Goal: Task Accomplishment & Management: Manage account settings

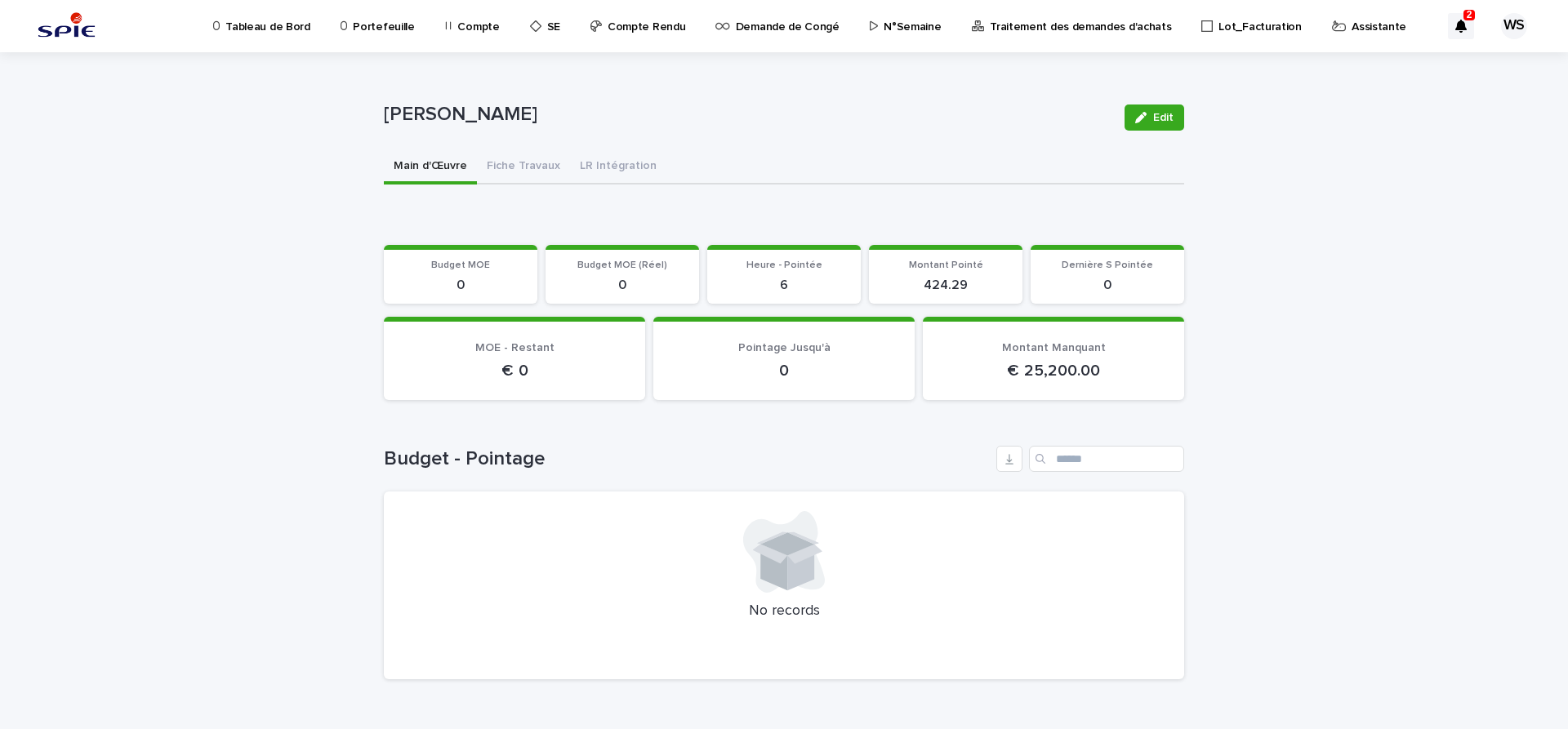
click at [1351, 22] on p "Assistante" at bounding box center [1379, 17] width 55 height 34
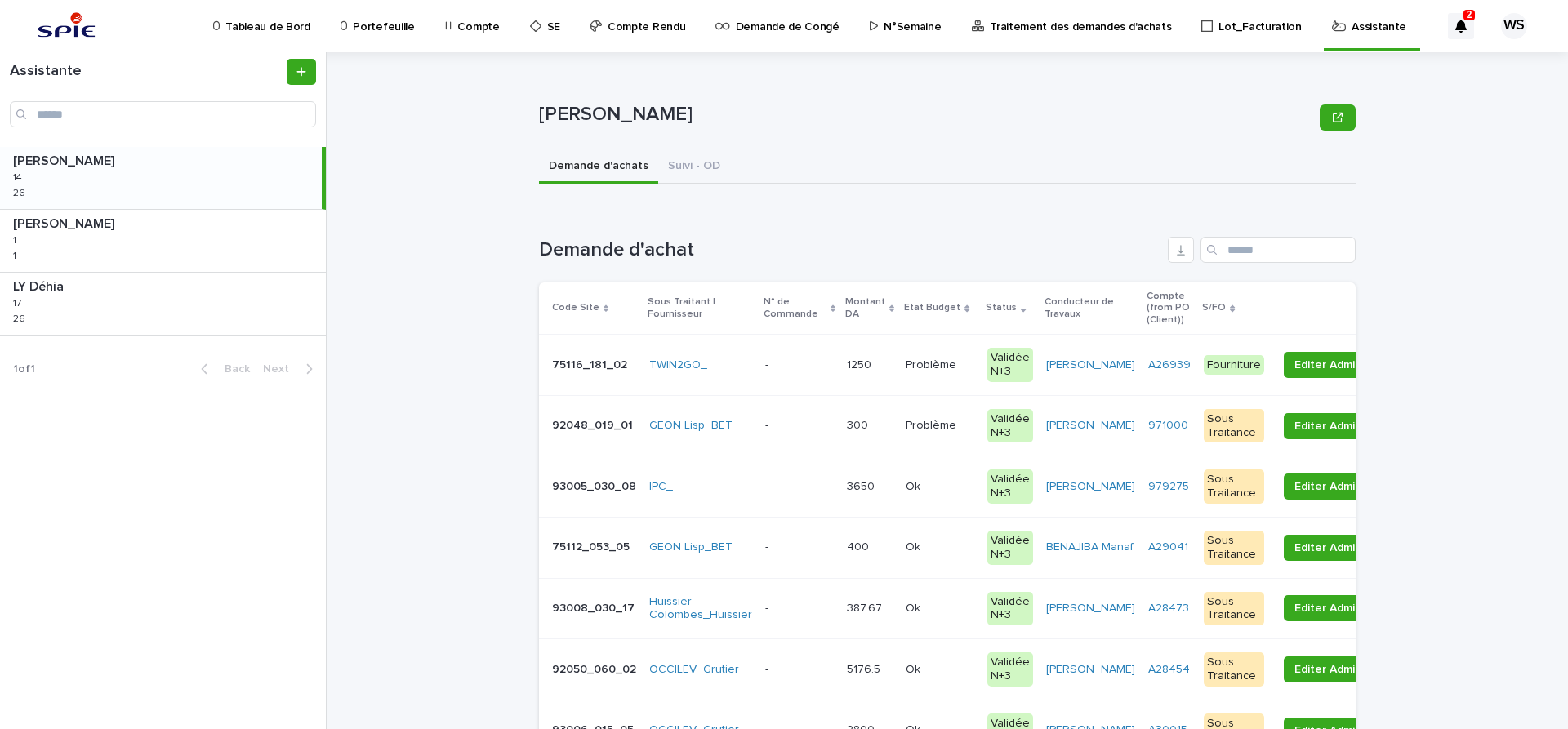
click at [891, 26] on p "N°Semaine" at bounding box center [912, 17] width 58 height 34
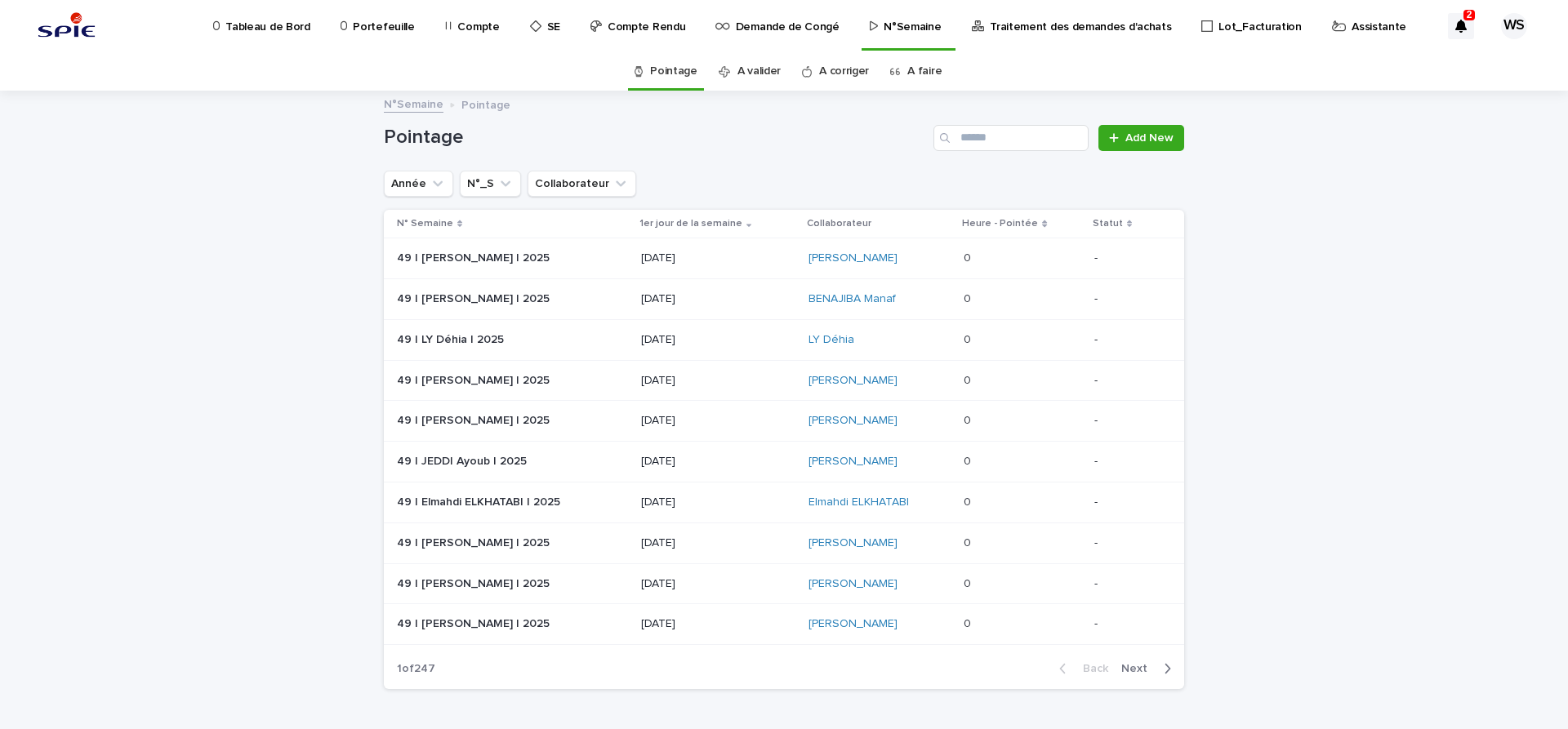
click at [927, 72] on link "A faire" at bounding box center [924, 71] width 34 height 38
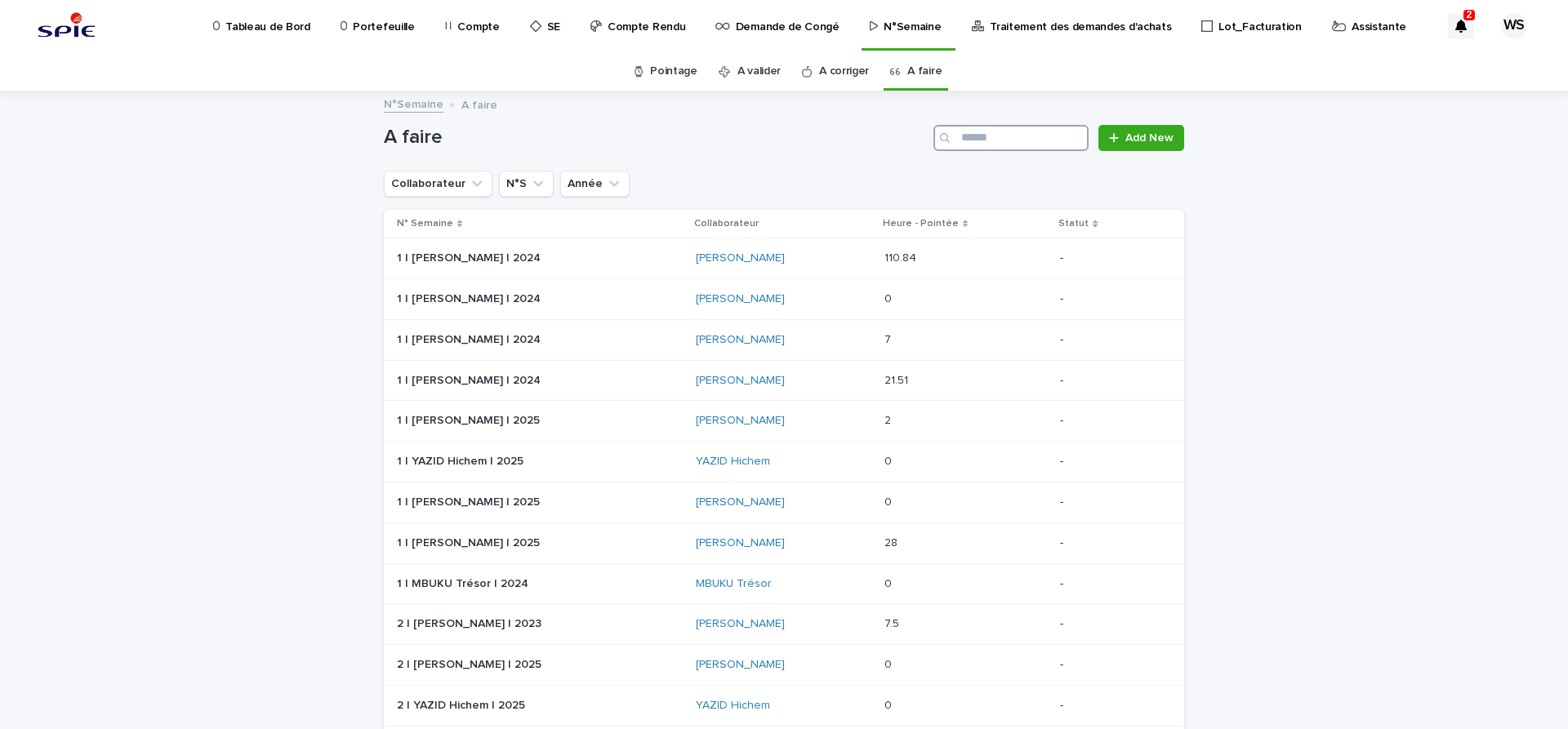
click at [982, 134] on input "Search" at bounding box center [1011, 138] width 155 height 26
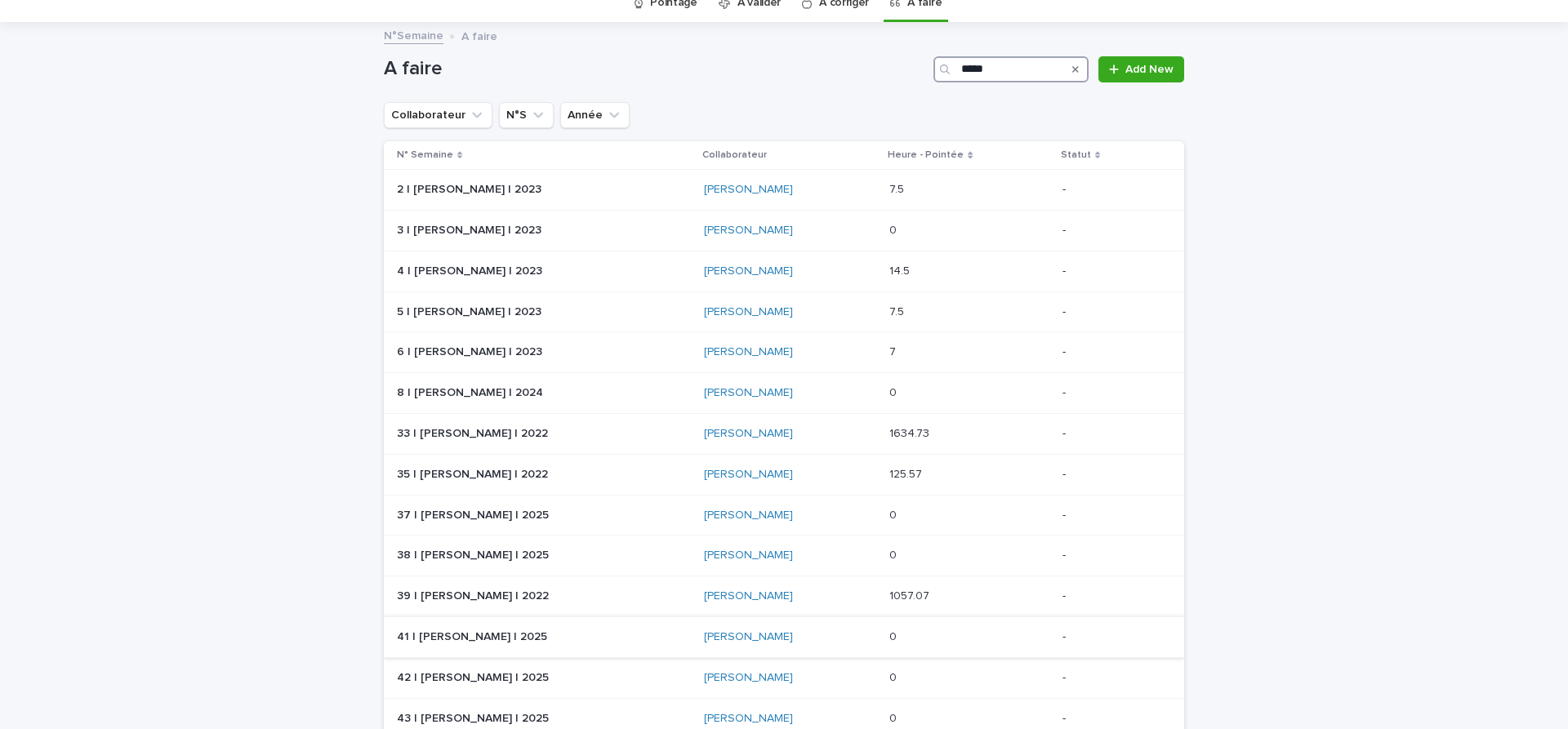
type input "*****"
click at [557, 634] on p at bounding box center [540, 637] width 286 height 14
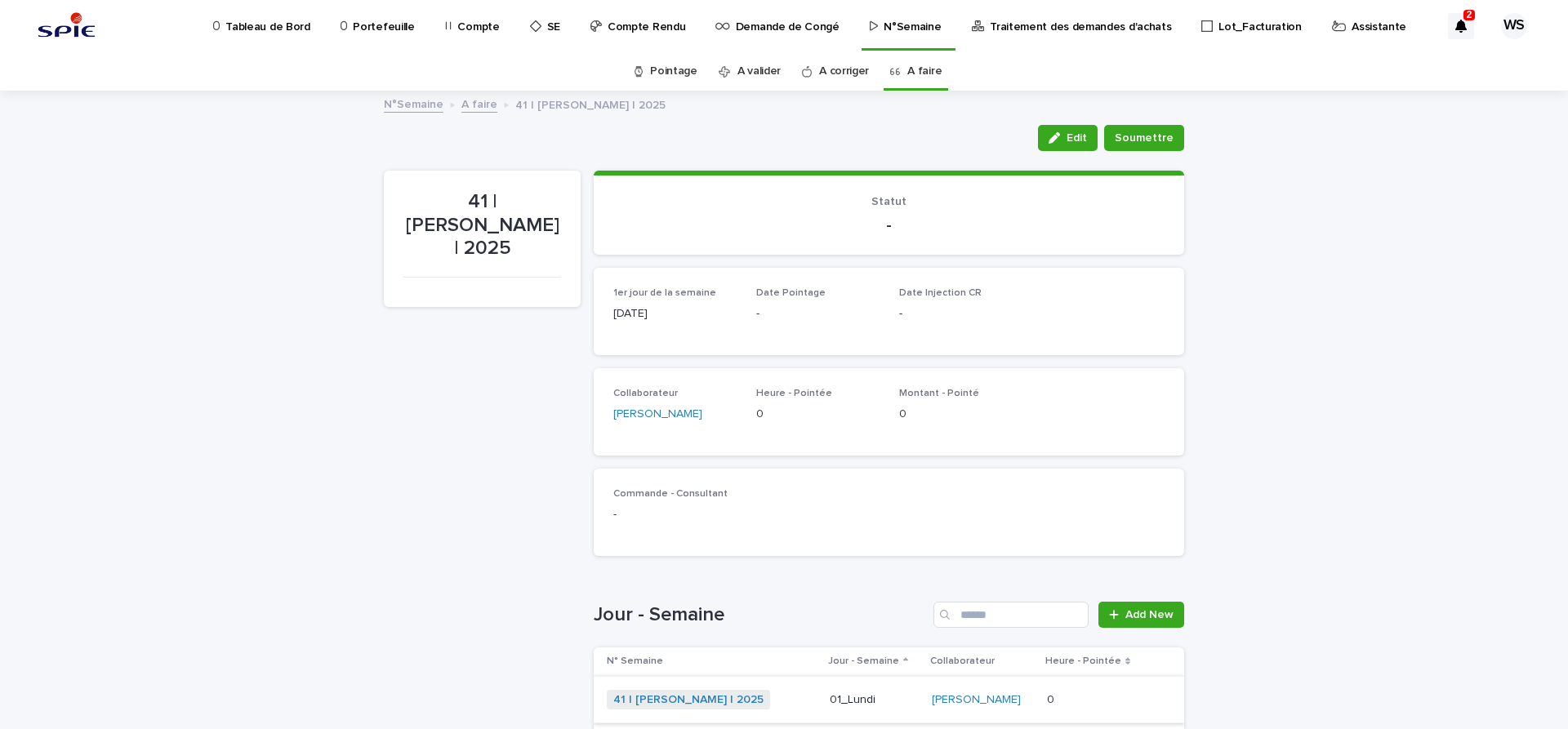
scroll to position [138, 0]
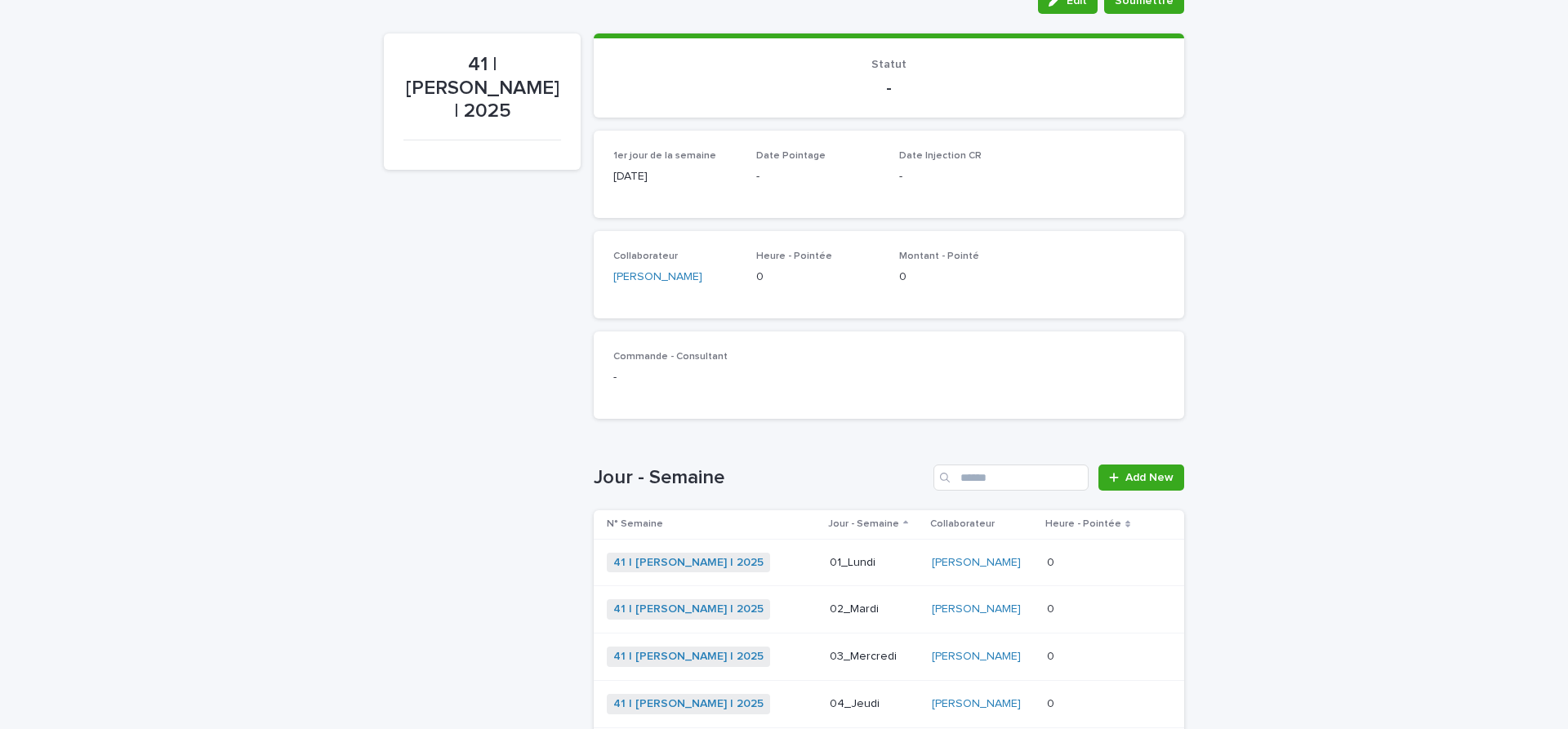
click at [798, 562] on div "41 | WATEL Sandrine | 2025 + 0" at bounding box center [711, 562] width 210 height 20
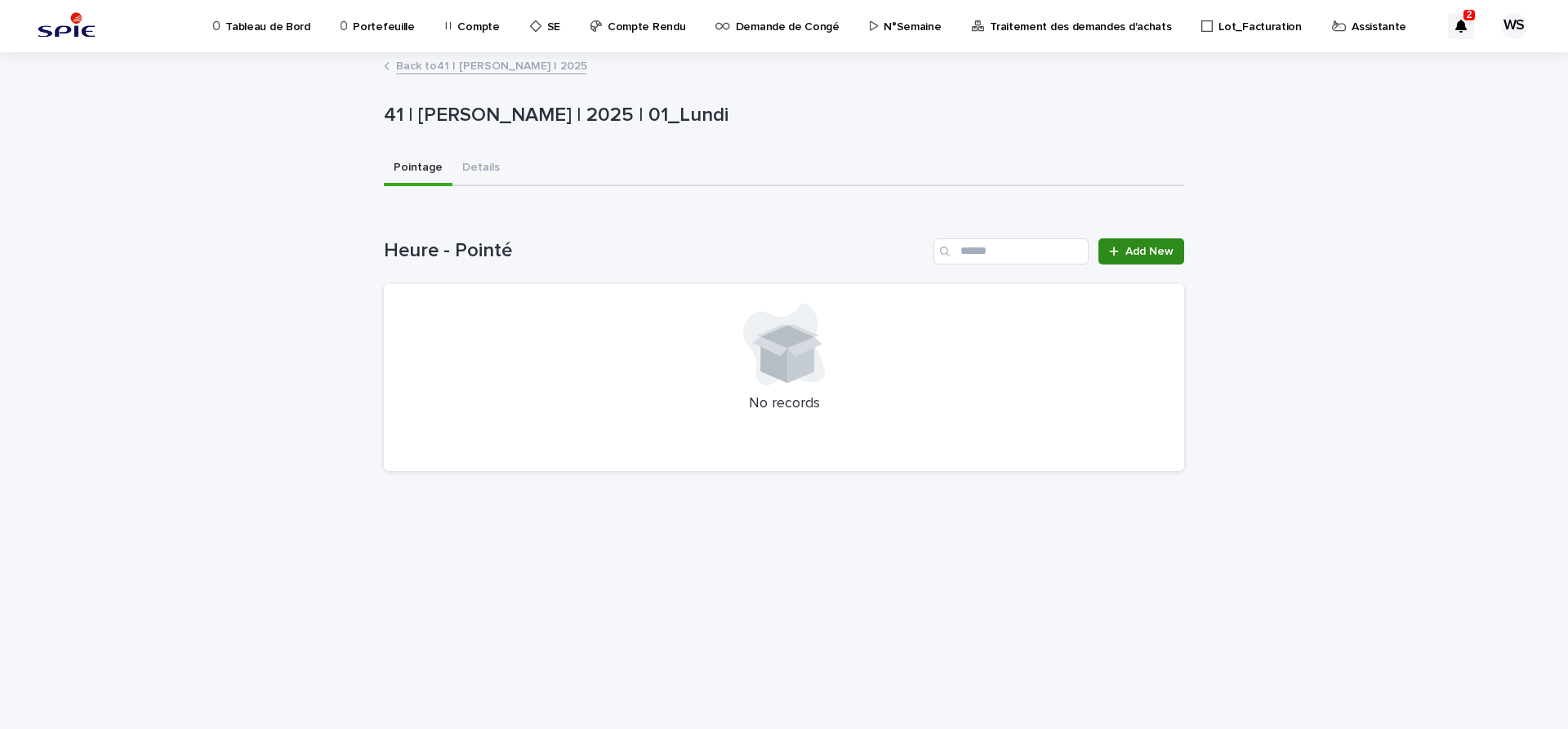
click at [1154, 253] on span "Add New" at bounding box center [1149, 252] width 48 height 12
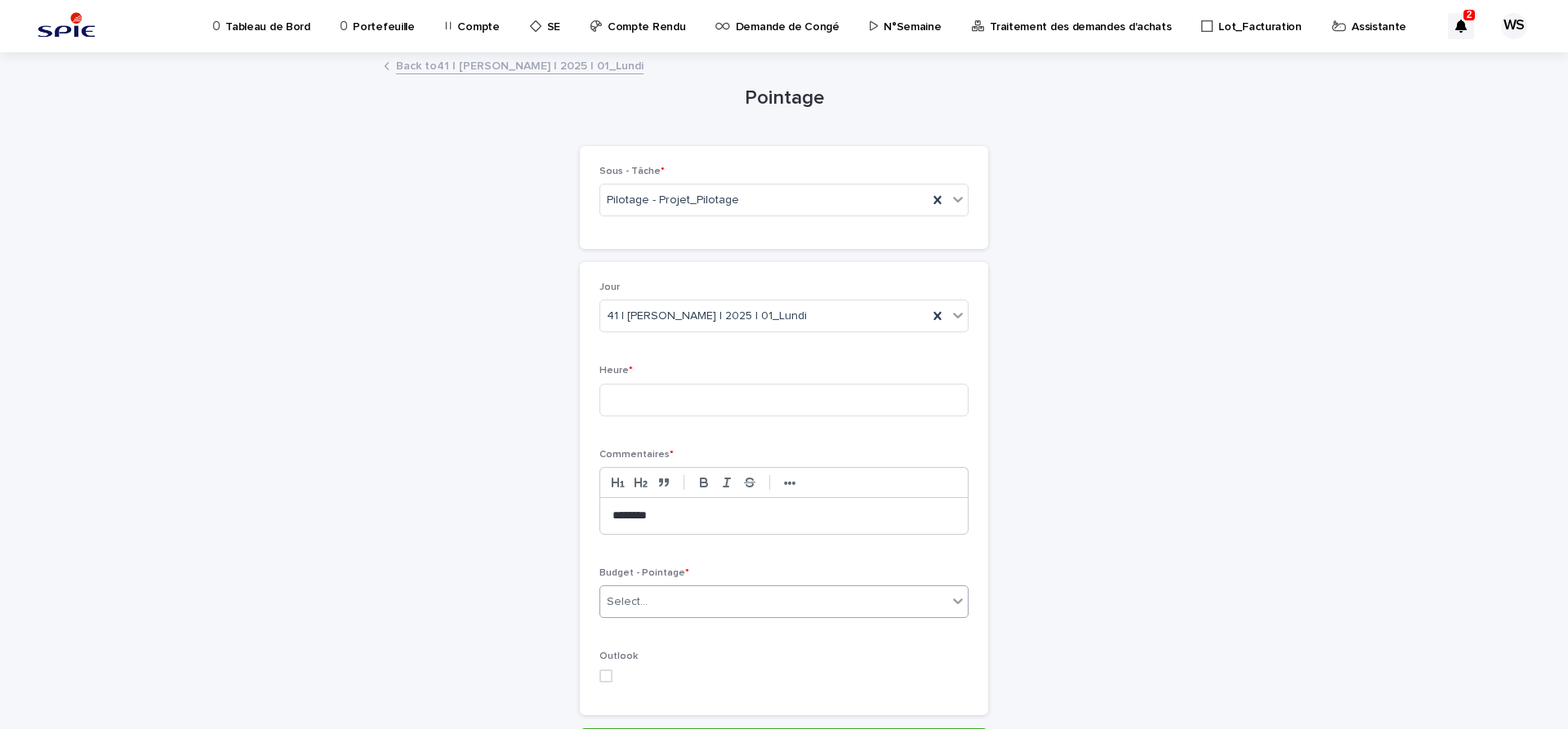
click at [782, 606] on div "Select..." at bounding box center [773, 602] width 347 height 27
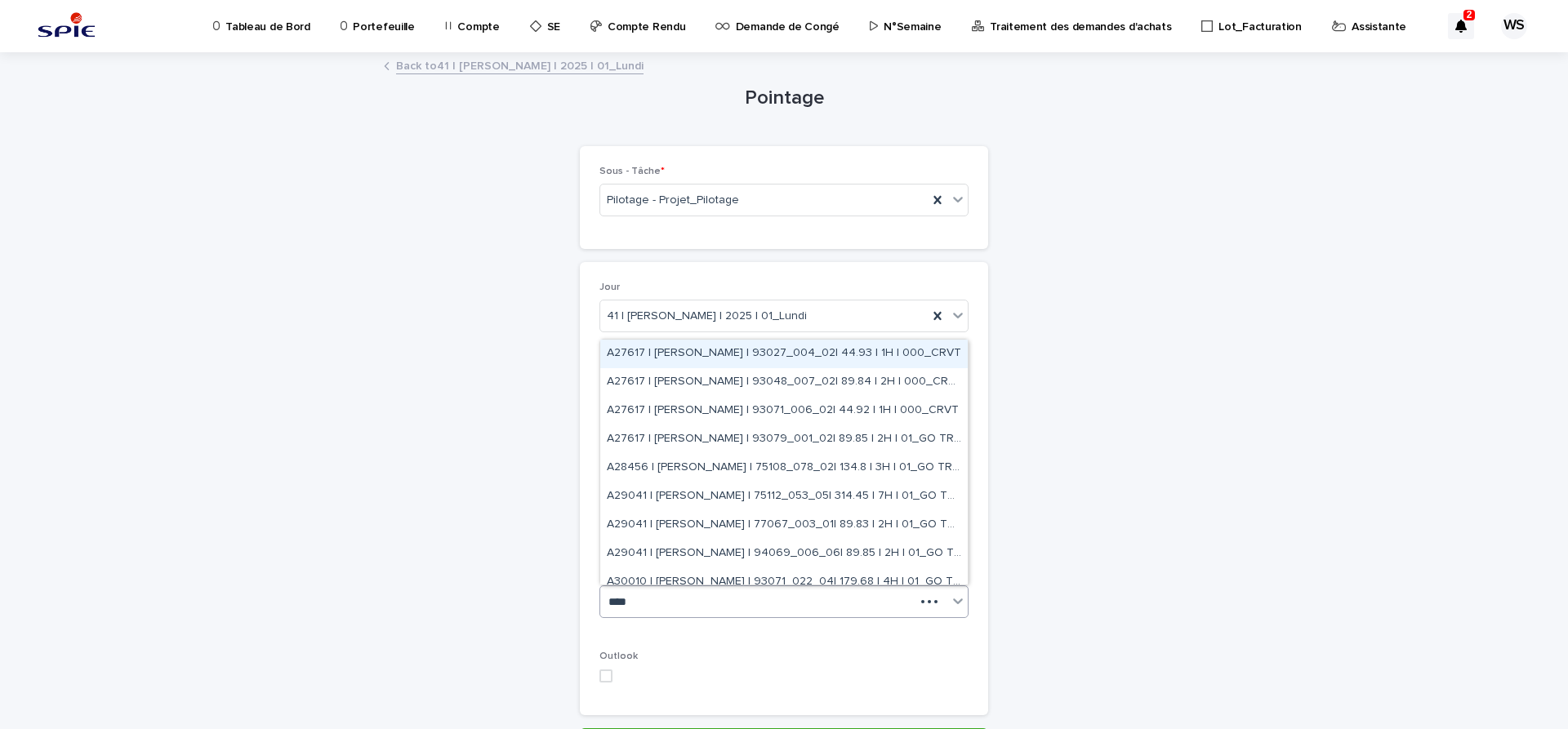
type input "*****"
click at [696, 354] on div "A27617 | WATEL Sandrine | 93027_004_02| 44.93 | 1H | 000_CRVT" at bounding box center [784, 353] width 367 height 28
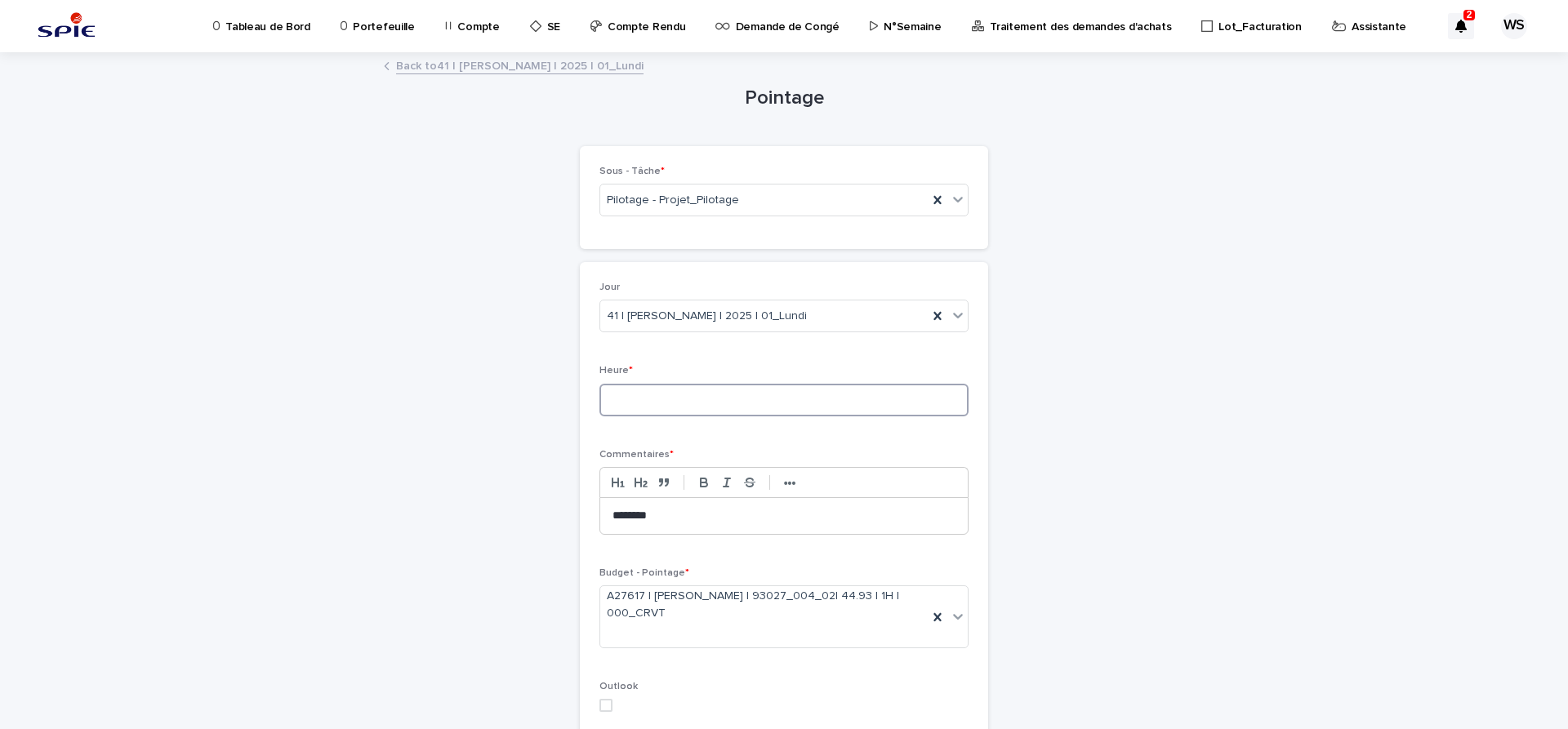
click at [698, 405] on input at bounding box center [784, 399] width 369 height 32
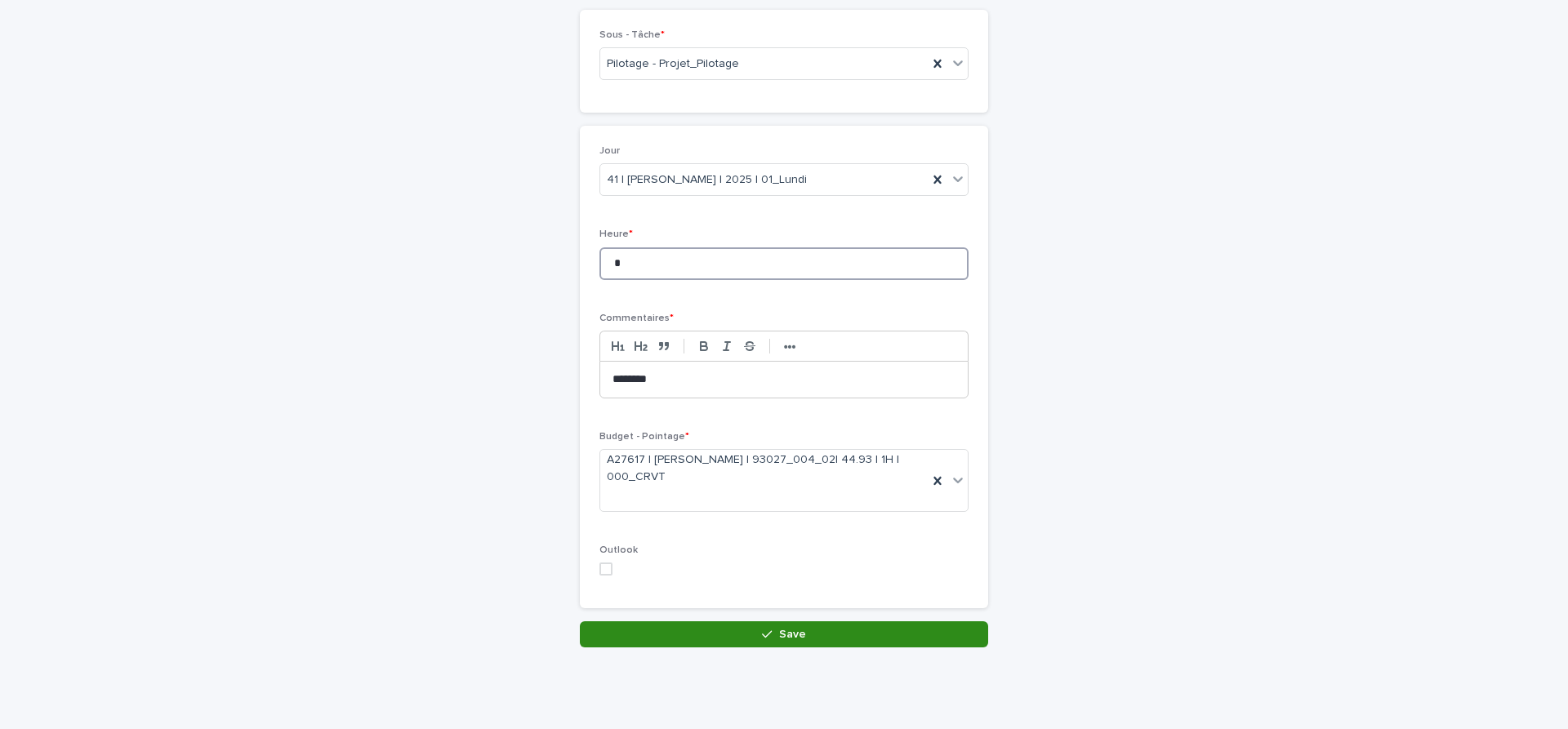
type input "*"
click at [887, 638] on button "Save" at bounding box center [784, 634] width 408 height 26
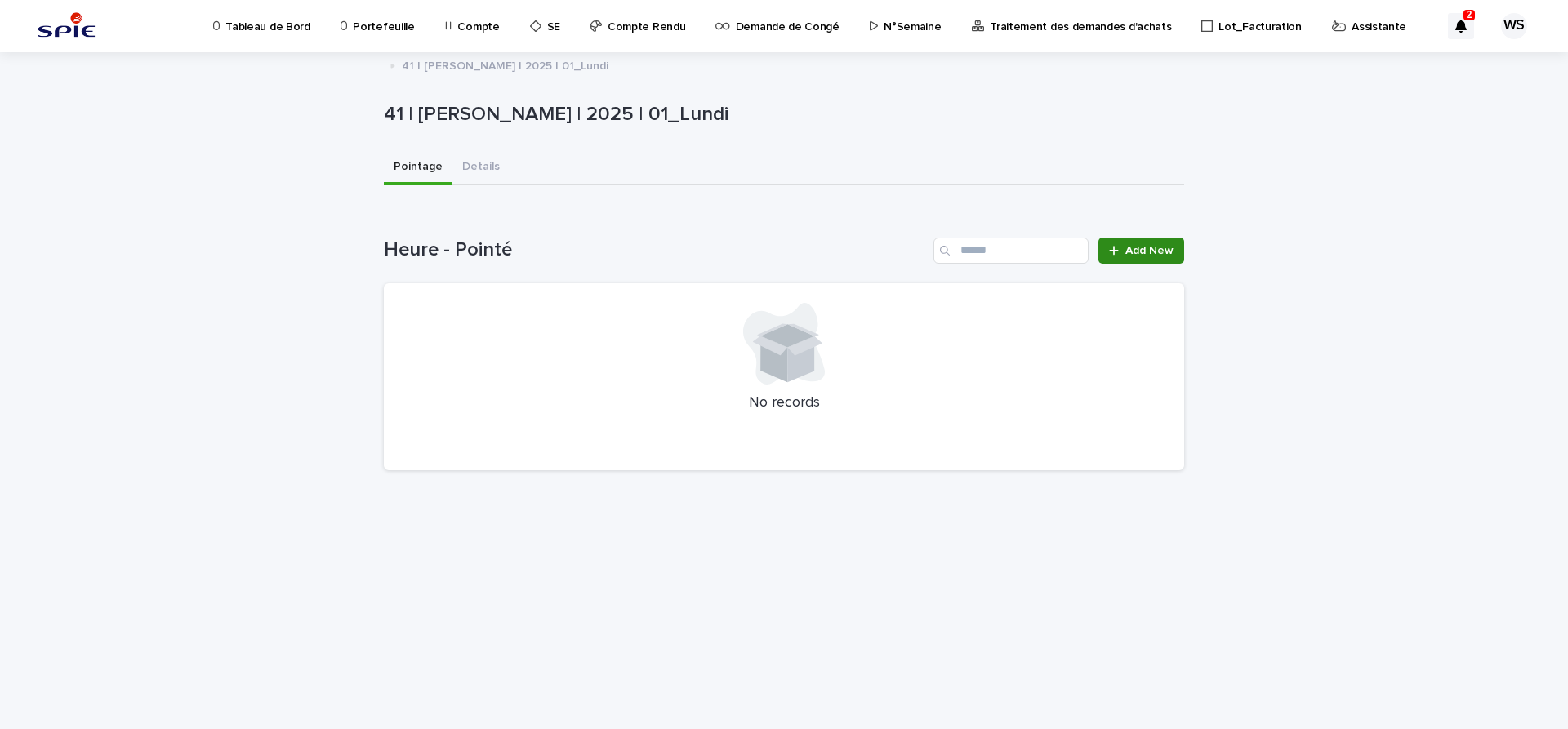
click at [1168, 253] on span "Add New" at bounding box center [1149, 251] width 48 height 12
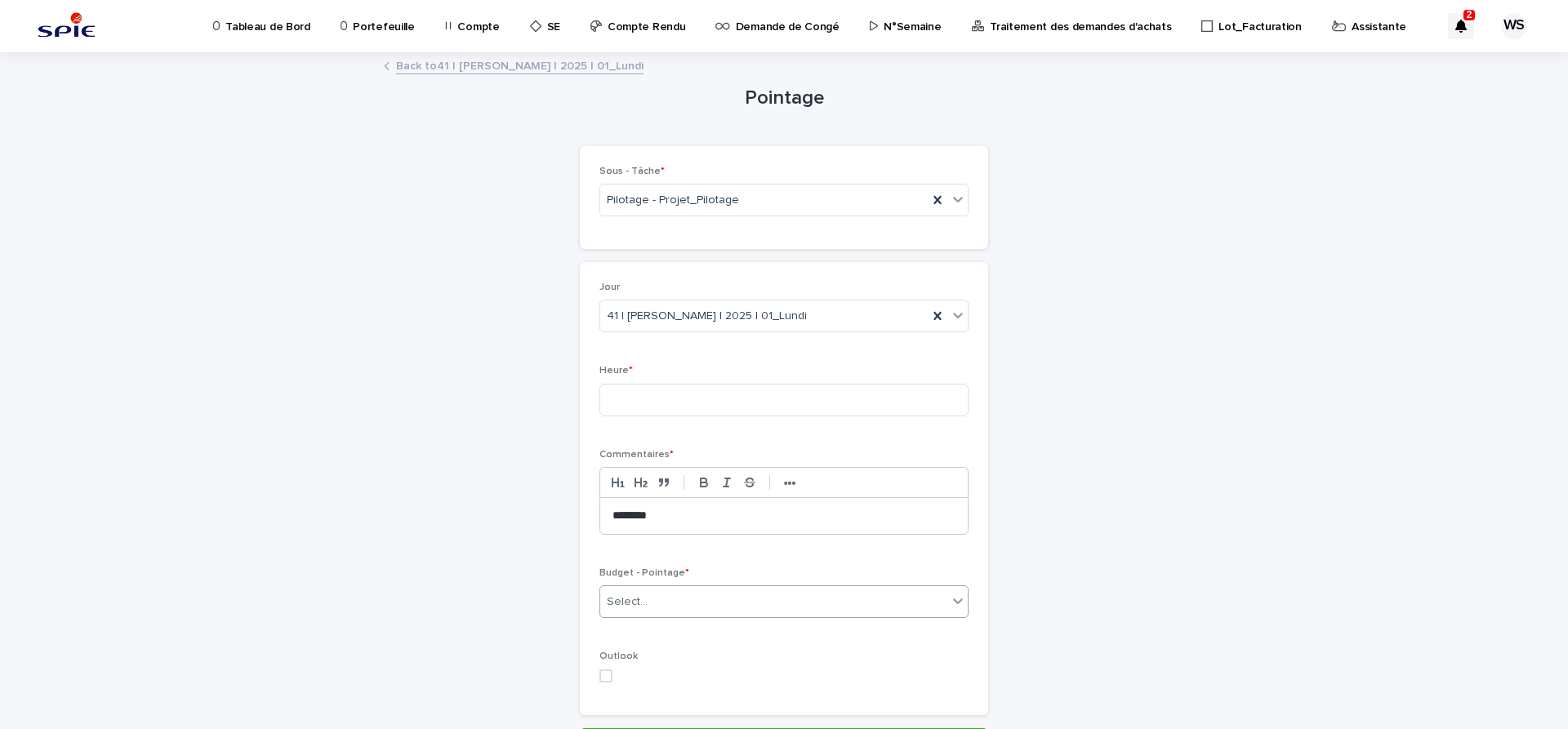
click at [763, 607] on div "Select..." at bounding box center [773, 602] width 347 height 27
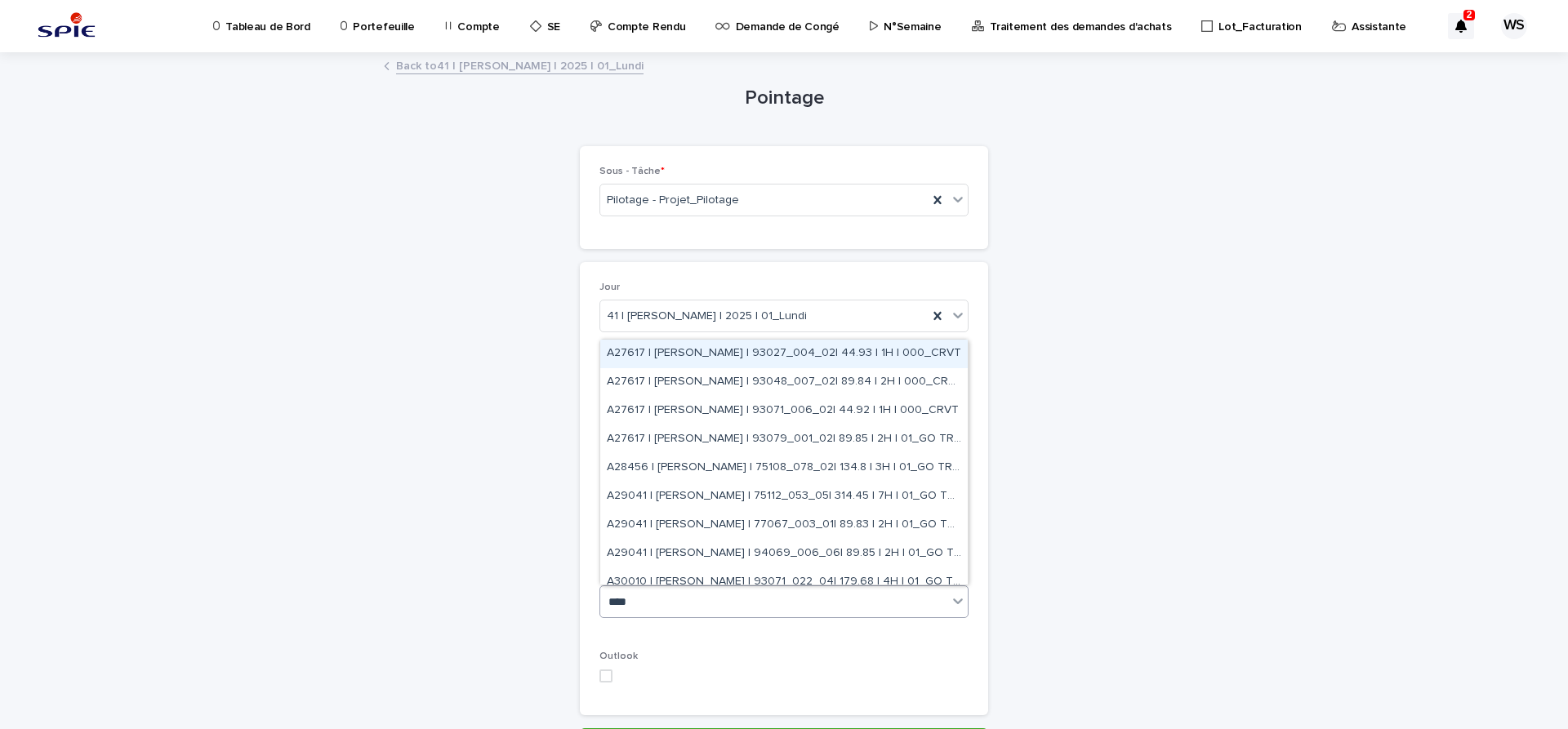
type input "*****"
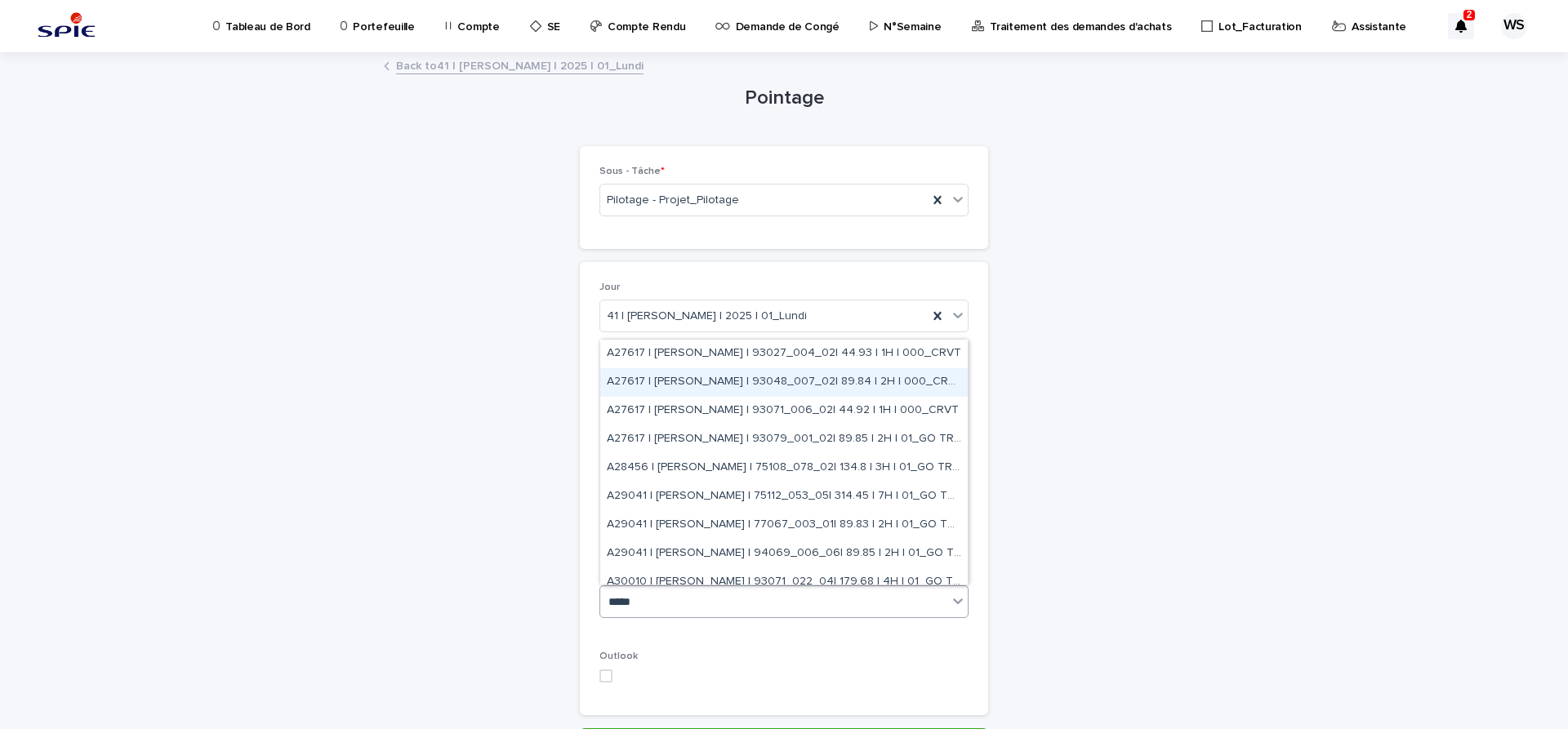
click at [787, 380] on div "A27617 | WATEL Sandrine | 93048_007_02| 89.84 | 2H | 000_CRVT" at bounding box center [784, 382] width 367 height 28
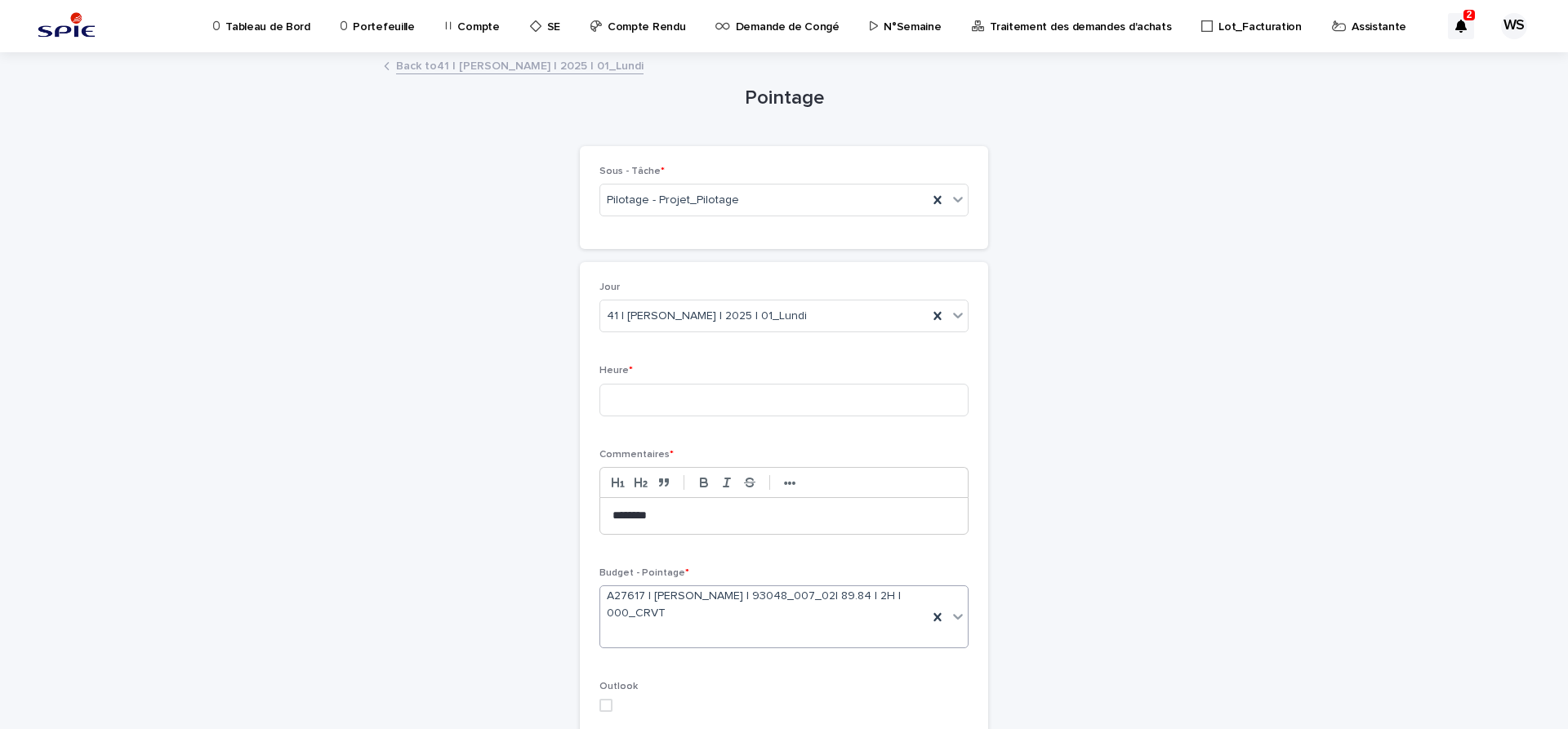
scroll to position [137, 0]
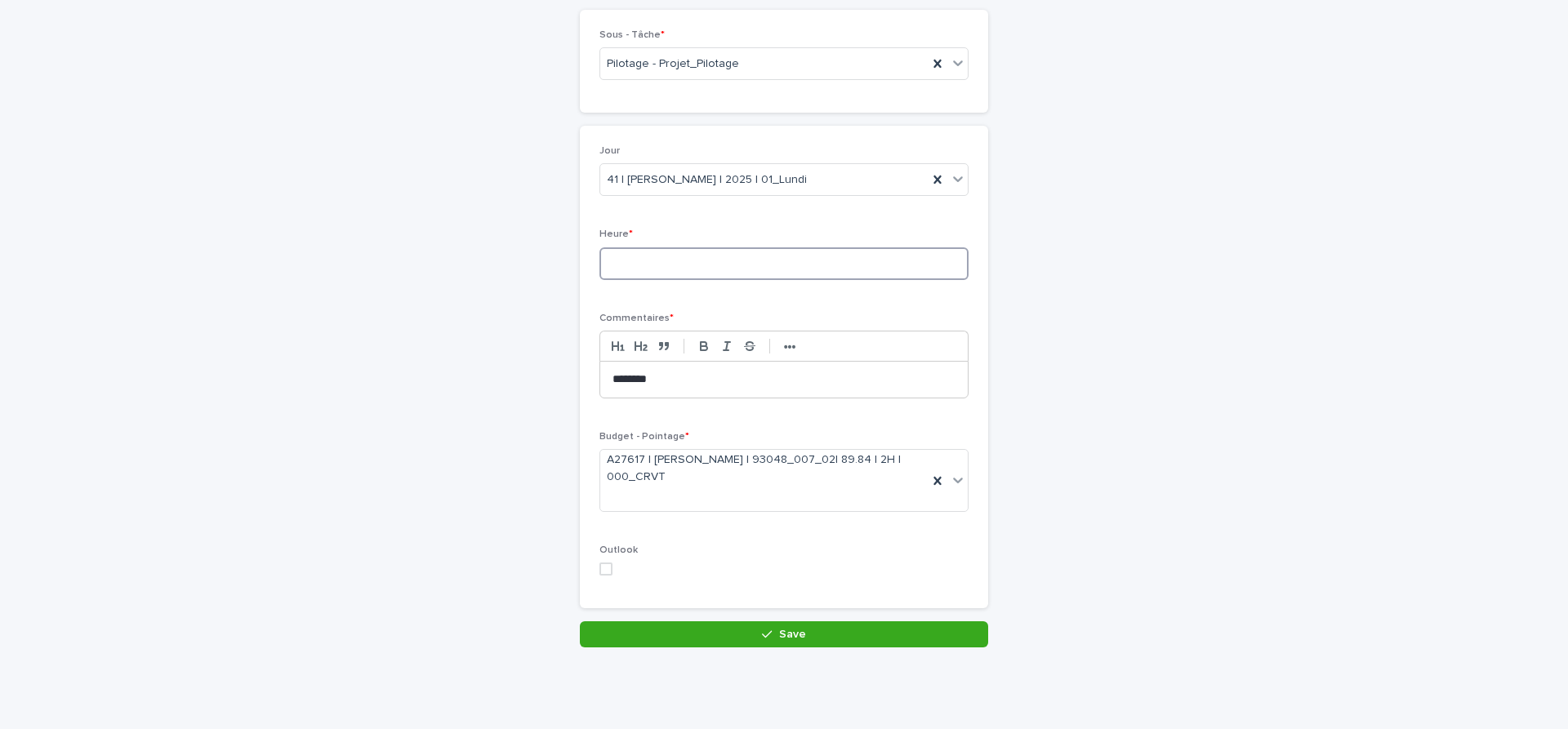
click at [709, 266] on input at bounding box center [784, 263] width 369 height 32
type input "*"
click at [801, 635] on span "Save" at bounding box center [793, 634] width 27 height 12
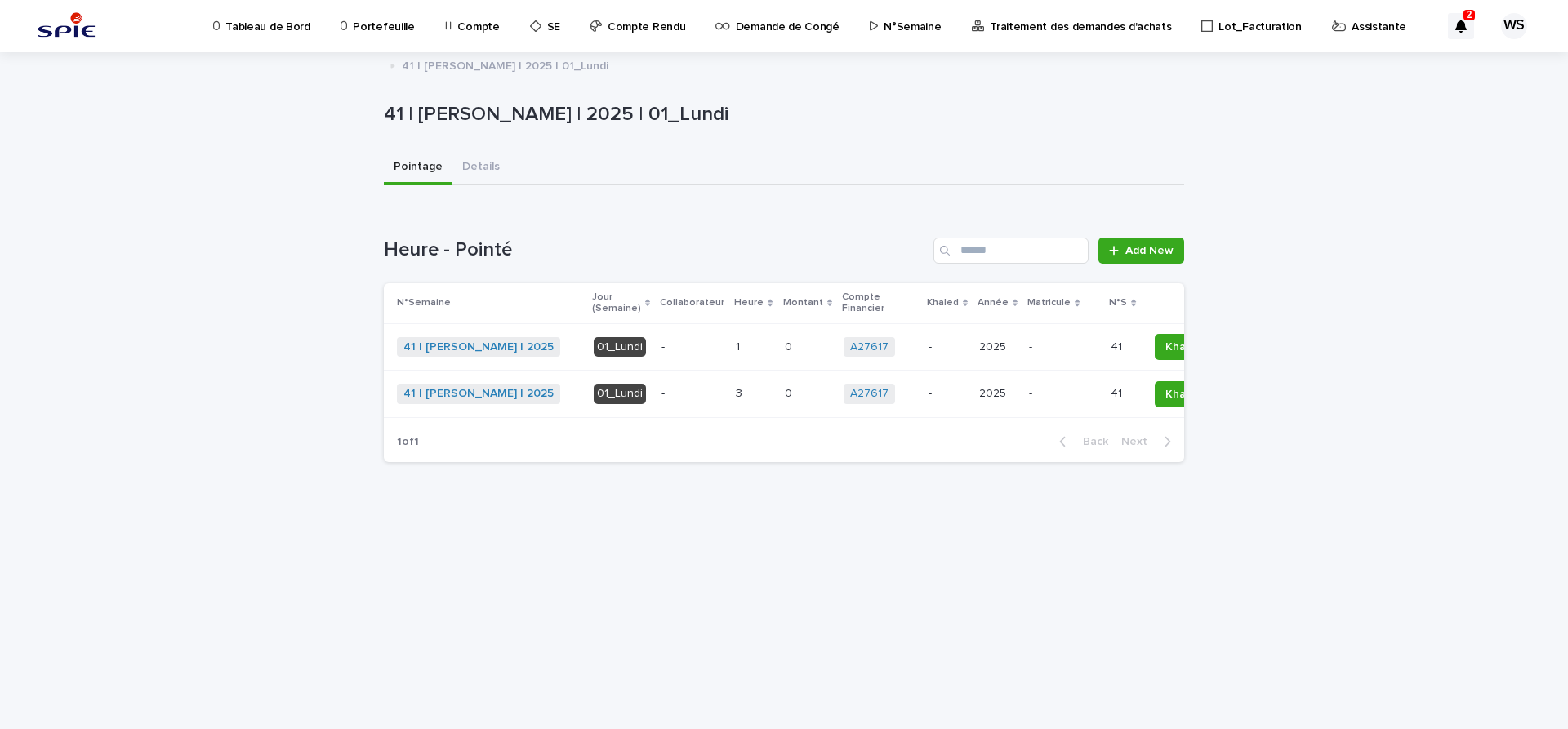
click at [736, 393] on p at bounding box center [754, 393] width 35 height 14
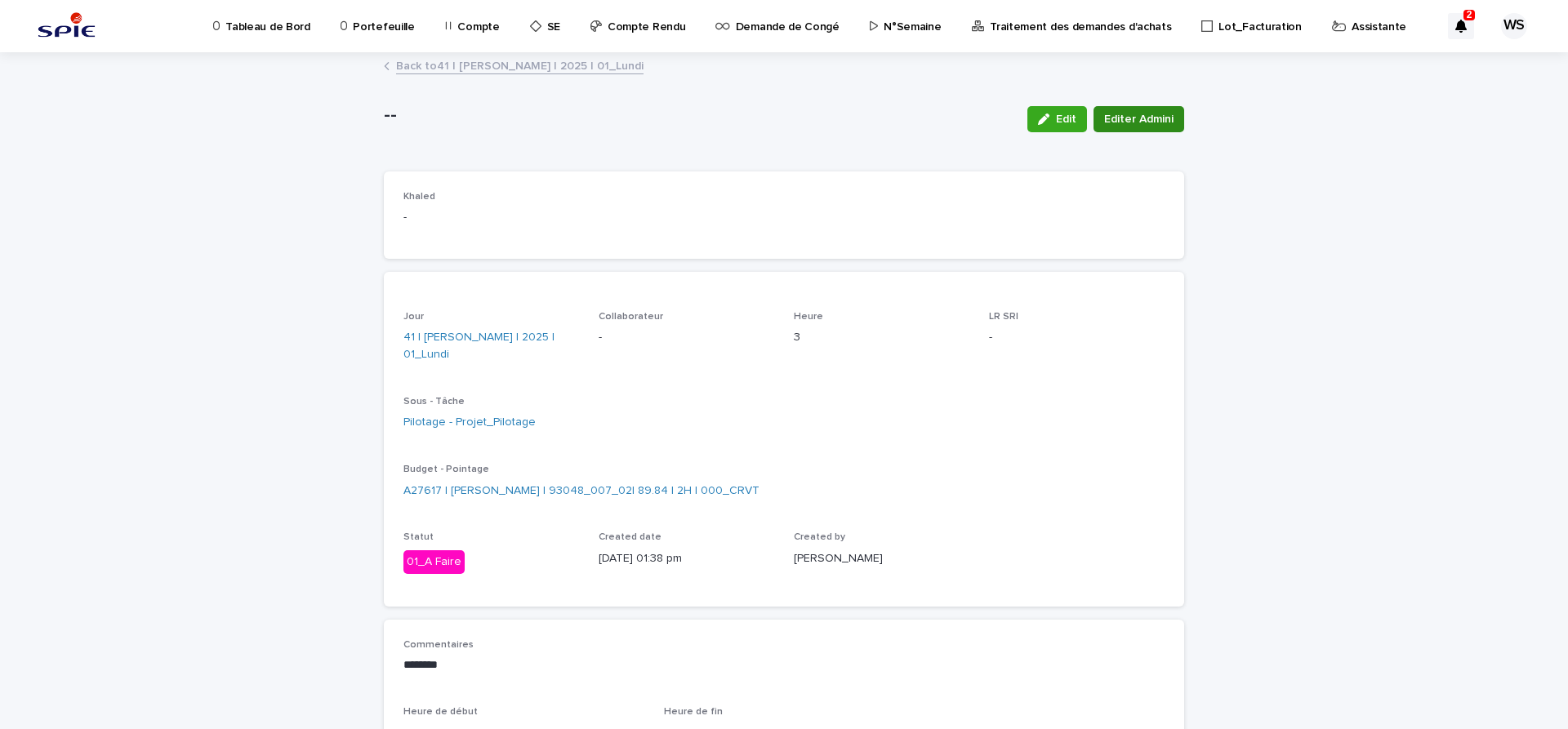
click at [1129, 121] on span "Editer Admini" at bounding box center [1138, 119] width 69 height 17
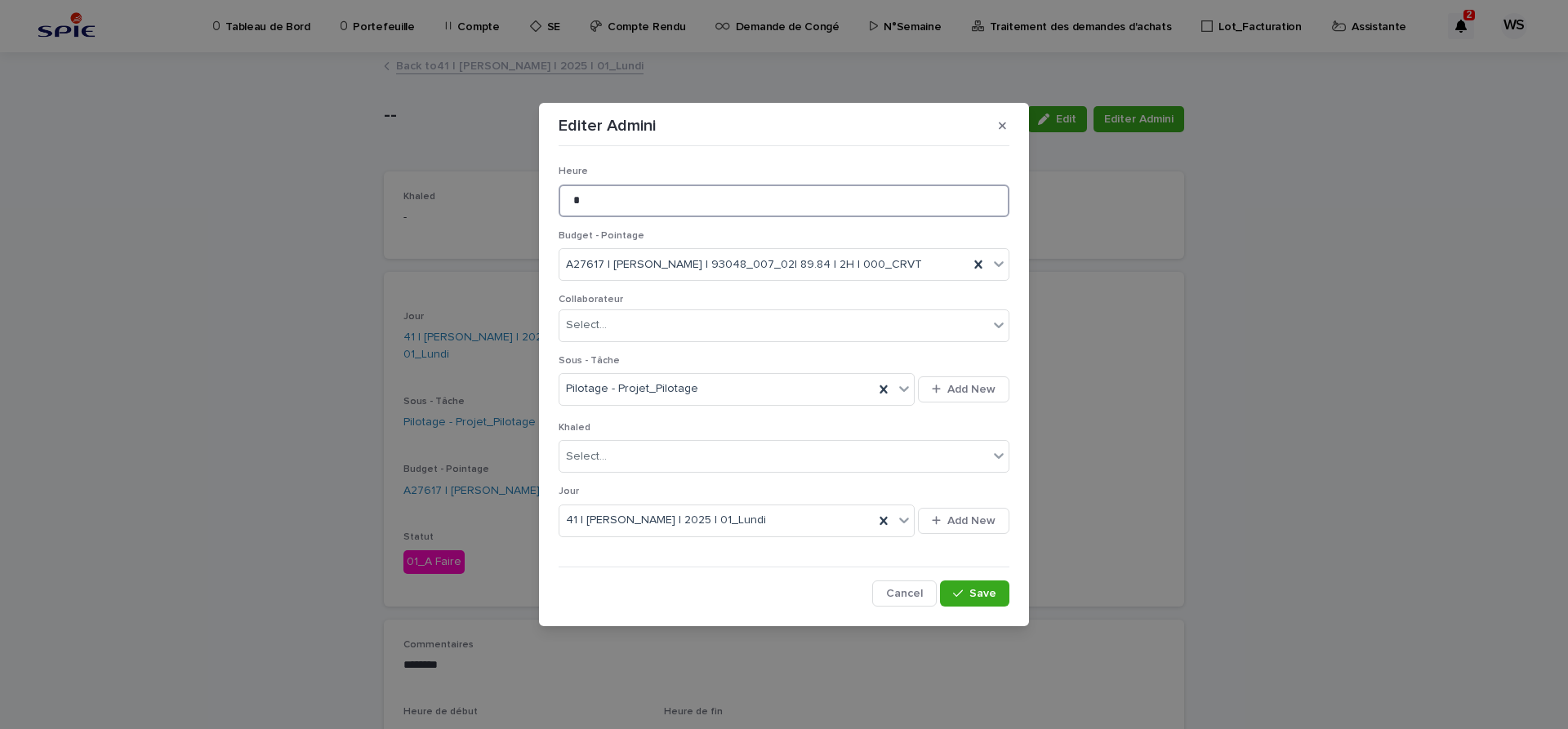
drag, startPoint x: 601, startPoint y: 209, endPoint x: 504, endPoint y: 194, distance: 98.2
click at [558, 194] on input "*" at bounding box center [784, 200] width 451 height 32
type input "*"
click at [990, 591] on span "Save" at bounding box center [983, 593] width 27 height 12
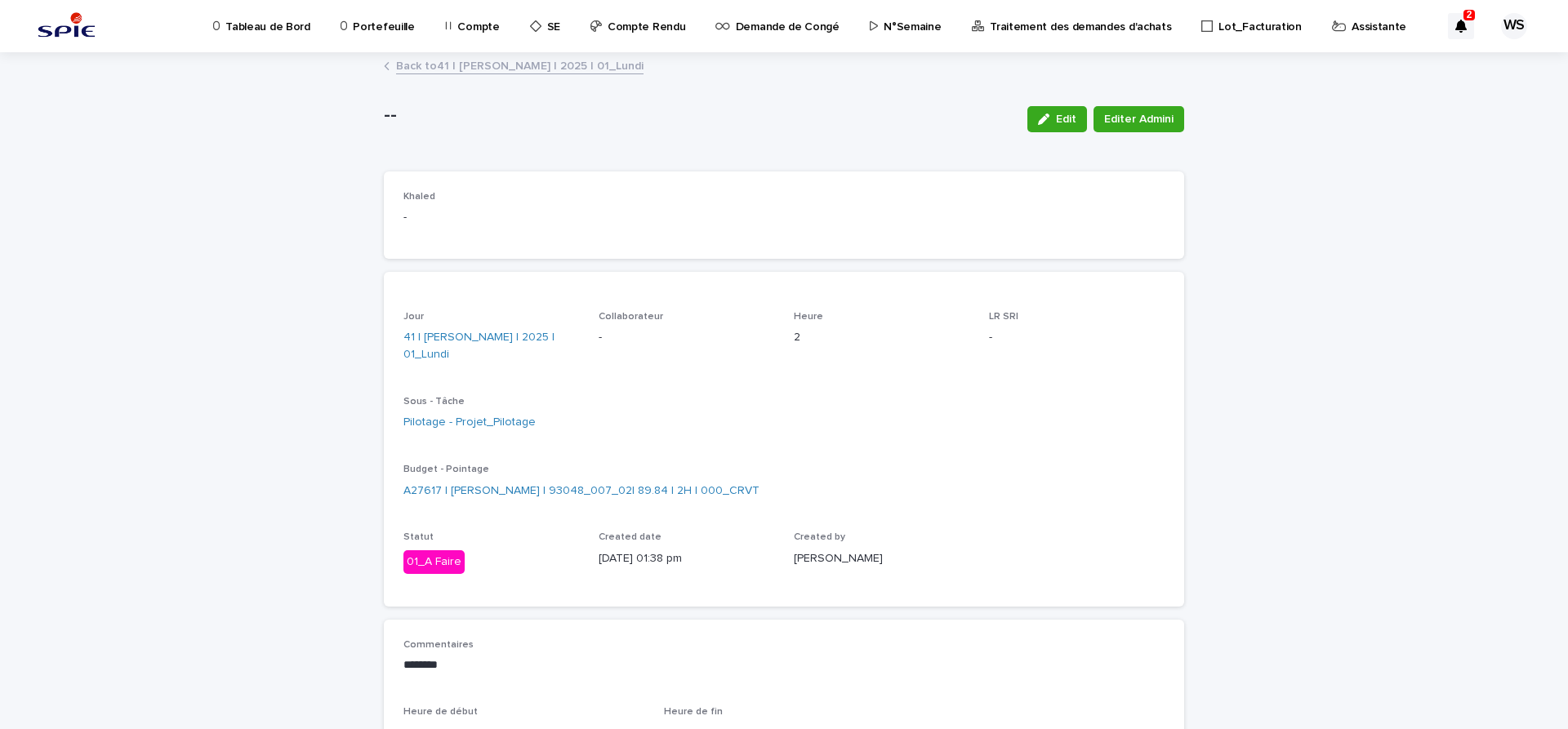
click at [516, 62] on link "Back to 41 | WATEL Sandrine | 2025 | 01_Lundi" at bounding box center [519, 64] width 247 height 19
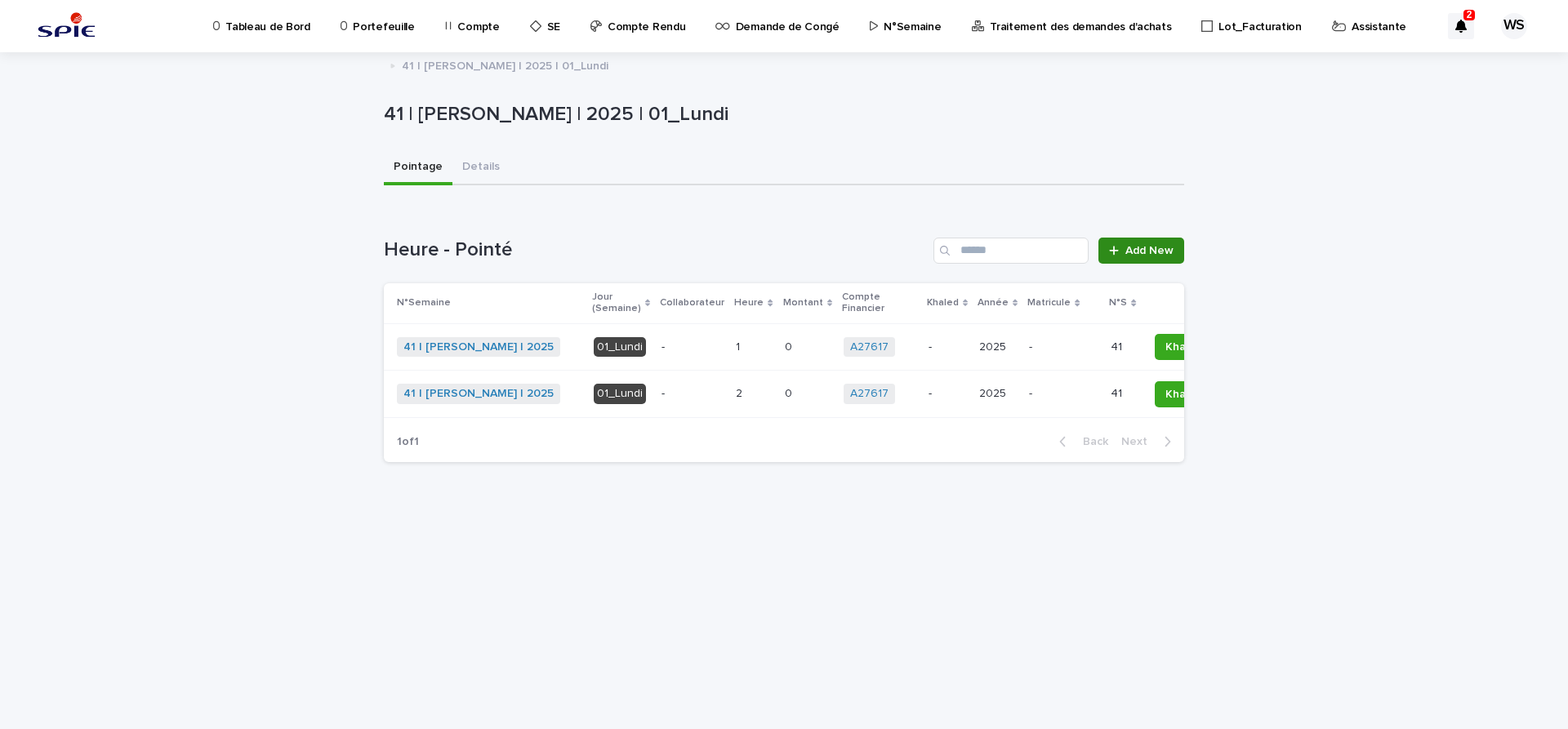
click at [1146, 250] on span "Add New" at bounding box center [1149, 251] width 48 height 12
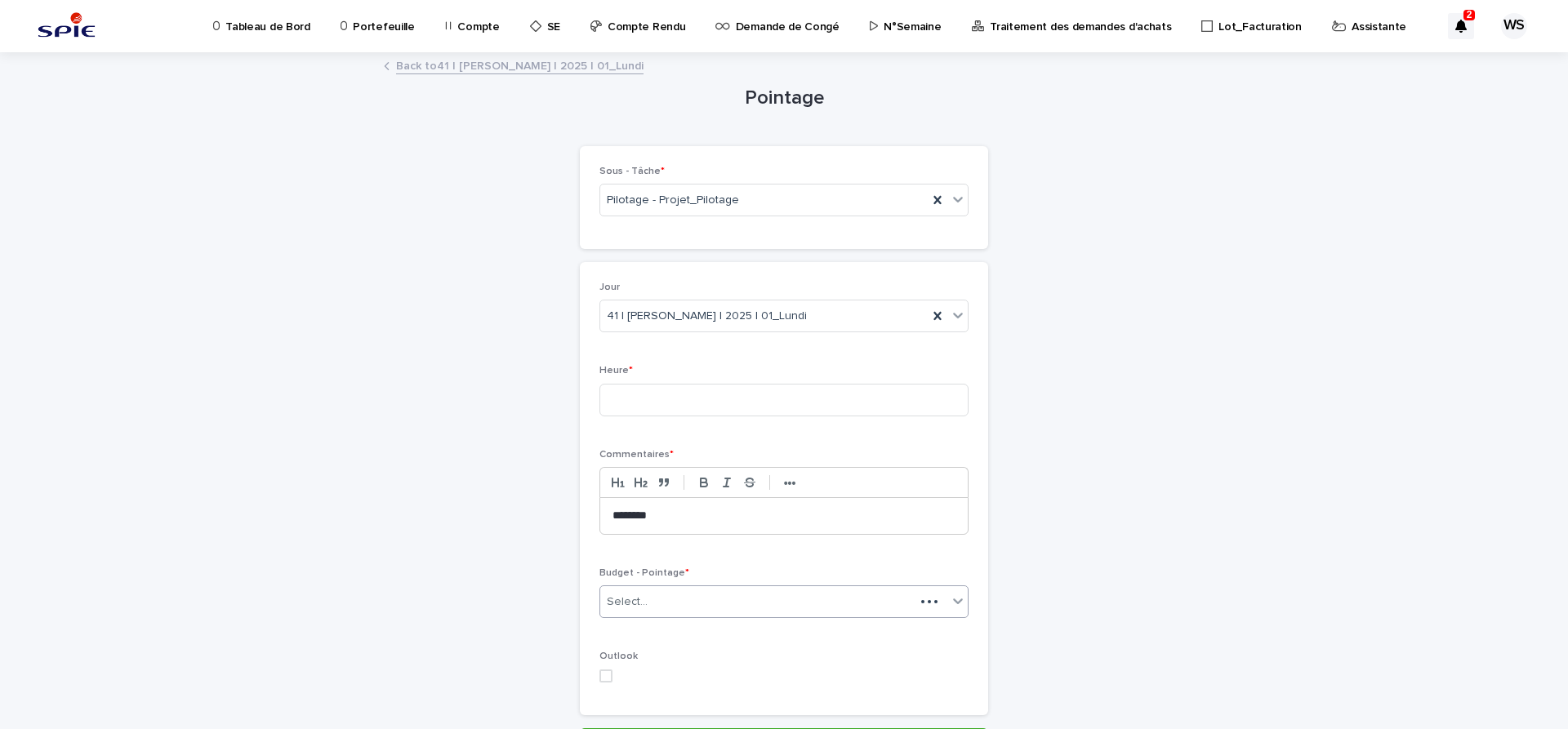
click at [700, 597] on div "Select..." at bounding box center [758, 602] width 314 height 27
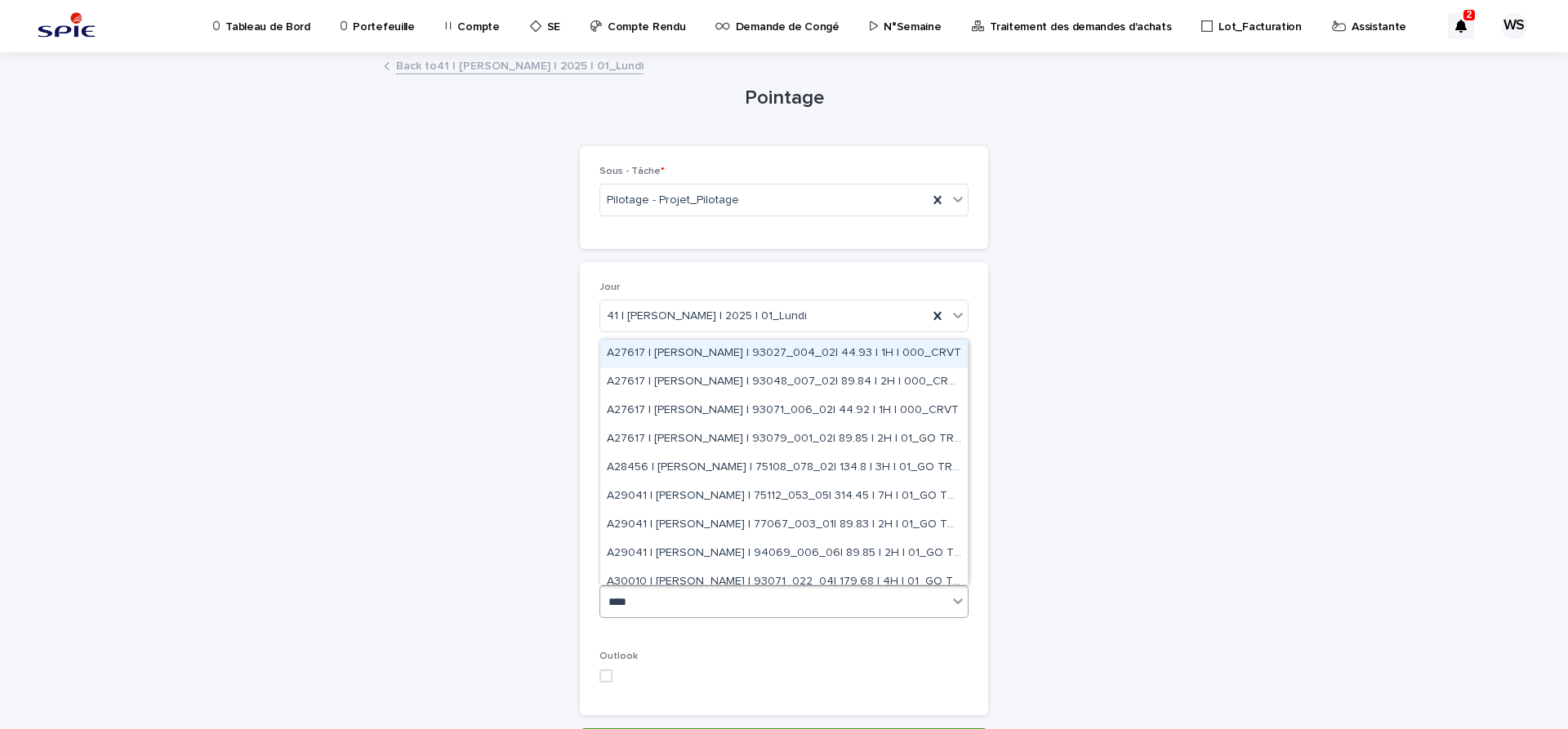
type input "*****"
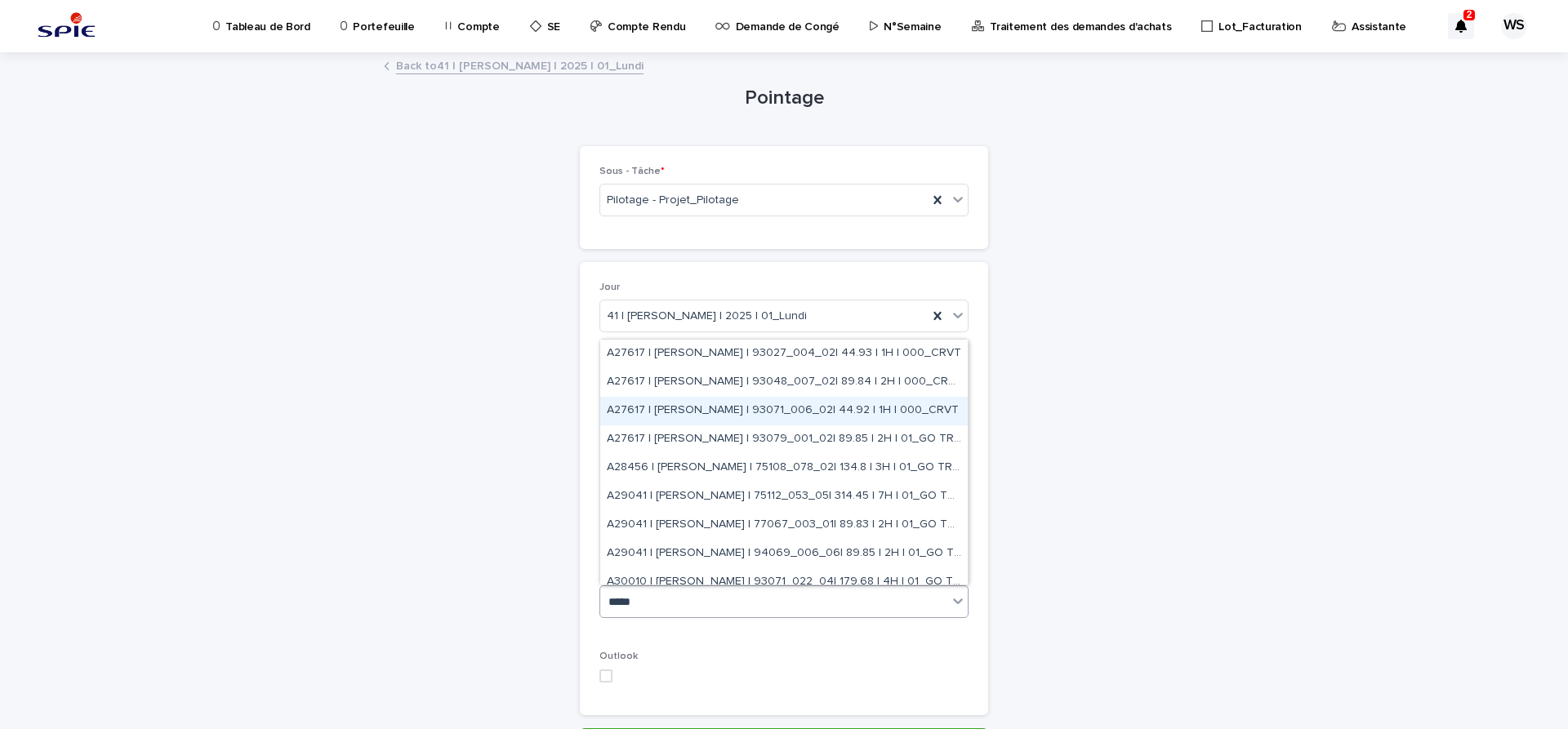
click at [723, 403] on div "A27617 | WATEL Sandrine | 93071_006_02| 44.92 | 1H | 000_CRVT" at bounding box center [784, 411] width 367 height 28
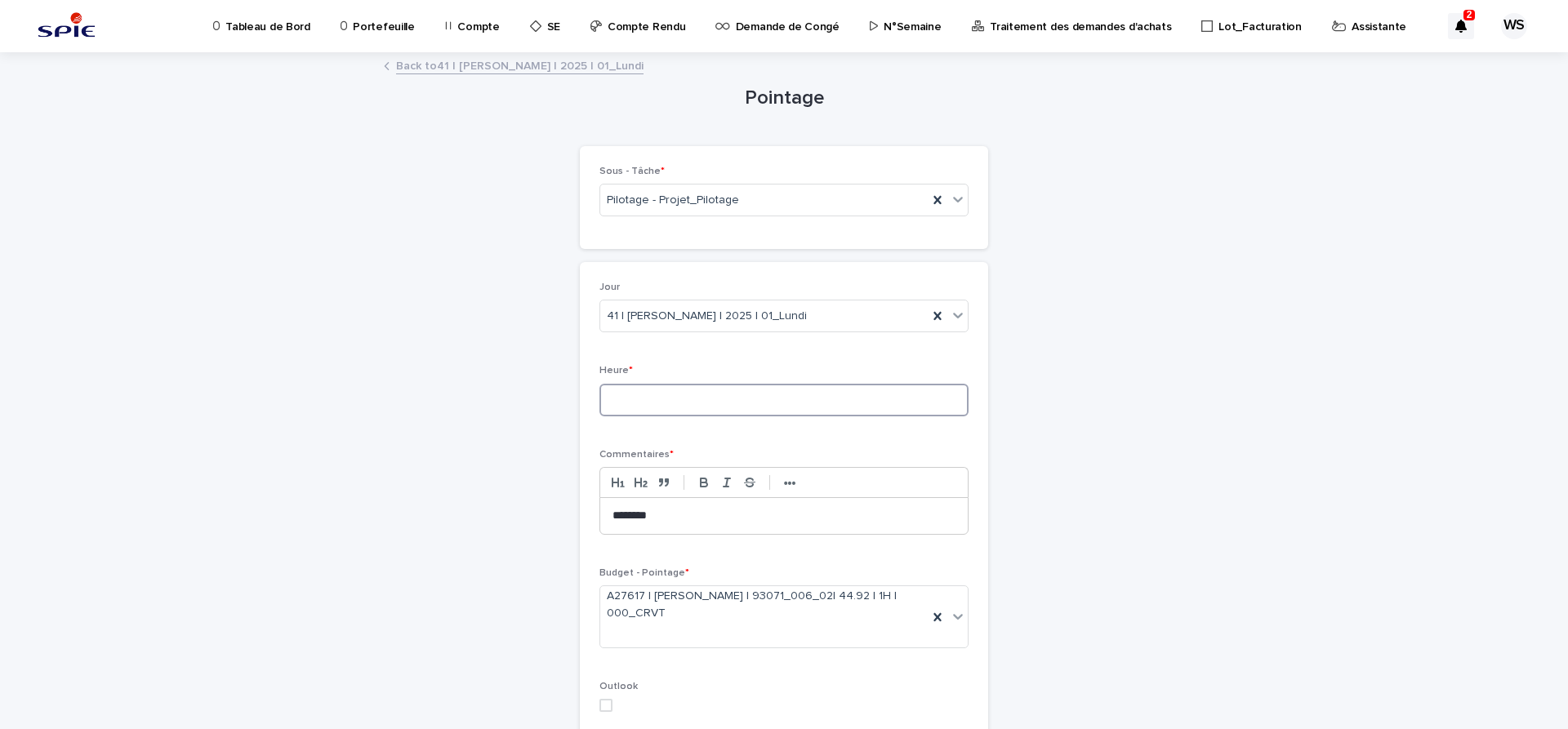
click at [723, 403] on input at bounding box center [784, 399] width 369 height 32
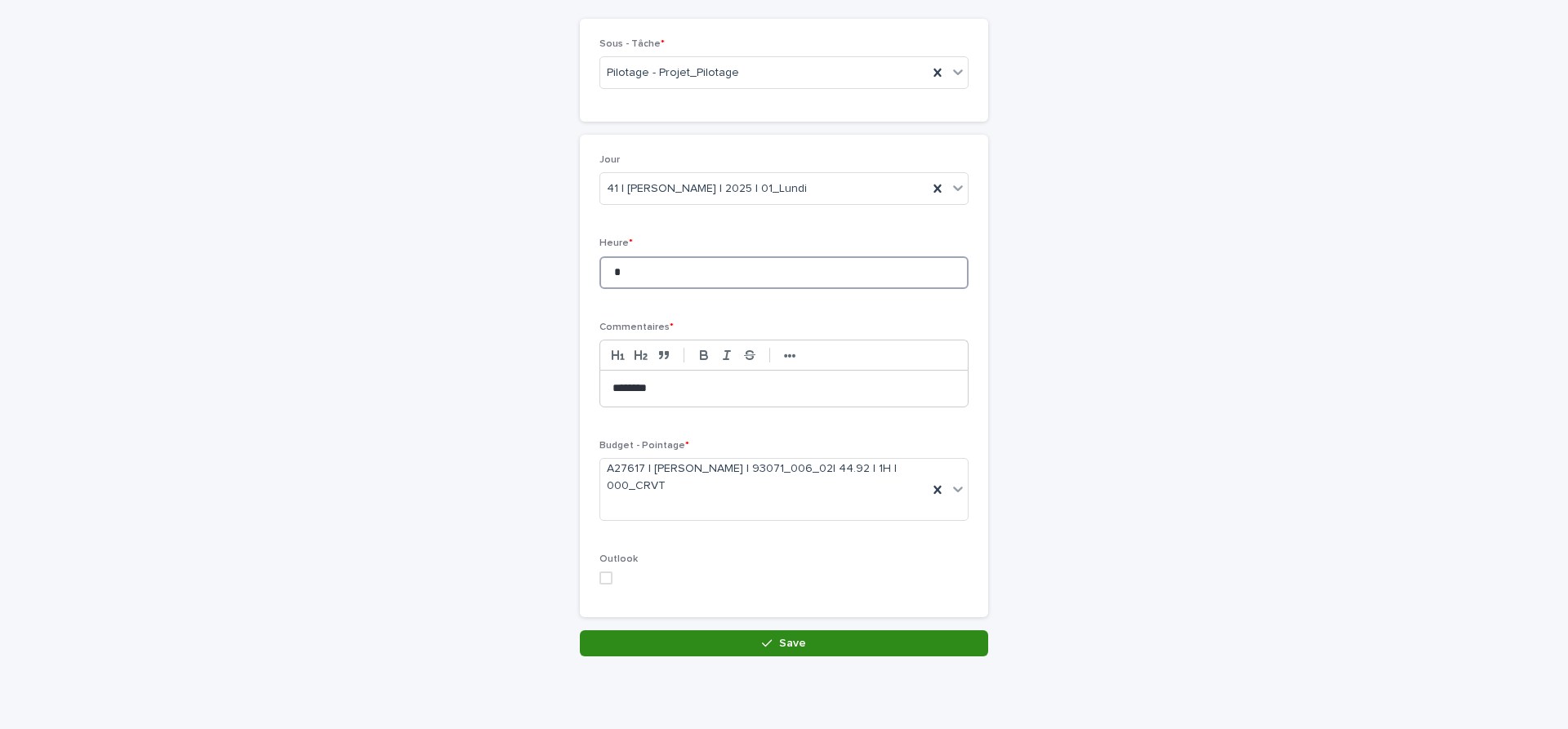
scroll to position [137, 0]
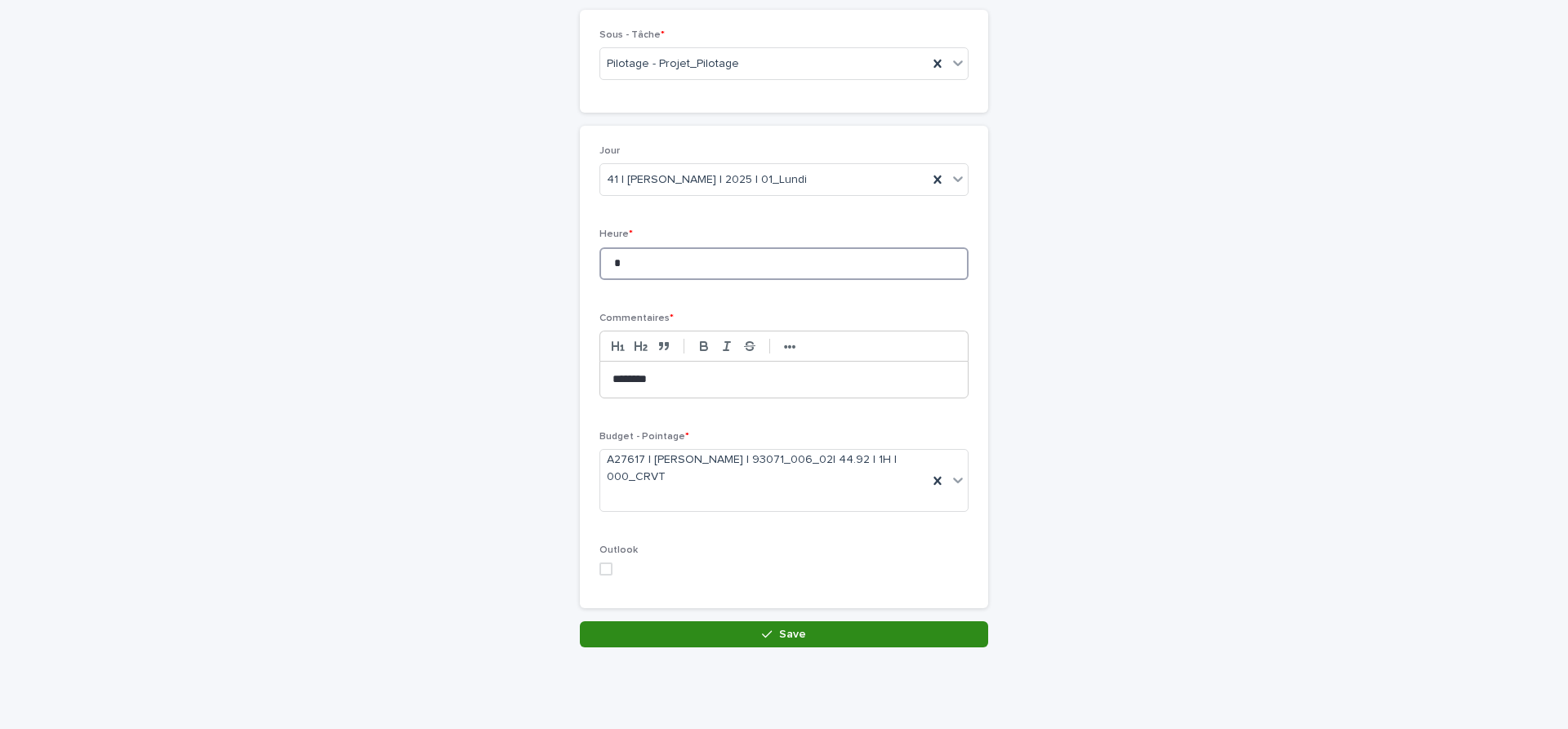
type input "*"
click at [937, 638] on button "Save" at bounding box center [784, 634] width 408 height 26
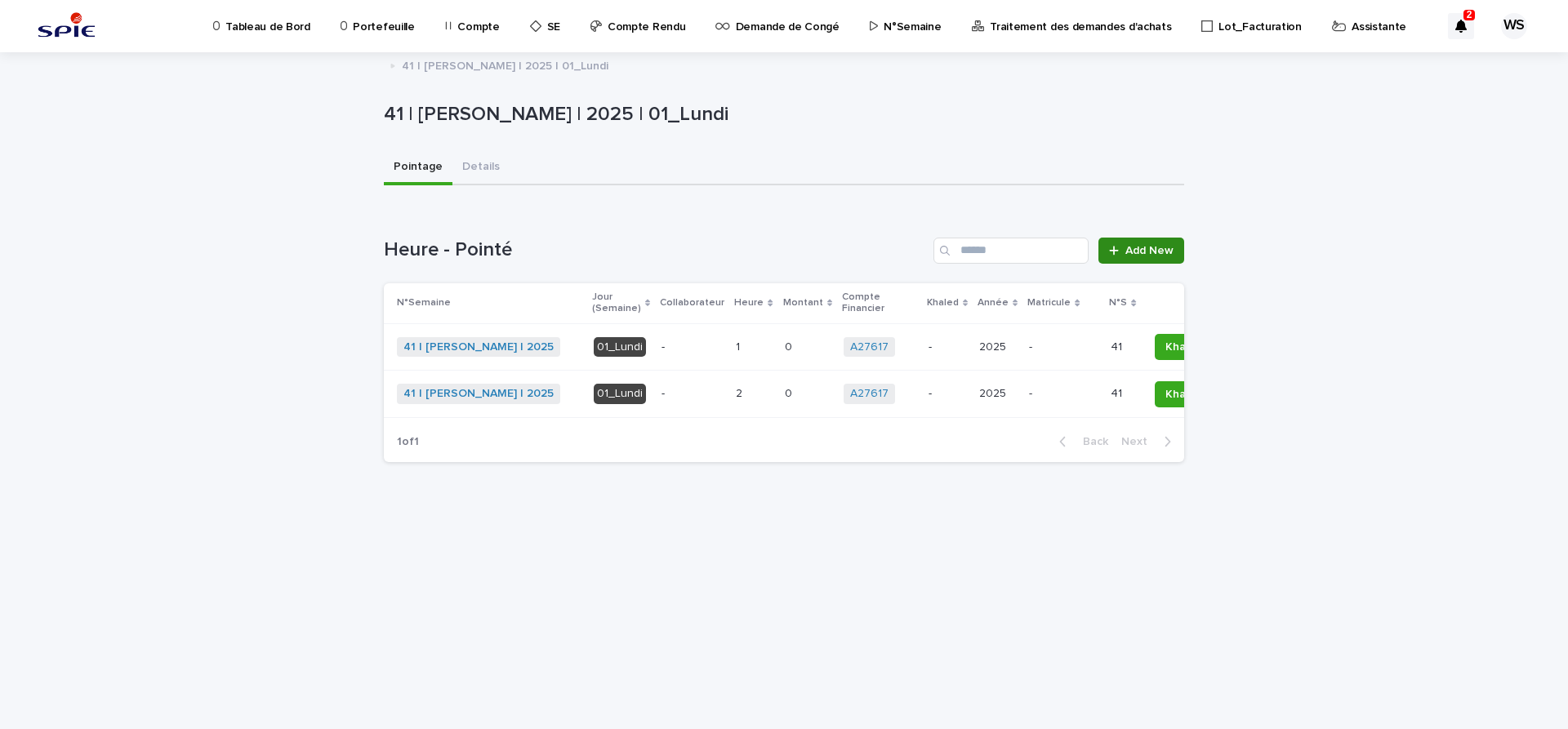
click at [1156, 251] on span "Add New" at bounding box center [1149, 251] width 48 height 12
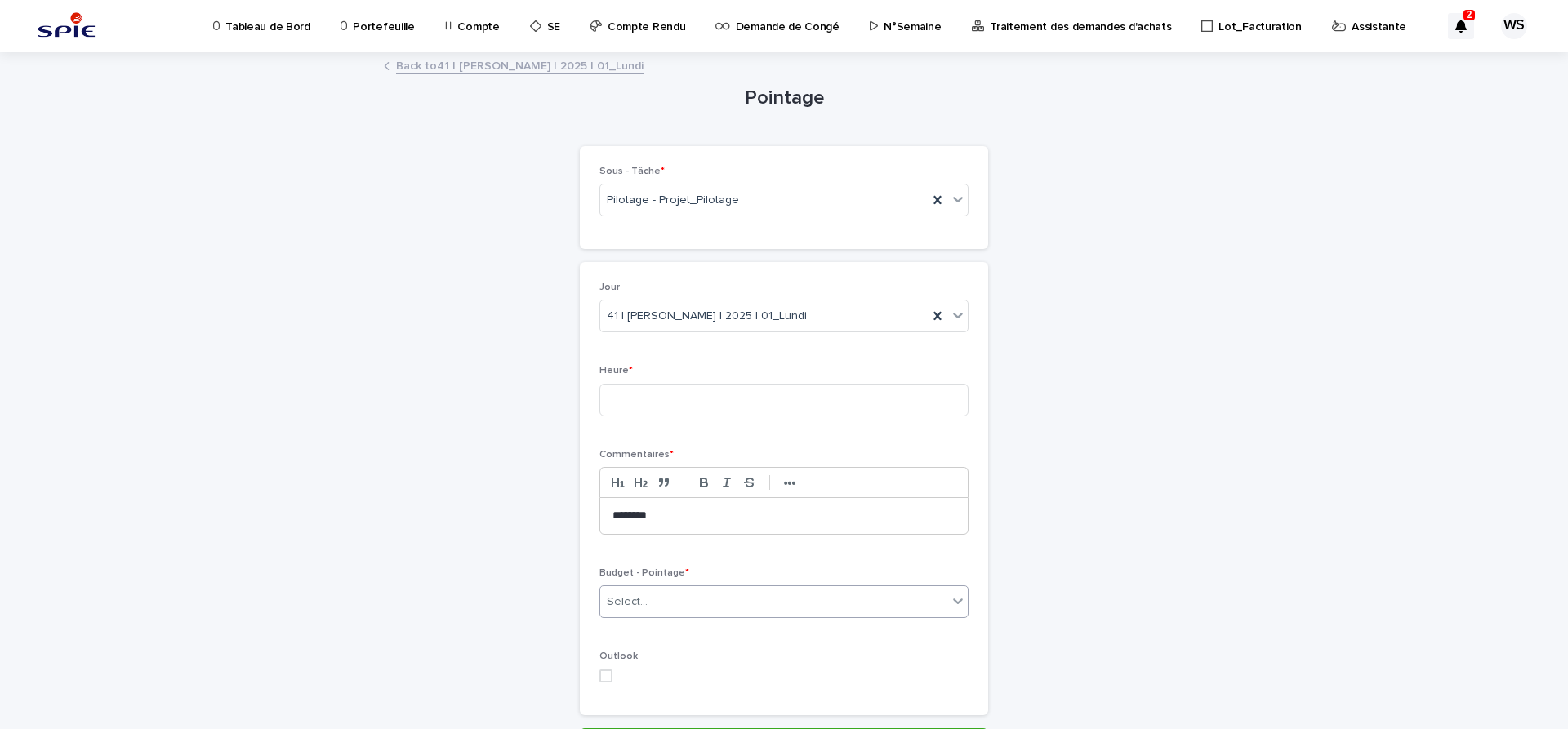
click at [754, 609] on div "Select..." at bounding box center [773, 602] width 347 height 27
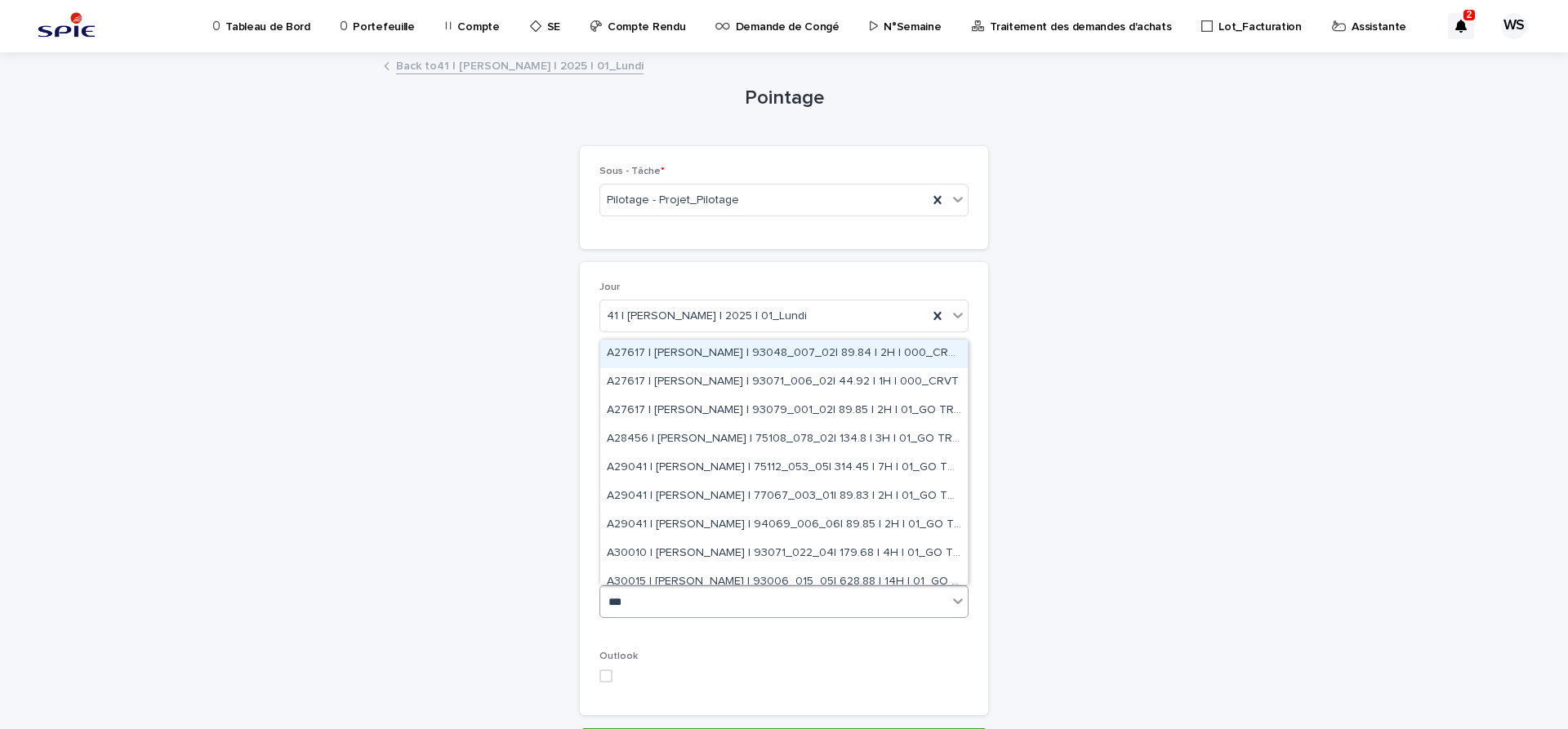
type input "****"
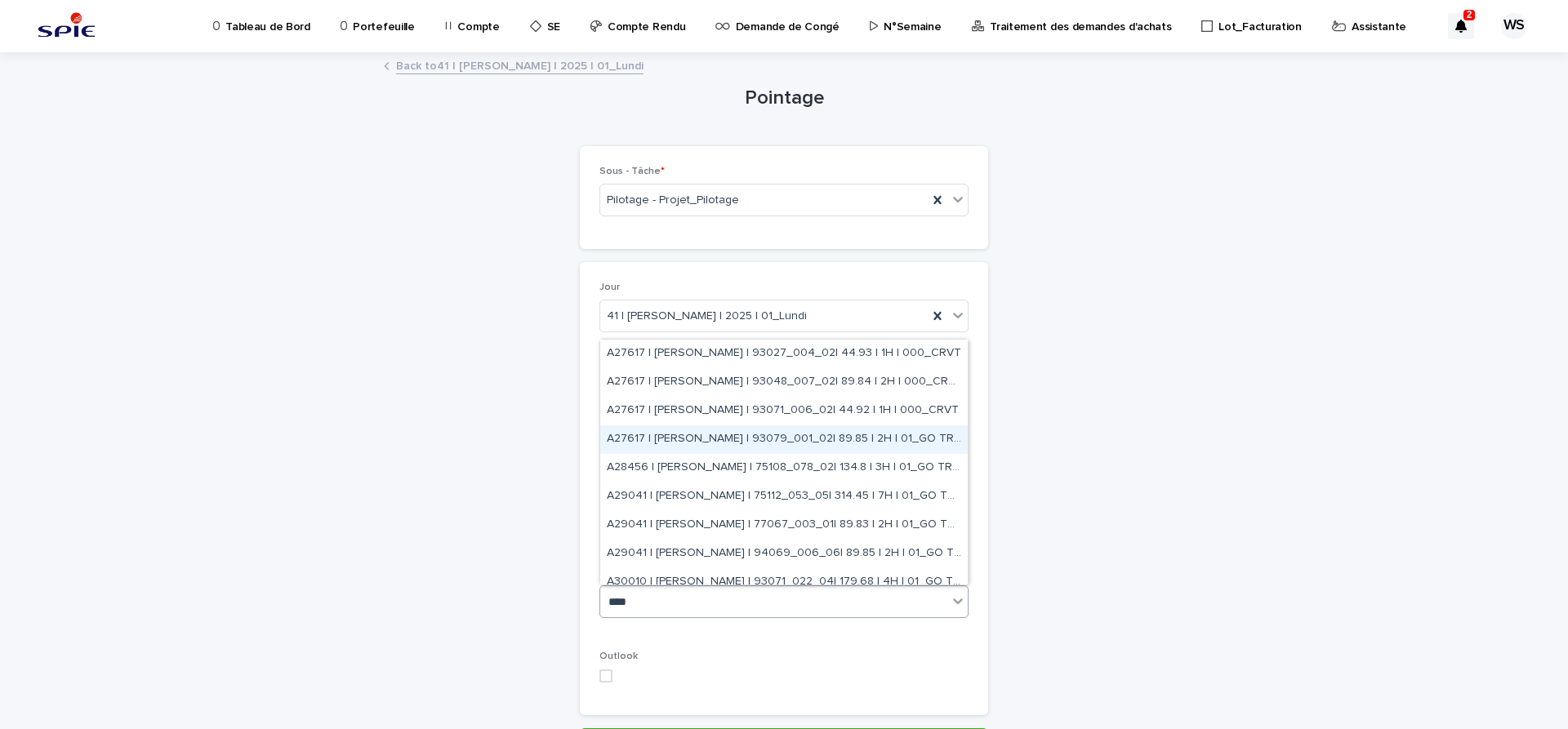
click at [695, 437] on div "A27617 | WATEL Sandrine | 93079_001_02| 89.85 | 2H | 01_GO TRAVAUX" at bounding box center [784, 439] width 367 height 28
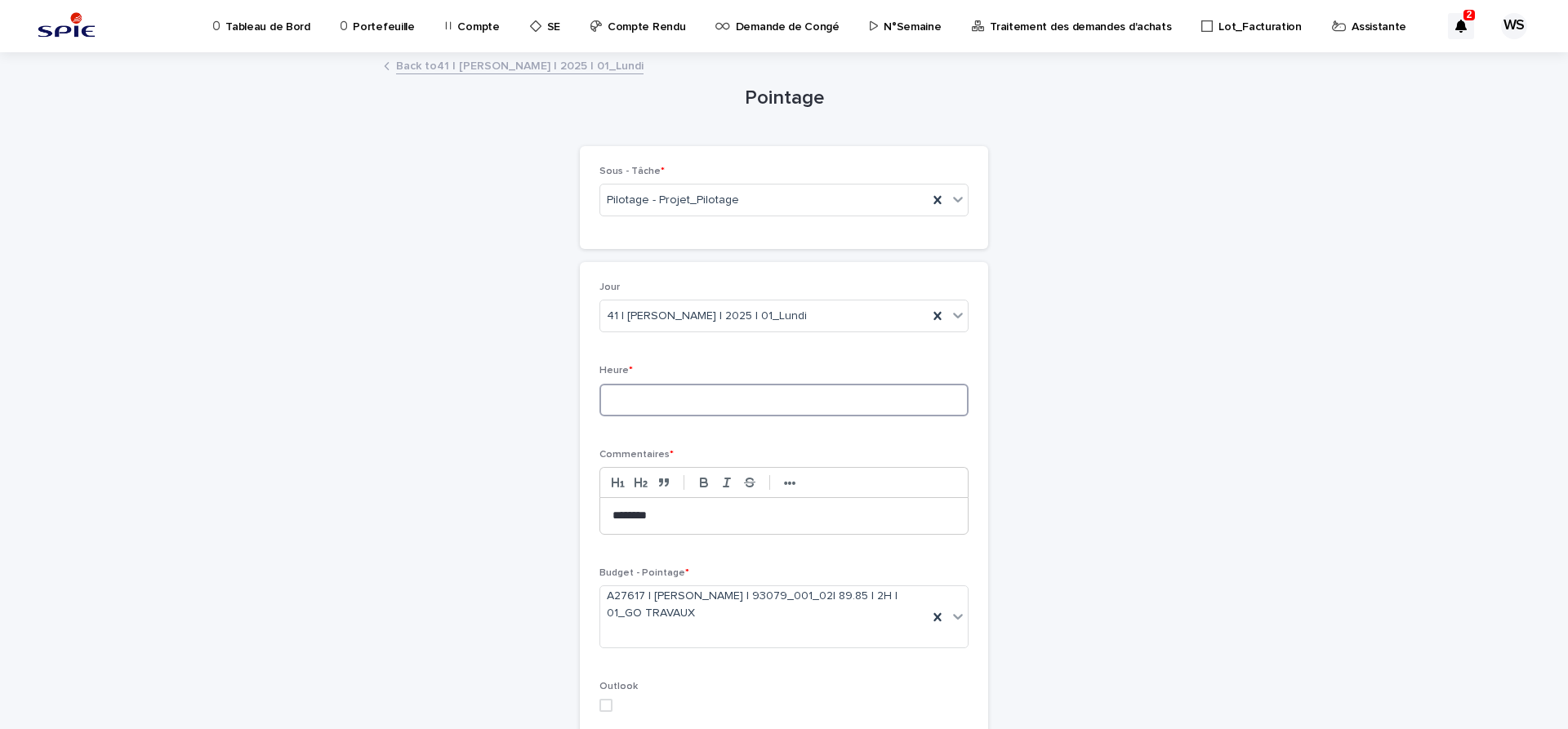
click at [697, 412] on input at bounding box center [784, 399] width 369 height 32
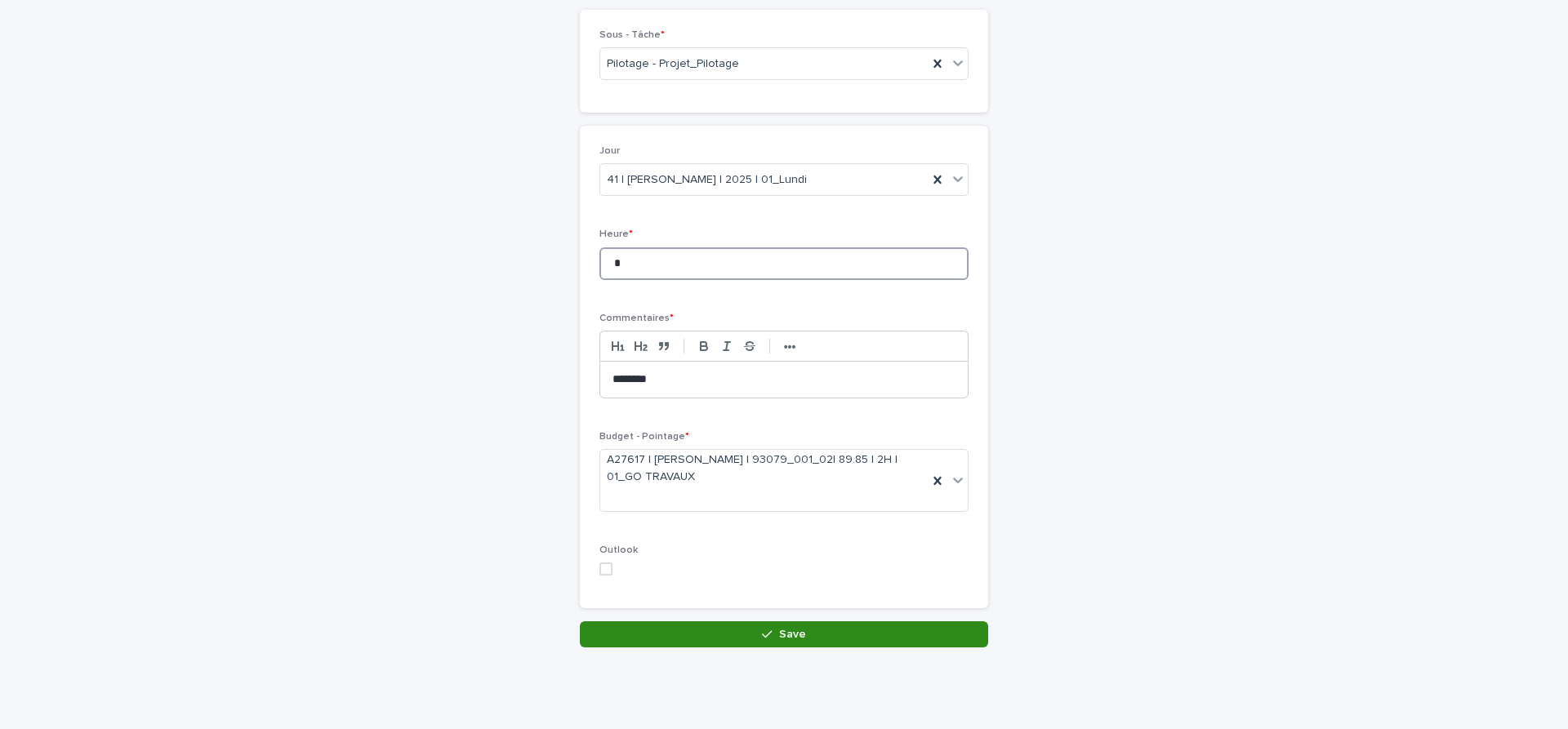
type input "*"
click at [934, 635] on button "Save" at bounding box center [784, 634] width 408 height 26
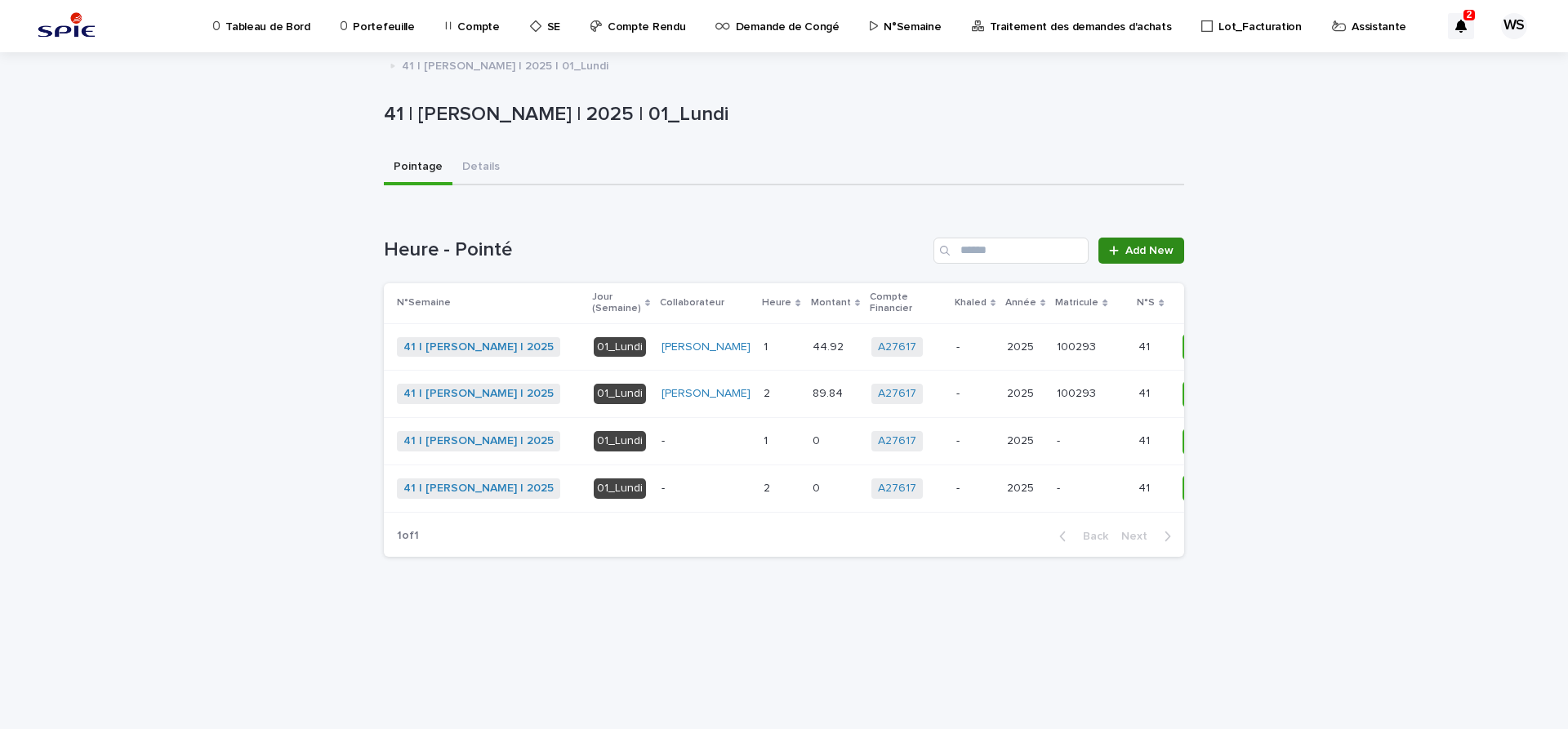
click at [1156, 247] on span "Add New" at bounding box center [1149, 251] width 48 height 12
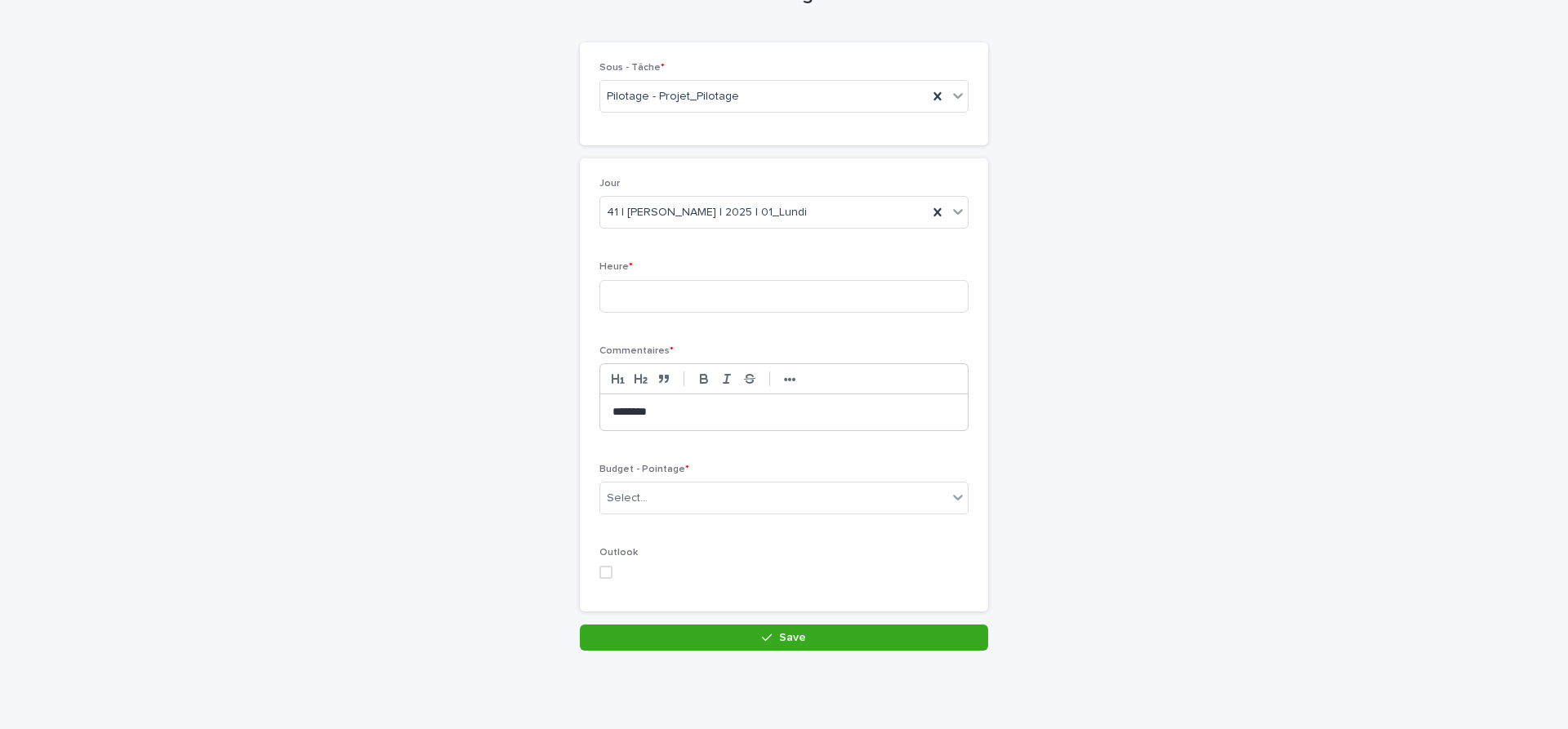
scroll to position [107, 0]
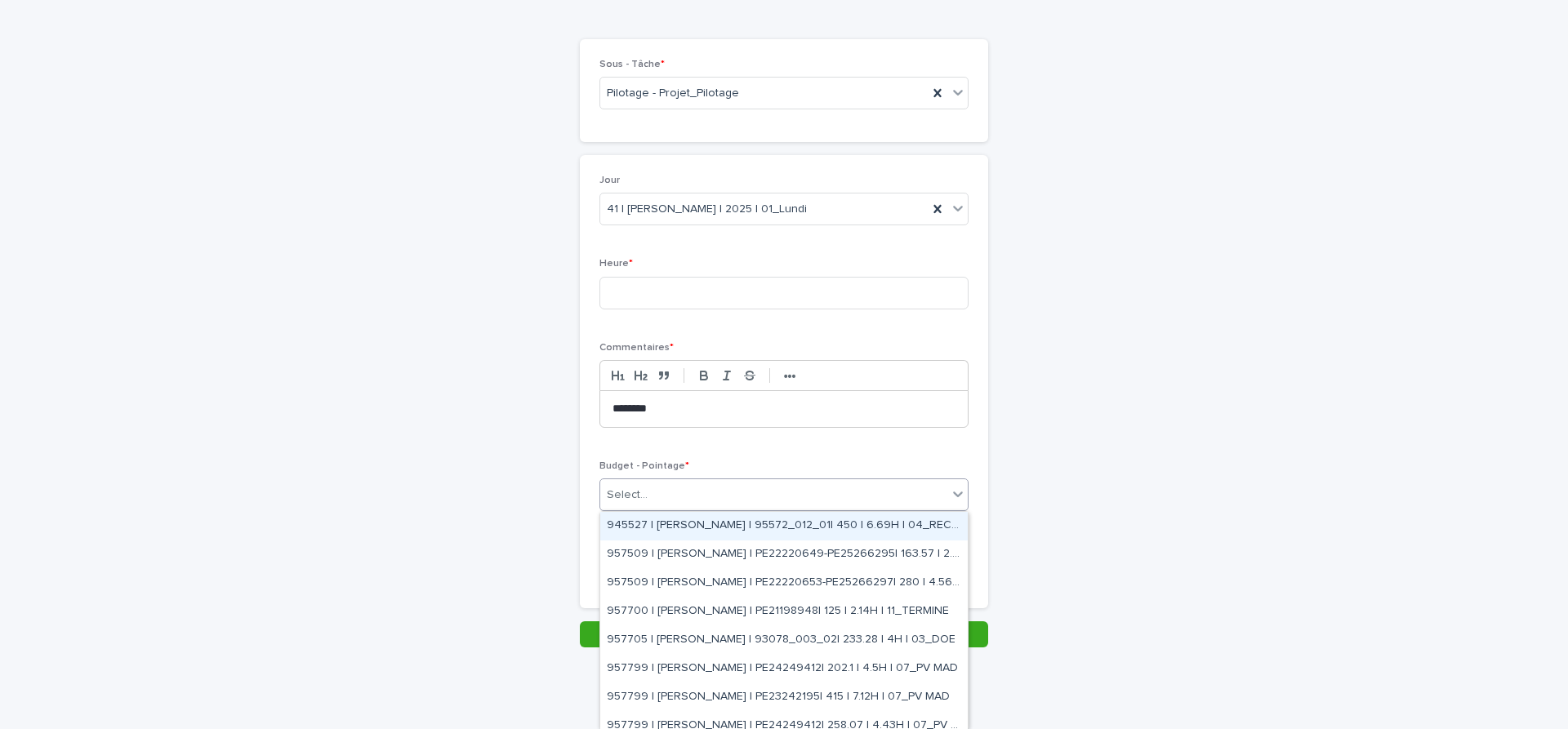
click at [683, 497] on div "Select..." at bounding box center [773, 496] width 347 height 27
type input "*****"
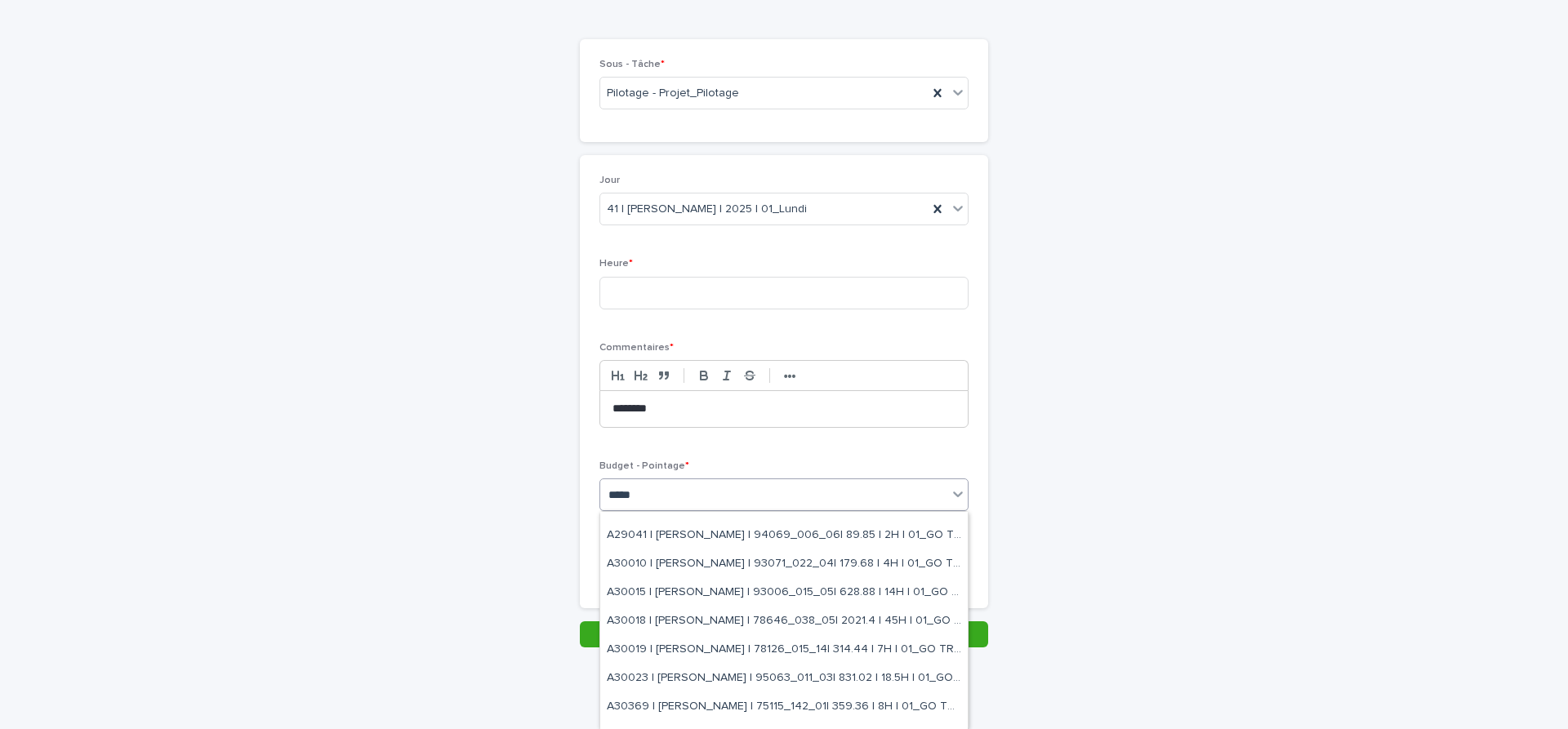
scroll to position [206, 0]
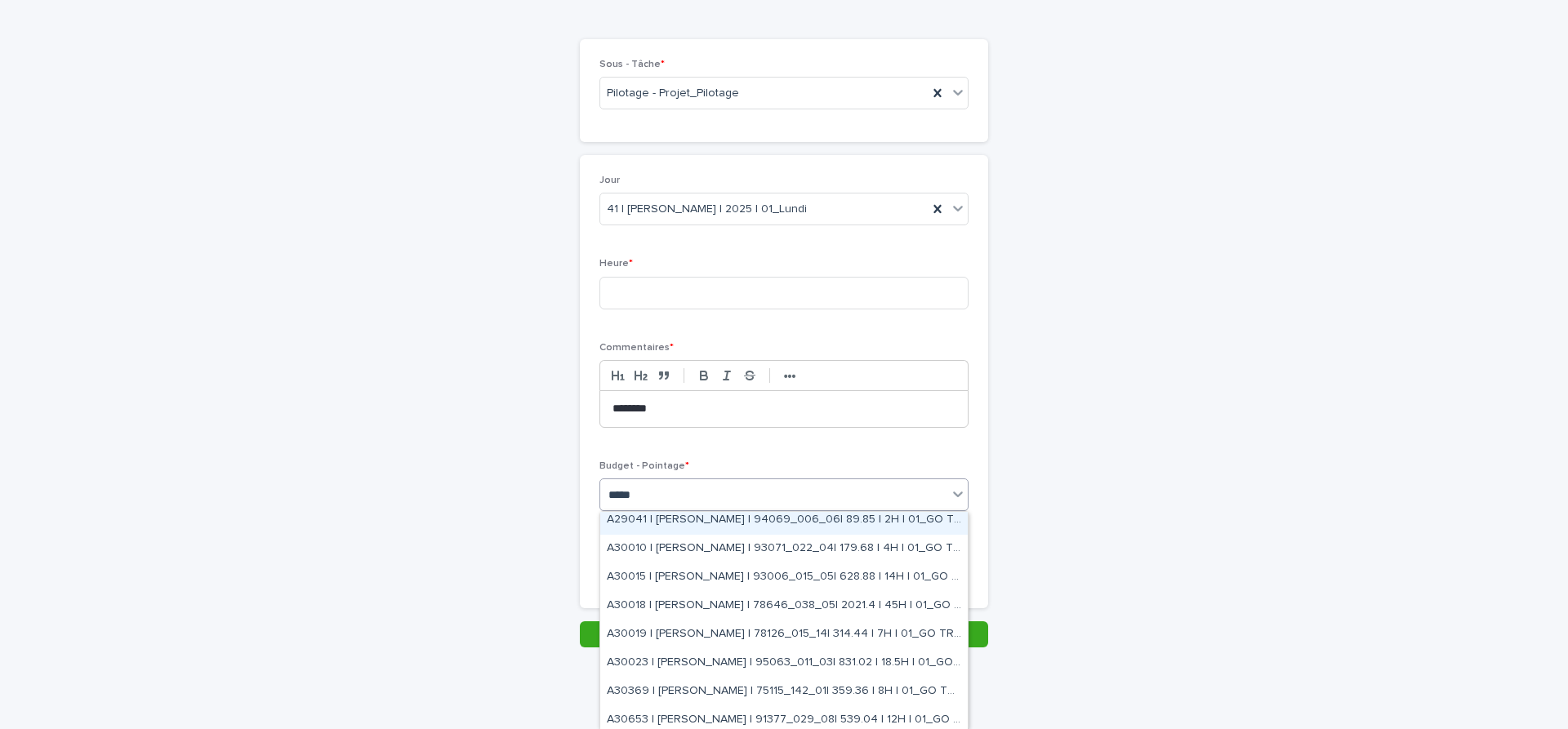
click at [750, 521] on div "A29041 | WATEL Sandrine | 94069_006_06| 89.85 | 2H | 01_GO TRAVAUX" at bounding box center [784, 520] width 367 height 28
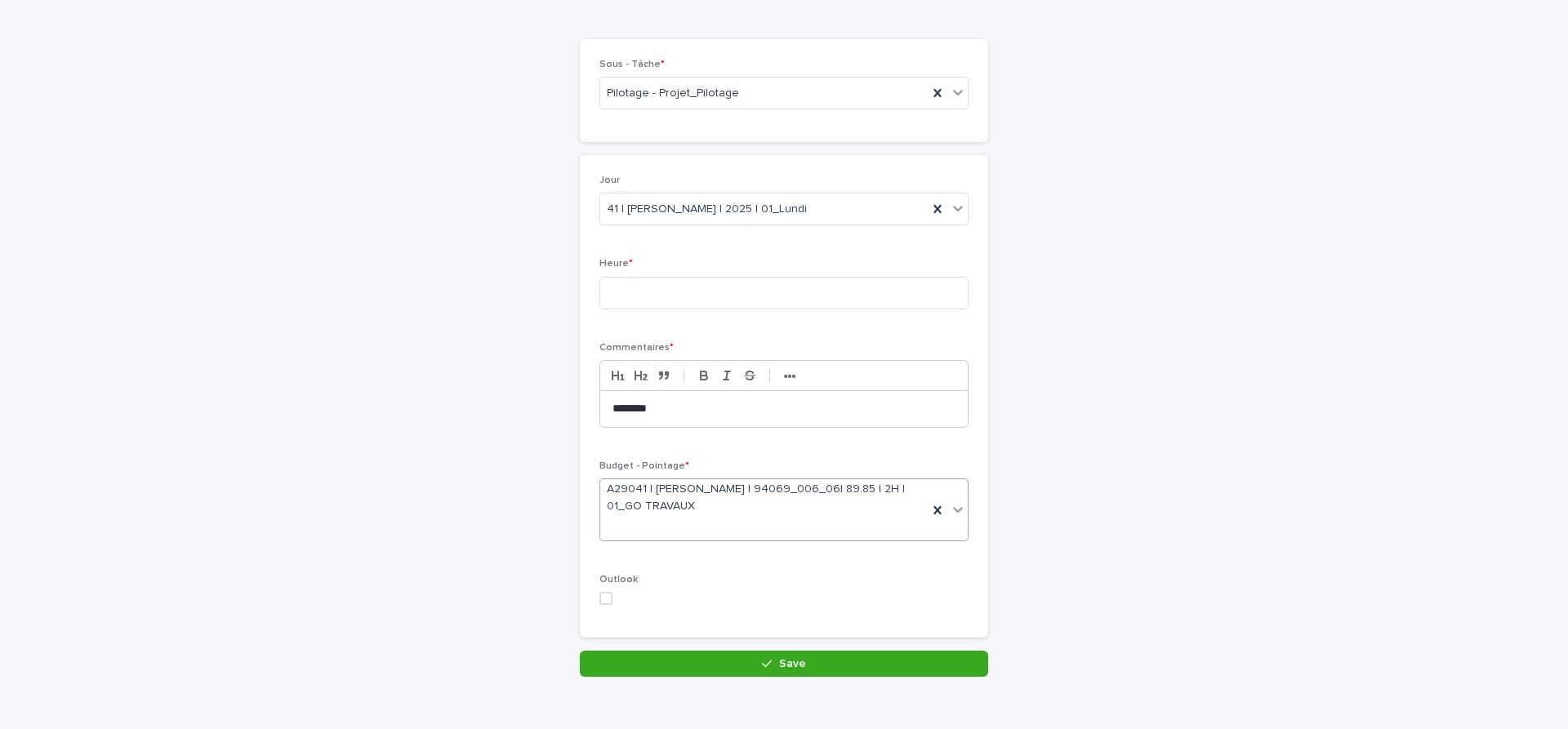
scroll to position [122, 0]
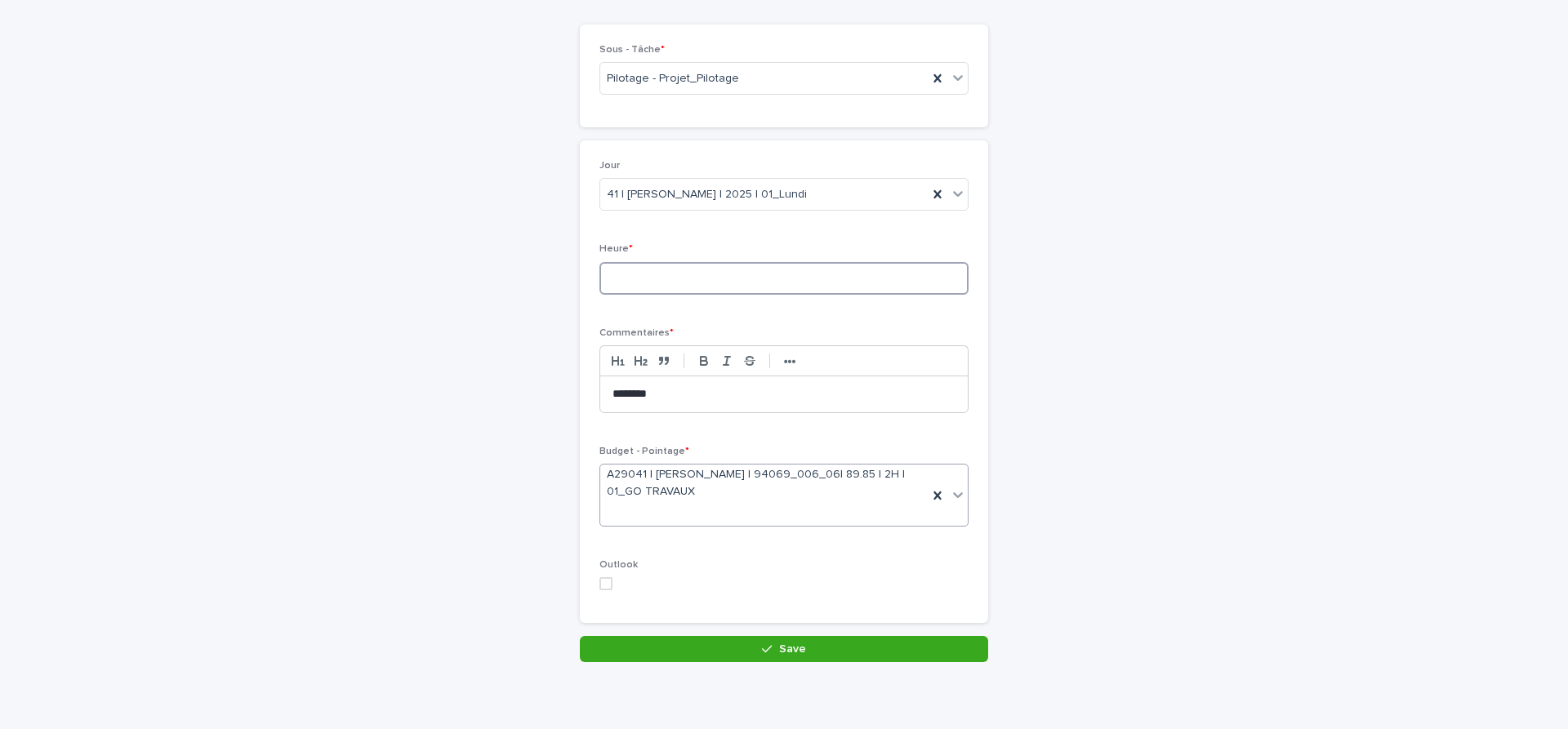
click at [791, 273] on input at bounding box center [784, 278] width 369 height 32
type input "***"
click at [803, 647] on span "Save" at bounding box center [793, 649] width 27 height 12
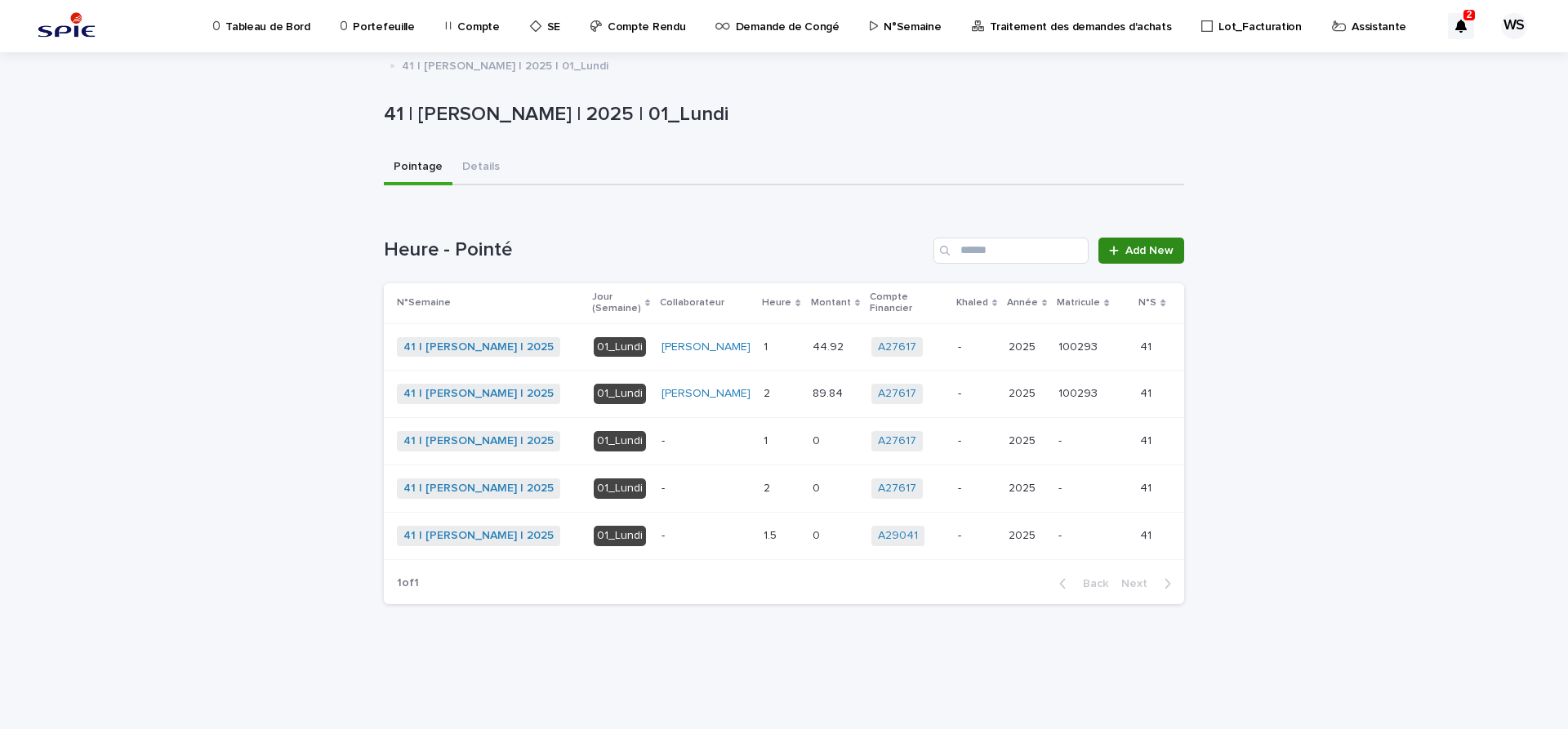
click at [1142, 251] on span "Add New" at bounding box center [1149, 251] width 48 height 12
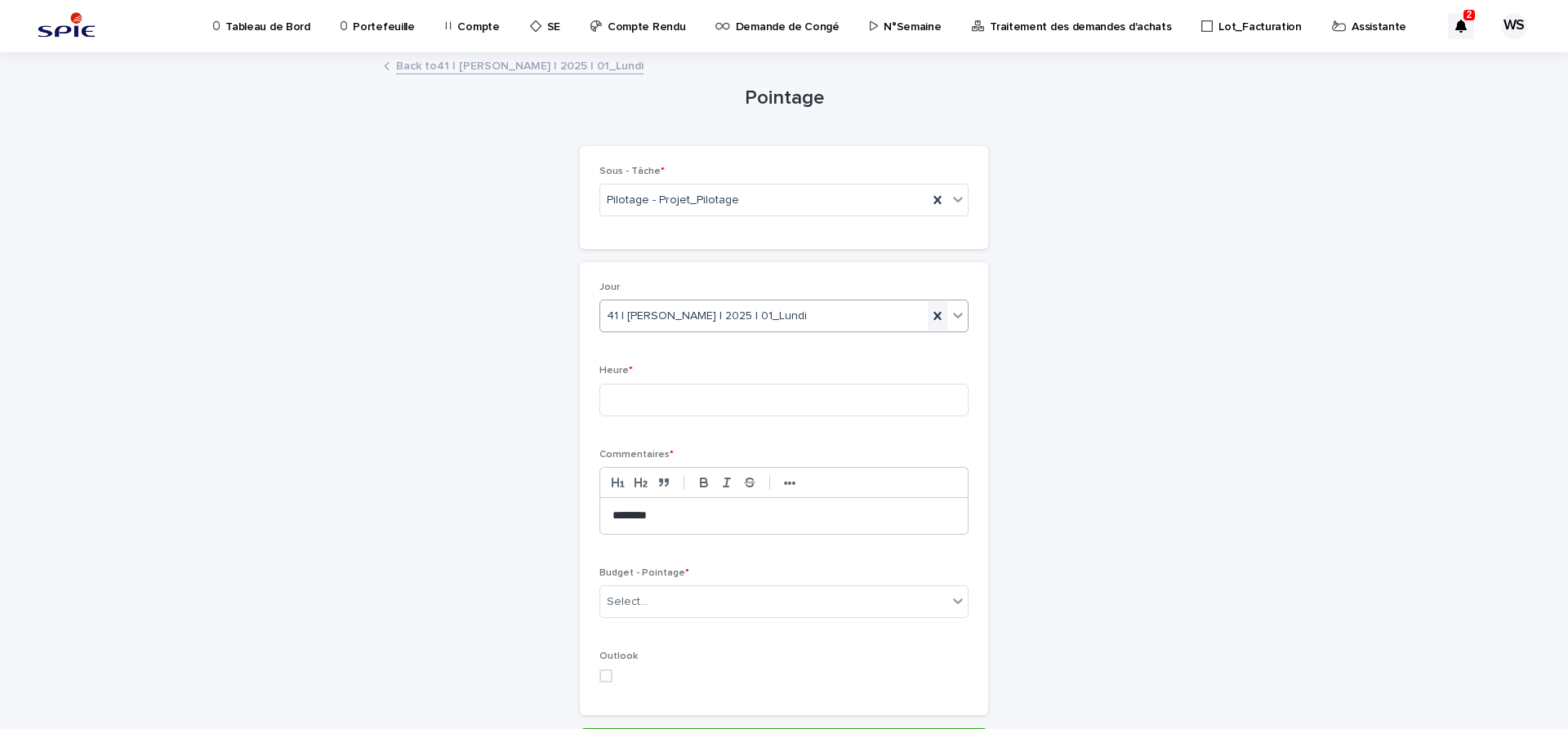
click at [939, 317] on icon at bounding box center [937, 316] width 8 height 8
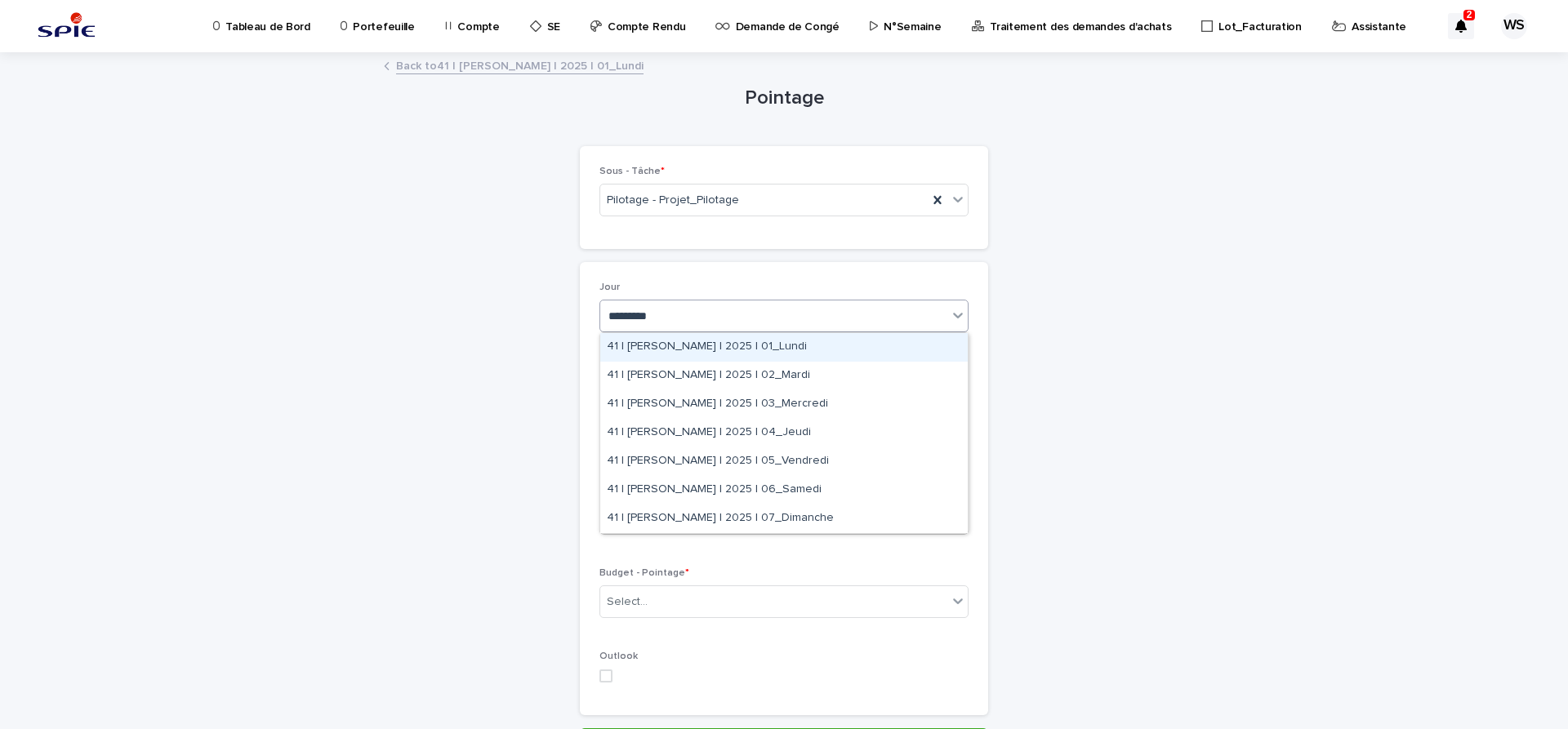
type input "**********"
click at [799, 377] on div "41 | WATEL Sandrine | 2025 | 02_Mardi" at bounding box center [784, 376] width 367 height 28
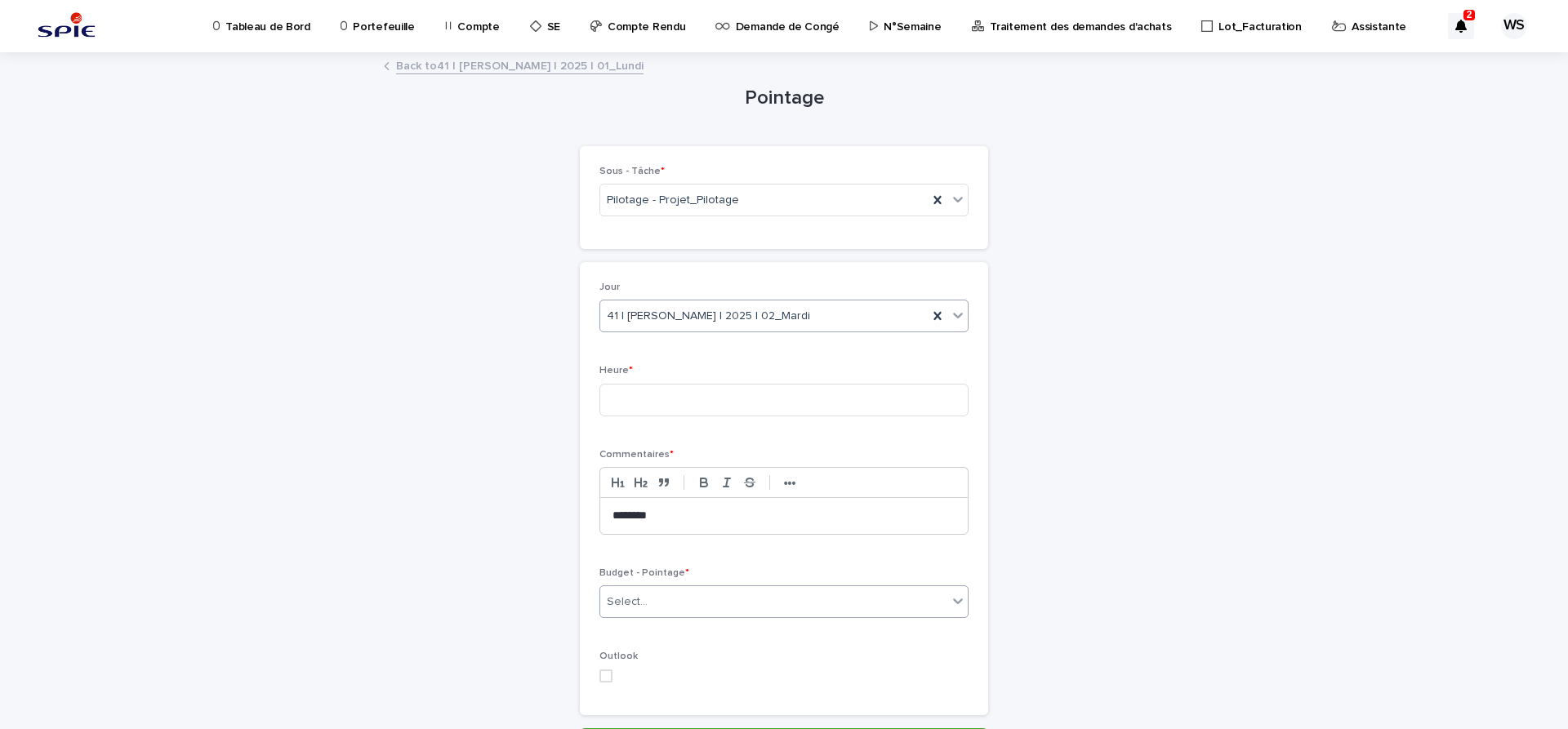
click at [741, 601] on div "Select..." at bounding box center [773, 602] width 347 height 27
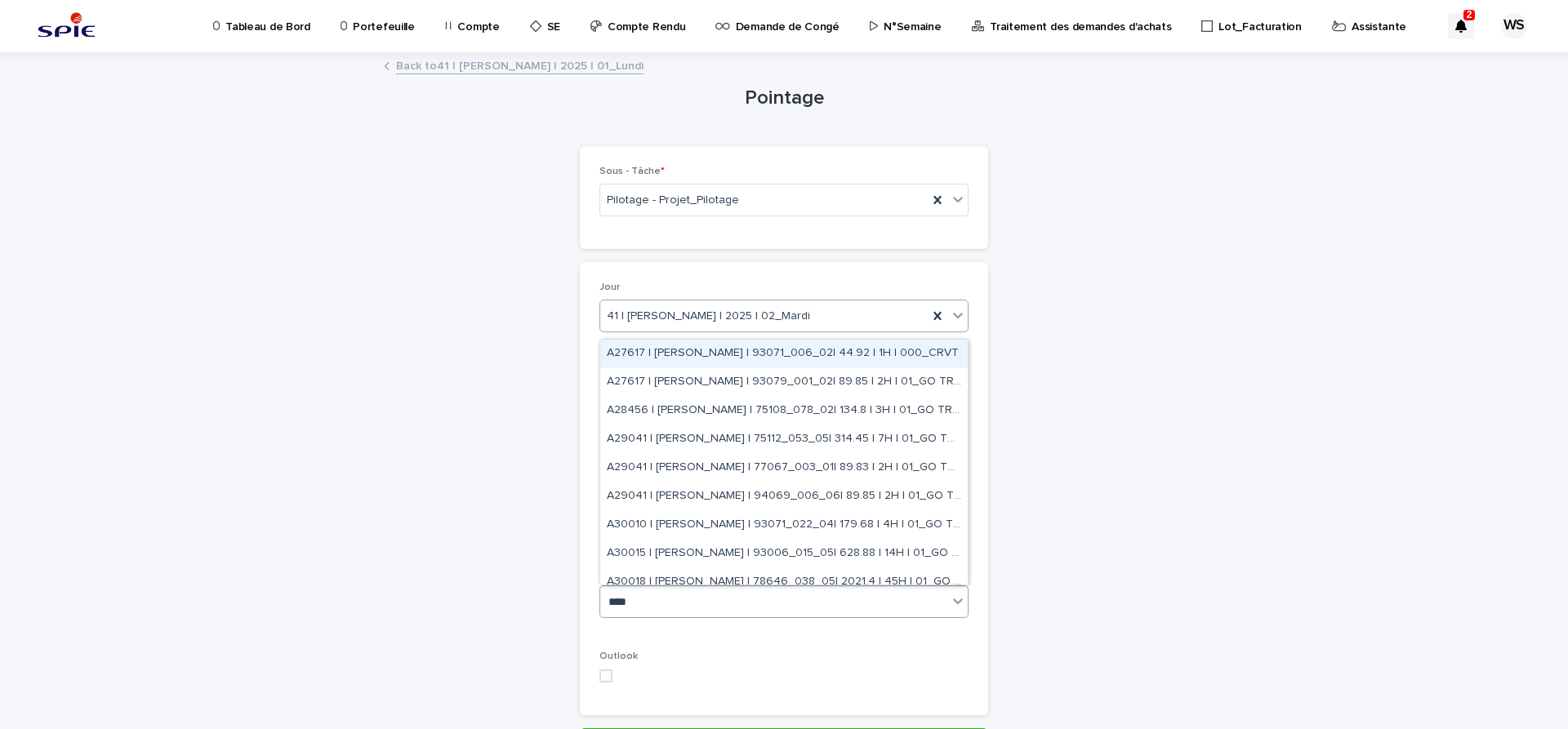
type input "*****"
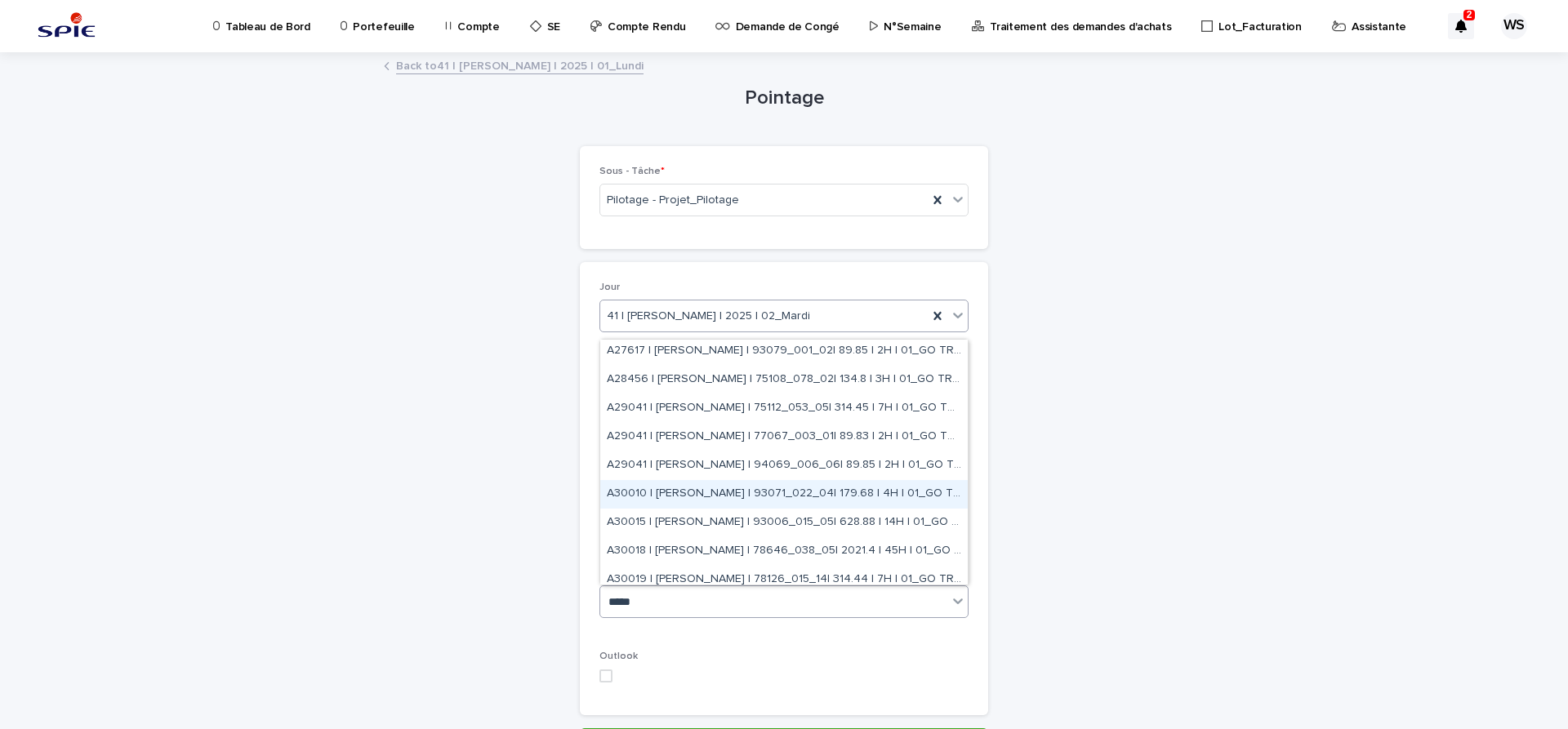
scroll to position [91, 0]
click at [733, 522] on div "A30023 | WATEL Sandrine | 95063_011_03| 831.02 | 18.5H | 01_GO TRAVAUX" at bounding box center [784, 520] width 367 height 28
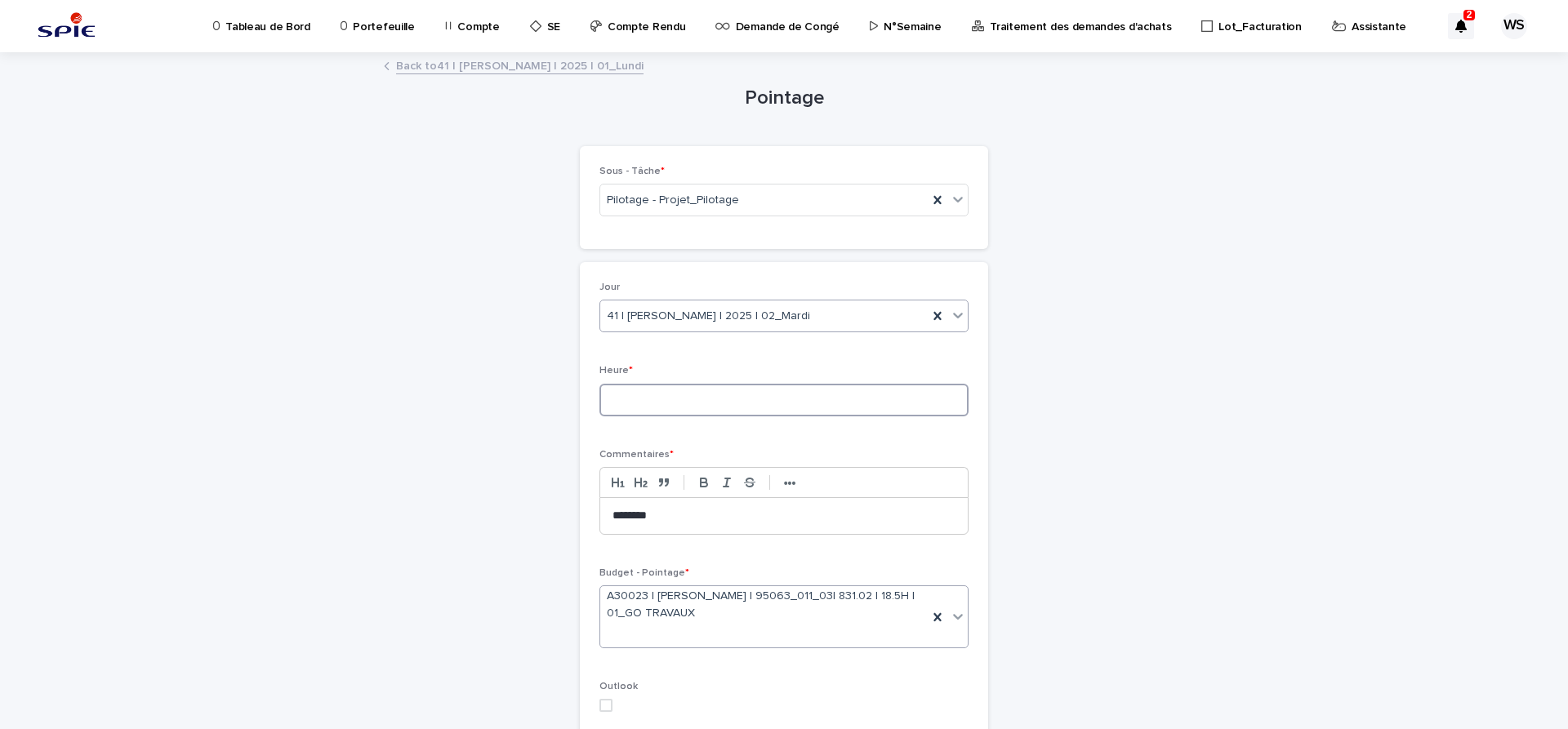
click at [728, 397] on input at bounding box center [784, 399] width 369 height 32
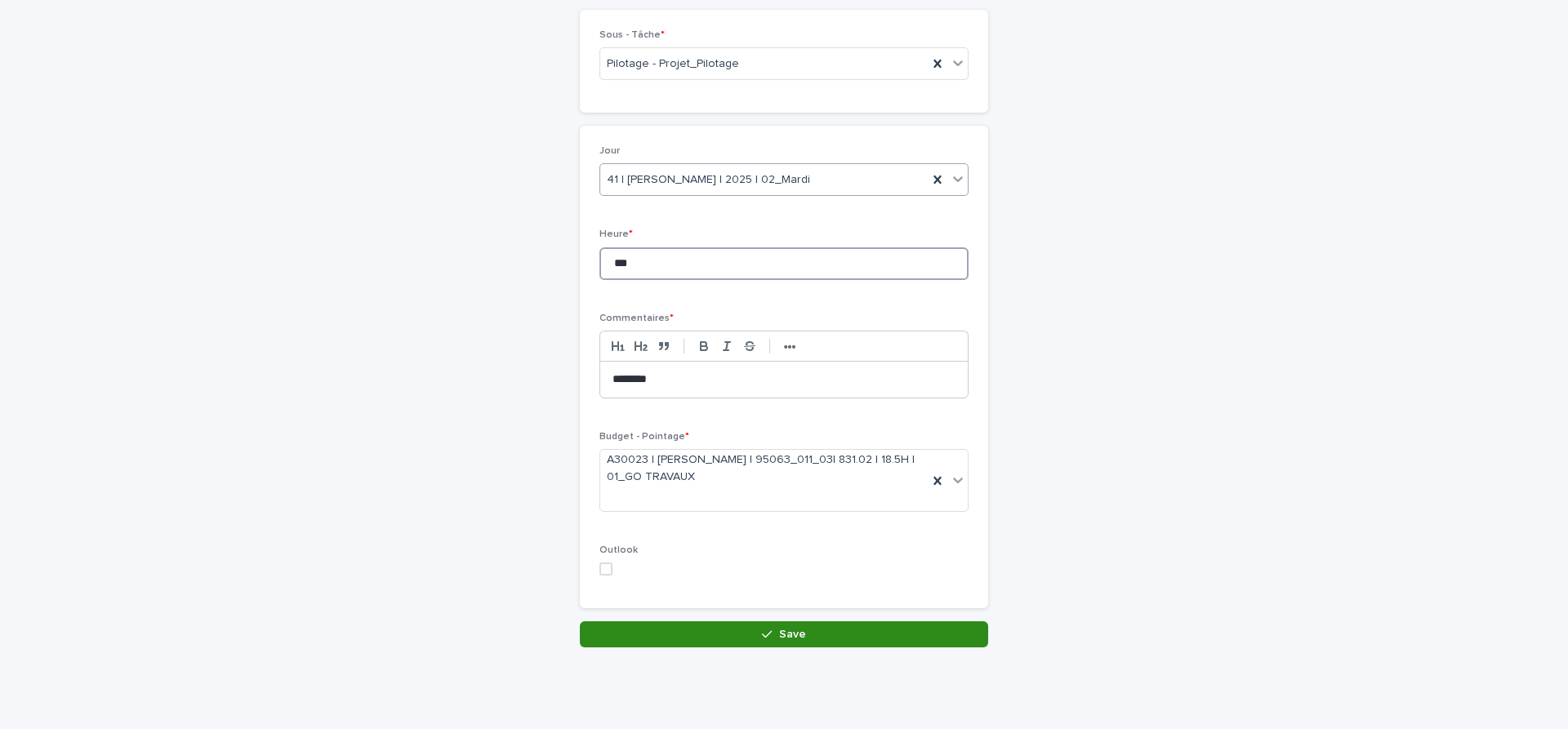
type input "***"
click at [864, 637] on button "Save" at bounding box center [784, 634] width 408 height 26
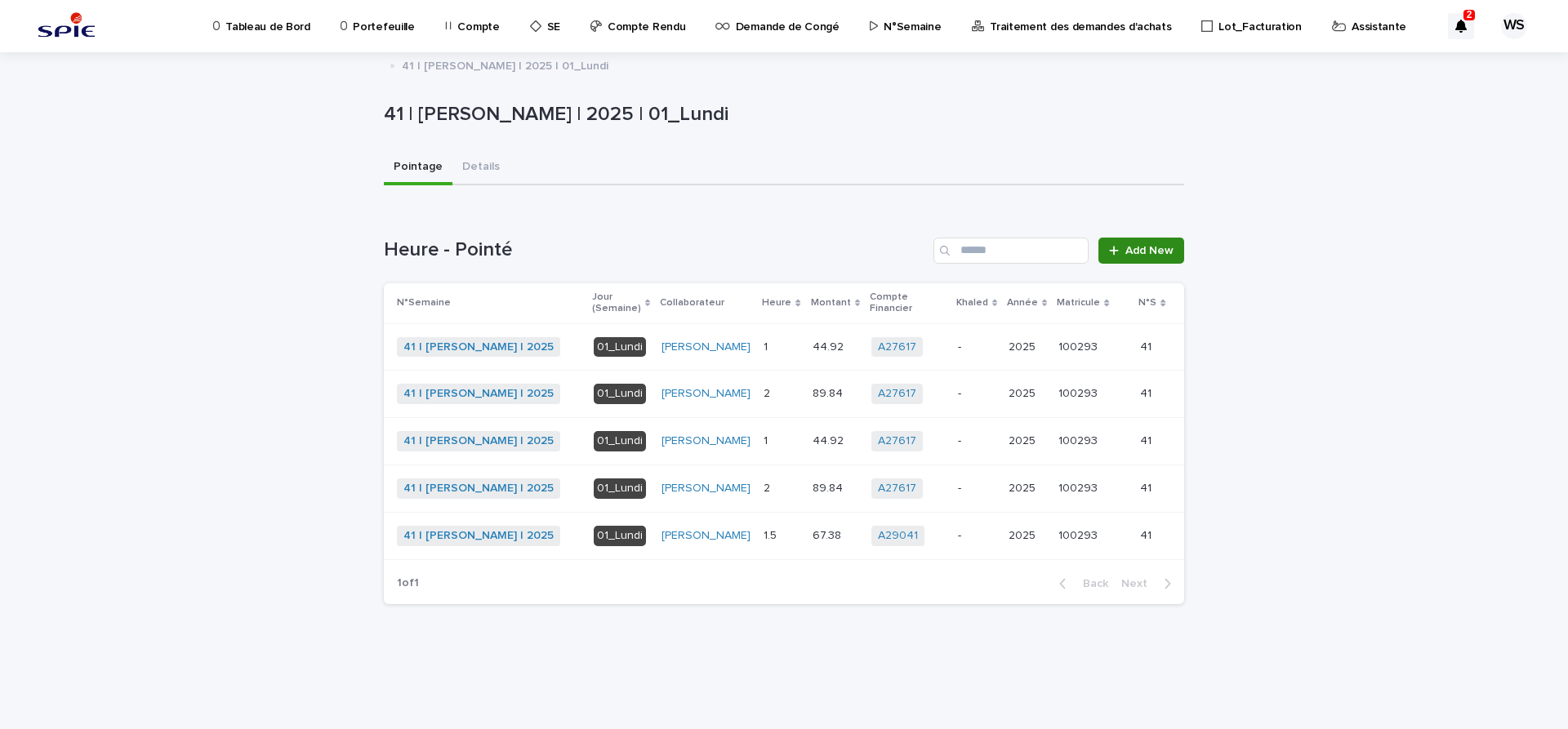
click at [1158, 244] on link "Add New" at bounding box center [1141, 250] width 86 height 26
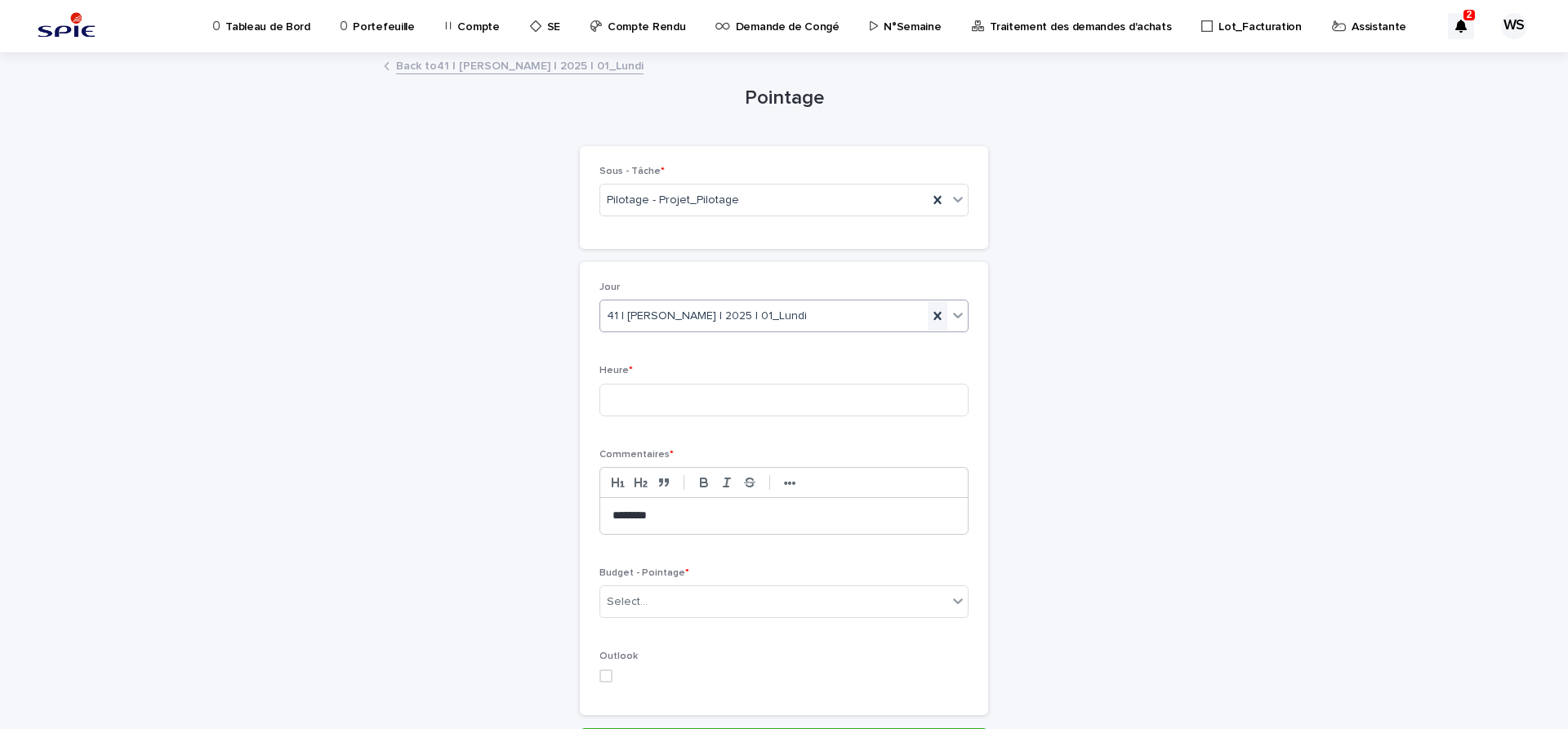
click at [936, 314] on icon at bounding box center [937, 316] width 8 height 8
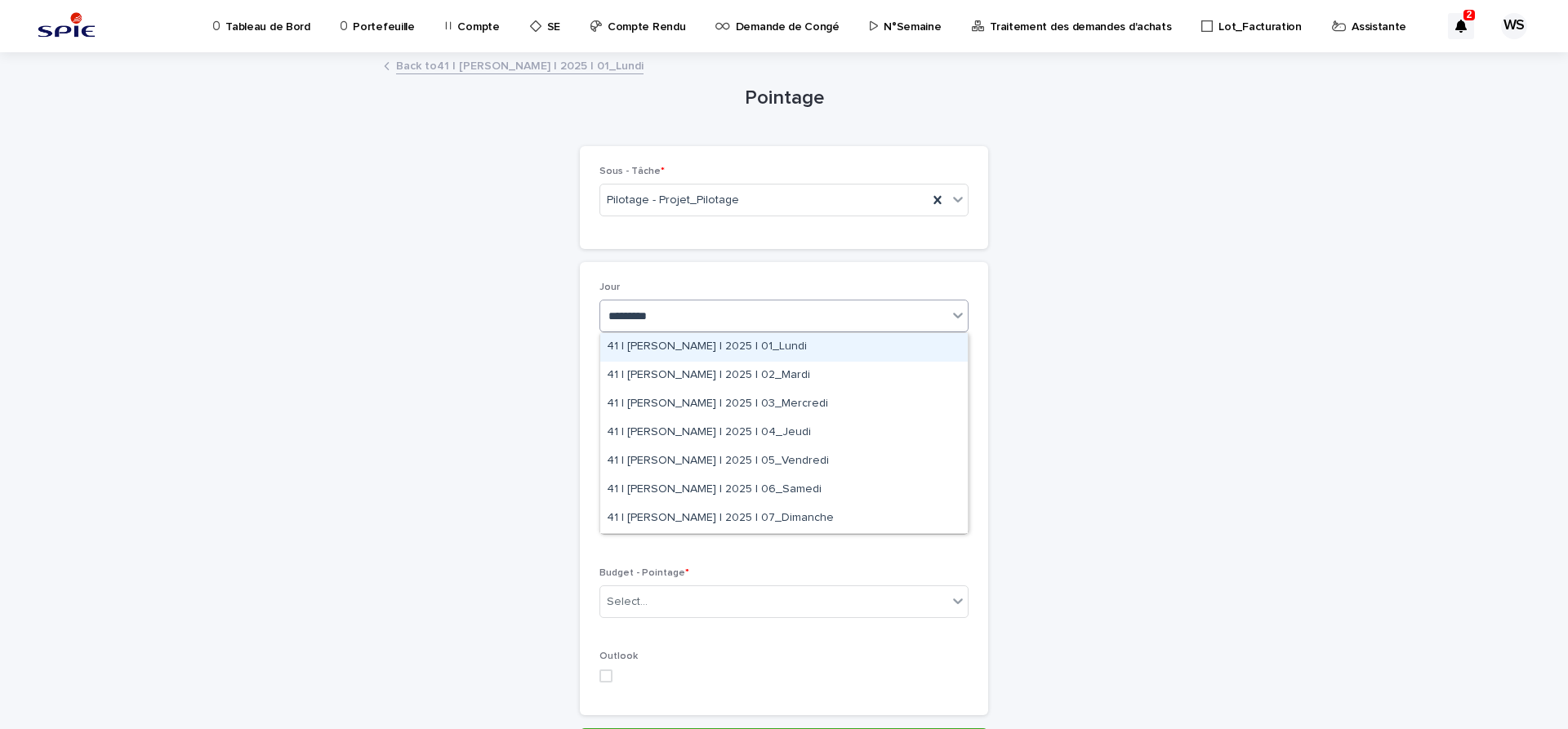
type input "**********"
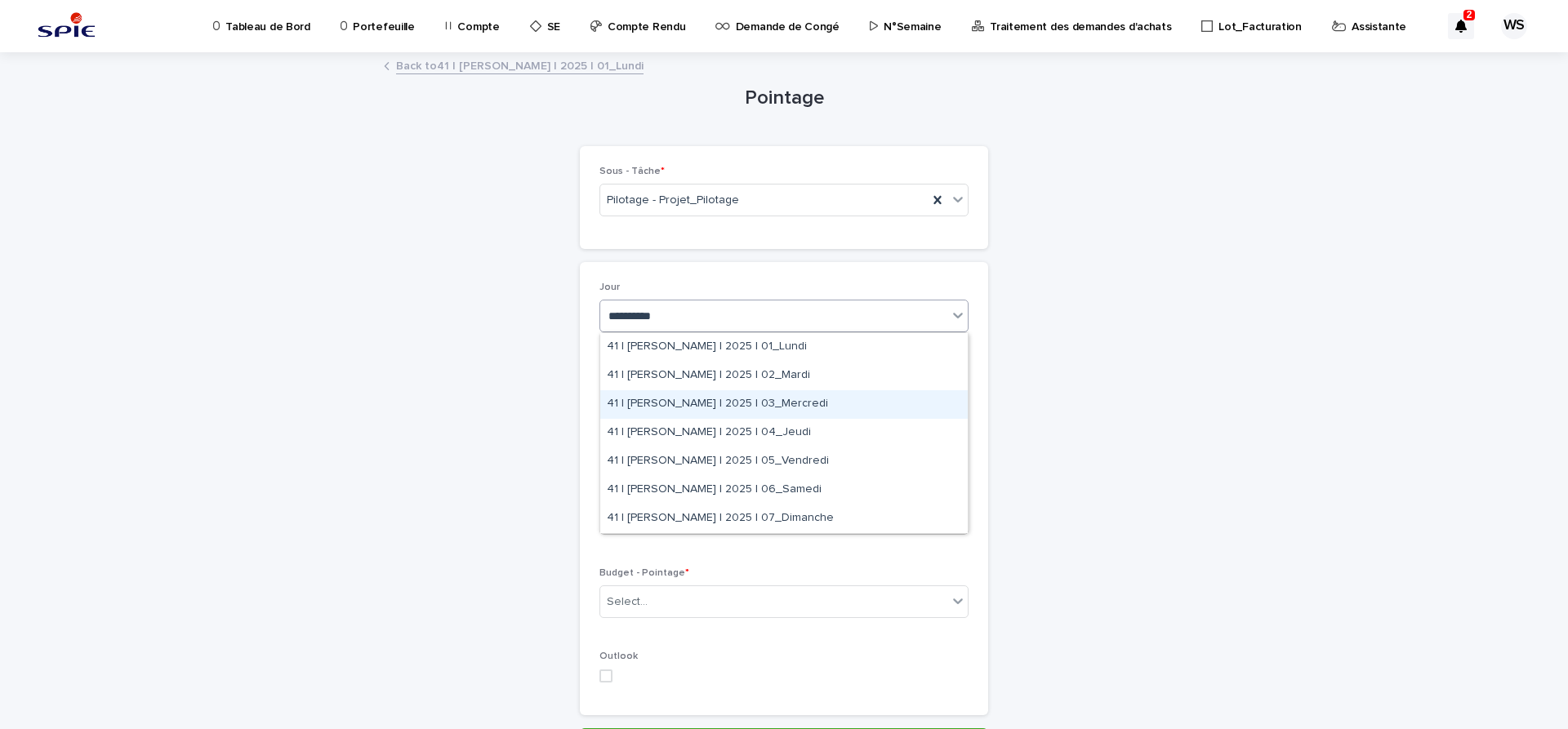
click at [700, 405] on div "41 | WATEL Sandrine | 2025 | 03_Mercredi" at bounding box center [784, 404] width 367 height 28
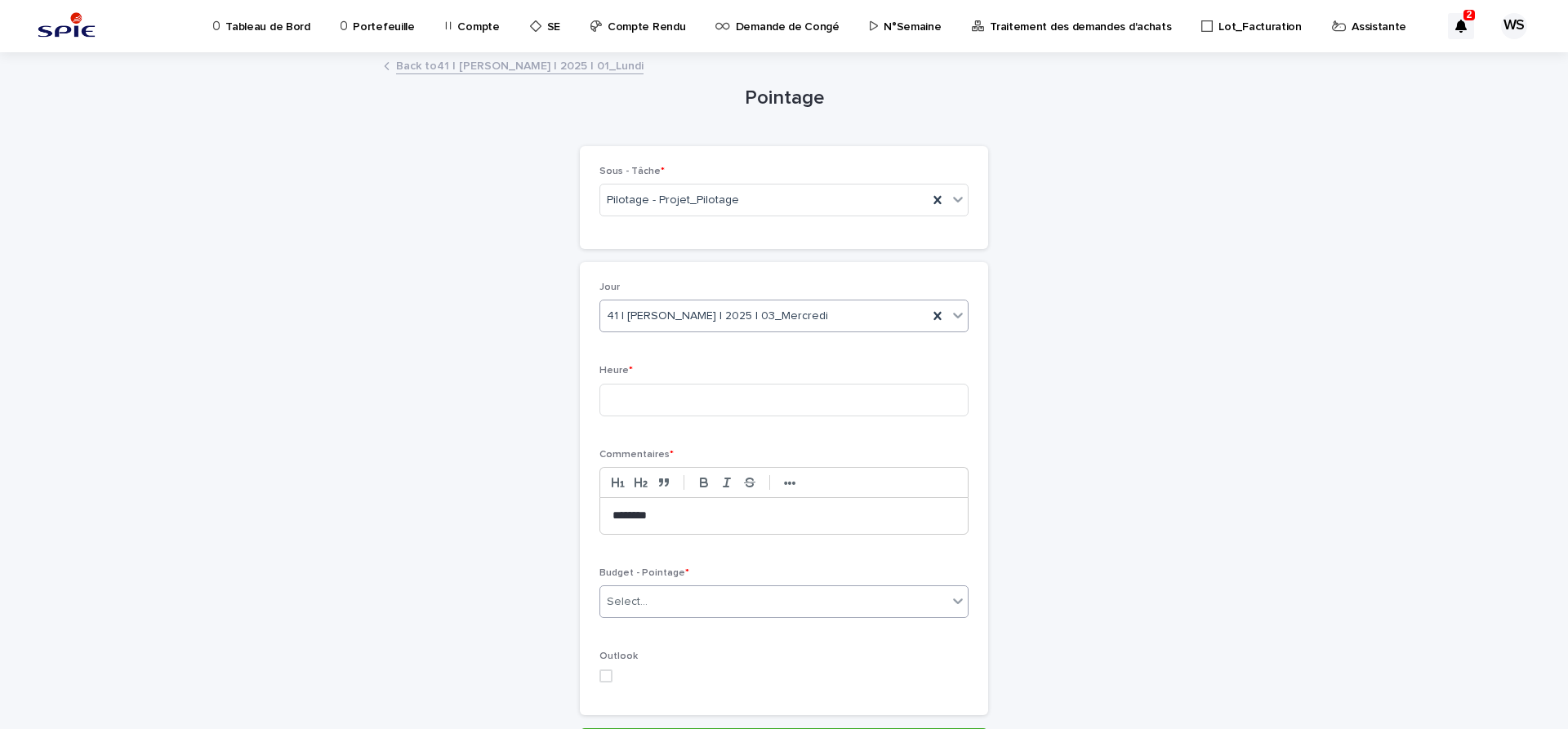
click at [729, 596] on div "Select..." at bounding box center [773, 602] width 347 height 27
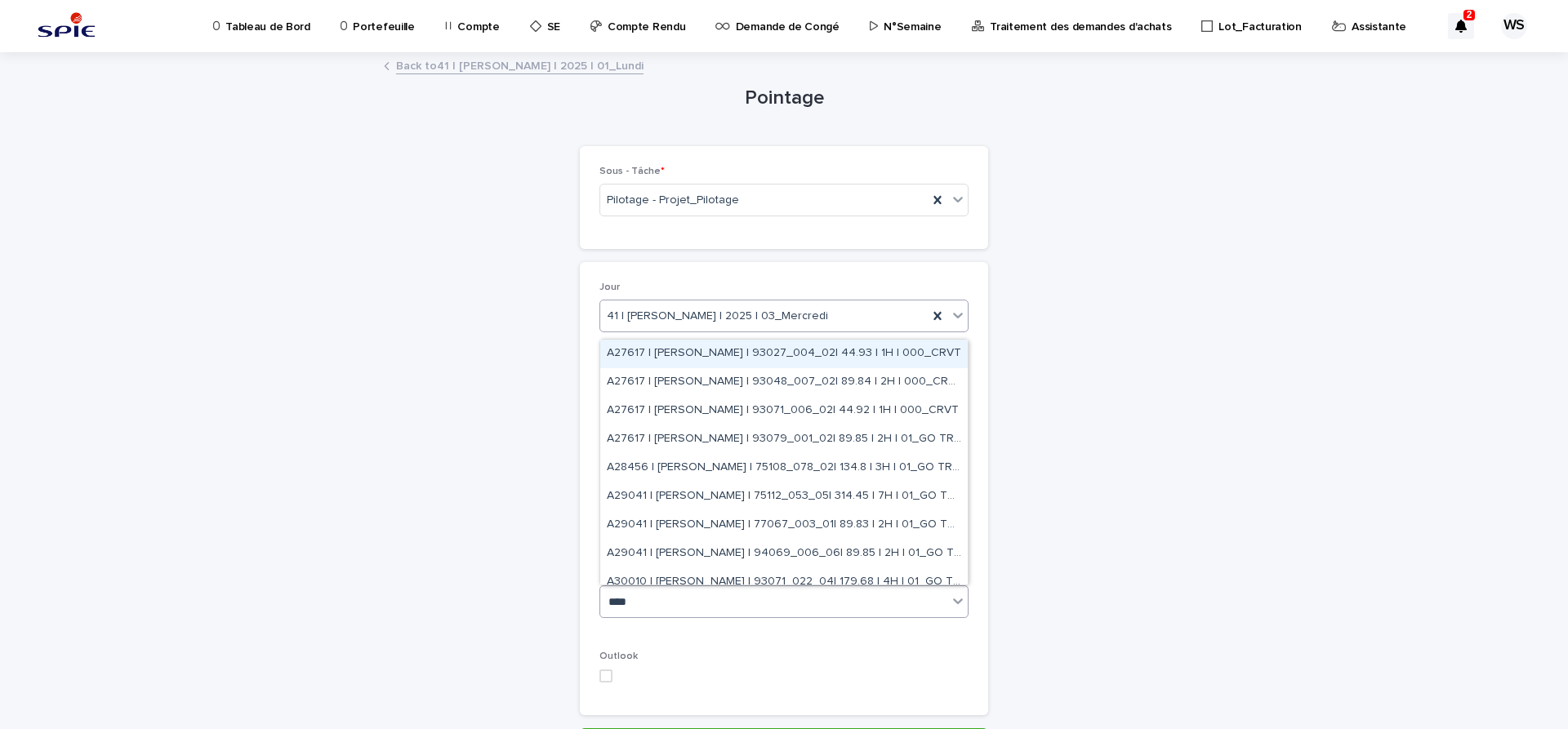
type input "*****"
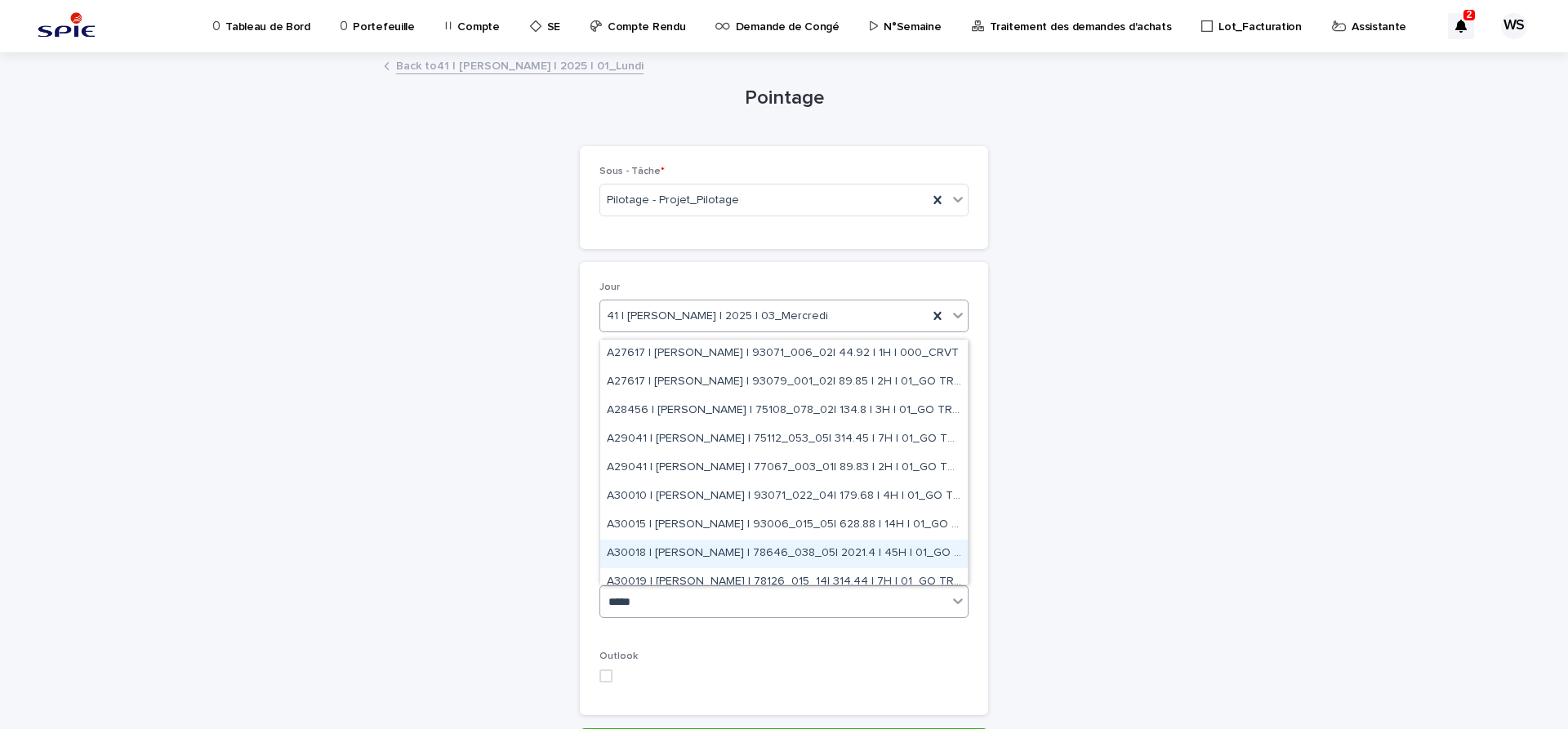
click at [688, 548] on div "A30018 | WATEL Sandrine | 78646_038_05| 2021.4 | 45H | 01_GO TRAVAUX" at bounding box center [784, 553] width 367 height 28
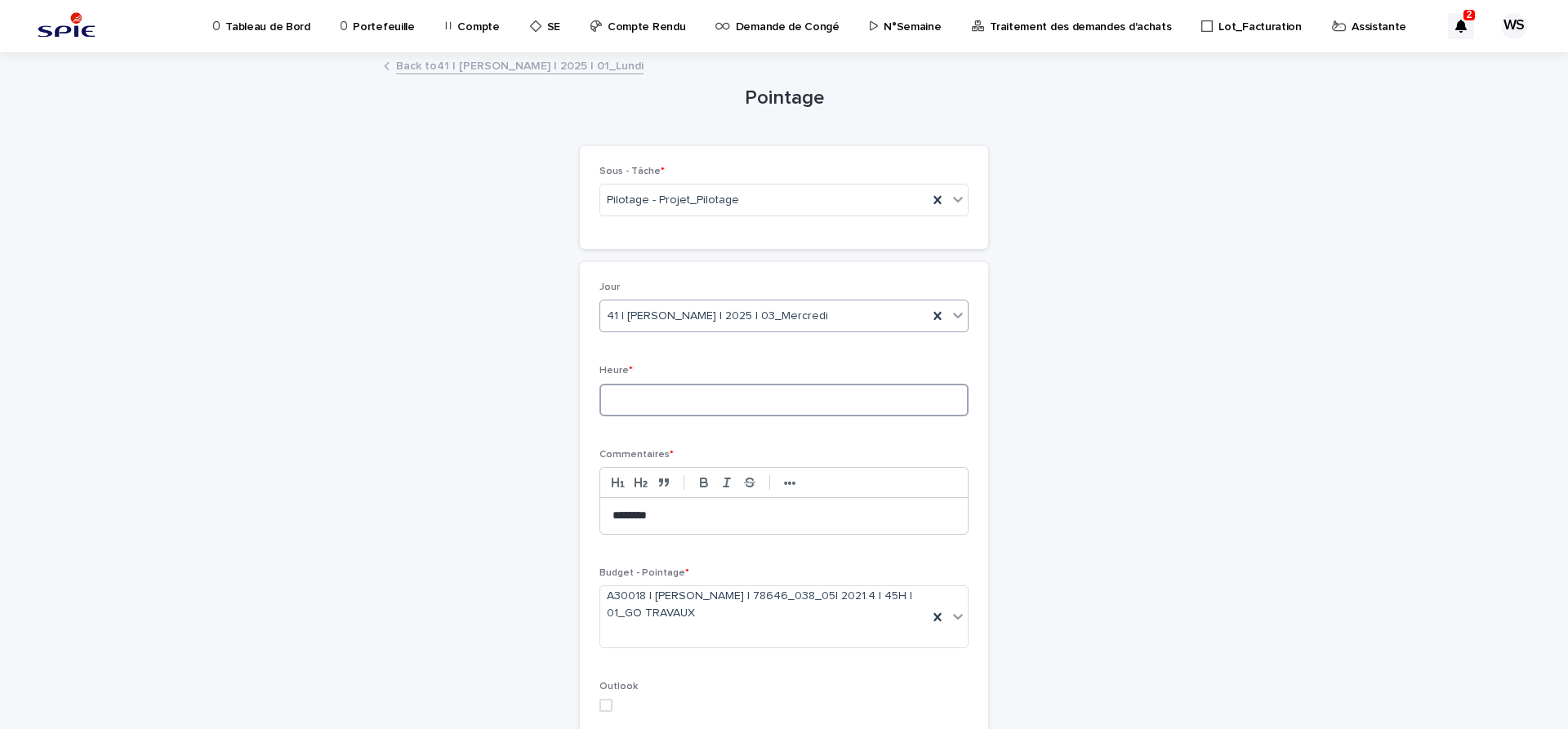
click at [725, 399] on input at bounding box center [784, 399] width 369 height 32
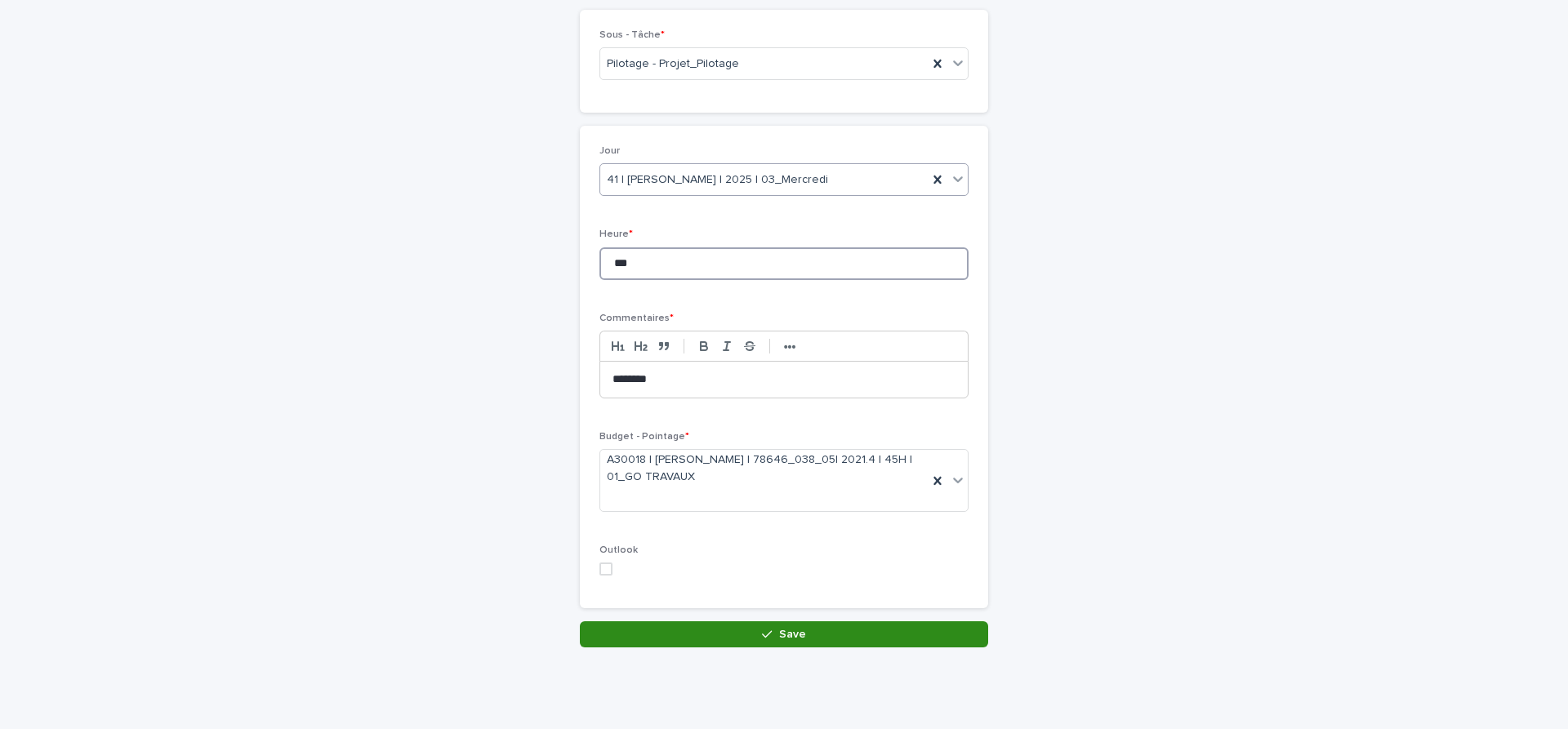
type input "***"
click at [846, 638] on button "Save" at bounding box center [784, 634] width 408 height 26
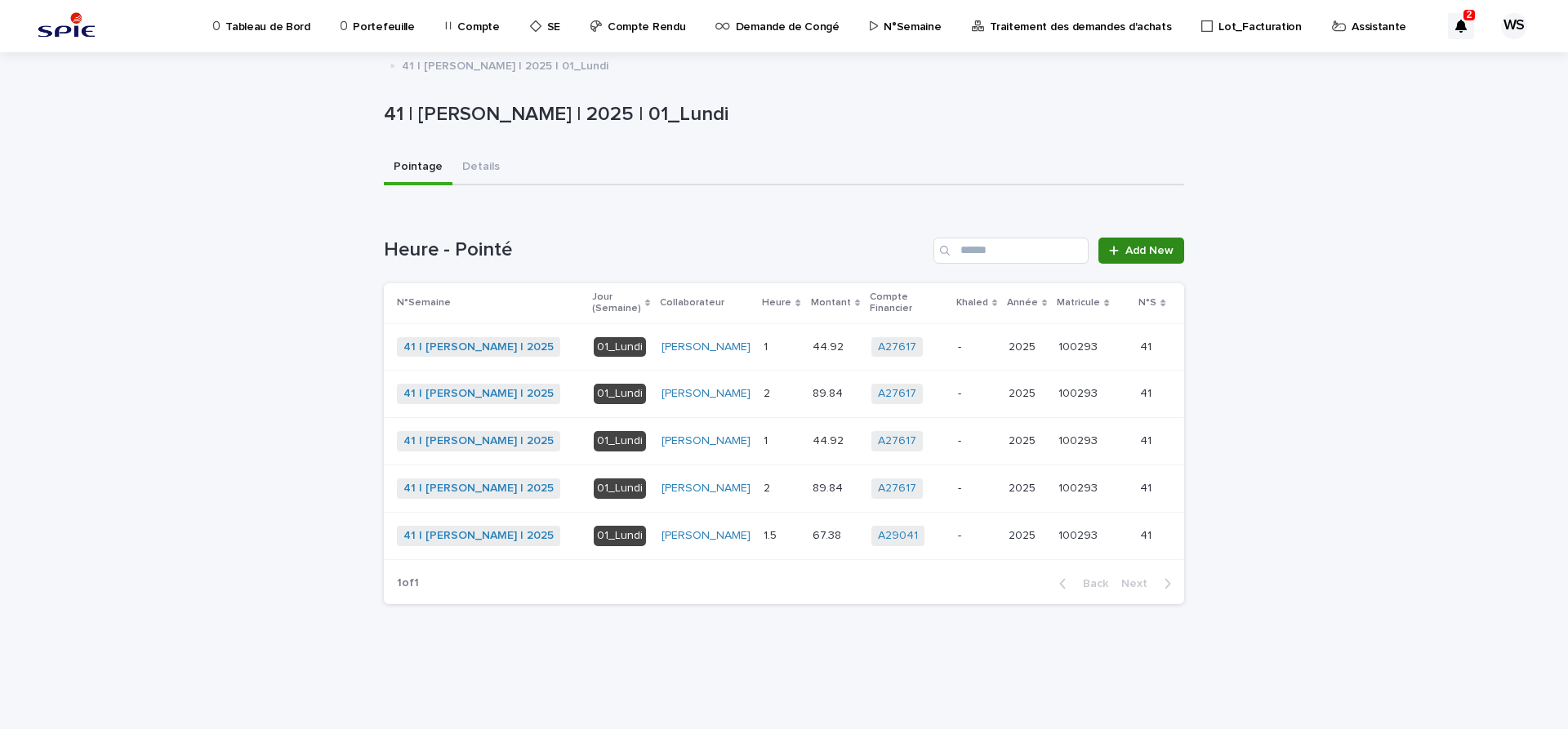
click at [1151, 263] on link "Add New" at bounding box center [1141, 250] width 86 height 26
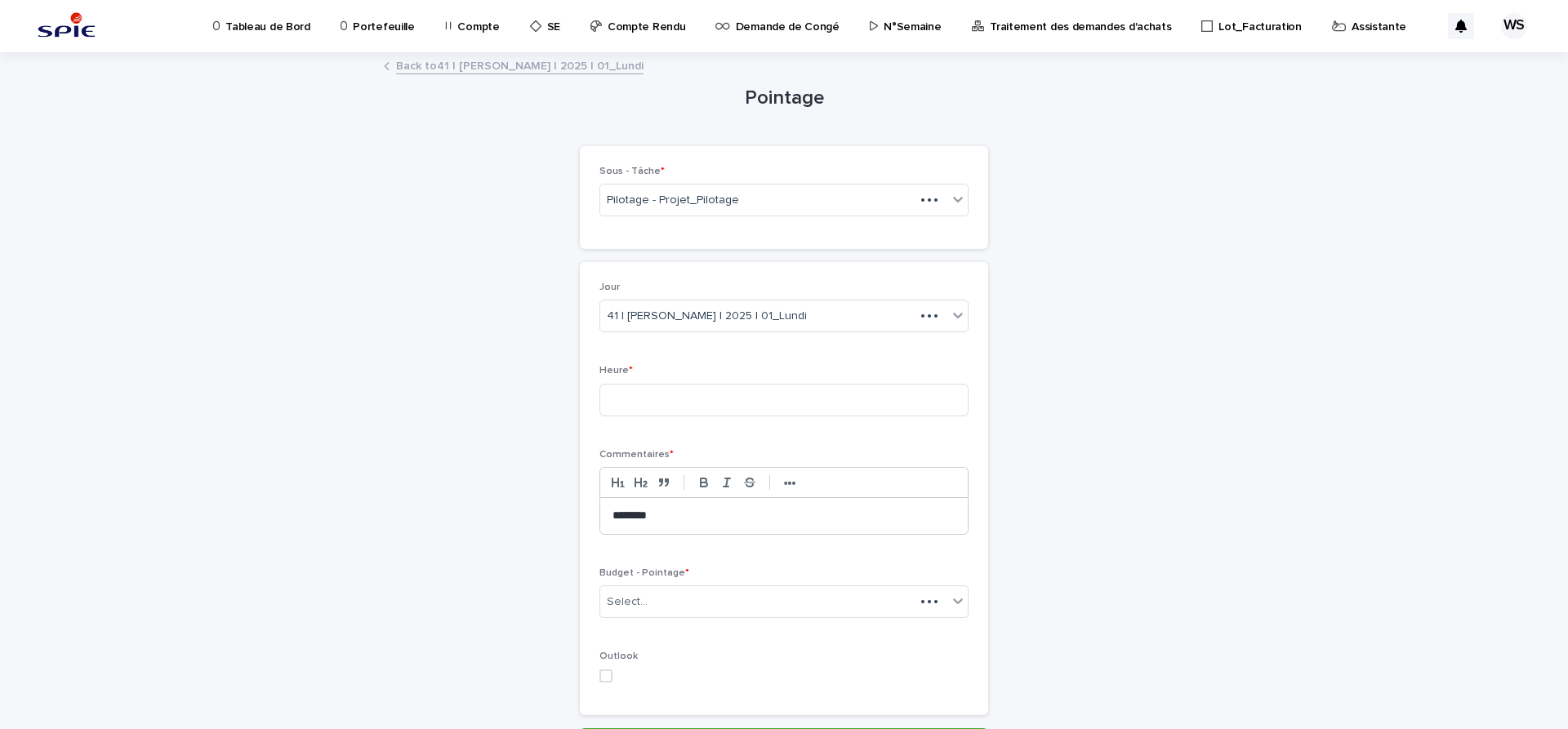
click at [1151, 254] on div "Pointage Loading... Saving… Loading... Saving… Loading... Saving… Loading... Sa…" at bounding box center [784, 404] width 801 height 701
click at [953, 315] on icon at bounding box center [958, 315] width 17 height 17
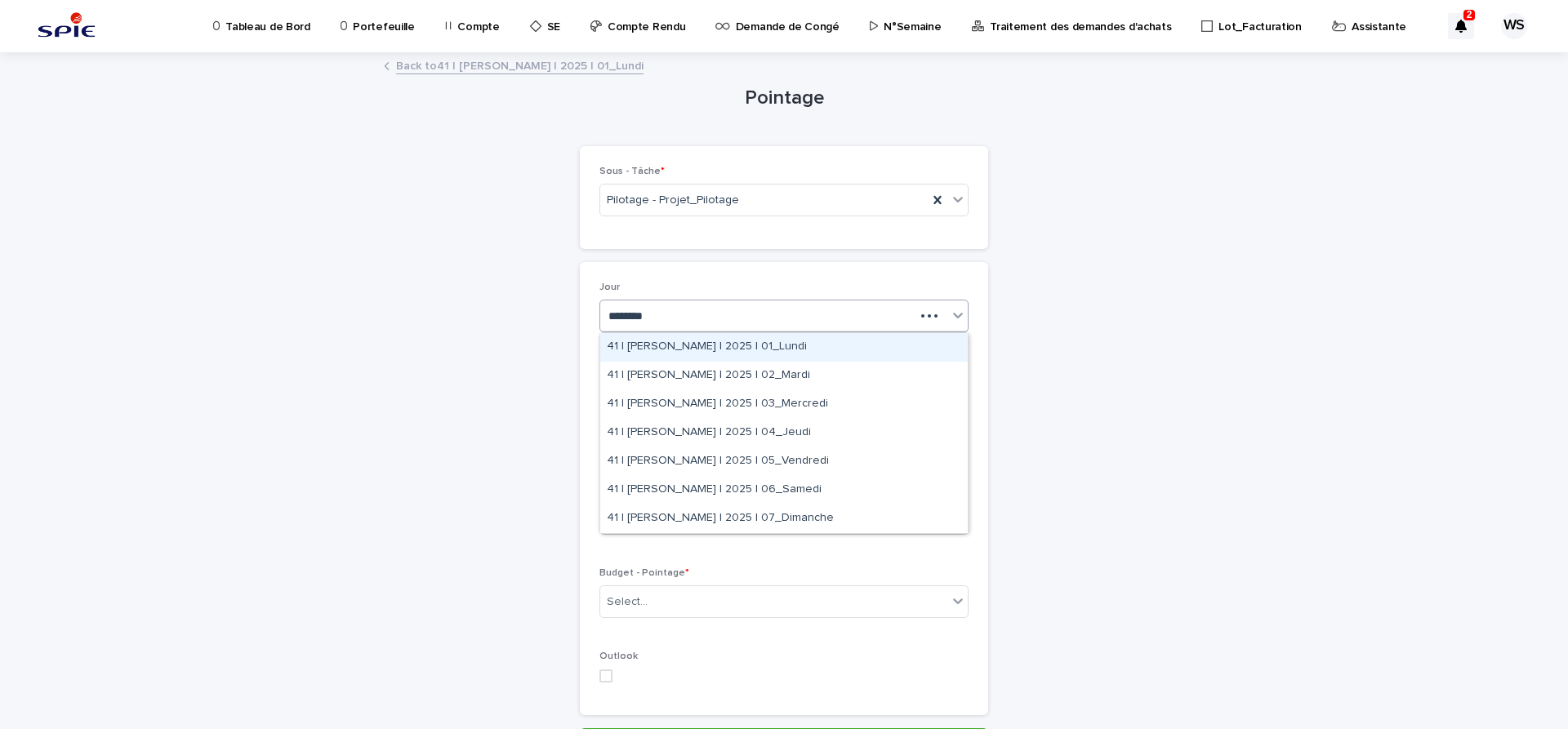
type input "*********"
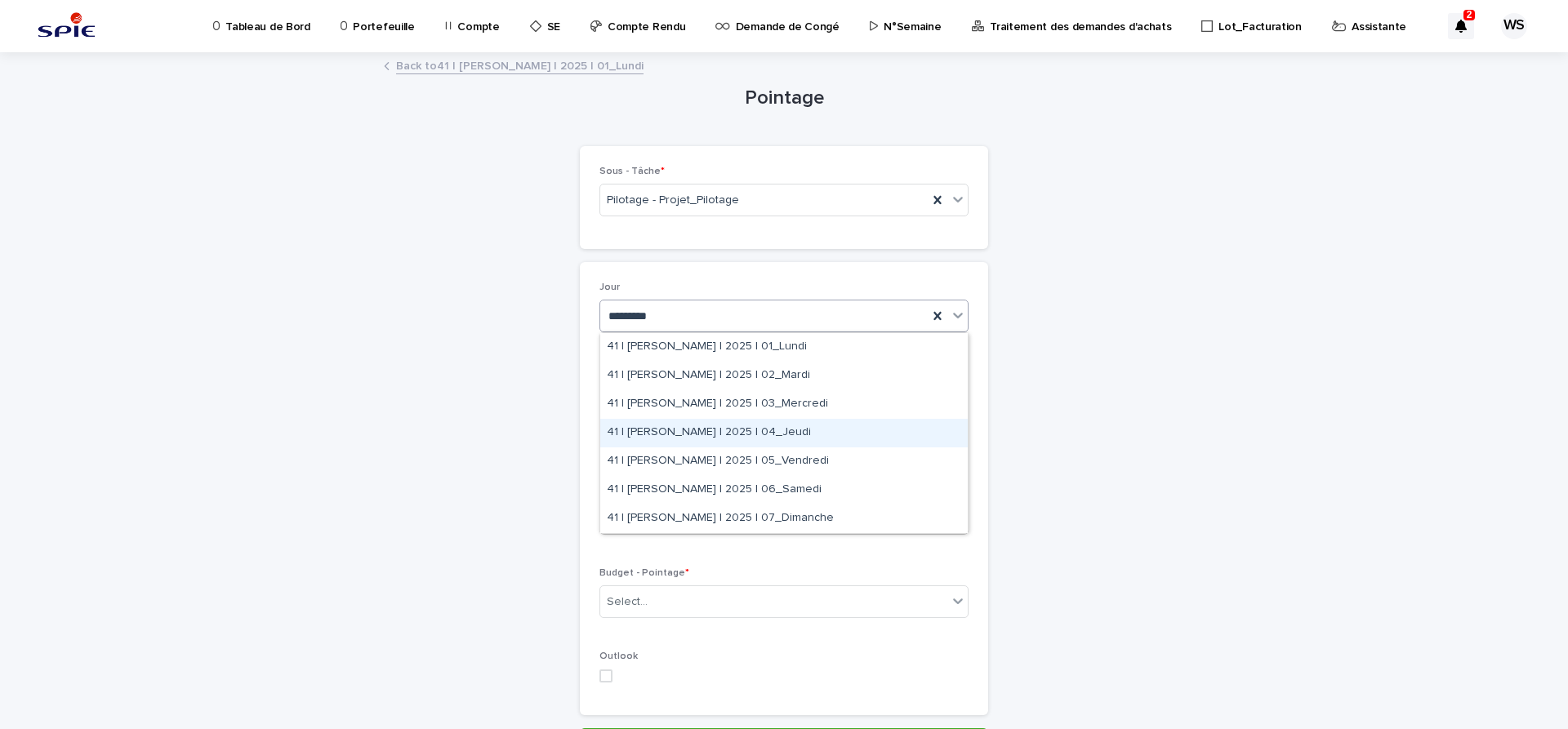
click at [797, 434] on div "41 | WATEL Sandrine | 2025 | 04_Jeudi" at bounding box center [784, 432] width 367 height 28
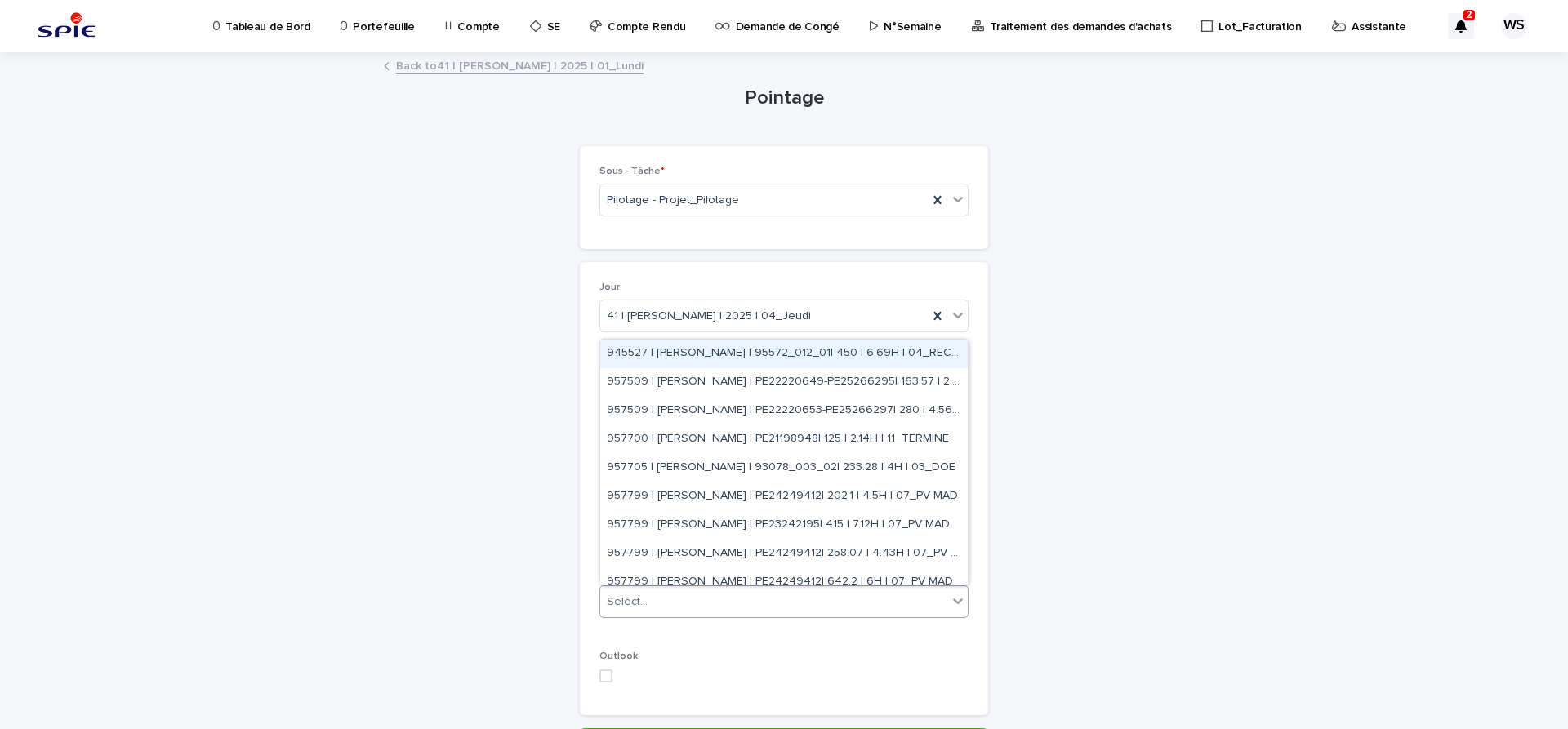
click at [736, 612] on div "Select..." at bounding box center [773, 602] width 347 height 27
type input "*****"
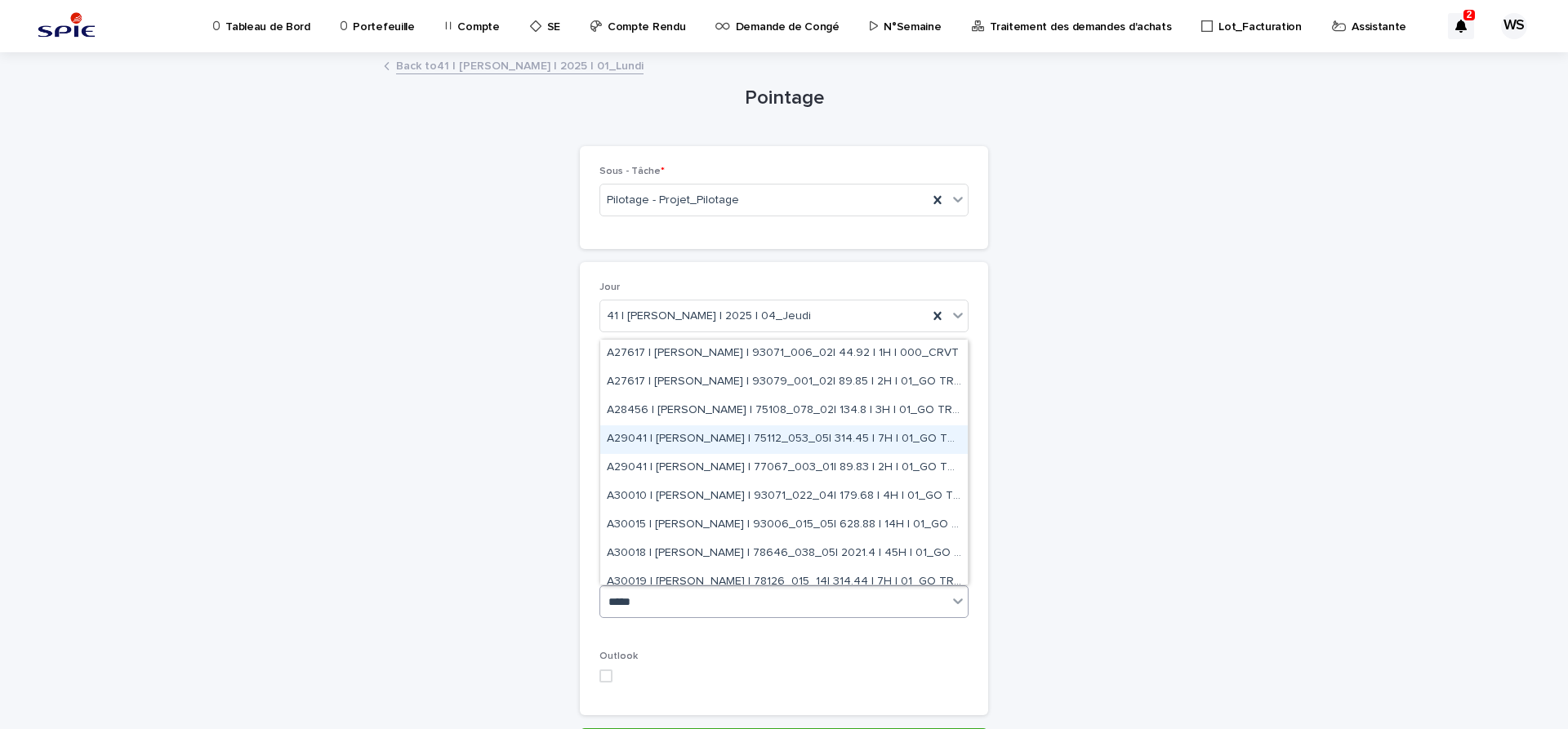
click at [845, 439] on div "A29041 | WATEL Sandrine | 75112_053_05| 314.45 | 7H | 01_GO TRAVAUX" at bounding box center [784, 439] width 367 height 28
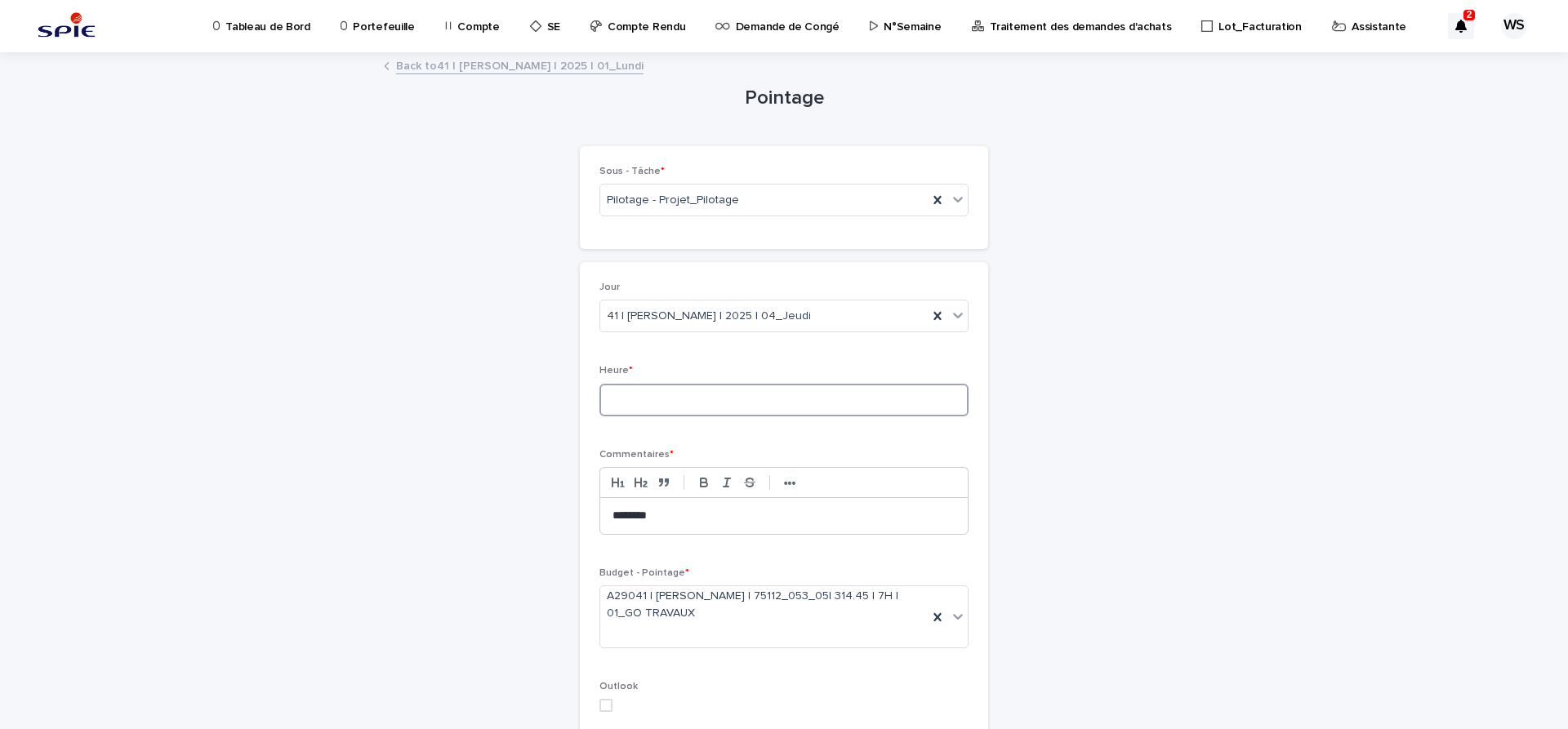
click at [847, 402] on input at bounding box center [784, 399] width 369 height 32
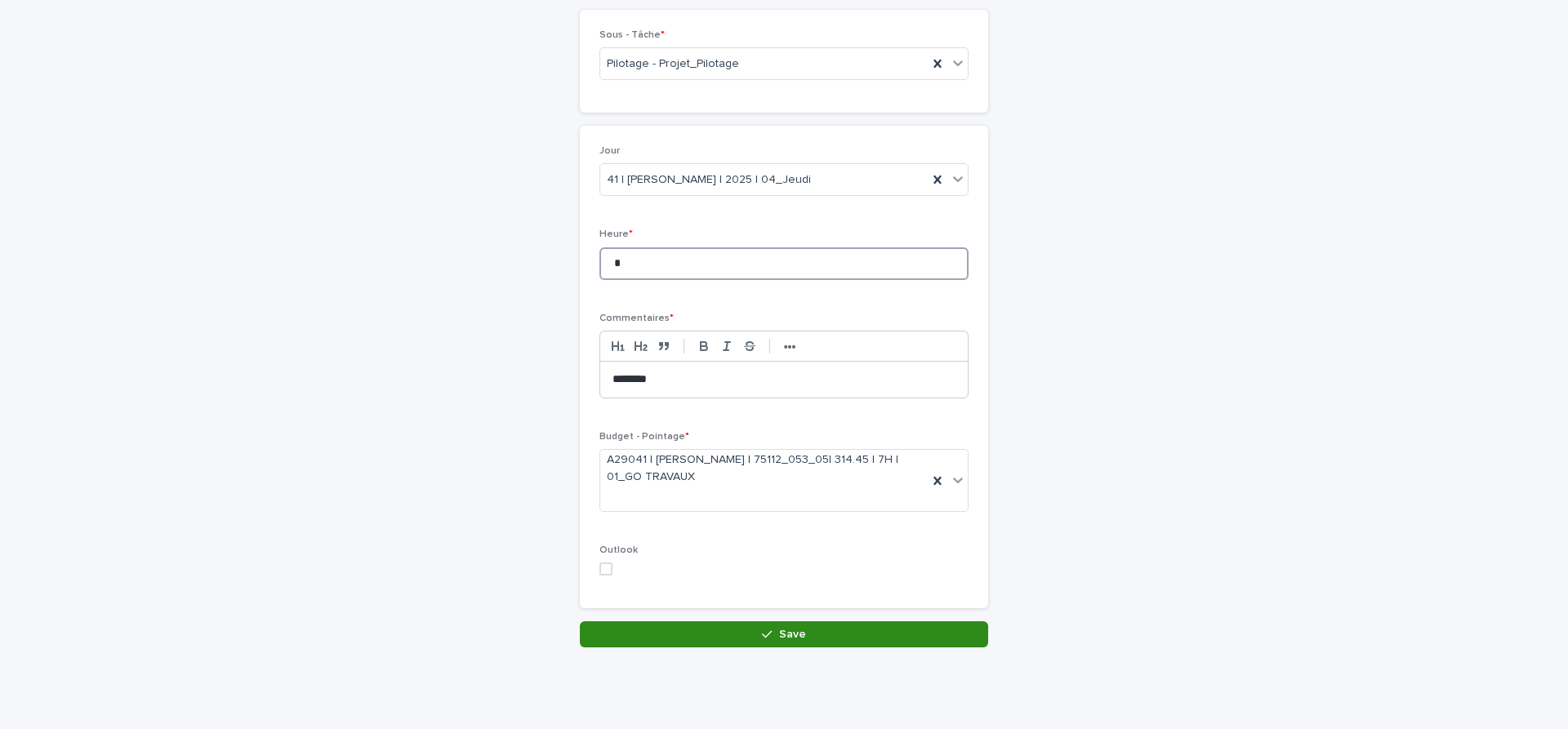
type input "*"
click at [844, 636] on button "Save" at bounding box center [784, 634] width 408 height 26
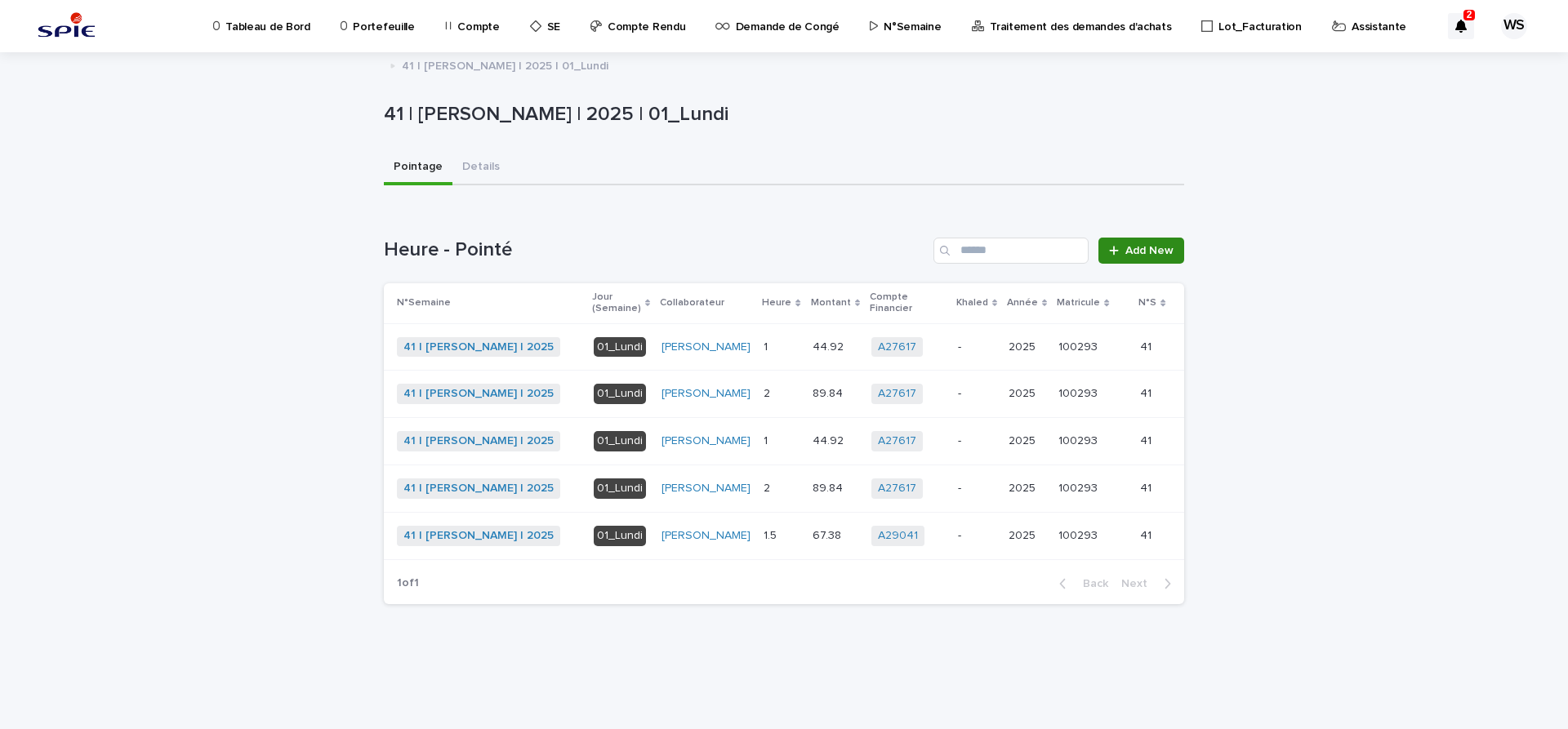
click at [1165, 251] on span "Add New" at bounding box center [1149, 251] width 48 height 12
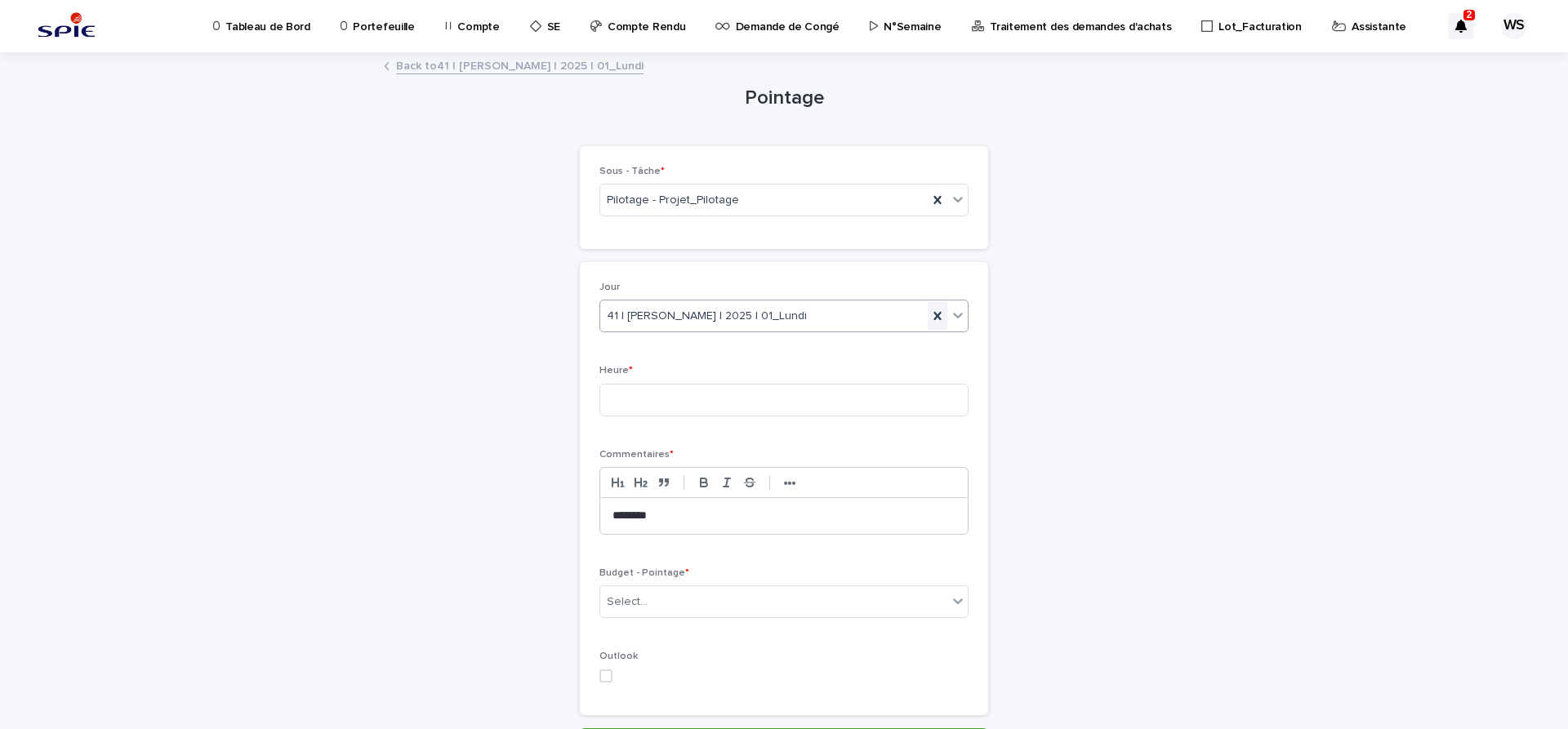
click at [938, 317] on icon at bounding box center [937, 316] width 8 height 8
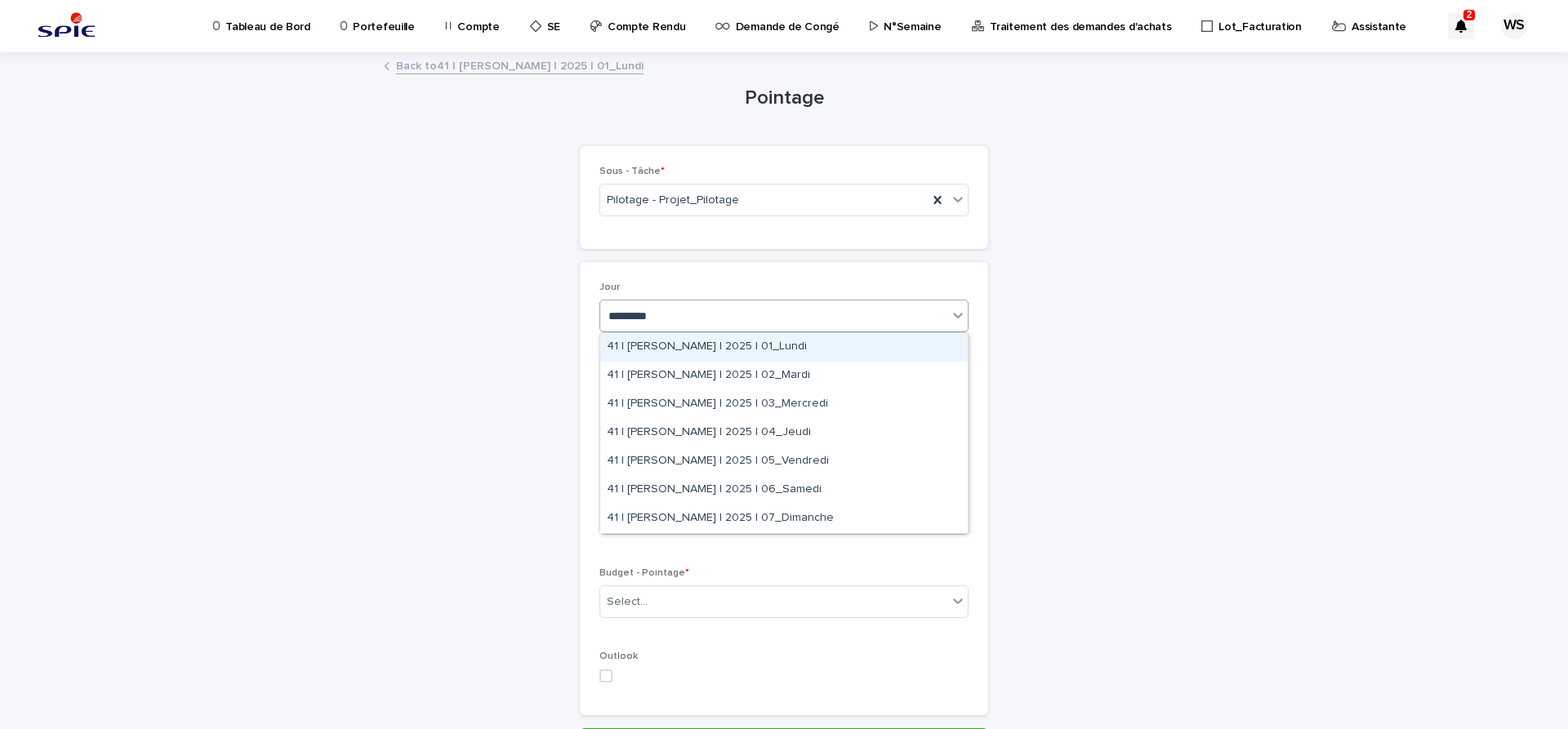
type input "**********"
click at [780, 458] on div "41 | WATEL Sandrine | 2025 | 05_Vendredi" at bounding box center [784, 461] width 367 height 28
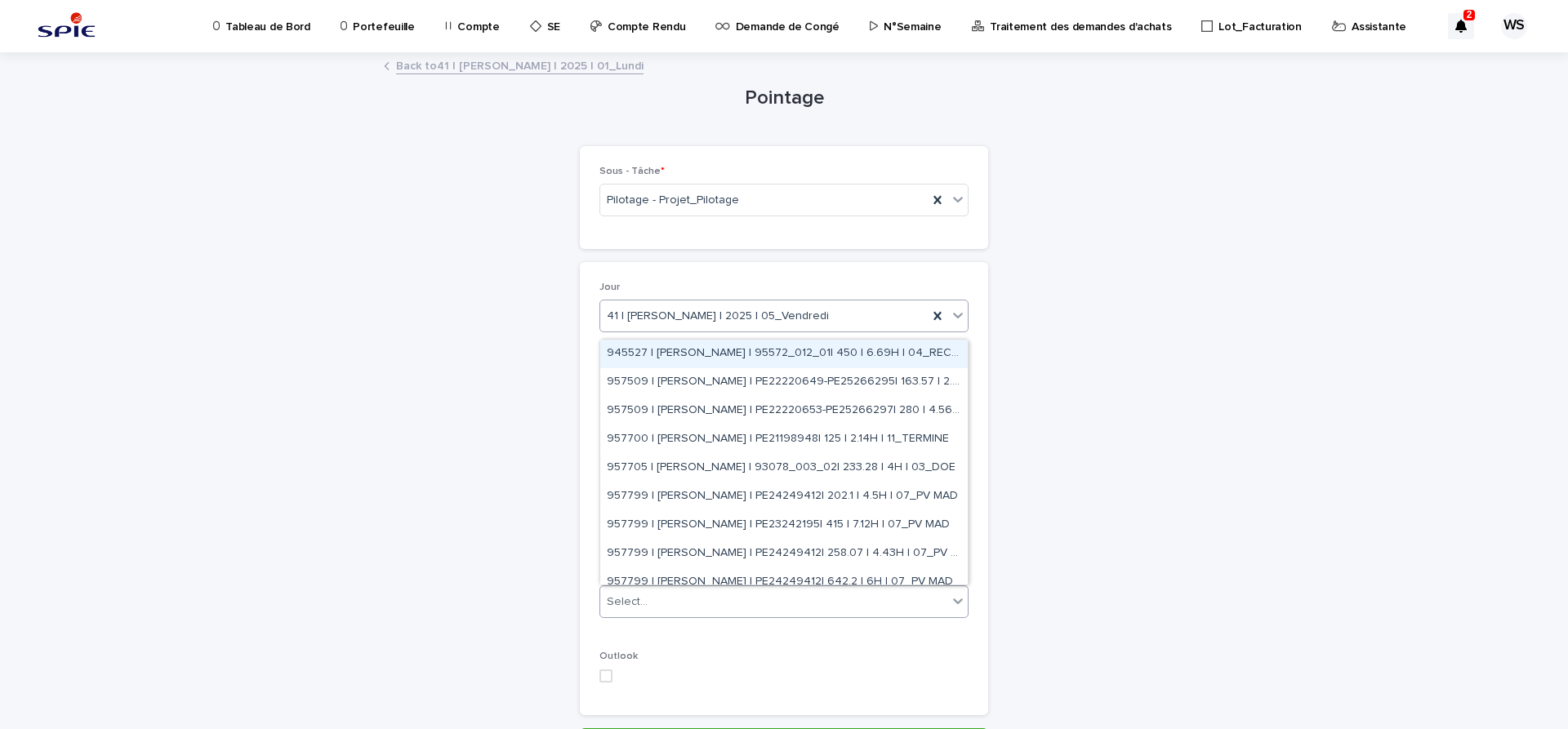
click at [771, 608] on div "Select..." at bounding box center [773, 602] width 347 height 27
type input "*****"
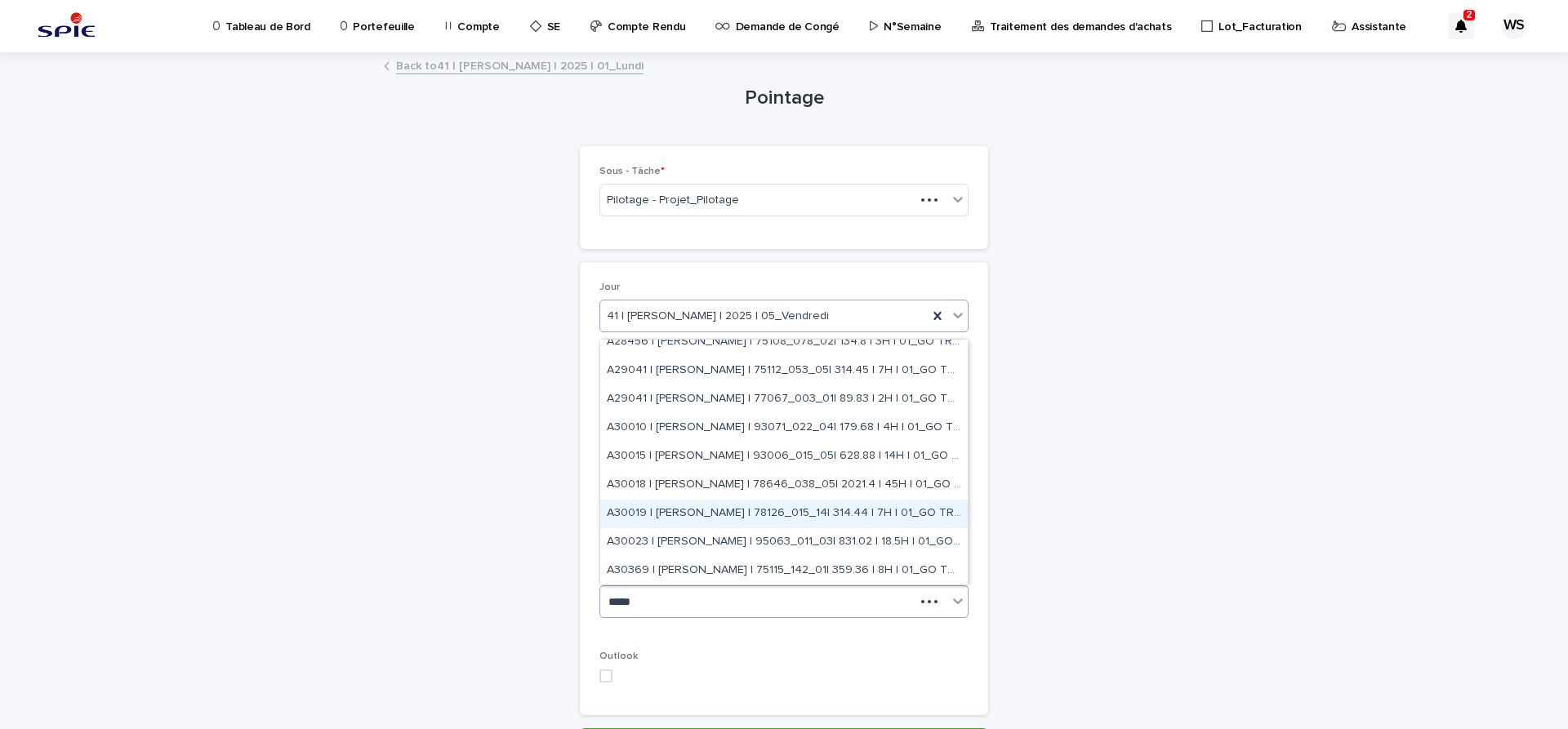
scroll to position [41, 0]
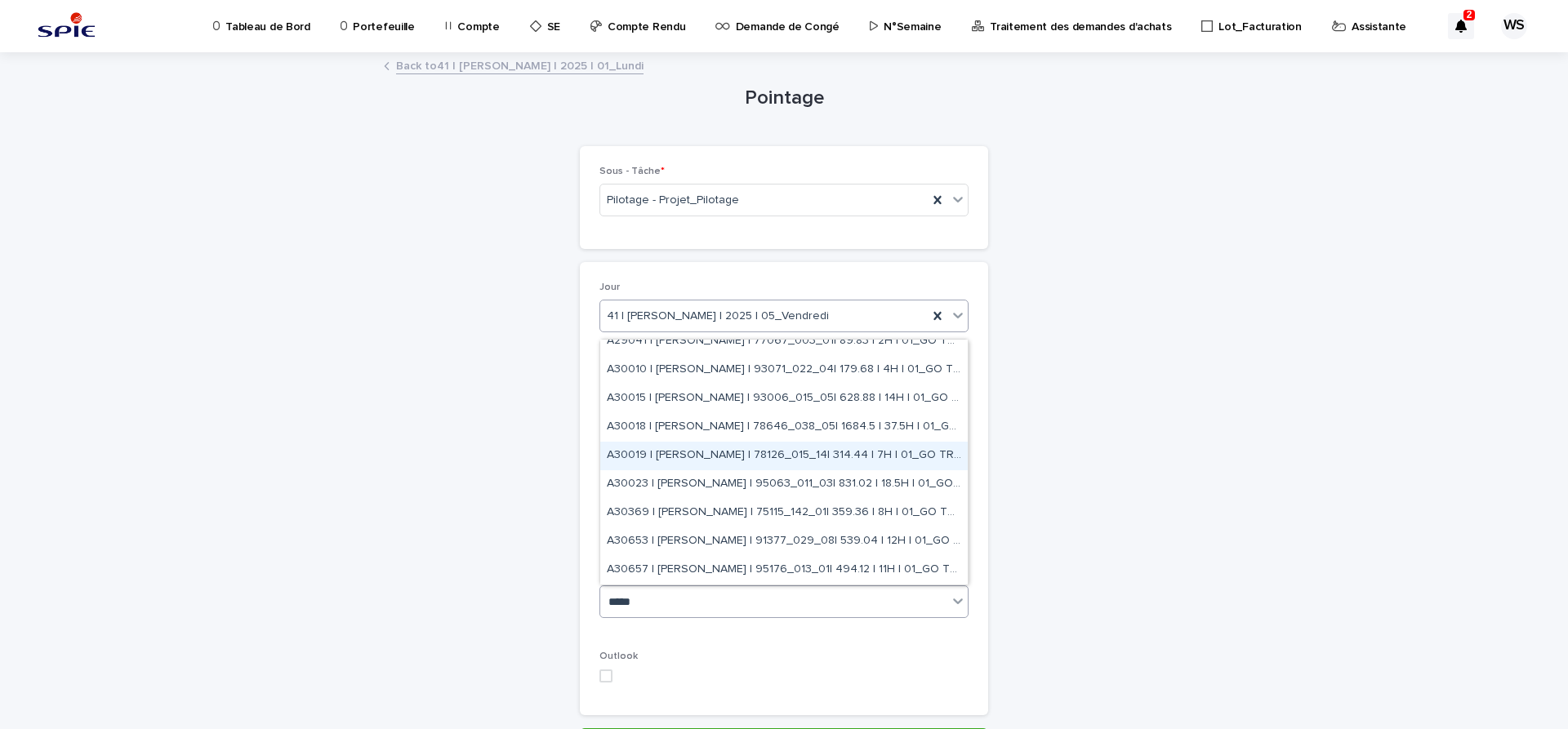
click at [755, 453] on div "A30019 | WATEL Sandrine | 78126_015_14| 314.44 | 7H | 01_GO TRAVAUX" at bounding box center [784, 456] width 367 height 28
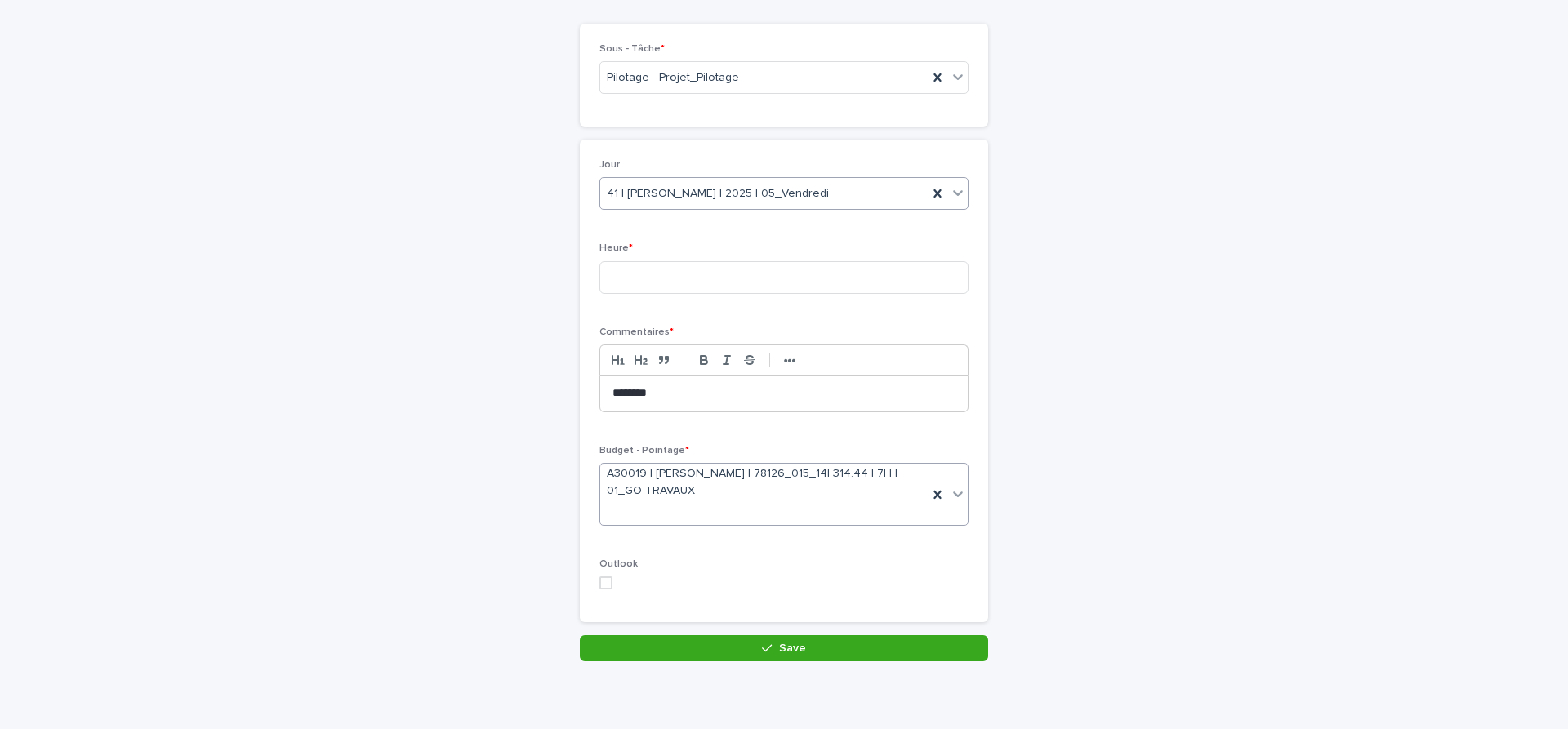
scroll to position [137, 0]
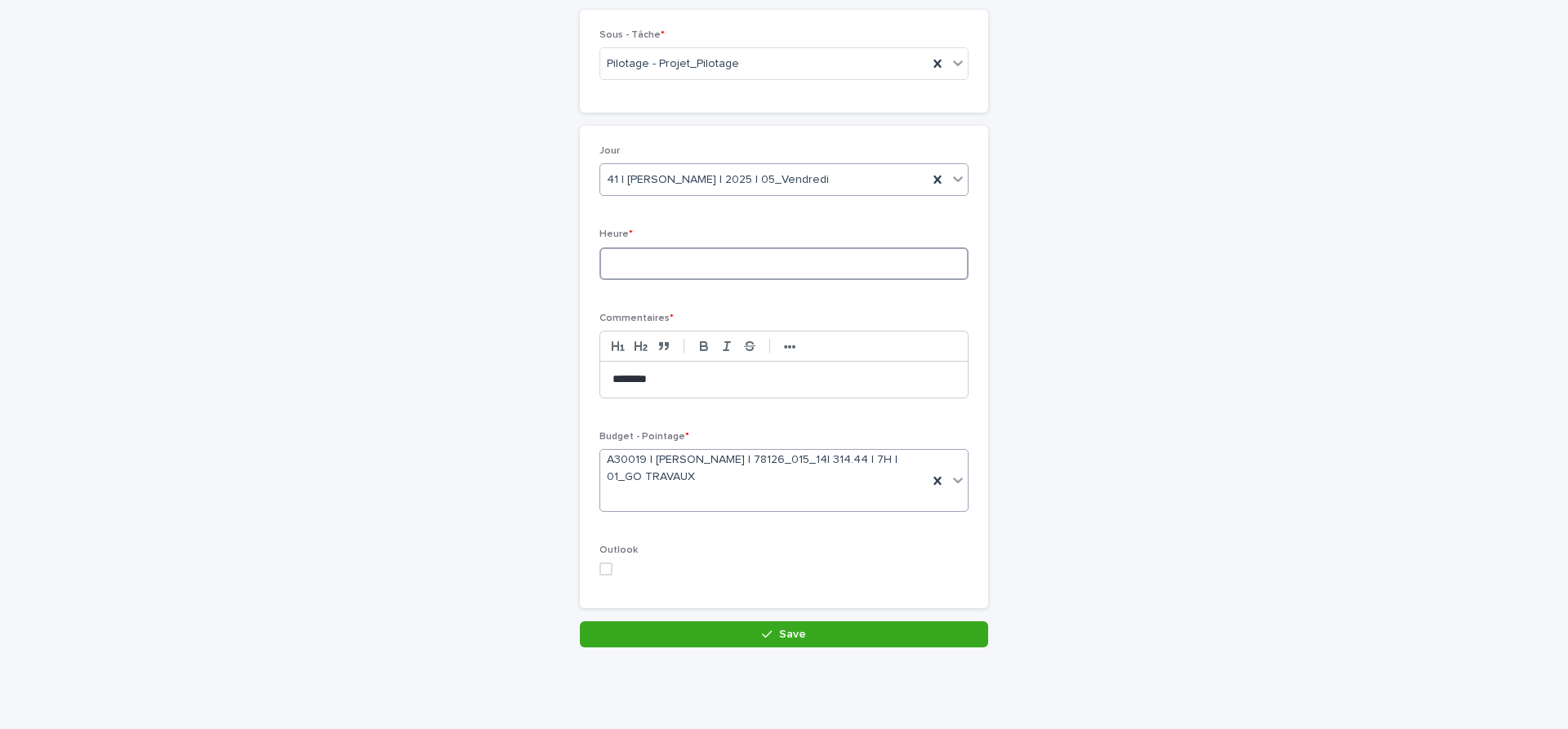
click at [763, 263] on input at bounding box center [784, 263] width 369 height 32
type input "*"
click at [864, 629] on button "Save" at bounding box center [784, 634] width 408 height 26
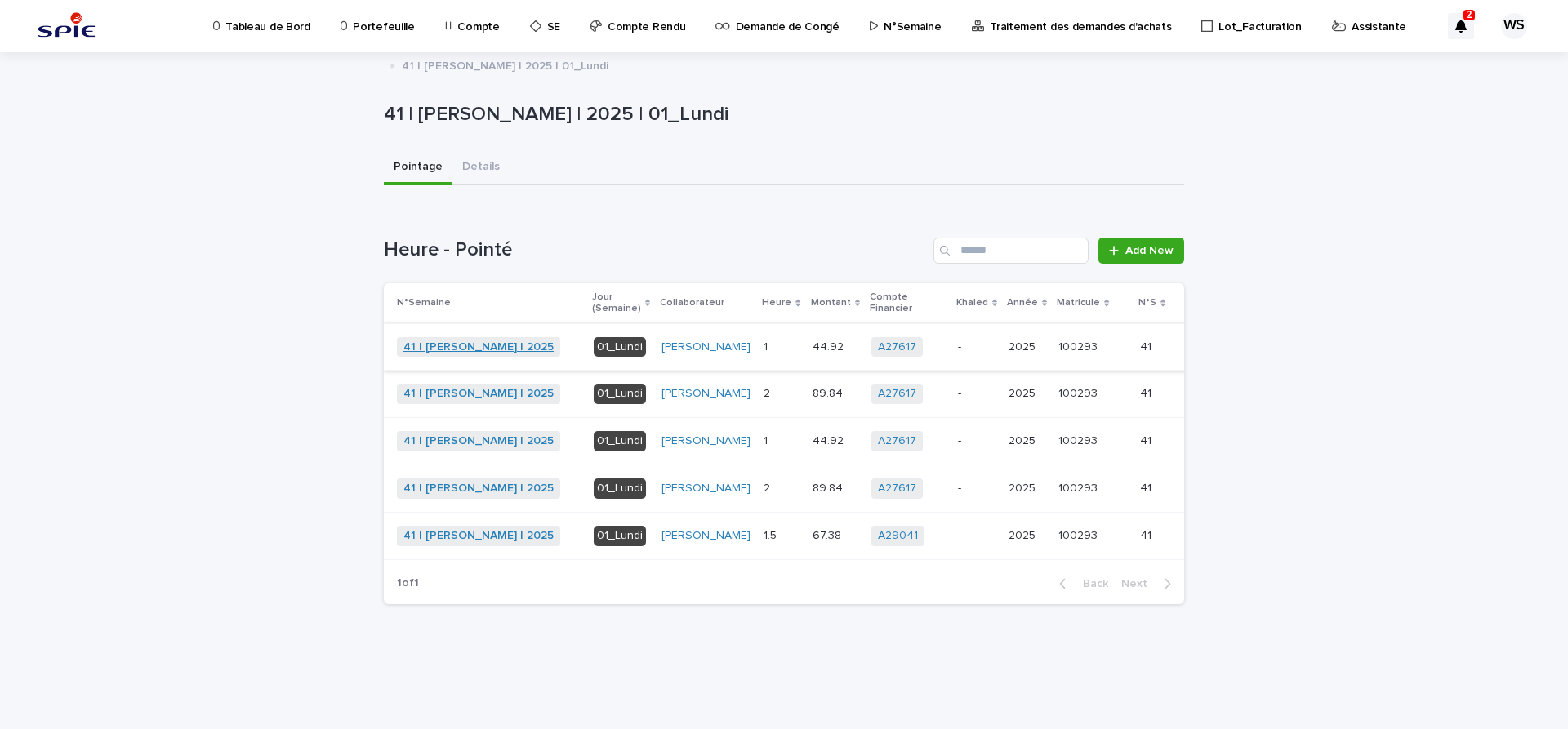
click at [450, 352] on link "41 | WATEL Sandrine | 2025" at bounding box center [478, 347] width 150 height 14
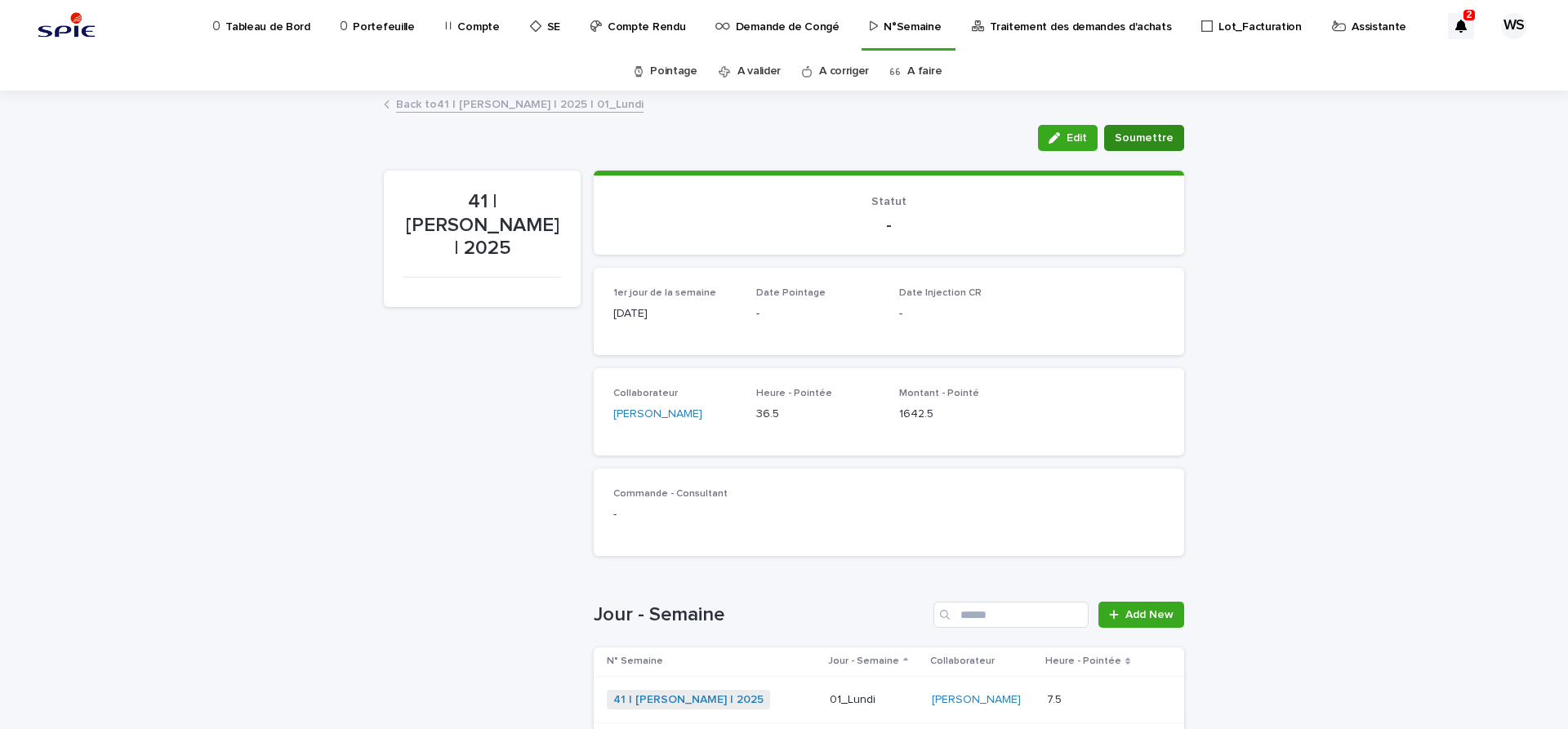
click at [1156, 138] on span "Soumettre" at bounding box center [1144, 138] width 59 height 17
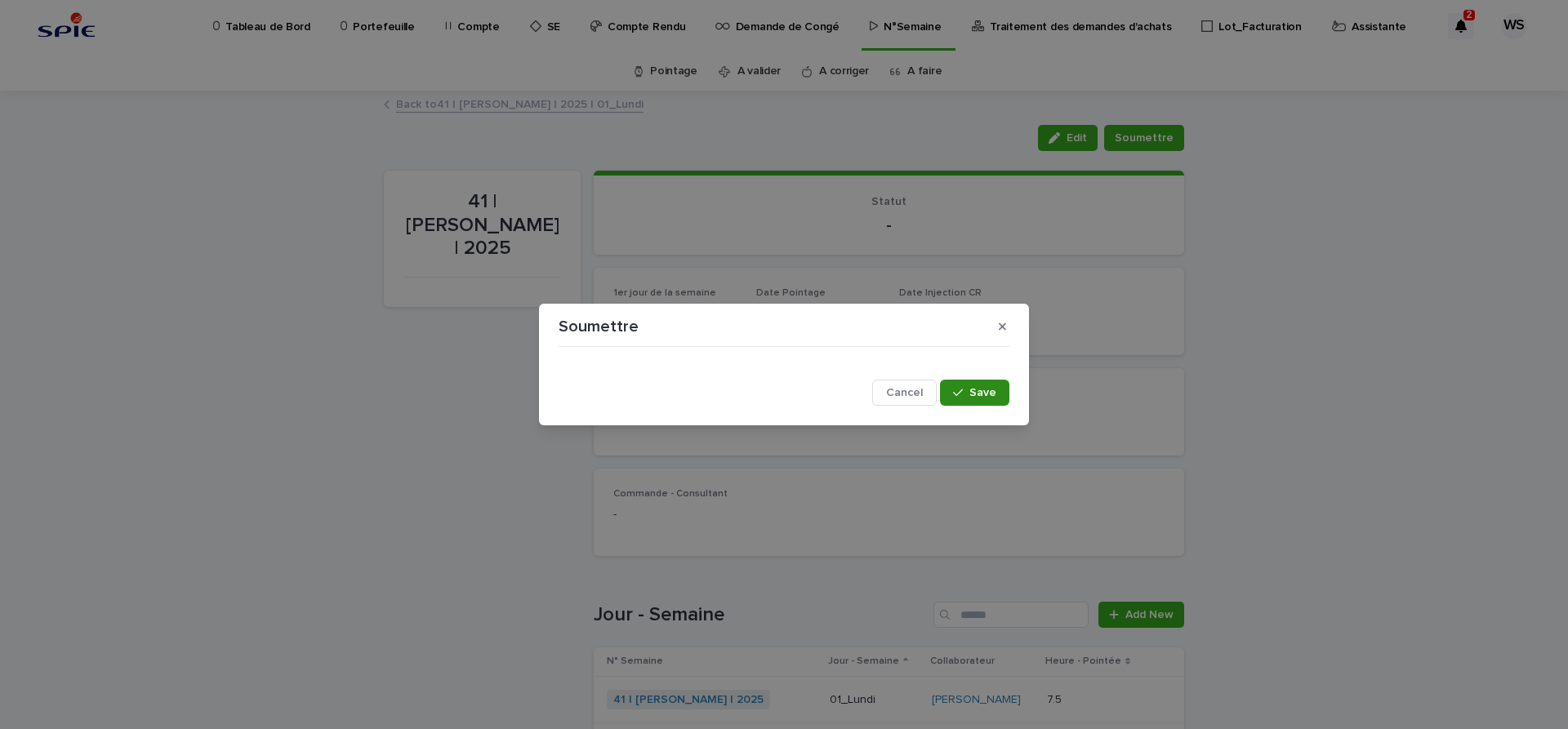
click at [984, 394] on span "Save" at bounding box center [983, 392] width 27 height 12
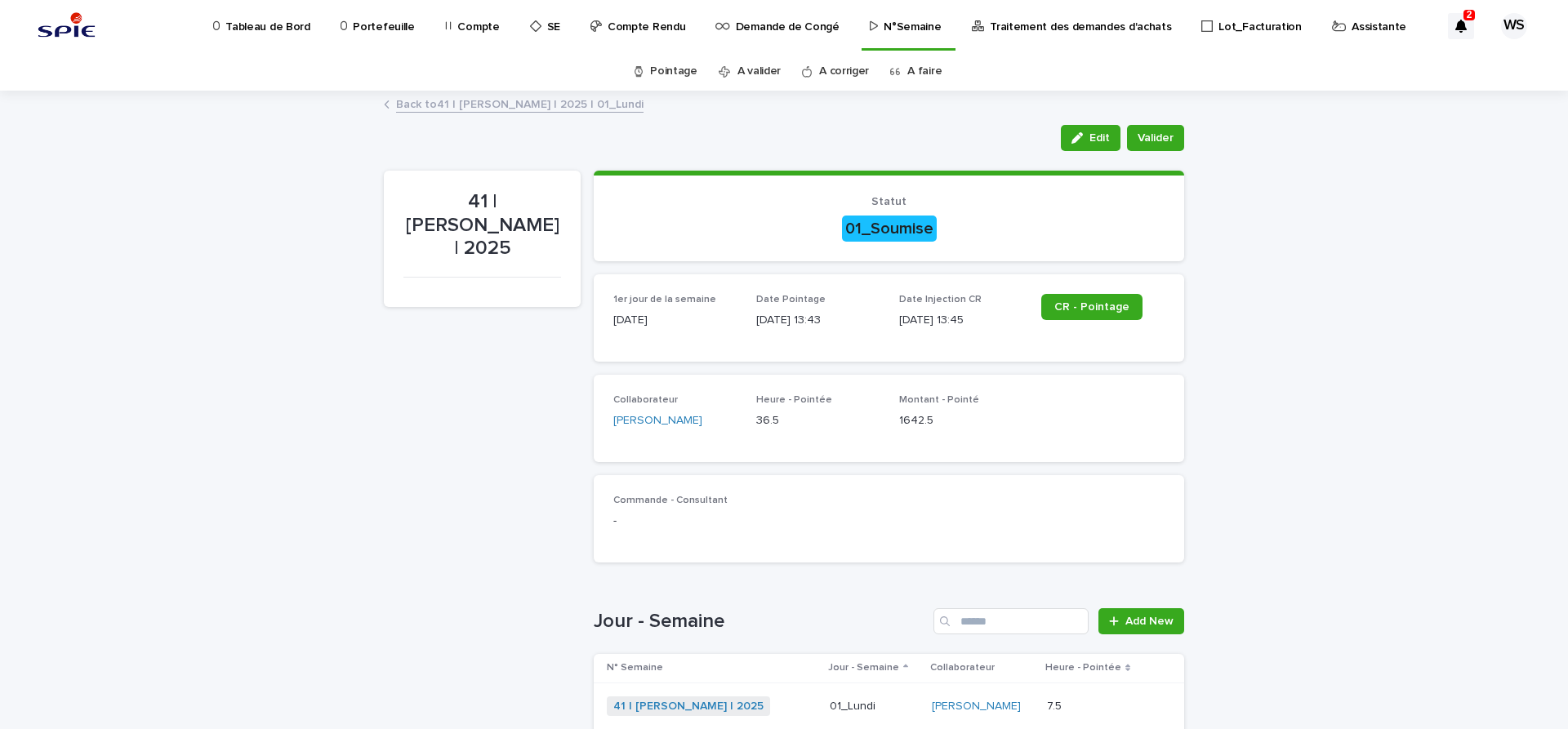
click at [1351, 25] on p "Assistante" at bounding box center [1379, 17] width 55 height 34
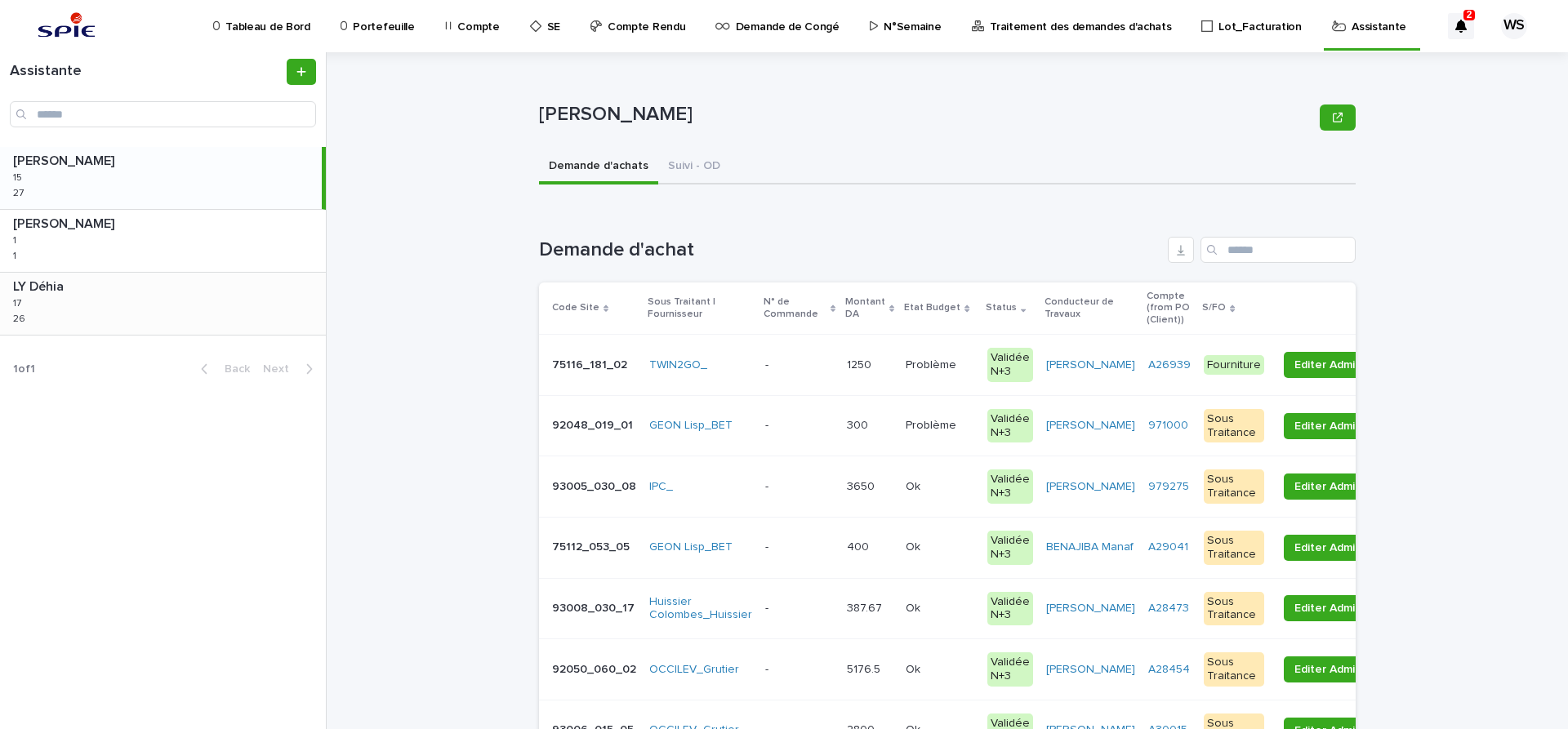
click at [74, 302] on div "LY Déhia LY Déhia 17 17 26 26" at bounding box center [163, 304] width 326 height 62
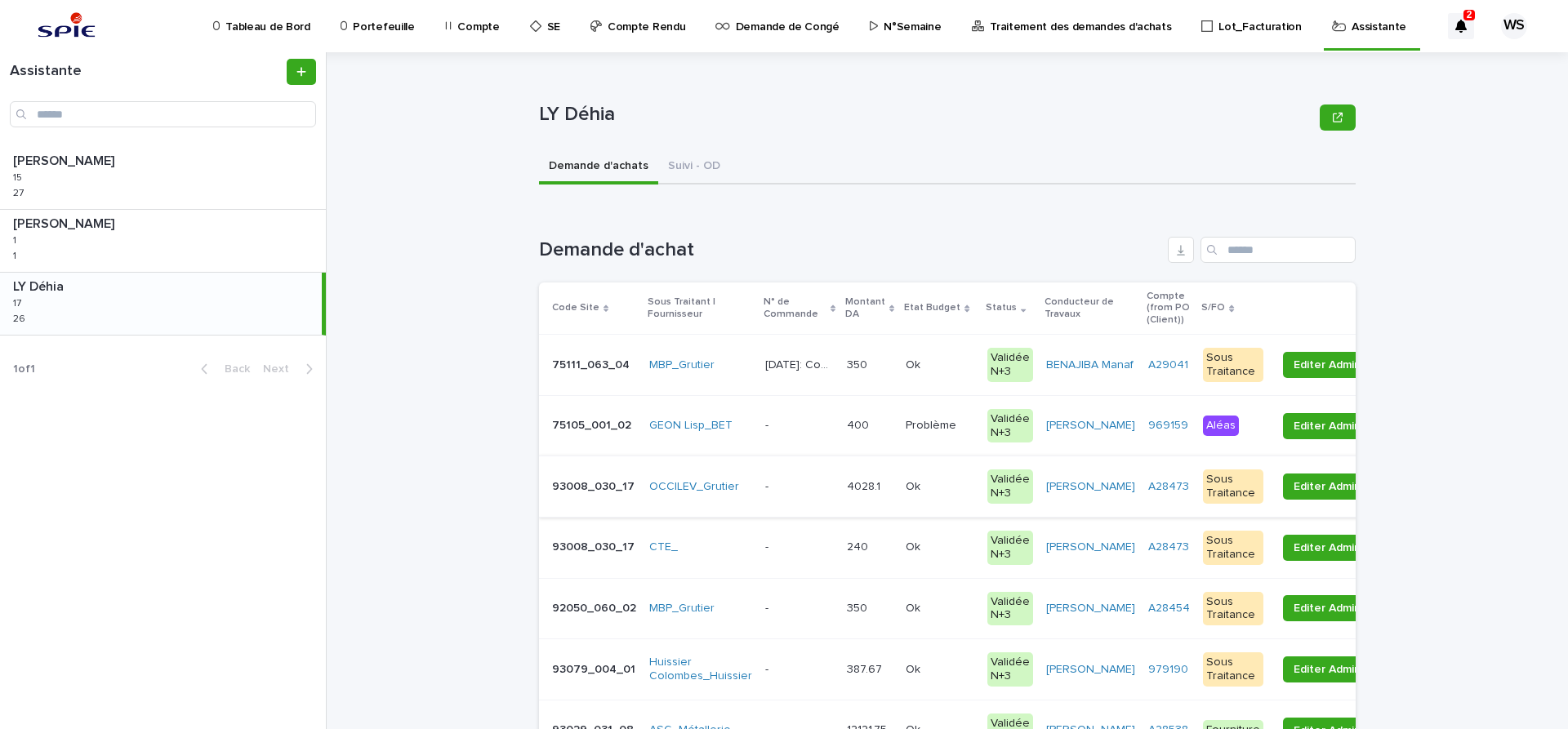
scroll to position [274, 0]
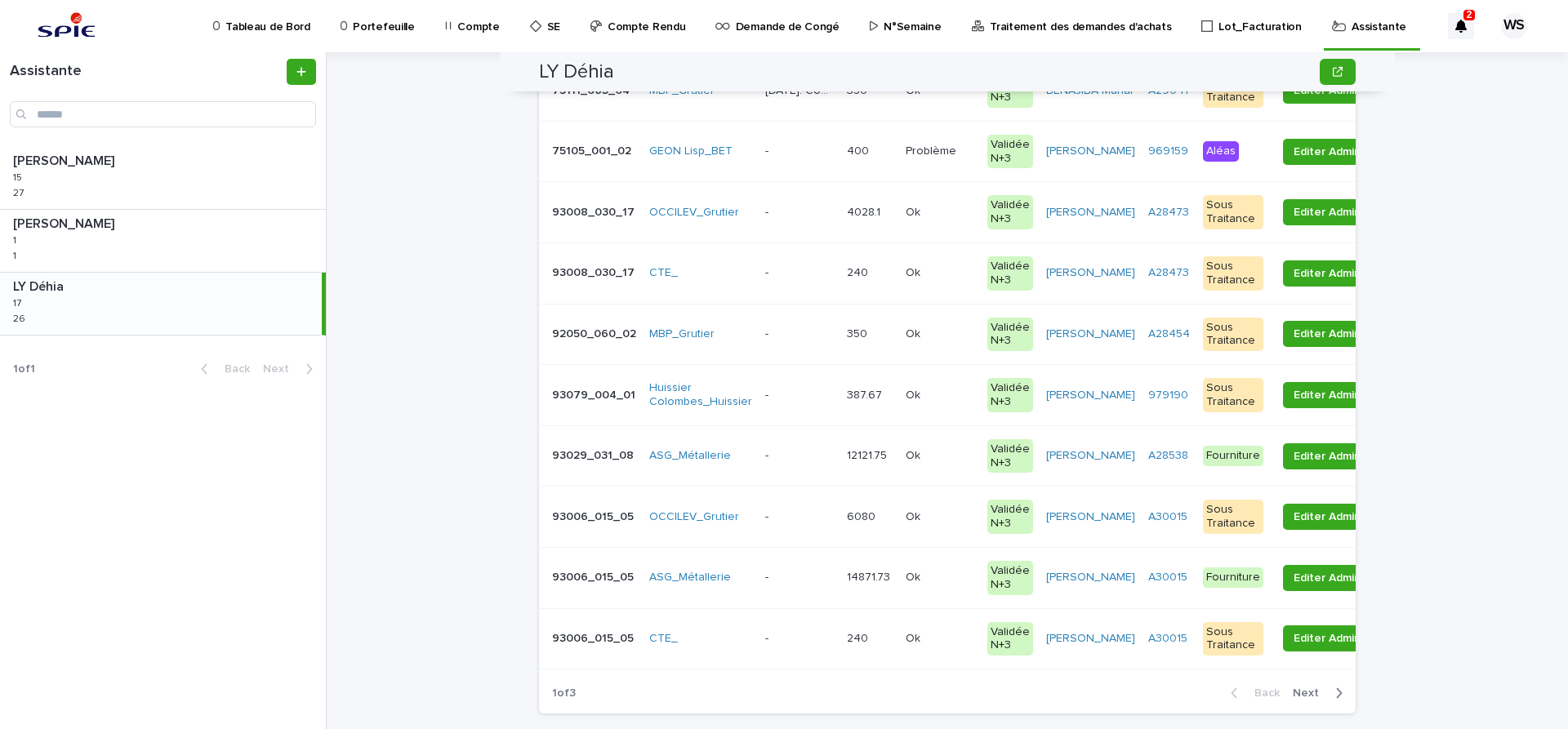
click at [102, 303] on div "LY Déhia LY Déhia 17 17 26 26" at bounding box center [161, 304] width 322 height 62
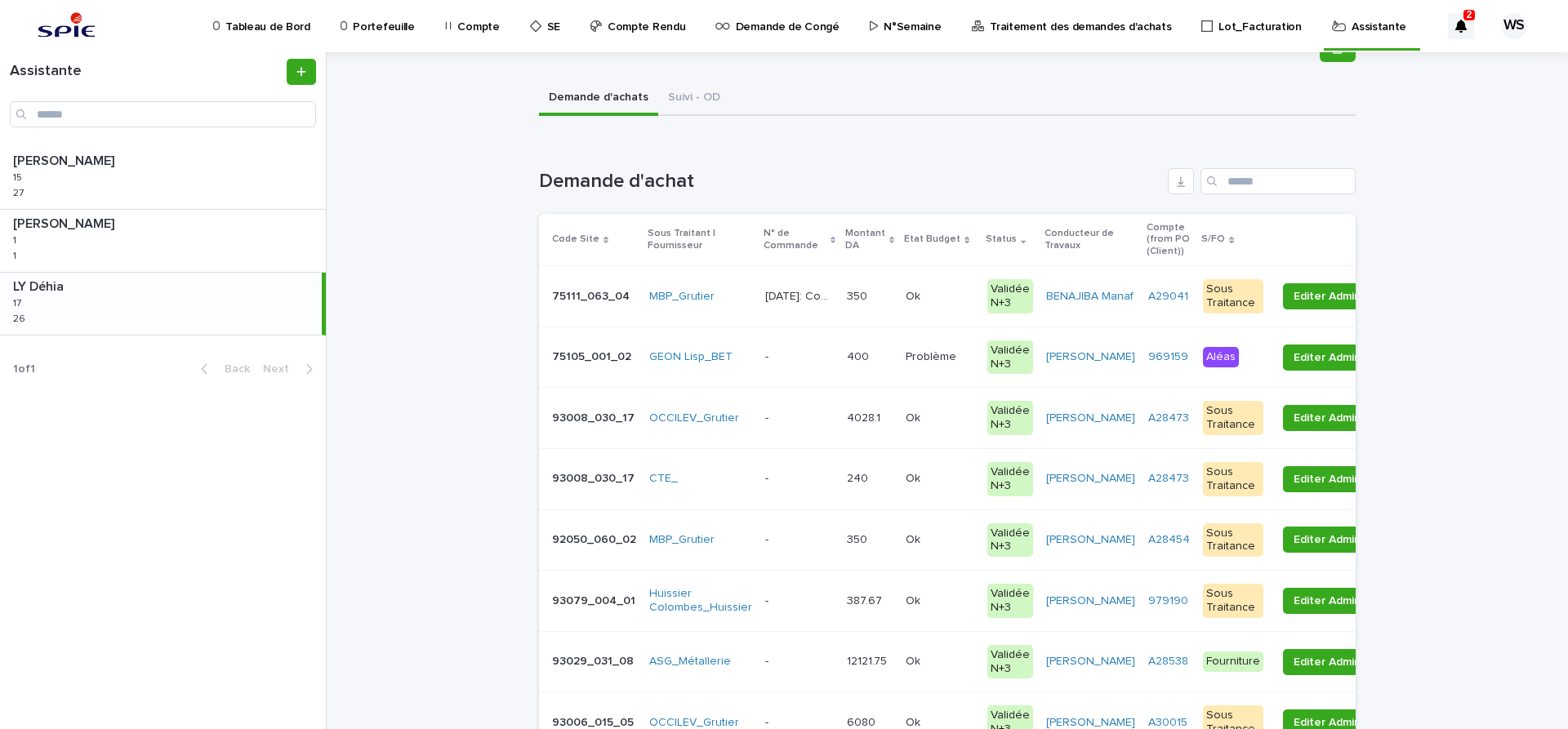
scroll to position [138, 0]
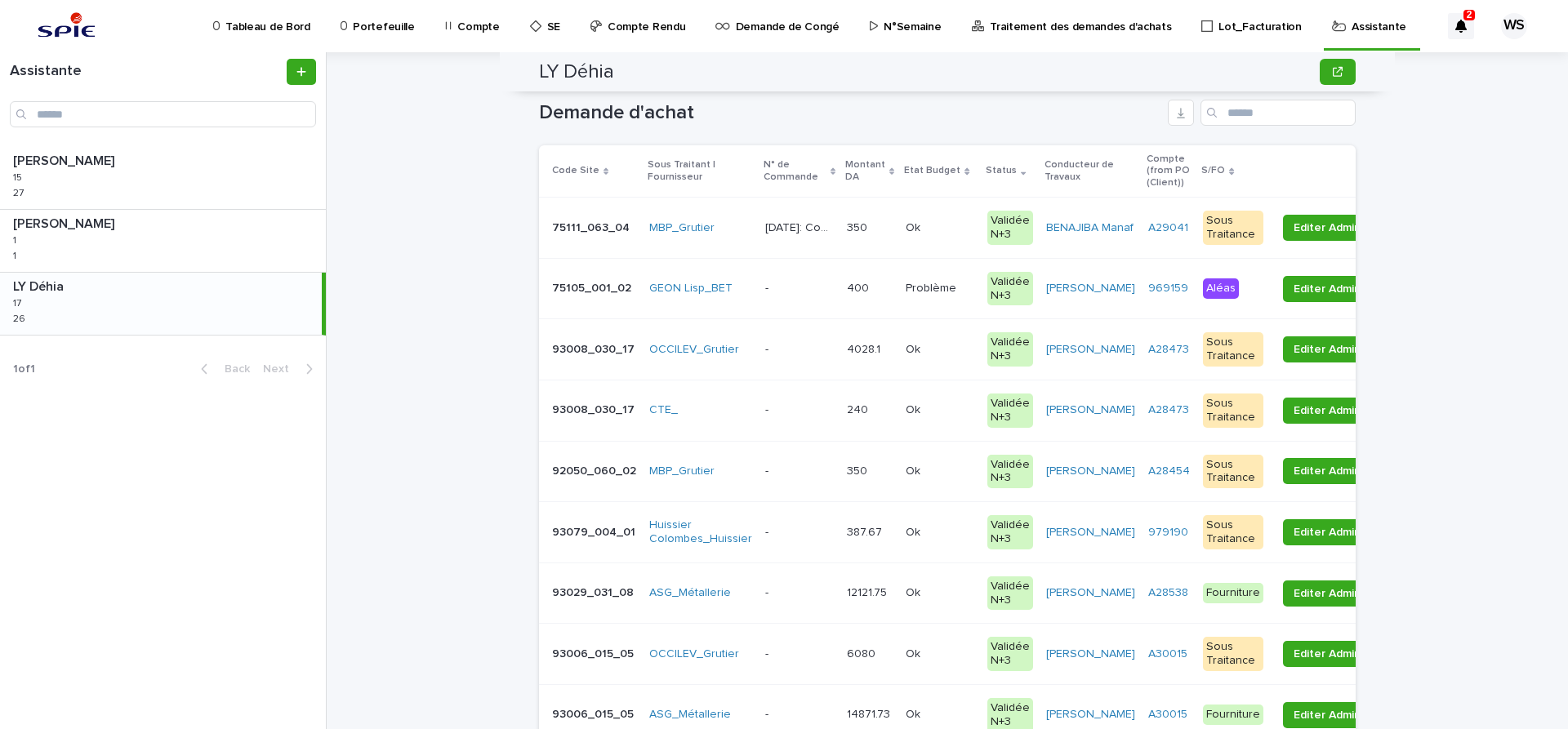
click at [809, 286] on p at bounding box center [800, 289] width 68 height 14
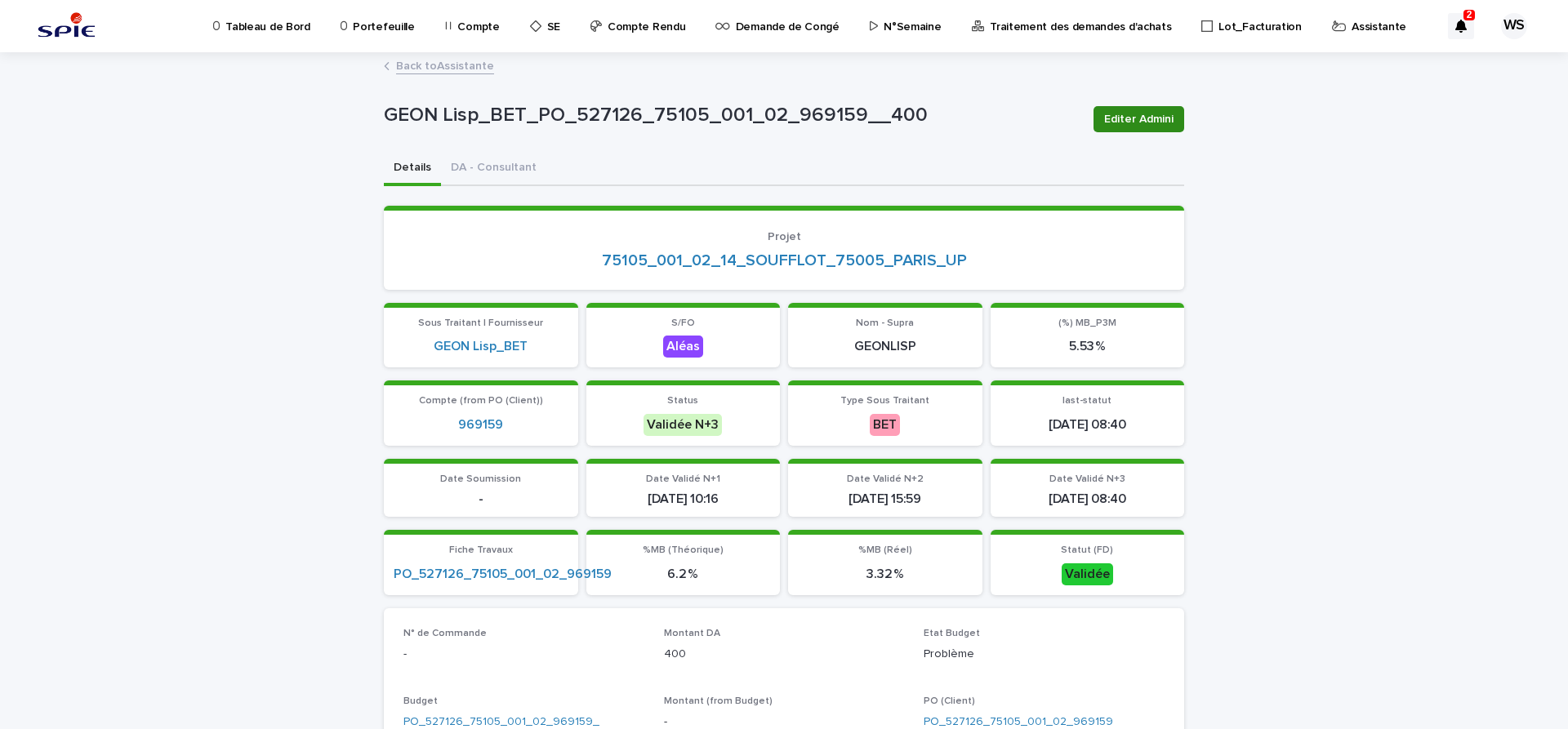
click at [1161, 122] on span "Editer Admini" at bounding box center [1138, 119] width 69 height 17
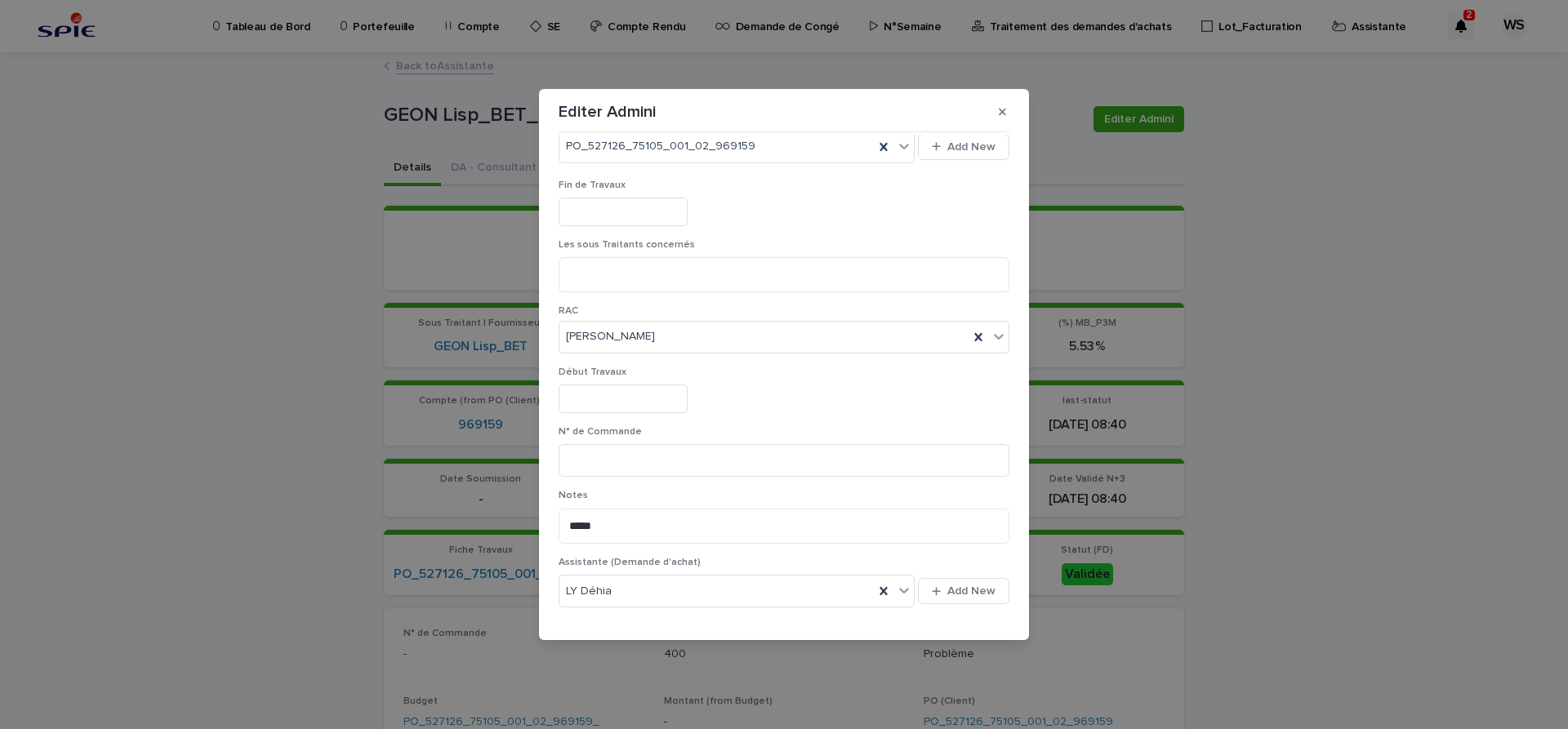
scroll to position [548, 0]
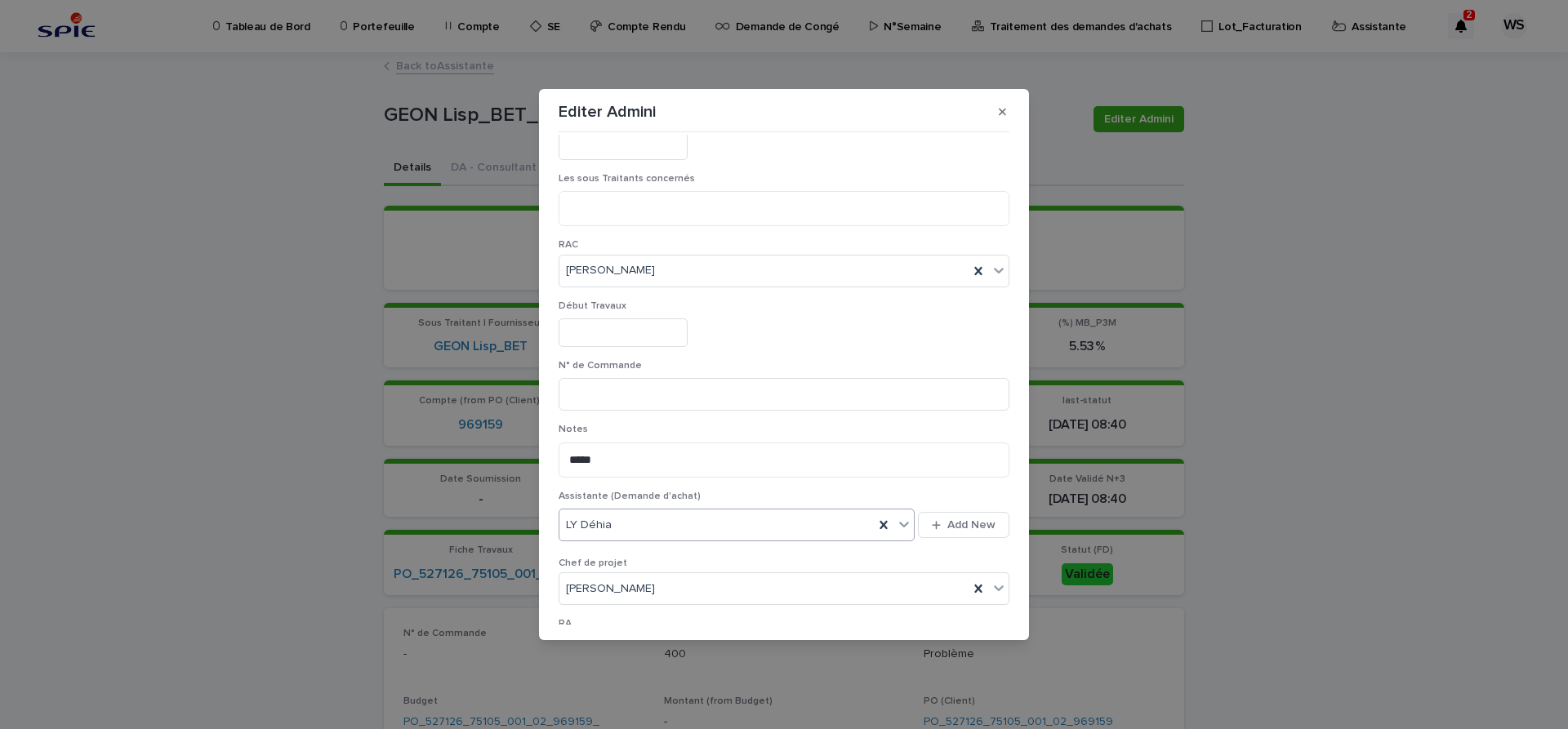
click at [903, 524] on icon at bounding box center [904, 524] width 17 height 17
click at [637, 609] on div "[PERSON_NAME]" at bounding box center [737, 614] width 355 height 28
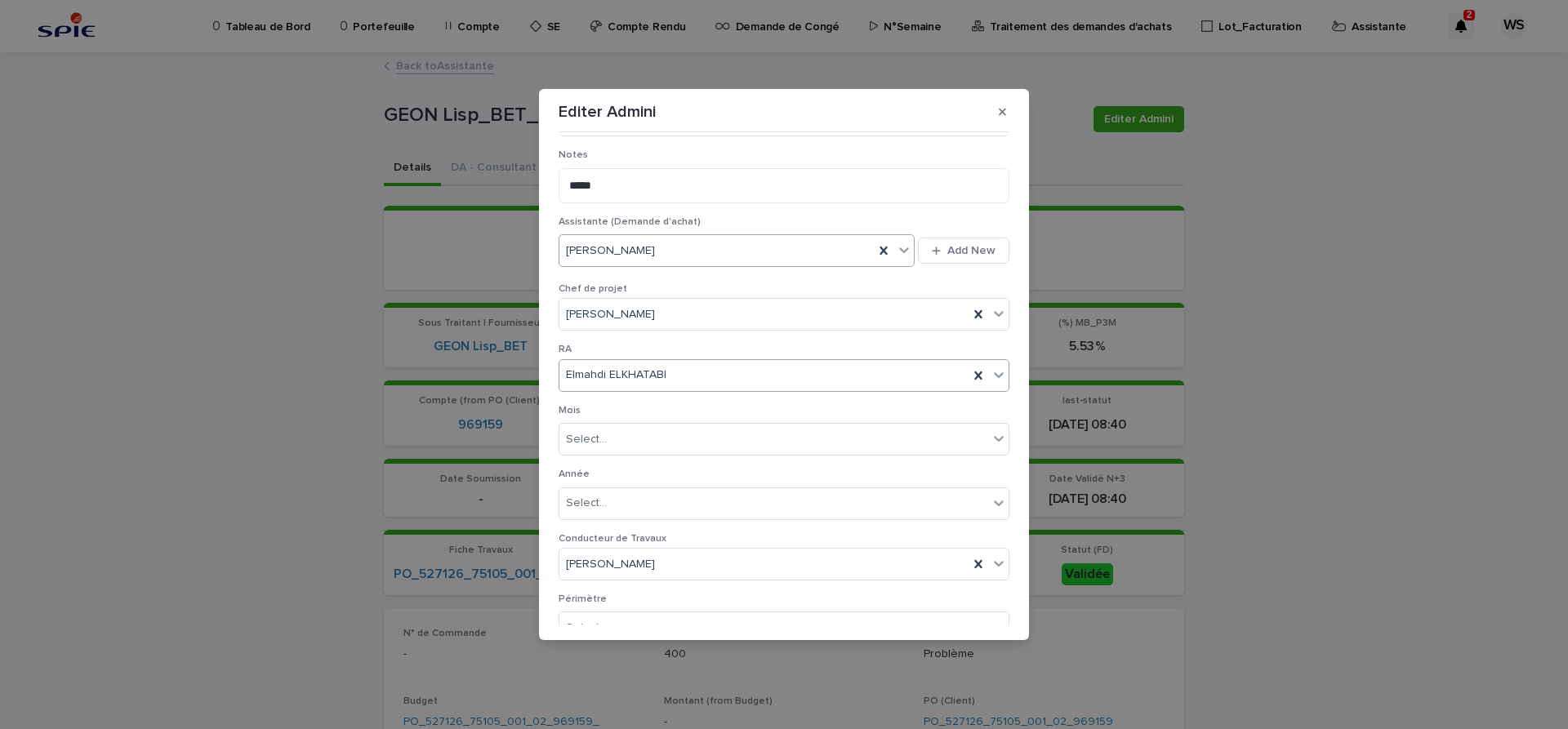
scroll to position [910, 0]
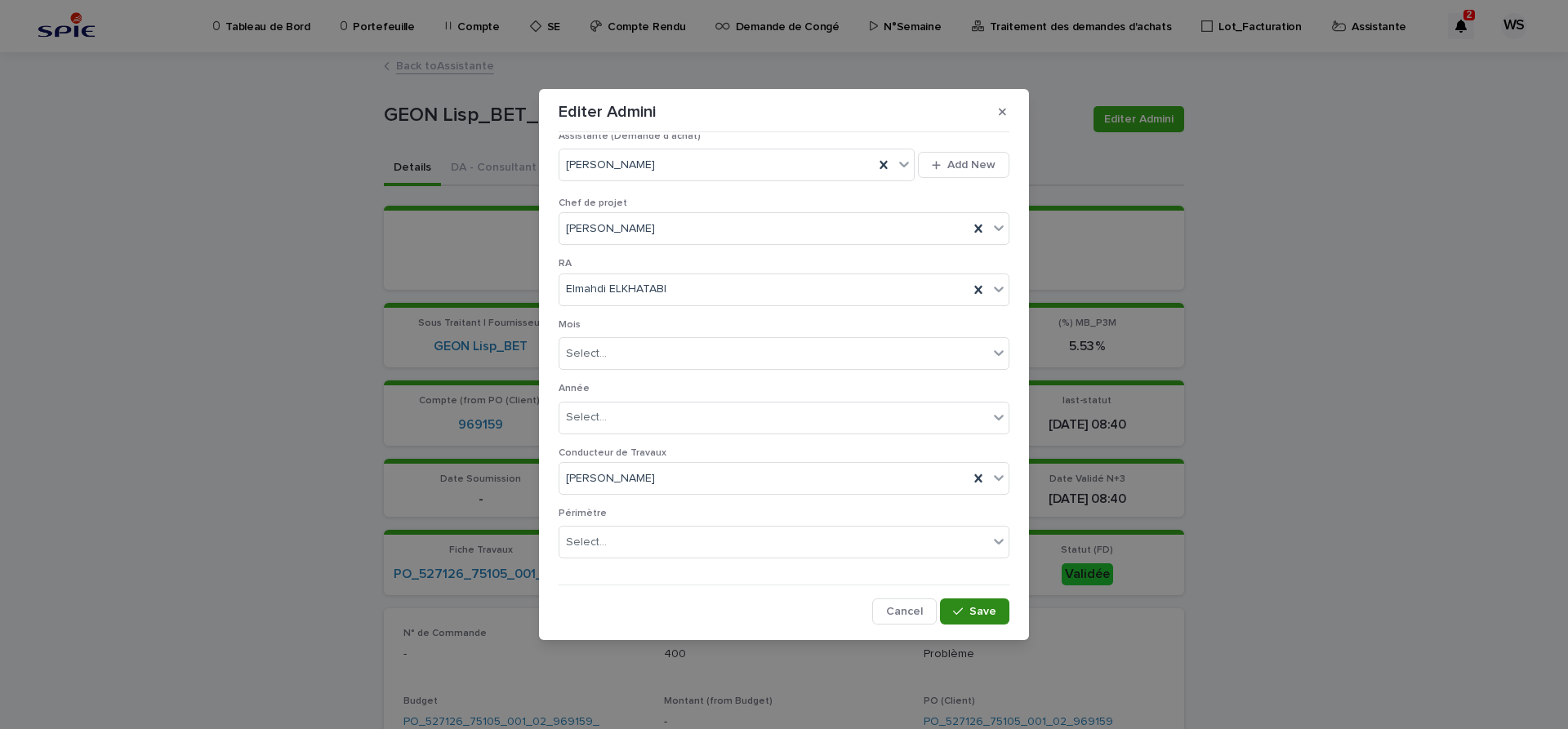
click at [984, 611] on span "Save" at bounding box center [983, 612] width 27 height 12
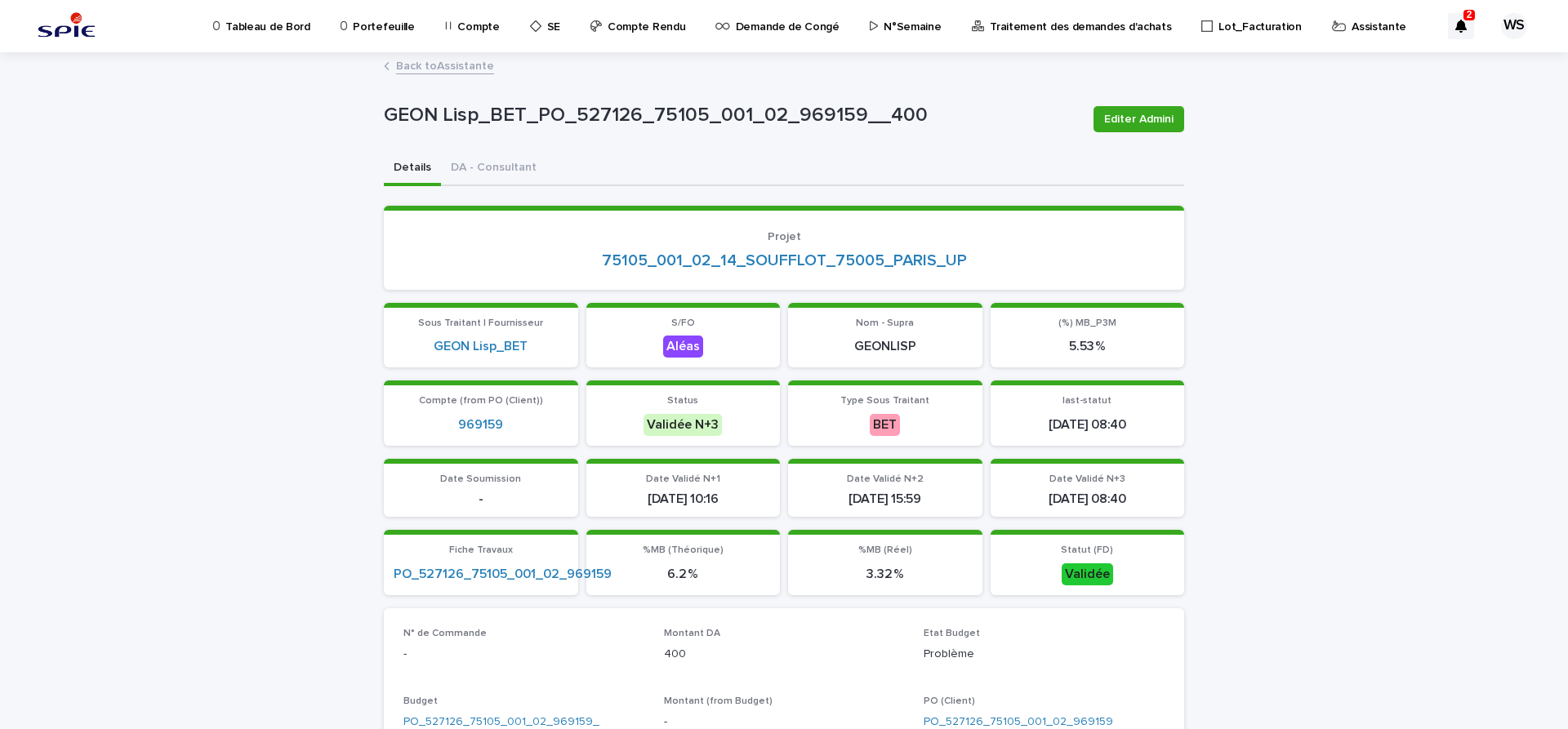
click at [468, 68] on link "Back to Assistante" at bounding box center [445, 64] width 98 height 19
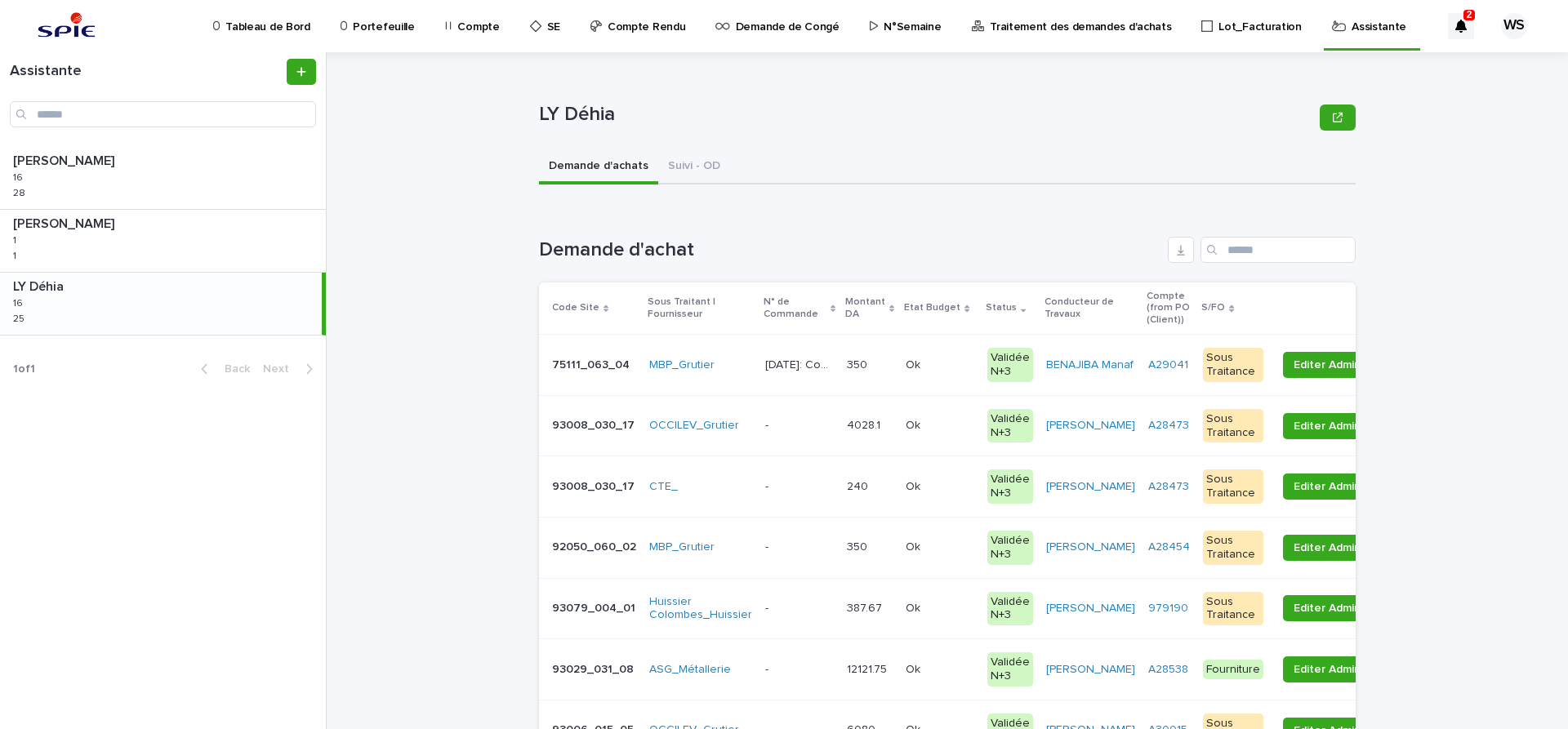
scroll to position [274, 0]
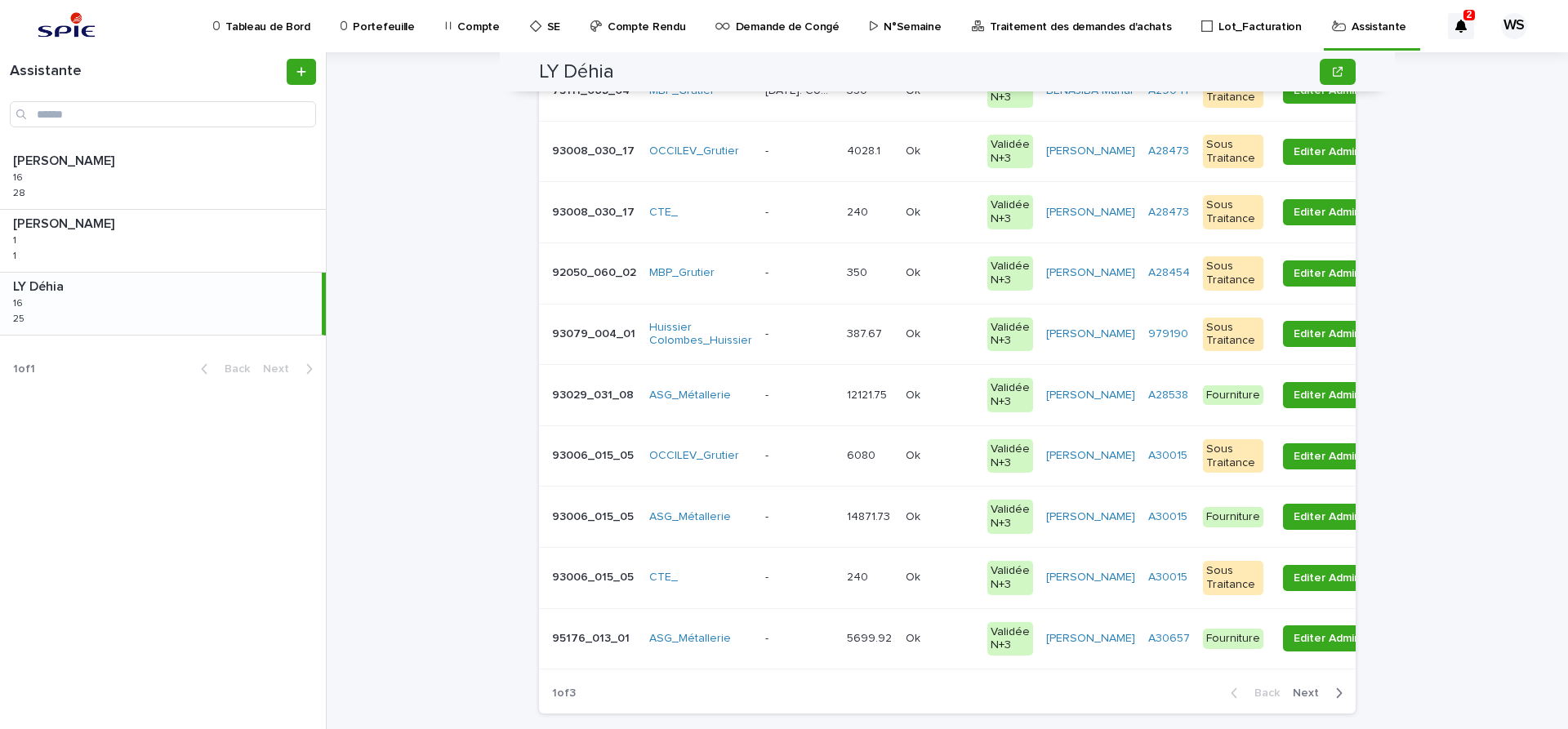
click at [1310, 695] on span "Next" at bounding box center [1310, 693] width 36 height 12
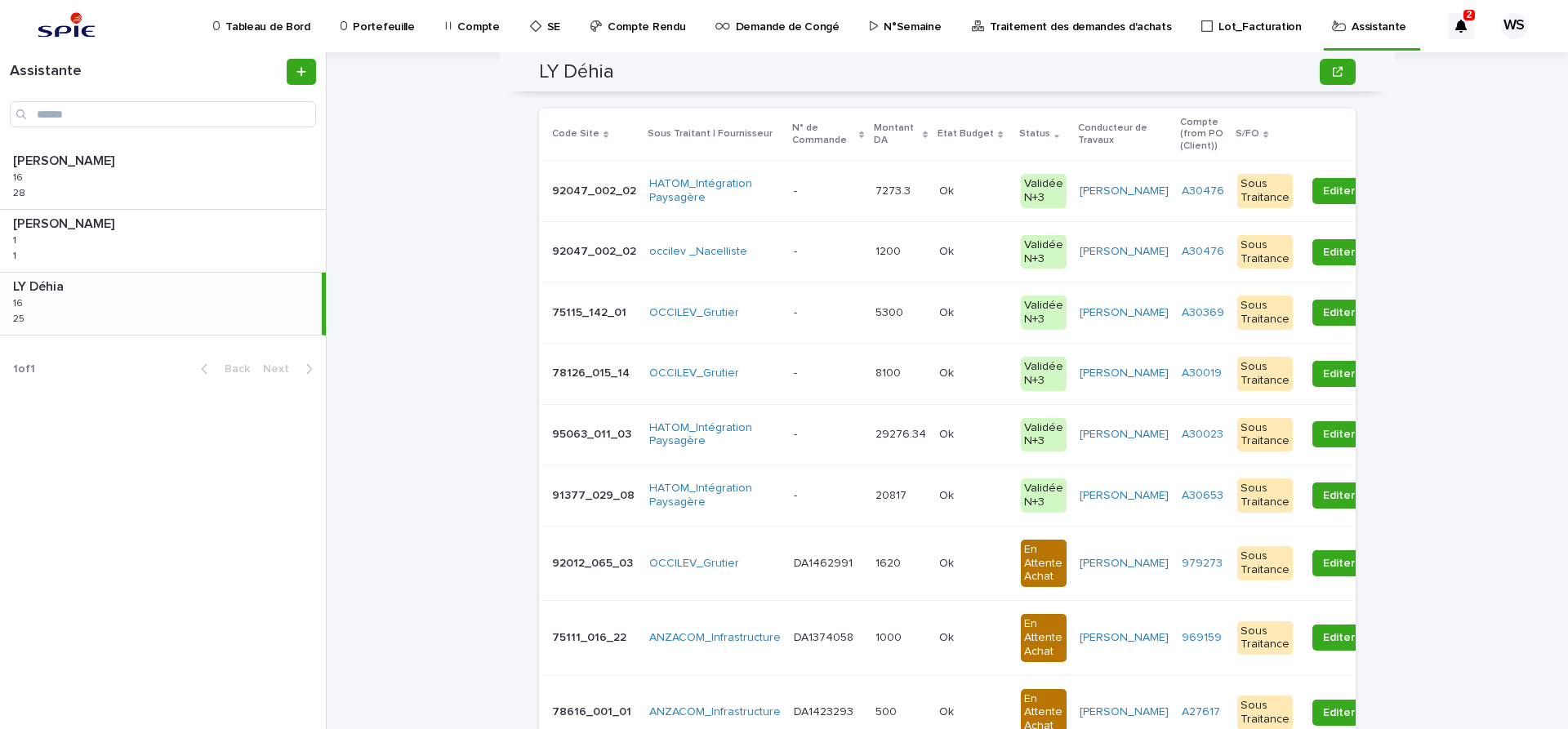
scroll to position [138, 0]
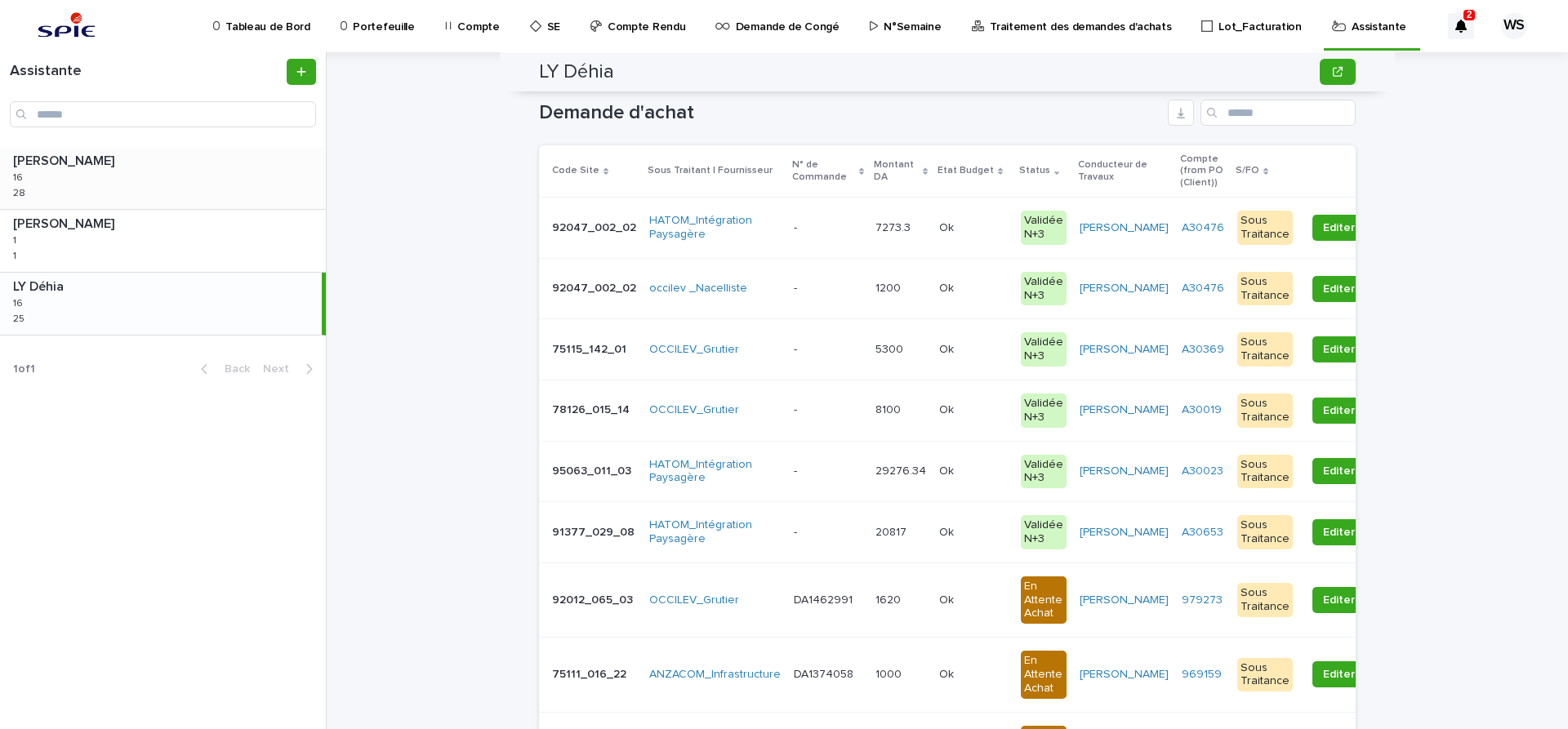
click at [85, 194] on div "WATEL Sandrine WATEL Sandrine 16 16 28 28" at bounding box center [163, 179] width 326 height 62
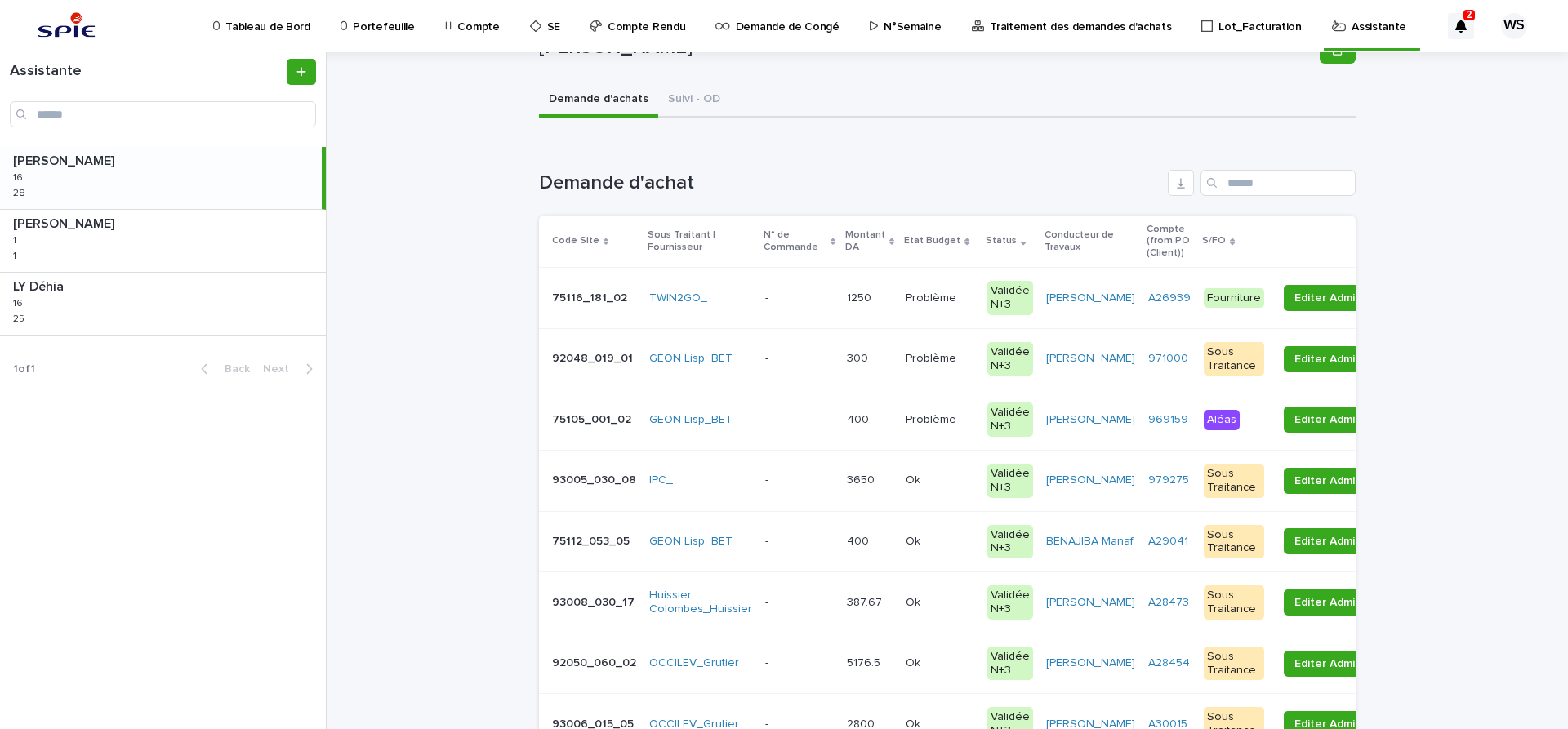
scroll to position [274, 0]
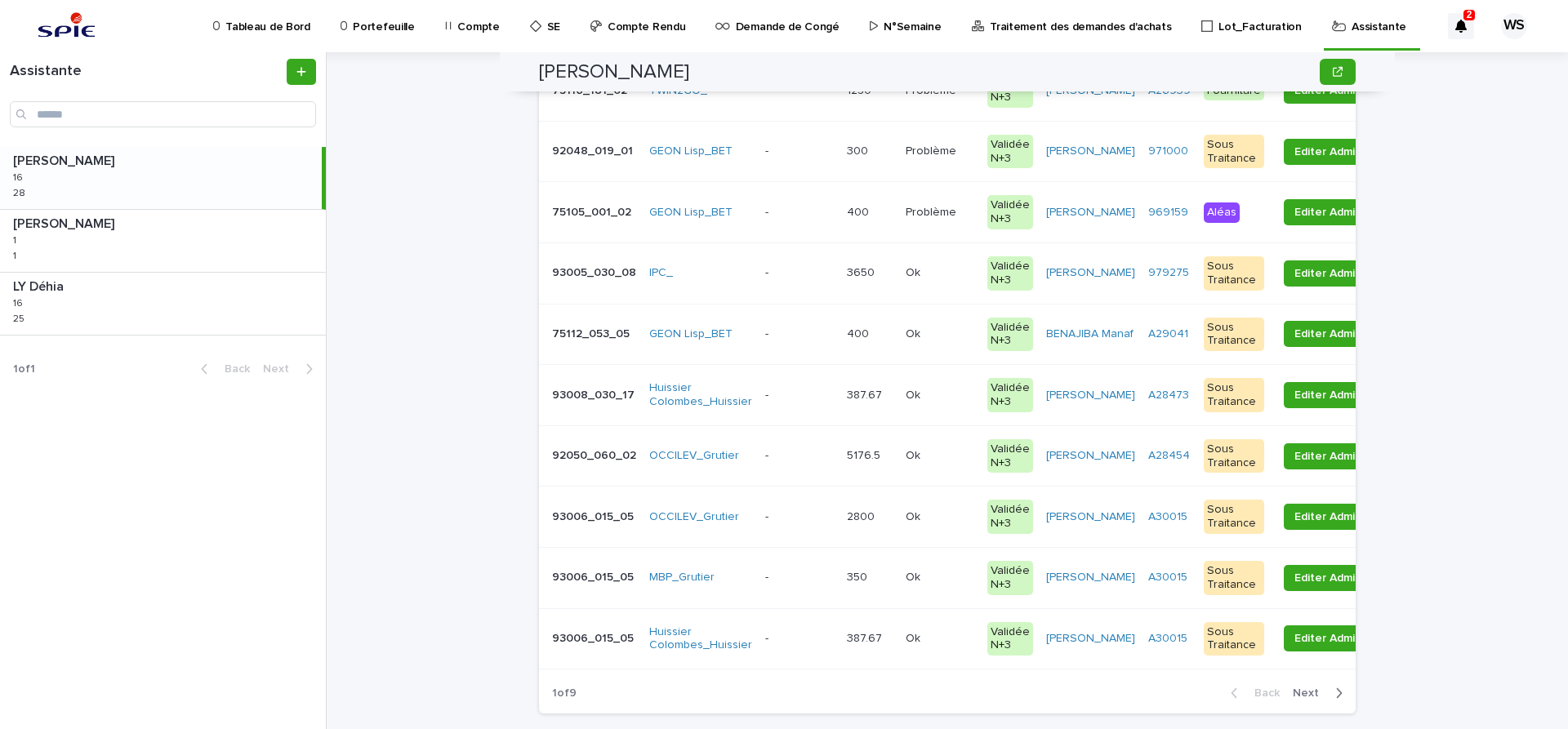
click at [1305, 695] on span "Next" at bounding box center [1310, 693] width 36 height 12
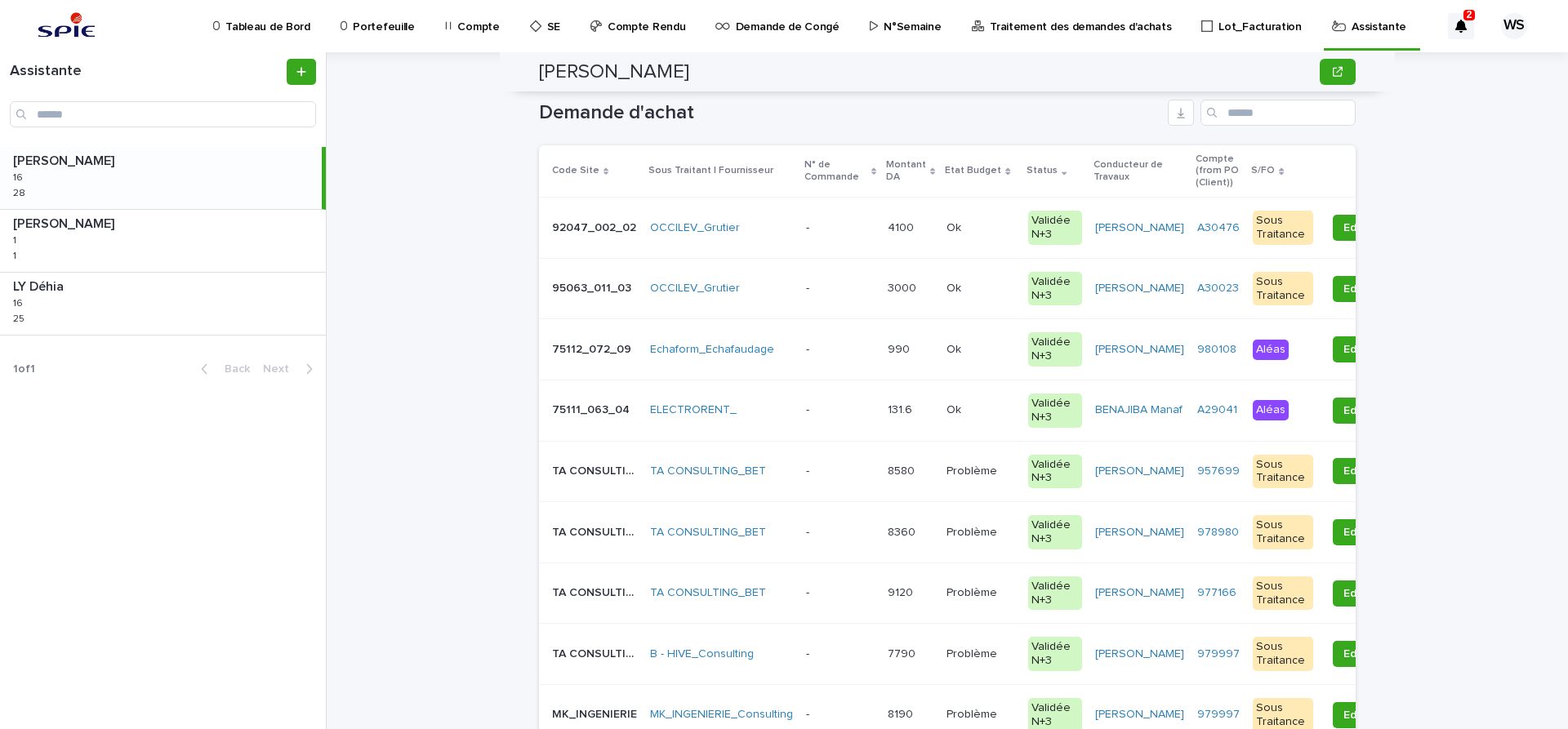
scroll to position [206, 0]
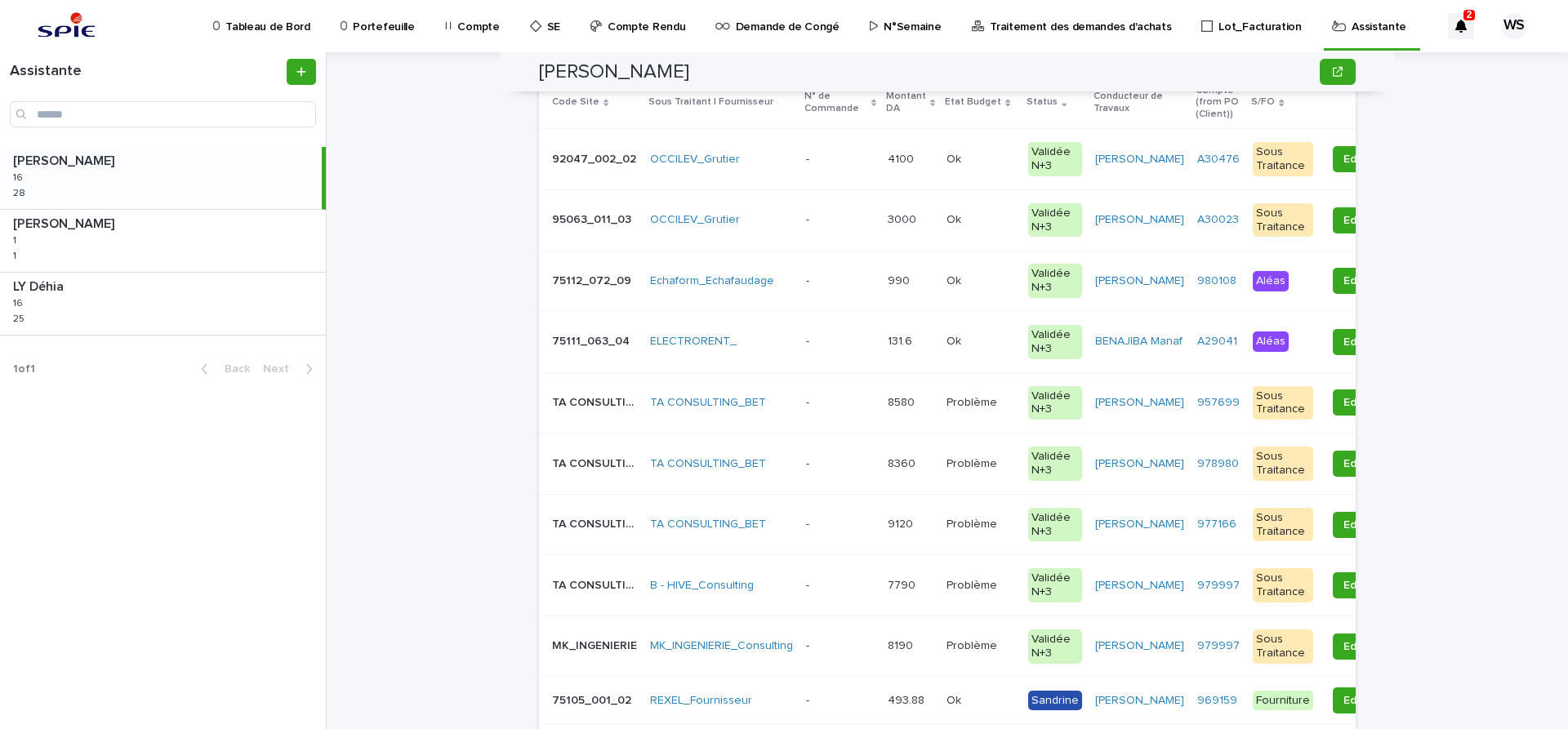
click at [832, 417] on td "- -" at bounding box center [841, 402] width 82 height 61
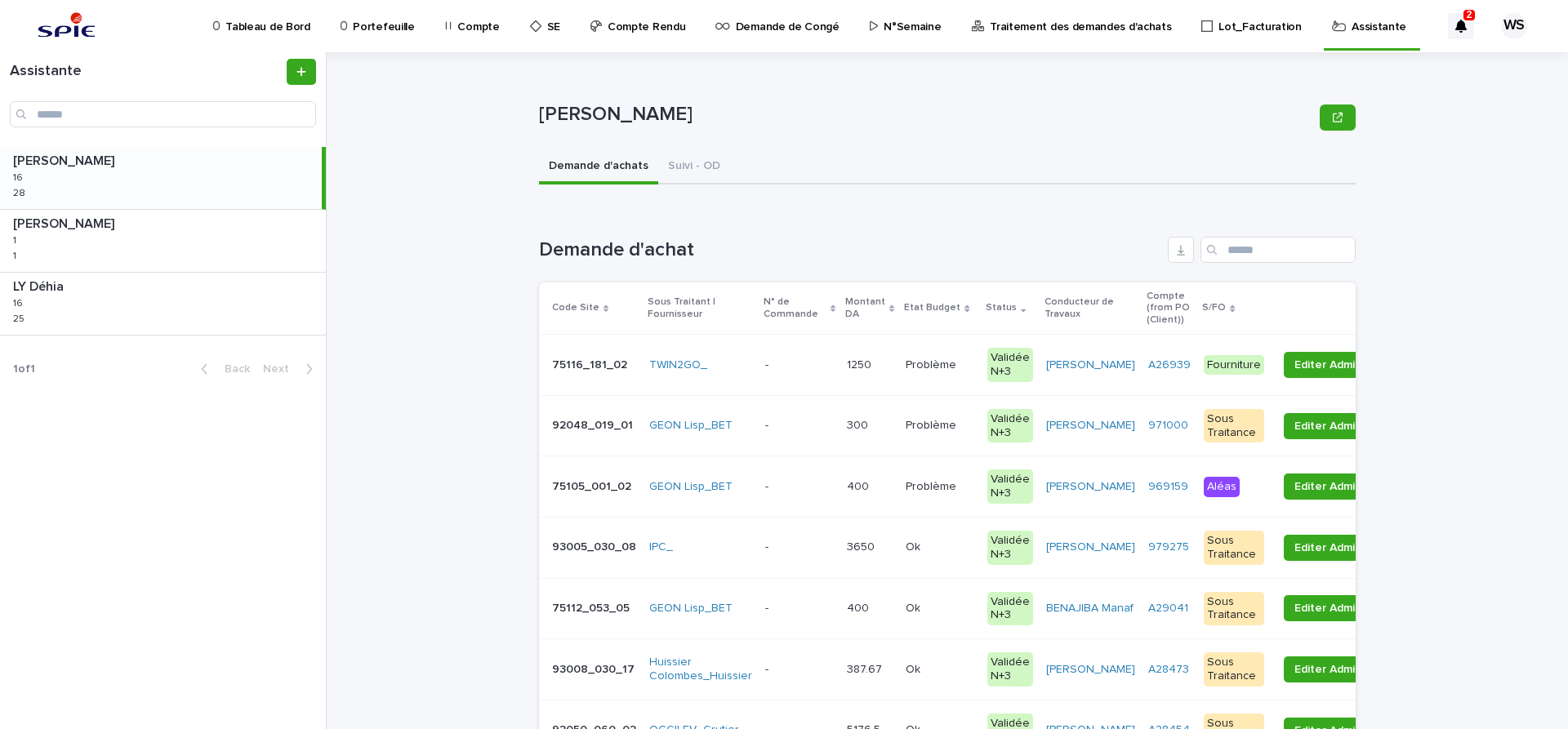
scroll to position [274, 0]
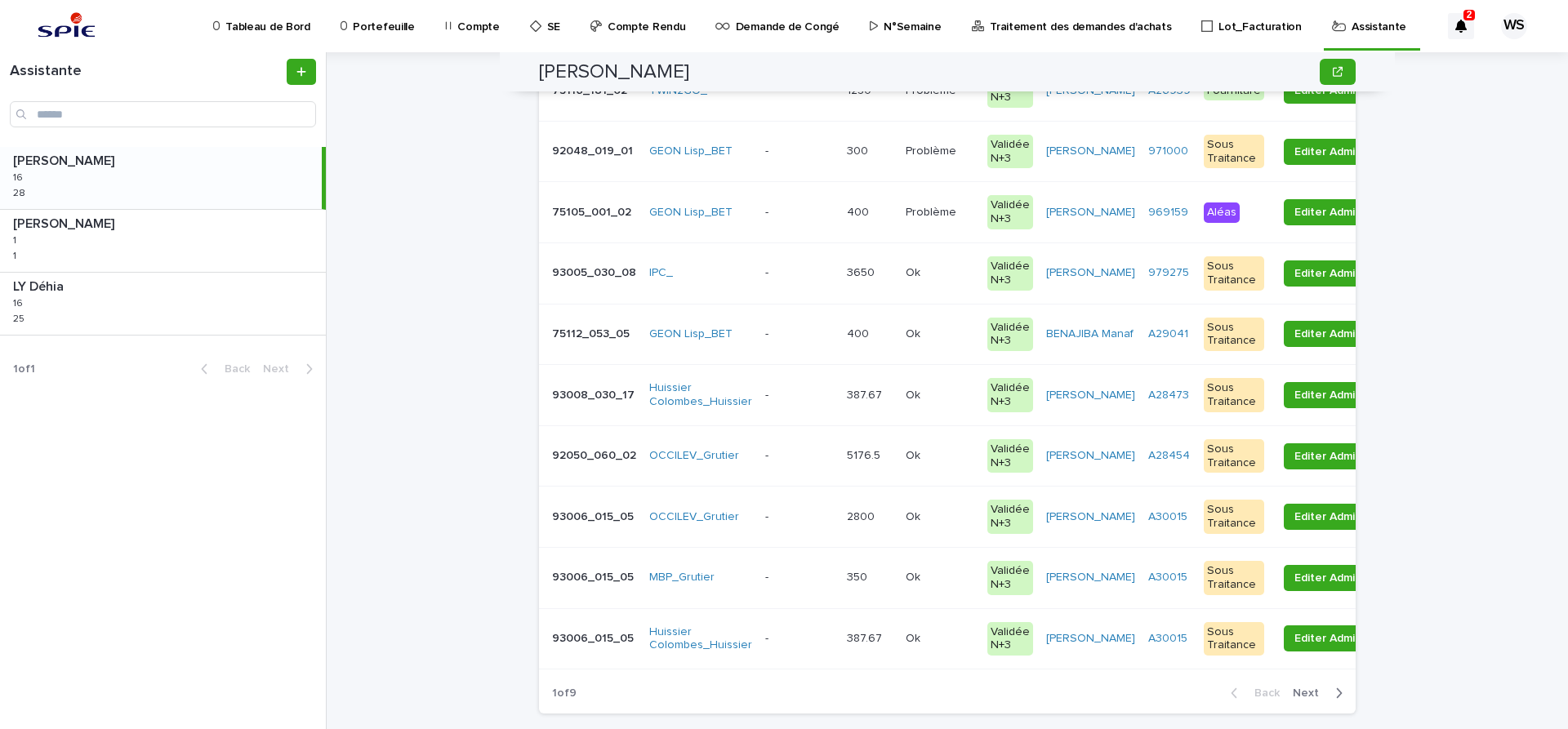
click at [1310, 690] on span "Next" at bounding box center [1310, 693] width 36 height 12
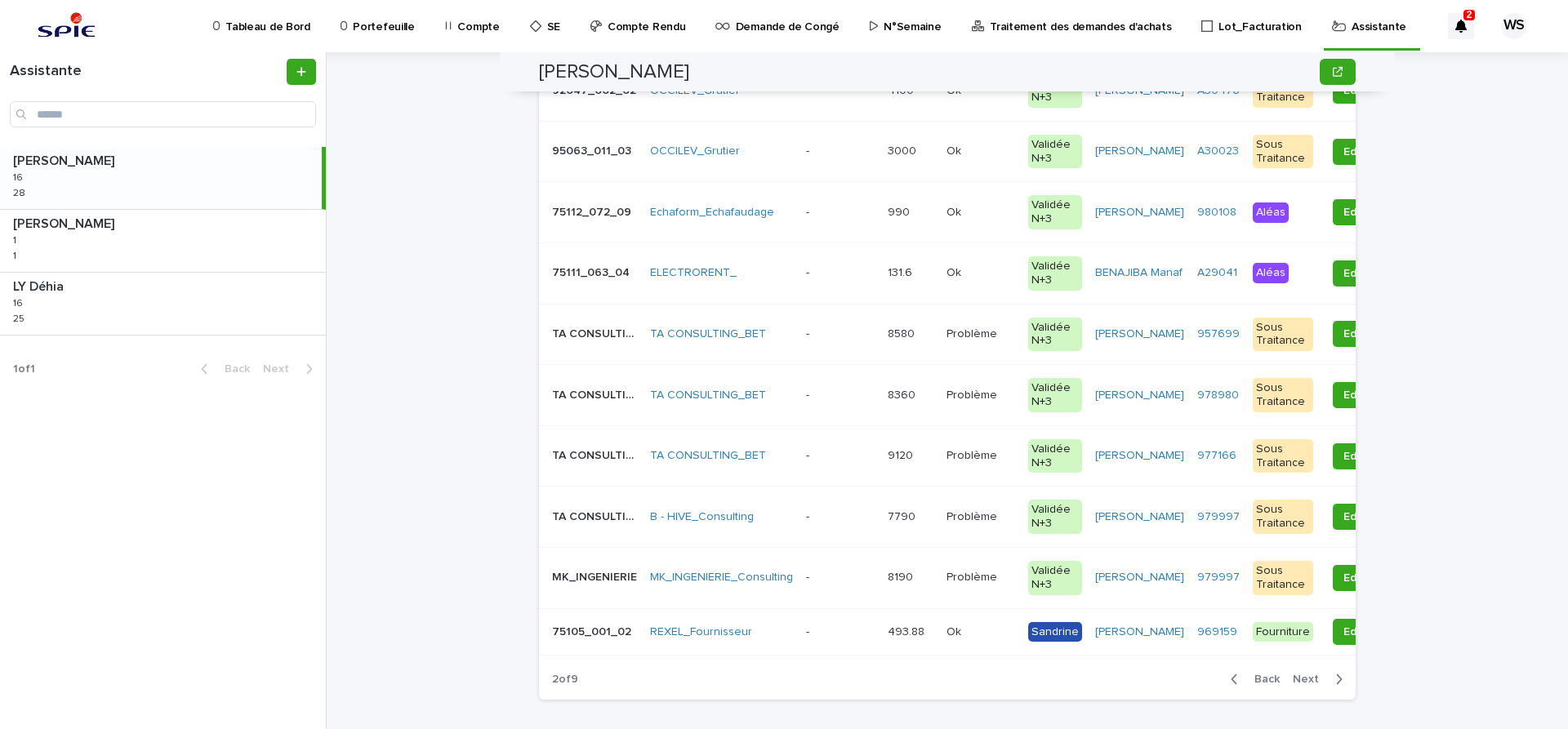
click at [821, 393] on p at bounding box center [841, 395] width 68 height 14
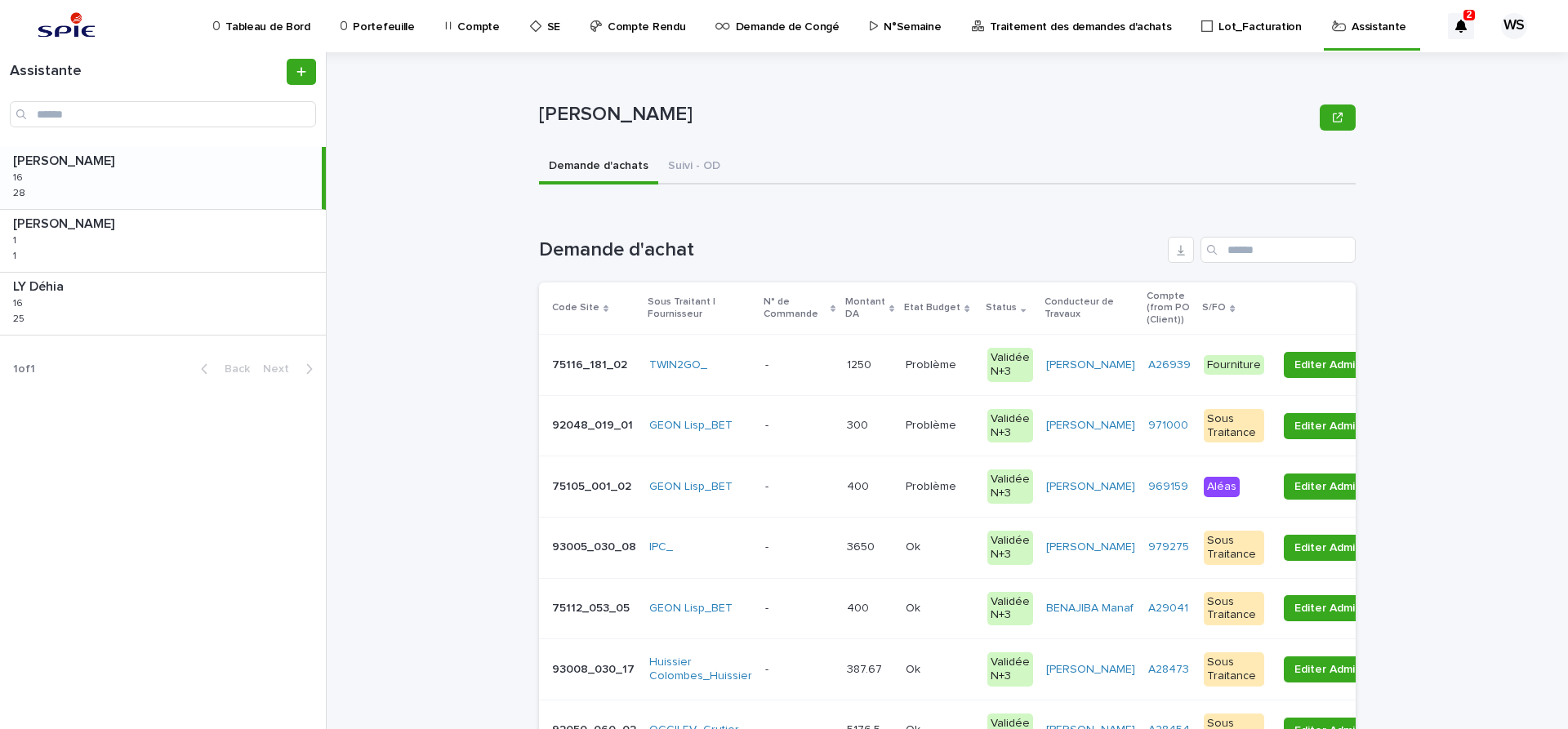
scroll to position [274, 0]
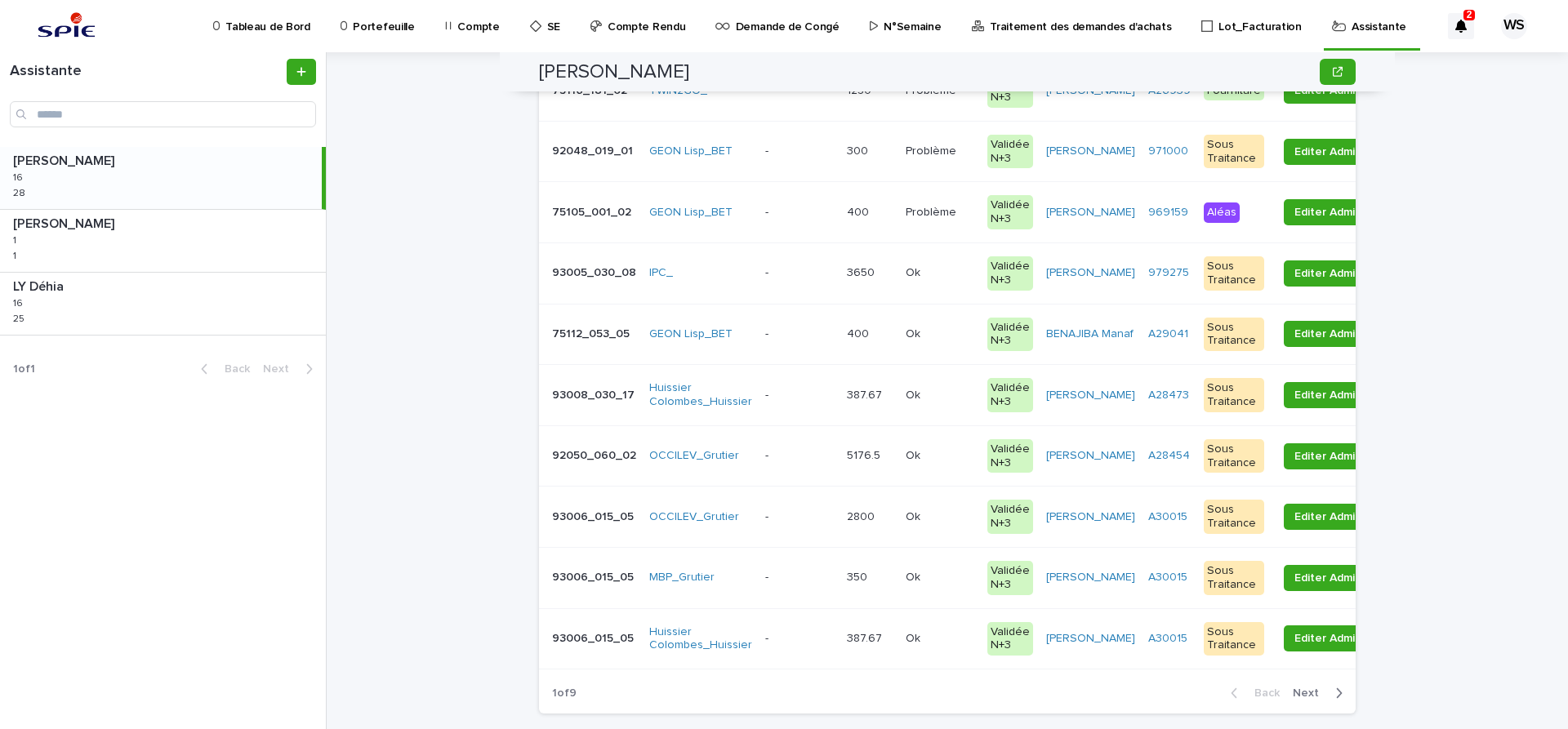
click at [1308, 691] on span "Next" at bounding box center [1310, 693] width 36 height 12
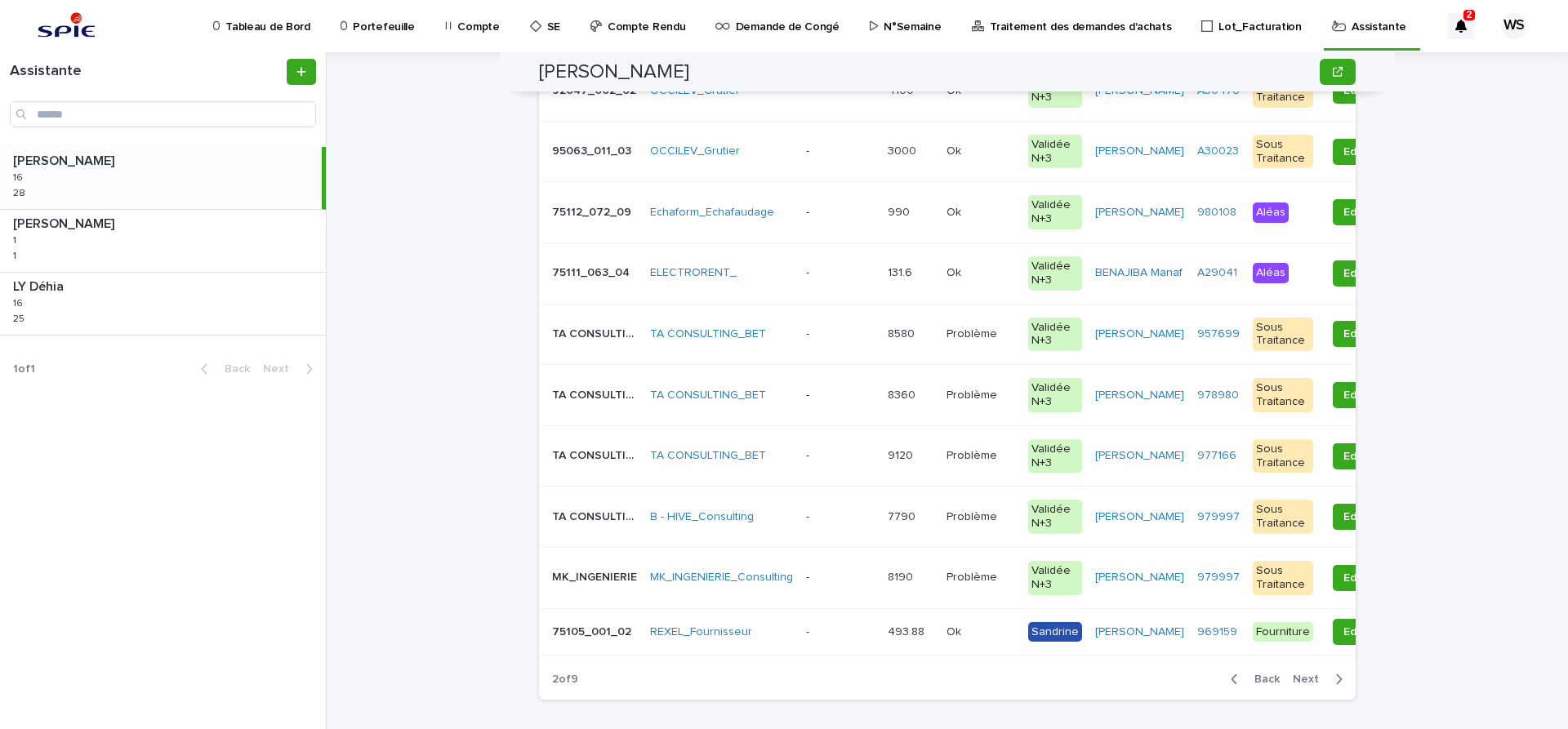
click at [834, 458] on p at bounding box center [841, 456] width 68 height 14
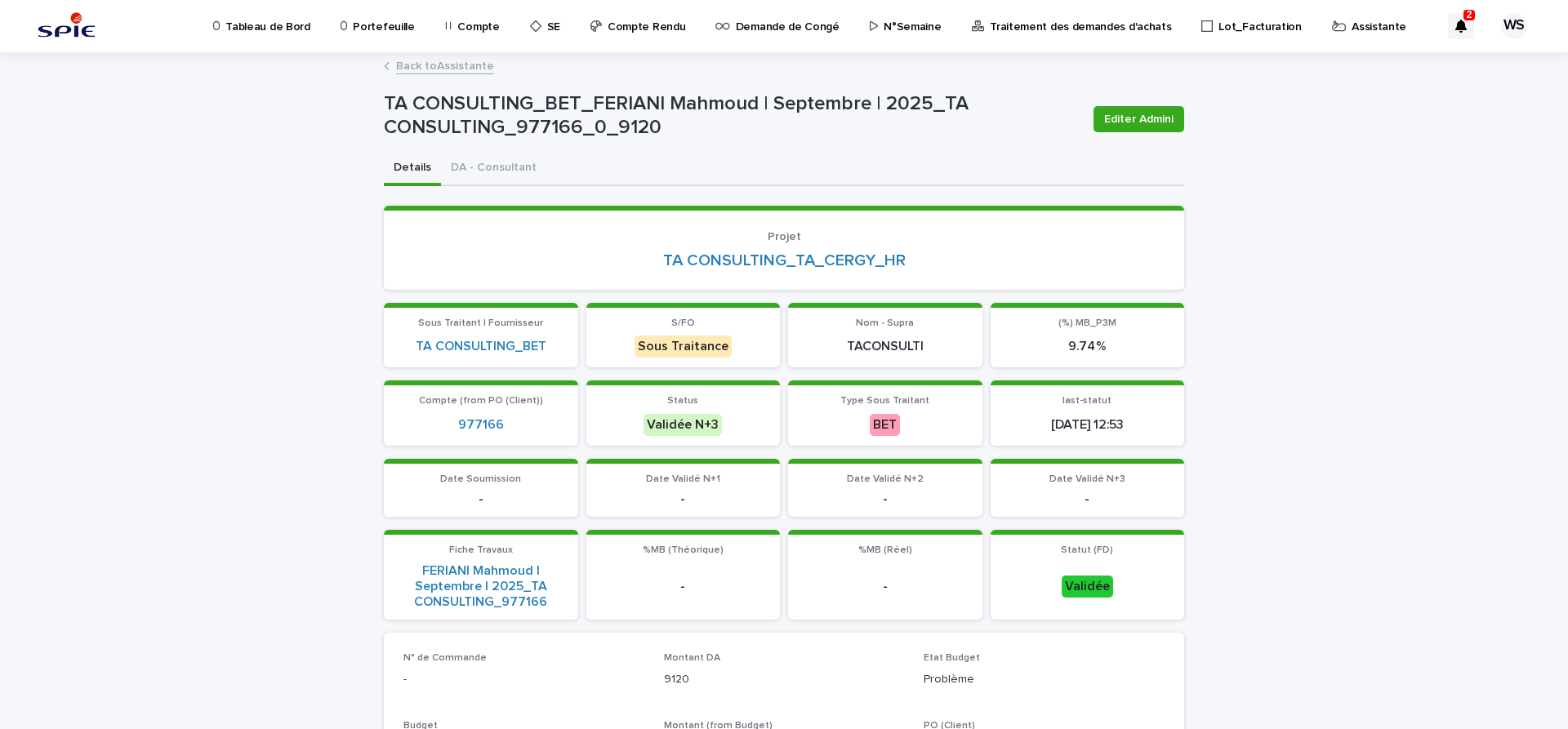
click at [1061, 24] on p "Traitement des demandes d'achats" at bounding box center [1081, 17] width 182 height 34
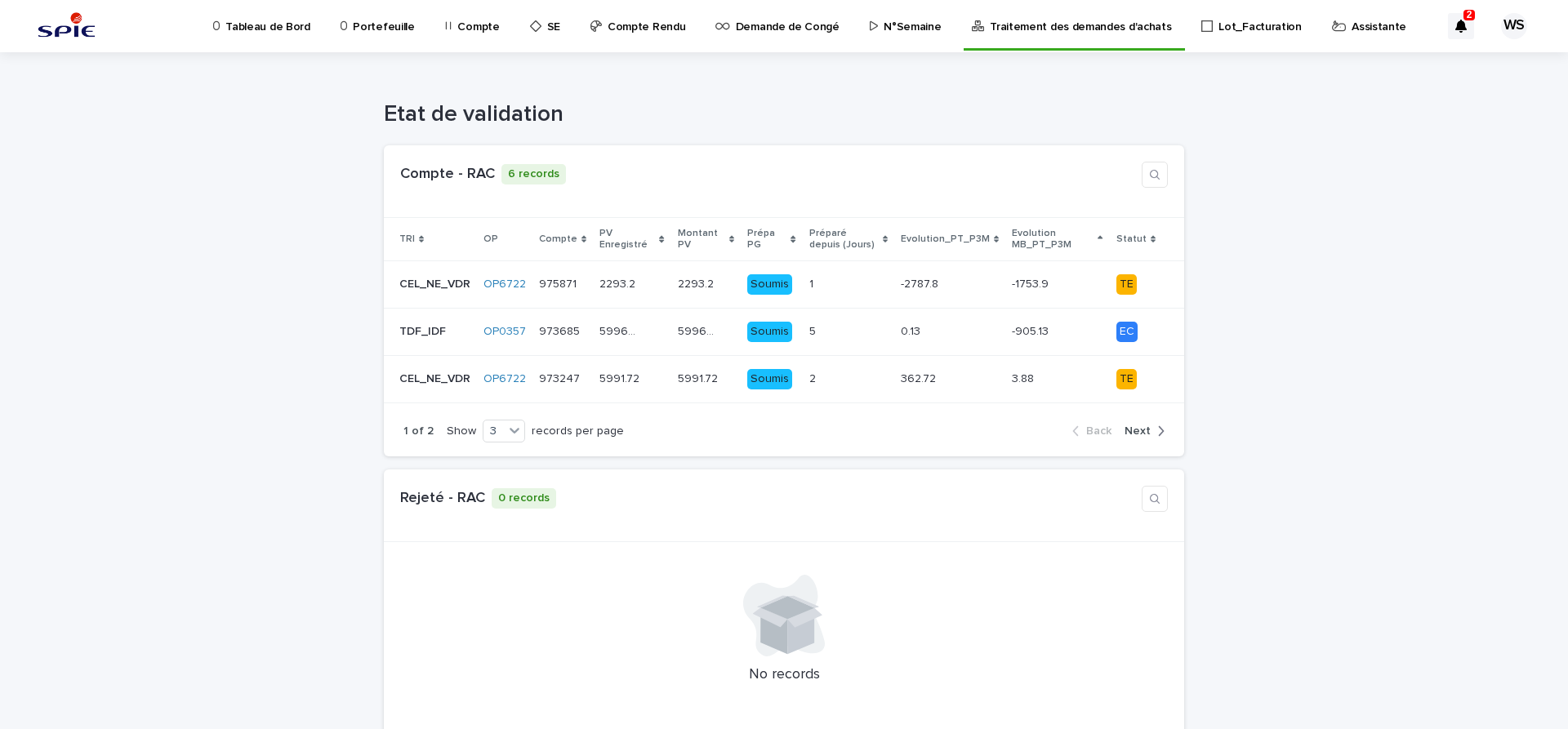
click at [1351, 23] on p "Assistante" at bounding box center [1379, 17] width 55 height 34
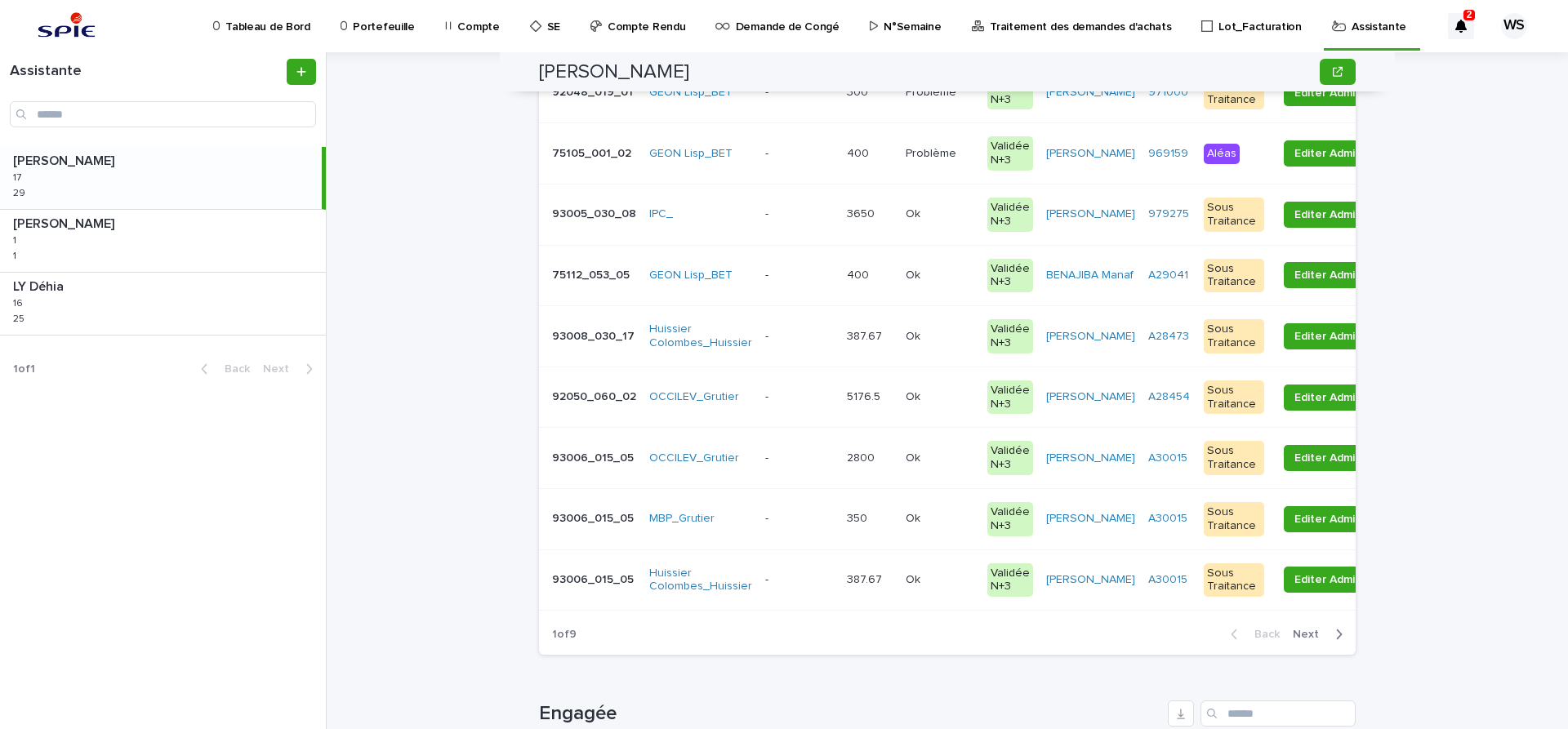
scroll to position [343, 0]
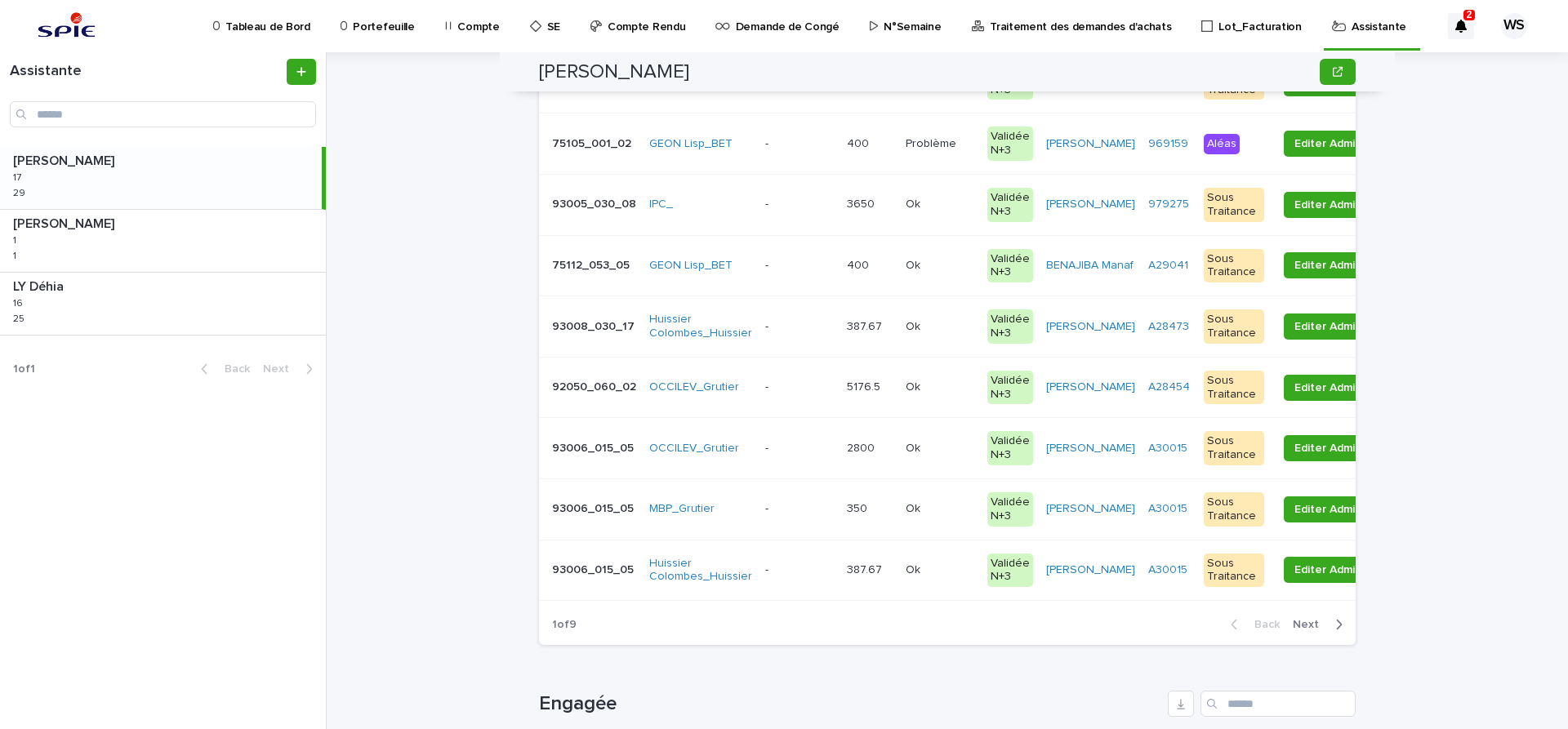
click at [1312, 623] on span "Next" at bounding box center [1310, 625] width 36 height 12
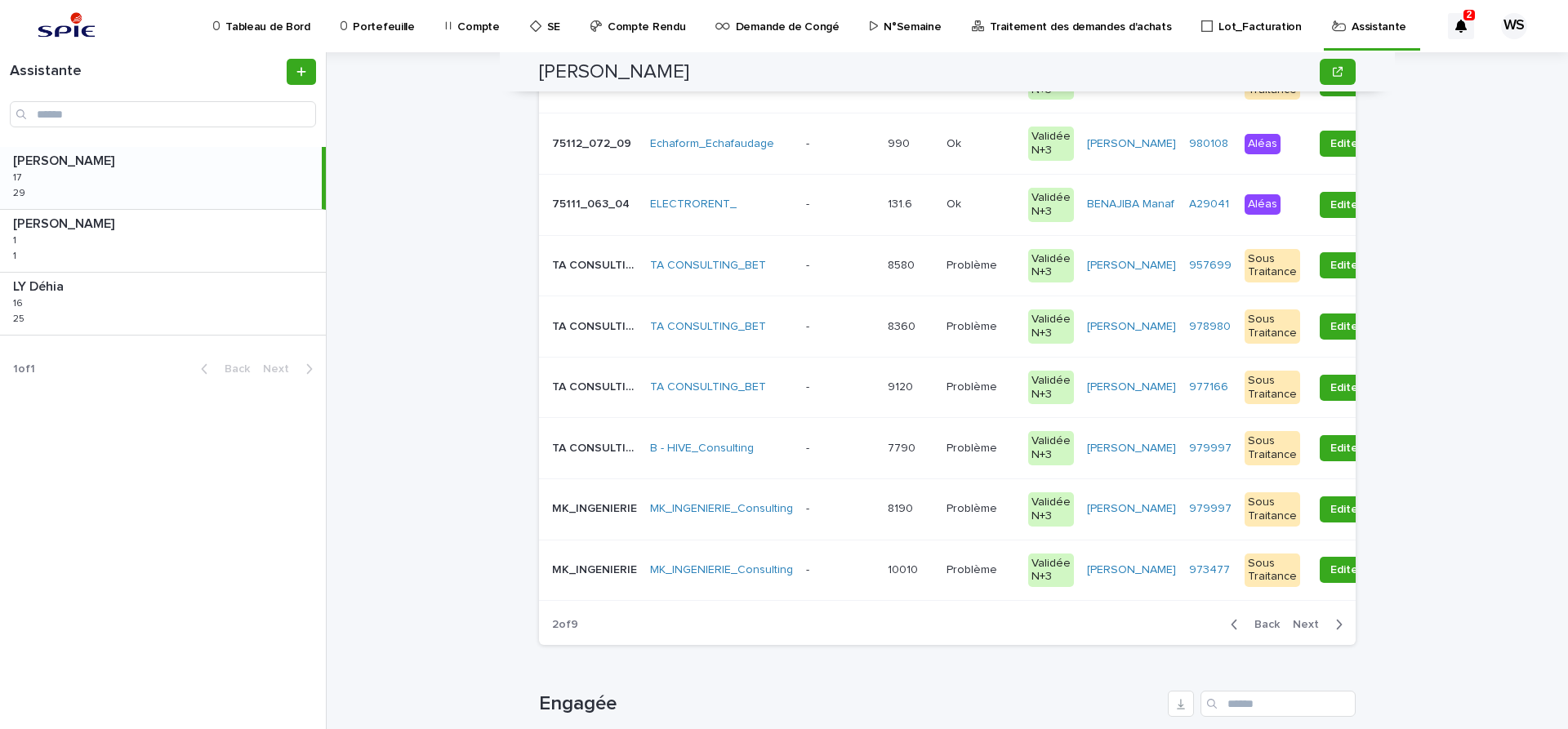
scroll to position [206, 0]
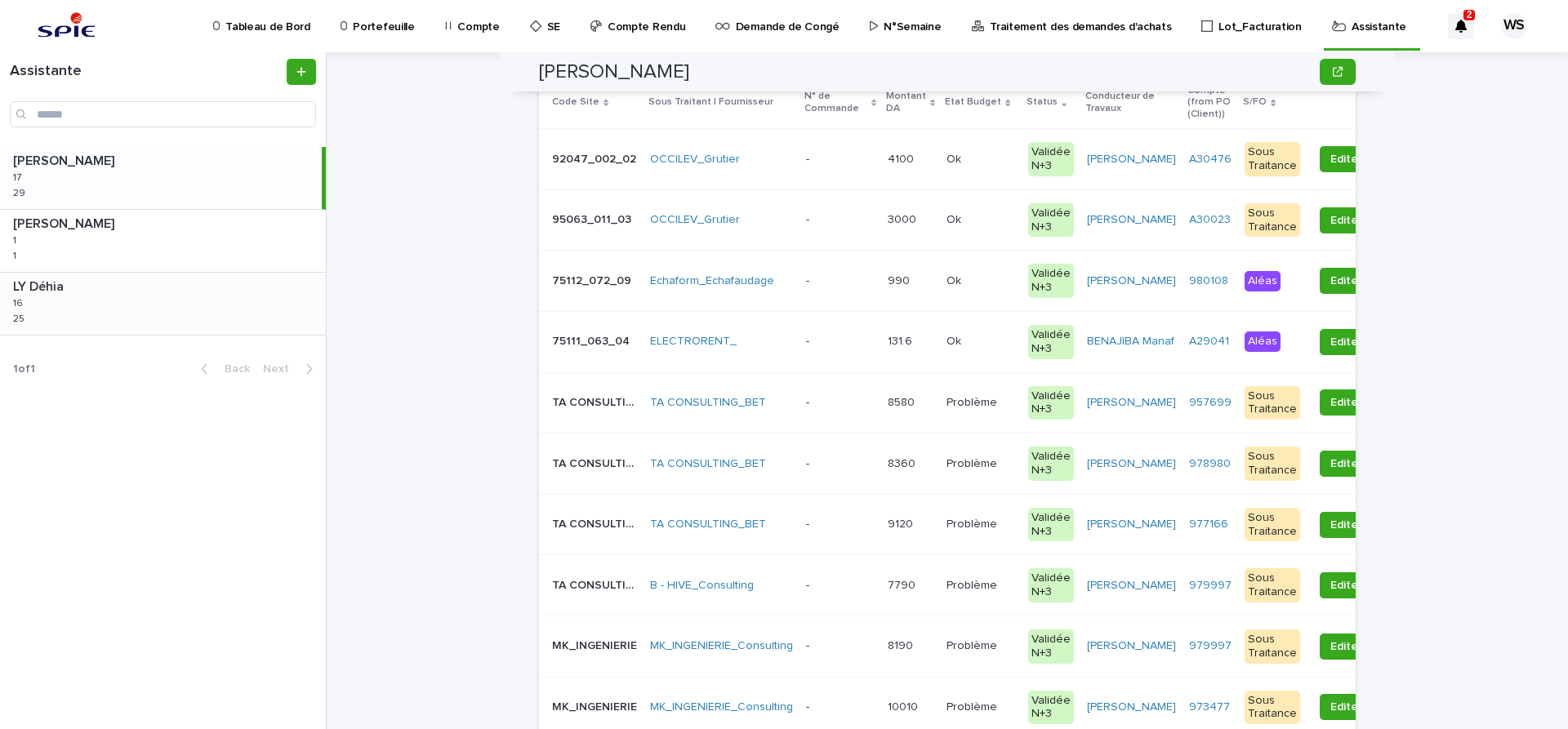
click at [125, 294] on p at bounding box center [166, 287] width 307 height 16
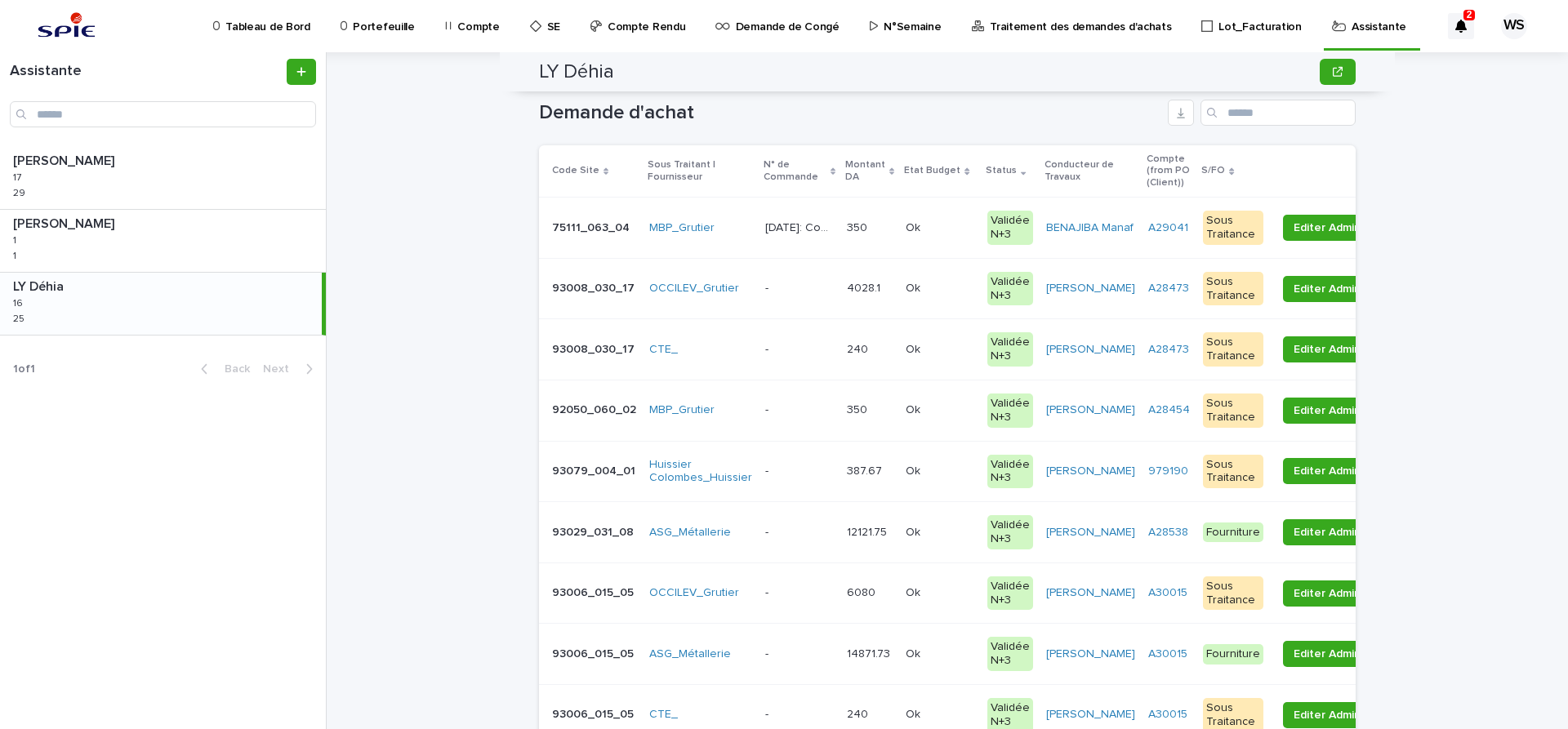
scroll to position [274, 0]
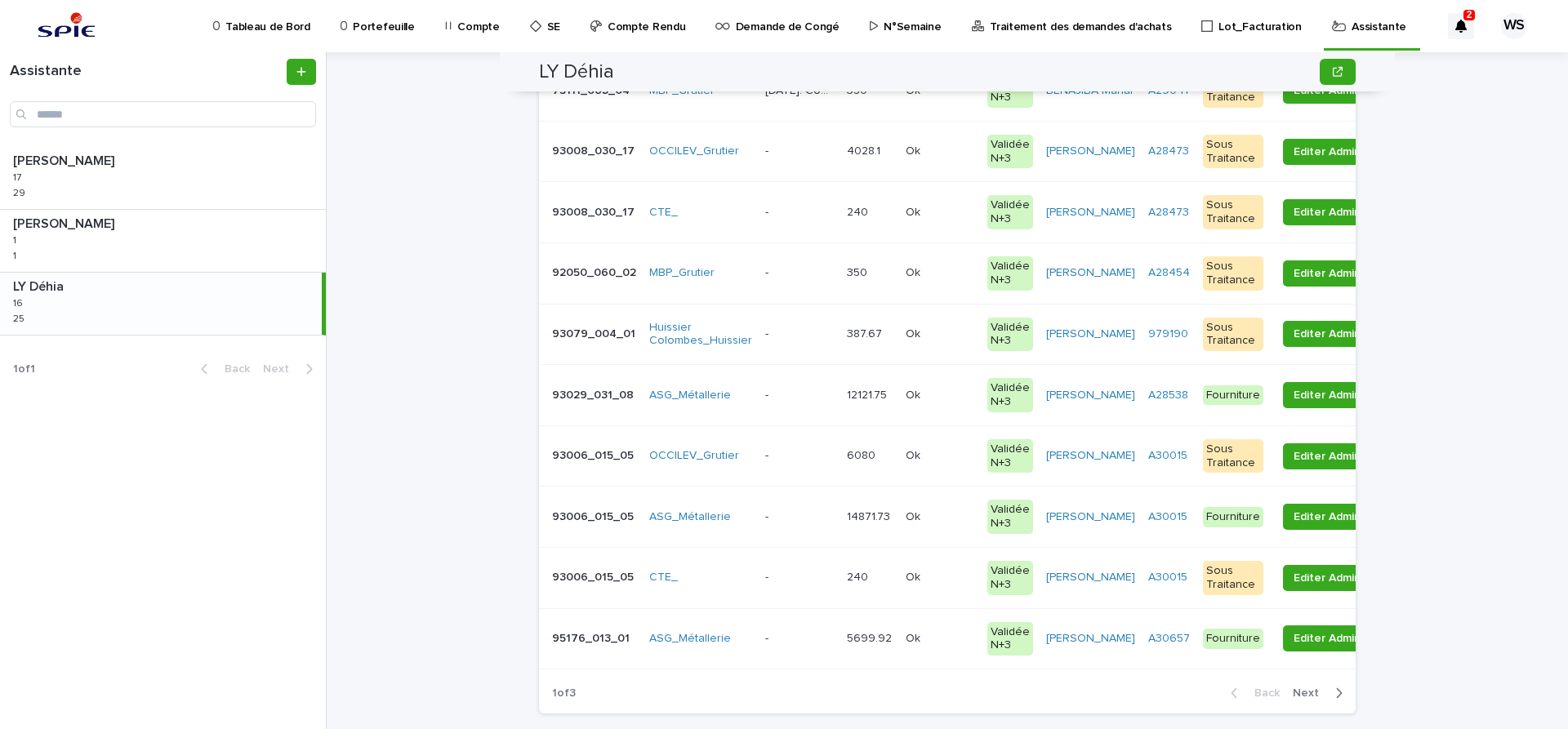
click at [1308, 692] on span "Next" at bounding box center [1310, 693] width 36 height 12
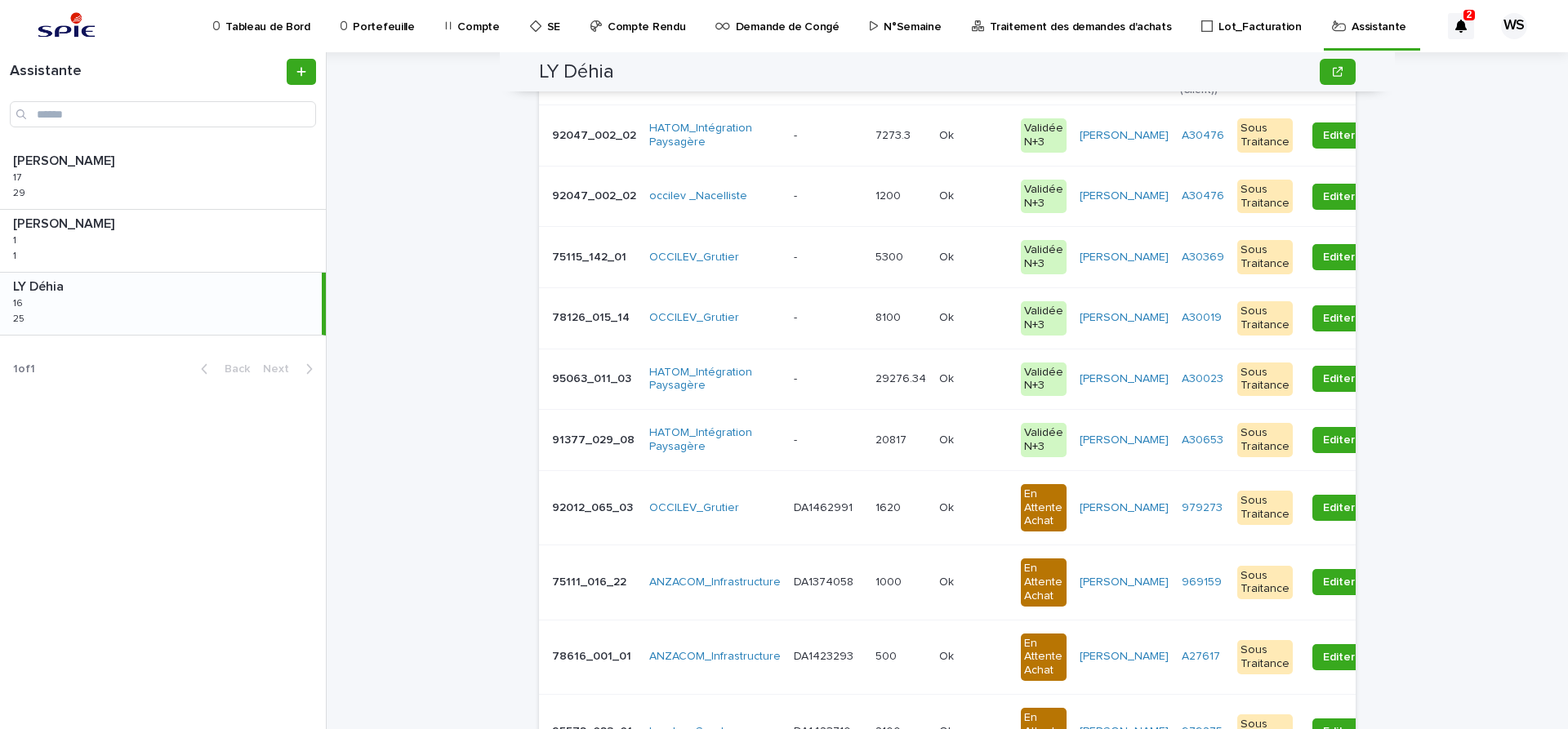
scroll to position [206, 0]
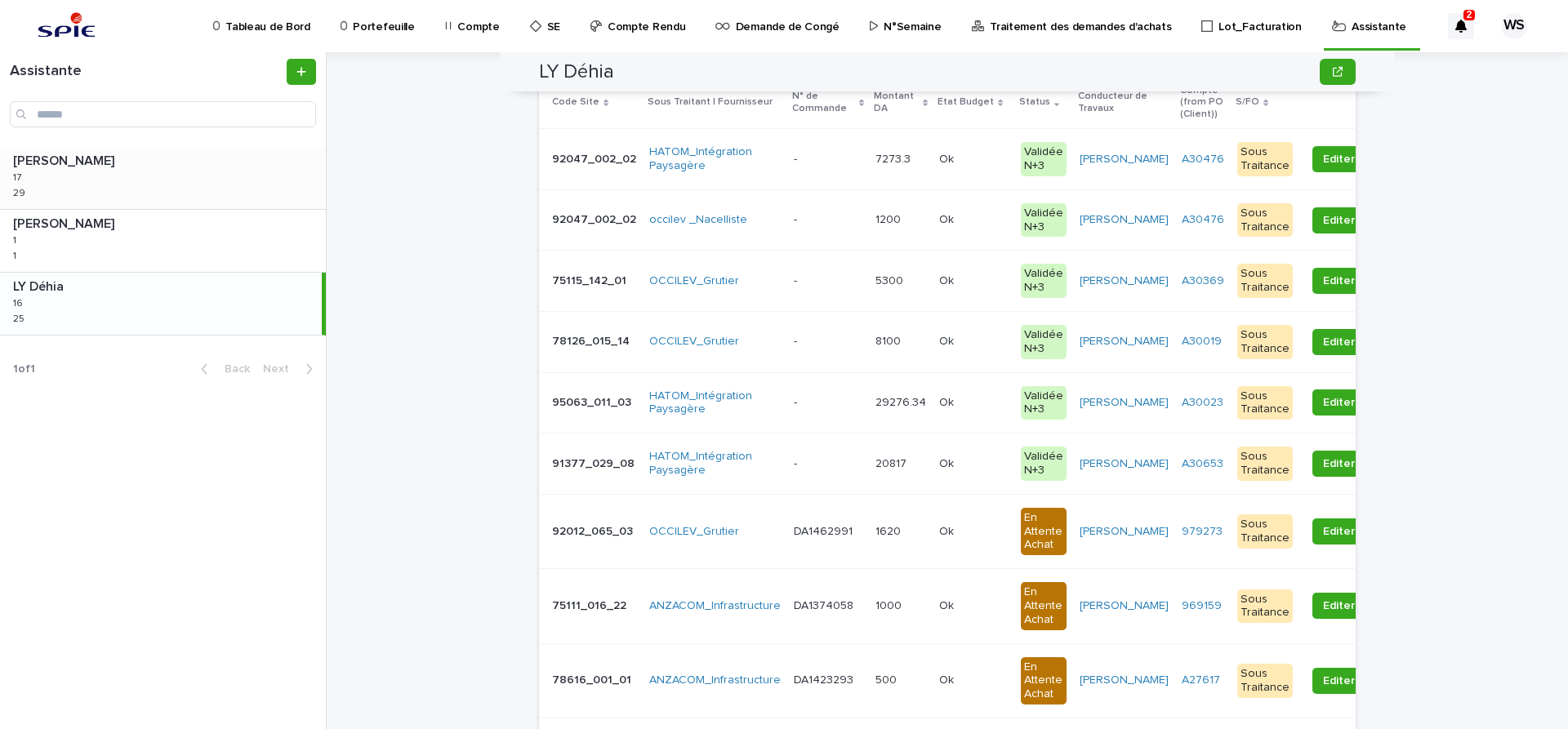
click at [137, 202] on div "WATEL Sandrine WATEL Sandrine 17 17 29 29" at bounding box center [163, 179] width 326 height 62
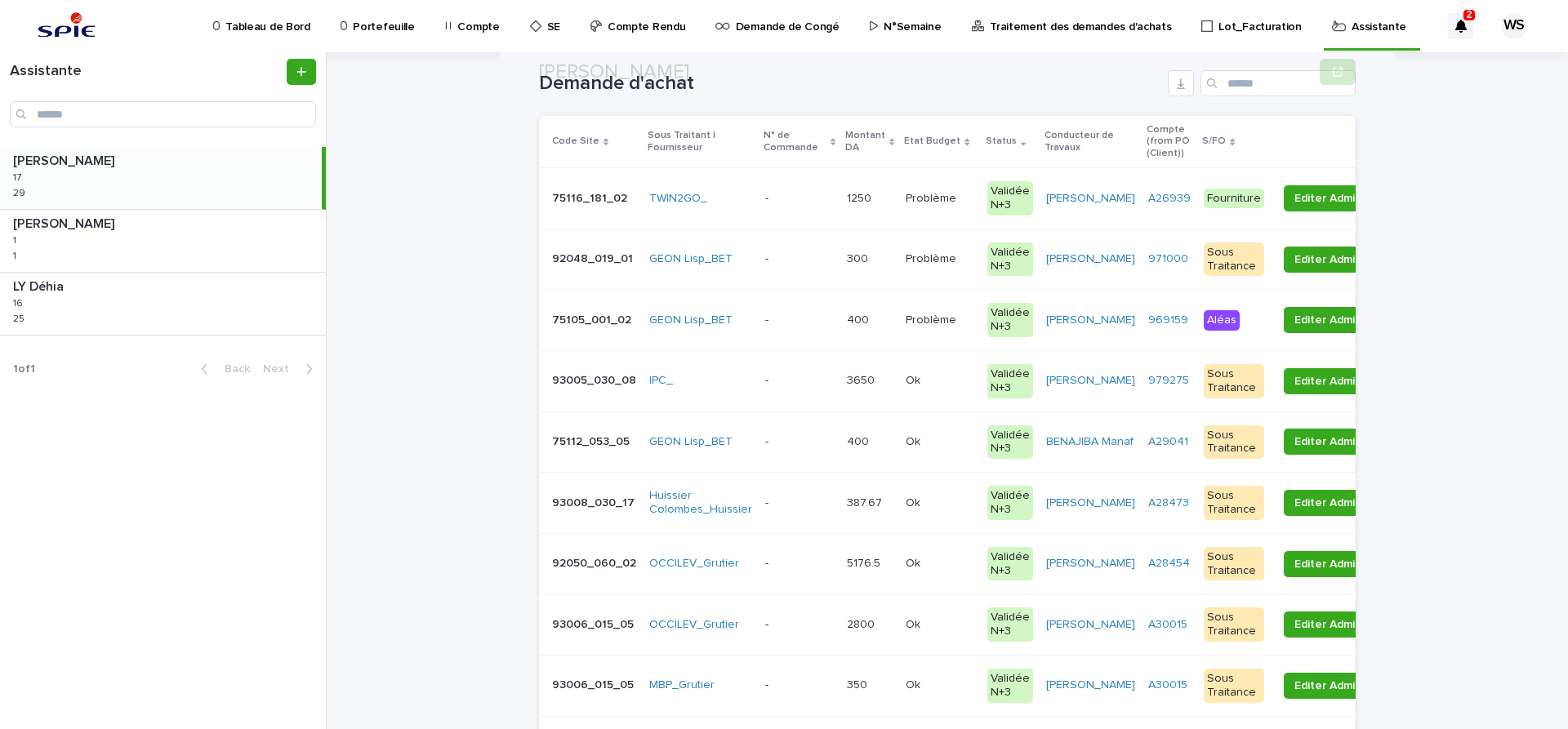
scroll to position [206, 0]
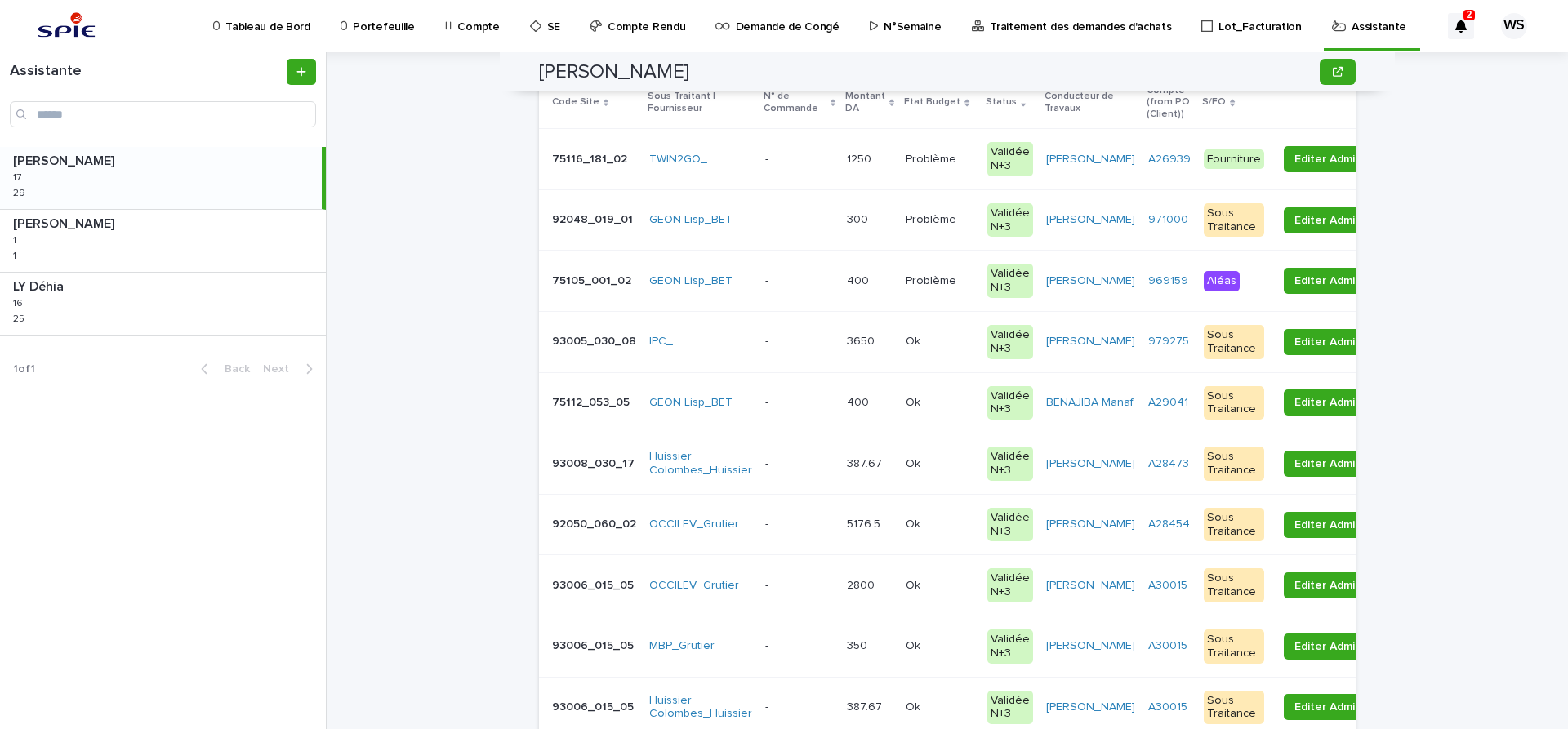
click at [817, 522] on p at bounding box center [800, 524] width 68 height 14
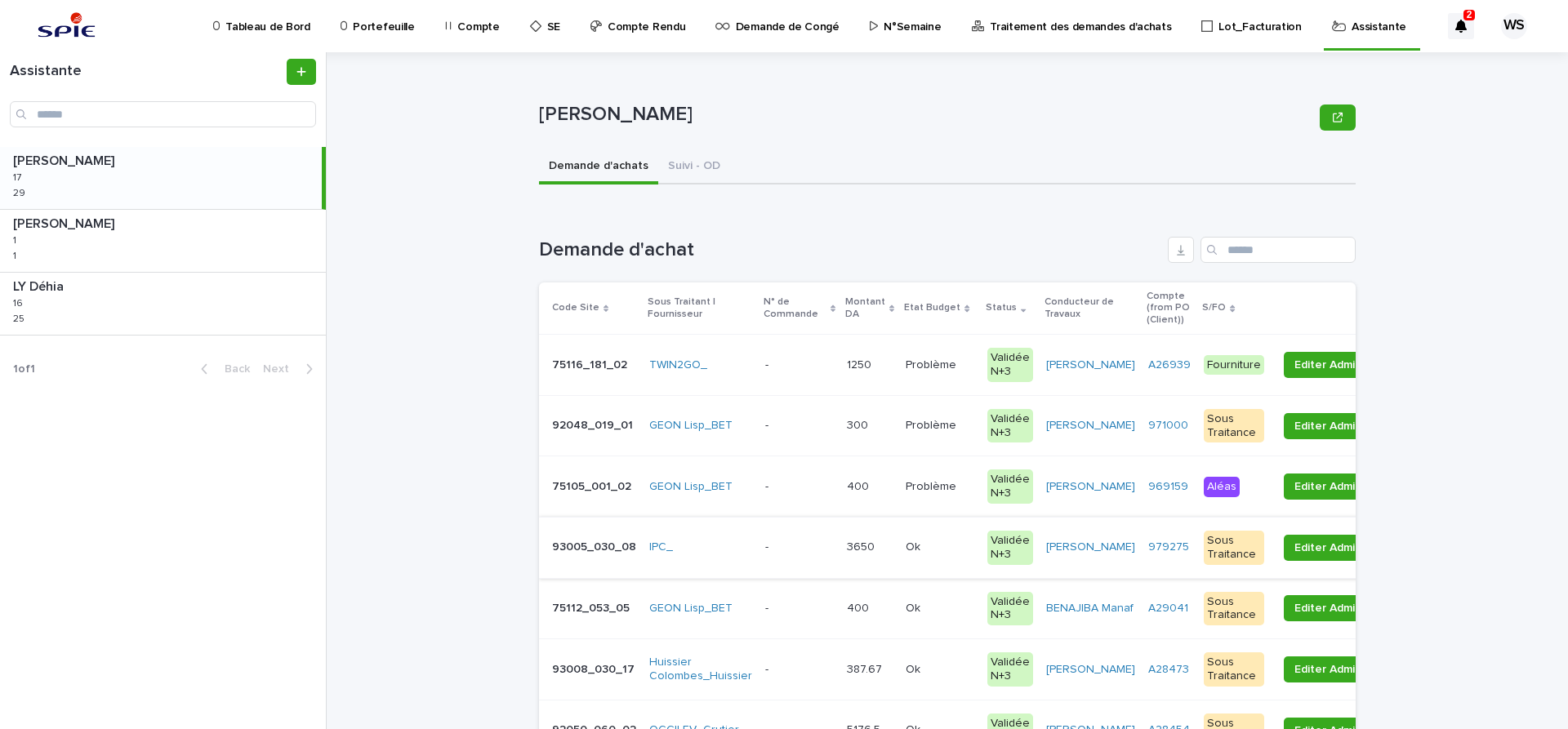
scroll to position [206, 0]
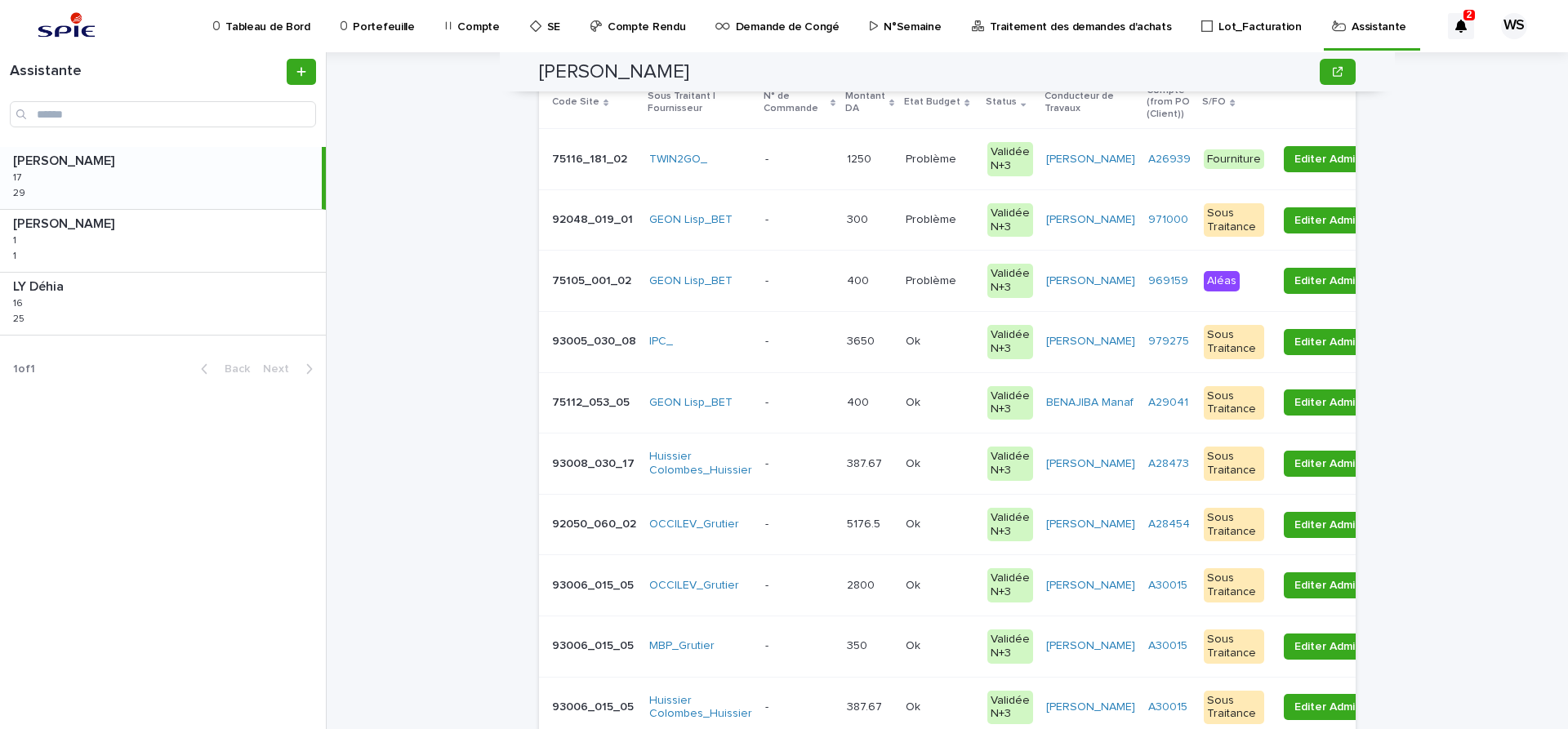
click at [785, 587] on p at bounding box center [800, 586] width 68 height 14
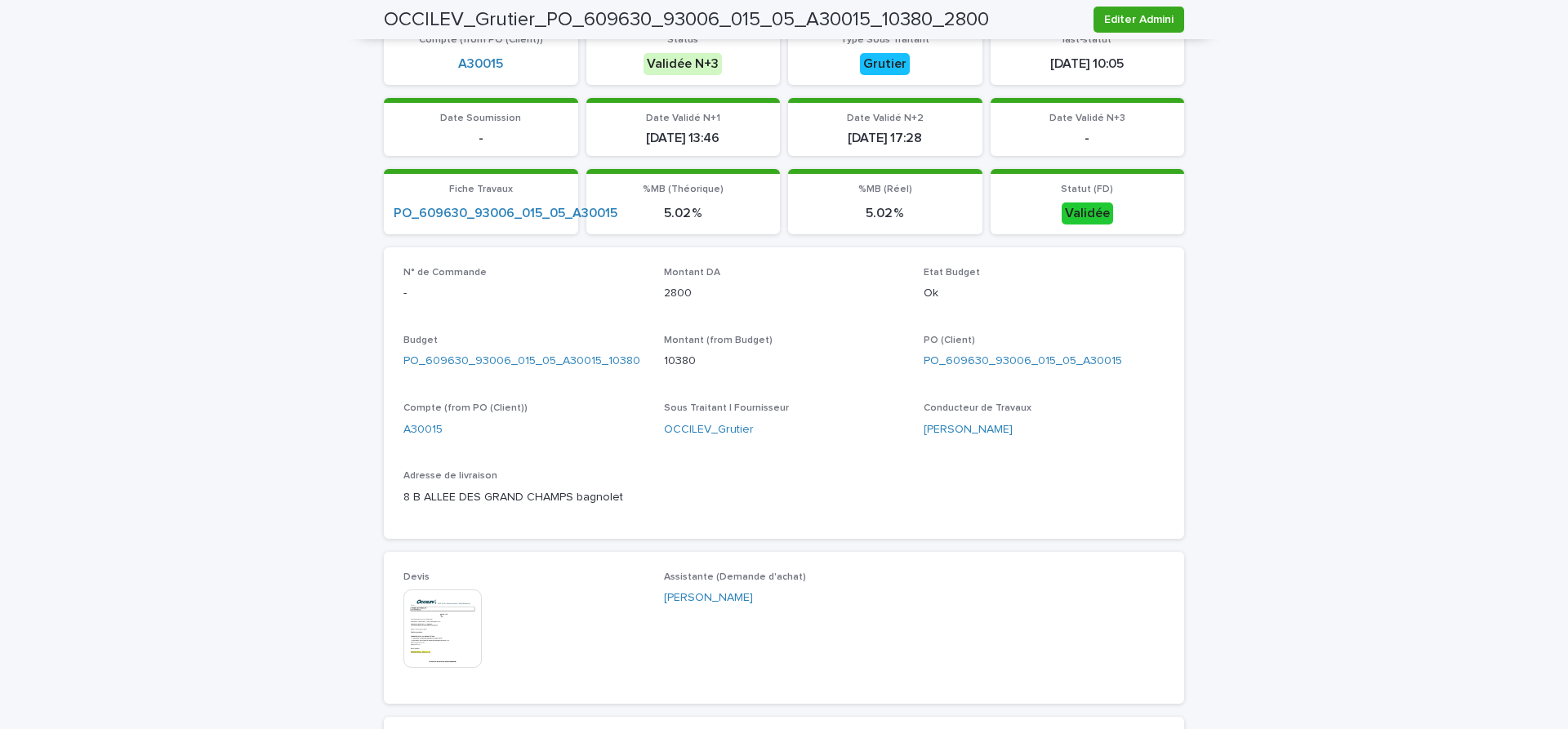
scroll to position [412, 0]
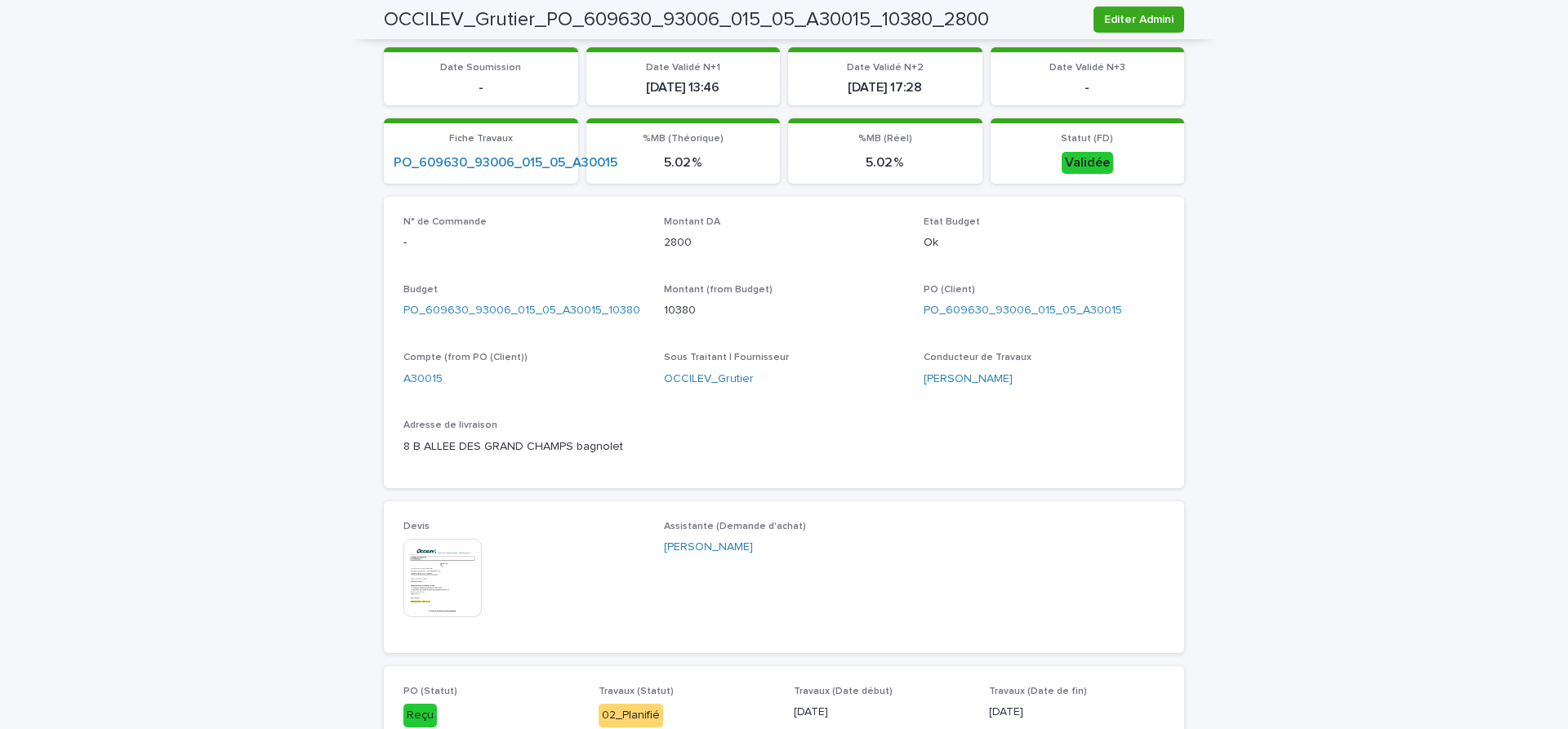
click at [442, 577] on img at bounding box center [442, 578] width 78 height 78
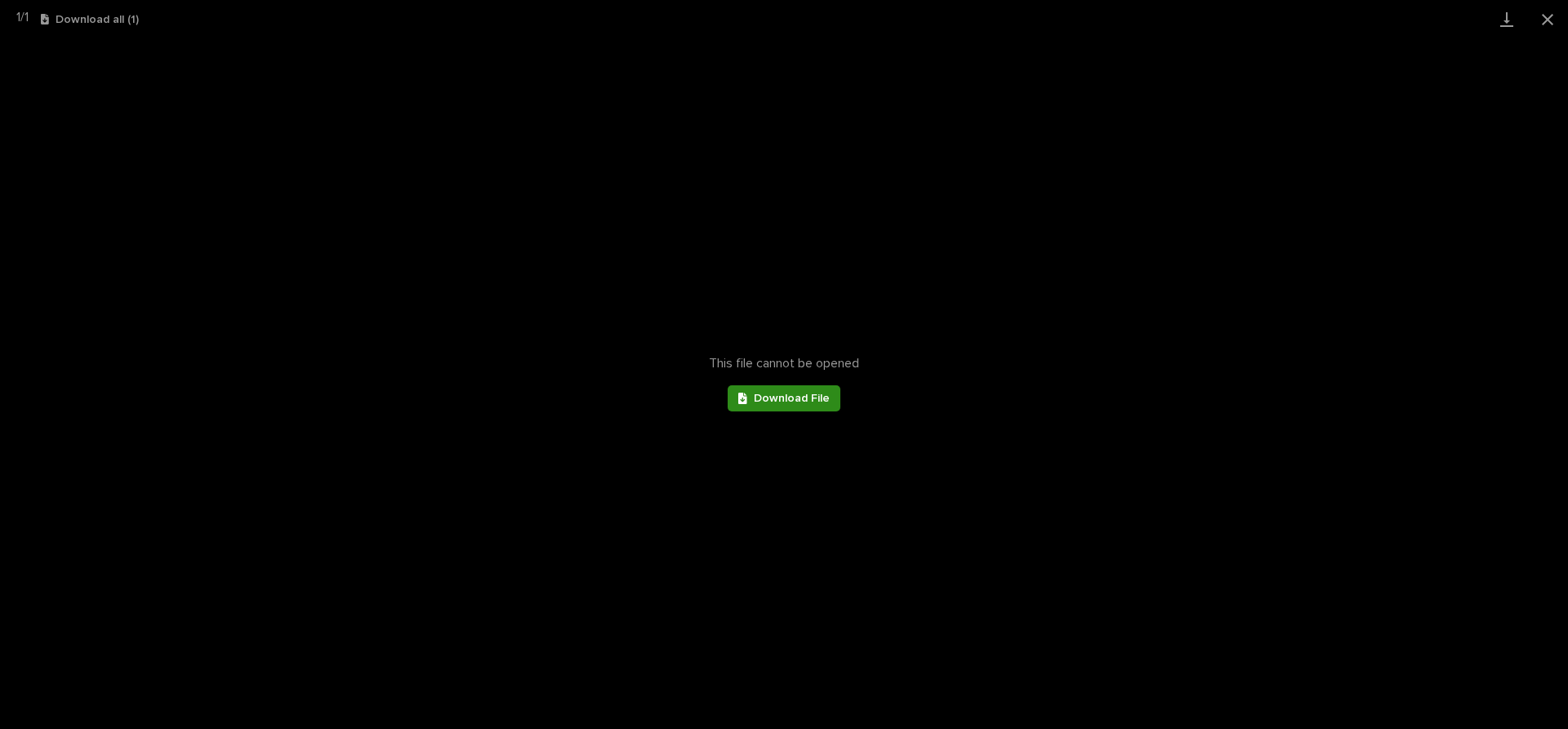
click at [776, 399] on span "Download File" at bounding box center [792, 398] width 76 height 12
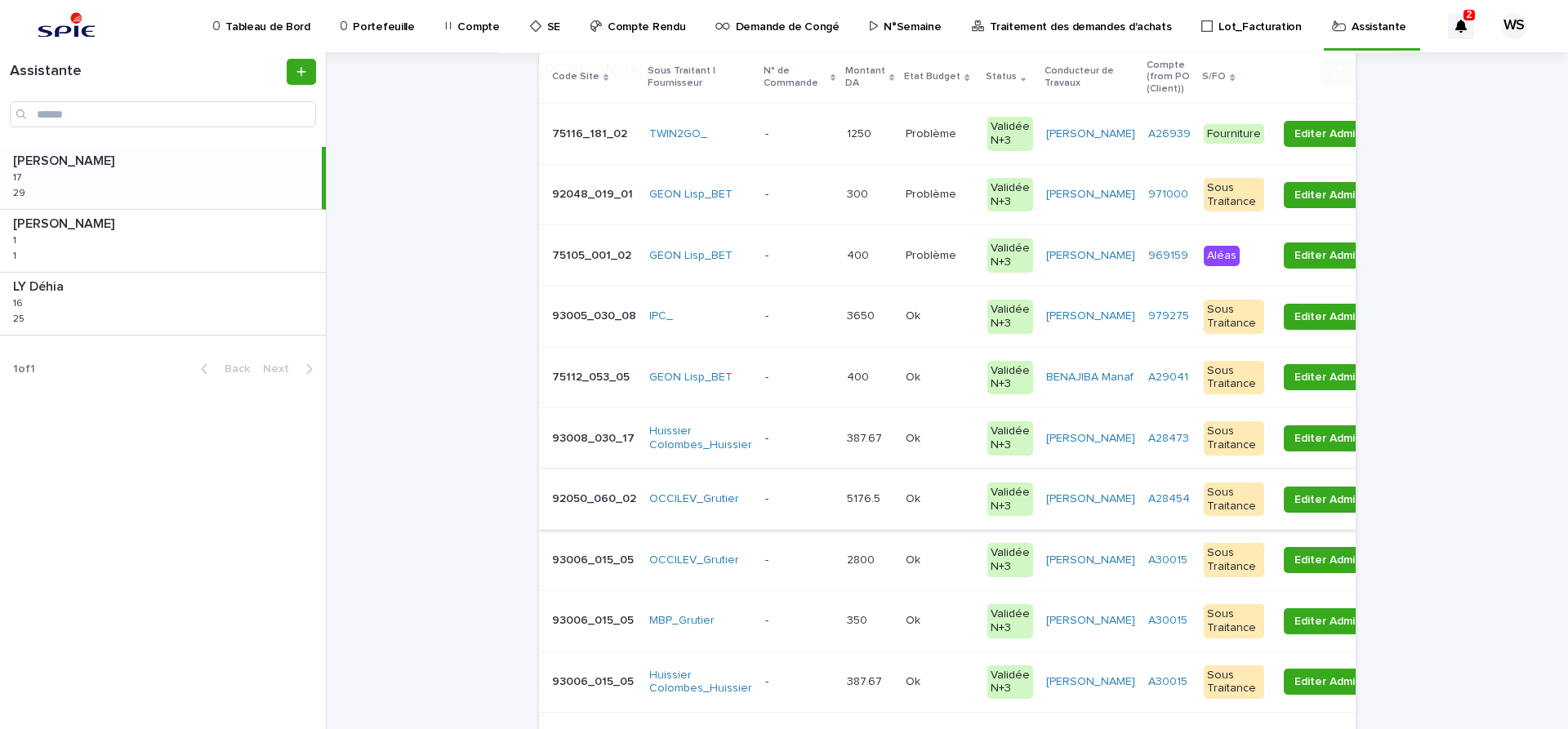
scroll to position [274, 0]
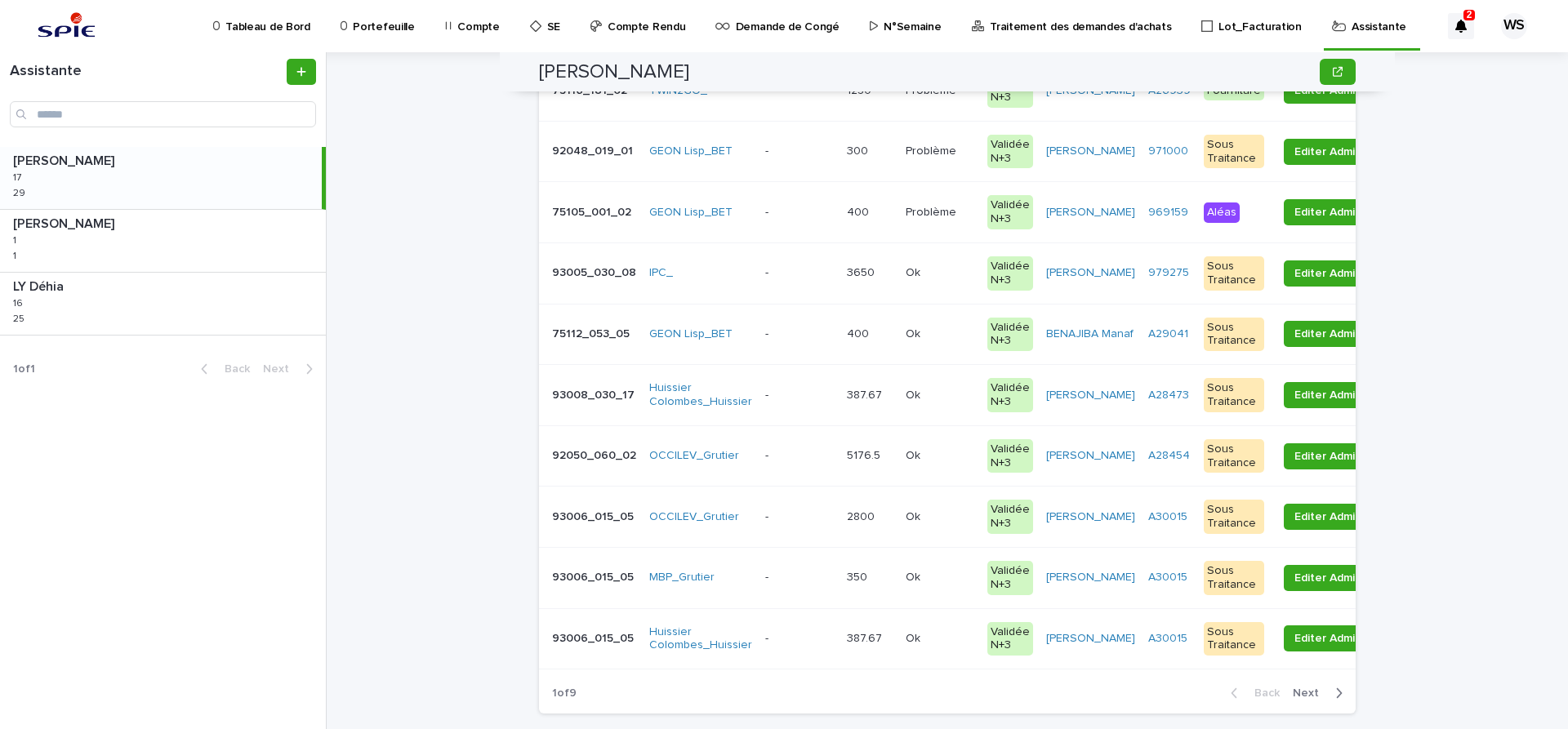
click at [805, 512] on p at bounding box center [800, 517] width 68 height 14
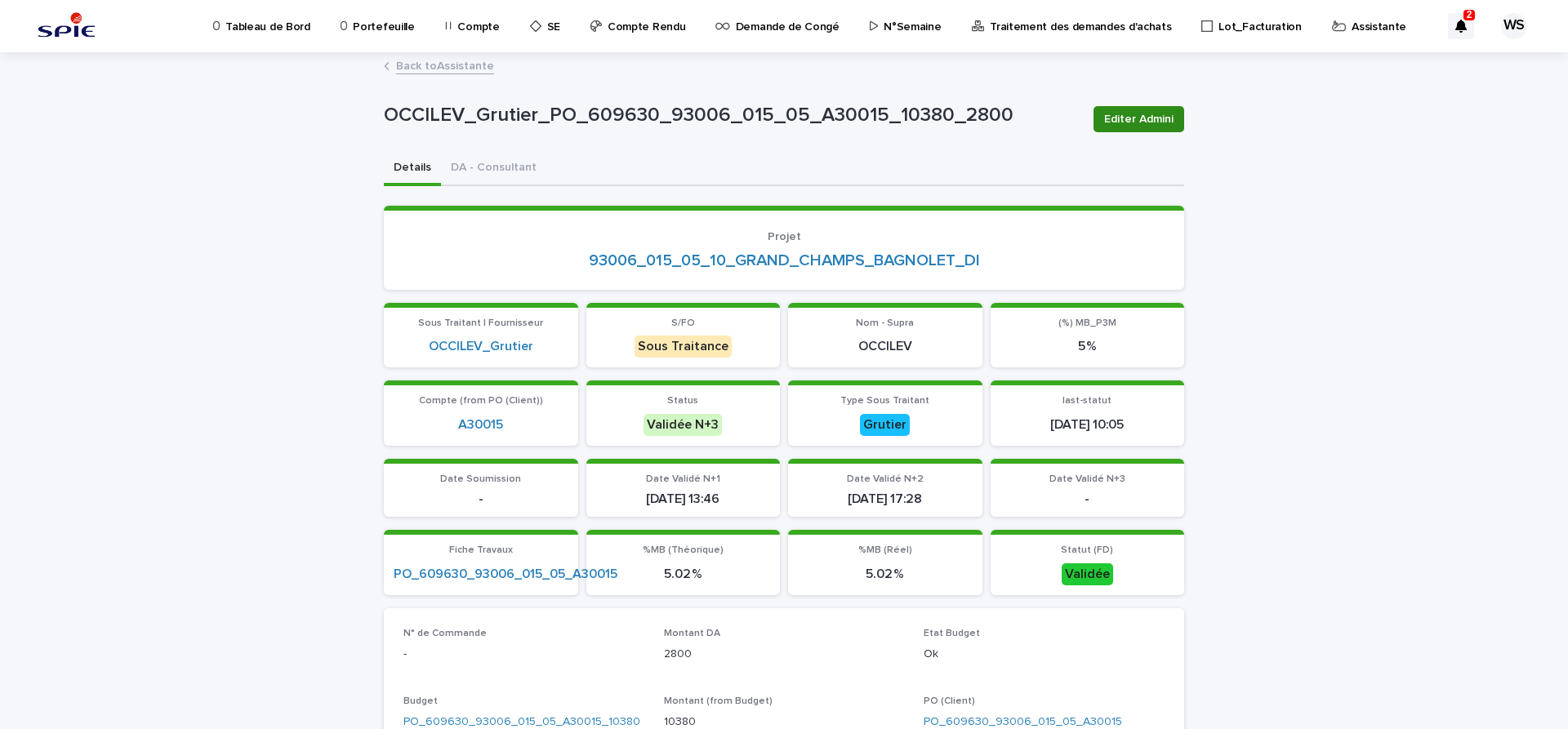
click at [1164, 122] on span "Editer Admini" at bounding box center [1138, 119] width 69 height 17
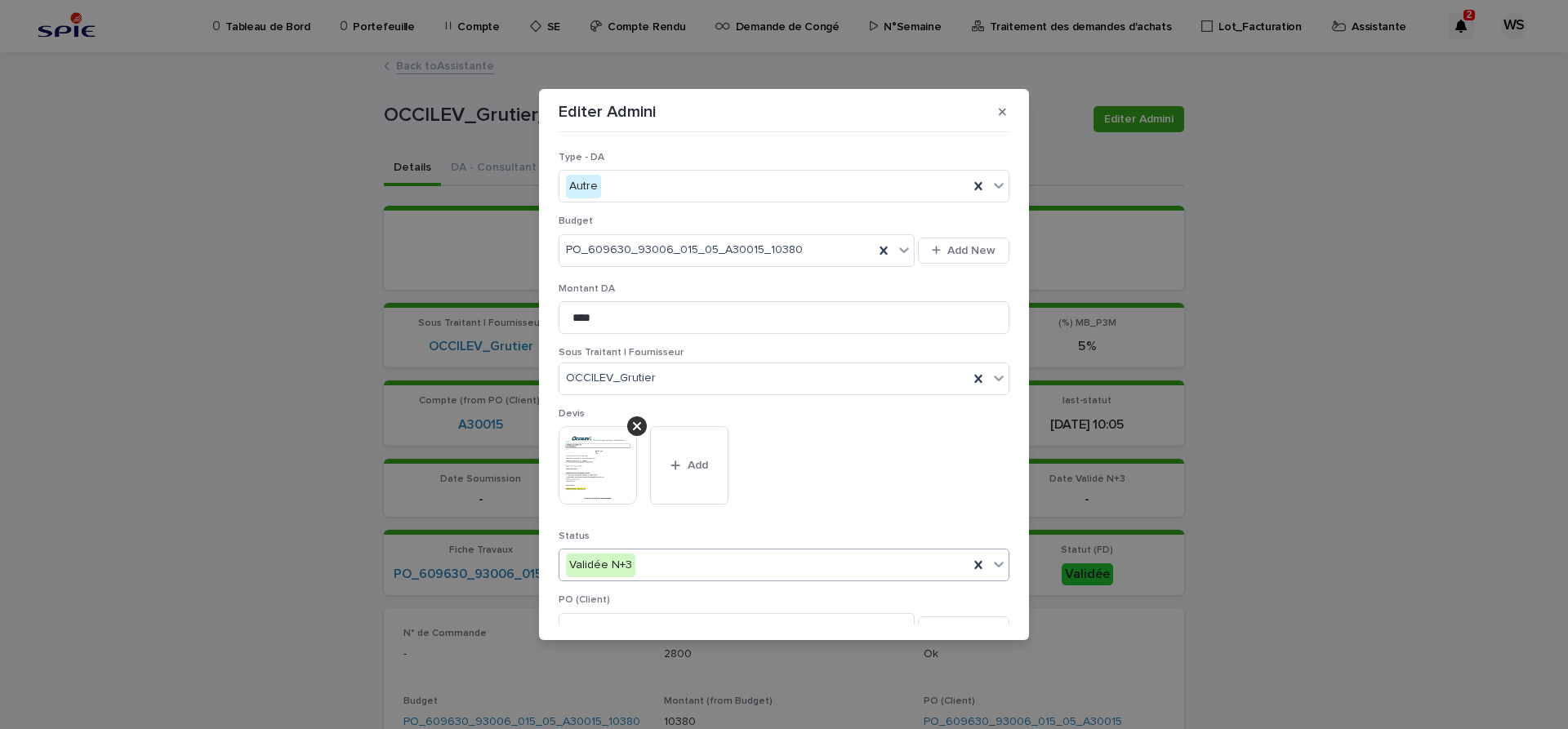
click at [996, 560] on icon at bounding box center [999, 564] width 17 height 17
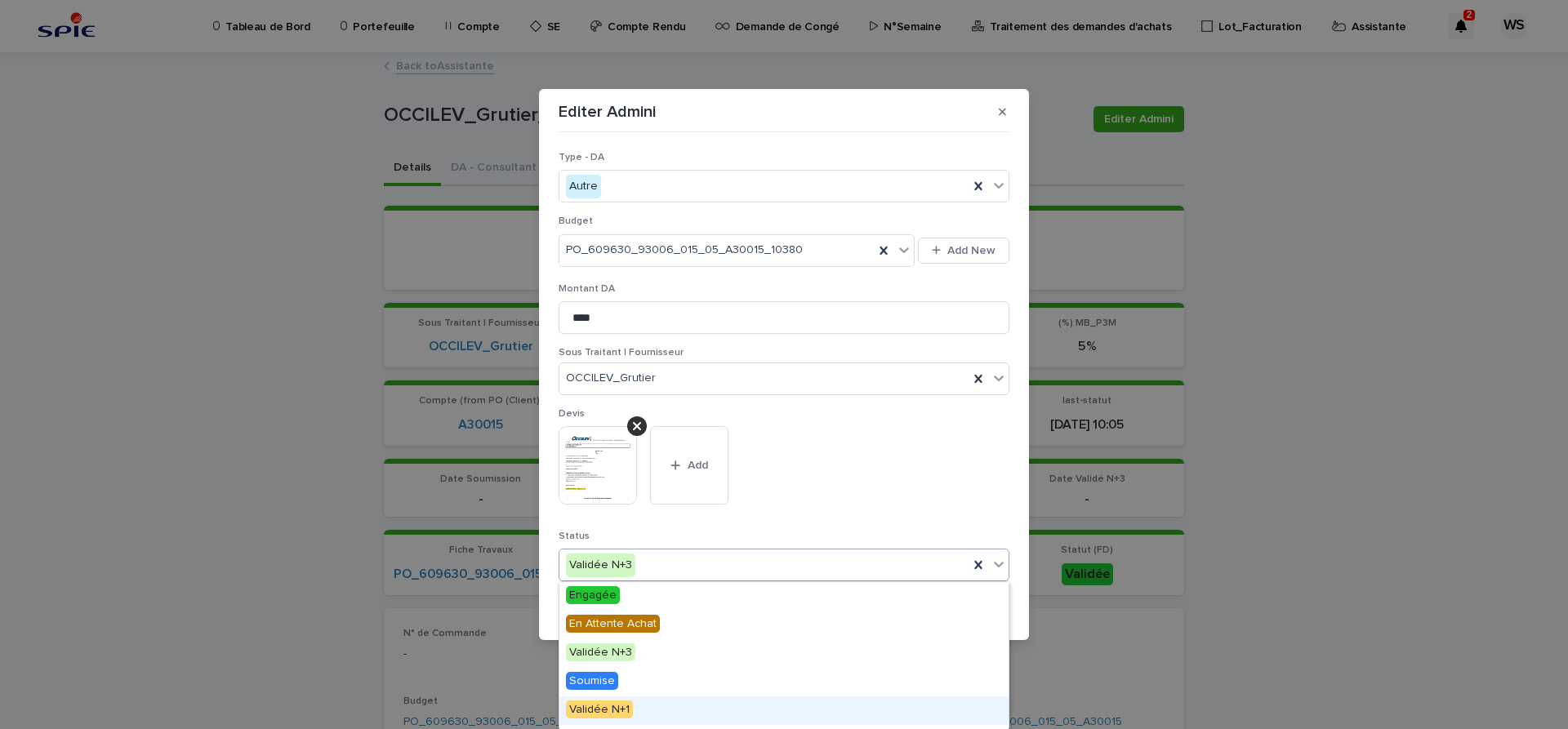
scroll to position [195, 0]
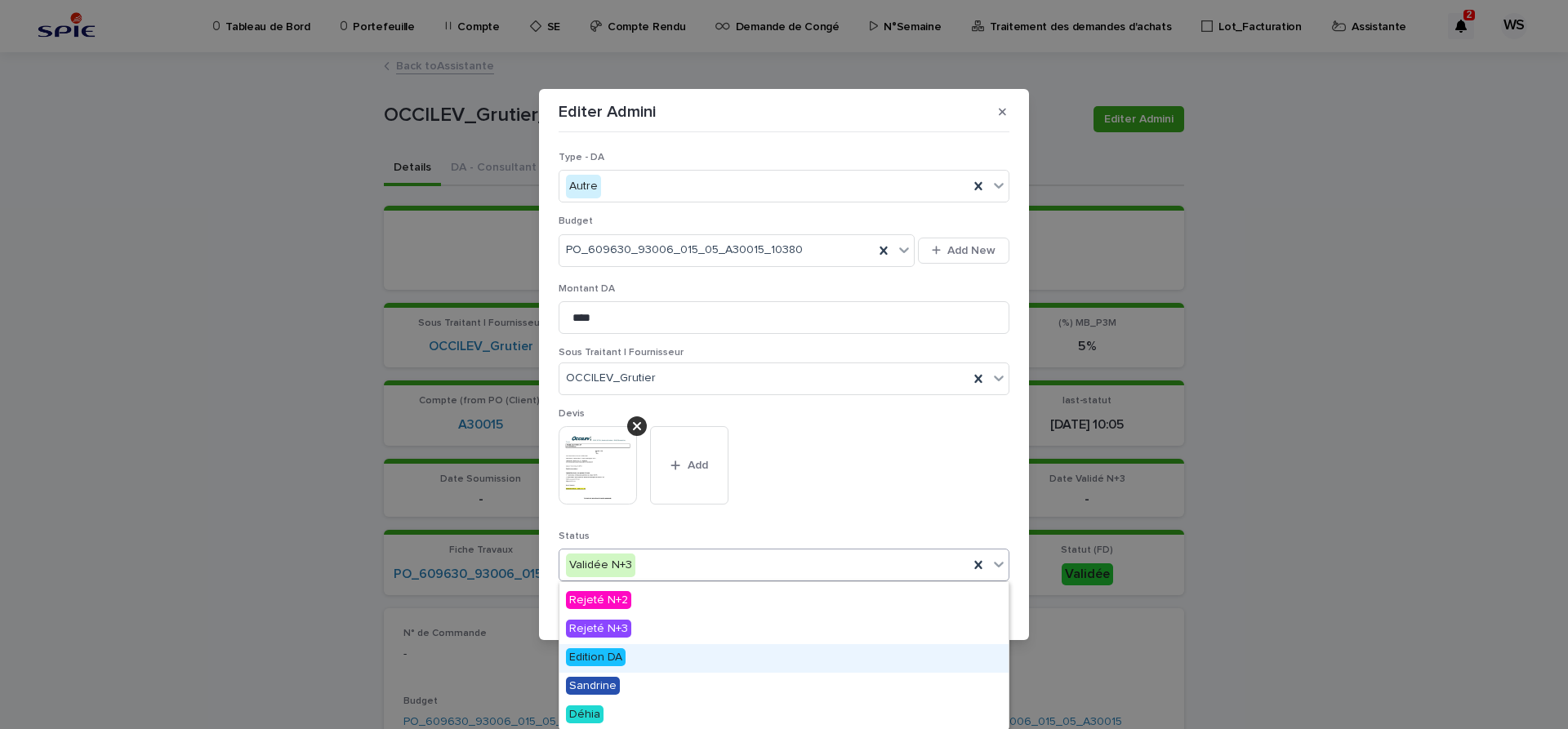
click at [601, 656] on span "Edition DA" at bounding box center [596, 657] width 60 height 18
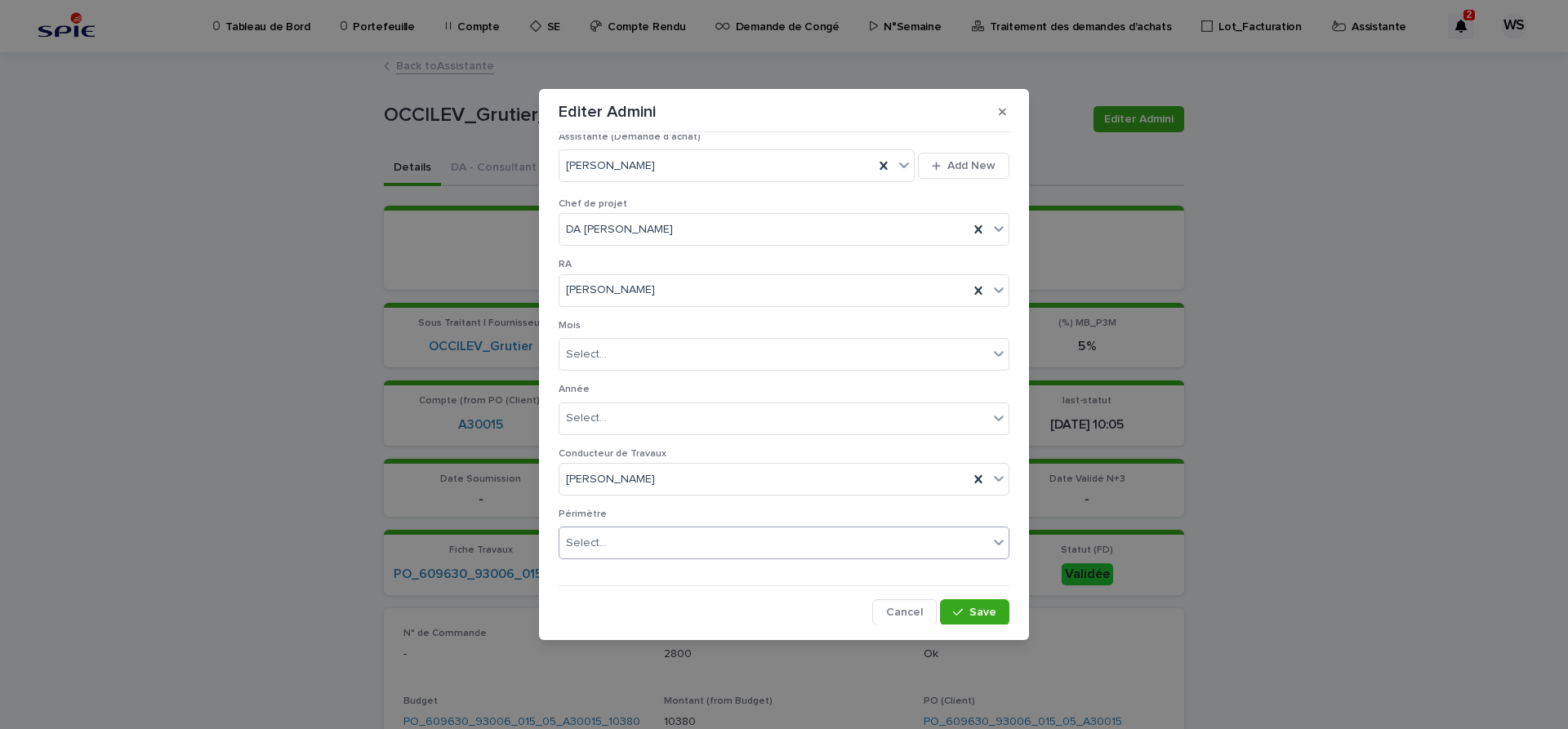
scroll to position [910, 0]
click at [983, 610] on span "Save" at bounding box center [983, 612] width 27 height 12
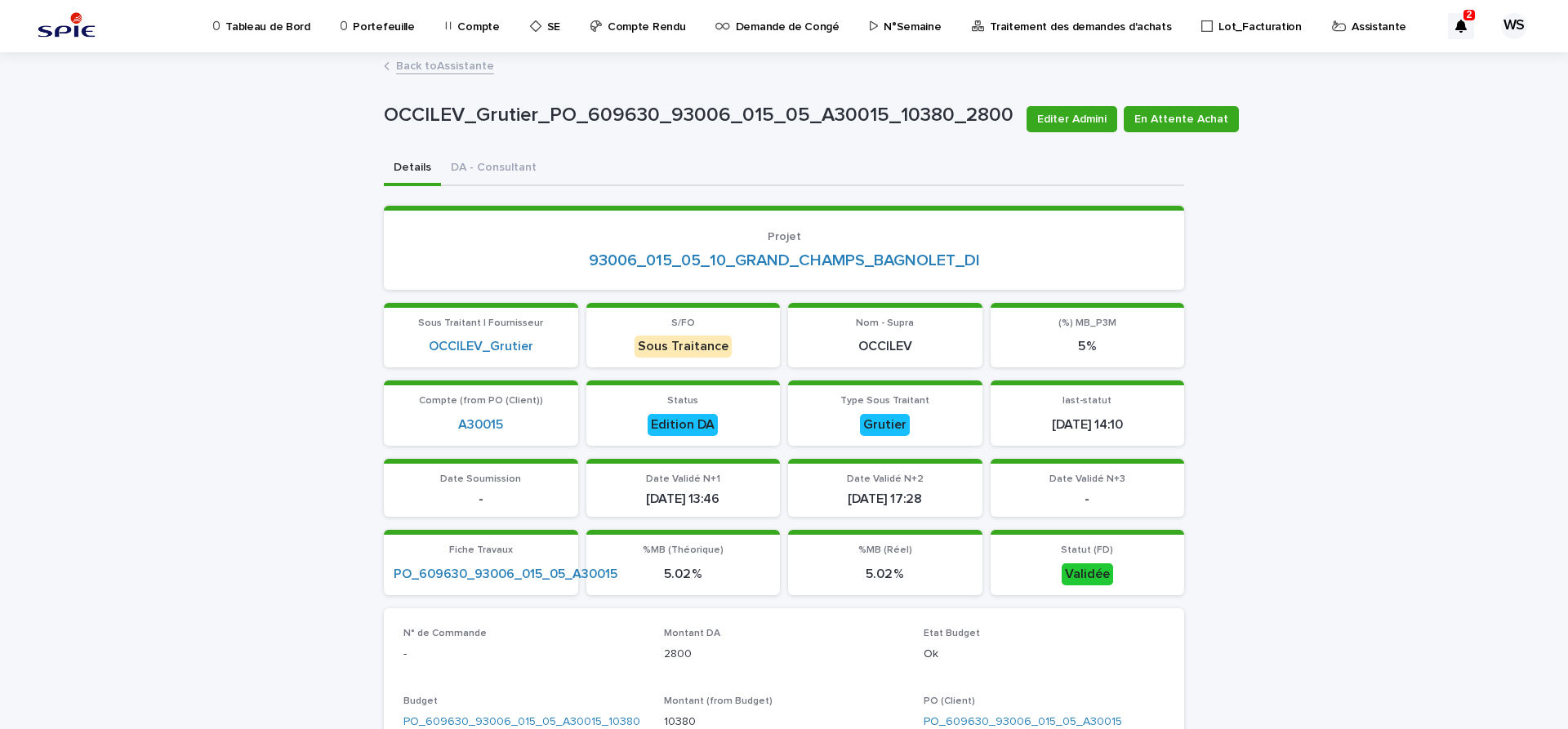
click at [465, 68] on link "Back to Assistante" at bounding box center [445, 64] width 98 height 19
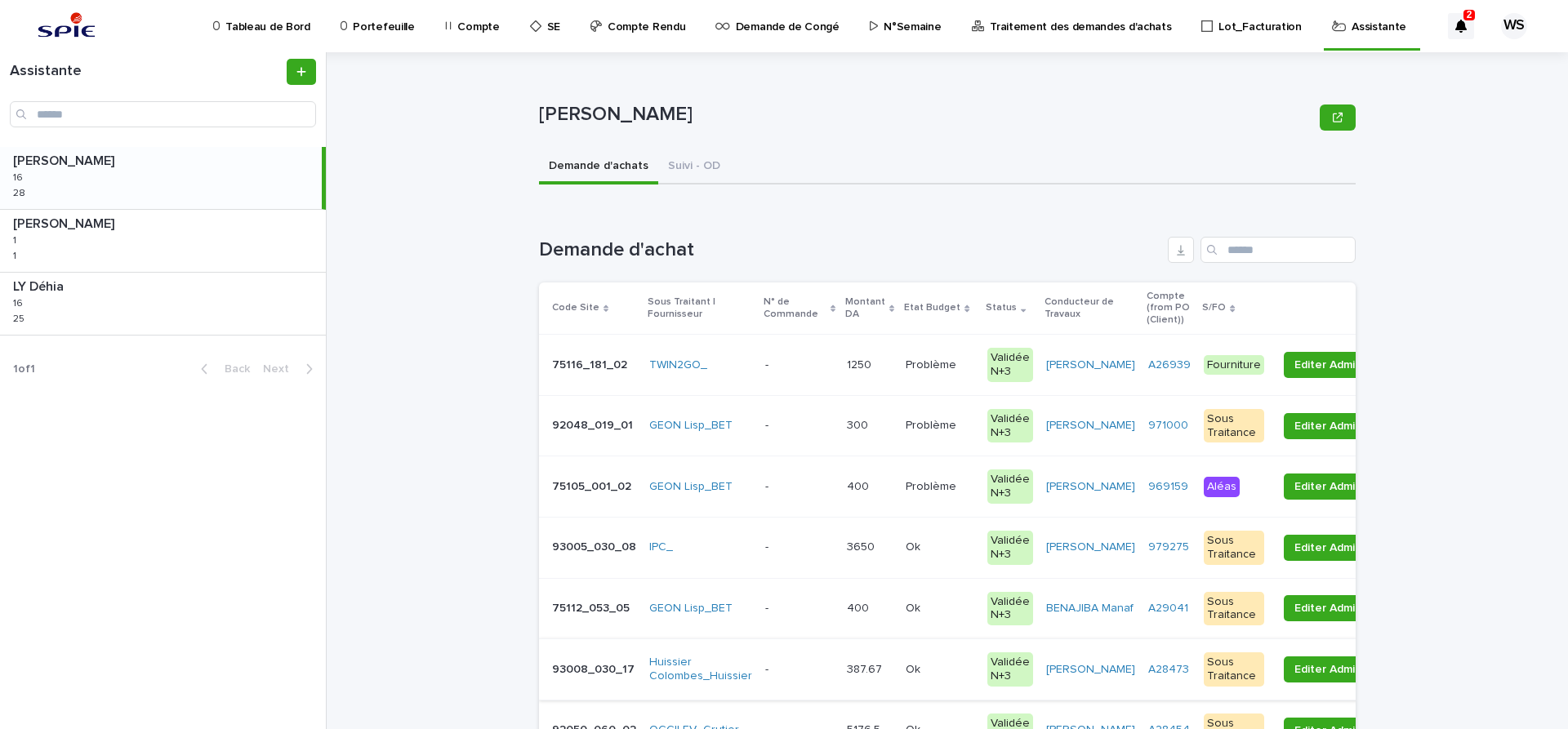
scroll to position [343, 0]
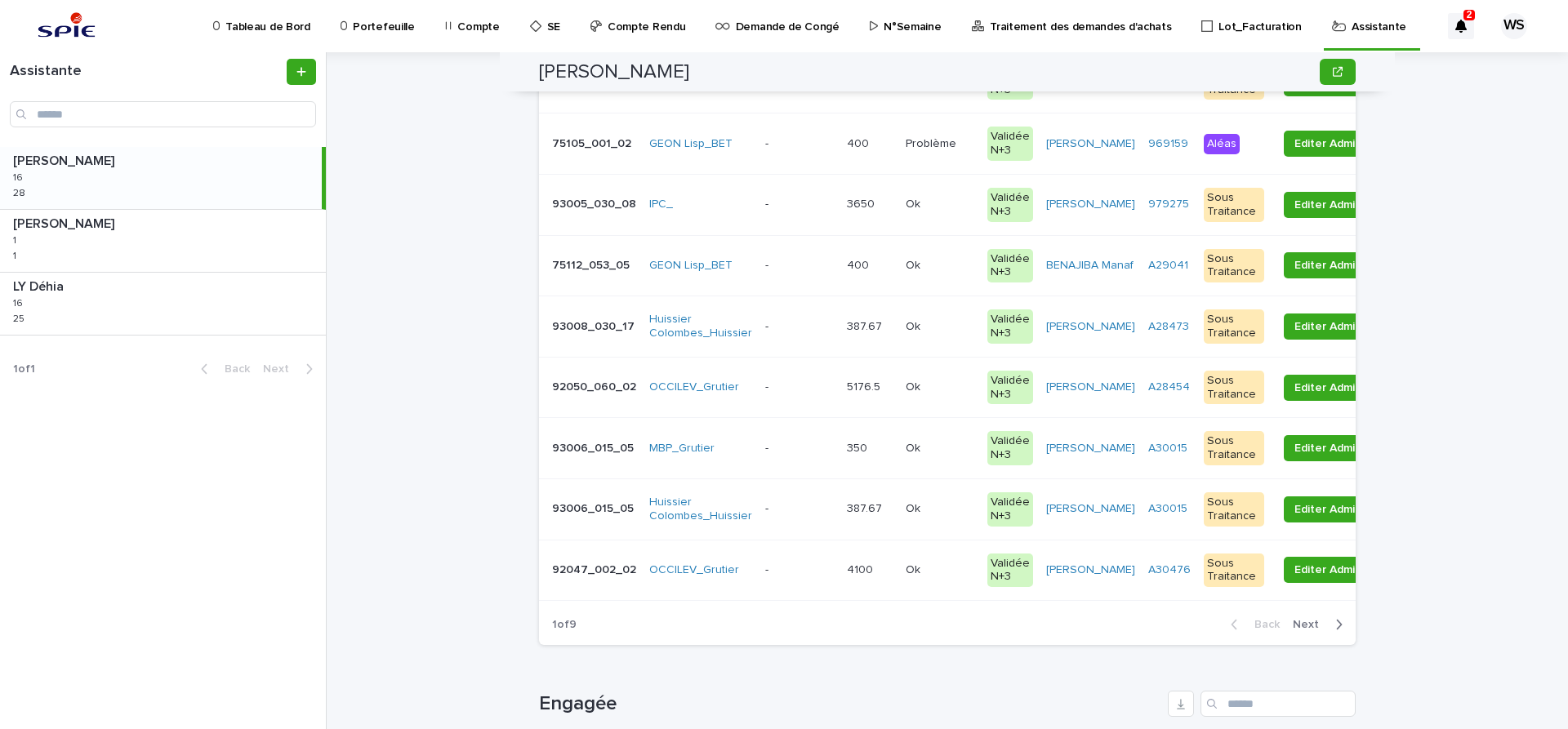
click at [801, 456] on div "- -" at bounding box center [800, 449] width 68 height 27
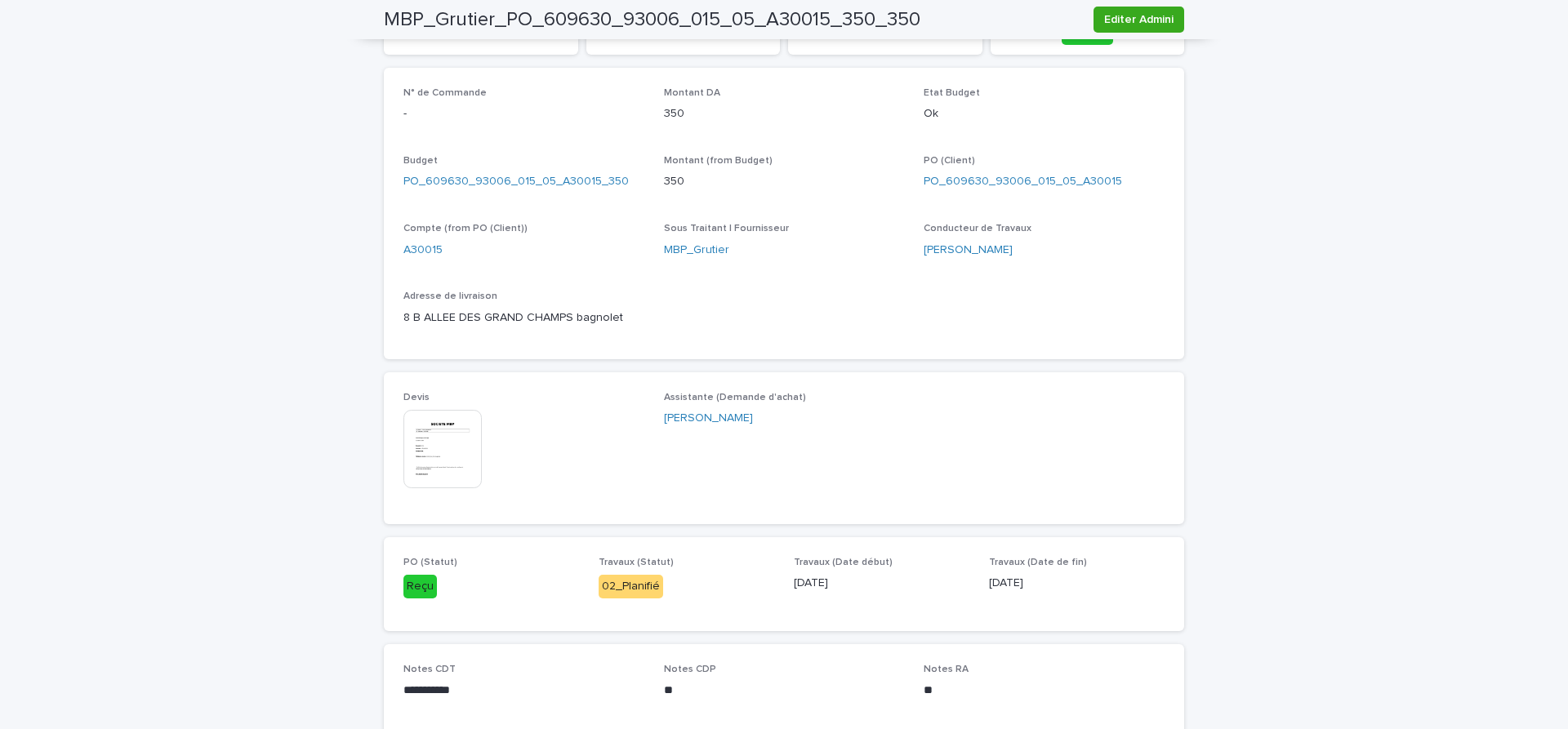
scroll to position [617, 0]
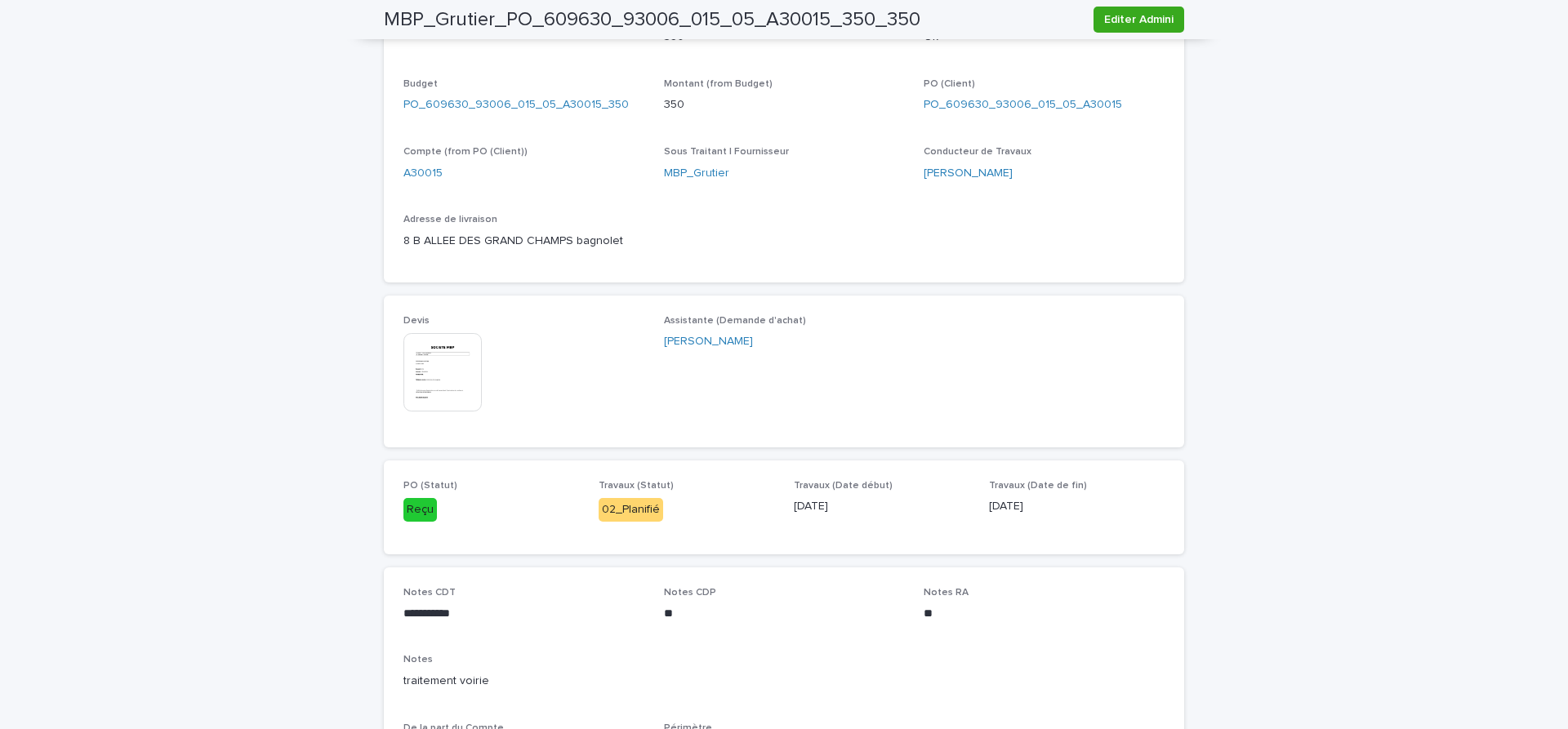
click at [451, 366] on img at bounding box center [442, 372] width 78 height 78
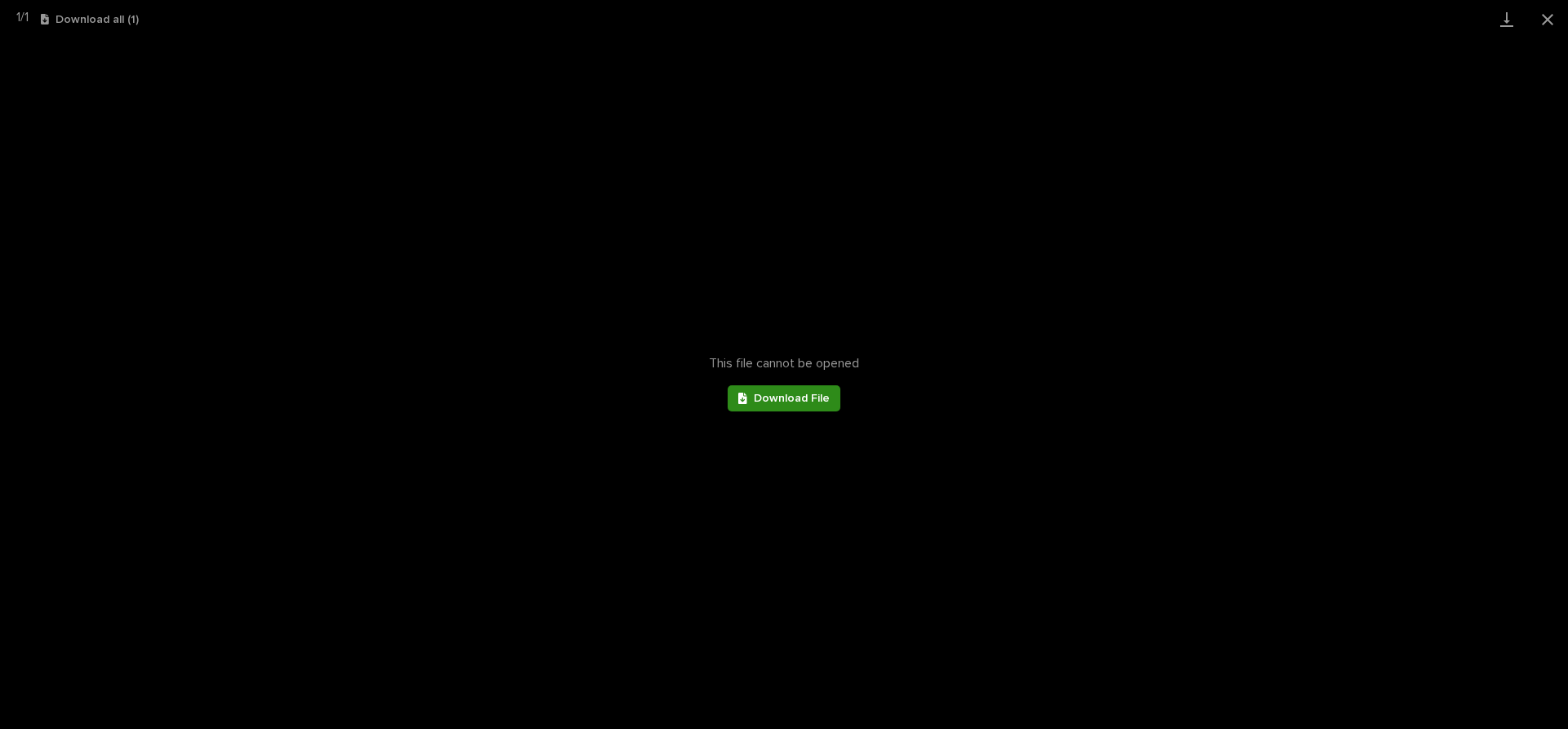
click at [814, 405] on link "Download File" at bounding box center [783, 398] width 112 height 26
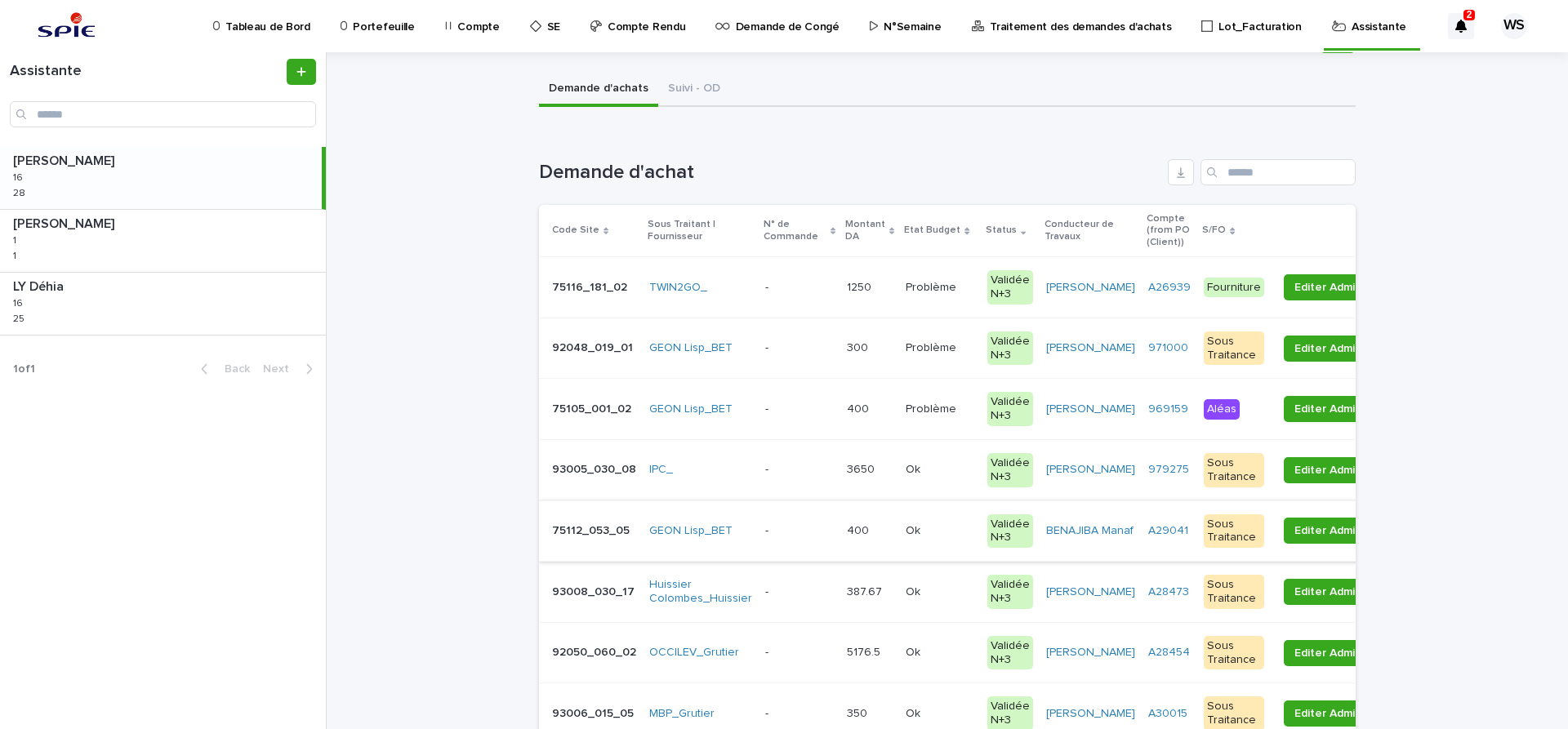
scroll to position [206, 0]
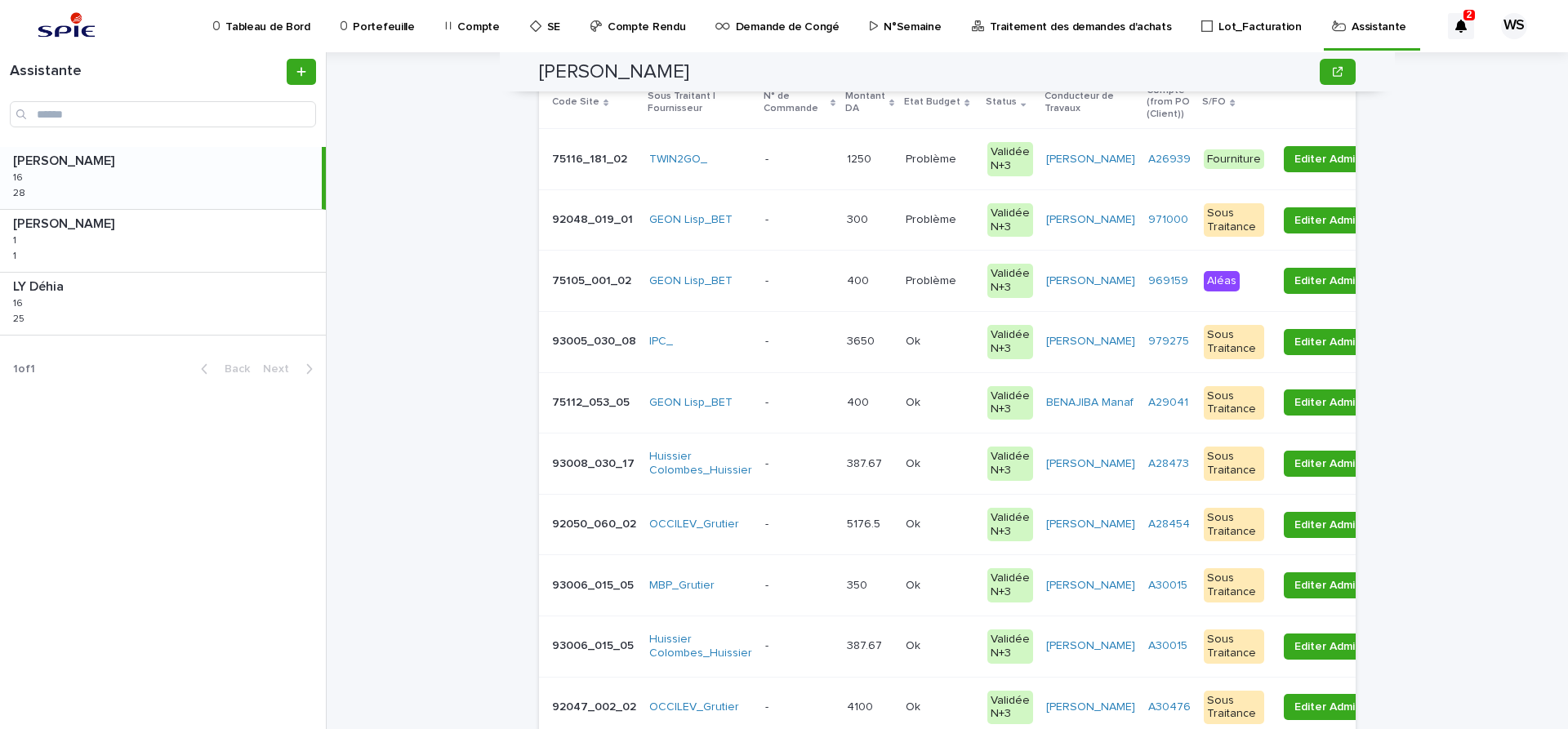
click at [807, 518] on p at bounding box center [800, 524] width 68 height 14
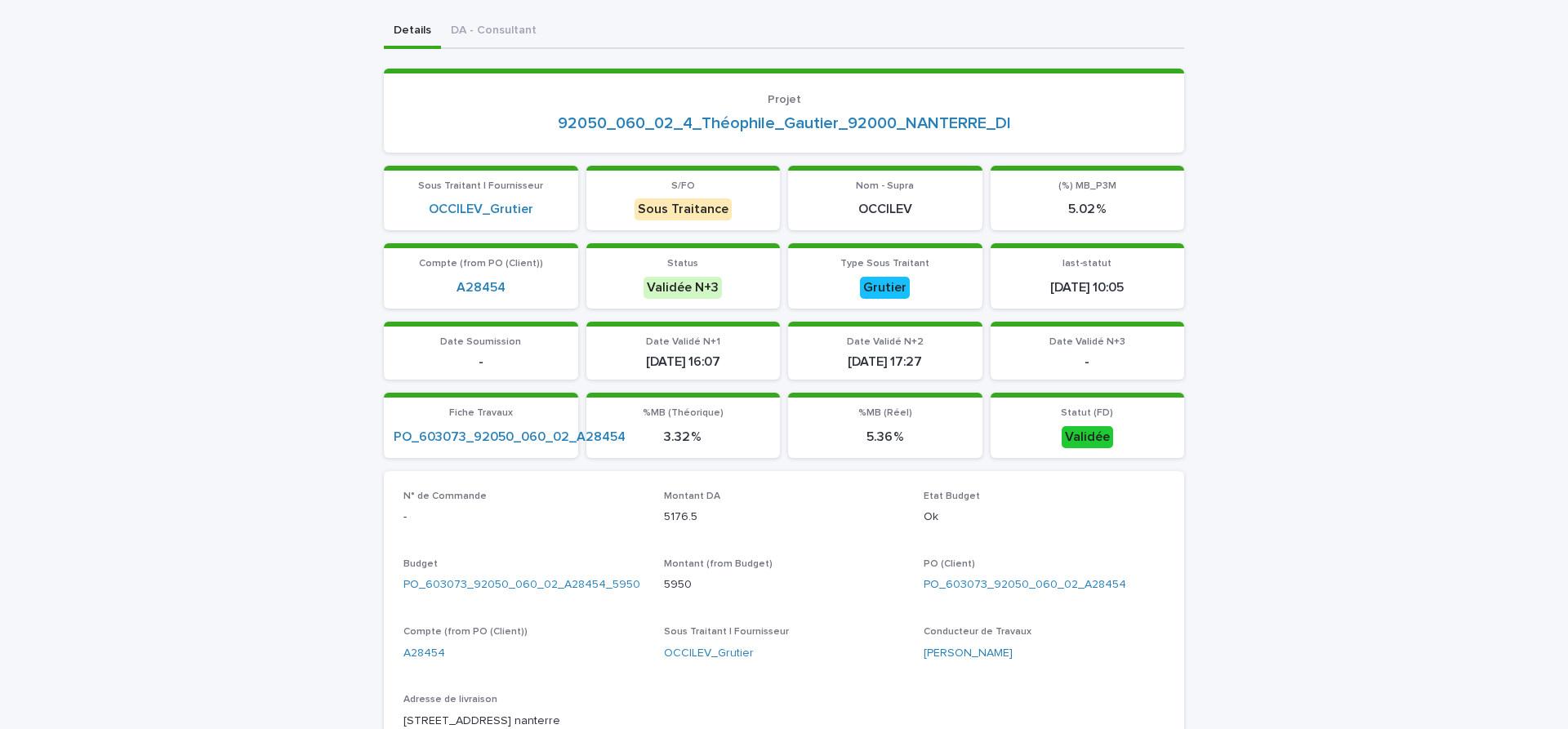
scroll to position [343, 0]
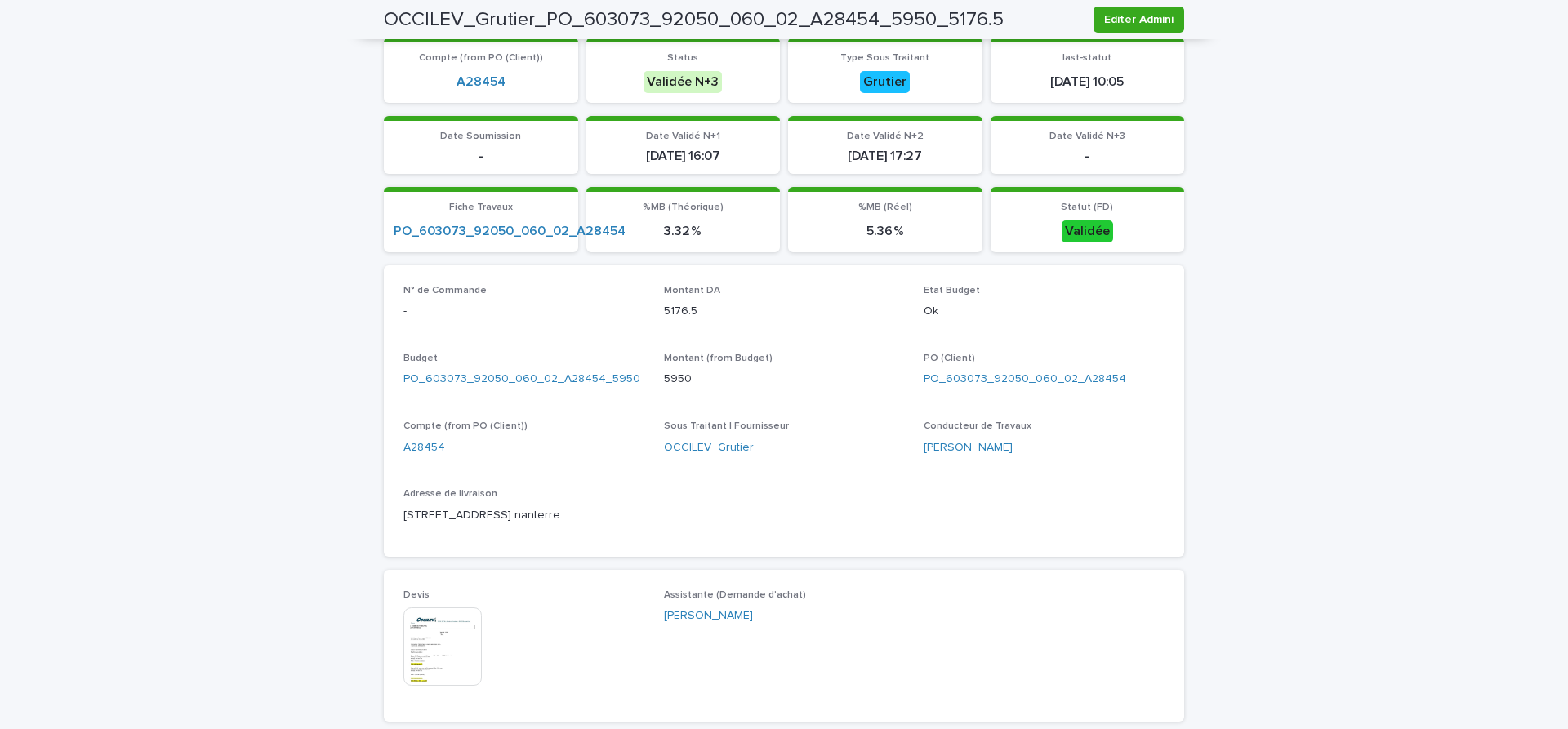
click at [444, 646] on img at bounding box center [442, 646] width 78 height 78
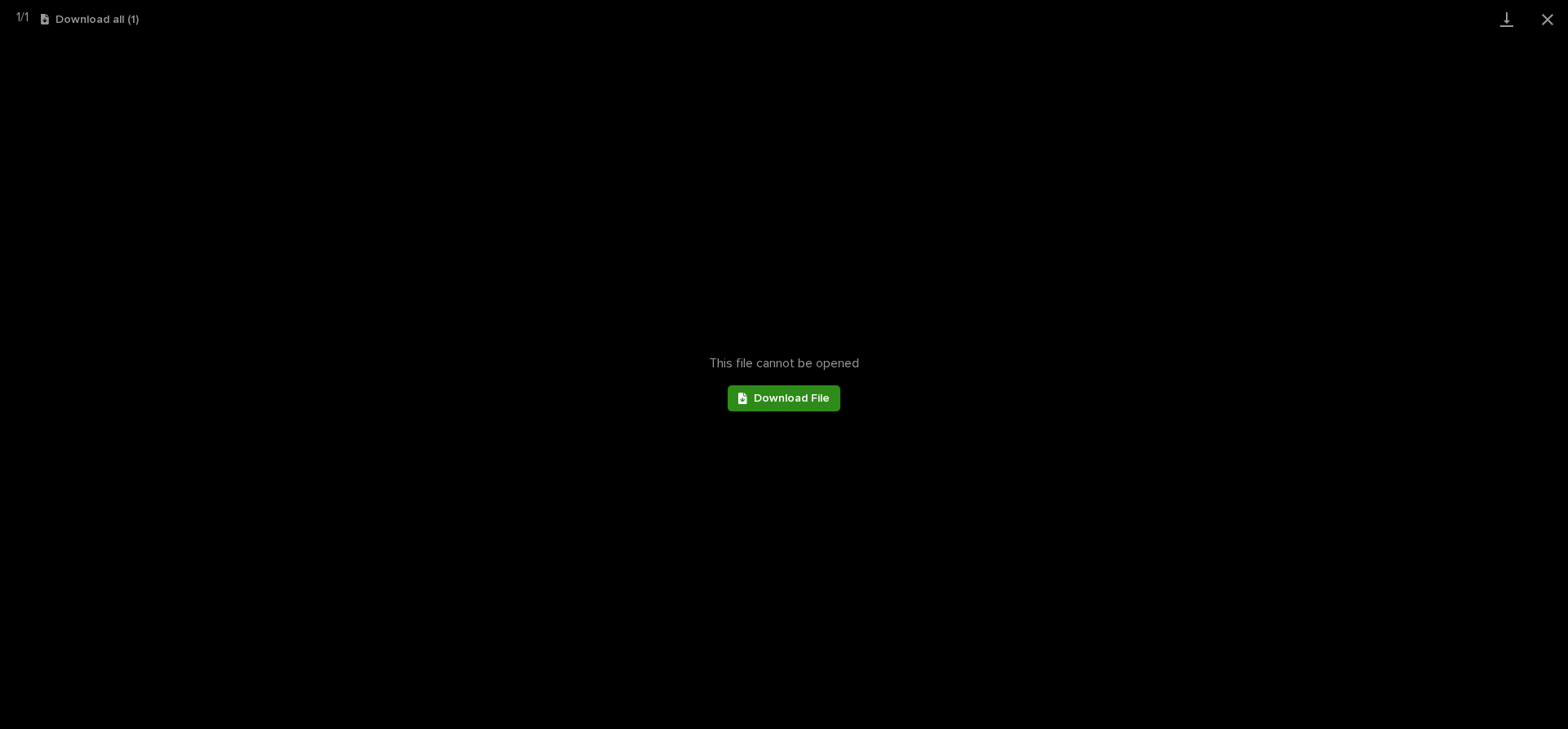
click at [802, 402] on span "Download File" at bounding box center [792, 398] width 76 height 12
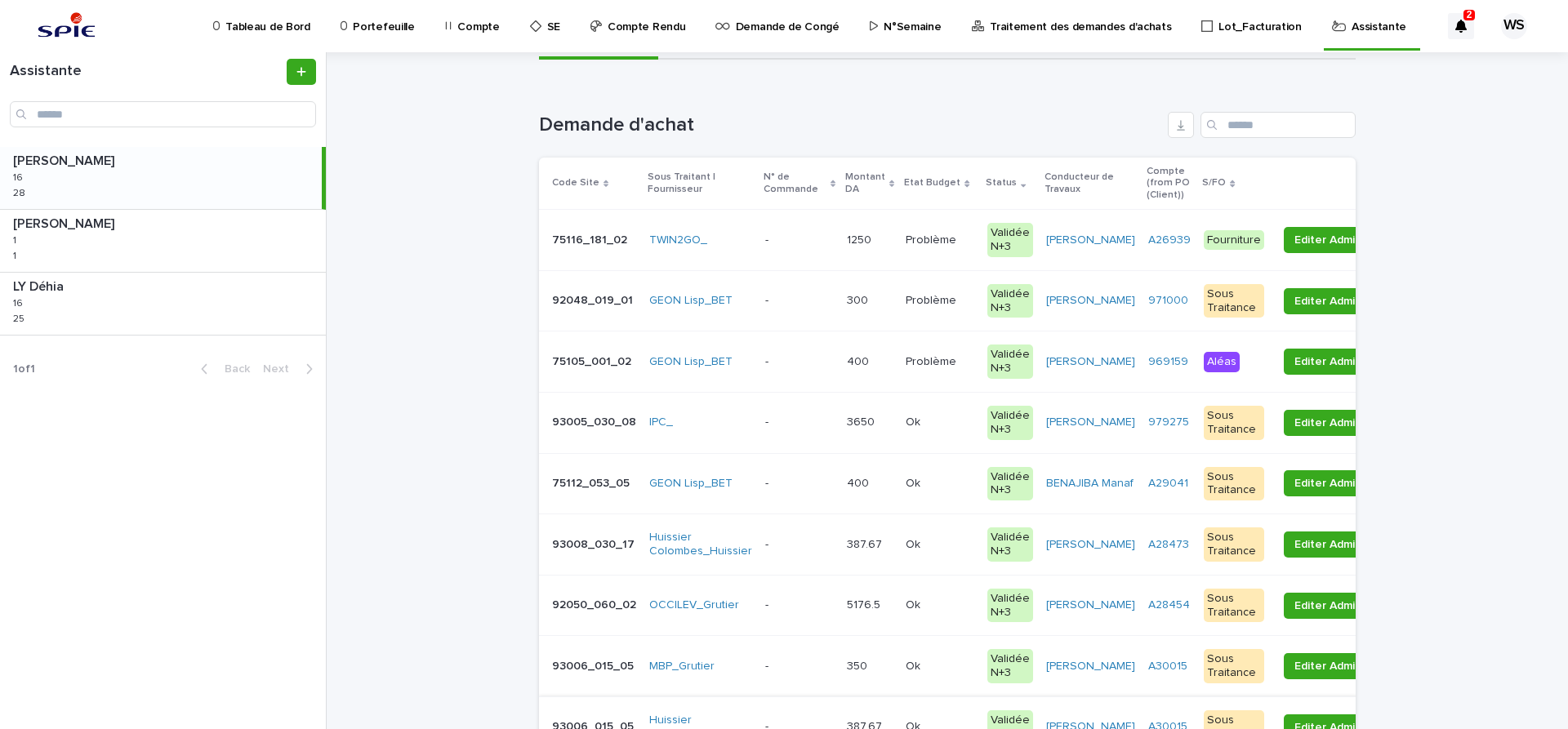
scroll to position [274, 0]
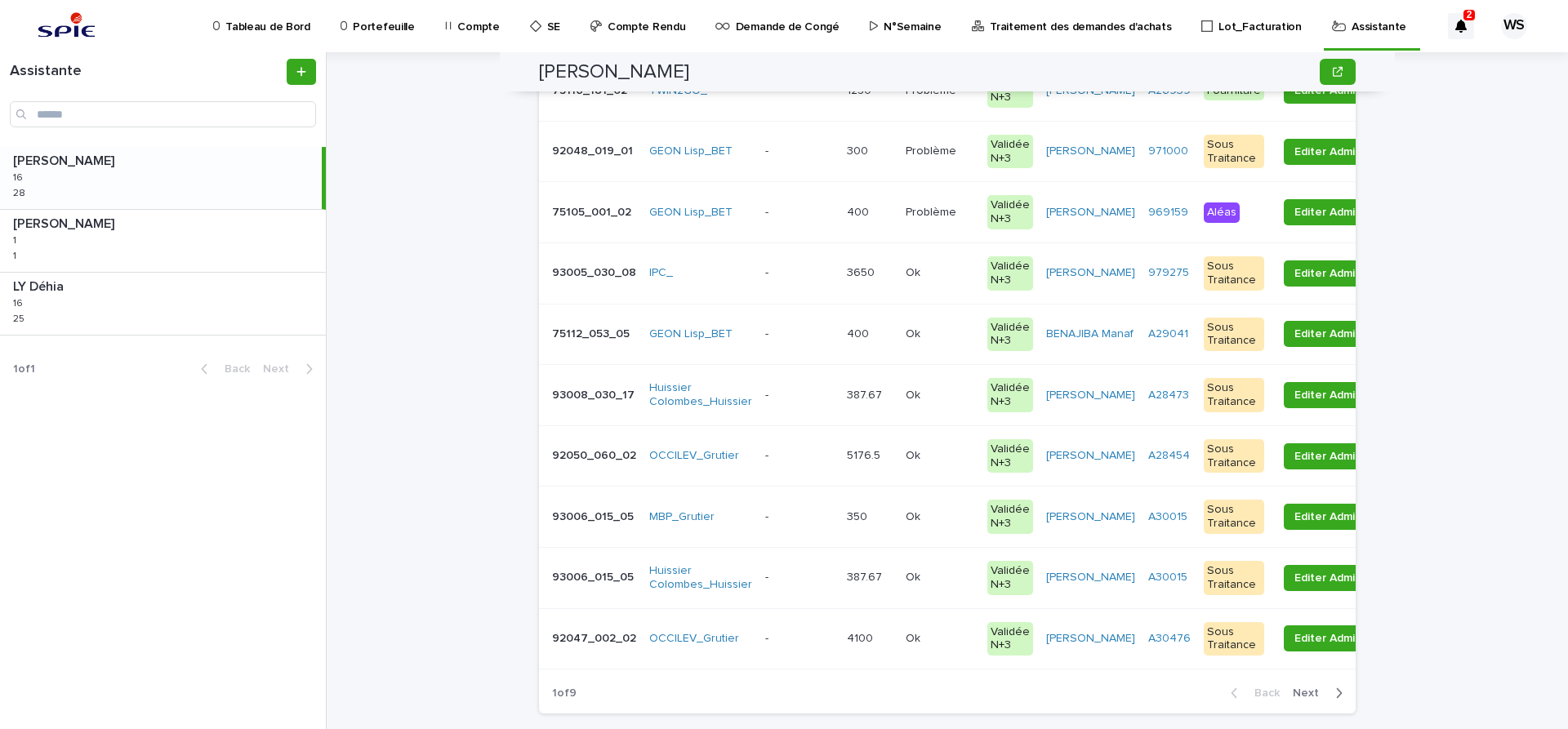
click at [776, 453] on p at bounding box center [800, 456] width 68 height 14
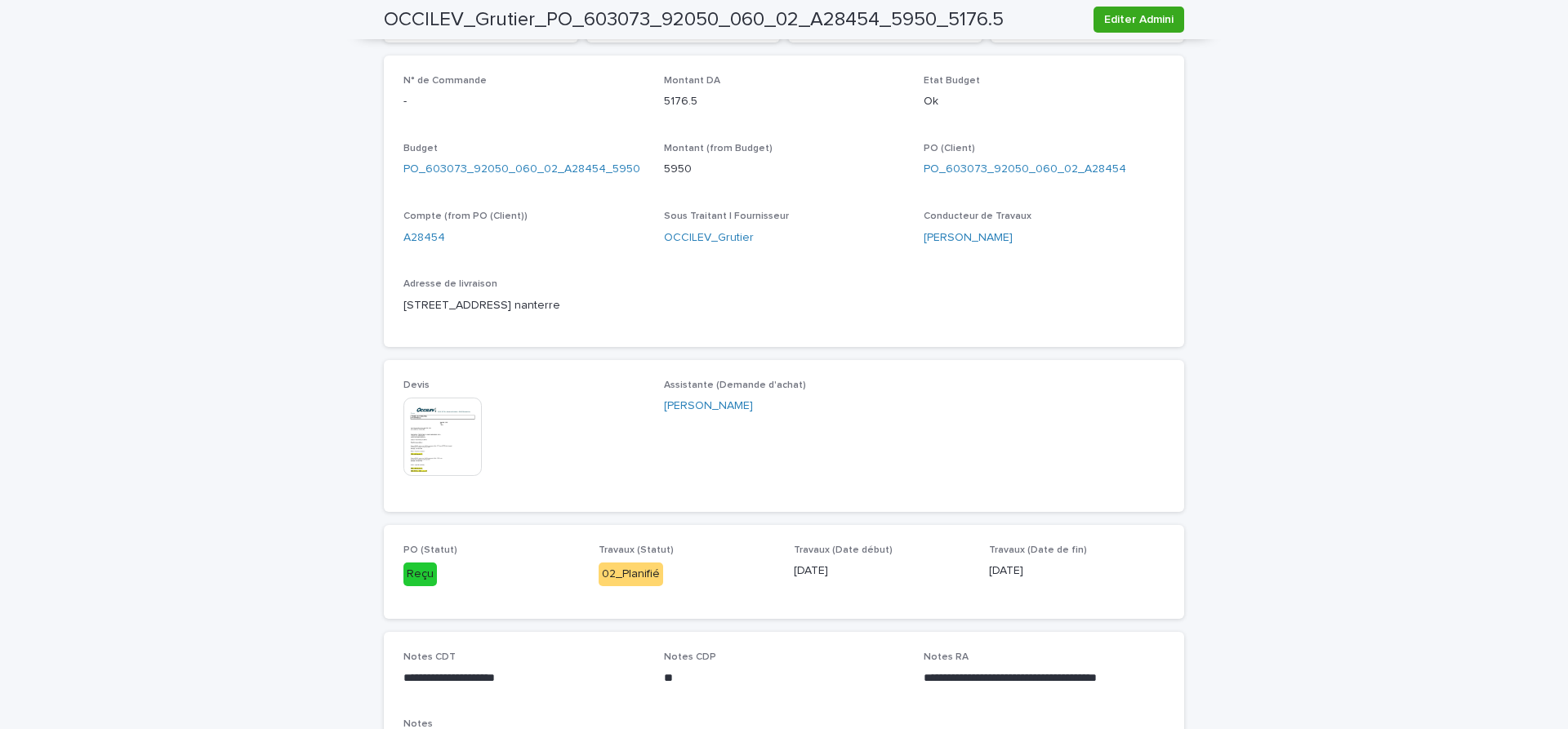
scroll to position [617, 0]
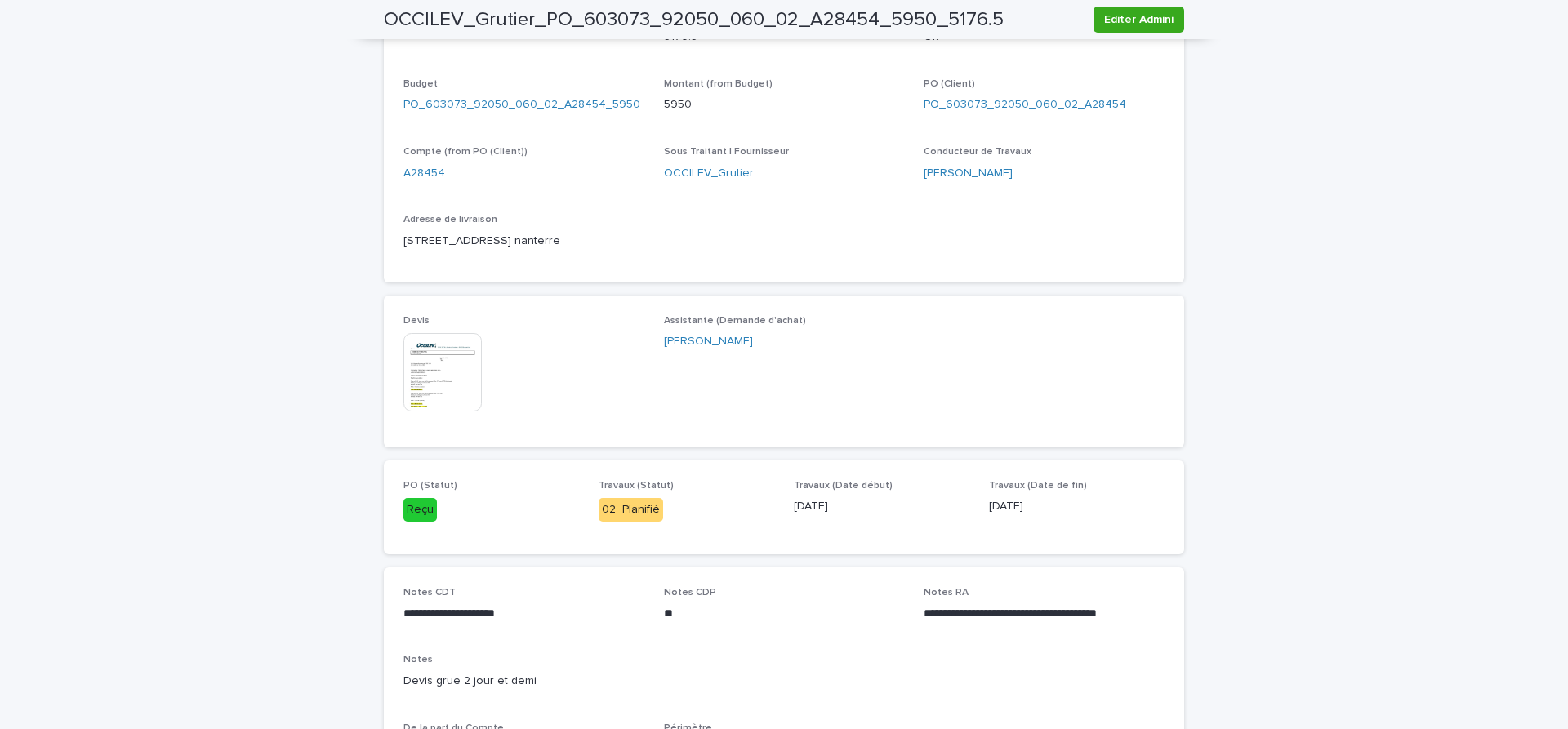
click at [457, 386] on img at bounding box center [442, 372] width 78 height 78
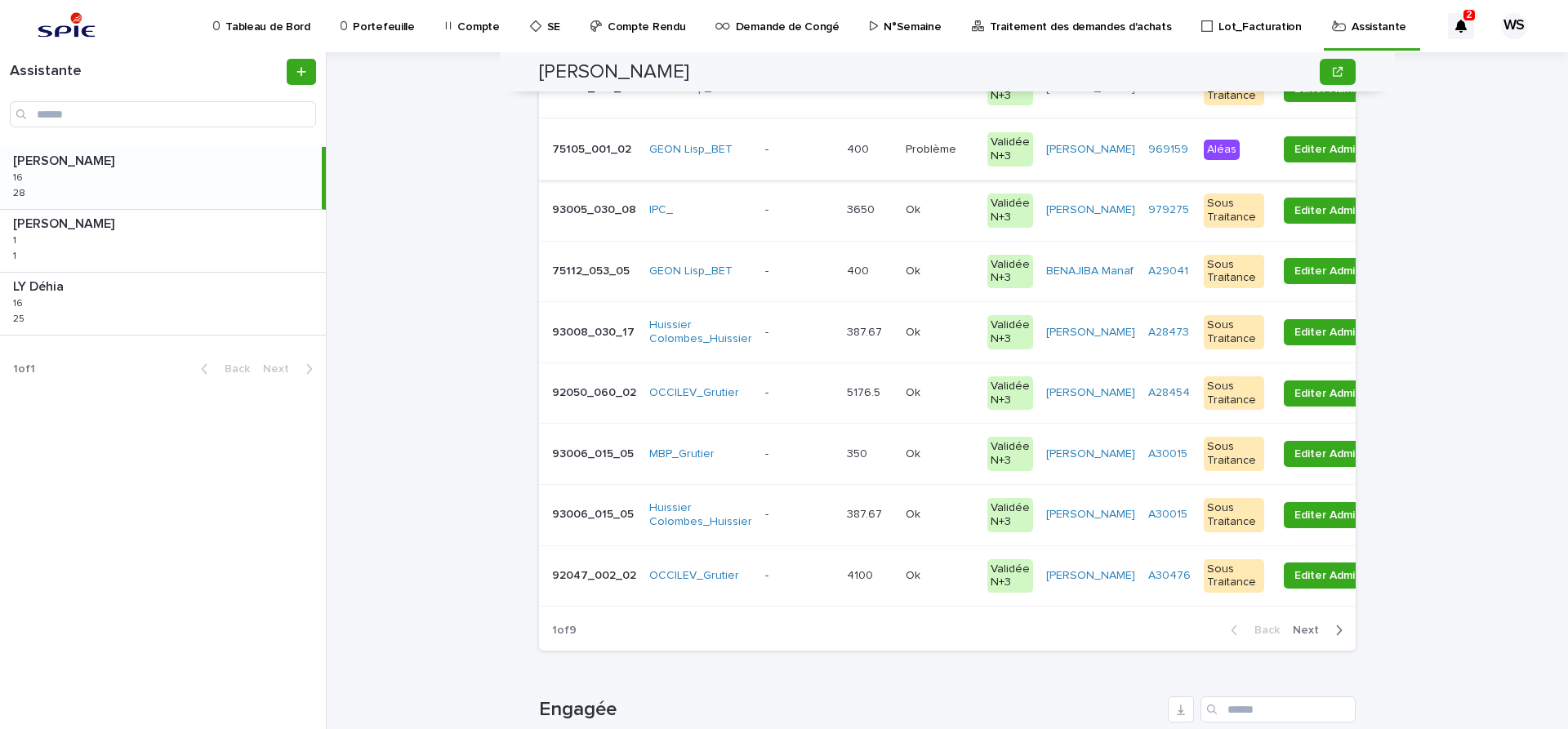
scroll to position [343, 0]
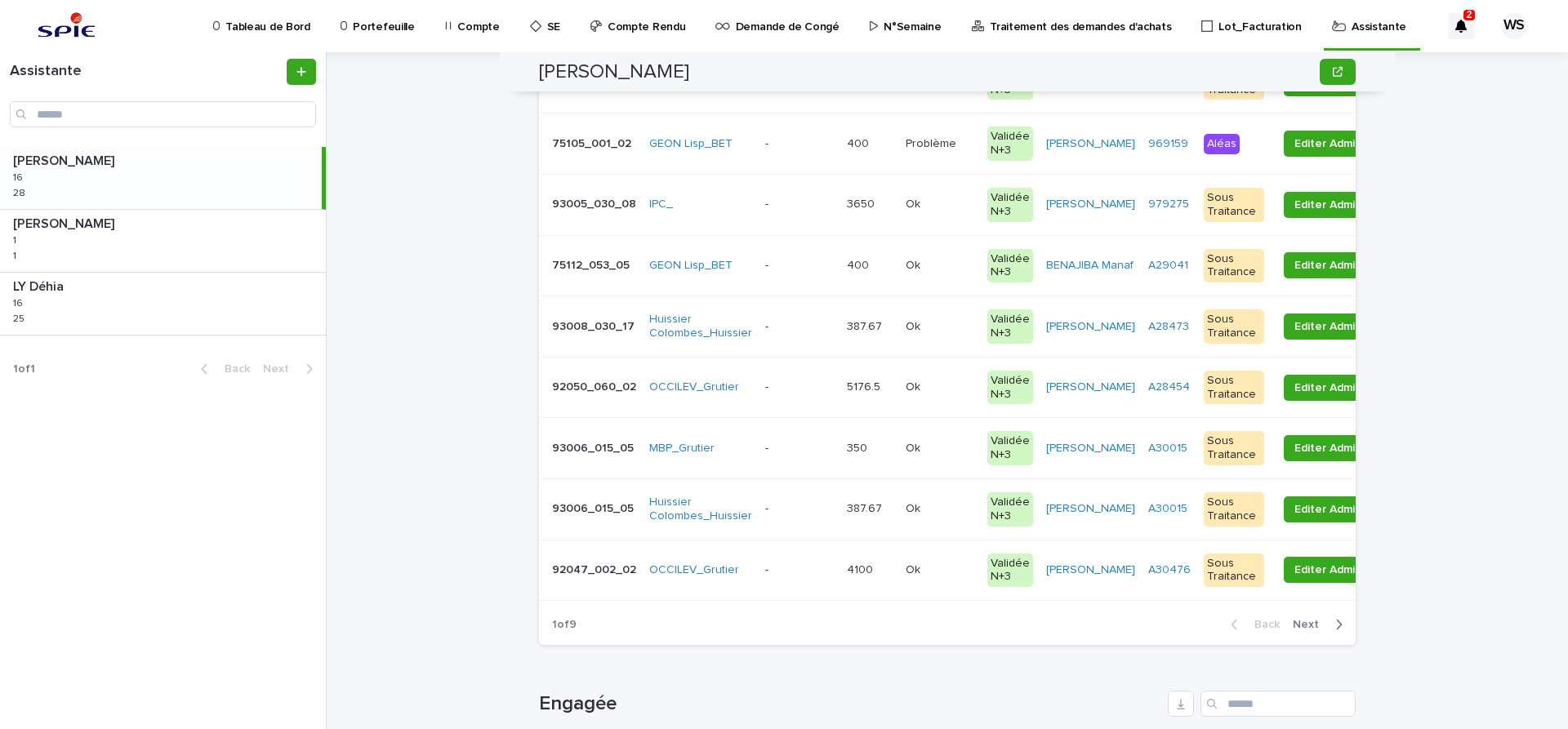
click at [815, 389] on p at bounding box center [800, 387] width 68 height 14
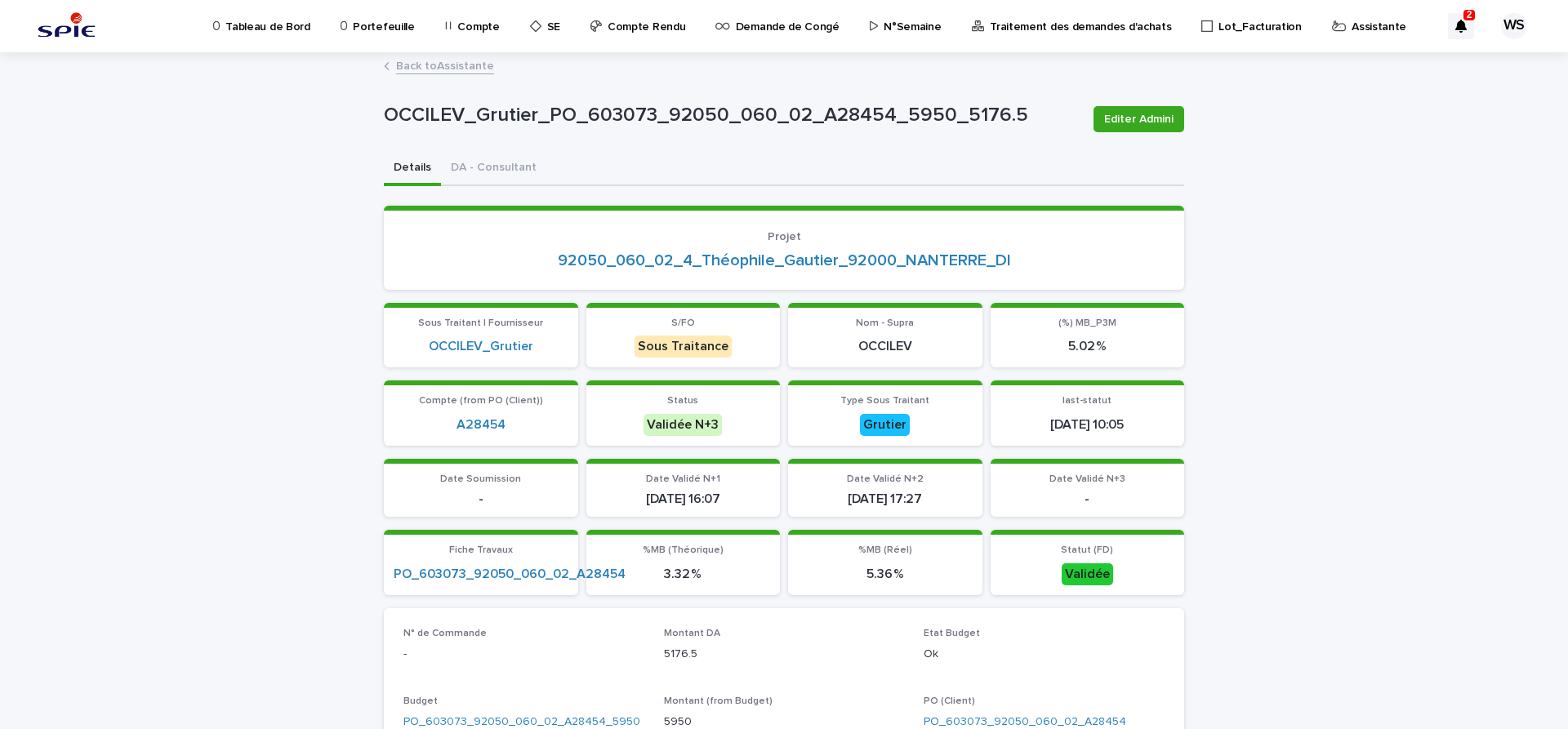
click at [478, 63] on link "Back to Assistante" at bounding box center [445, 64] width 98 height 19
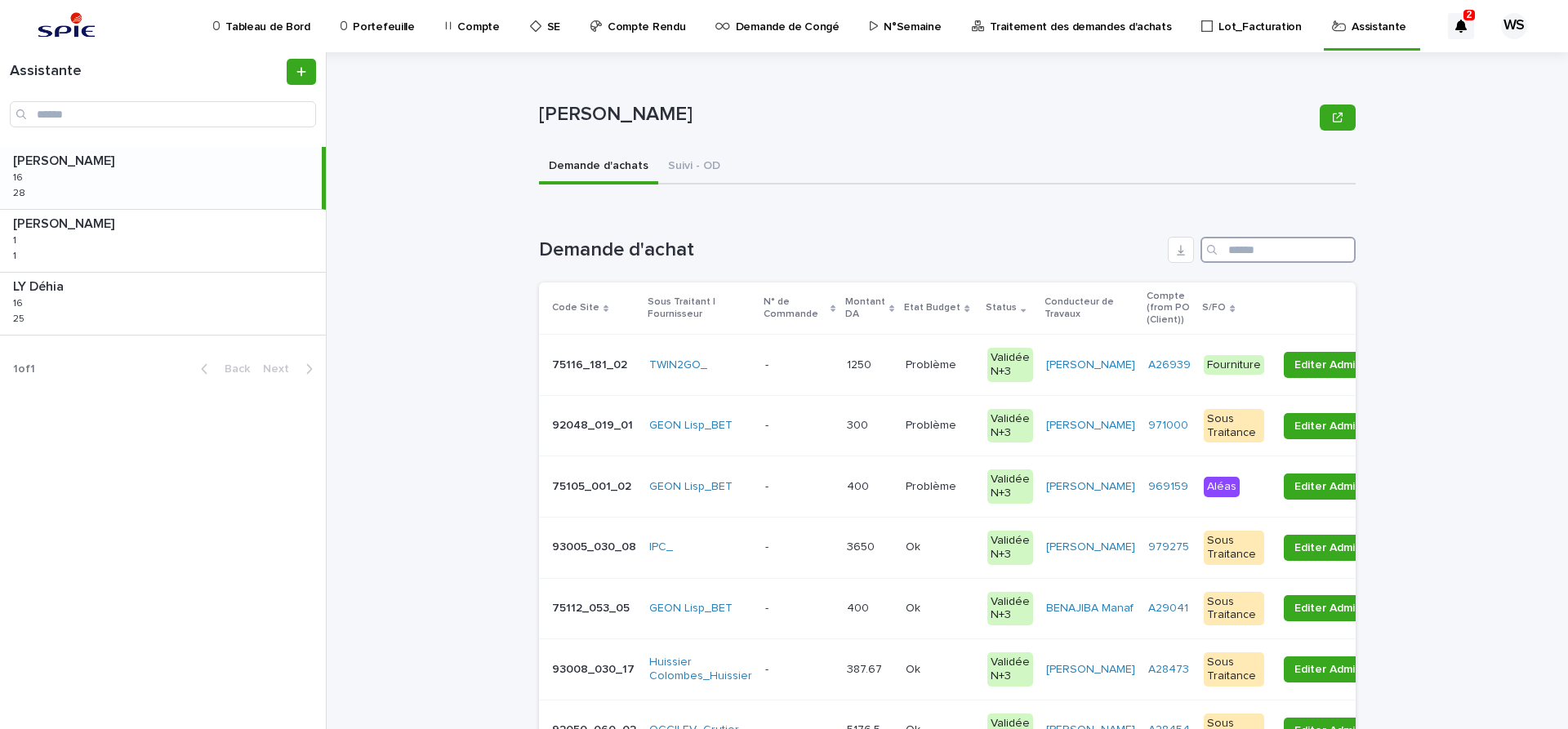
click at [1257, 251] on input "Search" at bounding box center [1278, 250] width 155 height 26
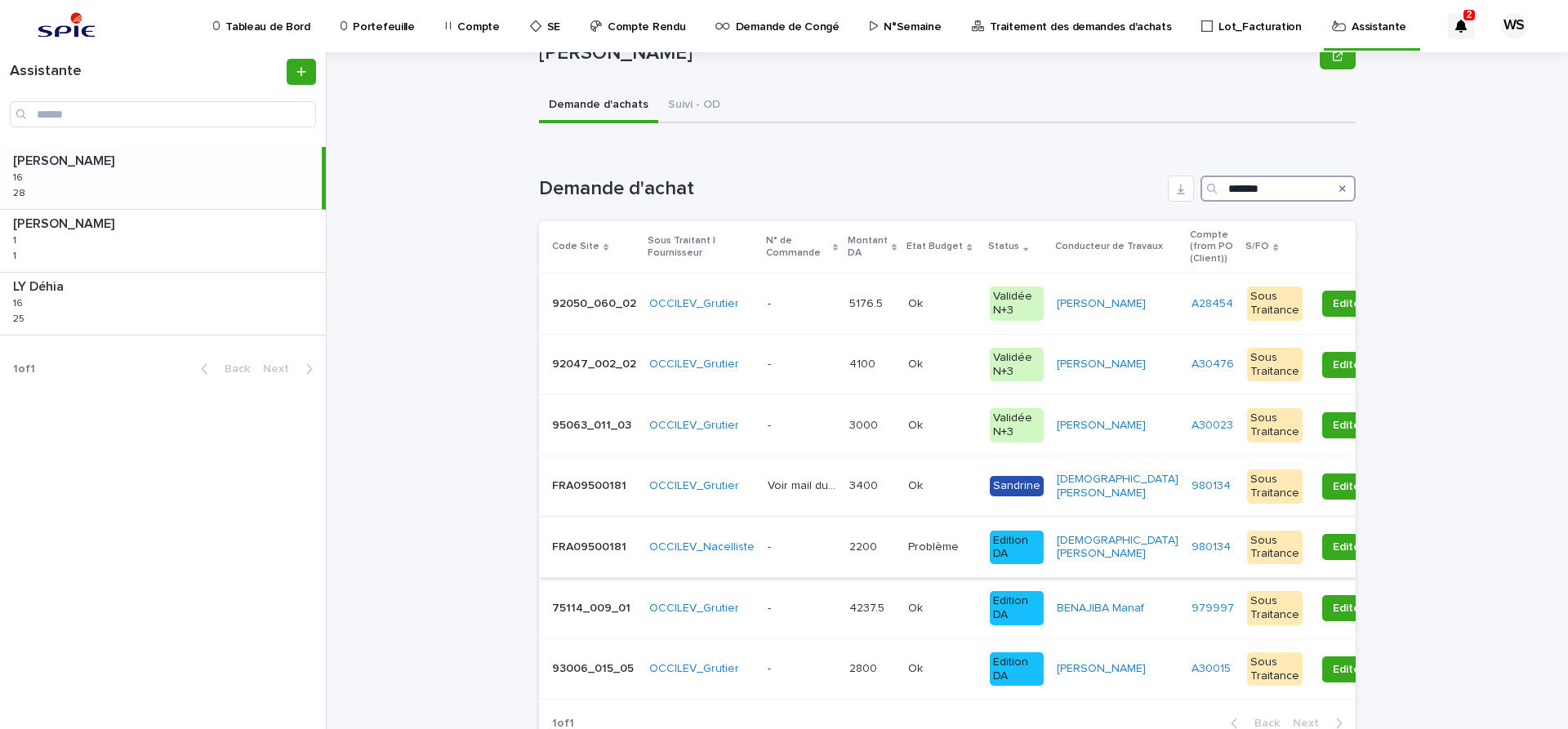
scroll to position [206, 0]
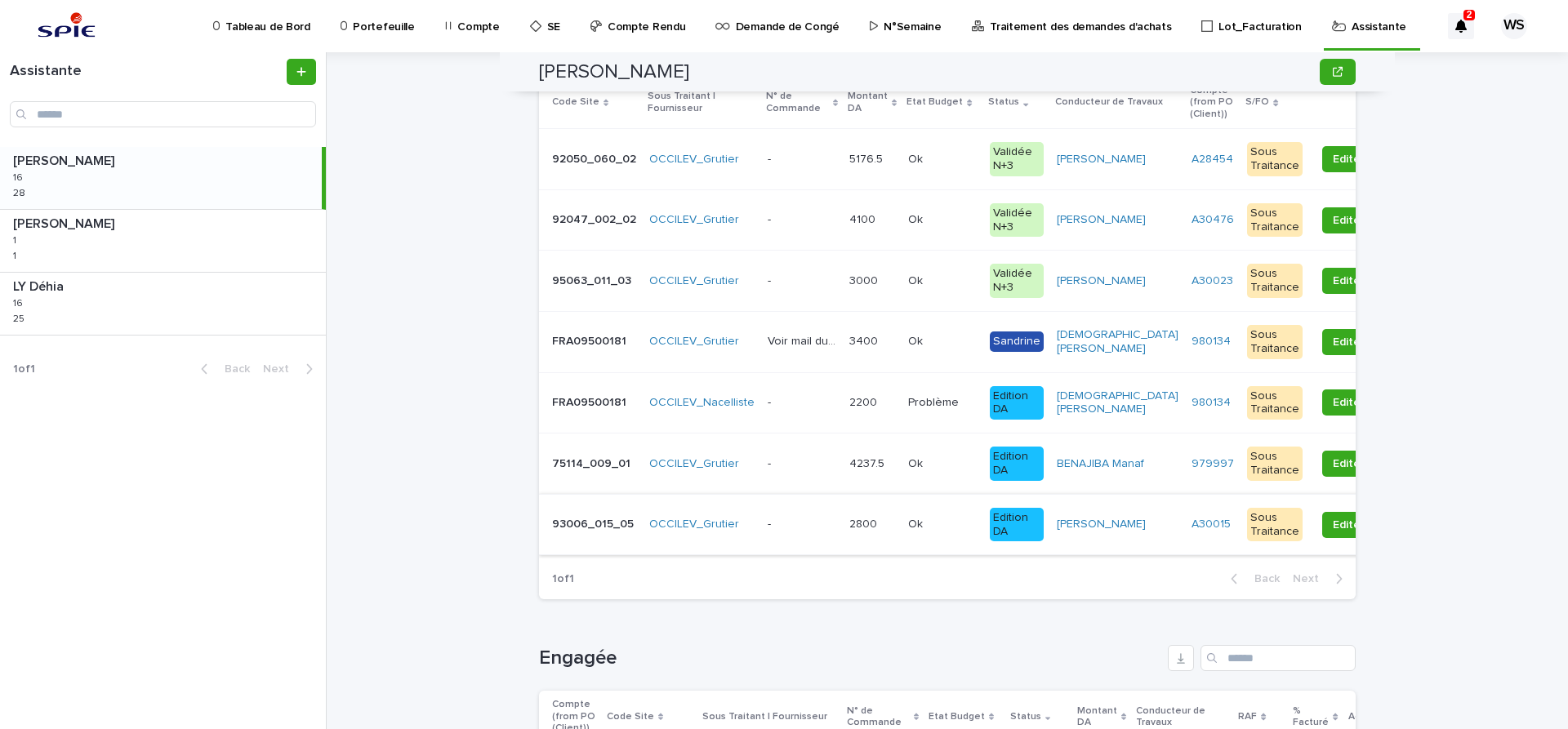
type input "*******"
click at [802, 532] on div "- -" at bounding box center [802, 525] width 68 height 27
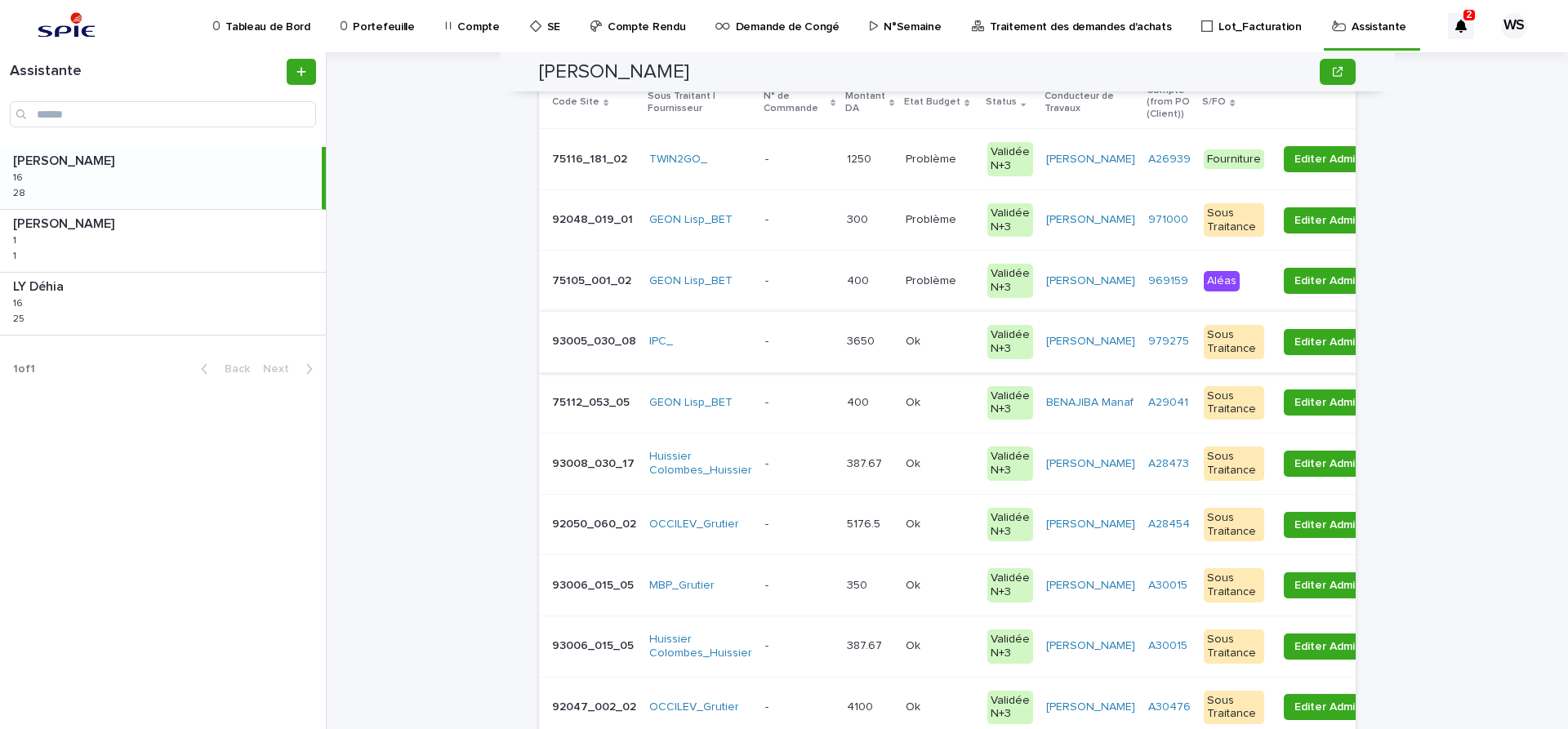
scroll to position [343, 0]
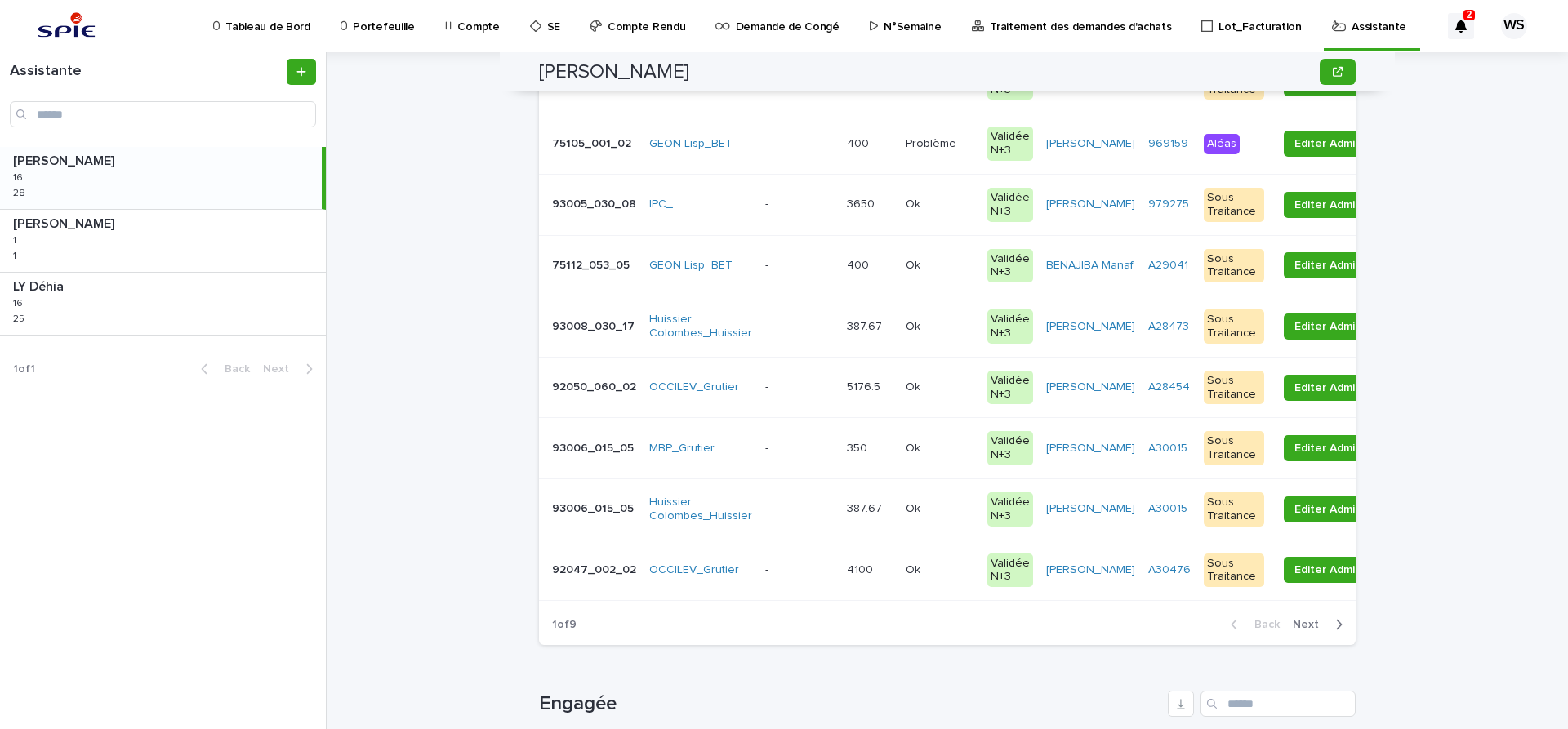
click at [776, 388] on p at bounding box center [800, 387] width 68 height 14
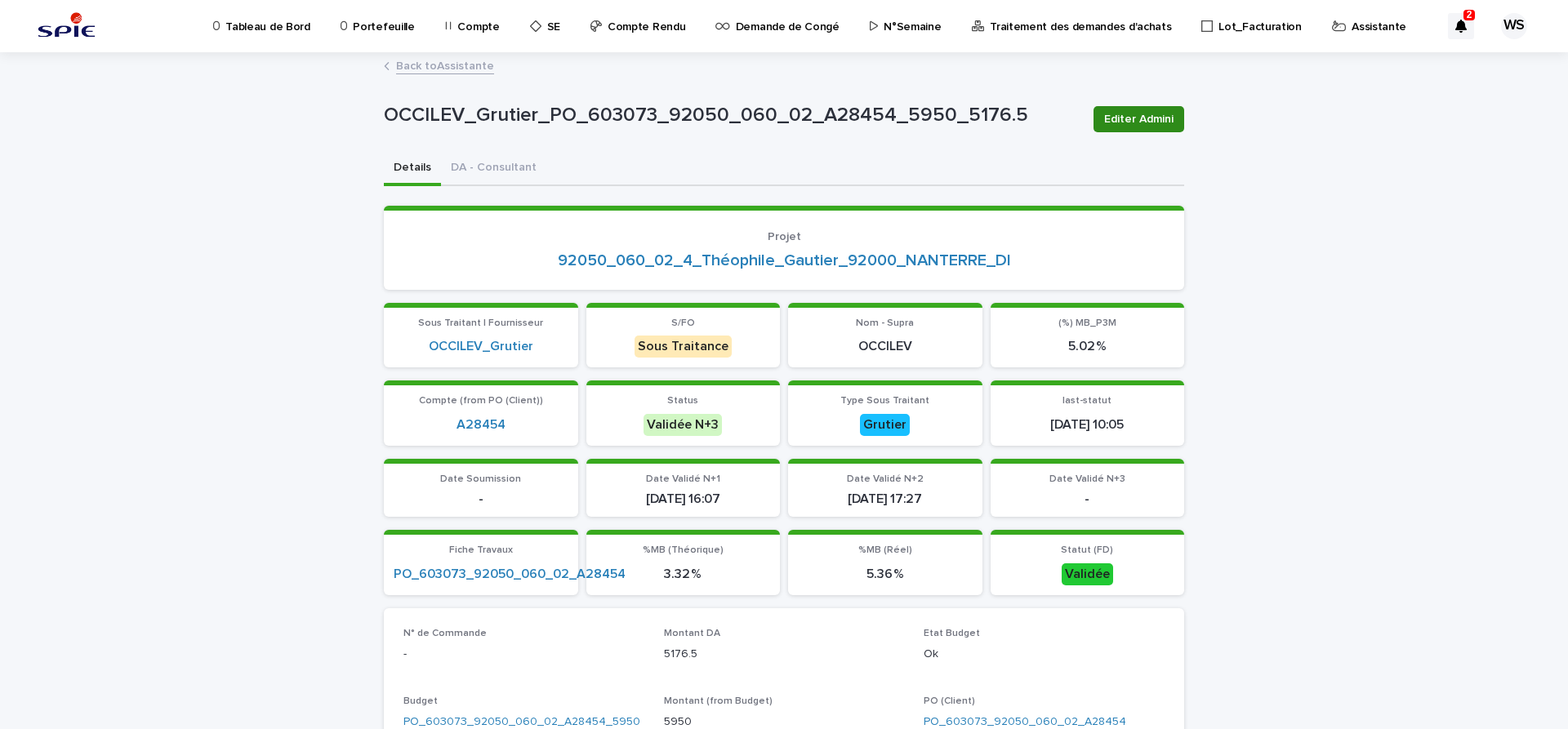
click at [1147, 119] on span "Editer Admini" at bounding box center [1138, 119] width 69 height 17
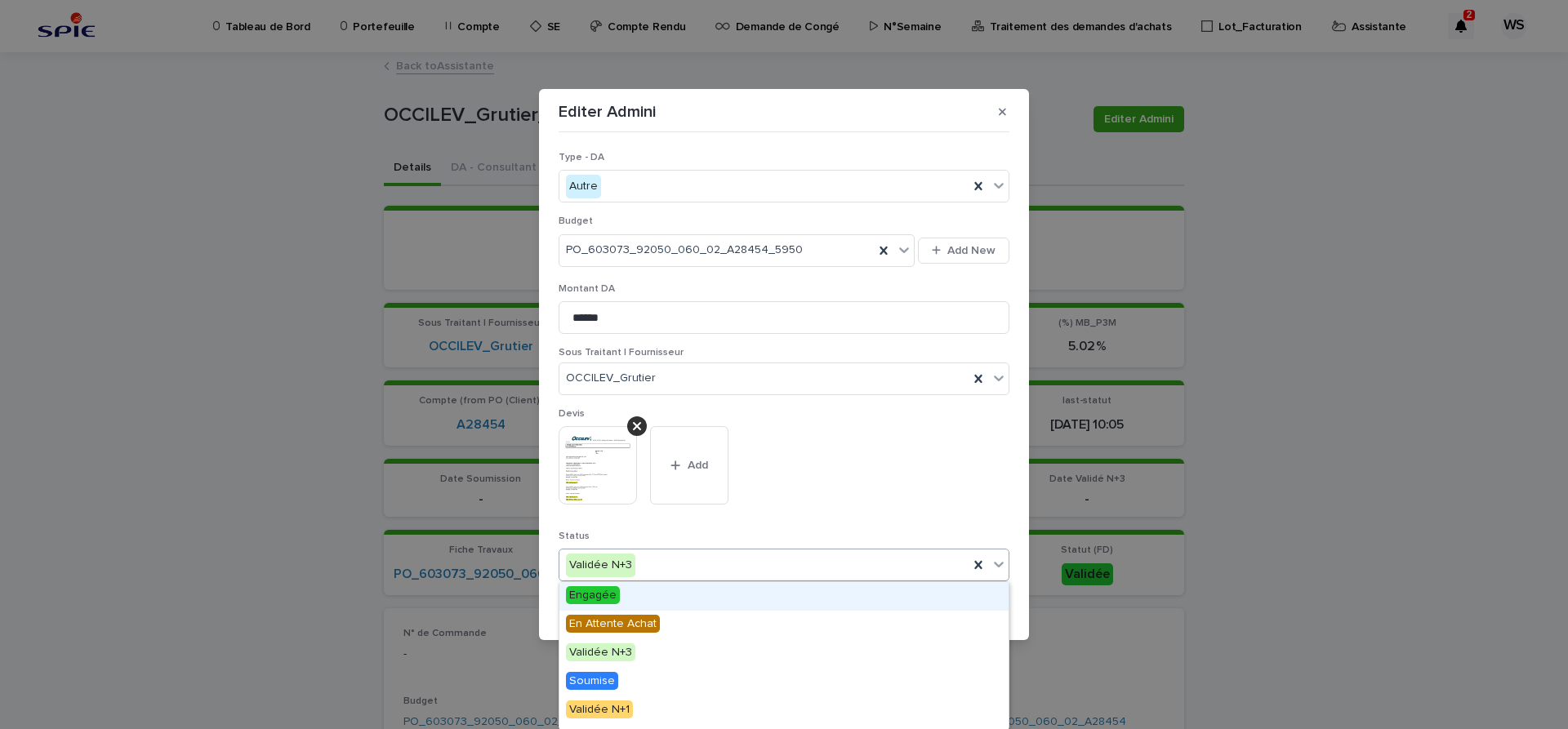
click at [999, 564] on icon at bounding box center [999, 564] width 17 height 17
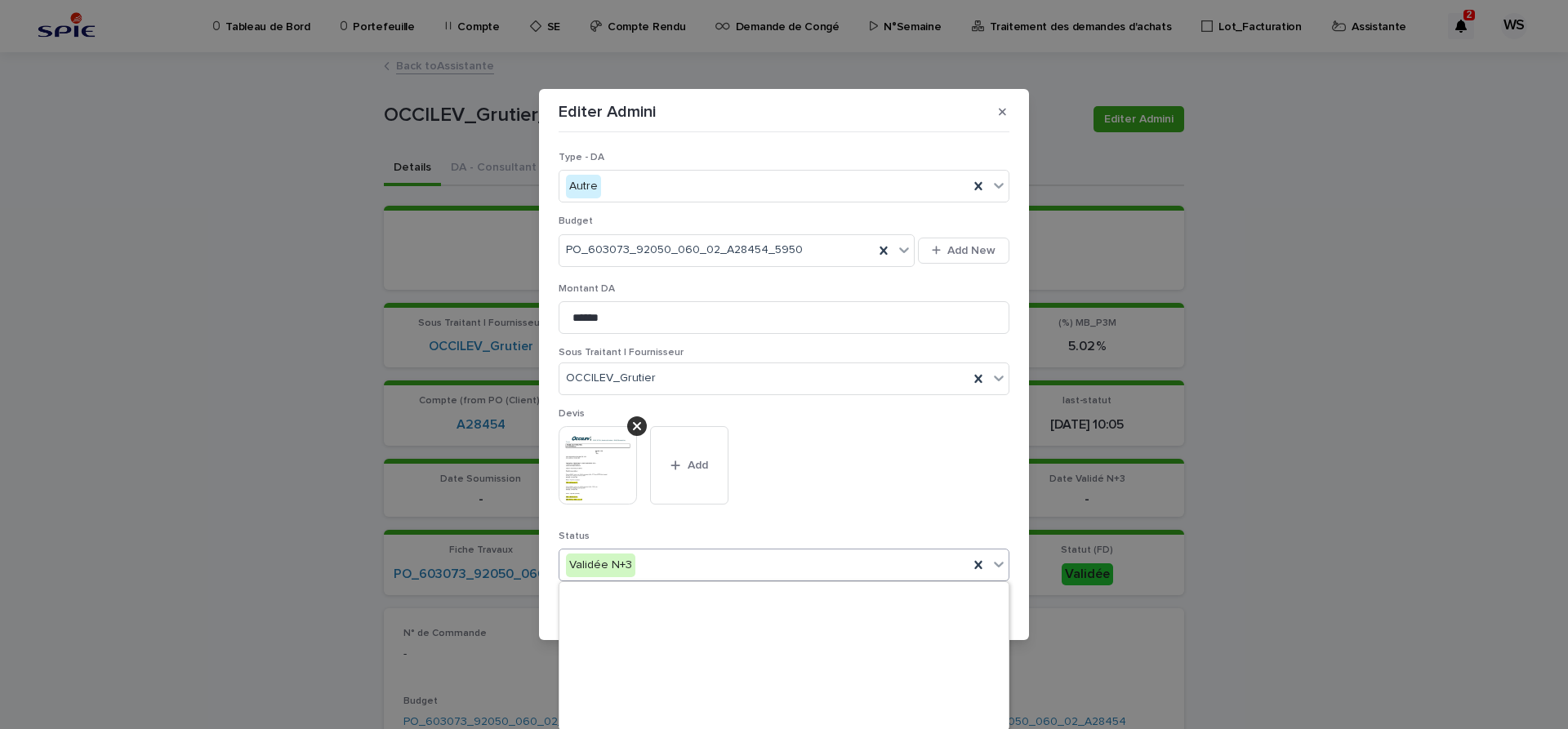
scroll to position [195, 0]
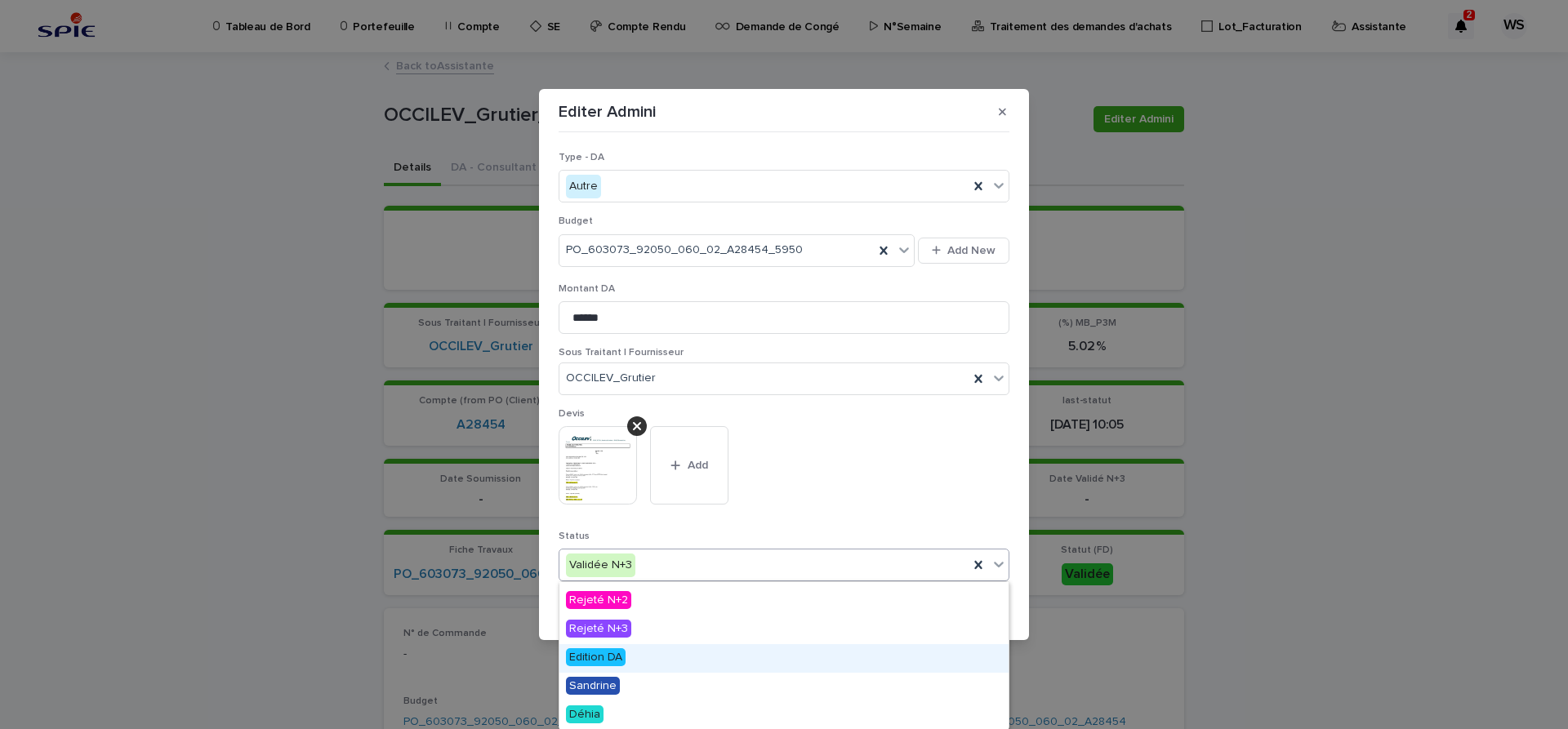
click at [606, 658] on span "Edition DA" at bounding box center [596, 657] width 60 height 18
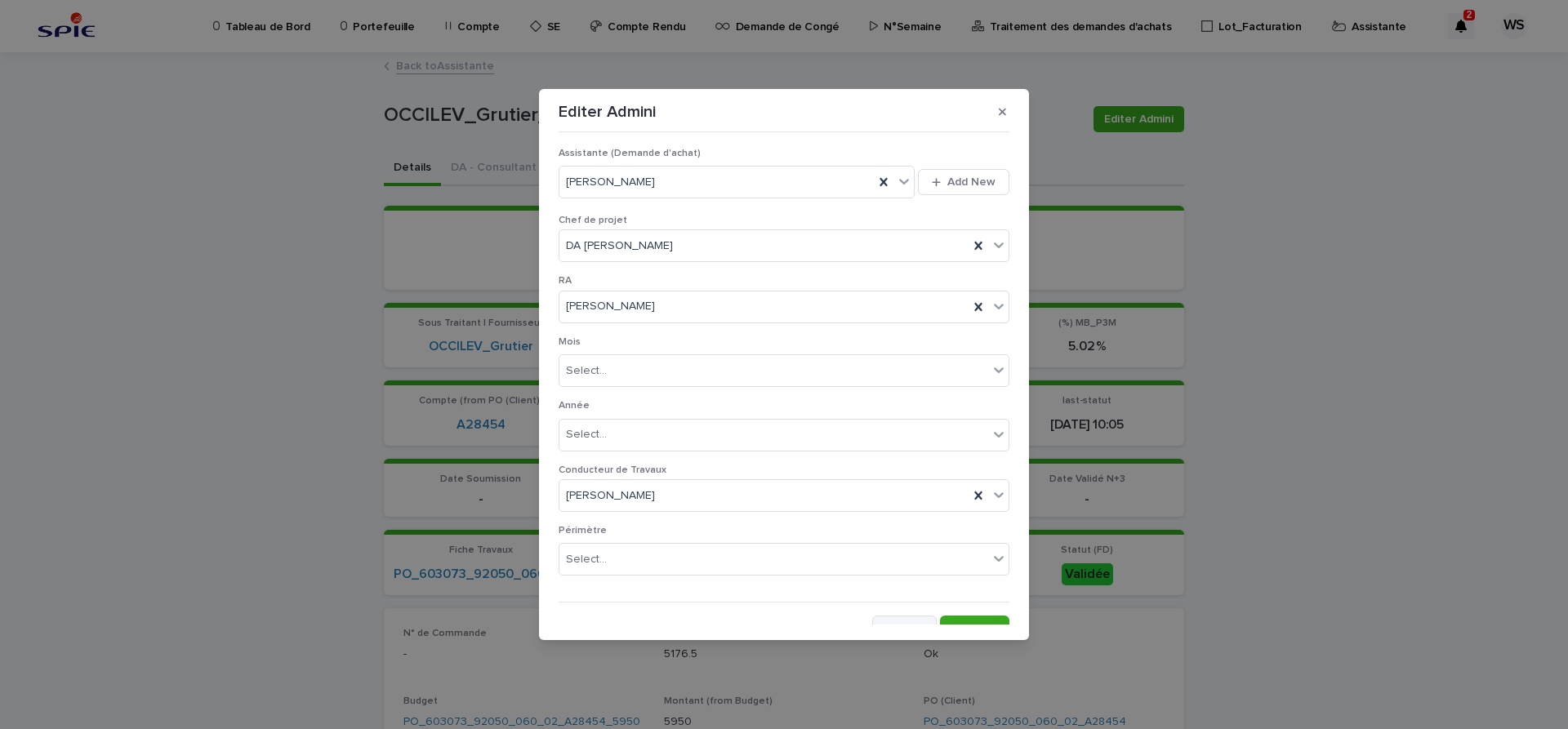
scroll to position [910, 0]
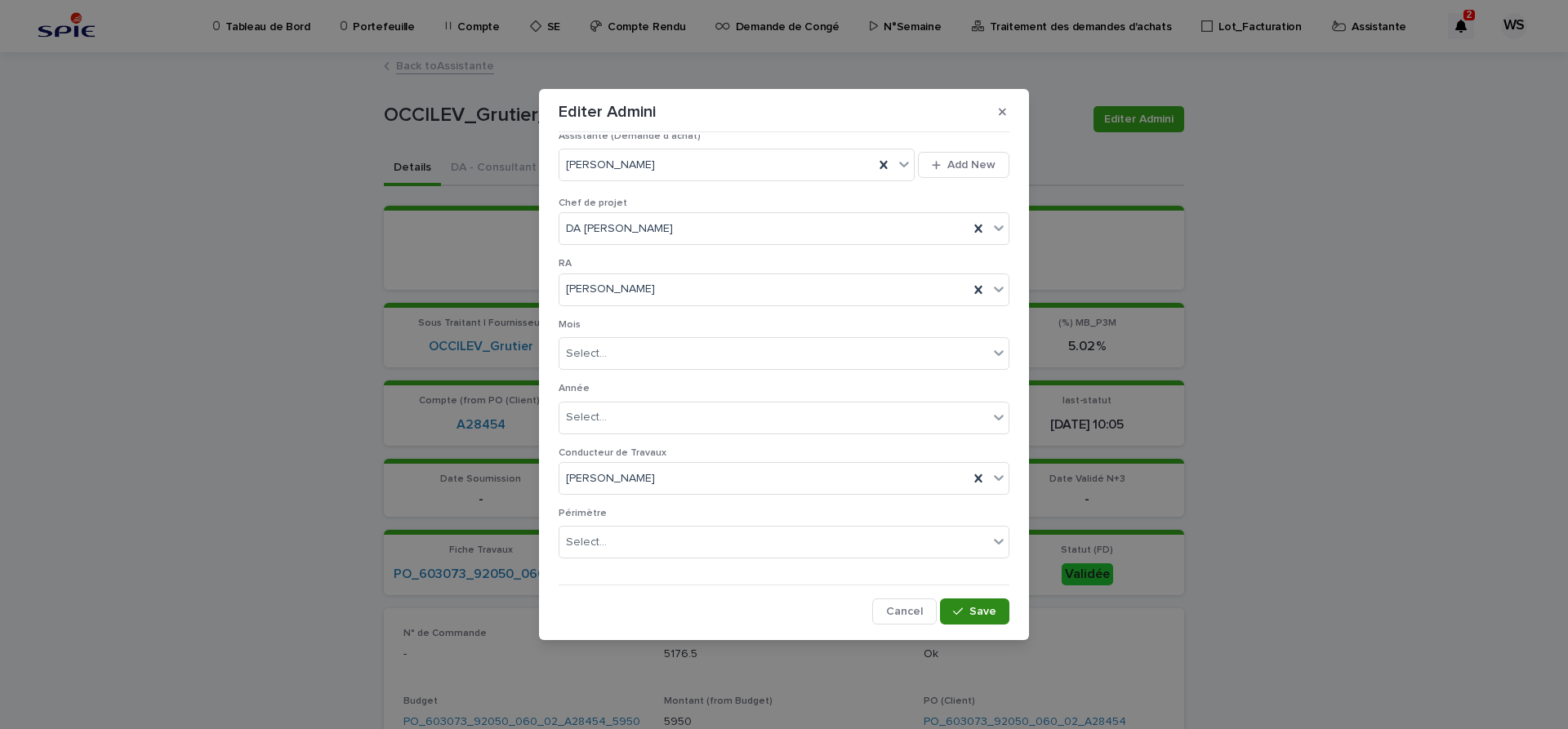
click at [991, 611] on span "Save" at bounding box center [983, 612] width 27 height 12
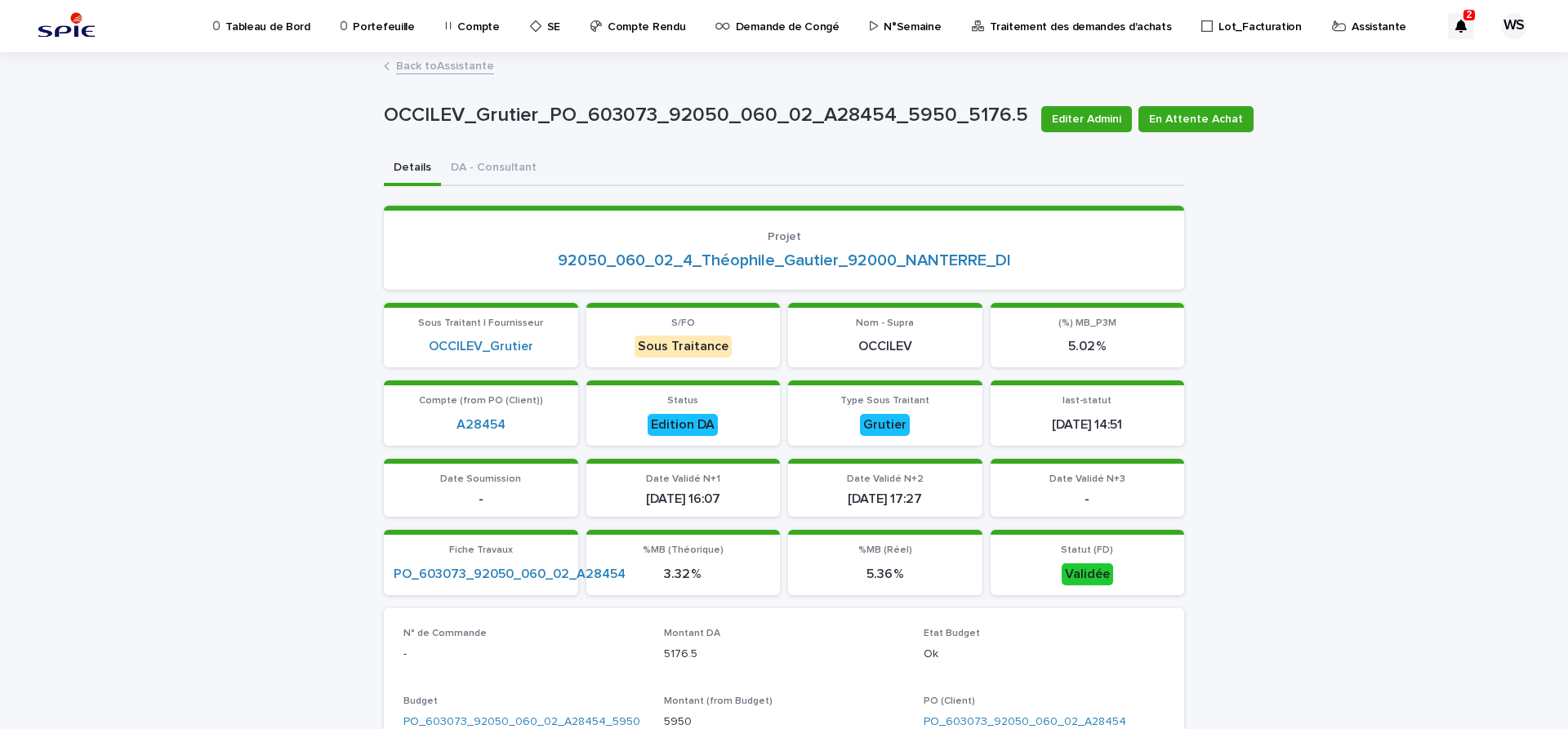
click at [452, 67] on link "Back to Assistante" at bounding box center [445, 64] width 98 height 19
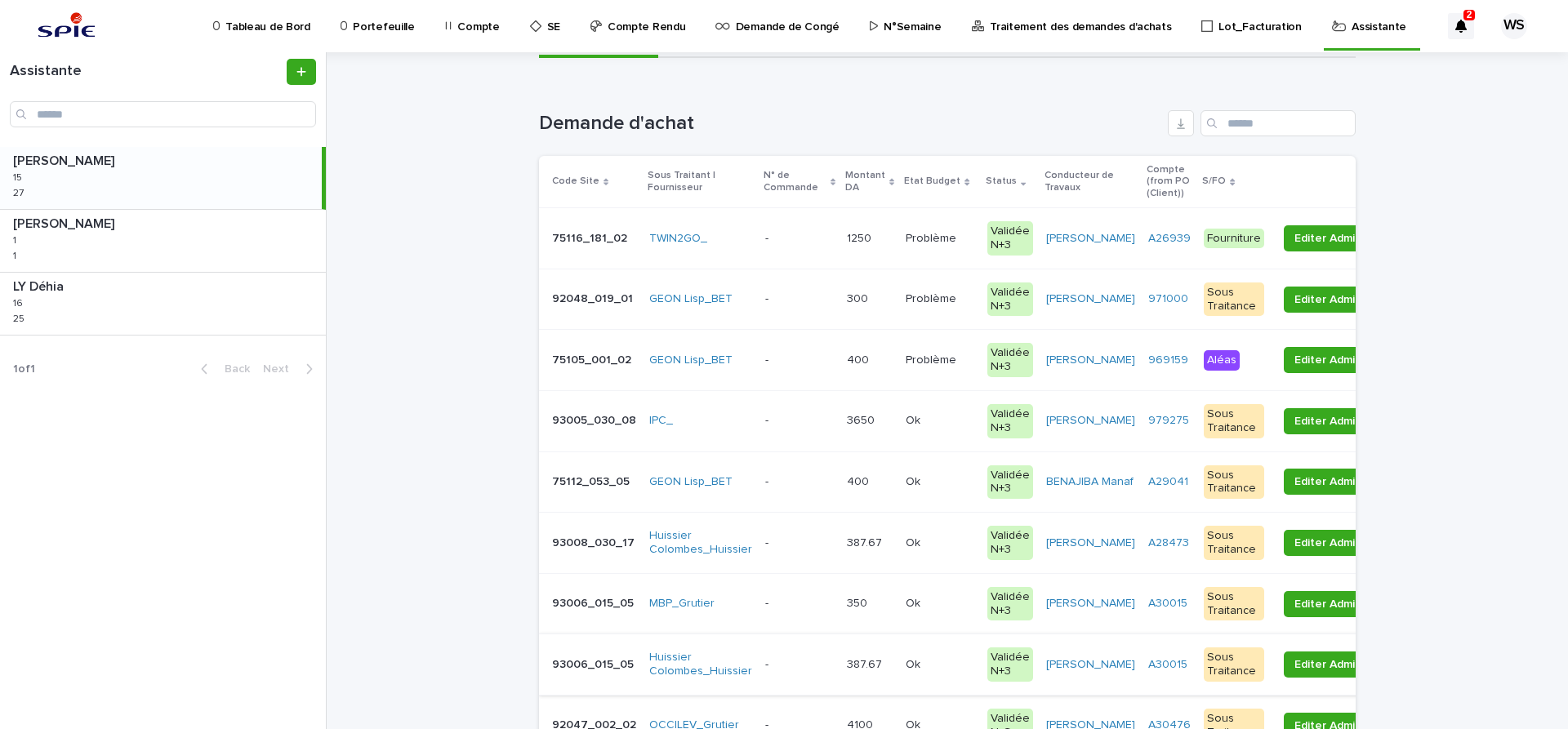
scroll to position [274, 0]
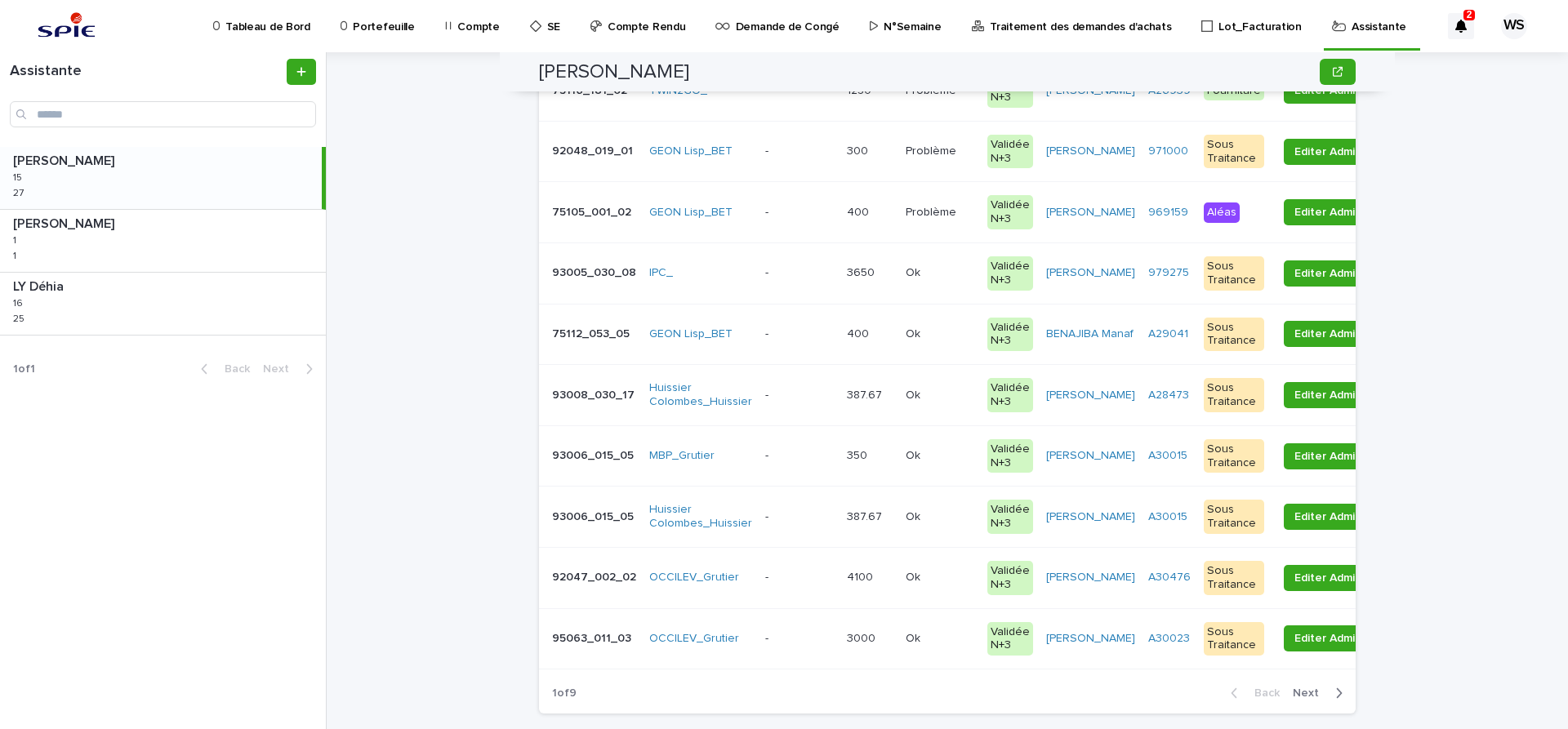
click at [801, 516] on p at bounding box center [800, 517] width 68 height 14
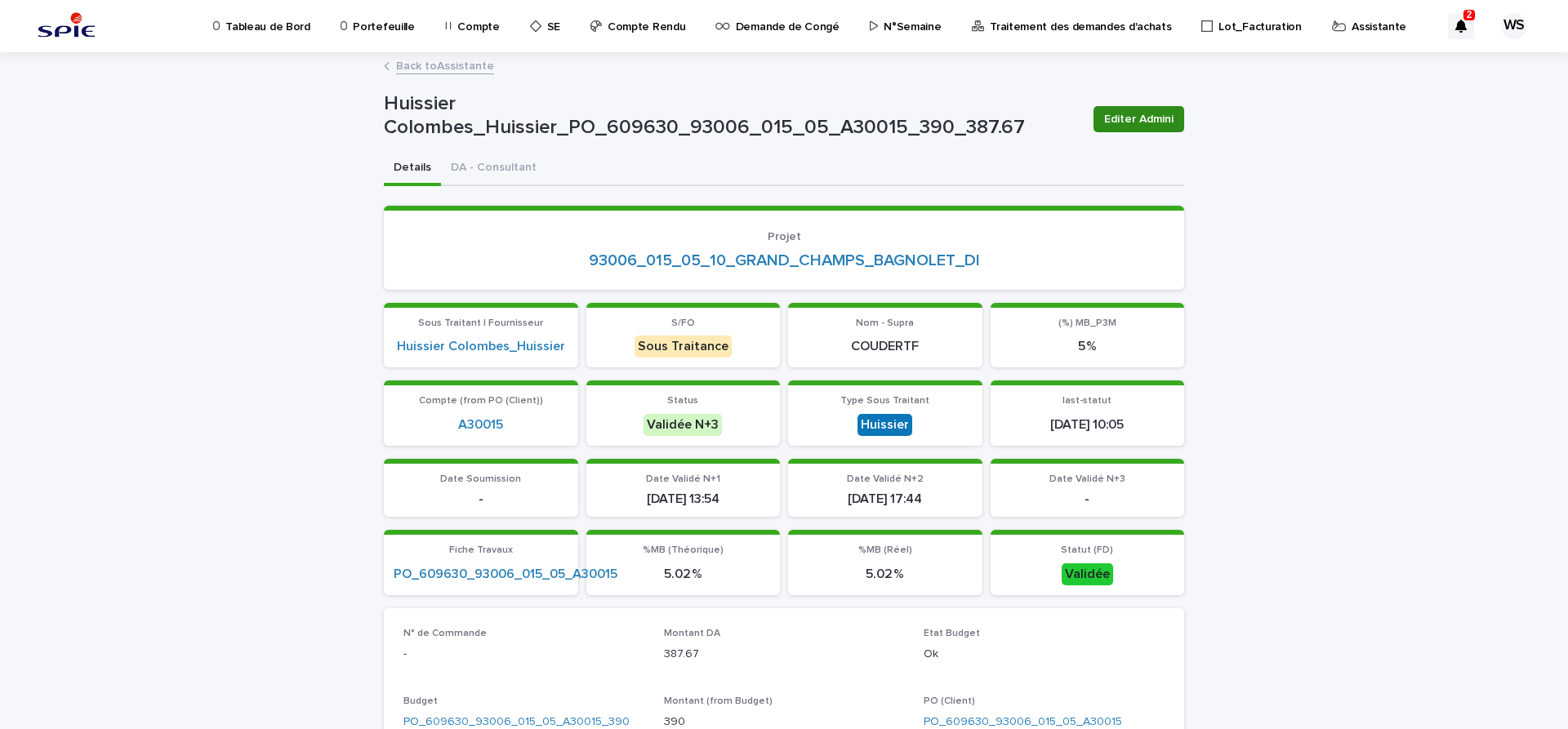
click at [1146, 118] on span "Editer Admini" at bounding box center [1138, 119] width 69 height 17
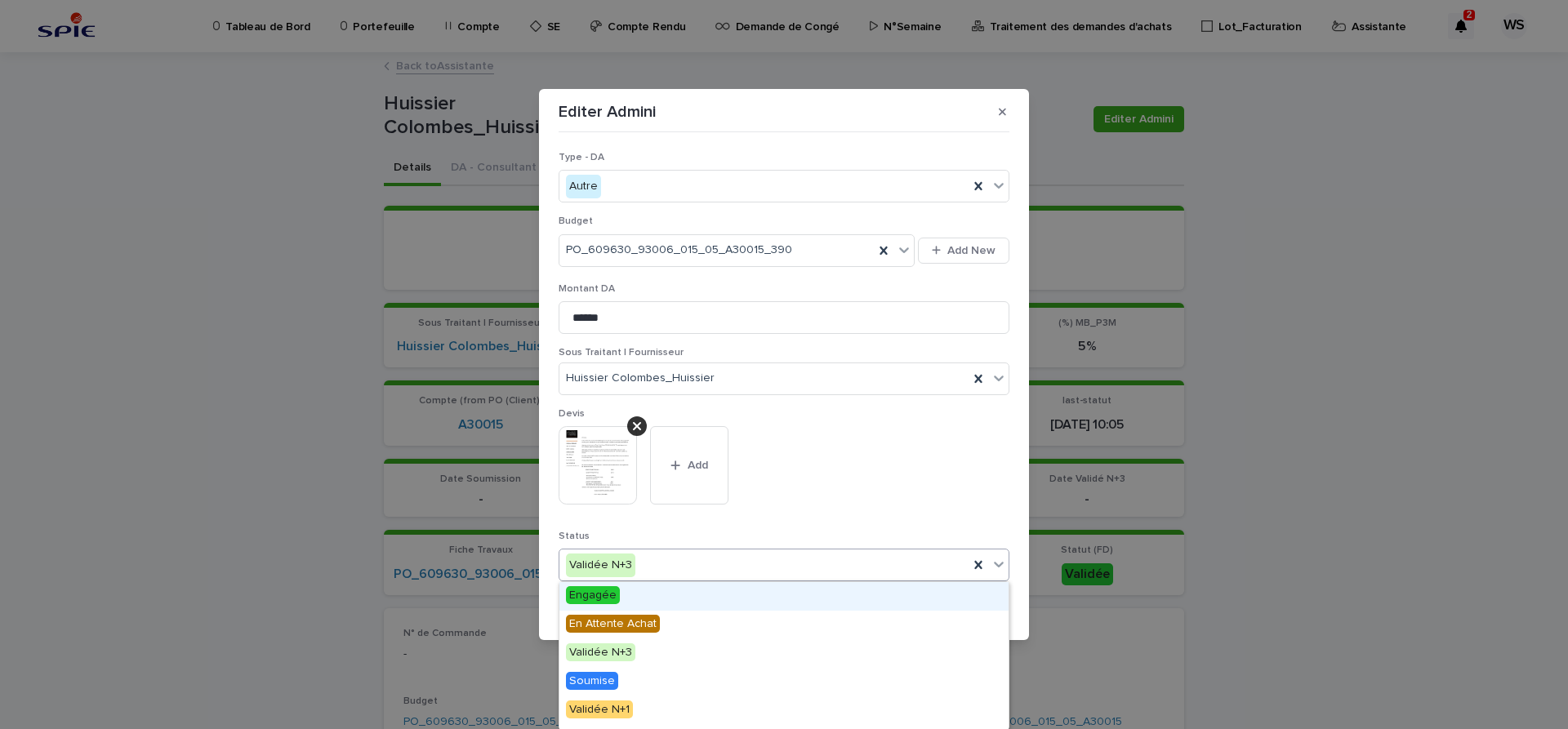
click at [995, 561] on icon at bounding box center [999, 564] width 17 height 17
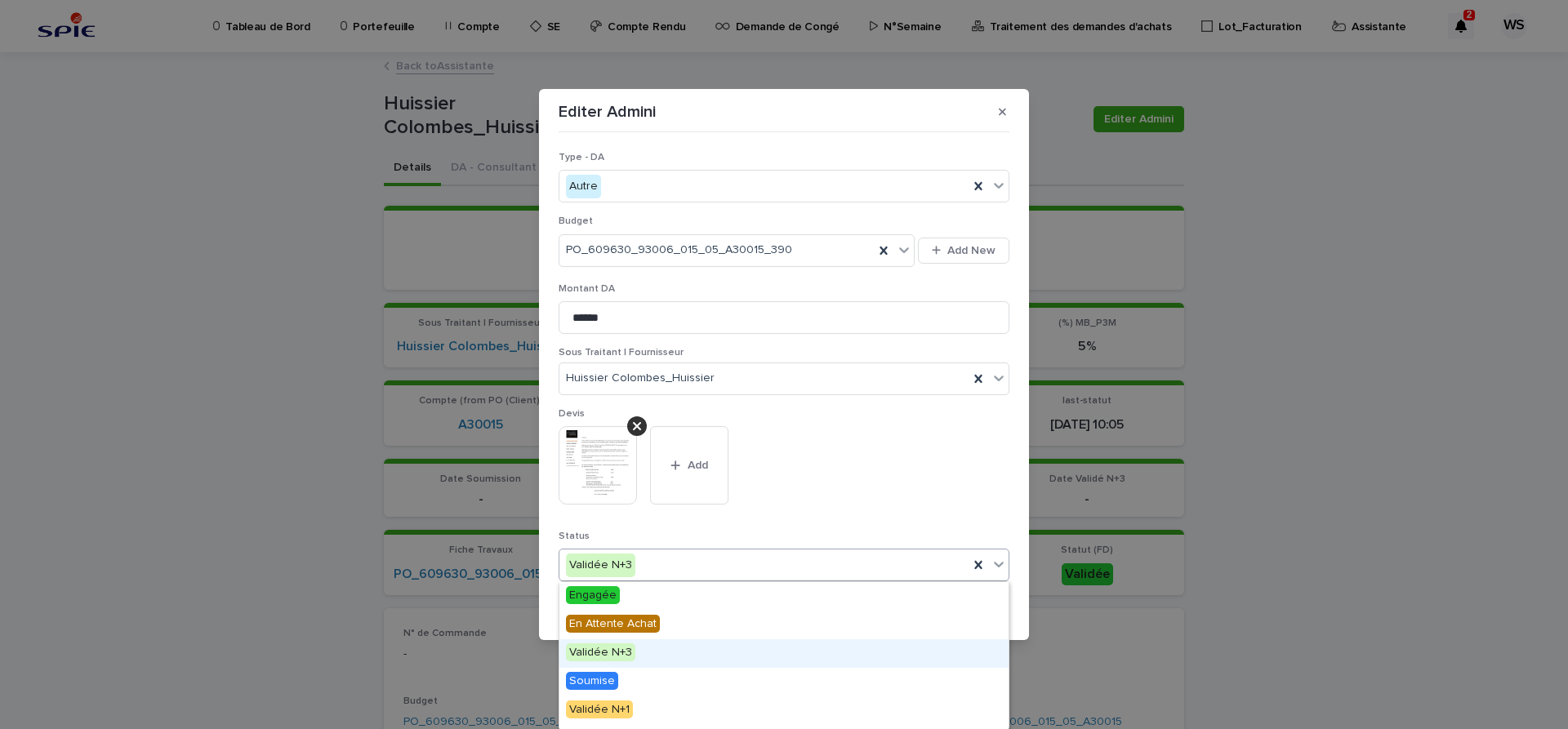
scroll to position [195, 0]
click at [608, 657] on span "Edition DA" at bounding box center [596, 657] width 60 height 18
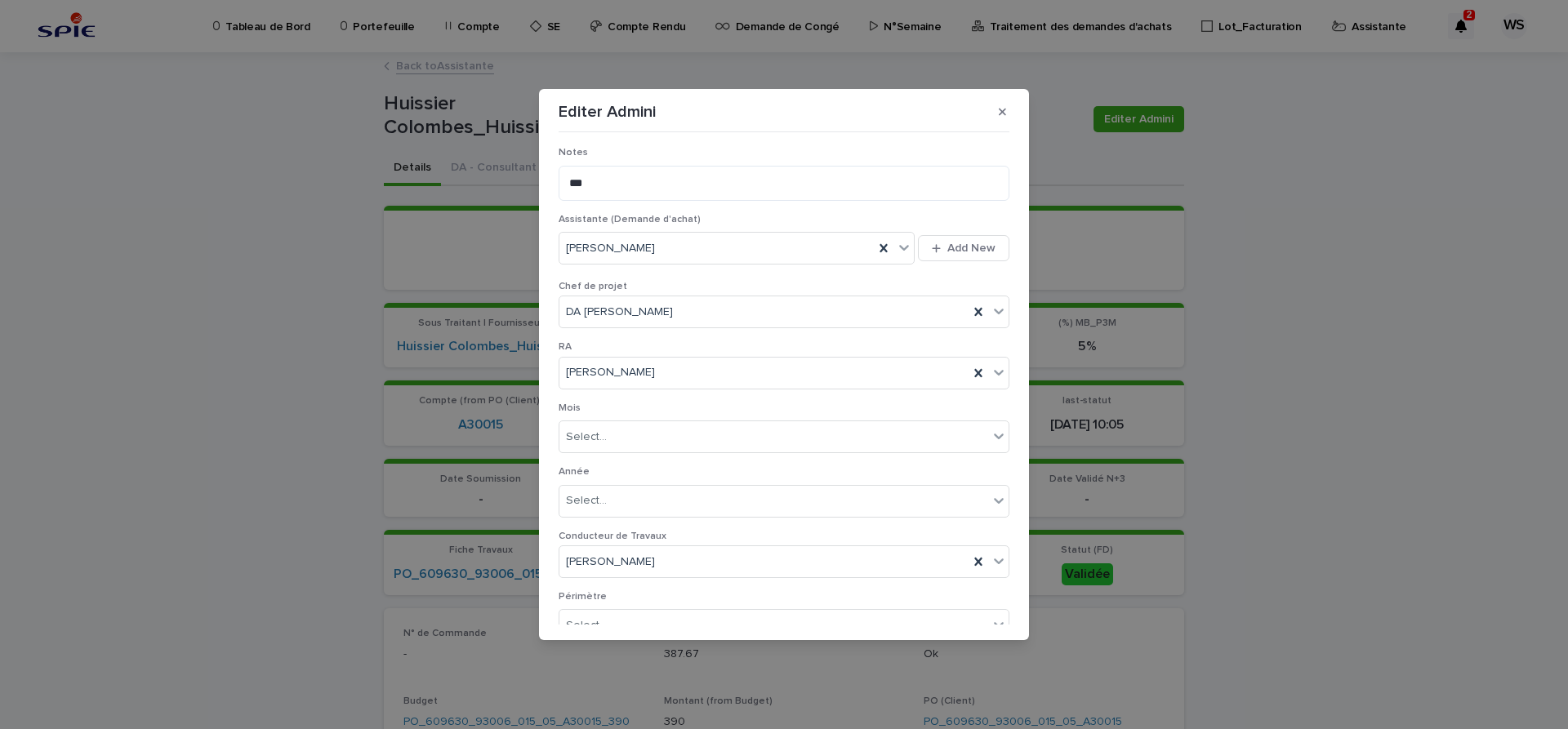
scroll to position [910, 0]
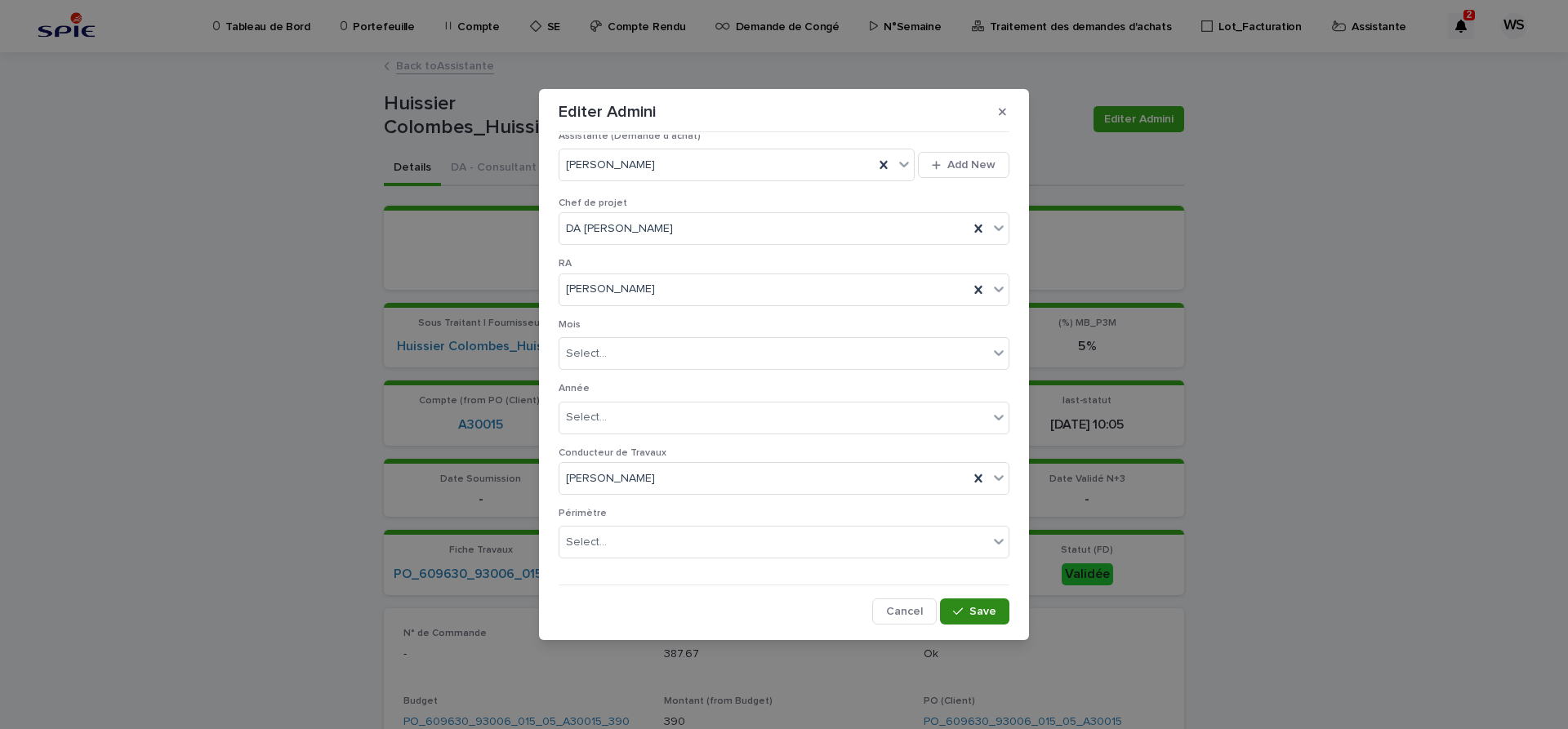
click at [982, 609] on span "Save" at bounding box center [983, 612] width 27 height 12
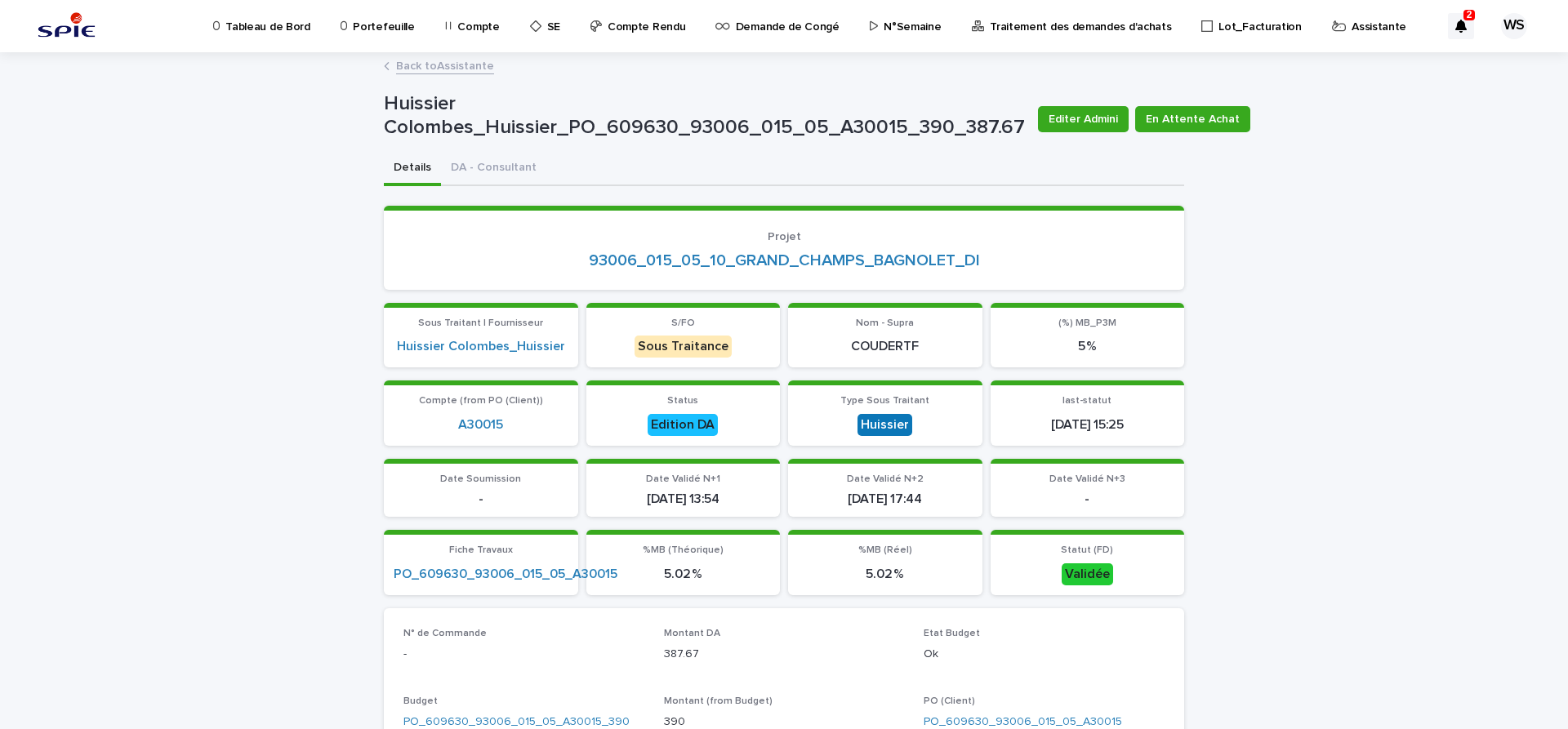
click at [1351, 25] on p "Assistante" at bounding box center [1379, 17] width 55 height 34
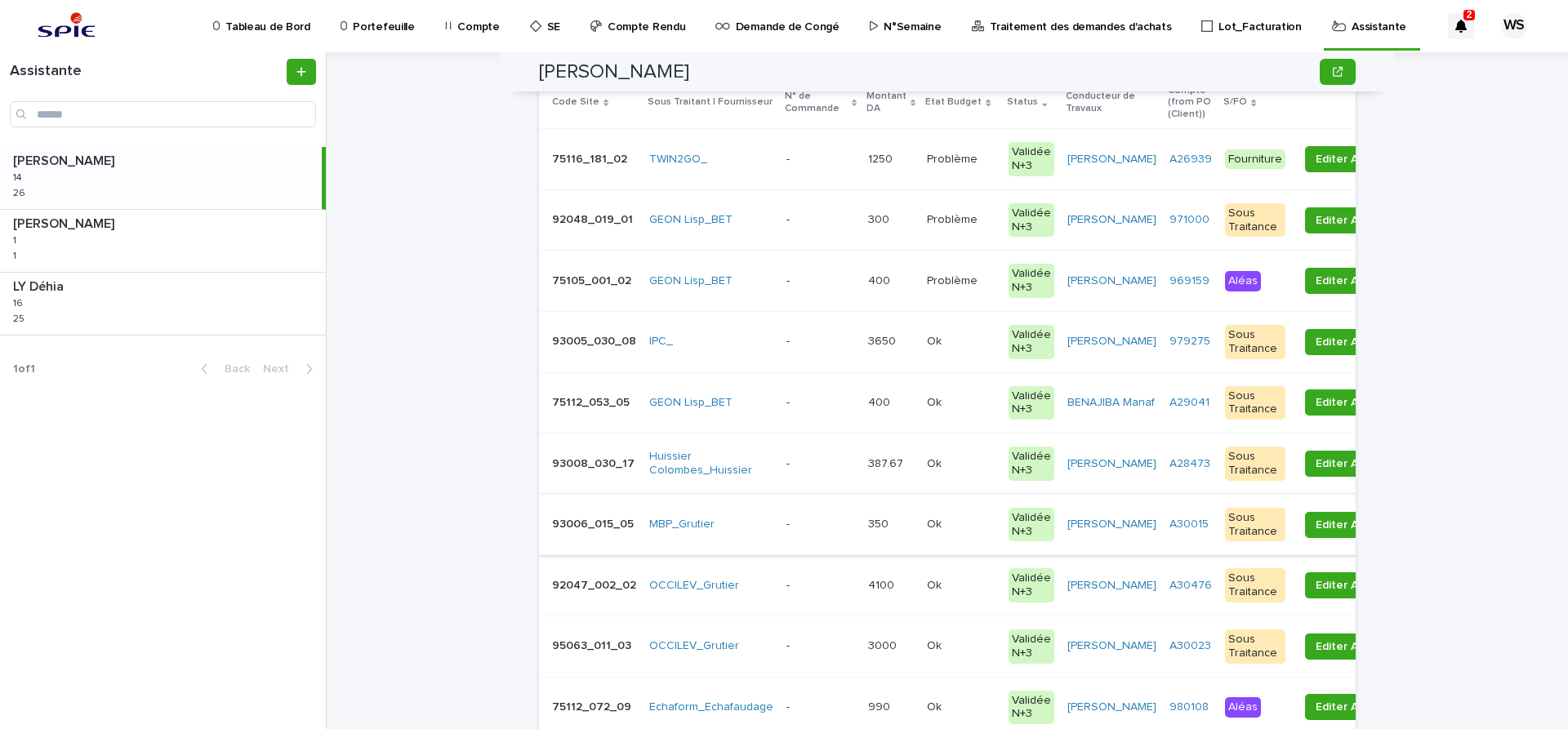
scroll to position [412, 0]
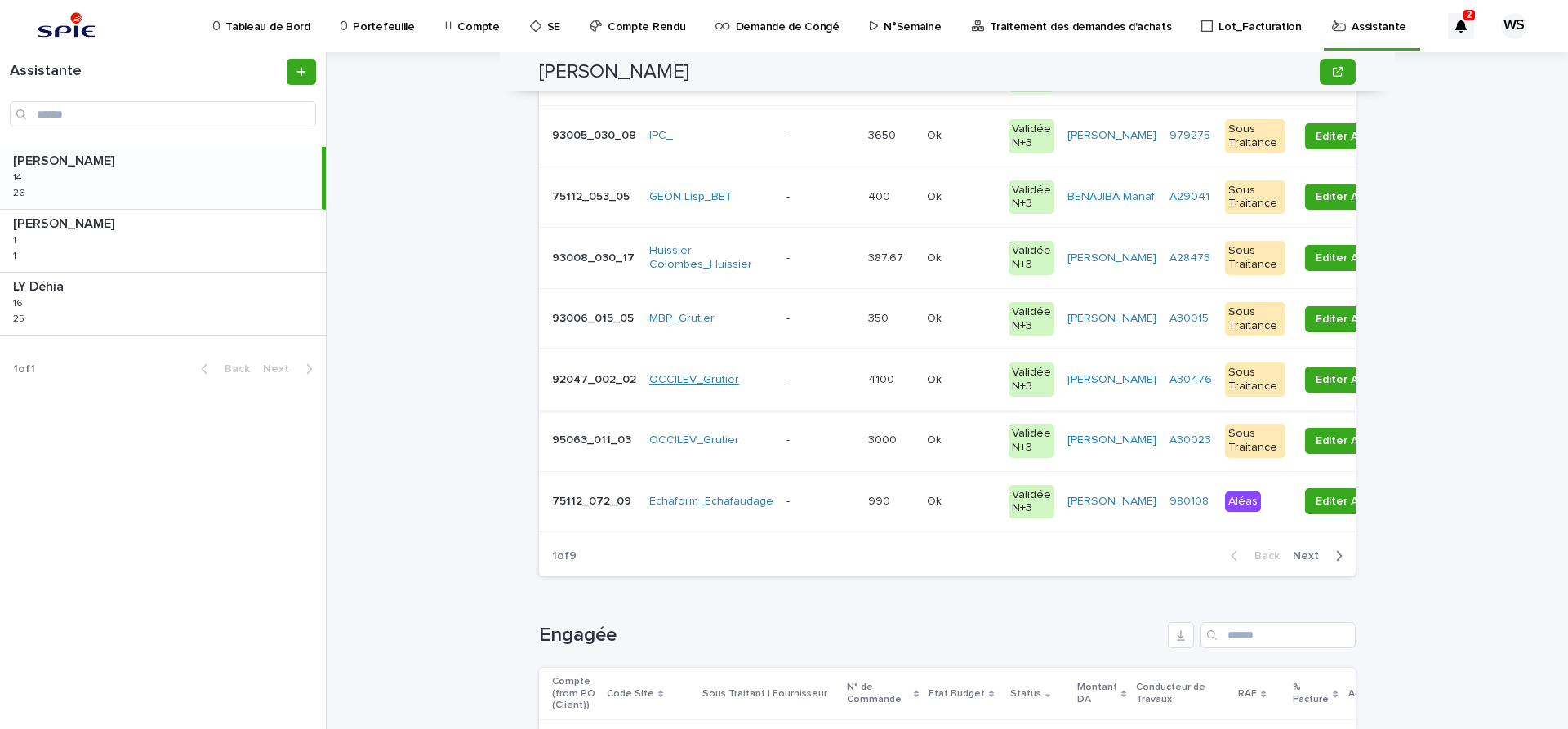
click at [1303, 555] on span "Next" at bounding box center [1310, 556] width 36 height 12
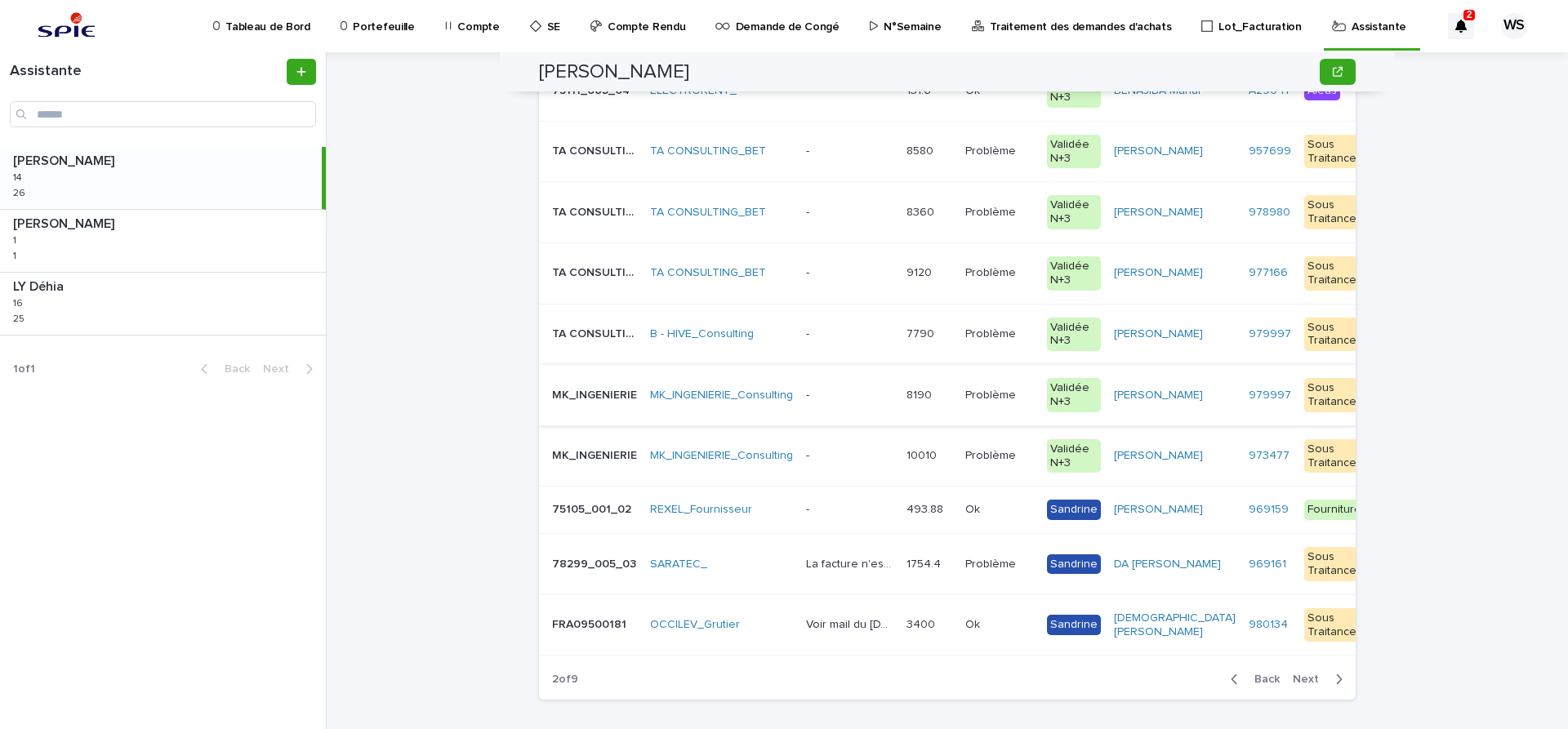
scroll to position [206, 0]
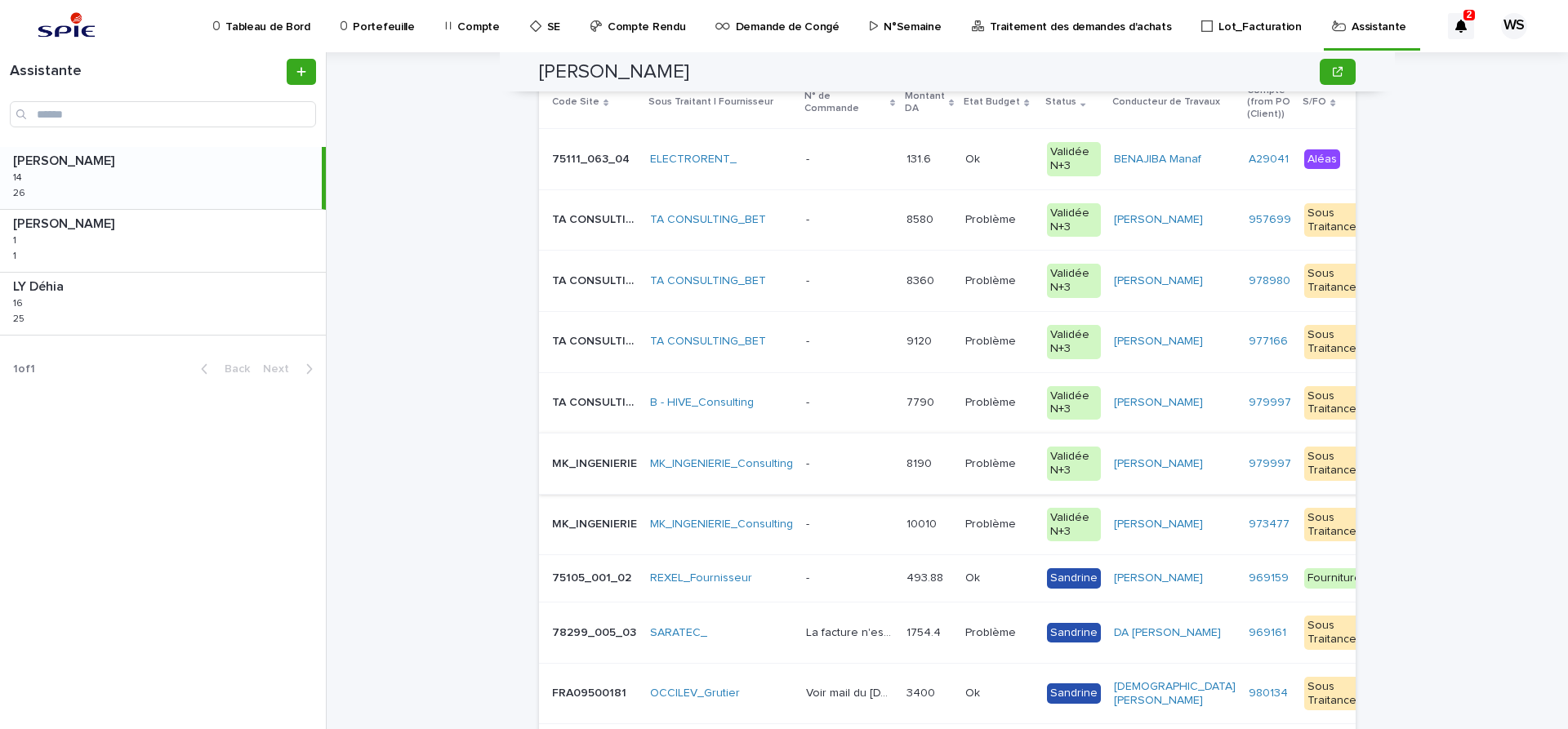
click at [866, 527] on p at bounding box center [850, 524] width 88 height 14
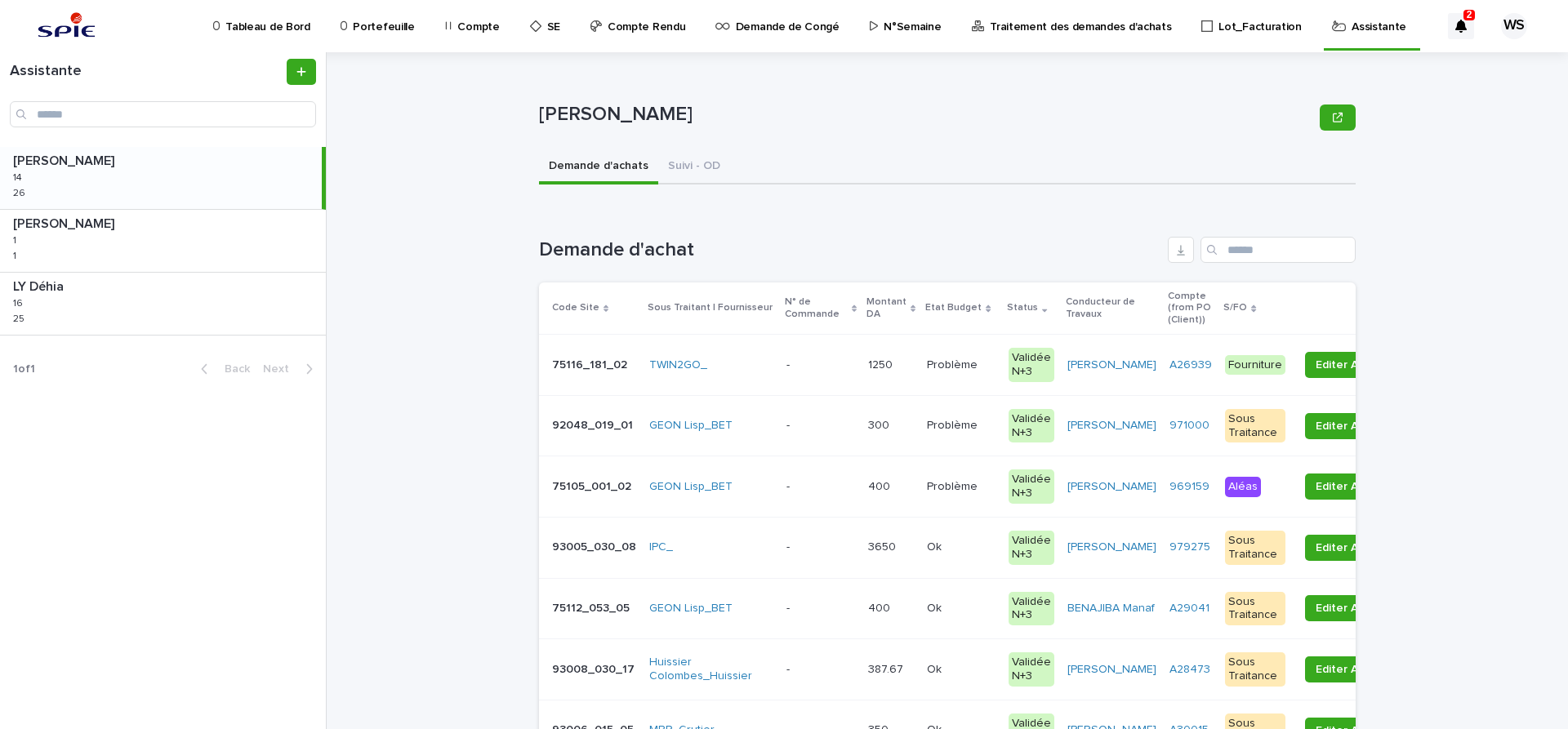
scroll to position [480, 0]
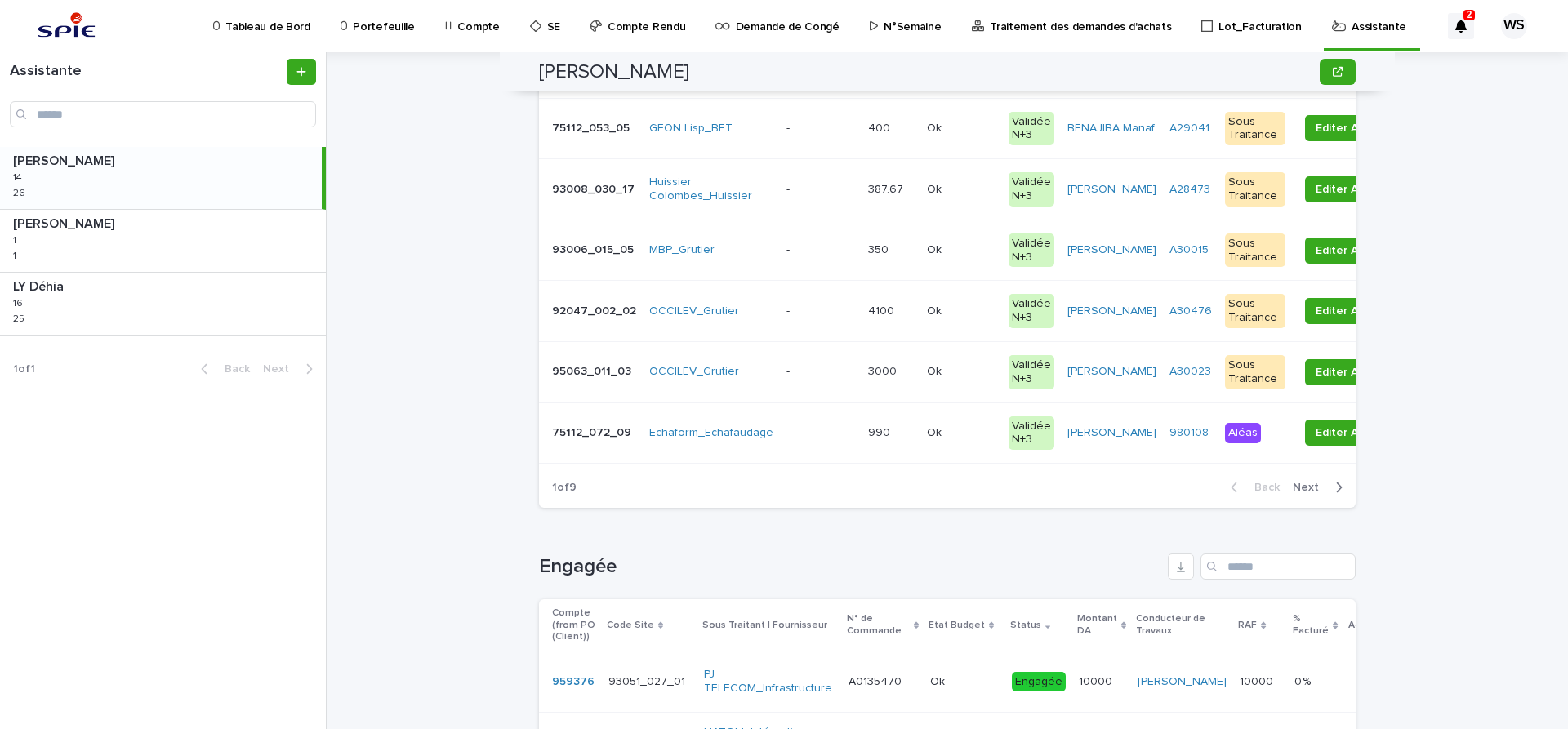
click at [1306, 487] on span "Next" at bounding box center [1310, 488] width 36 height 12
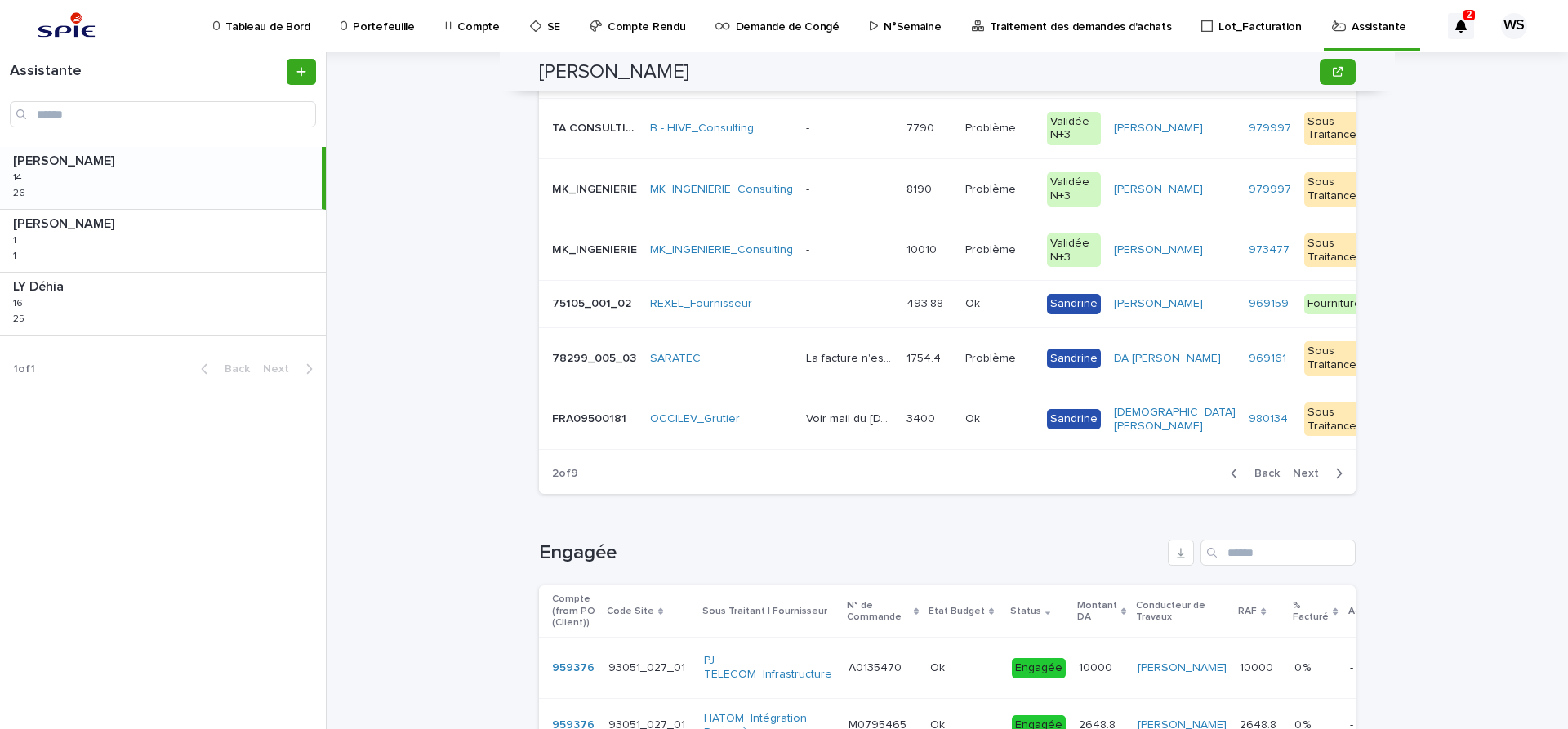
click at [865, 187] on p at bounding box center [850, 189] width 88 height 14
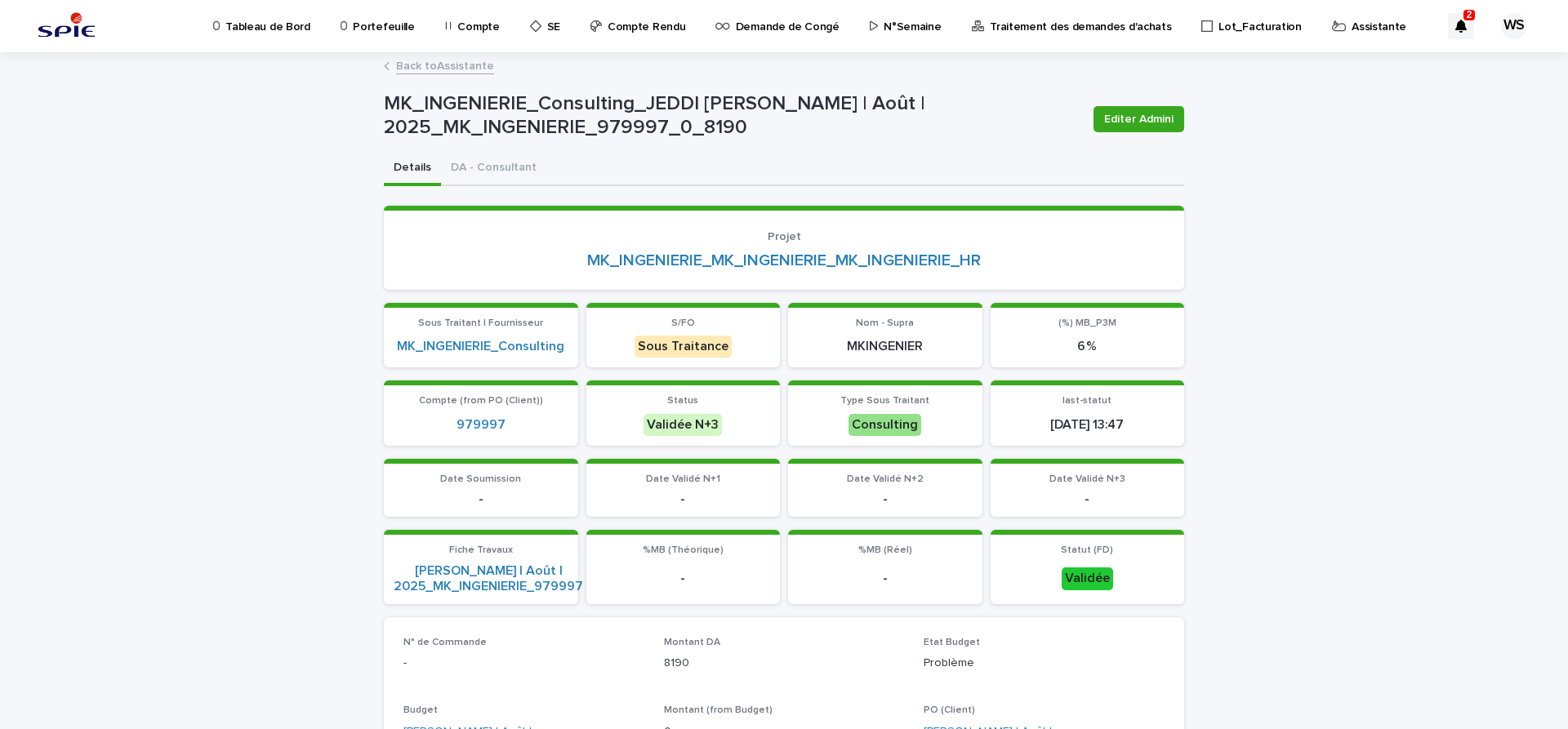
click at [1351, 26] on p "Assistante" at bounding box center [1379, 17] width 55 height 34
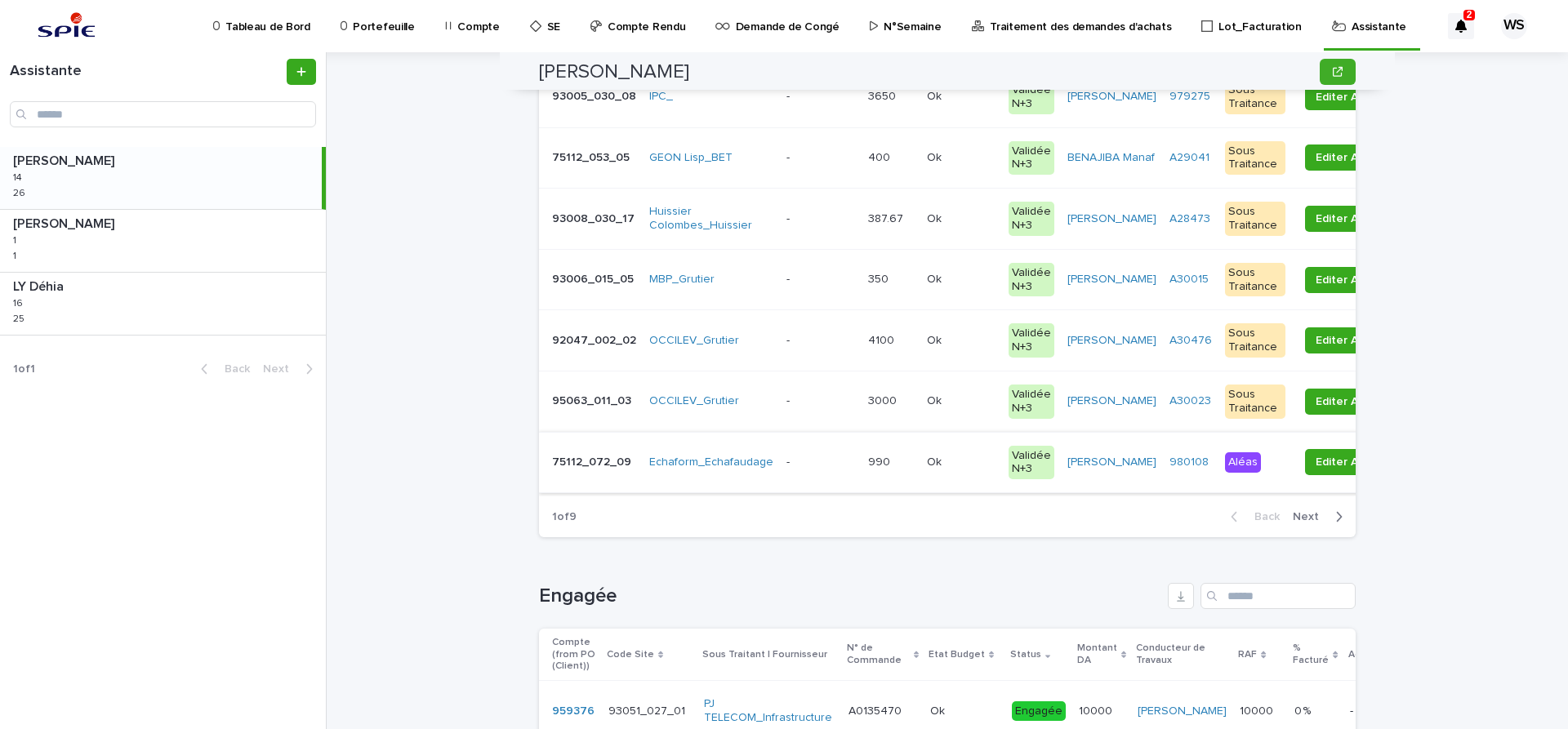
scroll to position [480, 0]
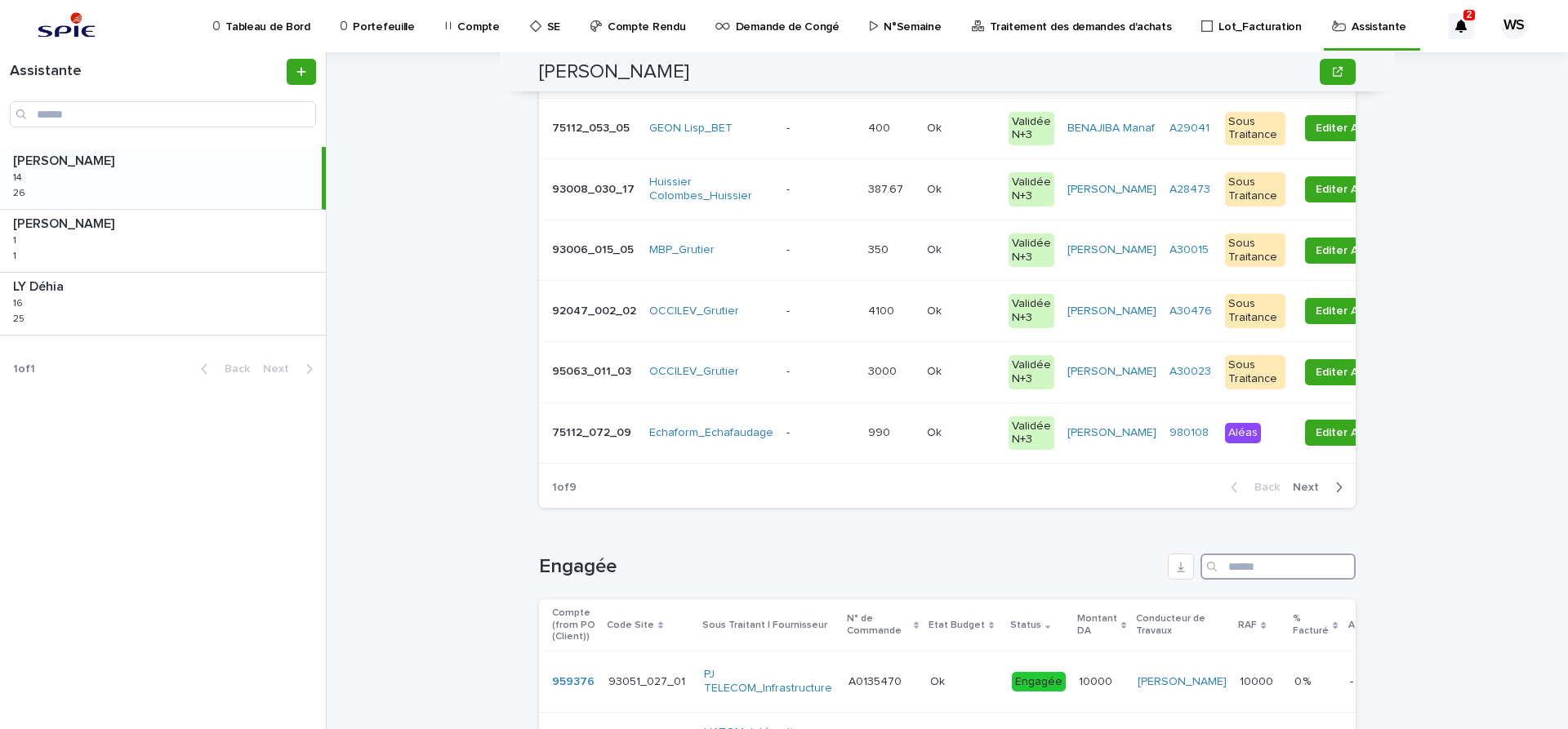
click at [1281, 573] on input "Search" at bounding box center [1278, 566] width 155 height 26
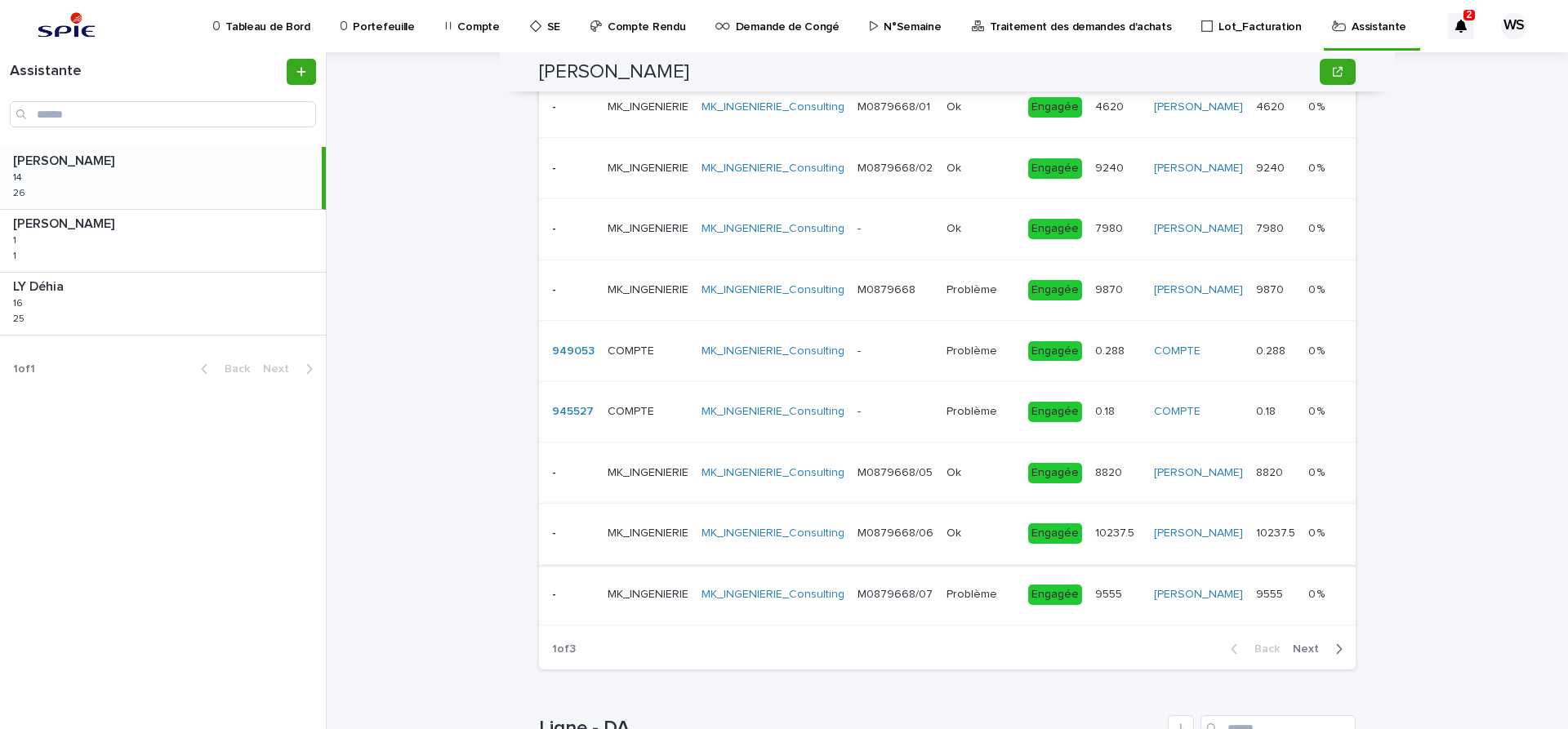
scroll to position [1235, 0]
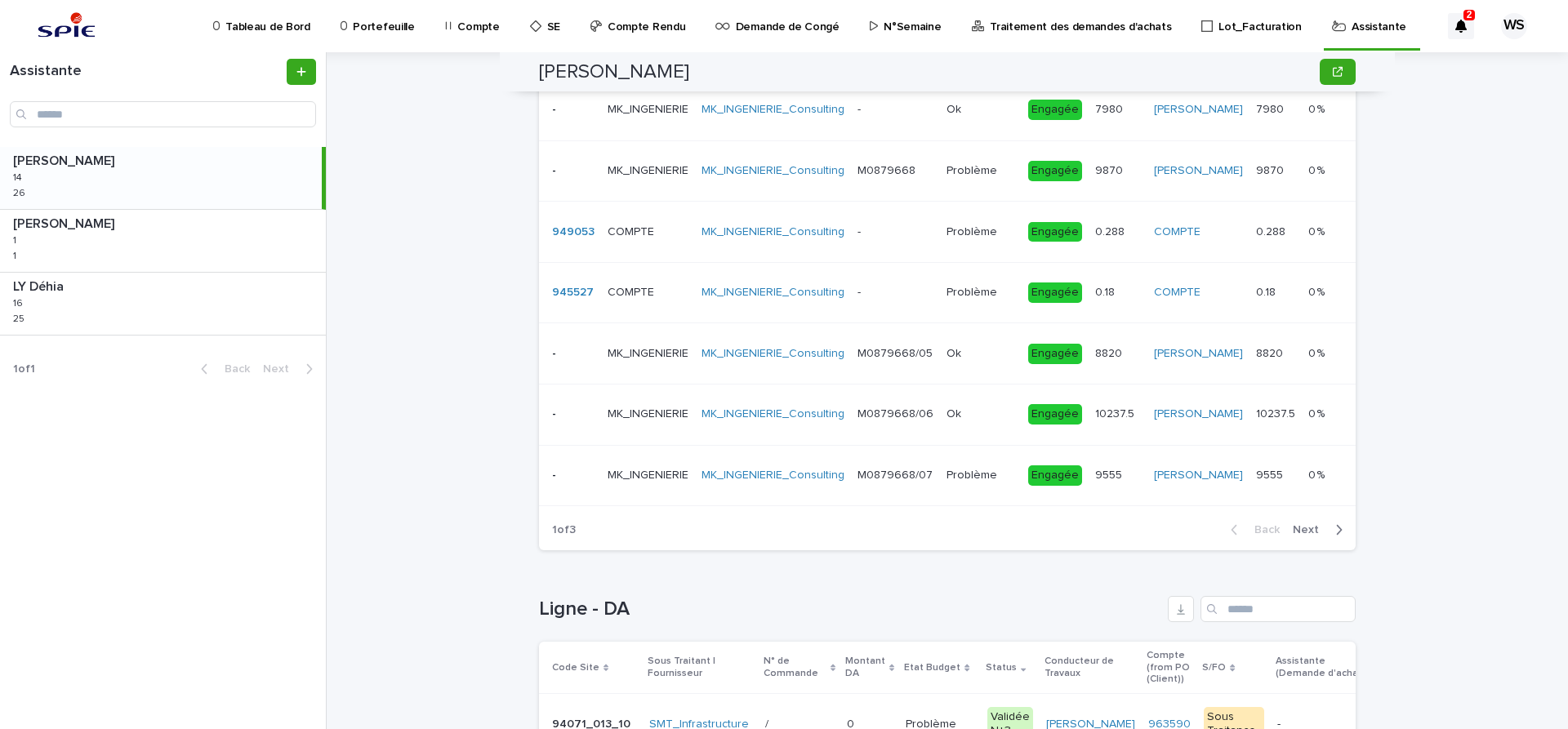
type input "***"
click at [1312, 528] on span "Next" at bounding box center [1310, 530] width 36 height 12
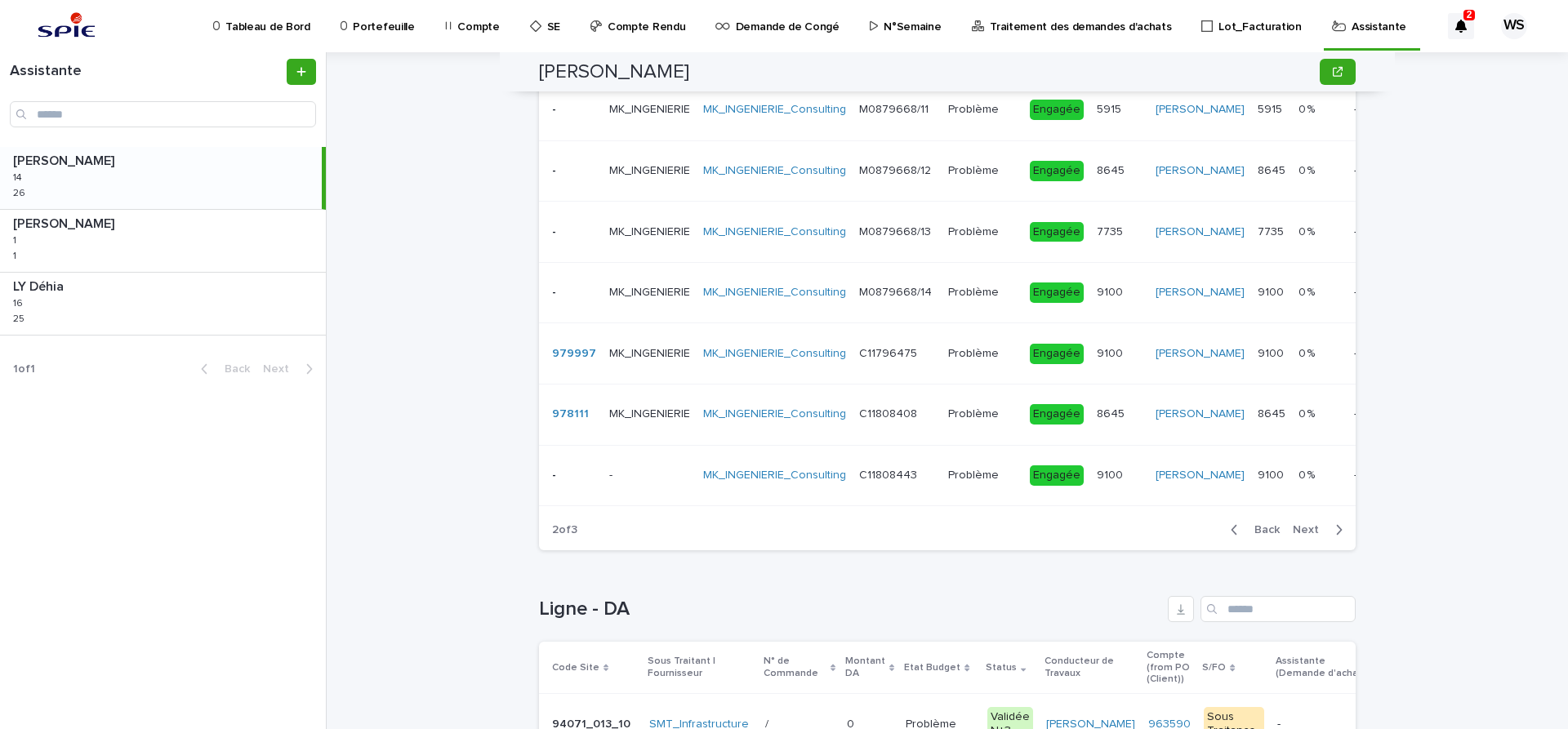
click at [1307, 529] on span "Next" at bounding box center [1310, 530] width 36 height 12
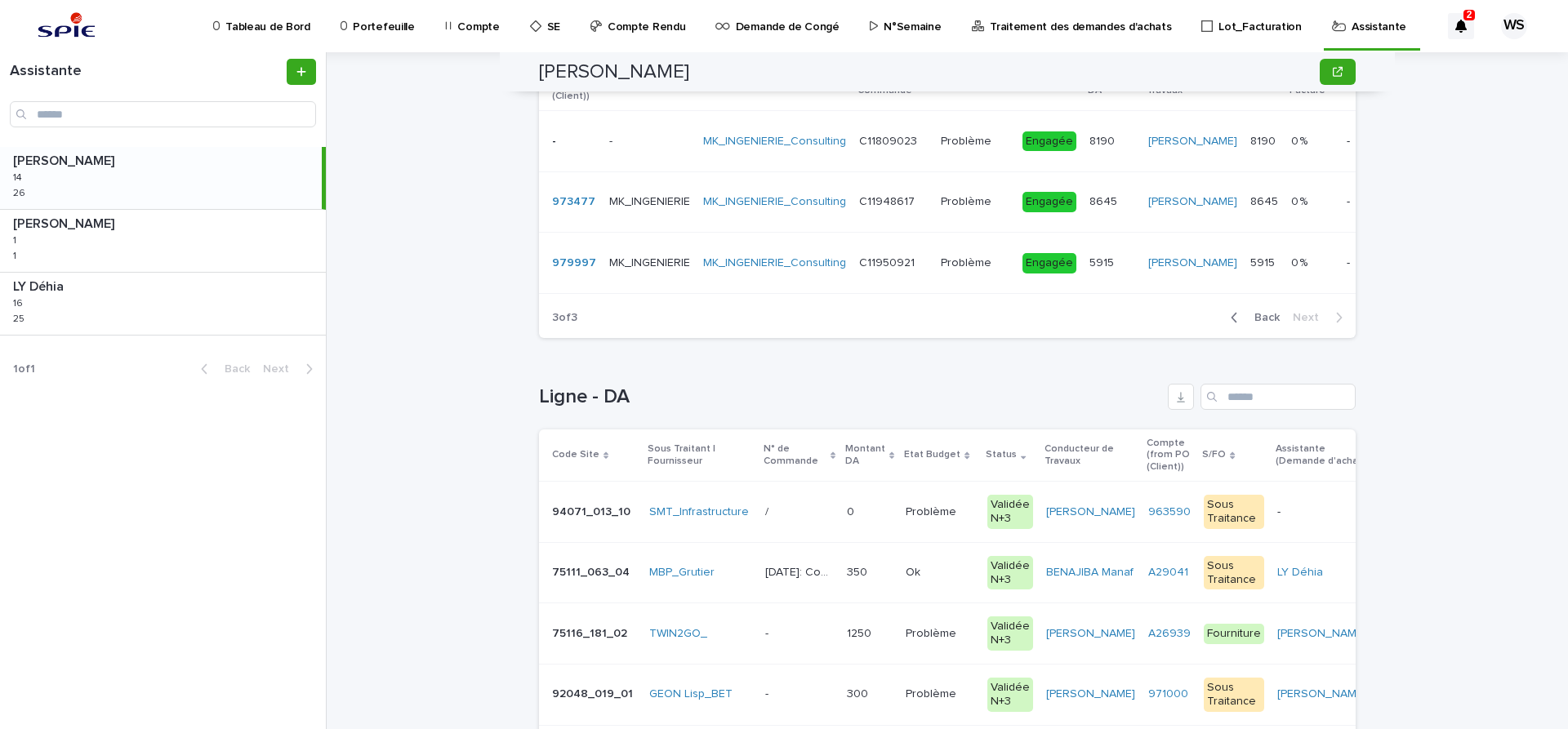
scroll to position [883, 0]
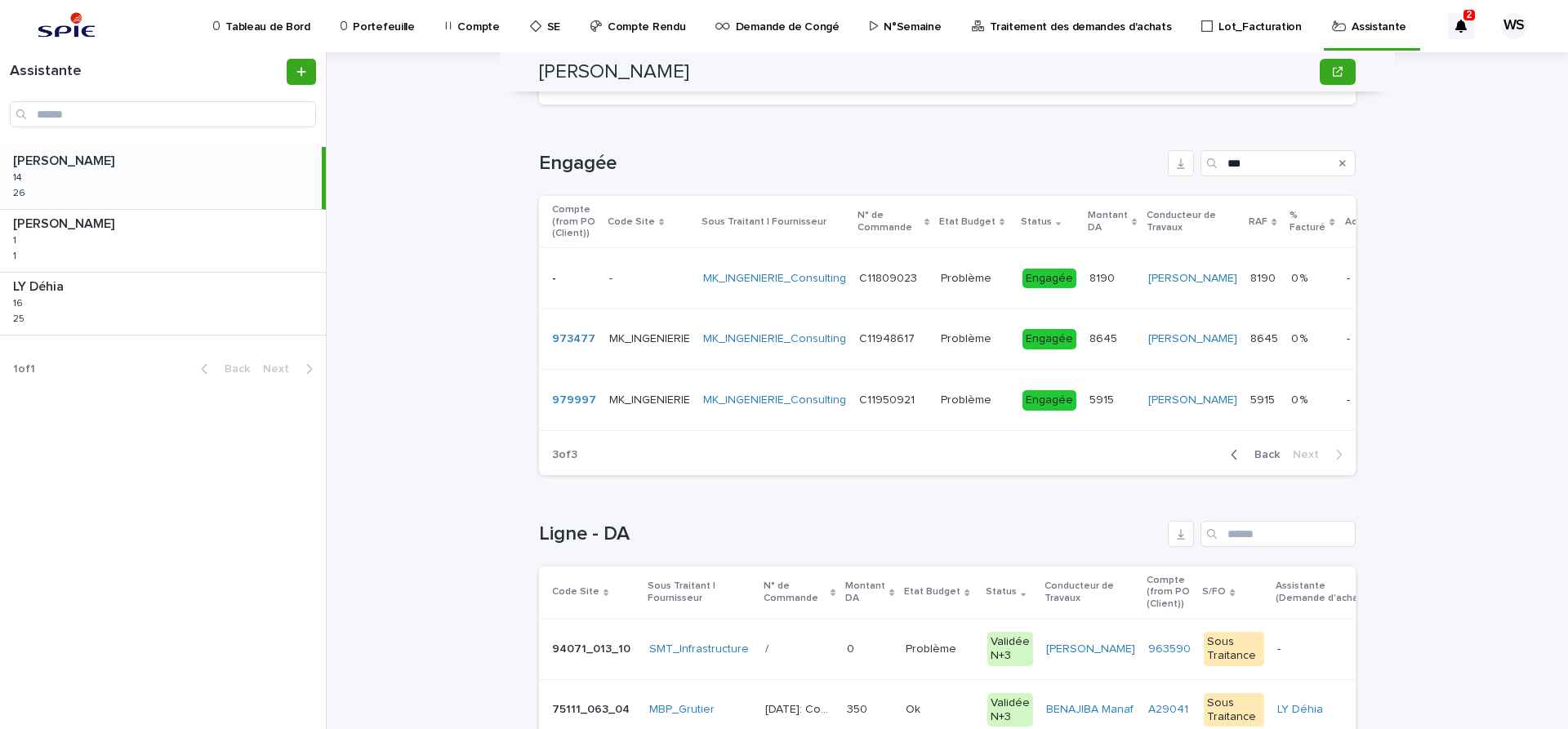
click at [1004, 401] on p at bounding box center [975, 400] width 68 height 14
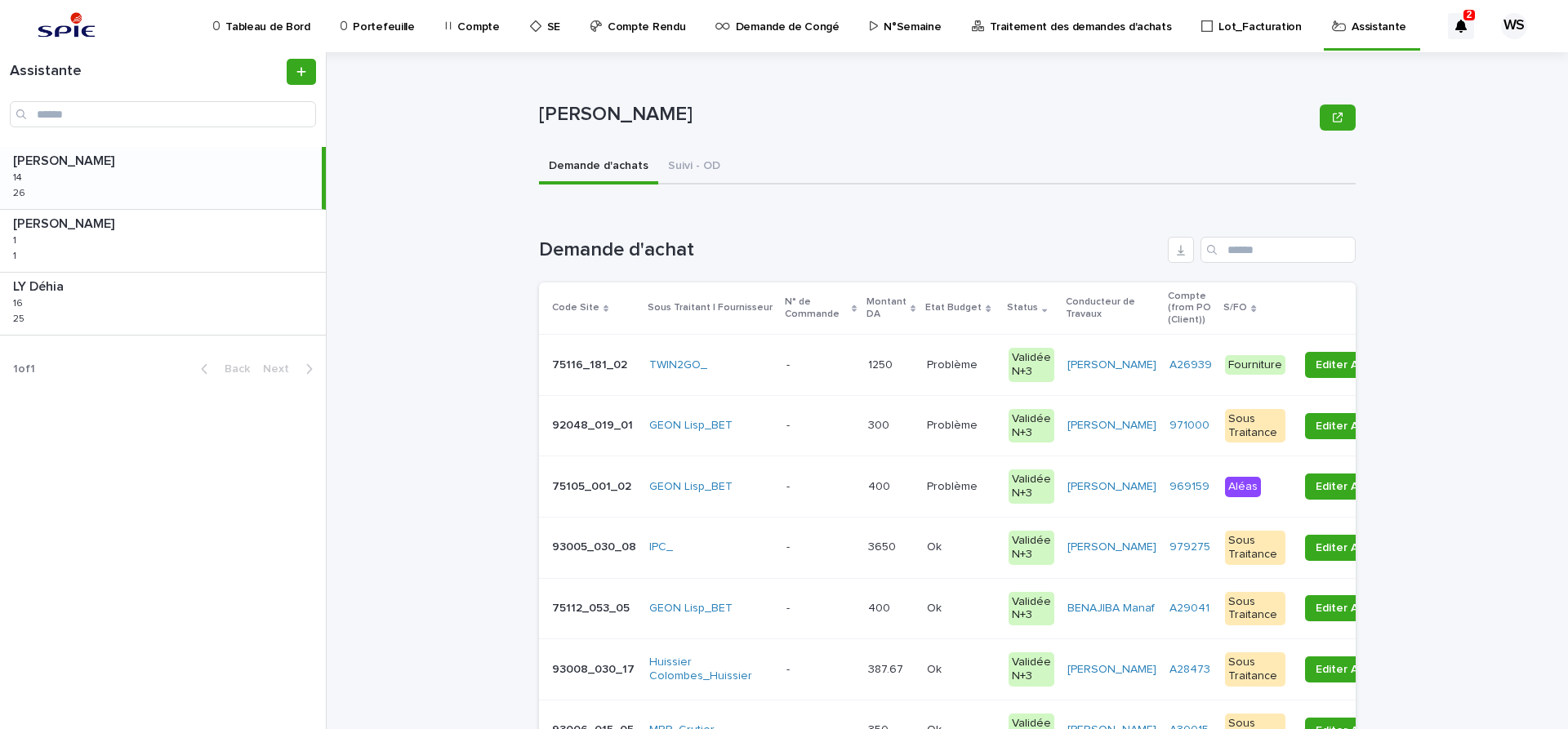
click at [1065, 25] on p "Traitement des demandes d'achats" at bounding box center [1081, 17] width 182 height 34
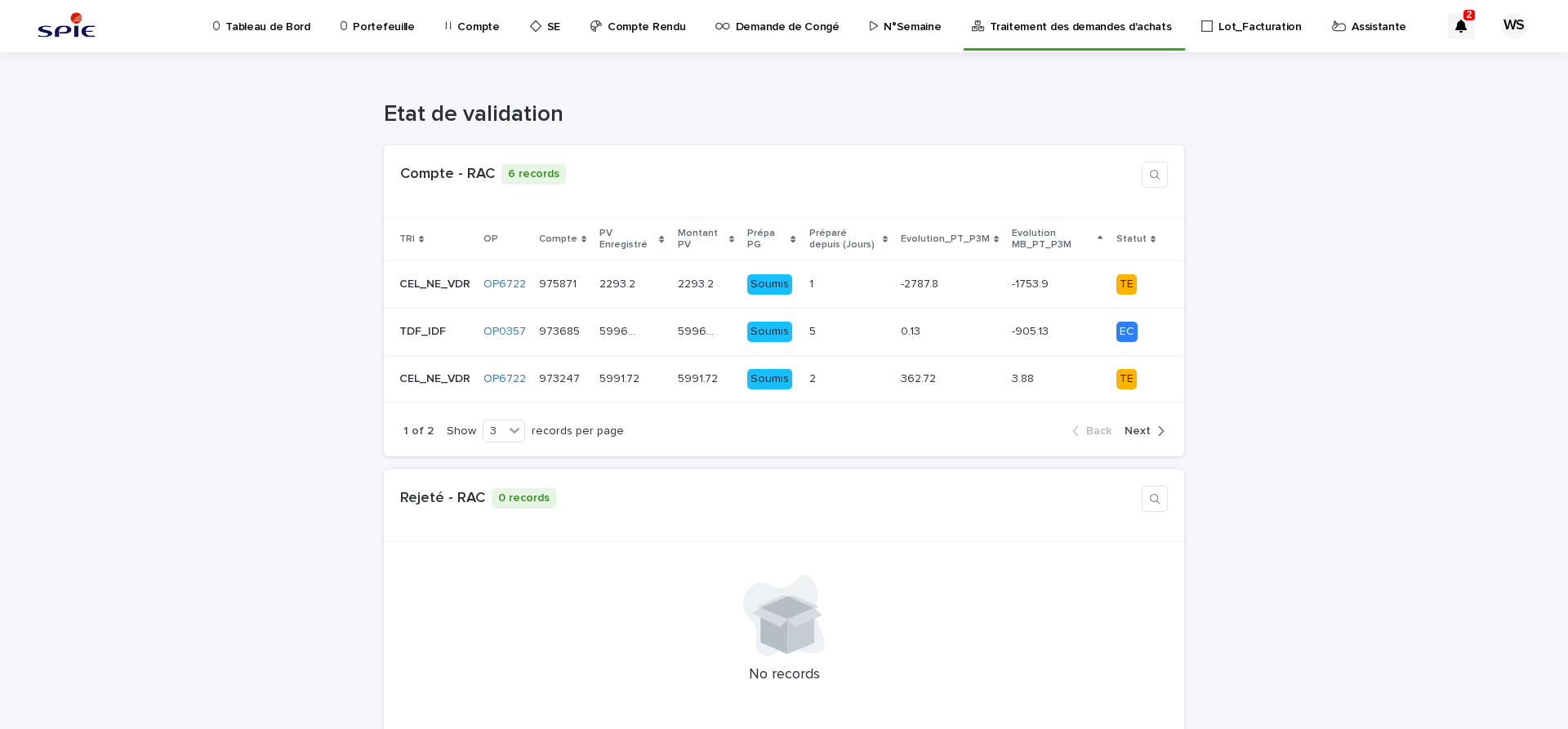
click at [1351, 24] on p "Assistante" at bounding box center [1379, 17] width 55 height 34
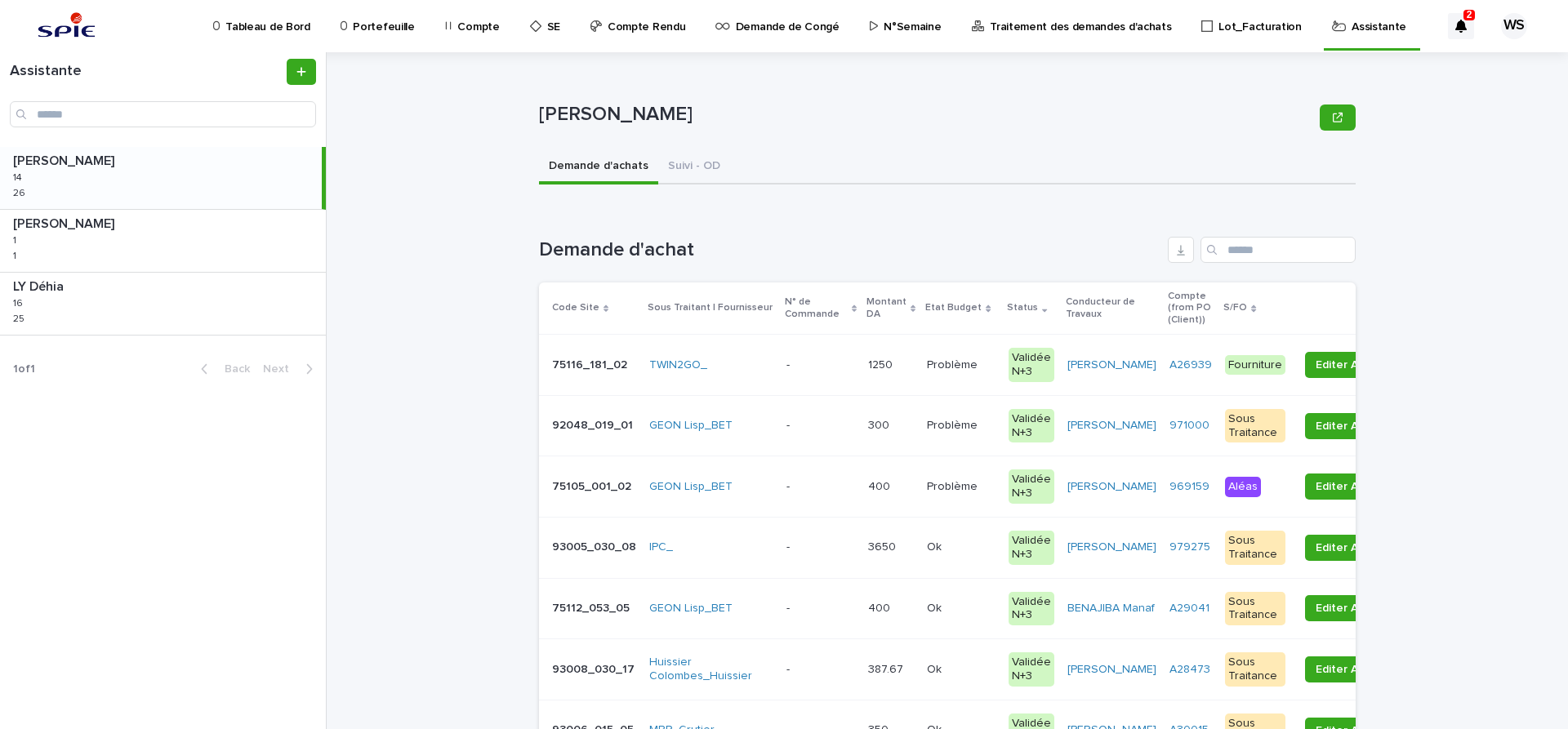
scroll to position [617, 0]
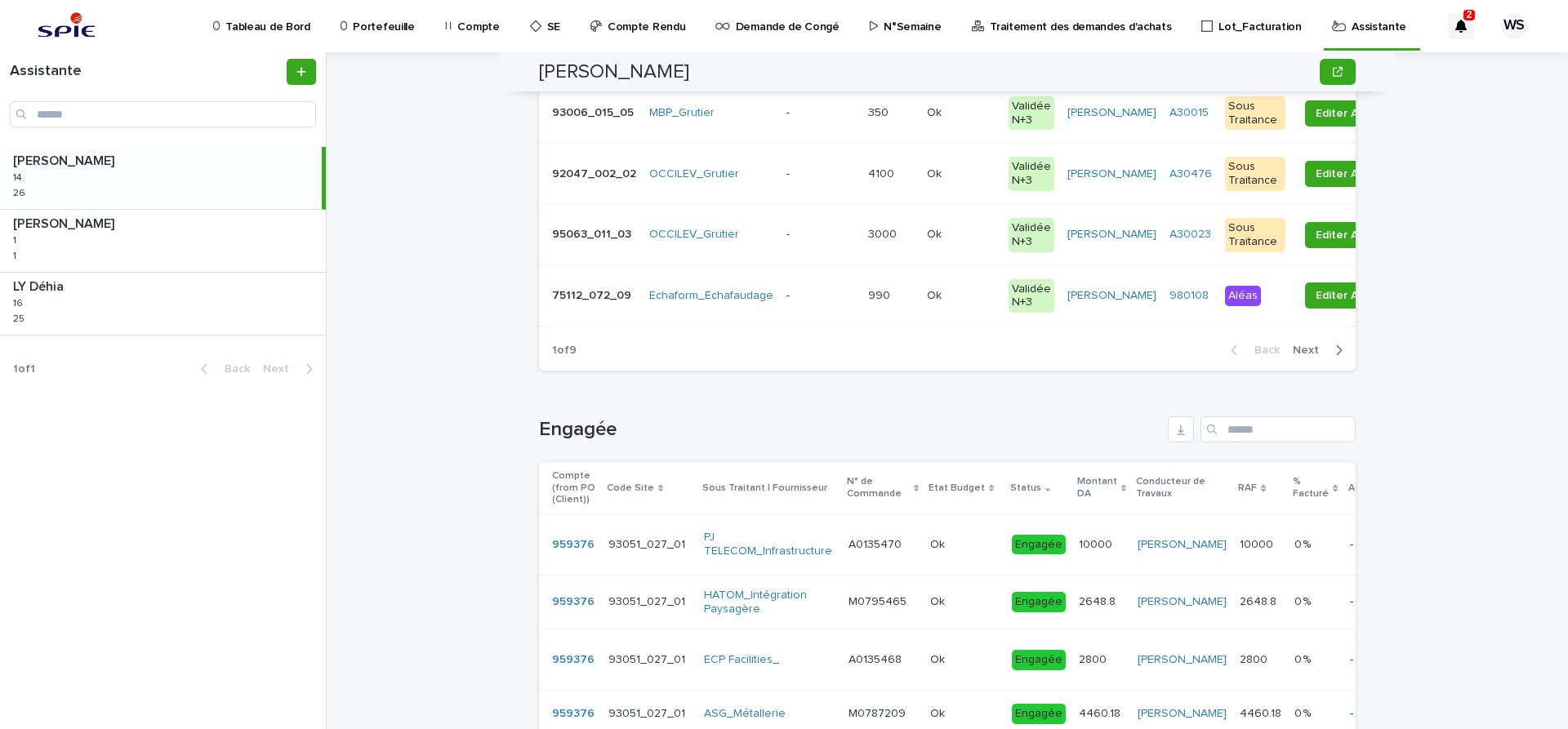
click at [1310, 346] on span "Next" at bounding box center [1310, 350] width 36 height 12
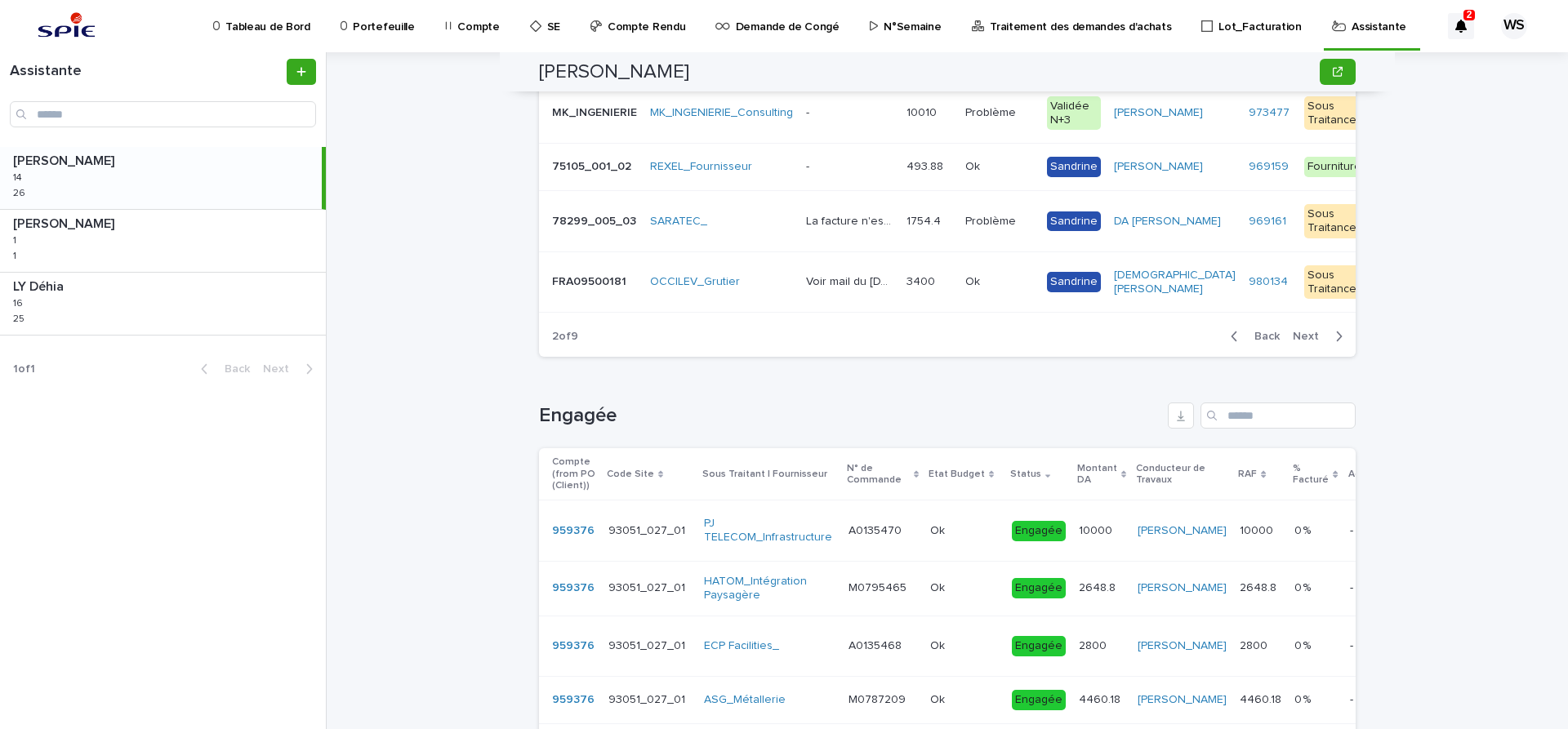
scroll to position [412, 0]
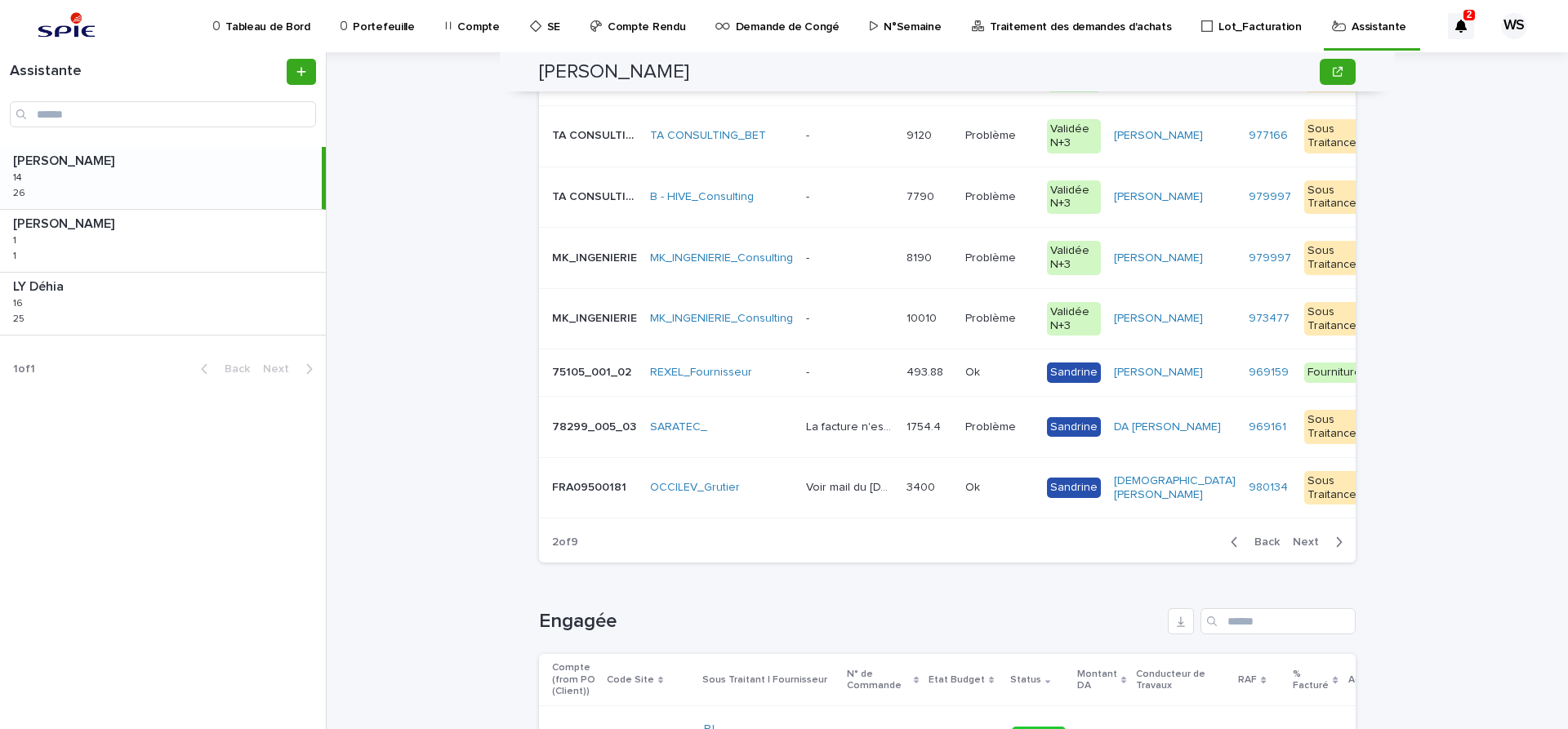
click at [847, 255] on p at bounding box center [850, 259] width 88 height 14
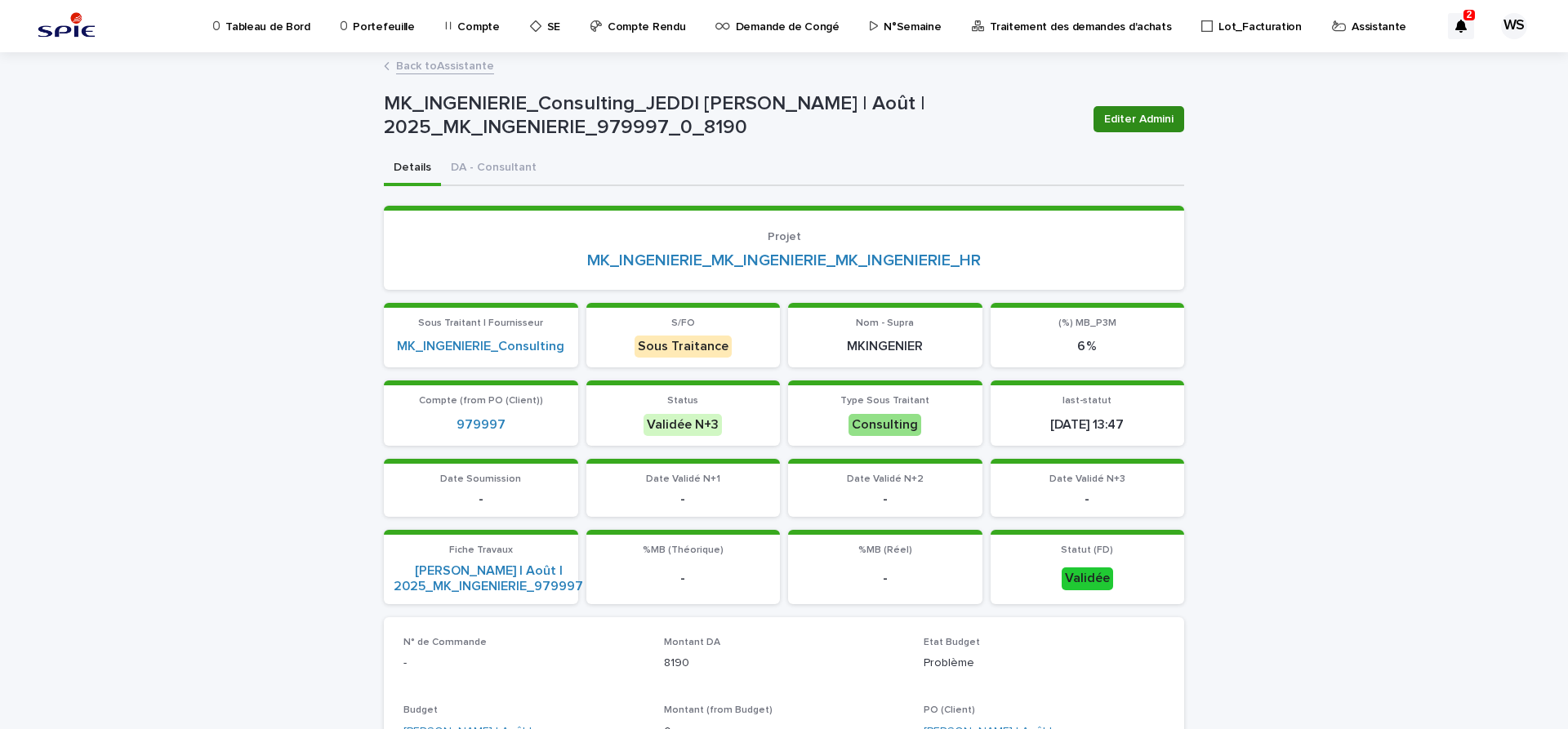
click at [1151, 123] on span "Editer Admini" at bounding box center [1138, 119] width 69 height 17
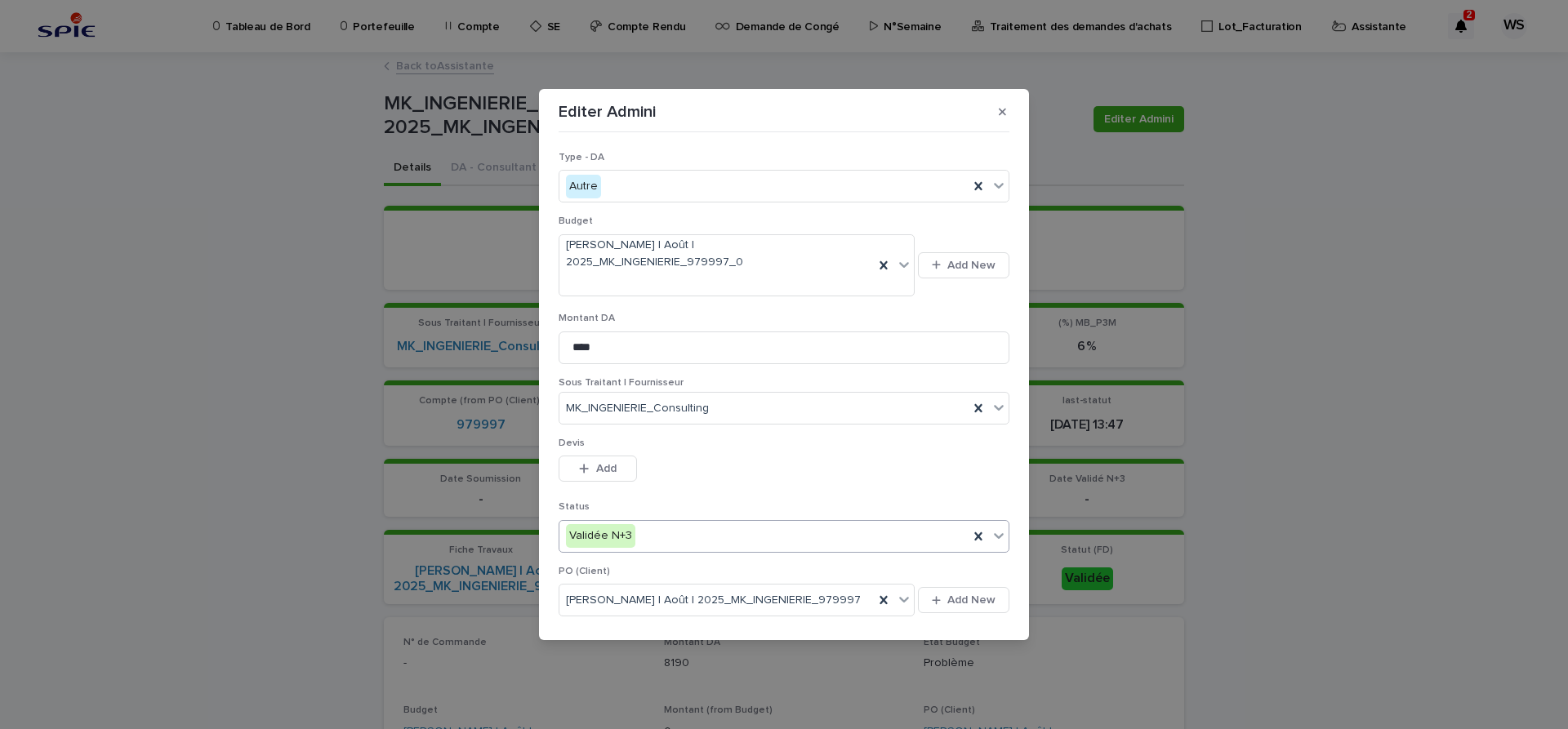
click at [998, 527] on icon at bounding box center [999, 535] width 17 height 17
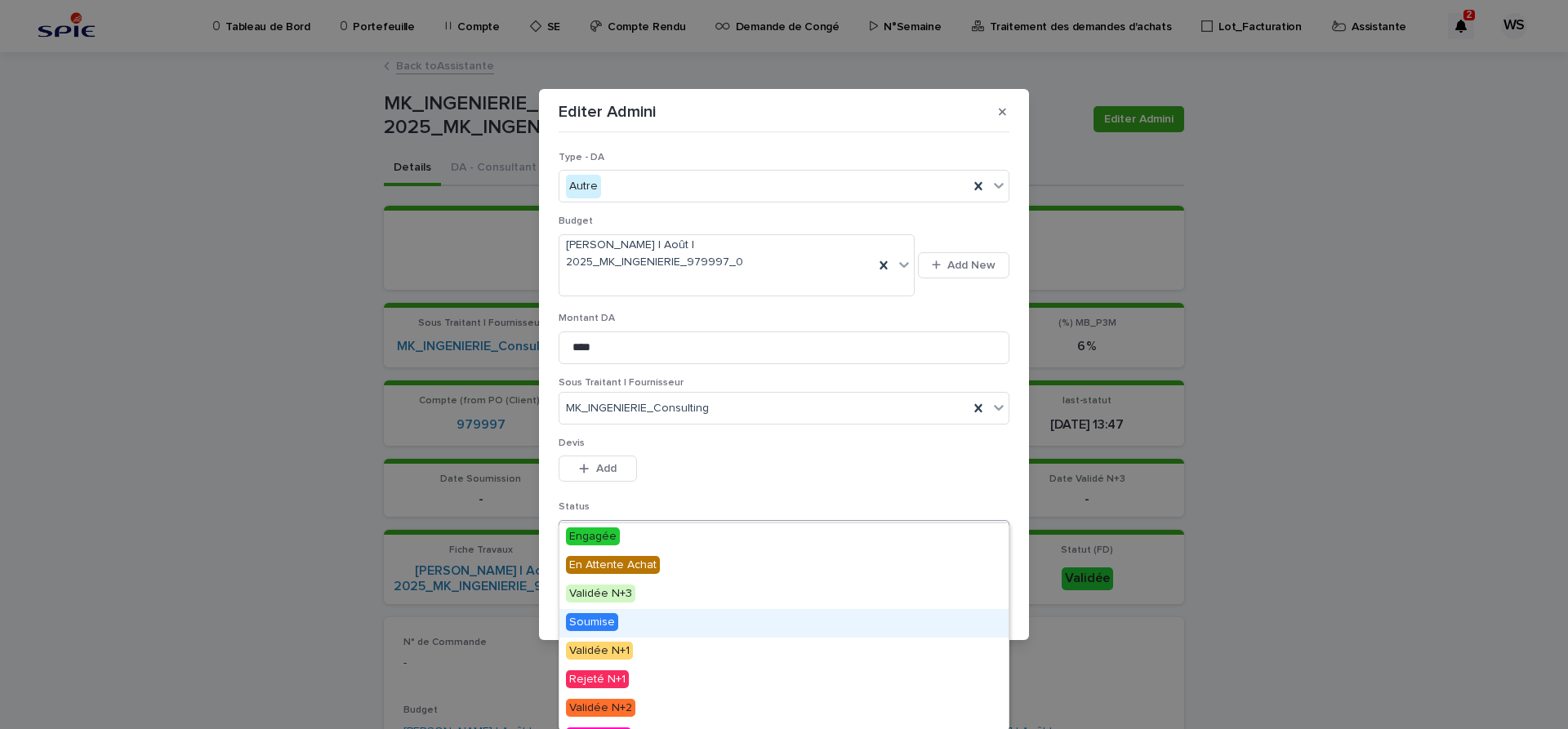
scroll to position [137, 0]
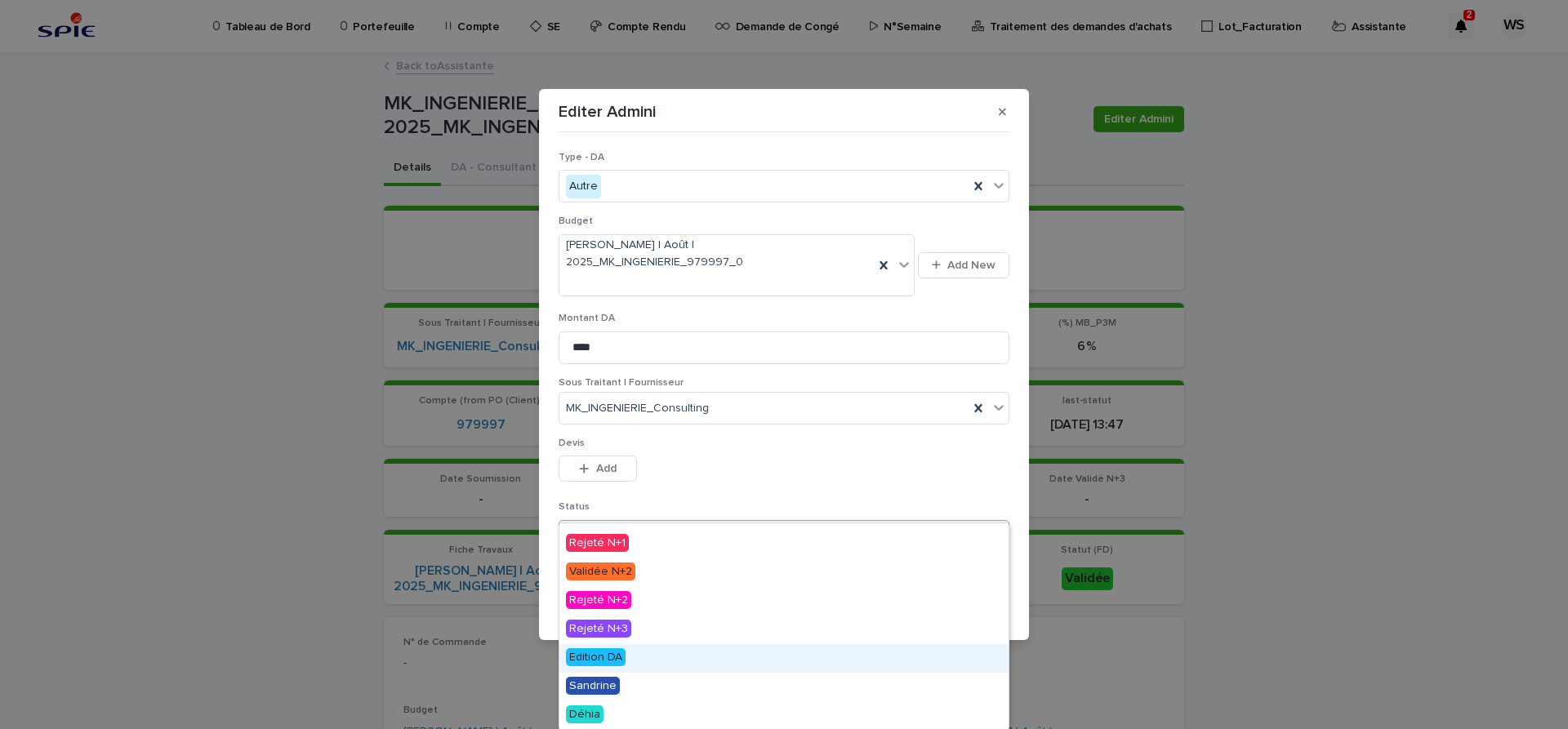
click at [593, 652] on span "Edition DA" at bounding box center [596, 657] width 60 height 18
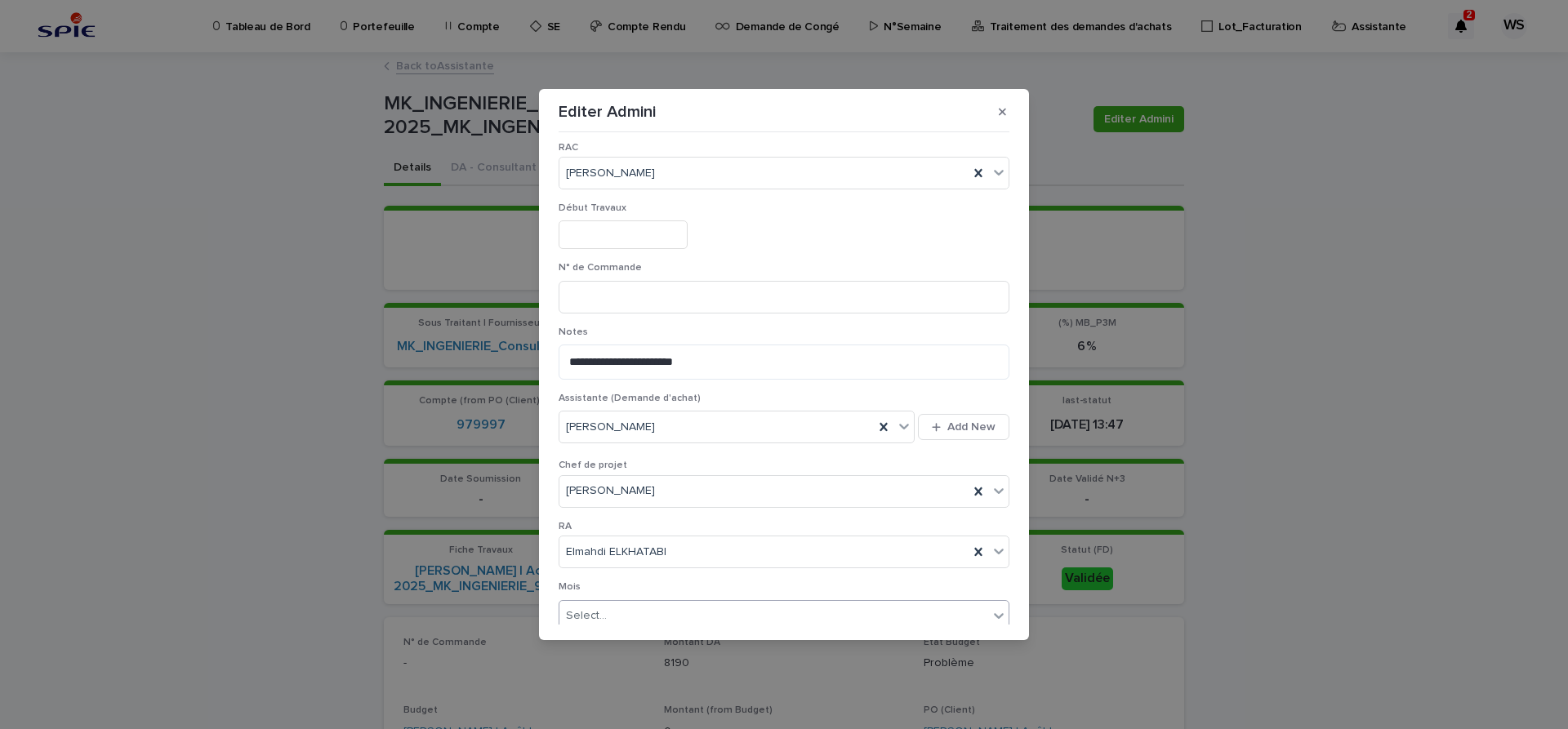
scroll to position [851, 0]
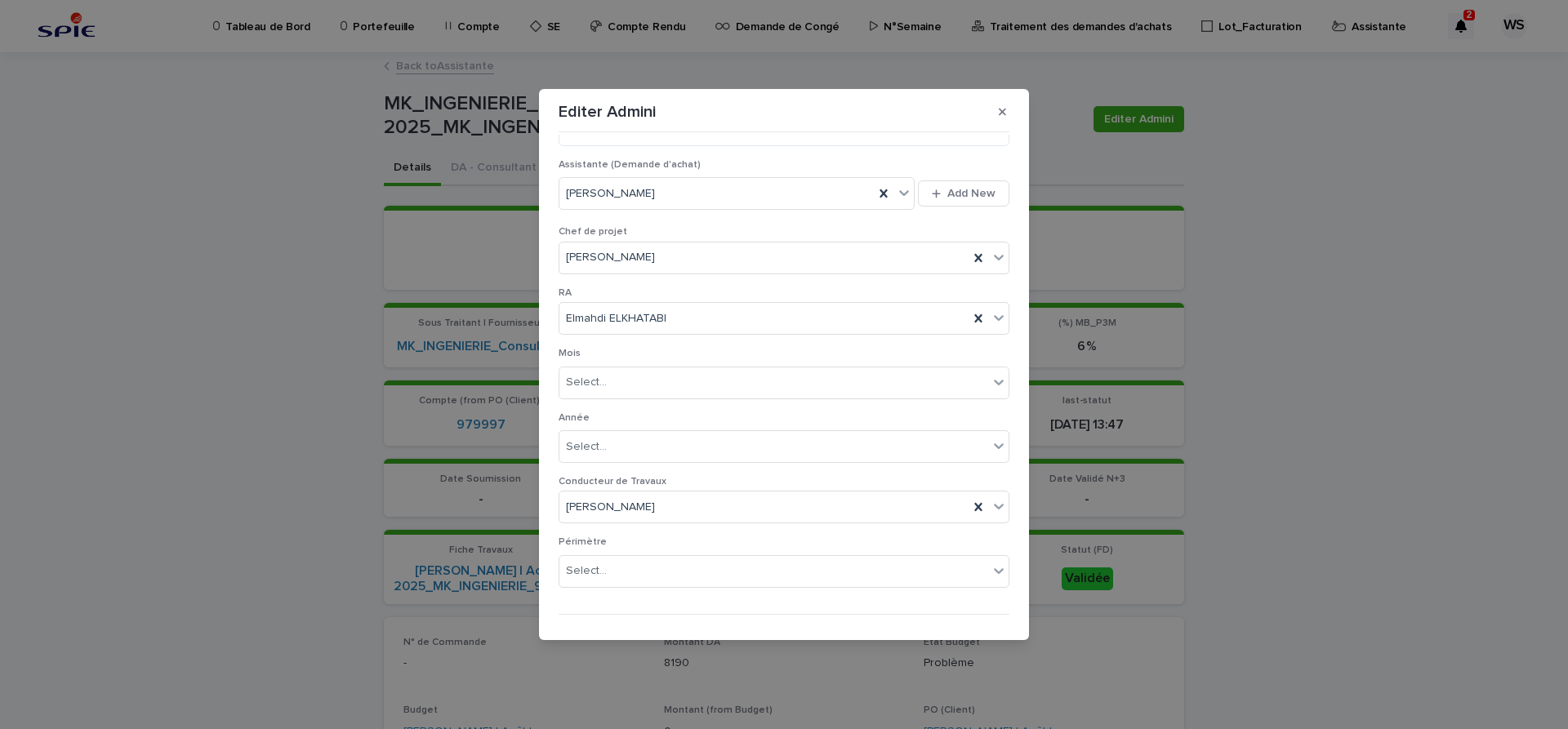
click at [981, 635] on span "Save" at bounding box center [983, 641] width 27 height 12
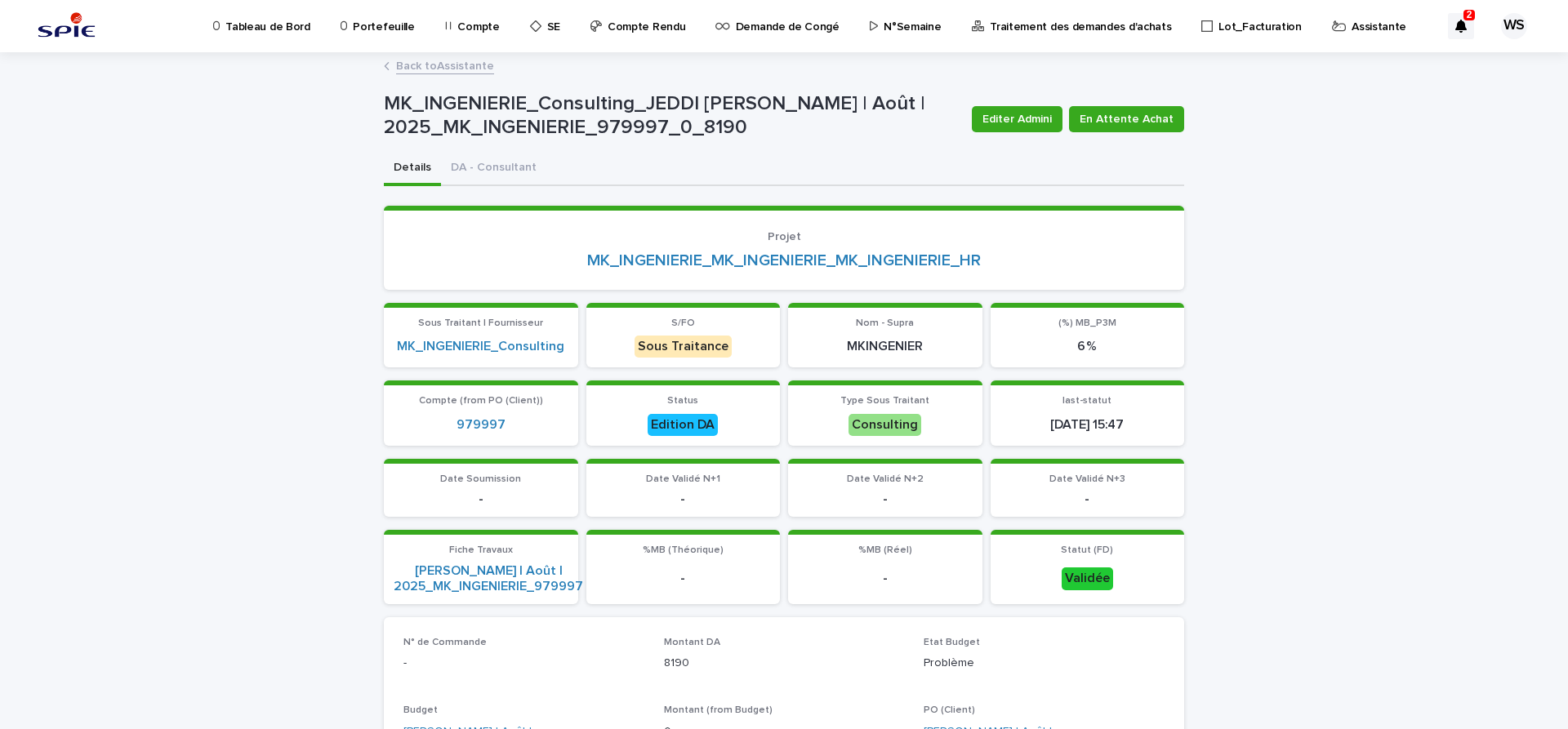
click at [462, 68] on link "Back to Assistante" at bounding box center [445, 64] width 98 height 19
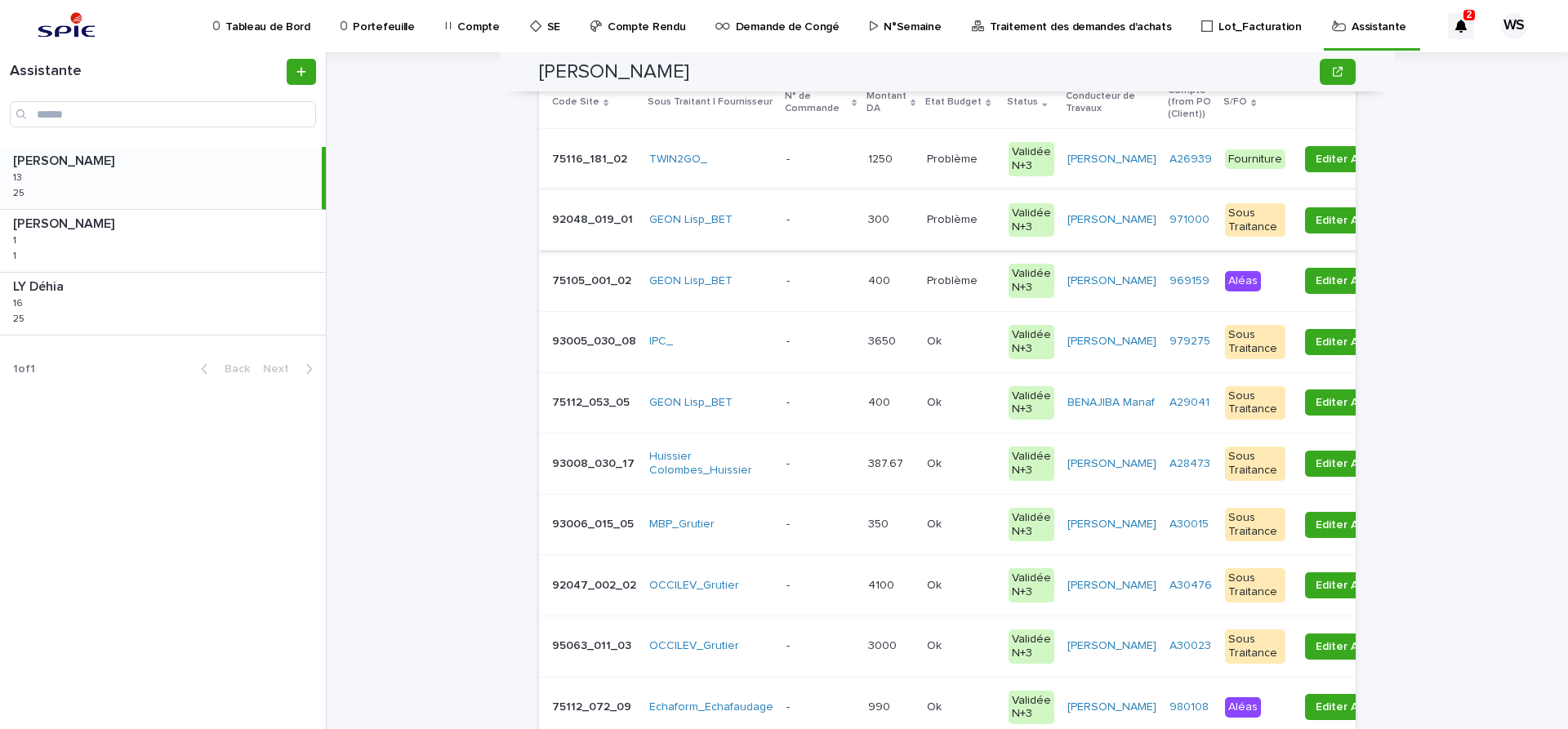
scroll to position [412, 0]
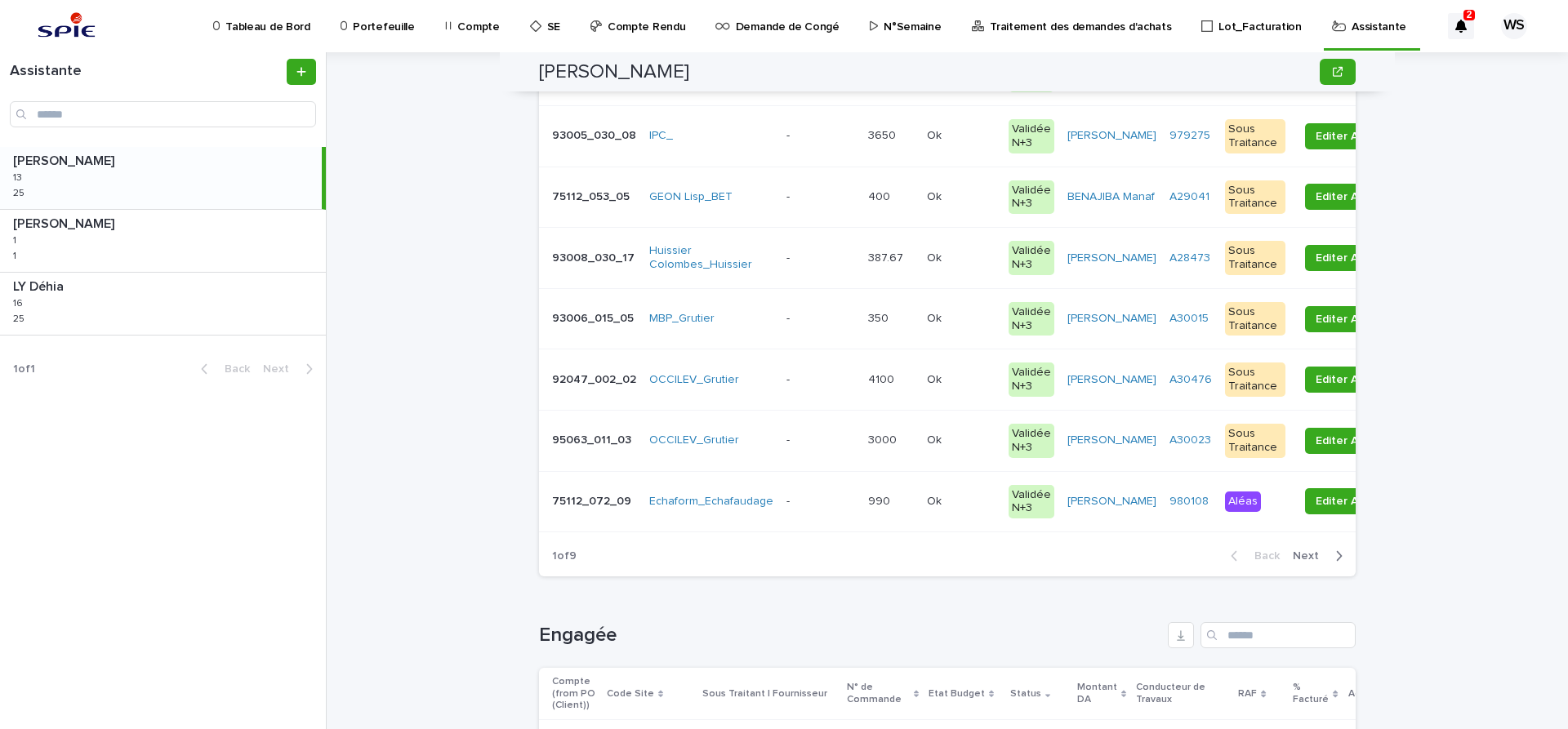
click at [1311, 554] on span "Next" at bounding box center [1310, 556] width 36 height 12
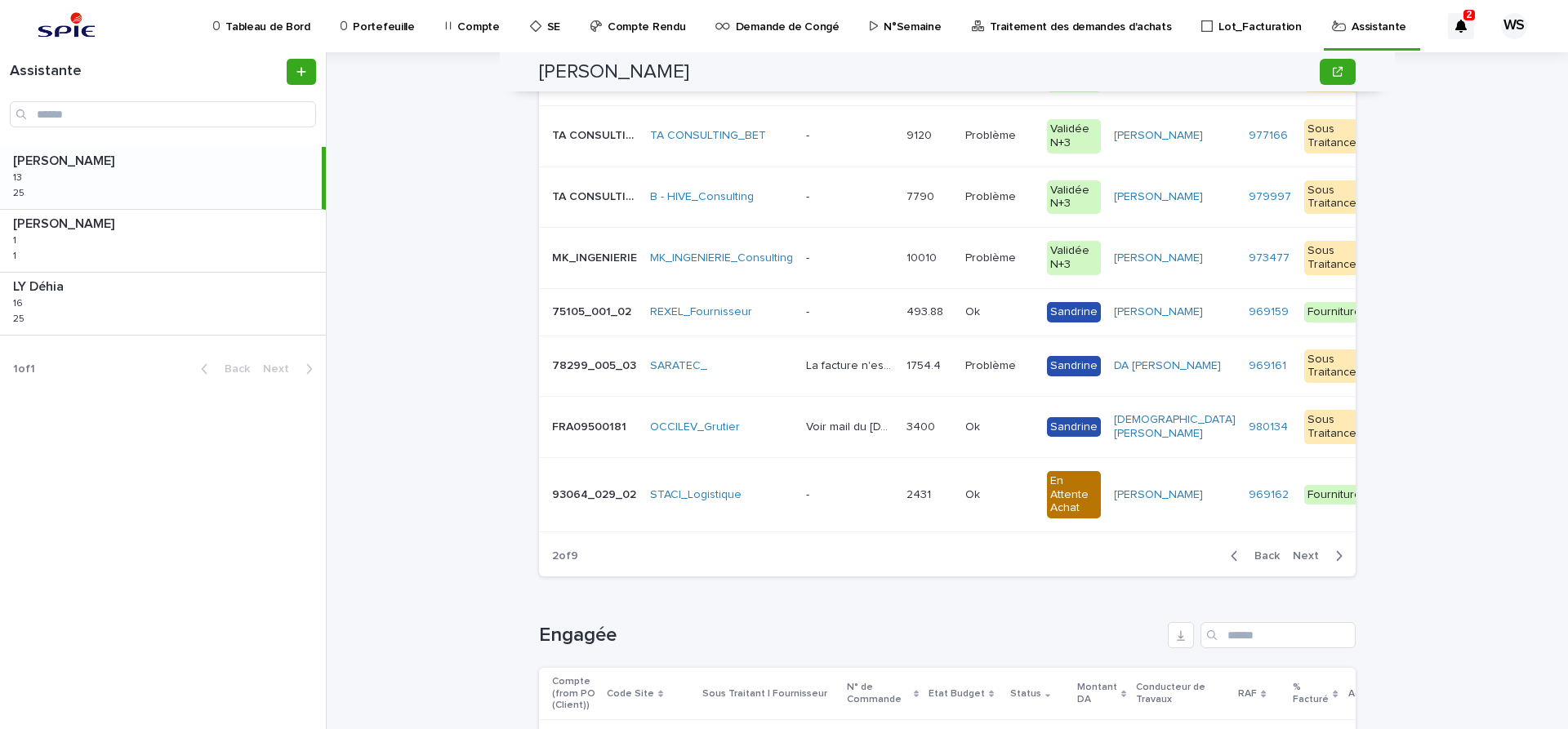
scroll to position [206, 0]
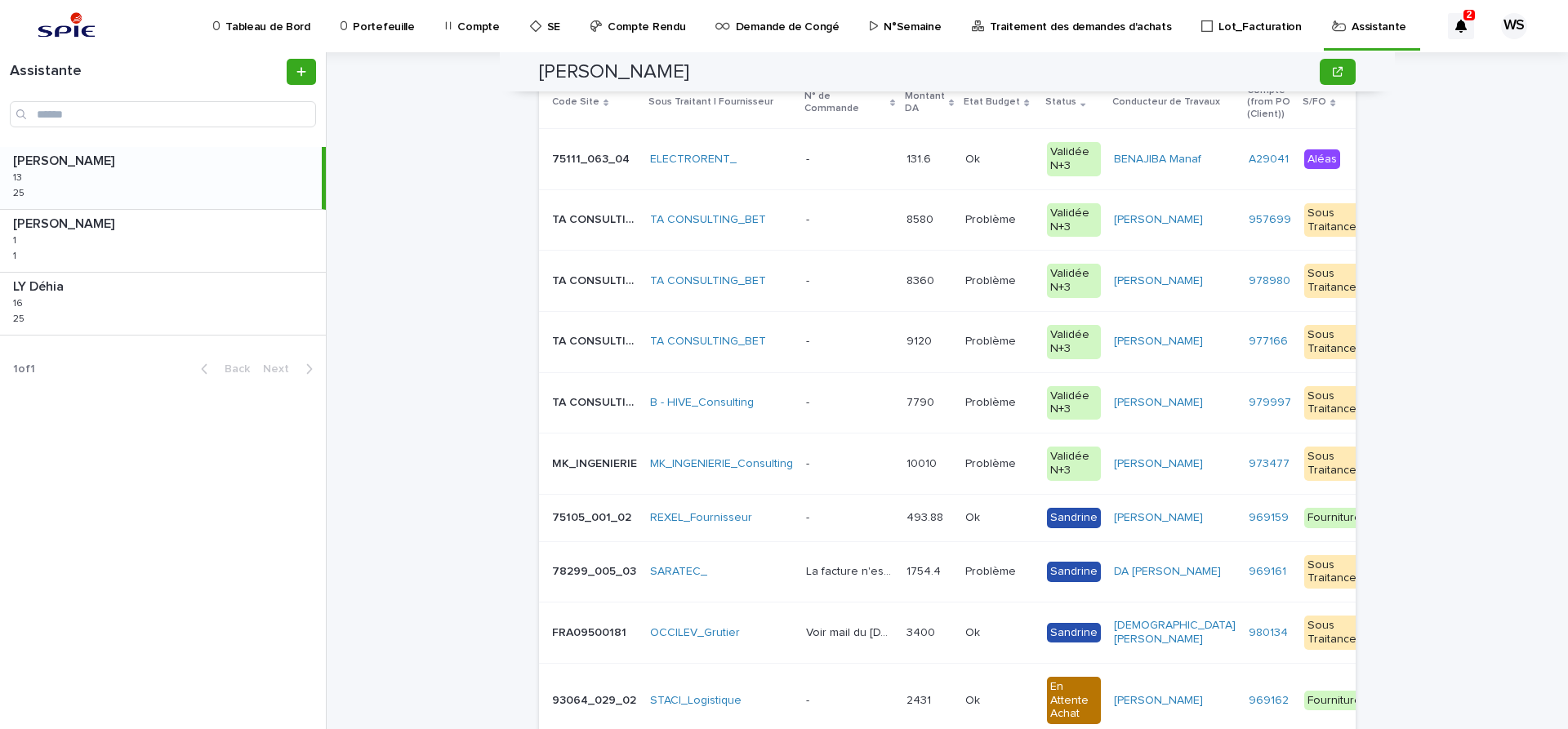
click at [837, 340] on p at bounding box center [850, 342] width 88 height 14
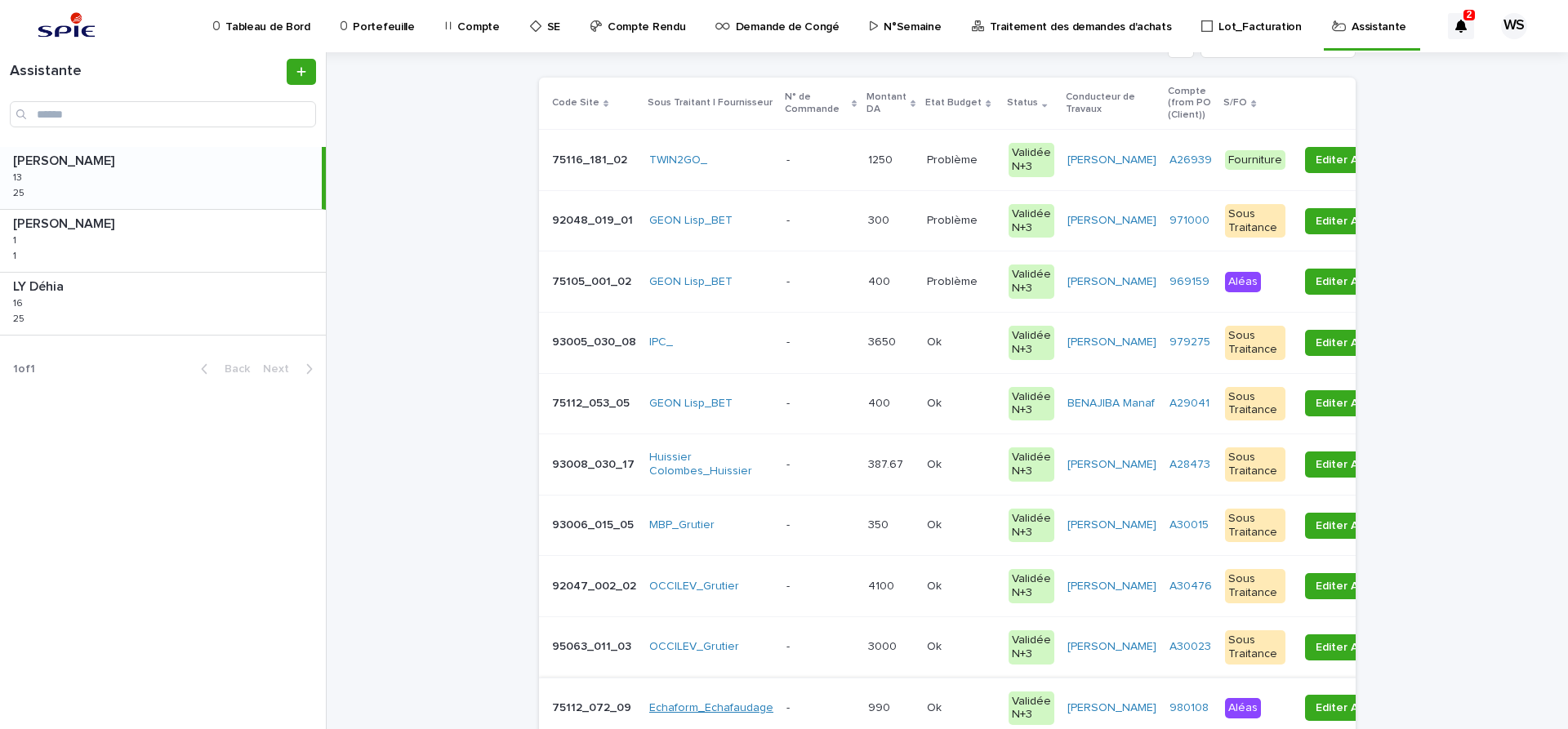
scroll to position [274, 0]
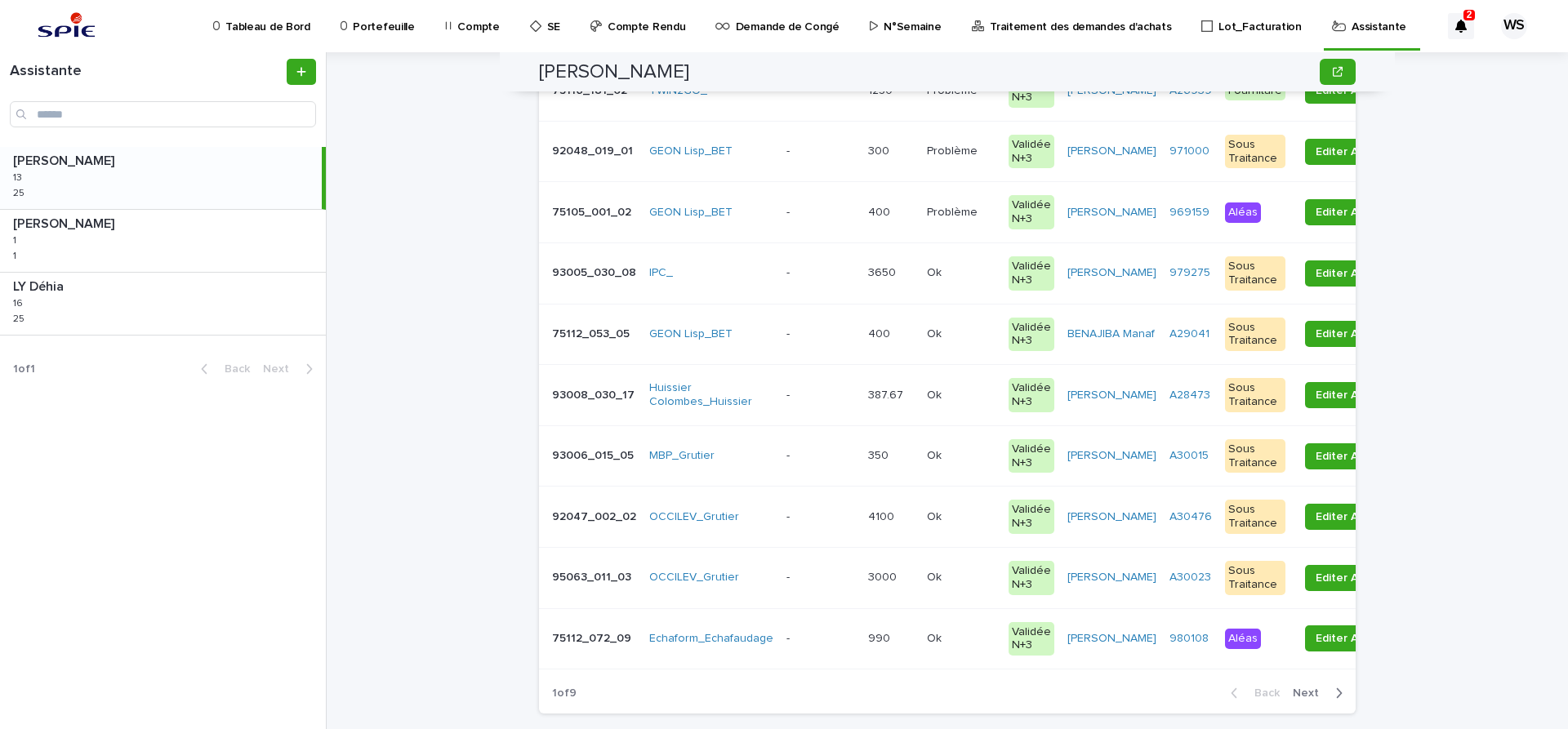
click at [1308, 691] on span "Next" at bounding box center [1310, 693] width 36 height 12
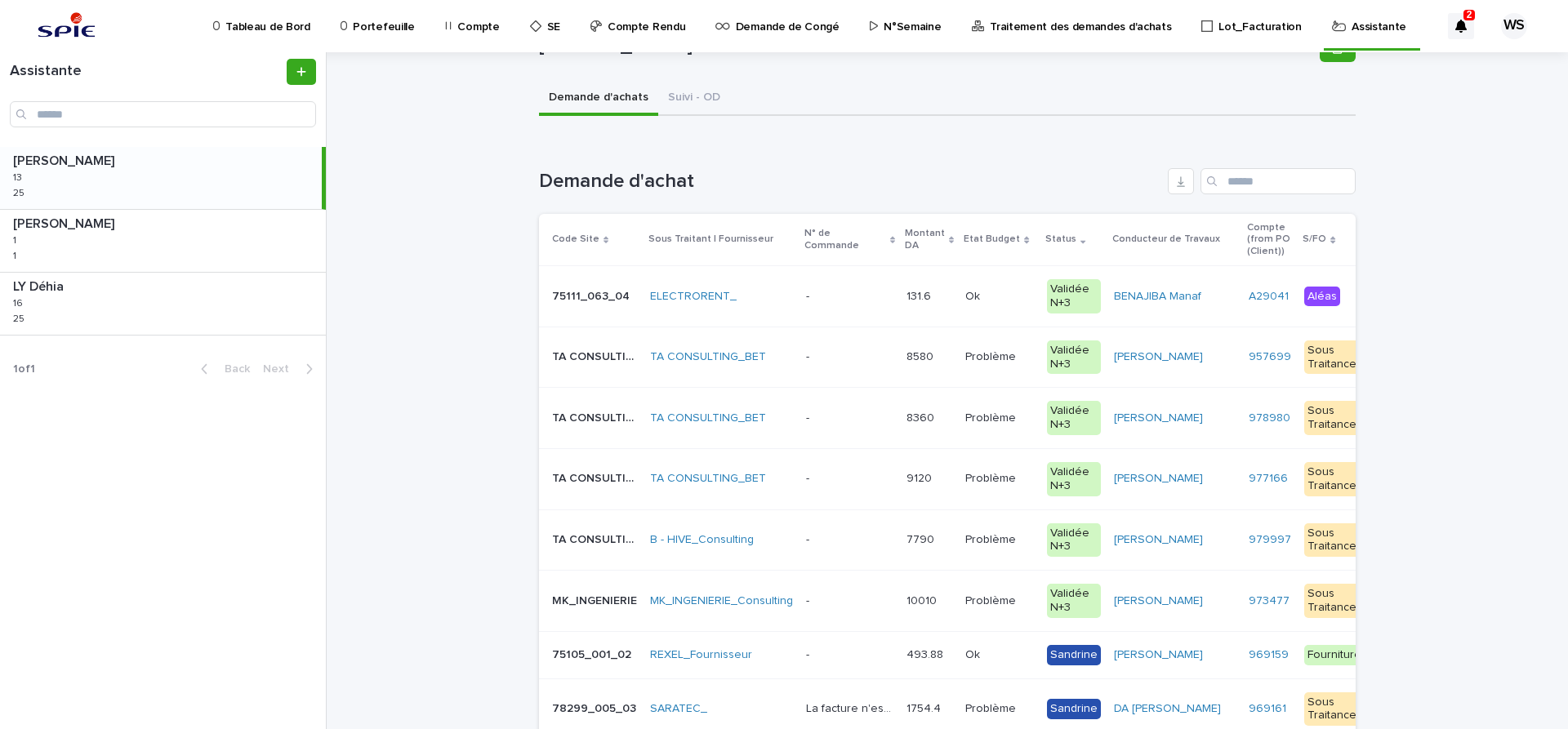
scroll to position [686, 0]
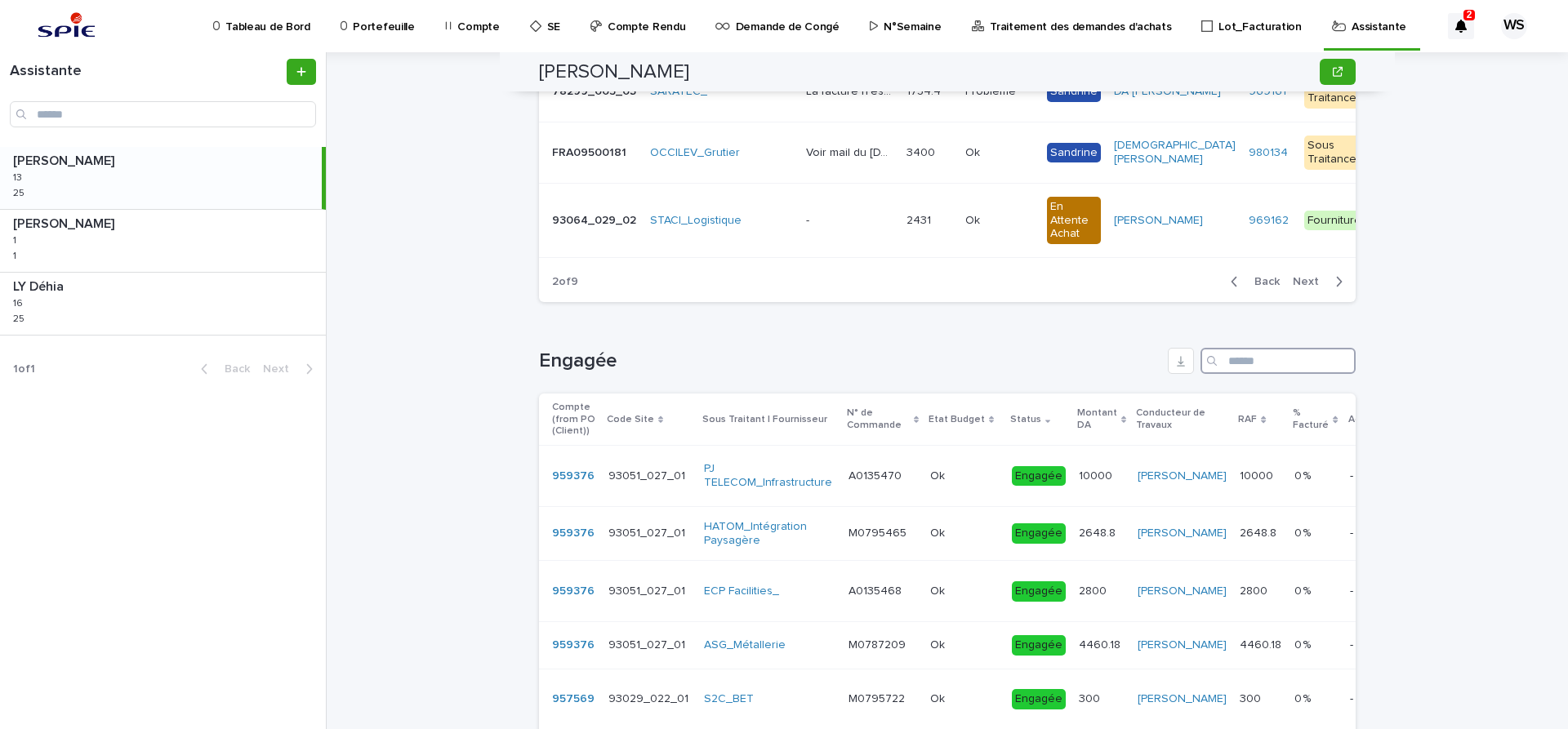
click at [1276, 362] on input "Search" at bounding box center [1278, 360] width 155 height 26
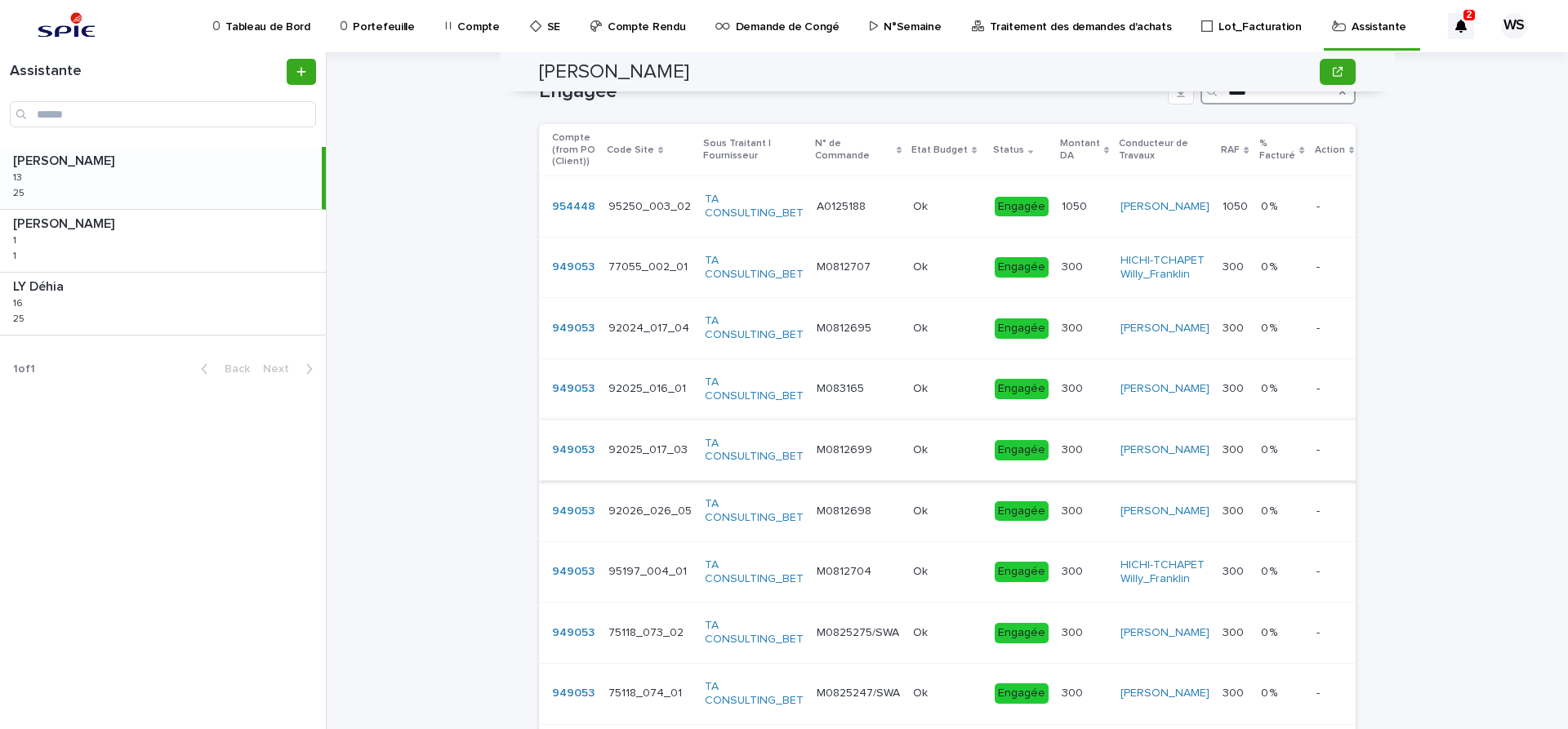
scroll to position [1230, 0]
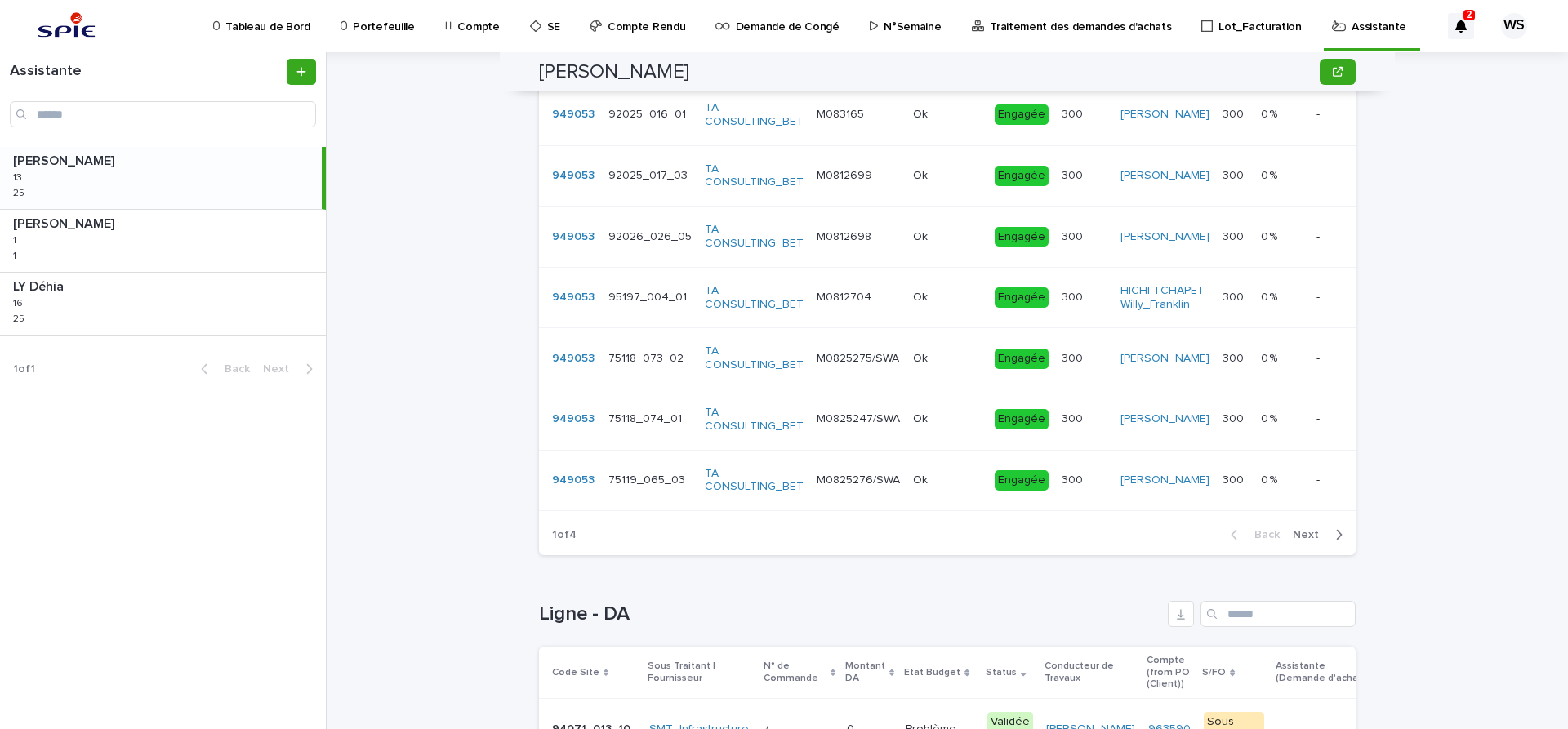
type input "****"
click at [1304, 541] on span "Next" at bounding box center [1310, 535] width 36 height 12
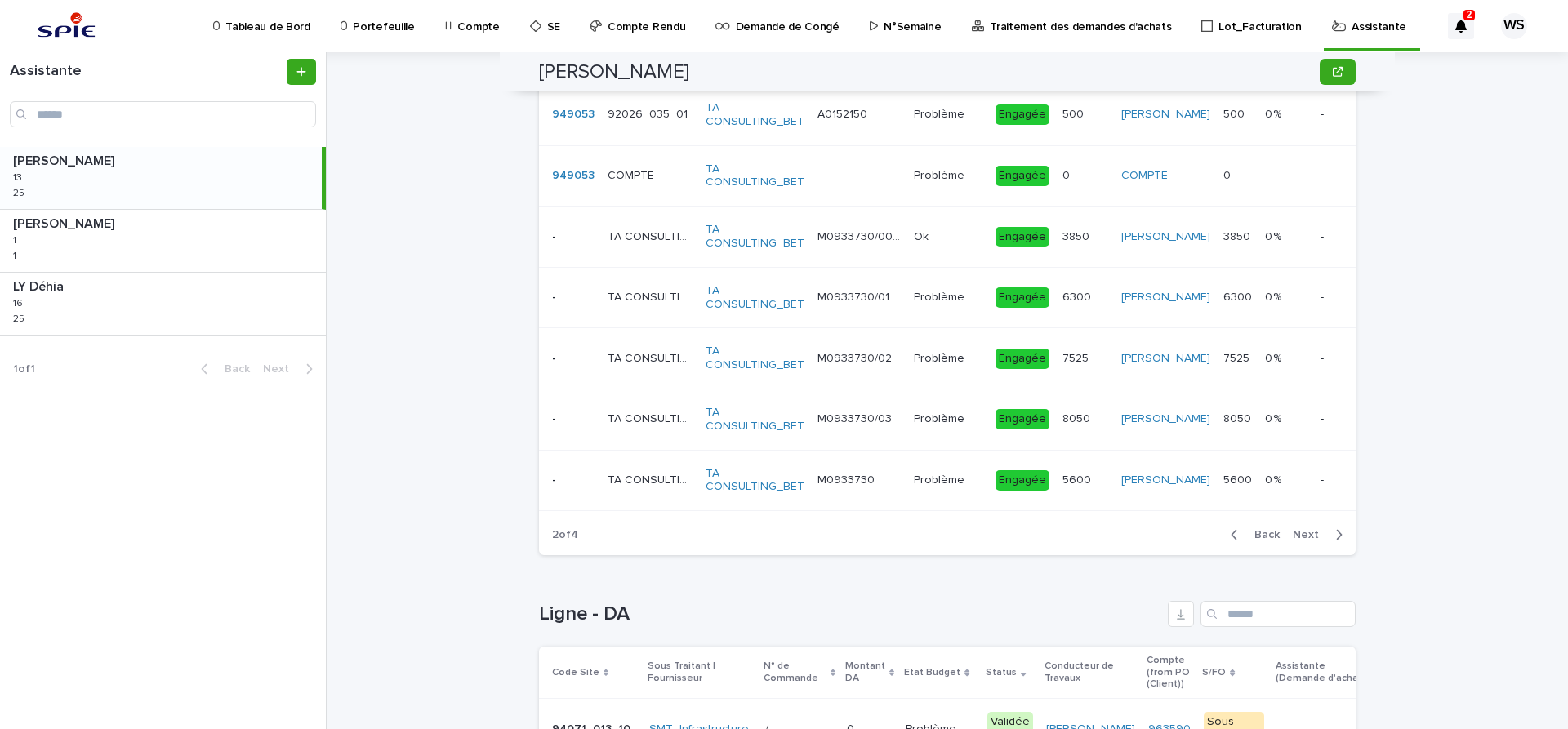
scroll to position [1222, 0]
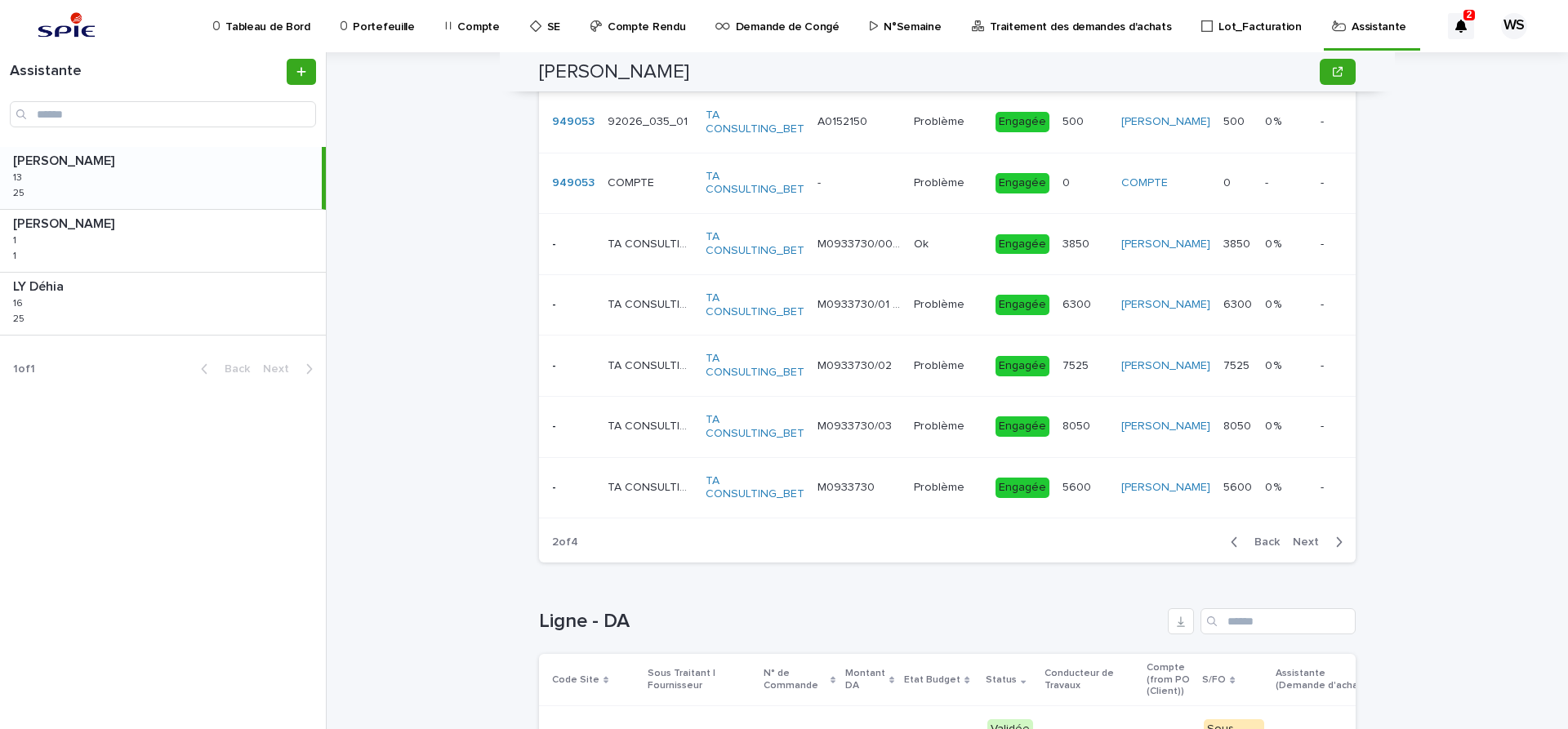
click at [1304, 542] on span "Next" at bounding box center [1310, 543] width 36 height 12
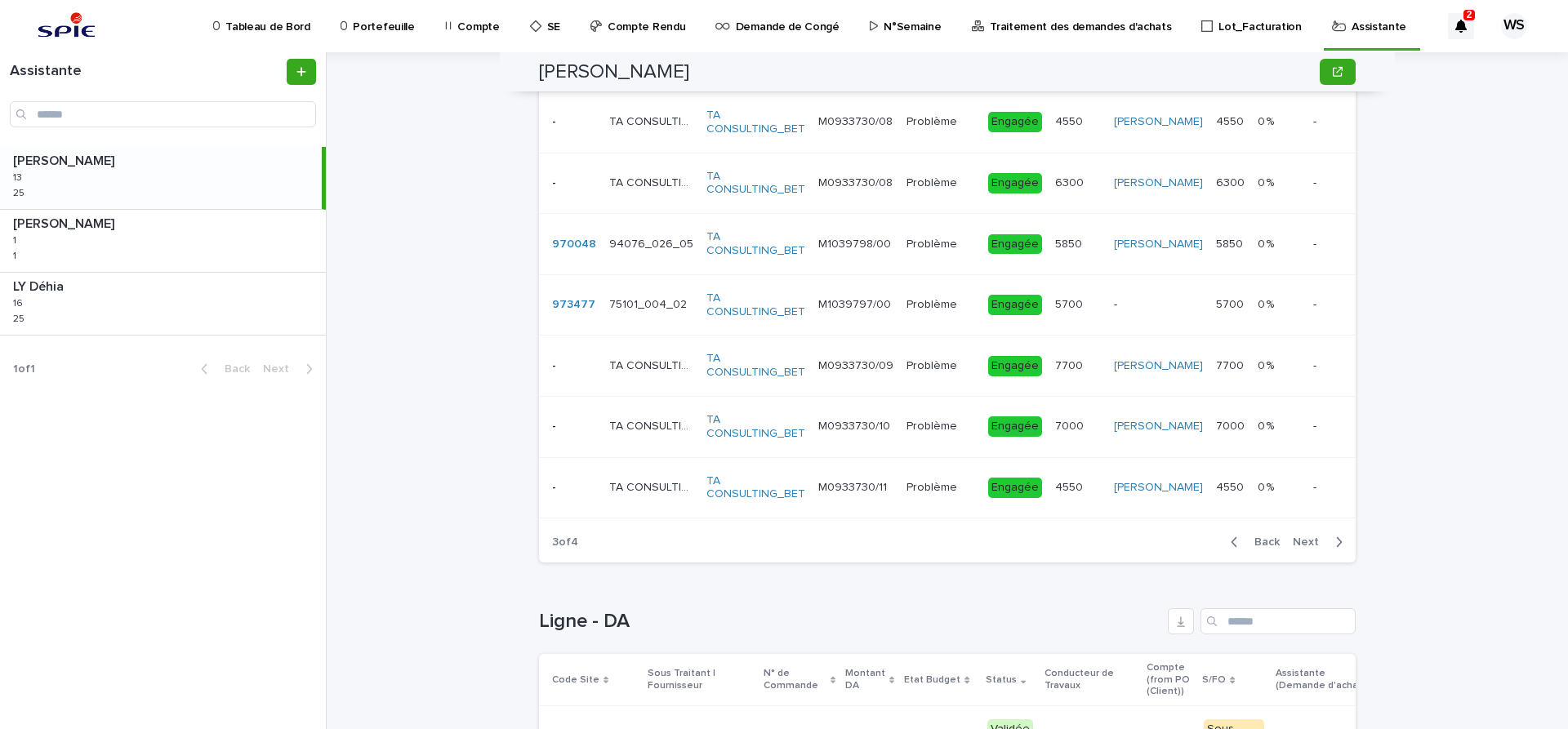
click at [1304, 542] on span "Next" at bounding box center [1310, 543] width 36 height 12
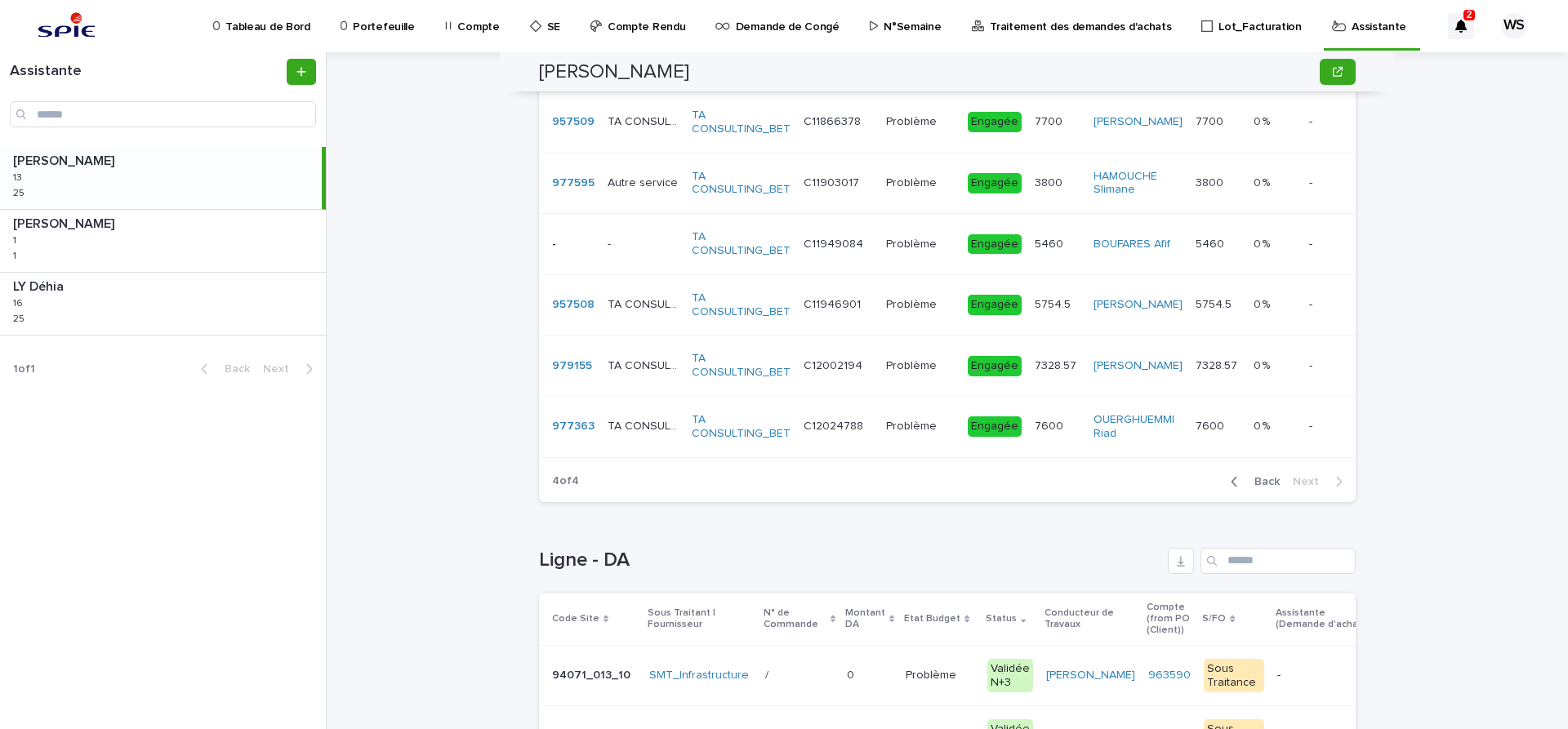
scroll to position [1192, 0]
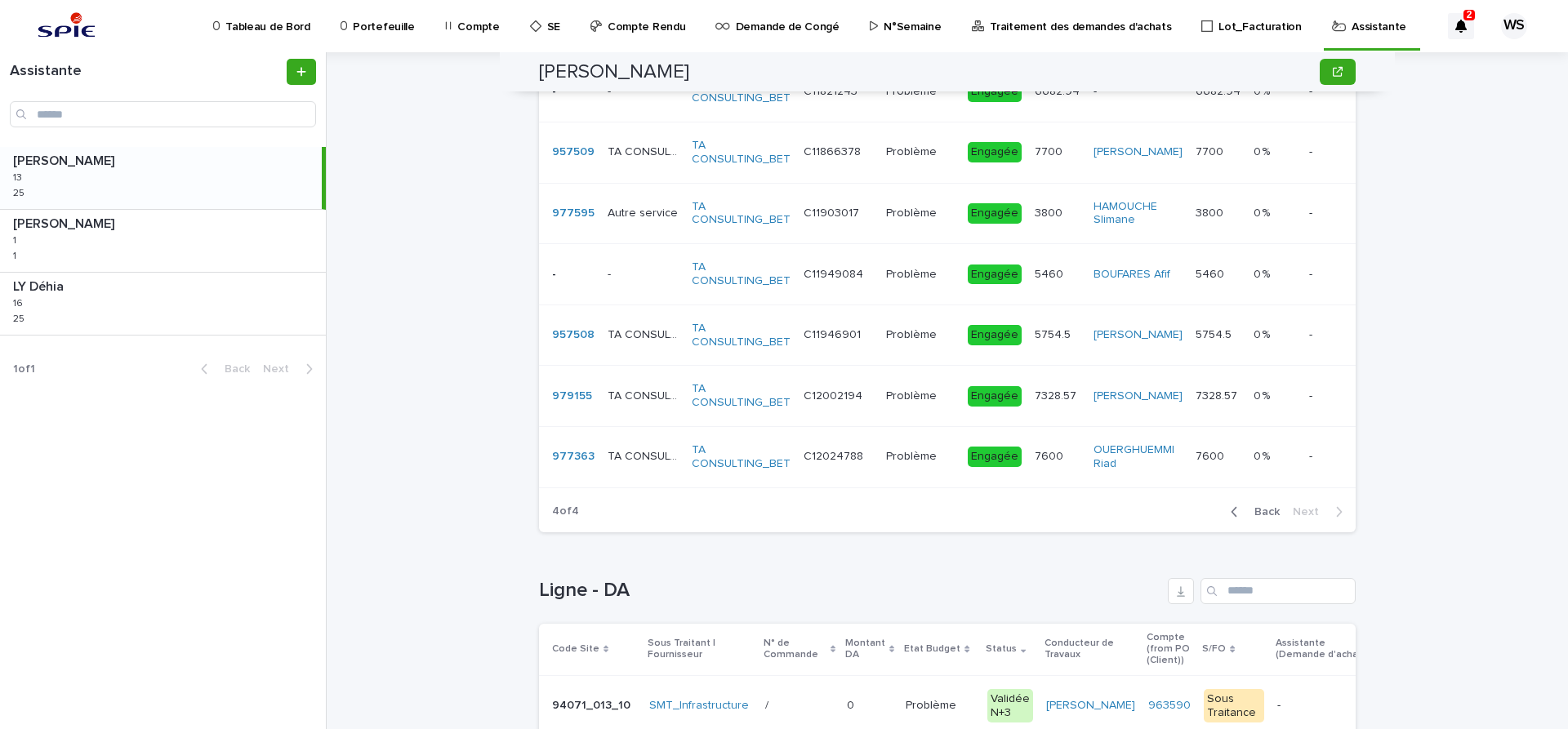
click at [862, 404] on div "C12002194 C12002194" at bounding box center [838, 396] width 69 height 27
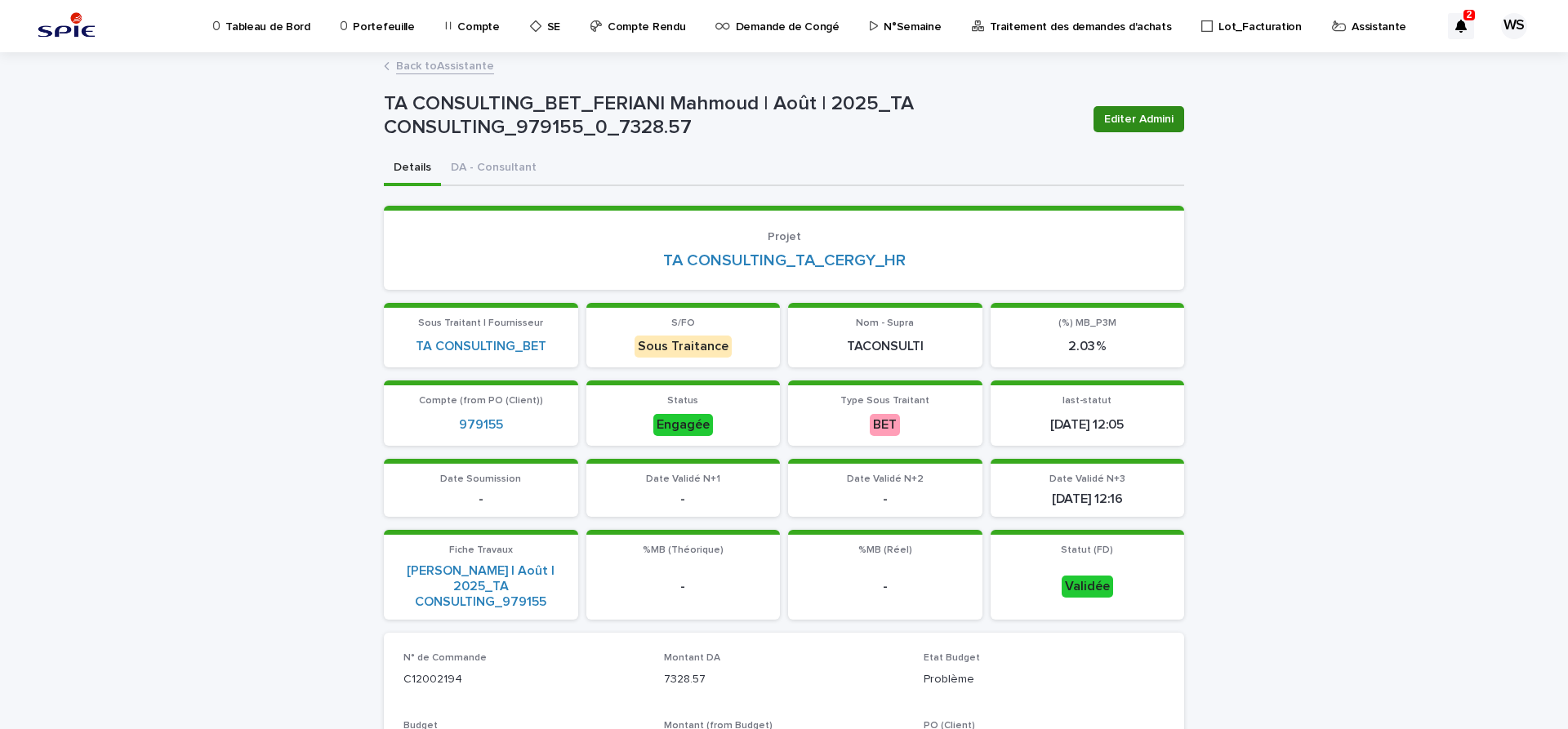
click at [1156, 117] on span "Editer Admini" at bounding box center [1138, 119] width 69 height 17
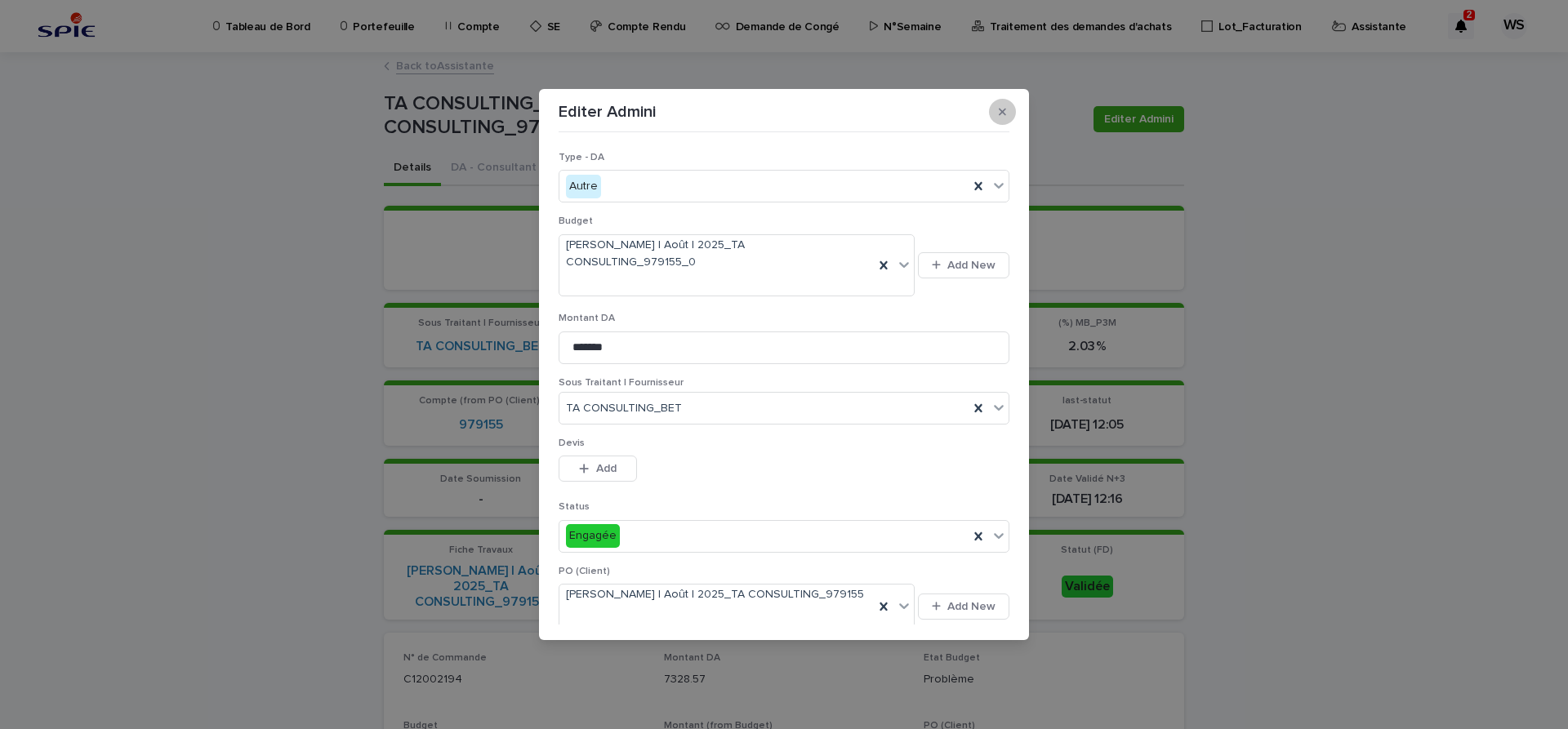
click at [1005, 112] on icon "button" at bounding box center [1003, 112] width 8 height 12
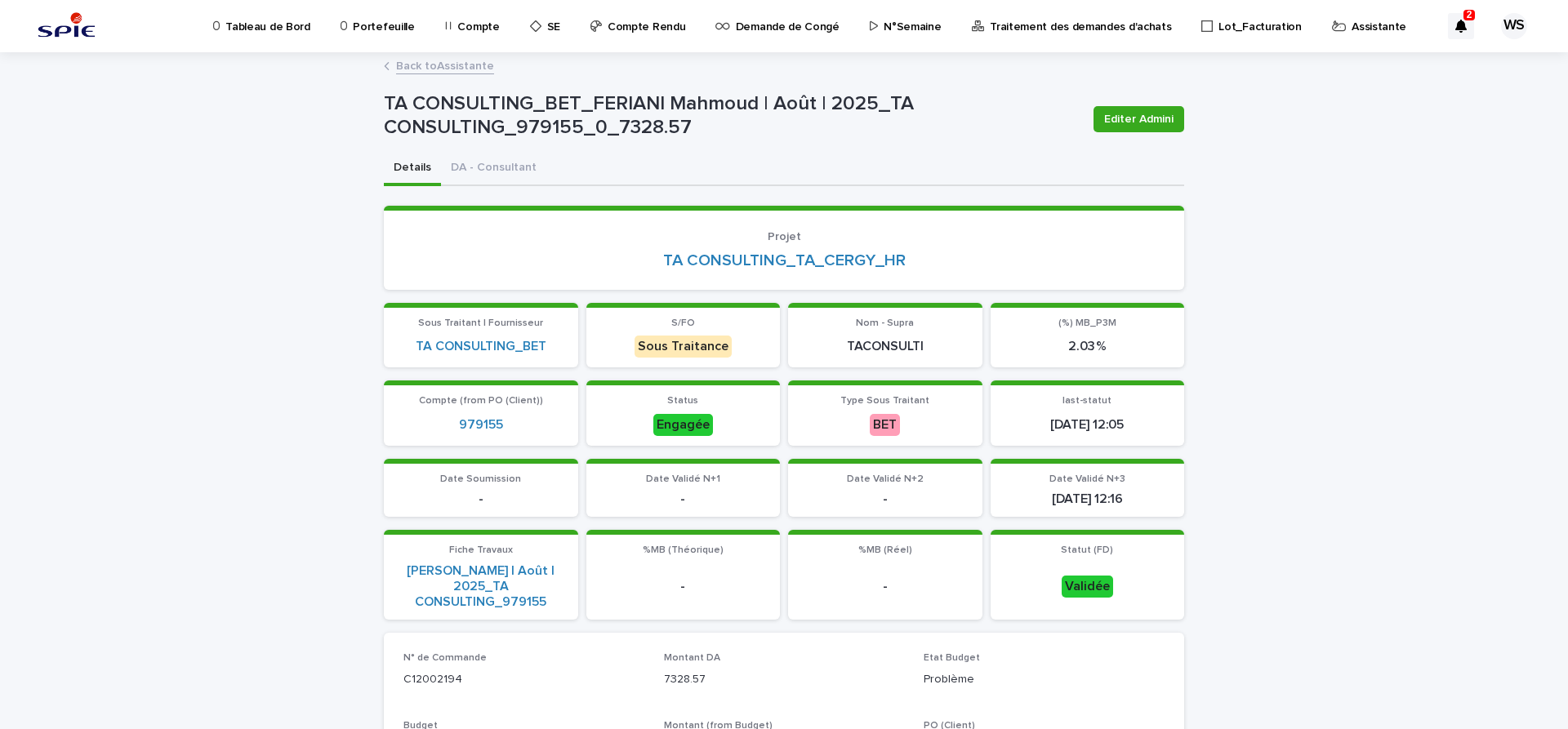
click at [462, 66] on link "Back to Assistante" at bounding box center [445, 64] width 98 height 19
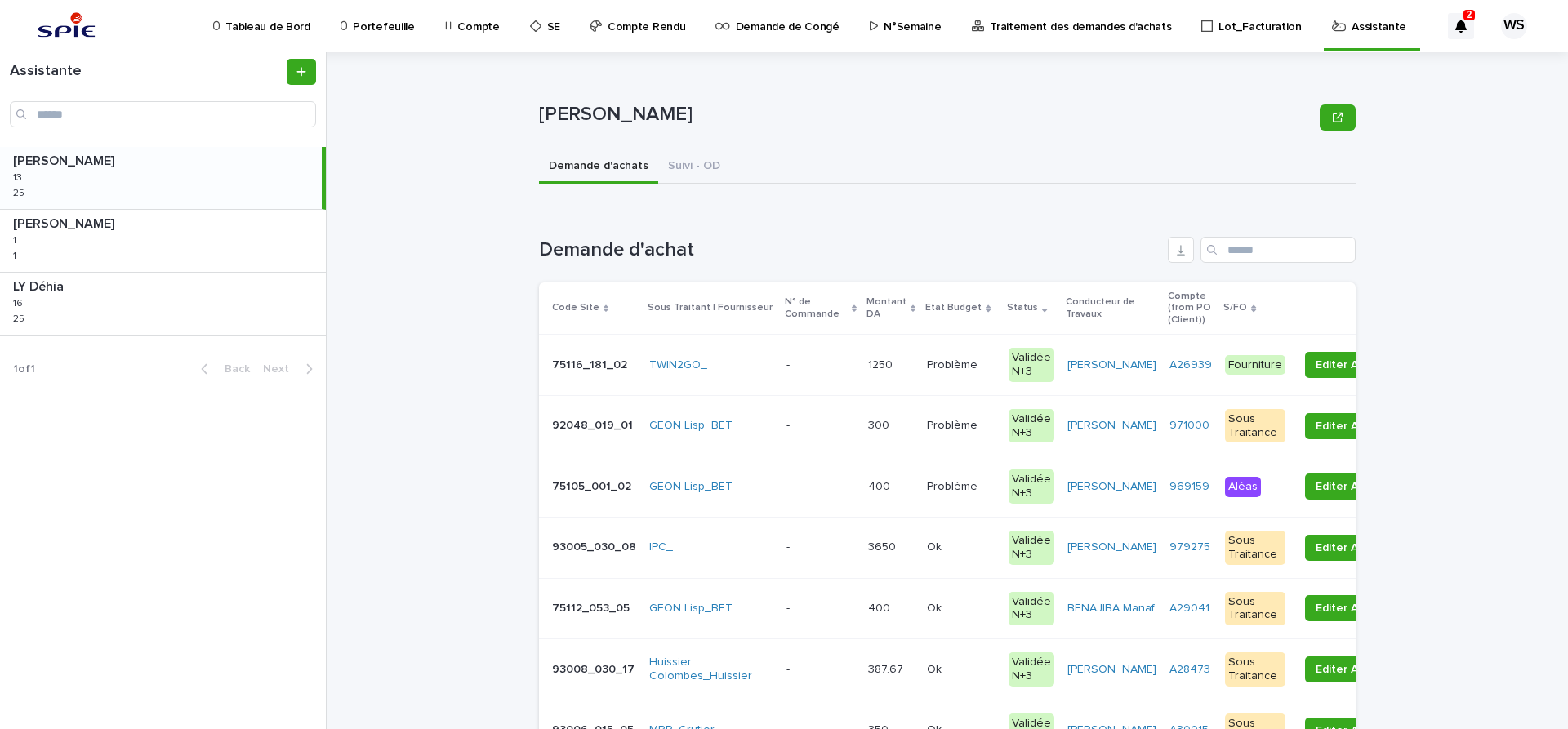
scroll to position [274, 0]
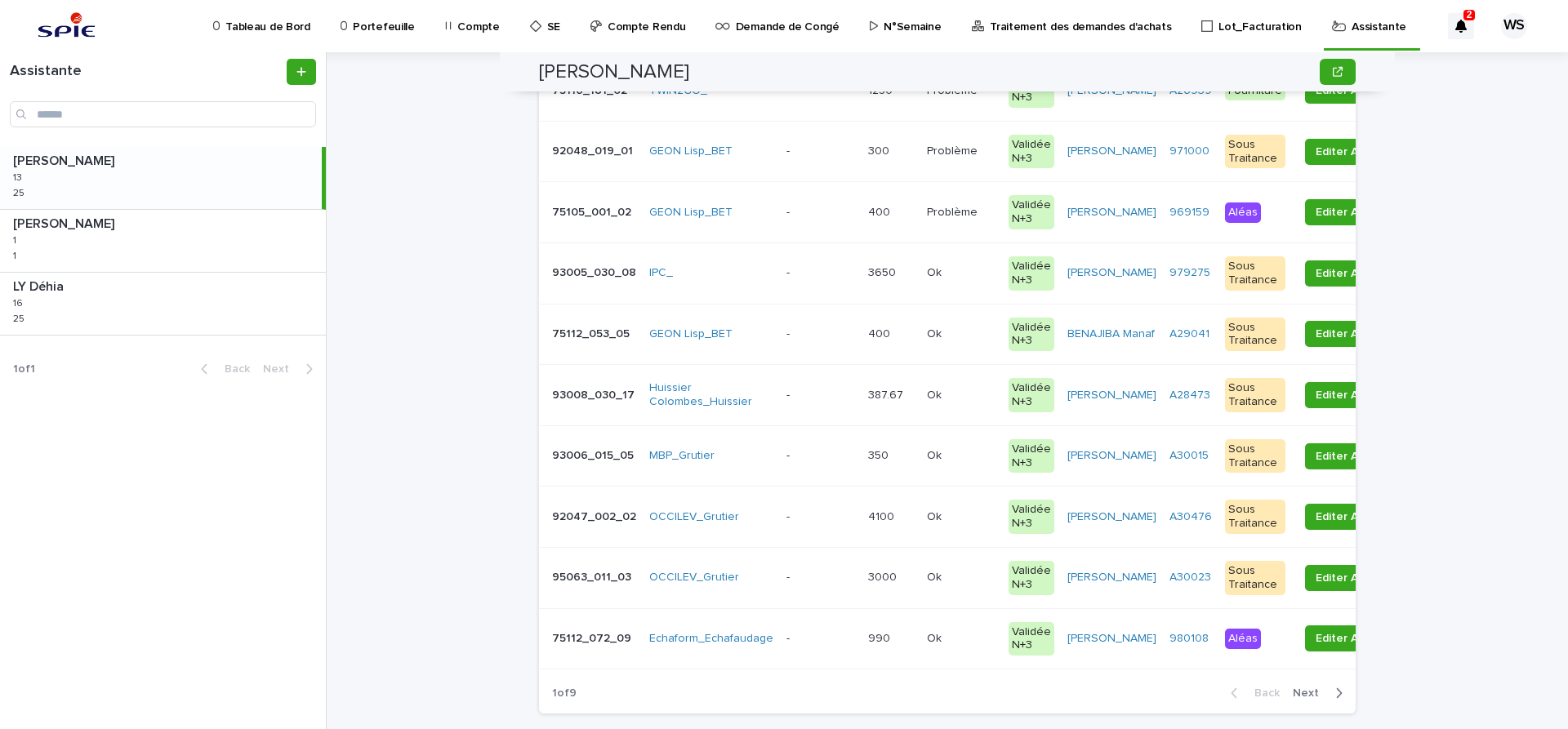
click at [1308, 692] on span "Next" at bounding box center [1310, 693] width 36 height 12
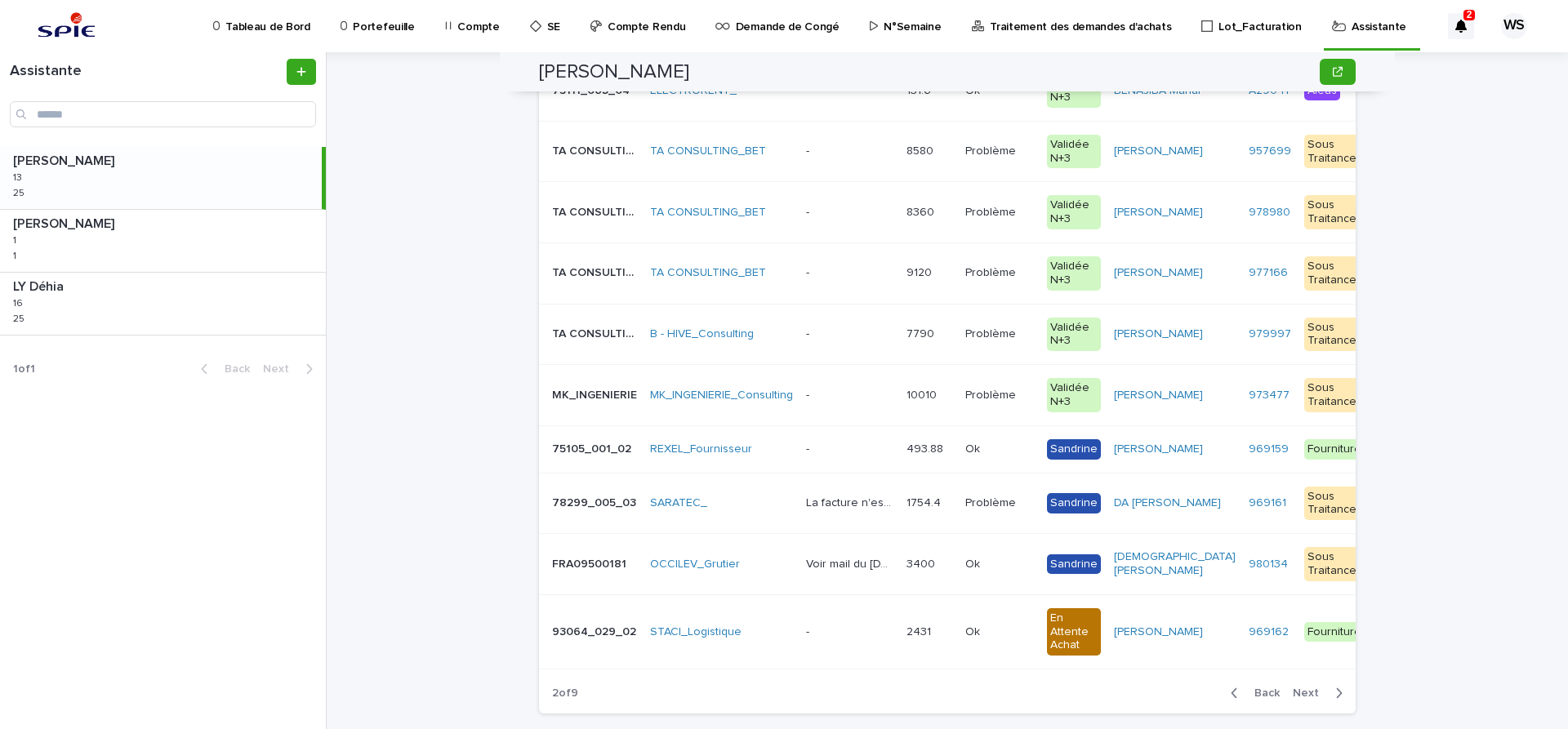
click at [861, 269] on p at bounding box center [850, 273] width 88 height 14
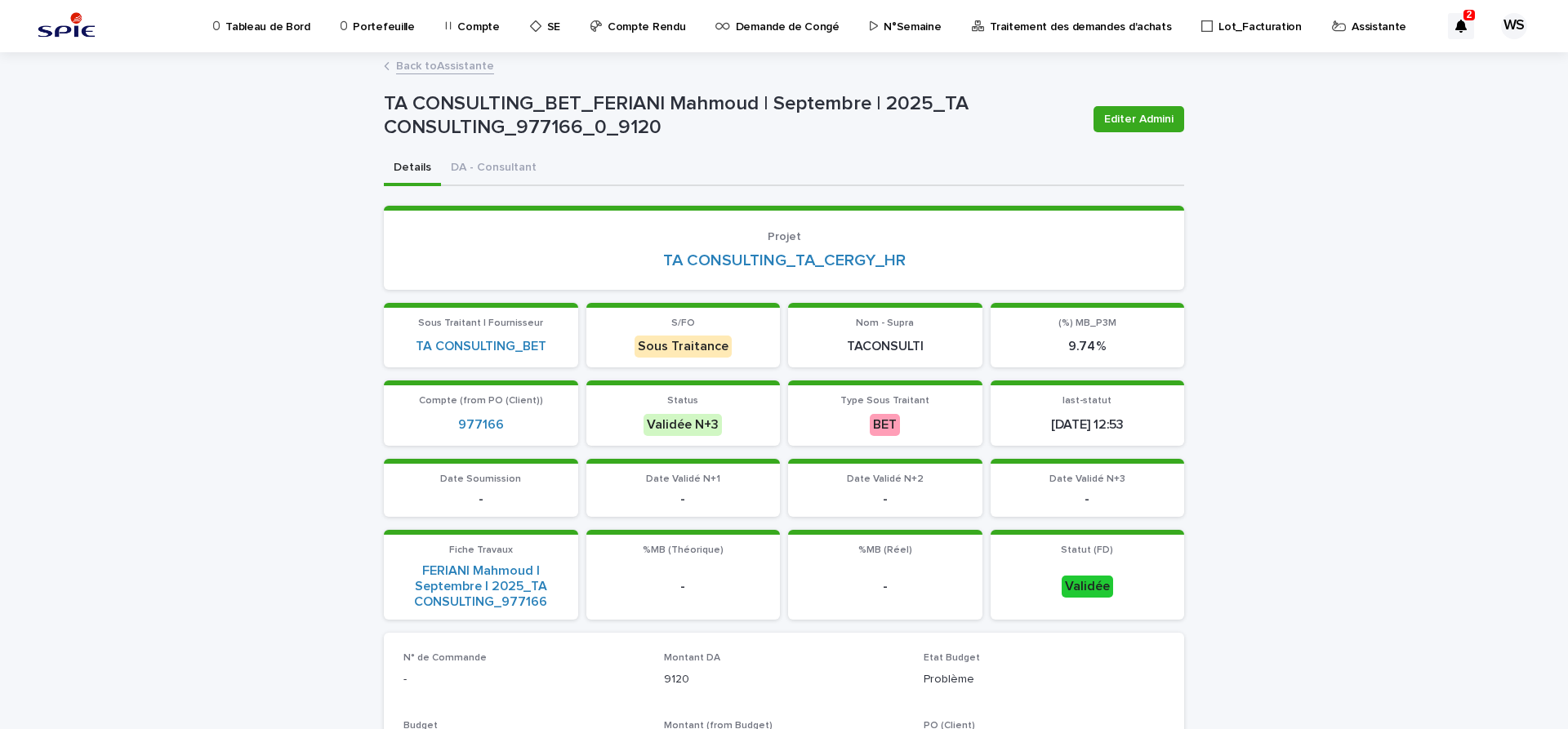
click at [468, 63] on link "Back to Assistante" at bounding box center [445, 64] width 98 height 19
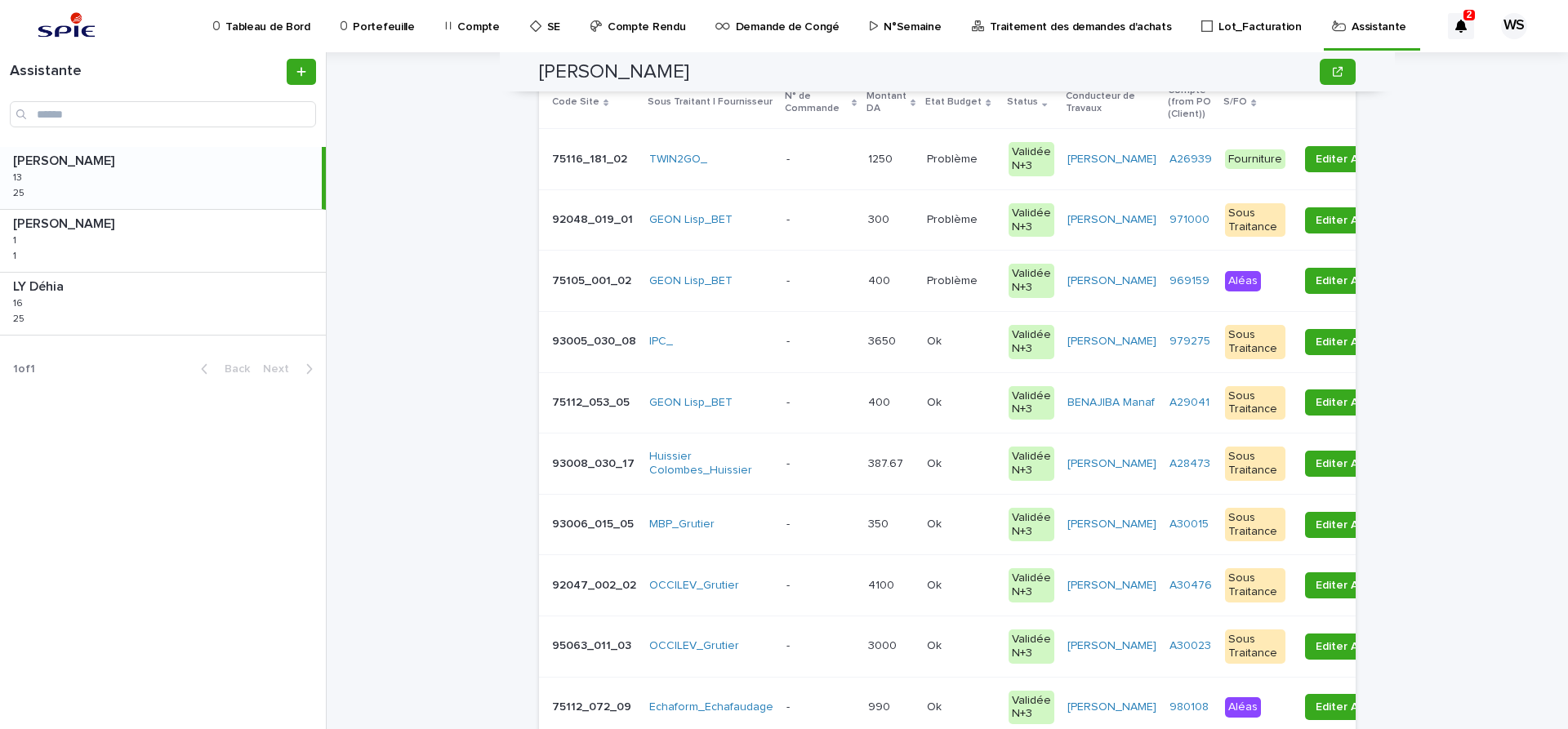
scroll to position [480, 0]
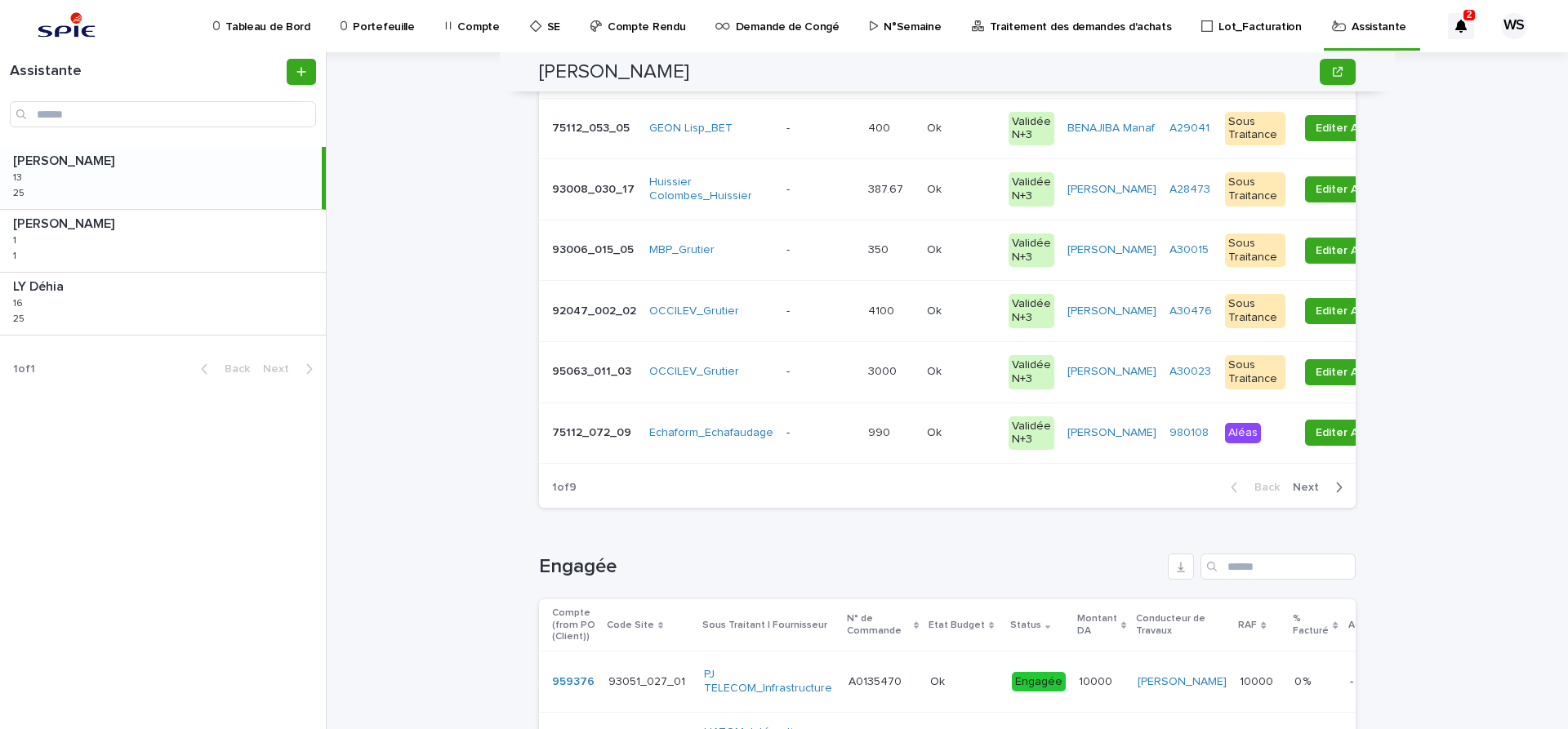
click at [1312, 485] on span "Next" at bounding box center [1310, 488] width 36 height 12
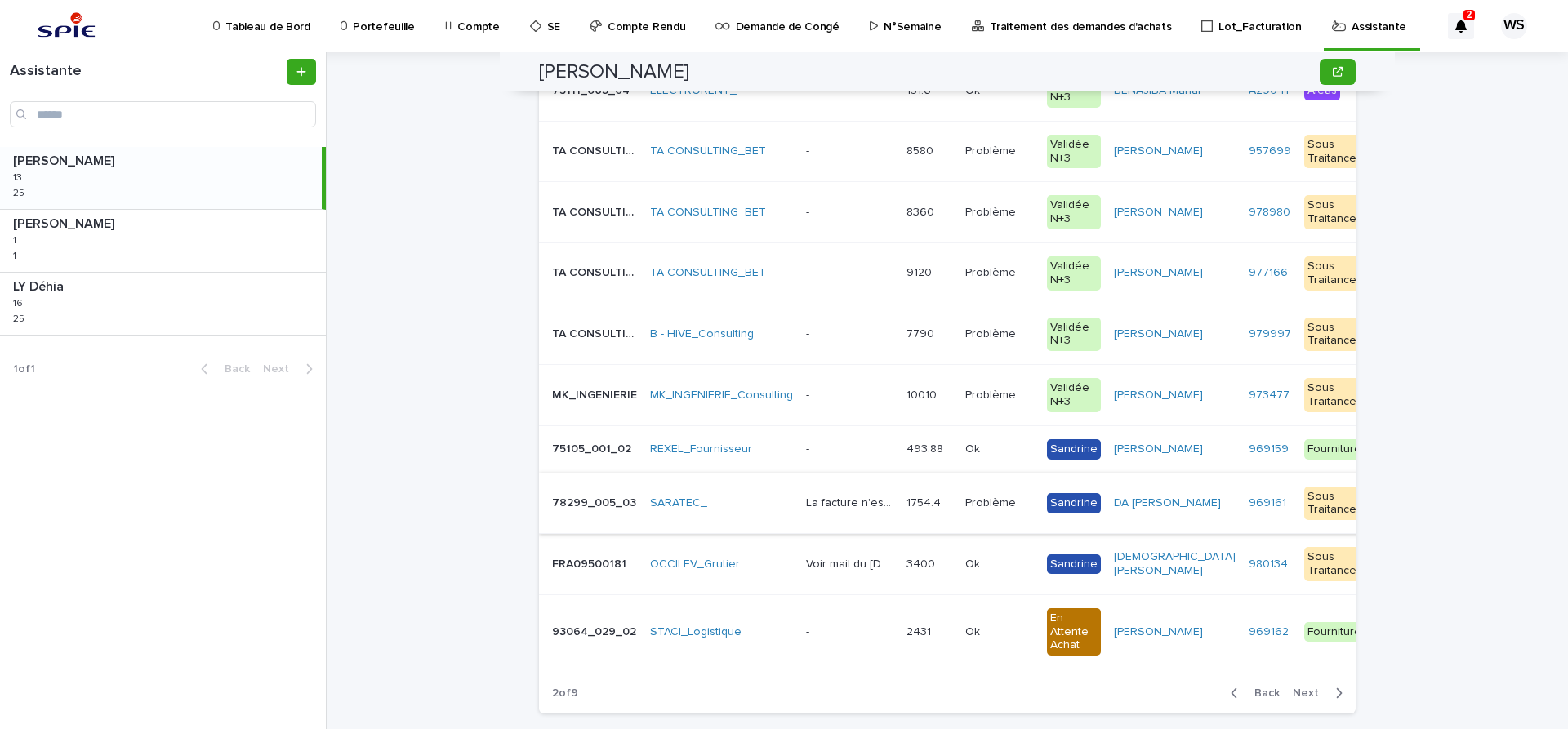
scroll to position [68, 0]
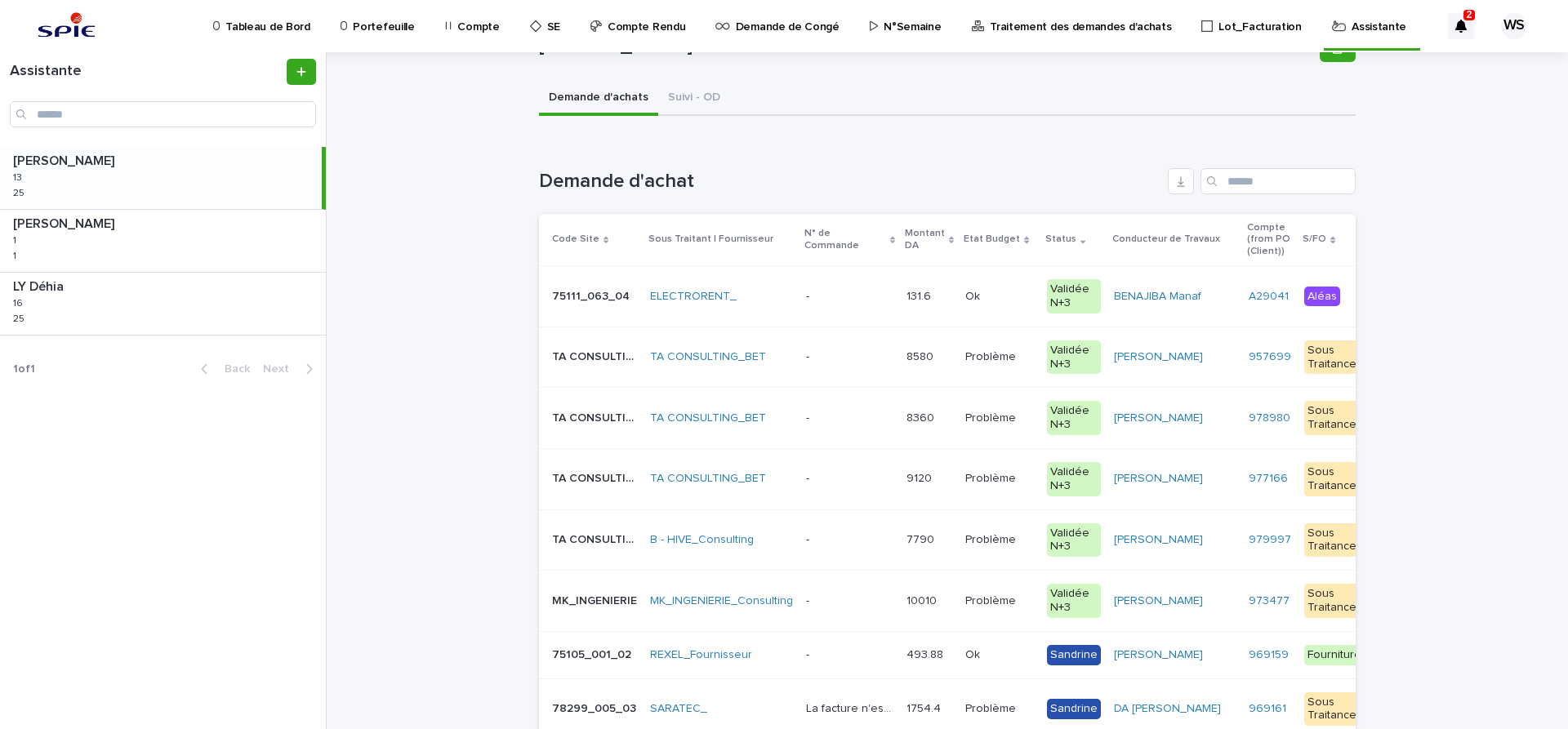
click at [849, 424] on p at bounding box center [850, 419] width 88 height 14
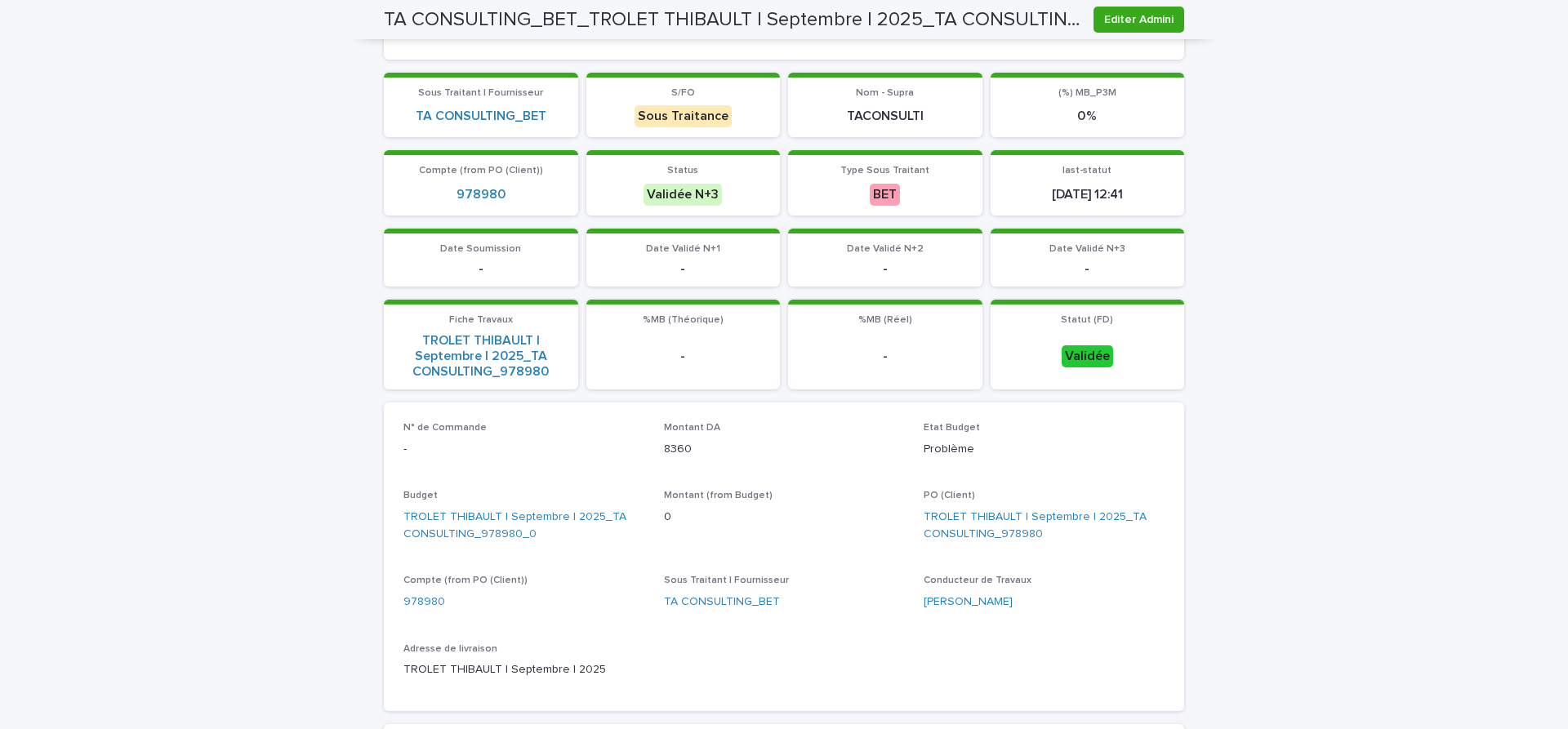
scroll to position [206, 0]
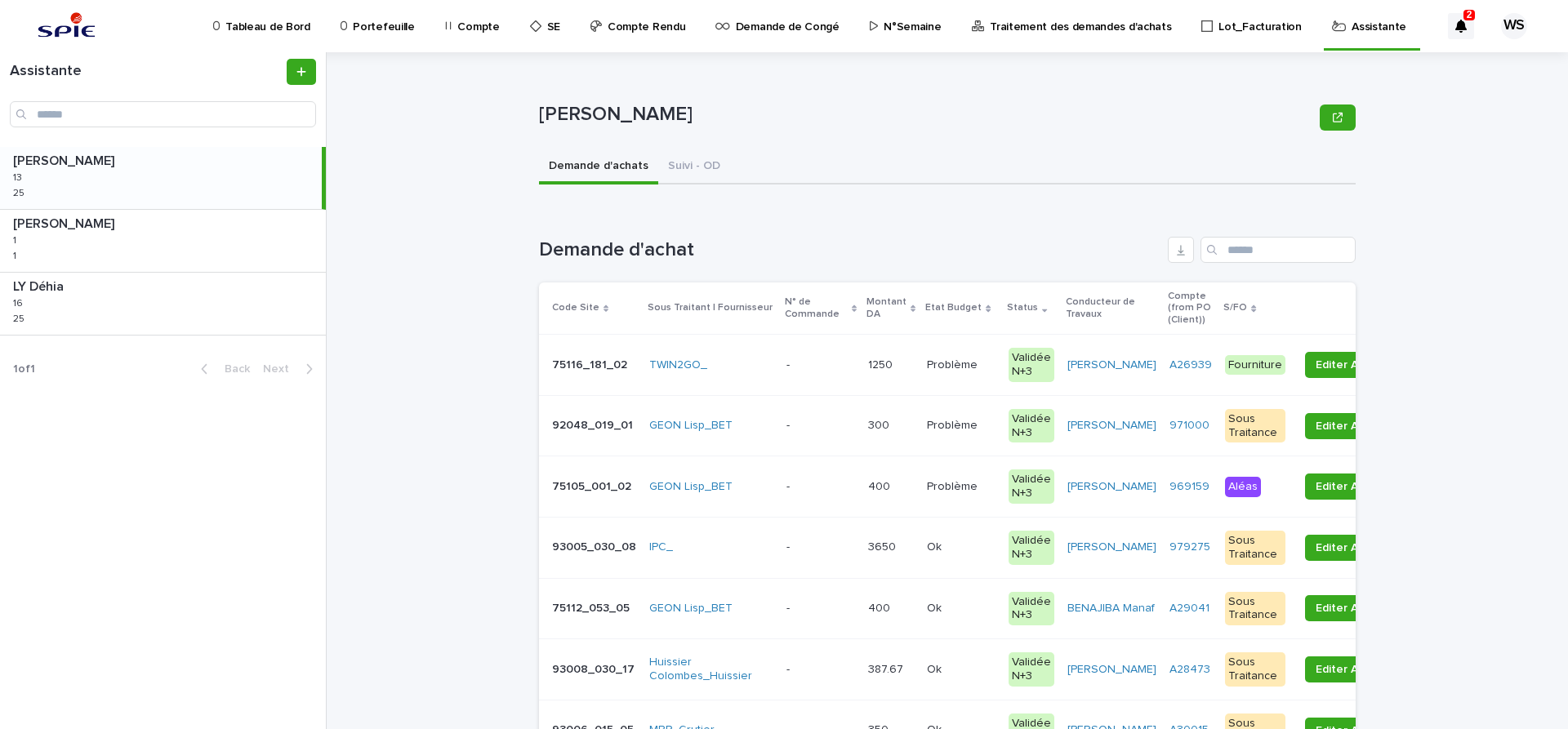
scroll to position [274, 0]
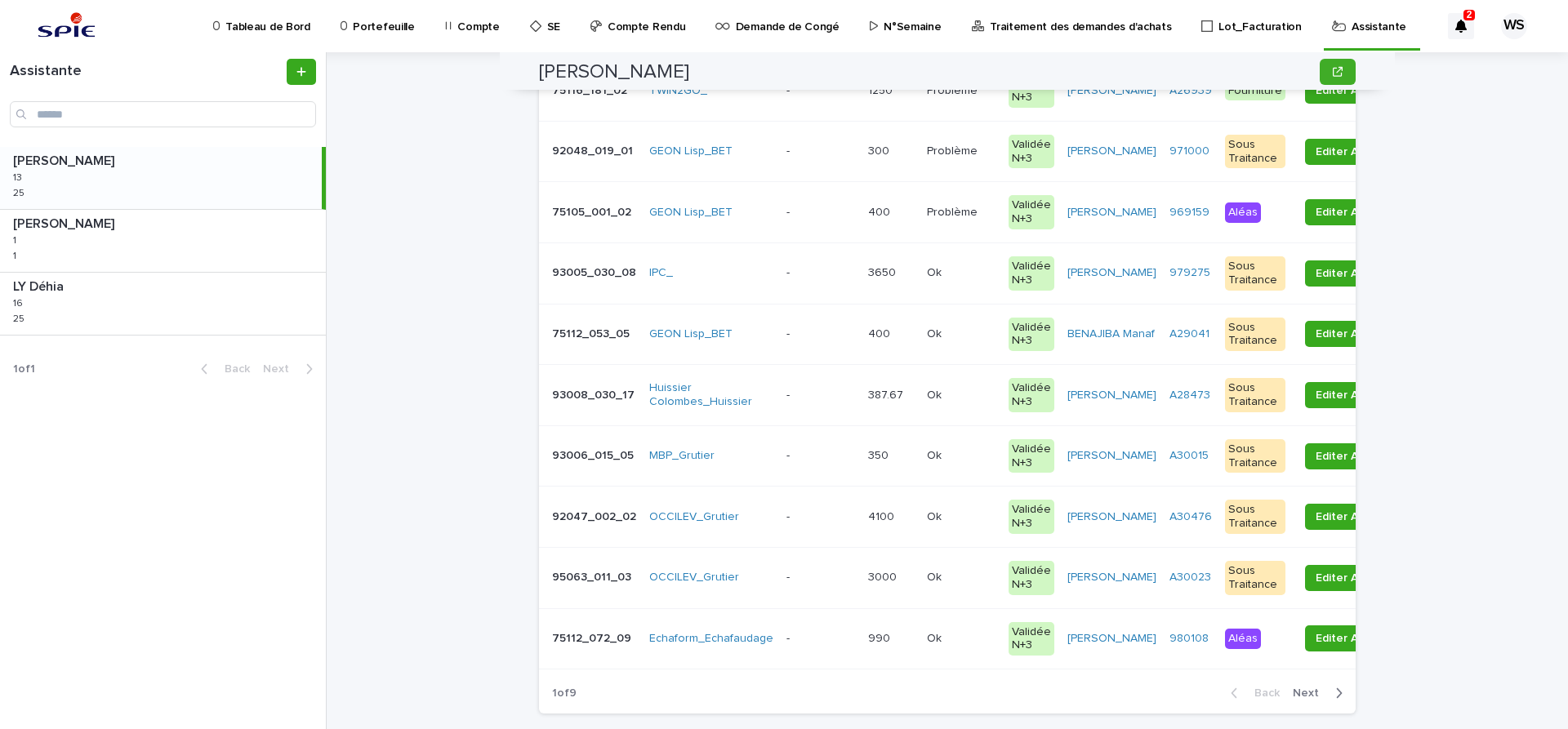
click at [1309, 692] on span "Next" at bounding box center [1310, 693] width 36 height 12
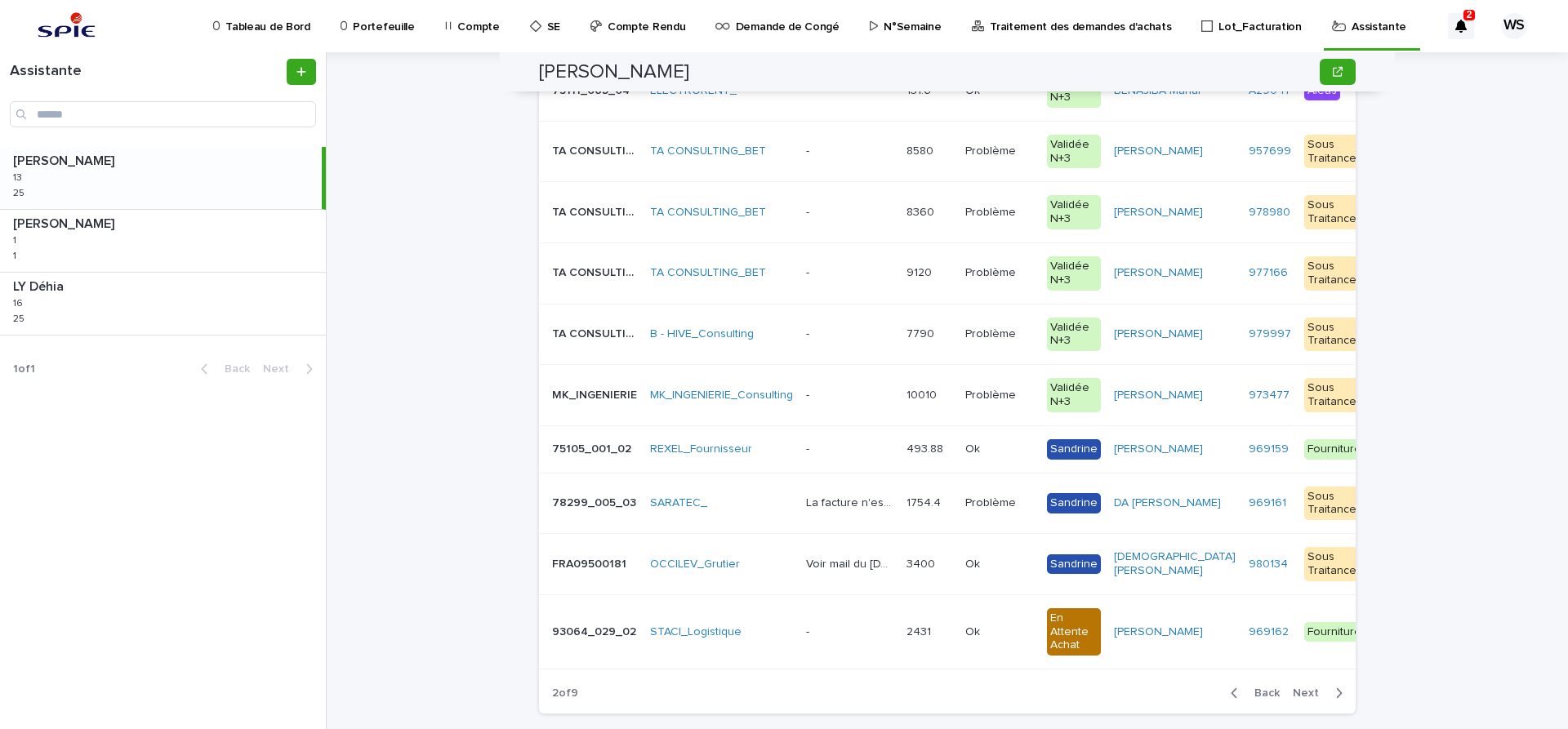
click at [858, 150] on p at bounding box center [850, 151] width 88 height 14
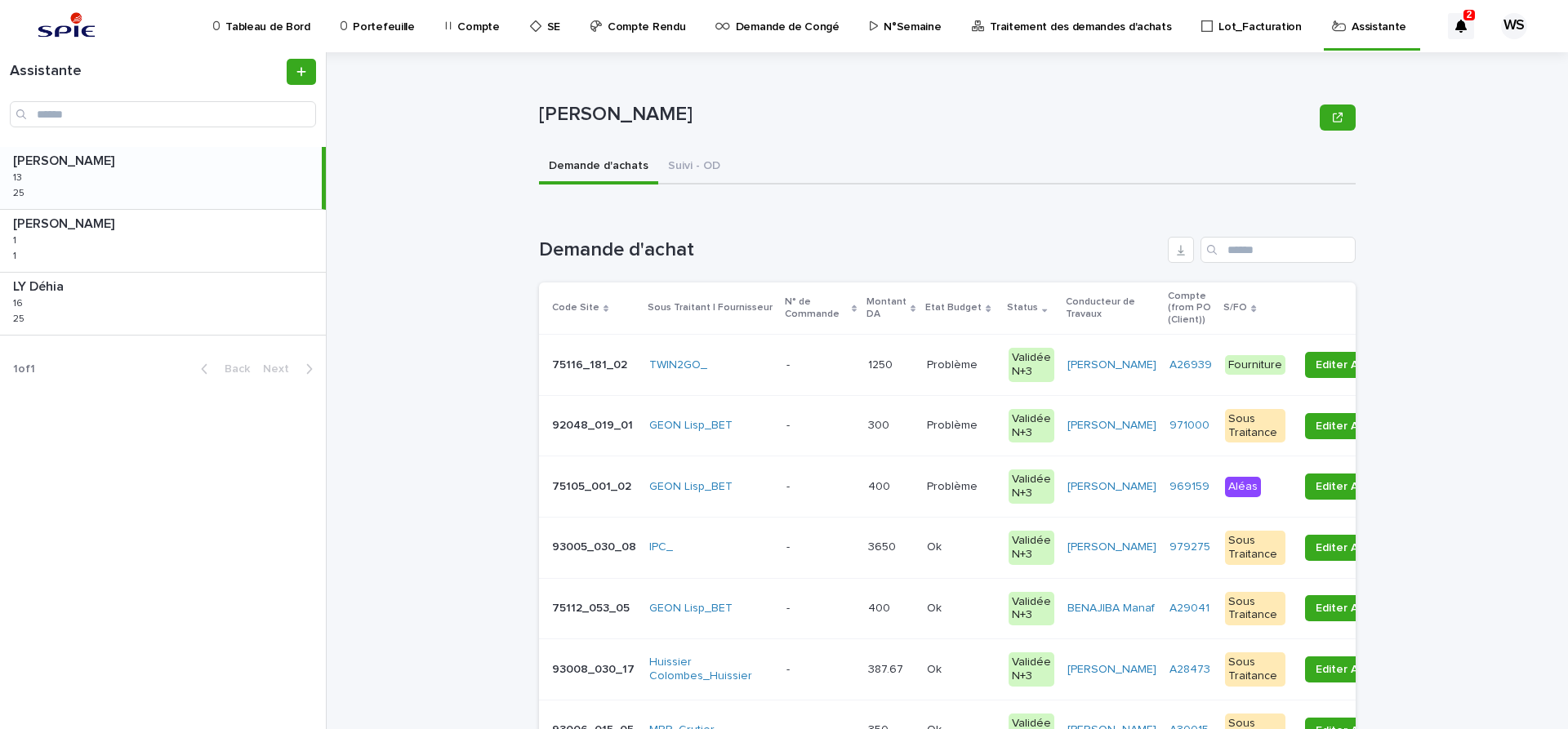
scroll to position [343, 0]
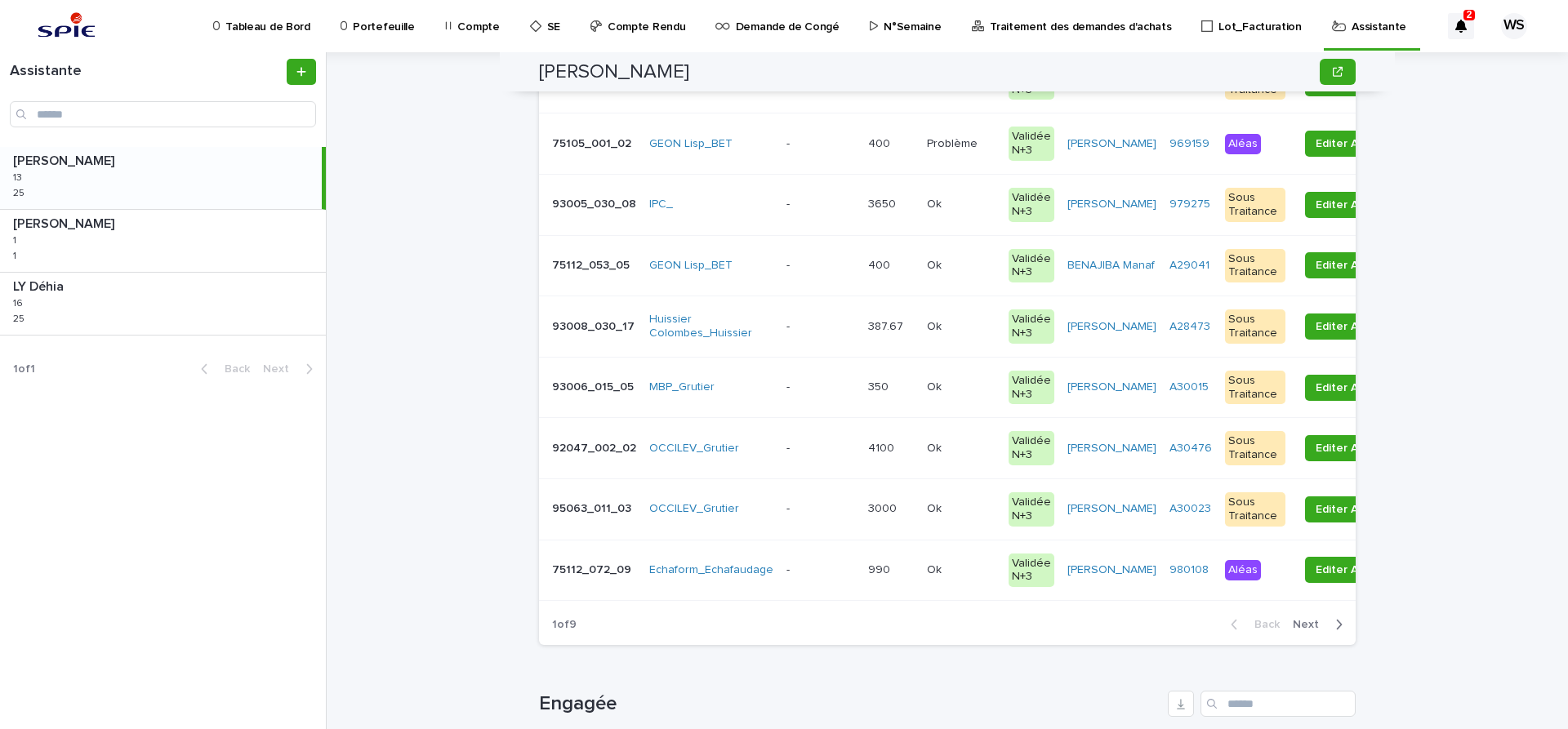
click at [1306, 623] on span "Next" at bounding box center [1310, 625] width 36 height 12
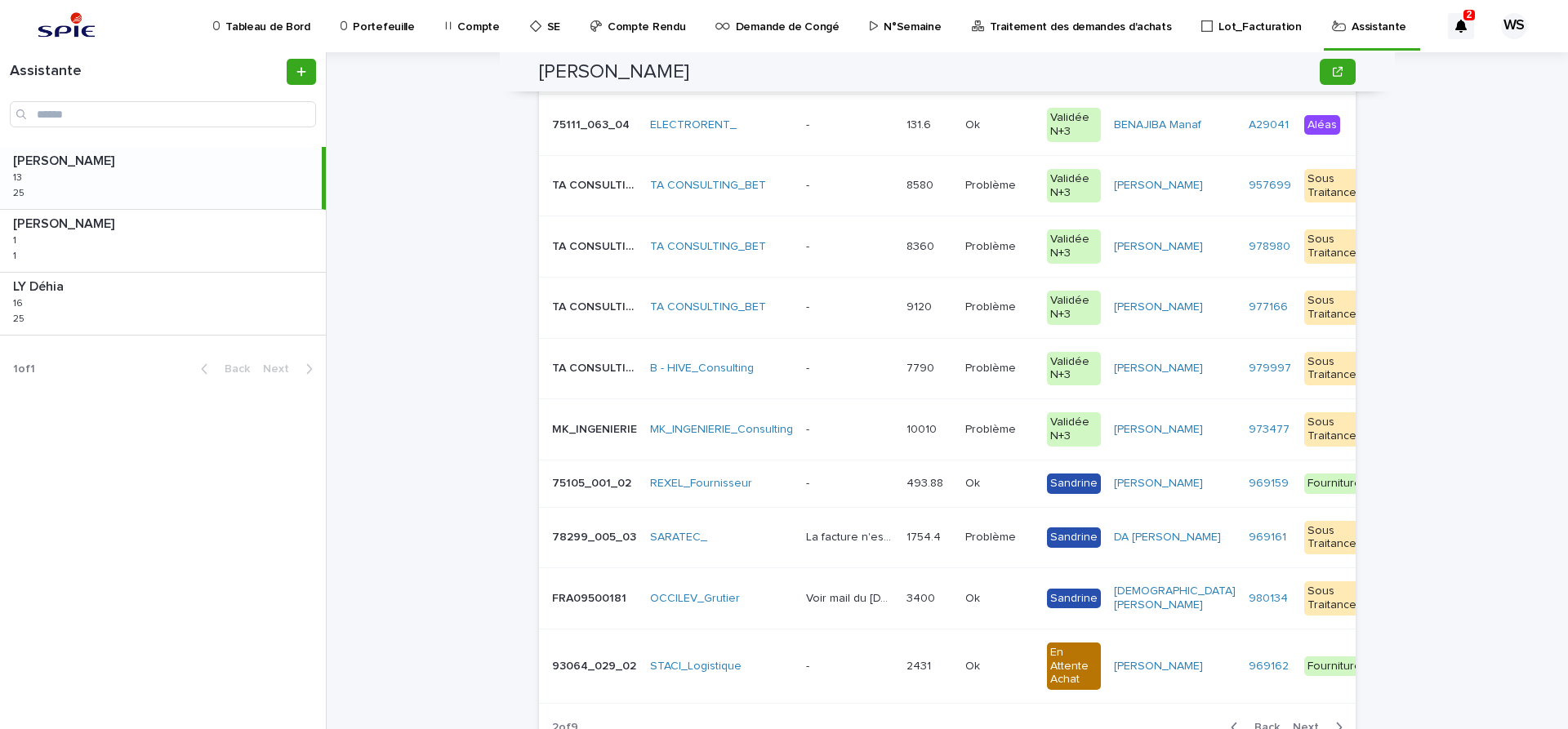
scroll to position [138, 0]
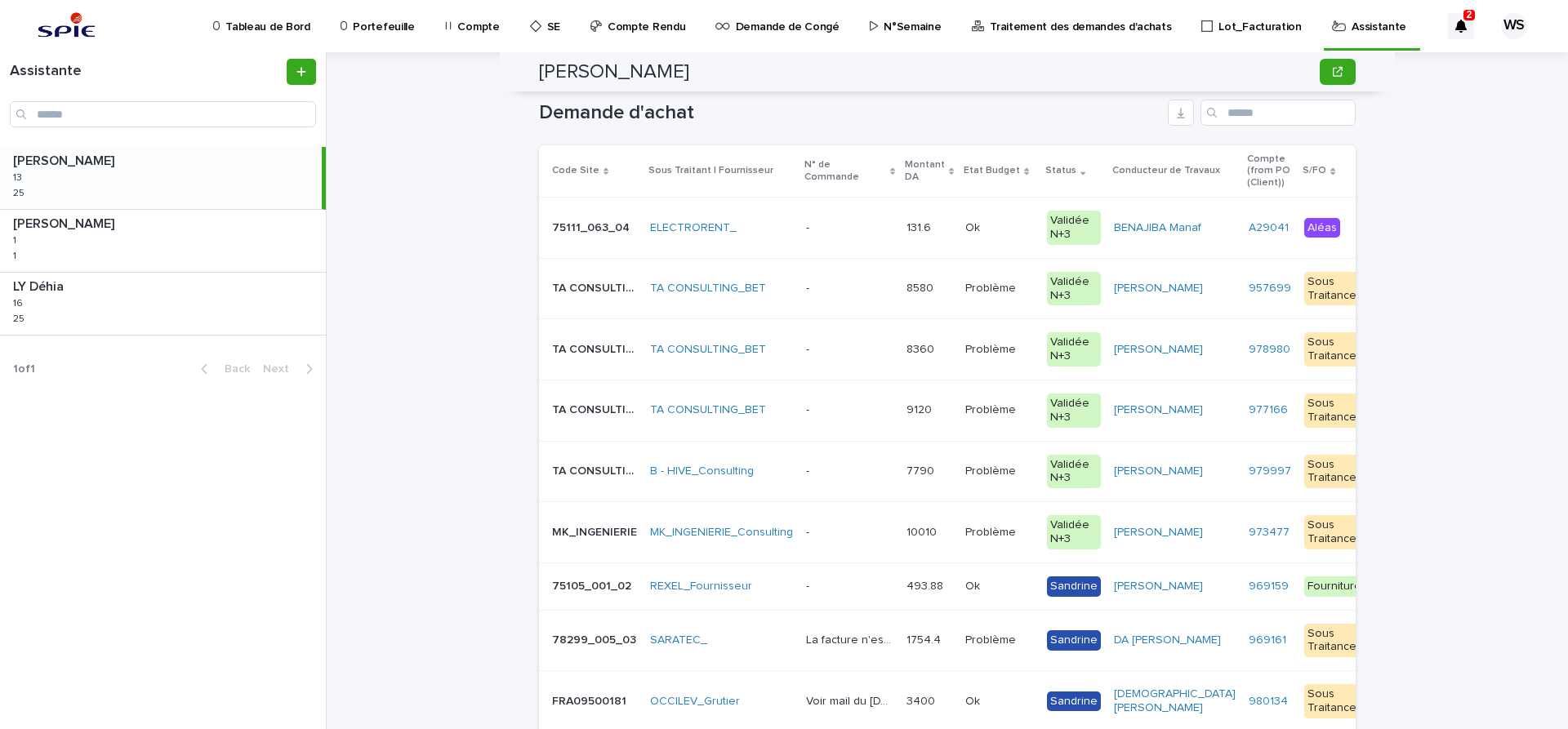
click at [872, 356] on p at bounding box center [850, 349] width 88 height 14
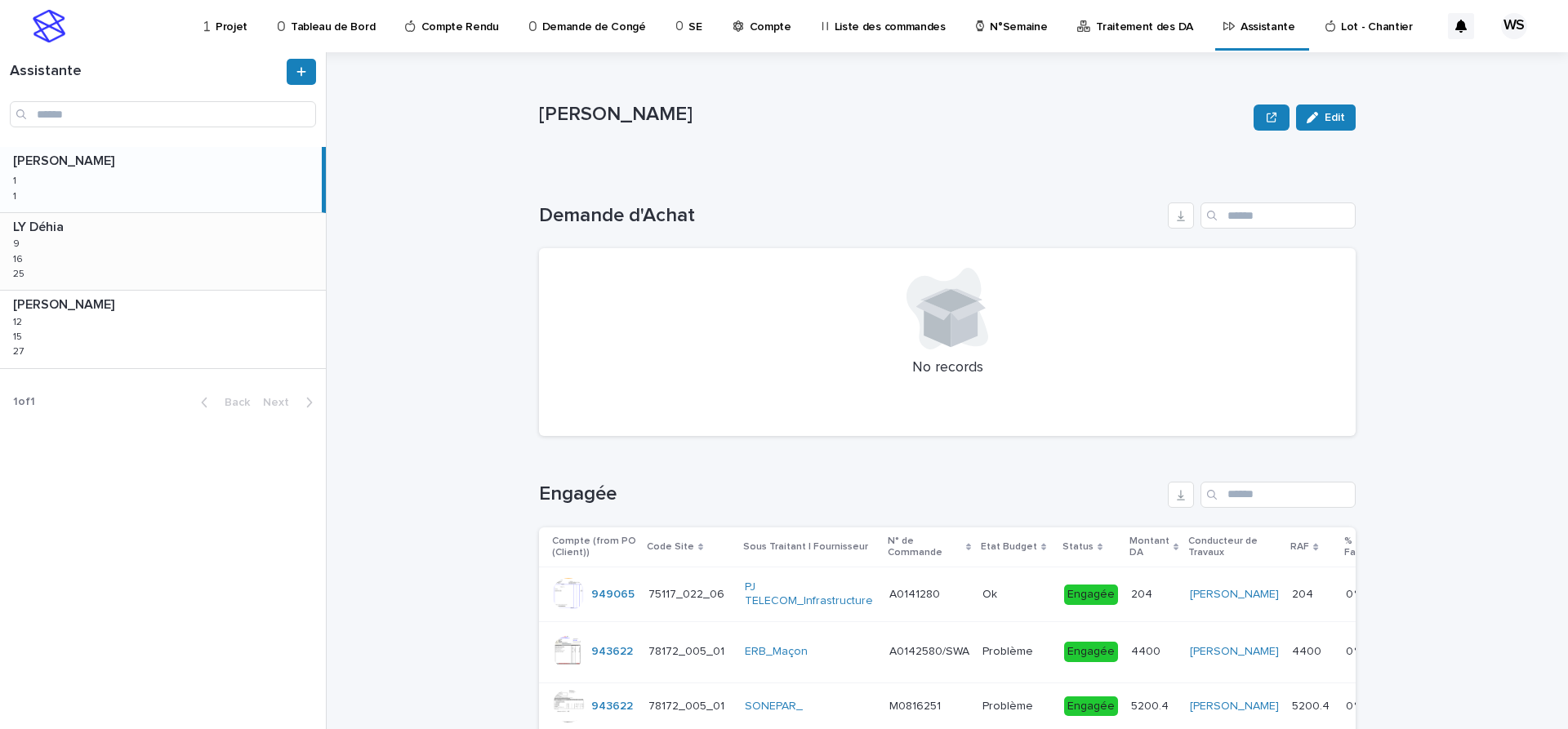
click at [102, 253] on div "LY Déhia LY Déhia 9 9 16 16 25 25" at bounding box center [163, 251] width 326 height 77
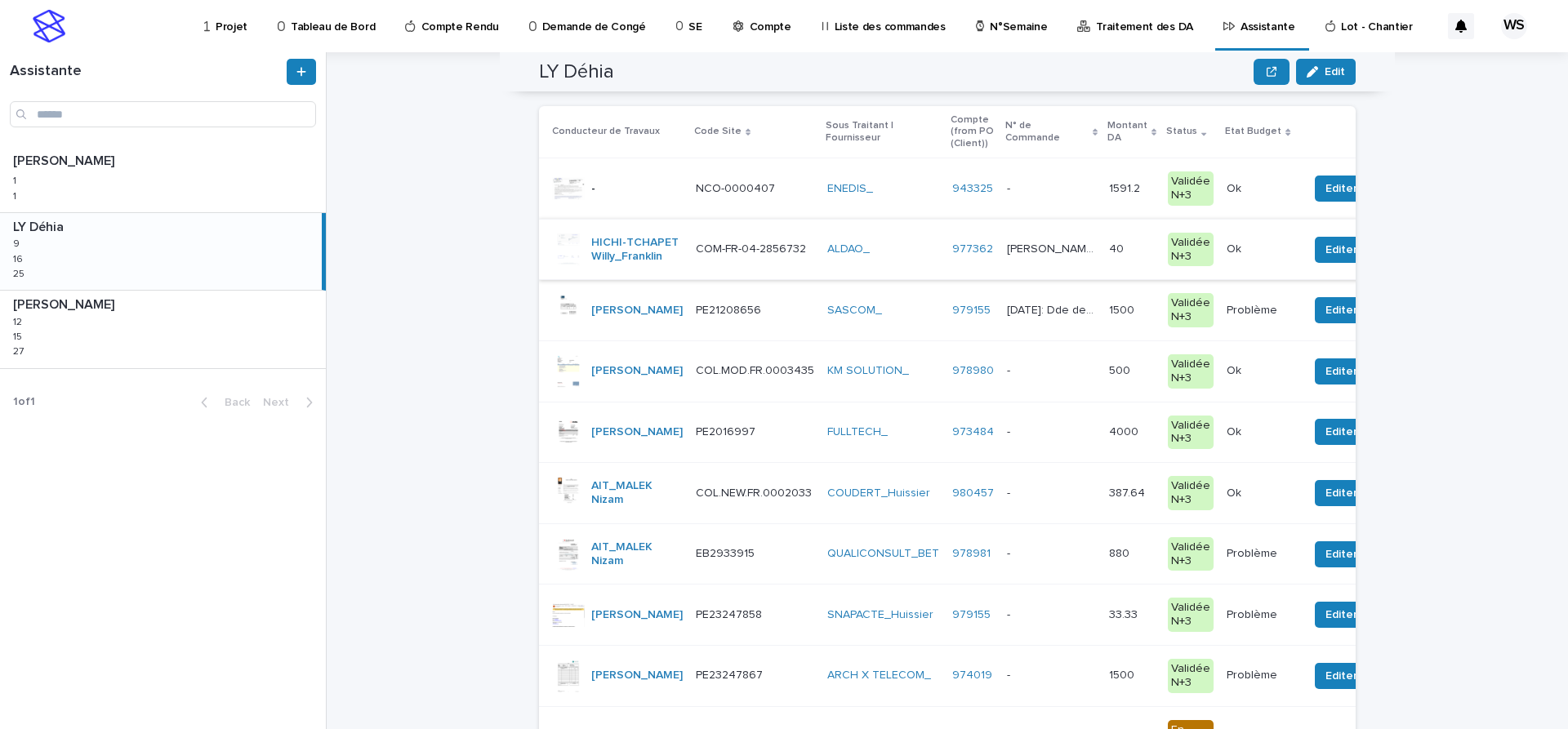
scroll to position [138, 0]
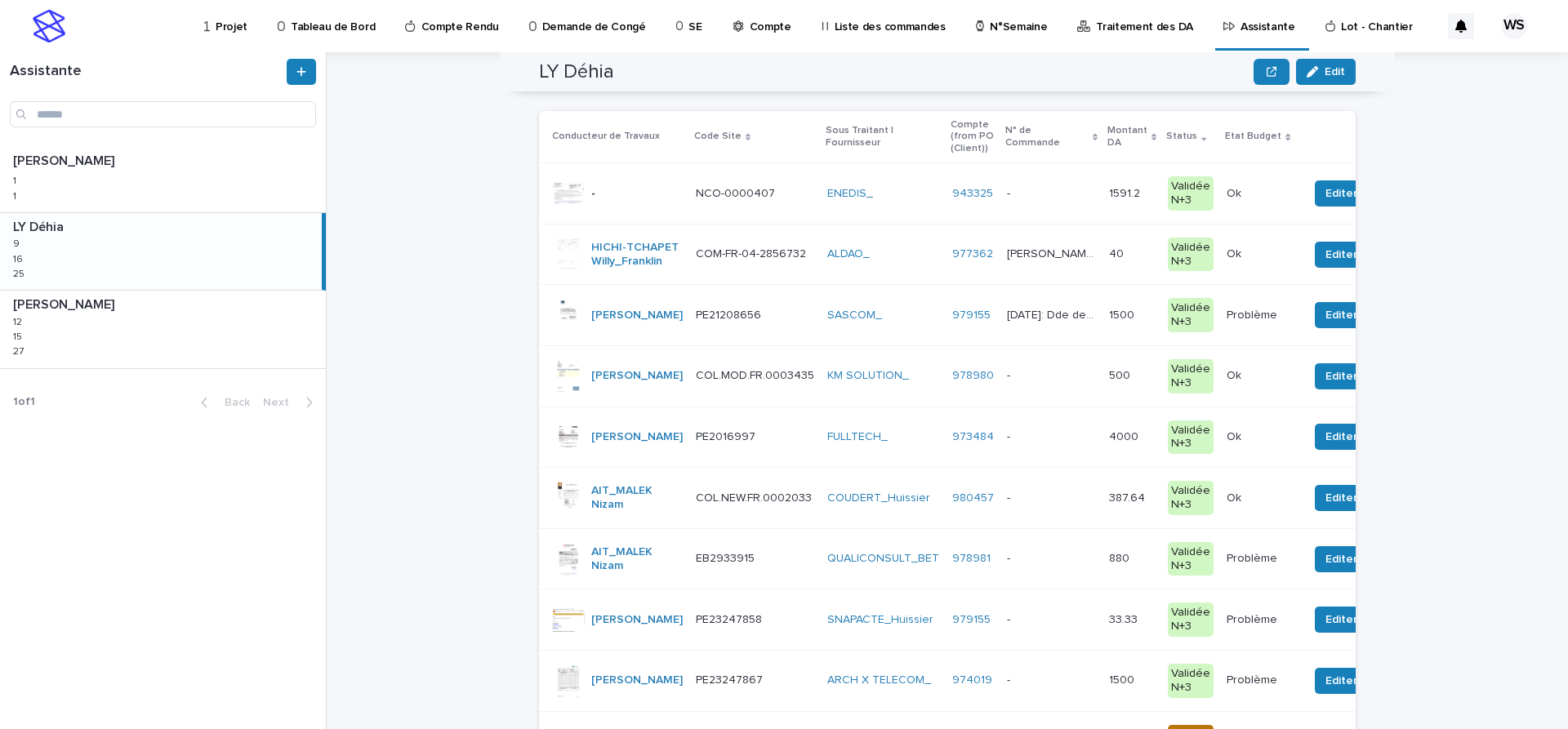
click at [1010, 383] on p at bounding box center [1051, 376] width 89 height 14
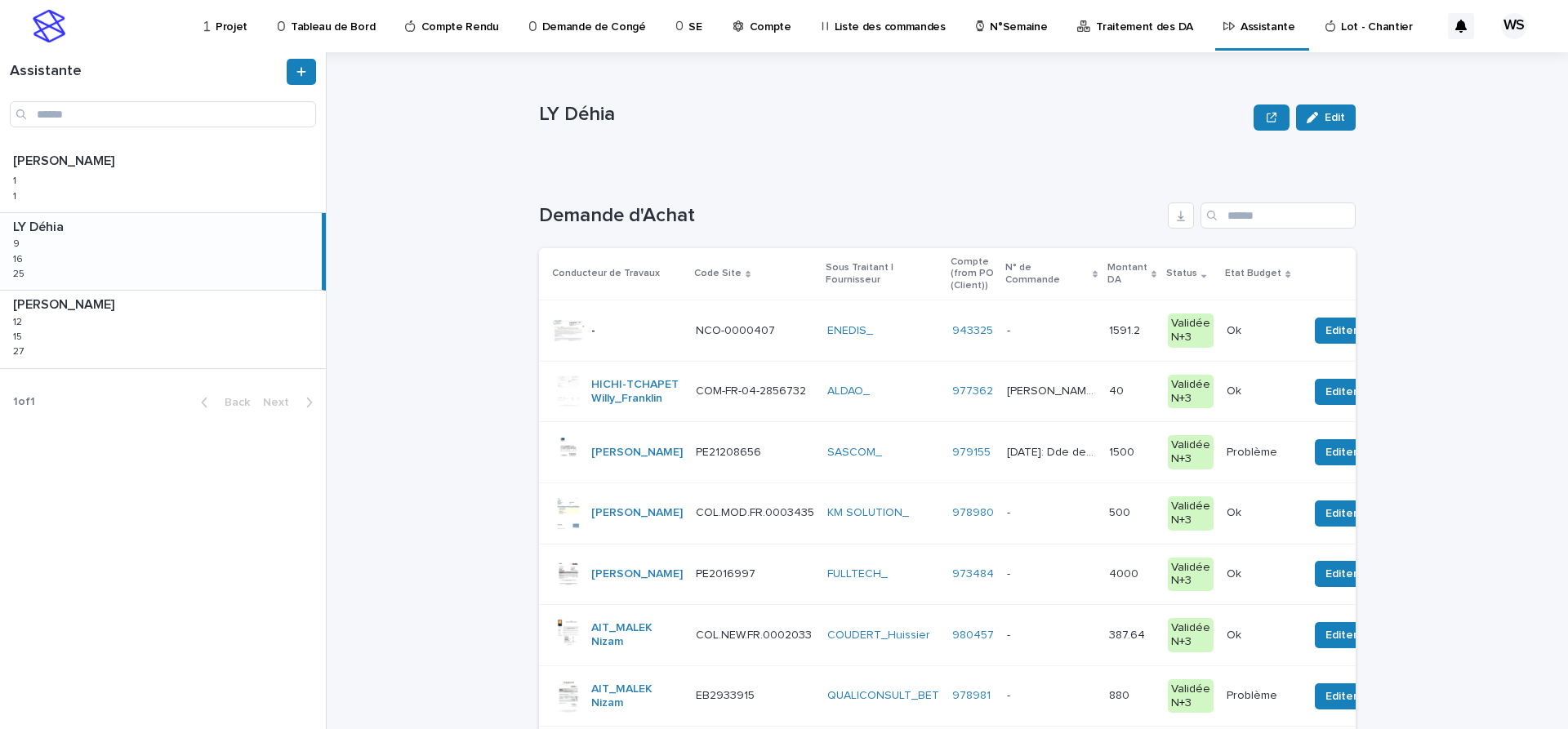
click at [891, 333] on div "ENEDIS_" at bounding box center [883, 331] width 112 height 14
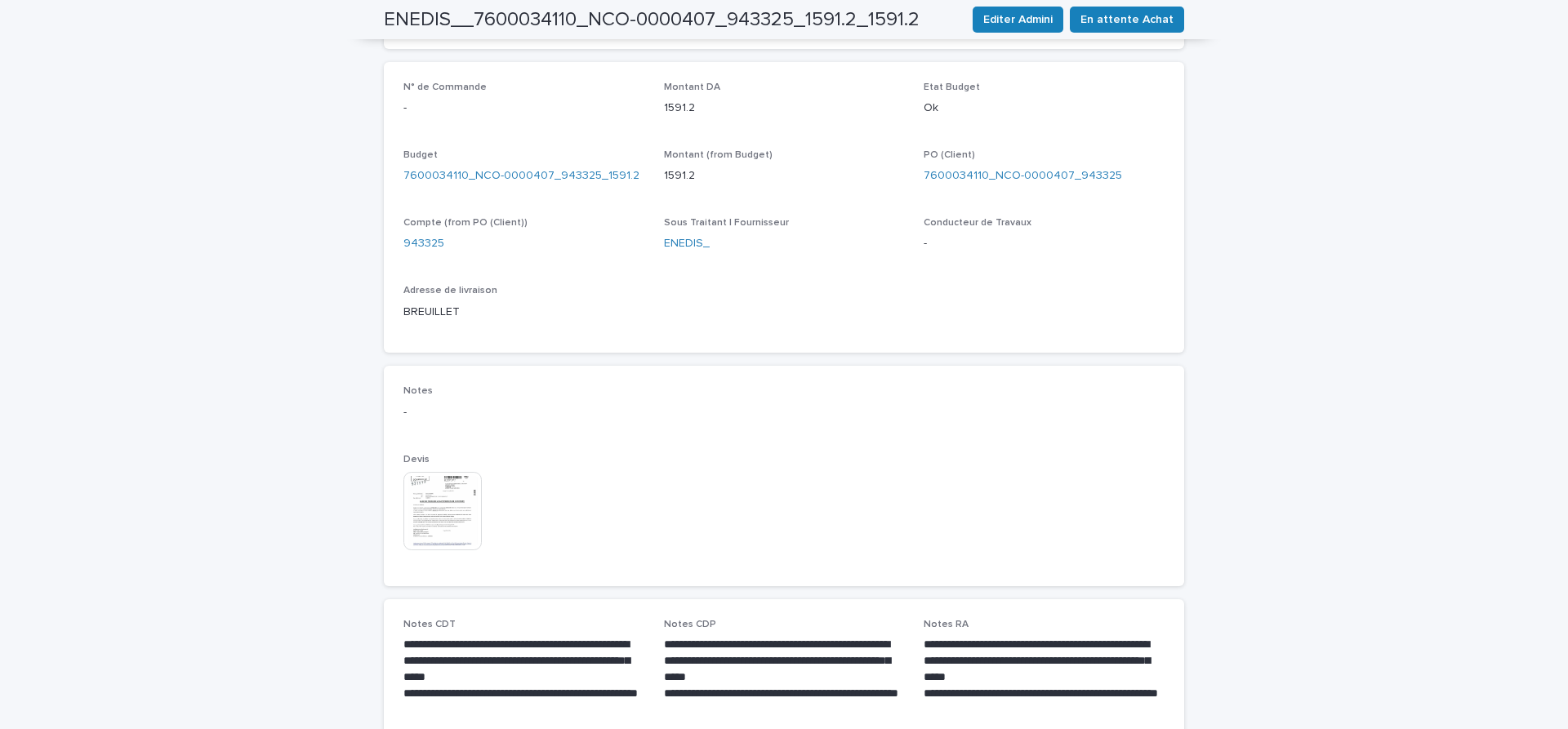
scroll to position [754, 0]
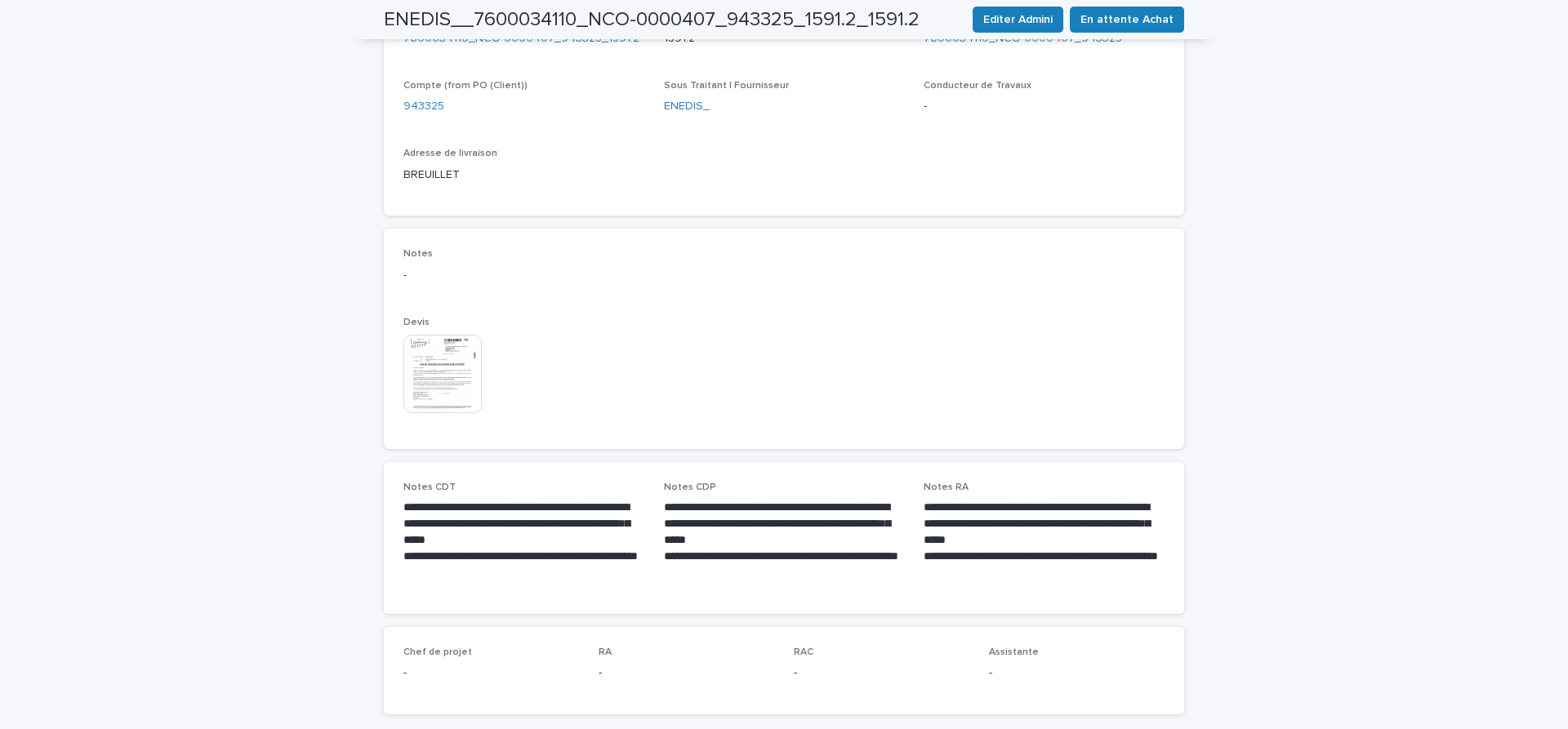
click at [451, 356] on img at bounding box center [442, 374] width 78 height 78
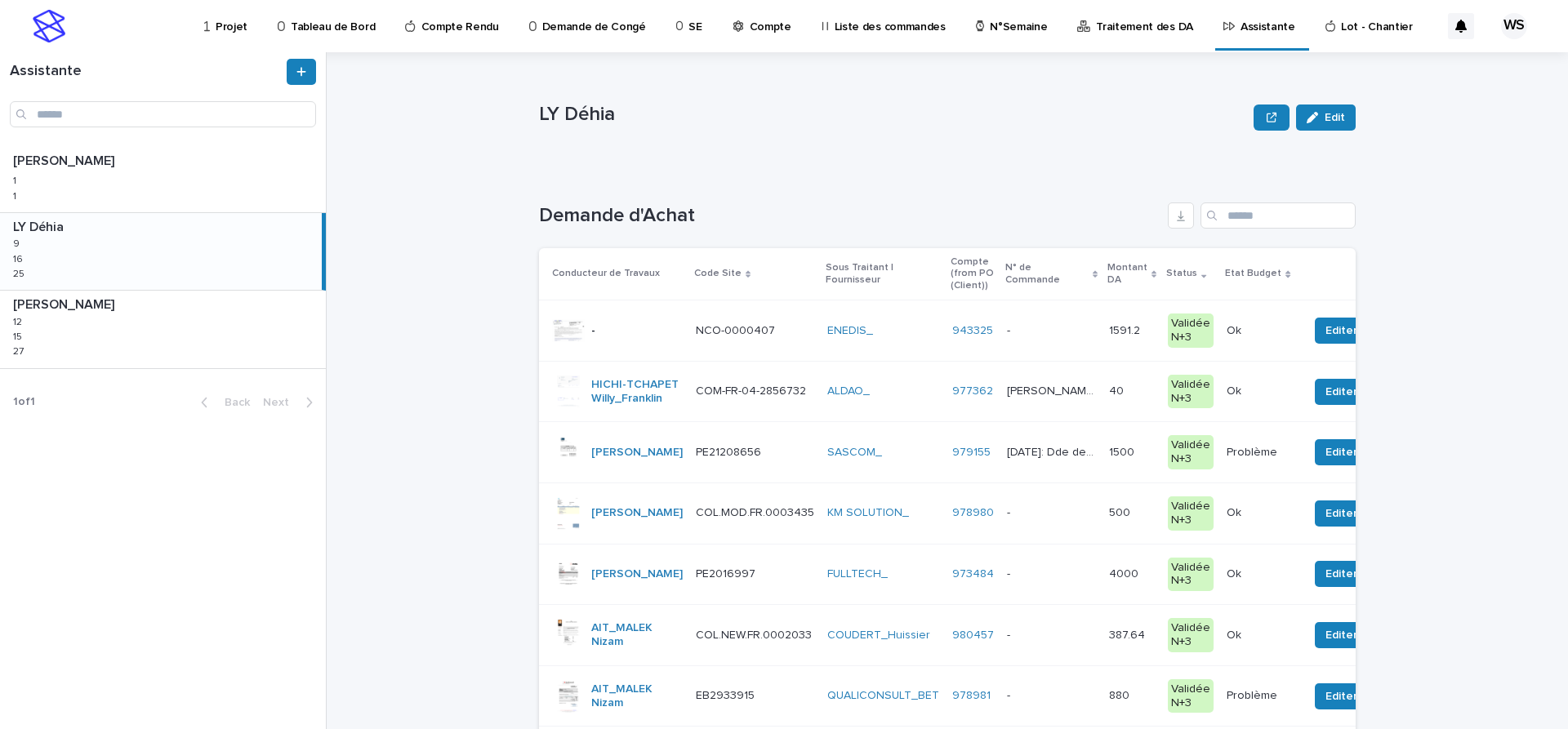
click at [890, 334] on div "ENEDIS_" at bounding box center [883, 331] width 112 height 14
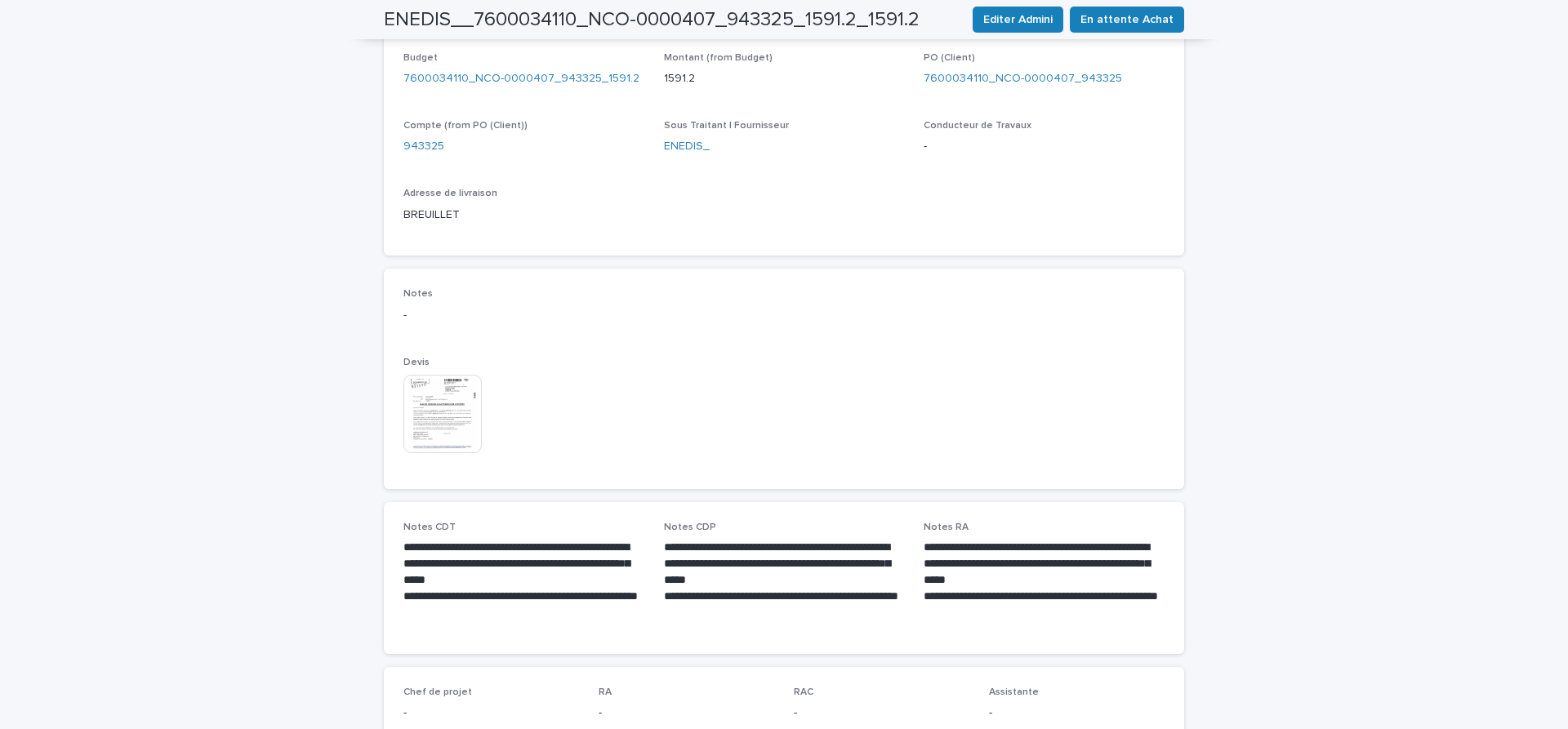
scroll to position [668, 0]
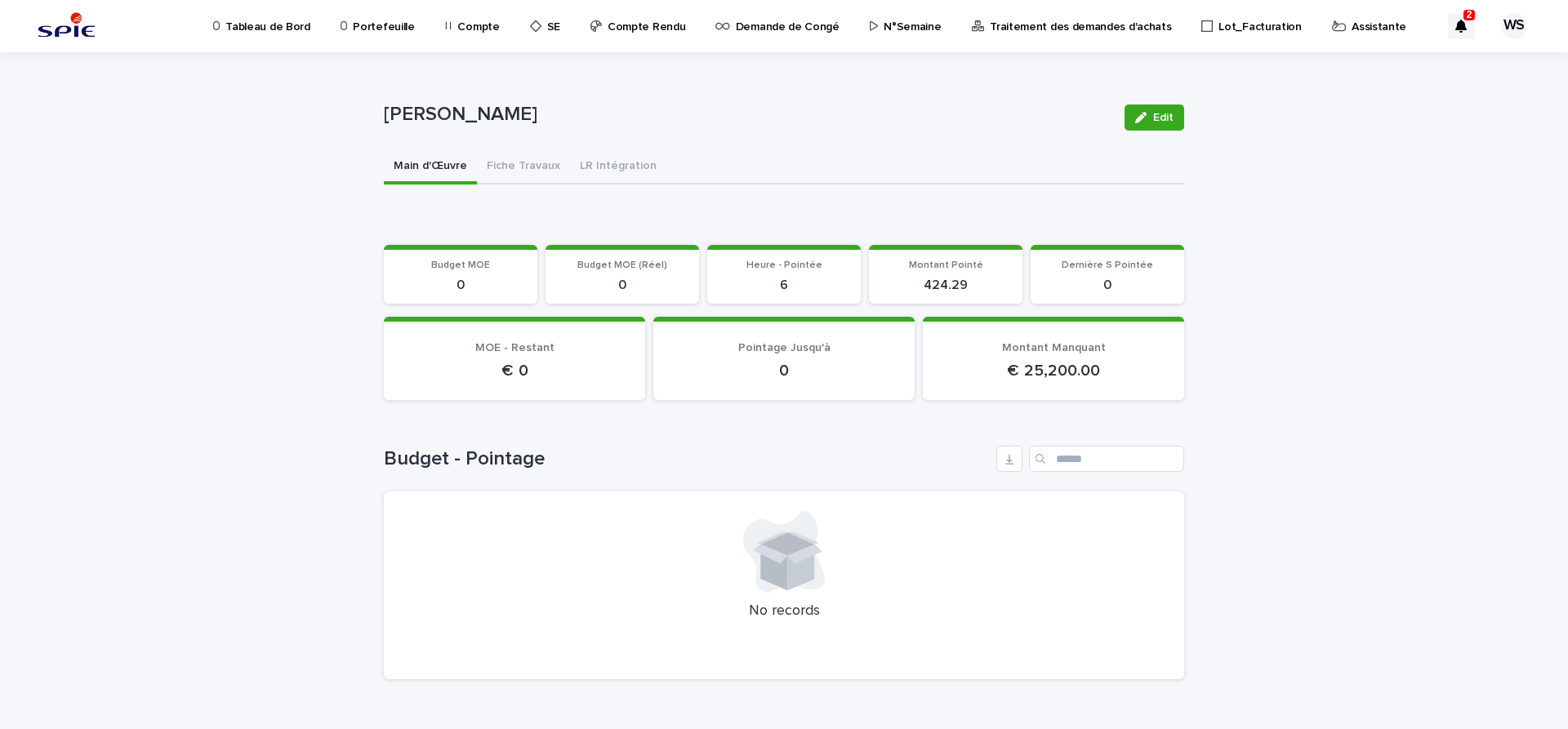
click at [1351, 27] on p "Assistante" at bounding box center [1379, 17] width 55 height 34
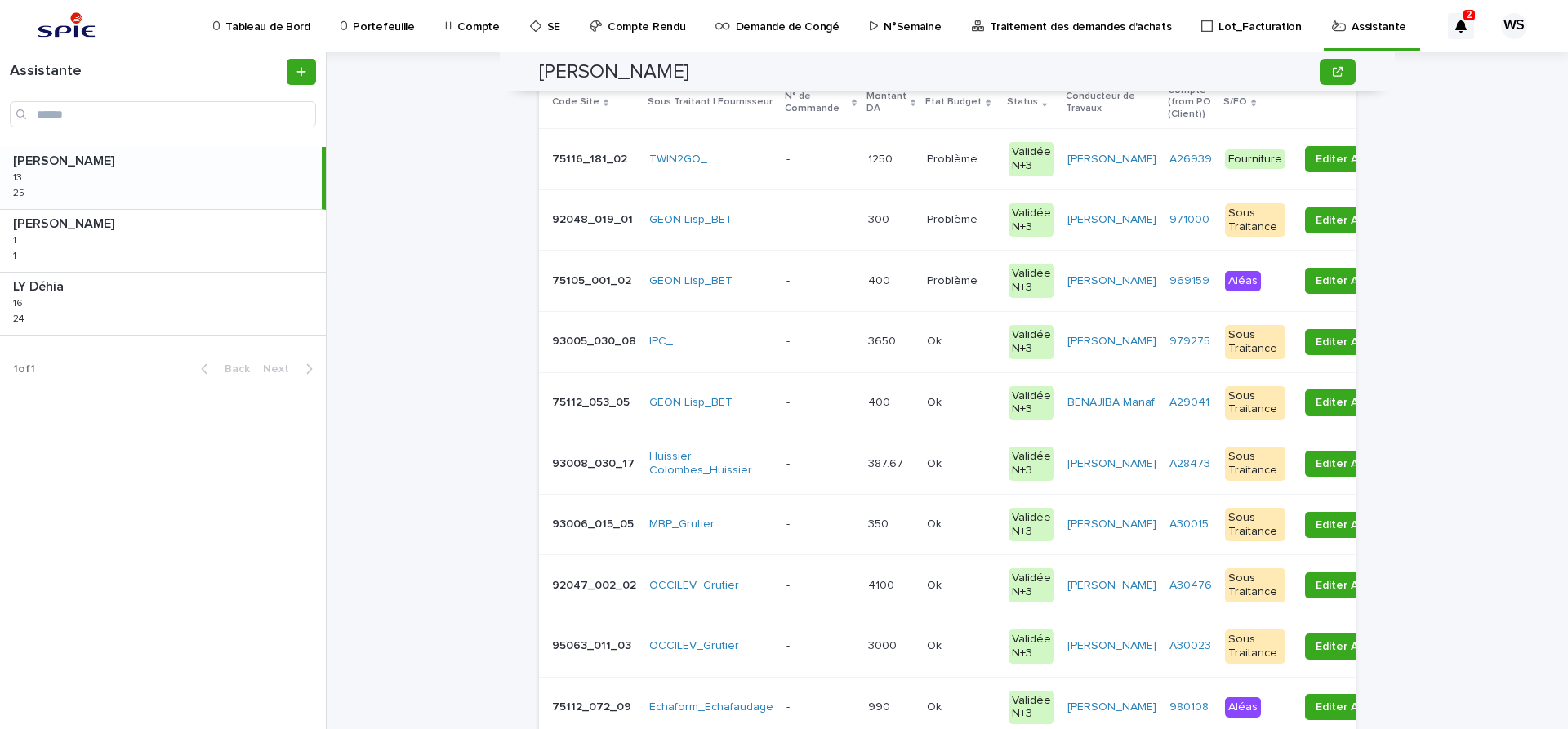
scroll to position [274, 0]
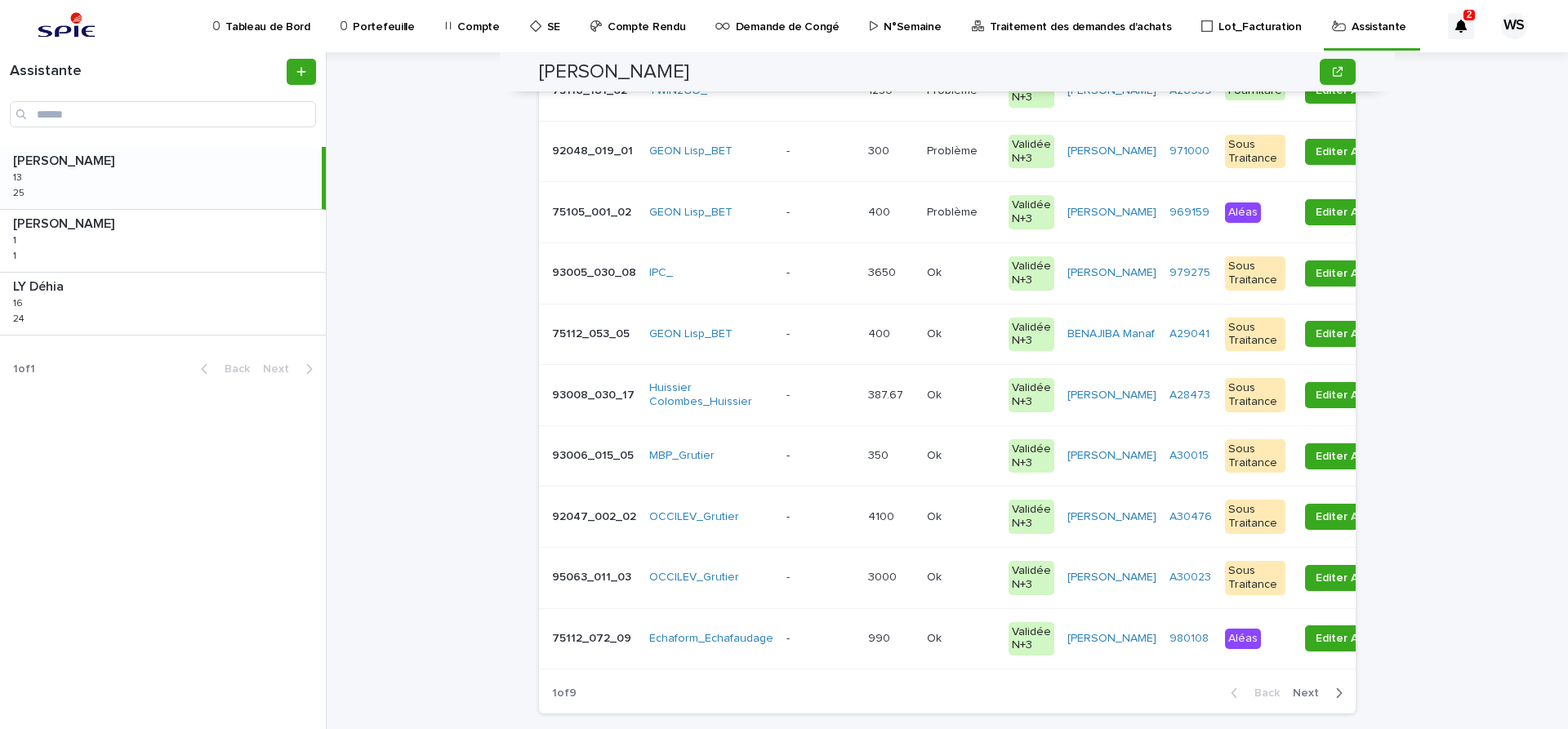
click at [1311, 694] on span "Next" at bounding box center [1310, 693] width 36 height 12
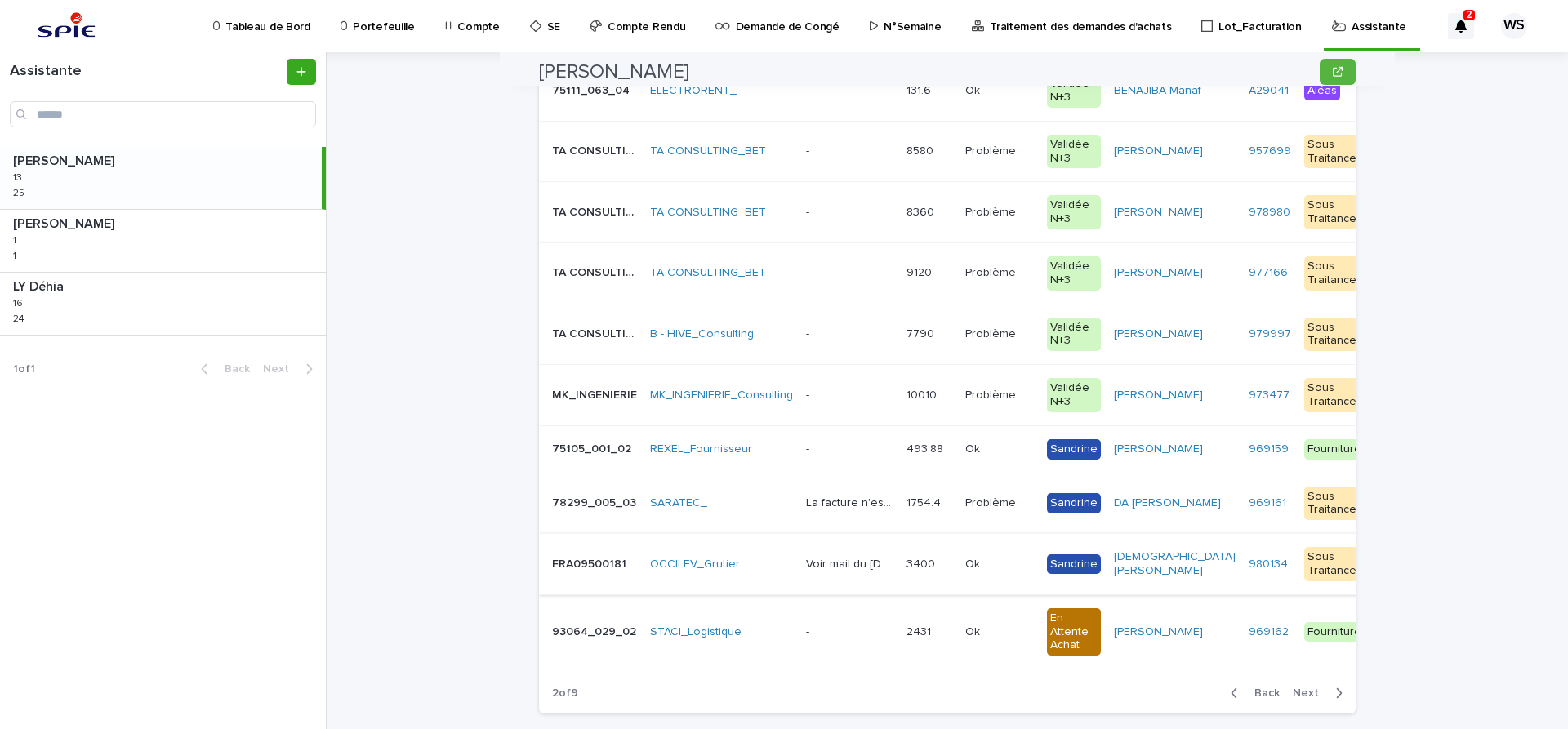
scroll to position [0, 0]
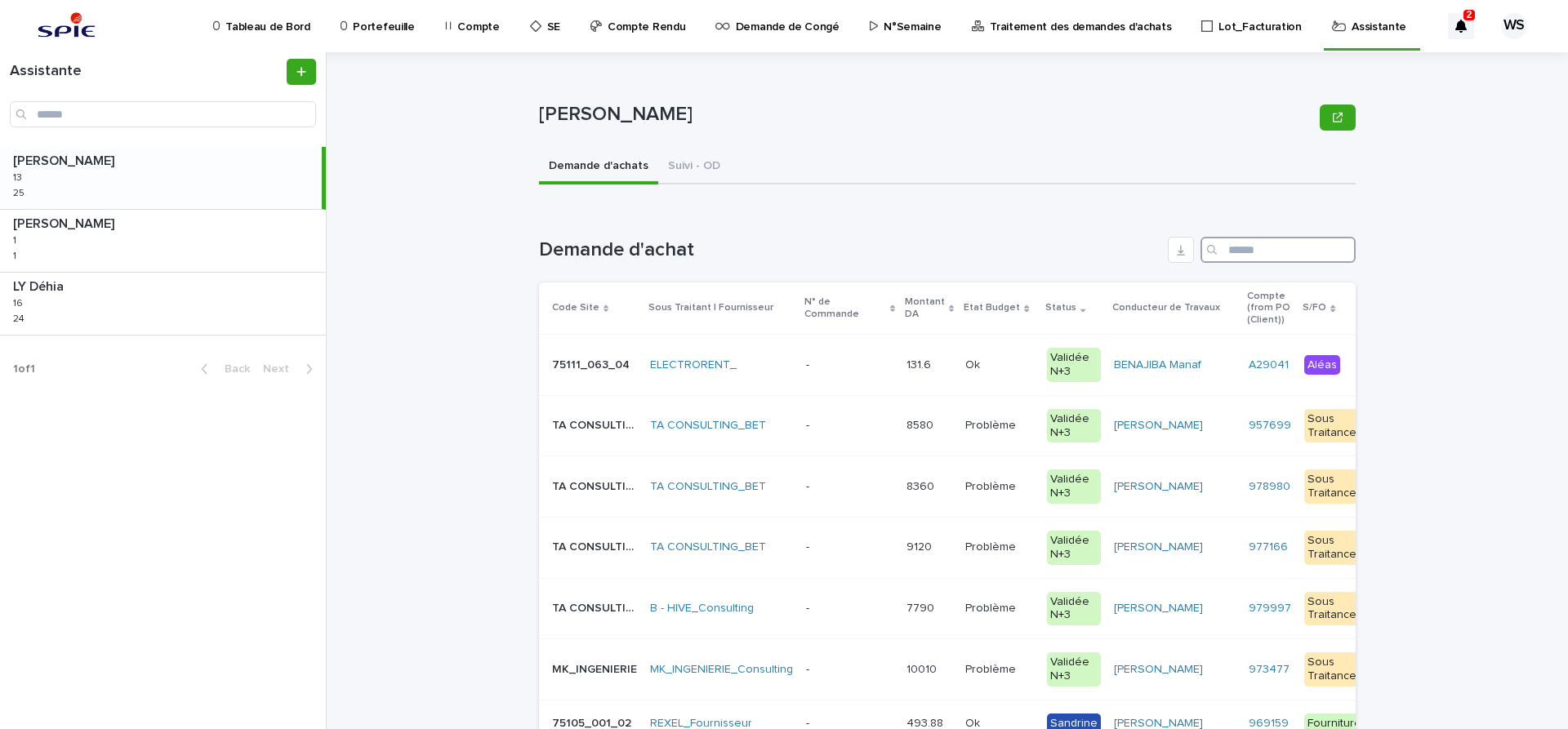
click at [1253, 252] on input "Search" at bounding box center [1278, 250] width 155 height 26
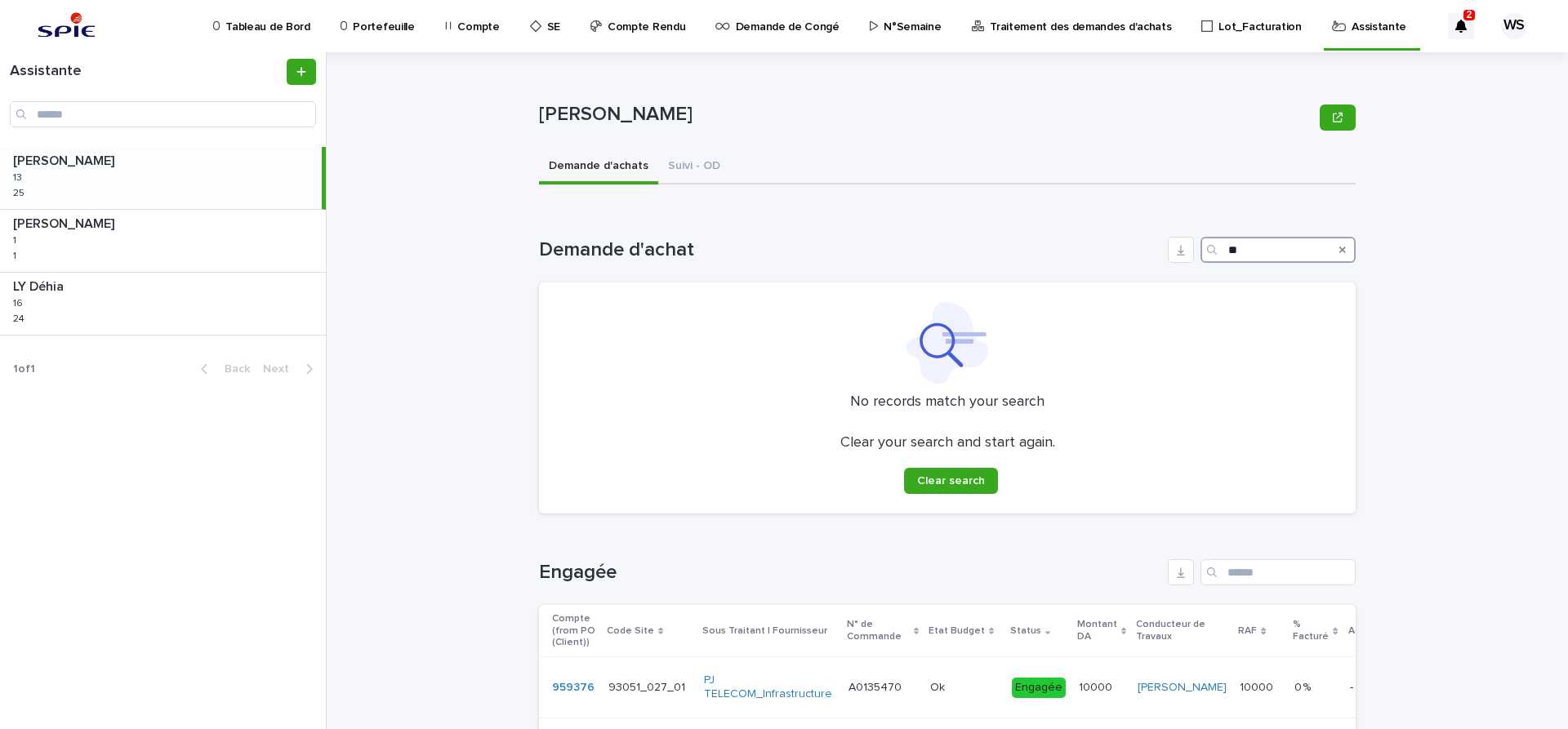
type input "*"
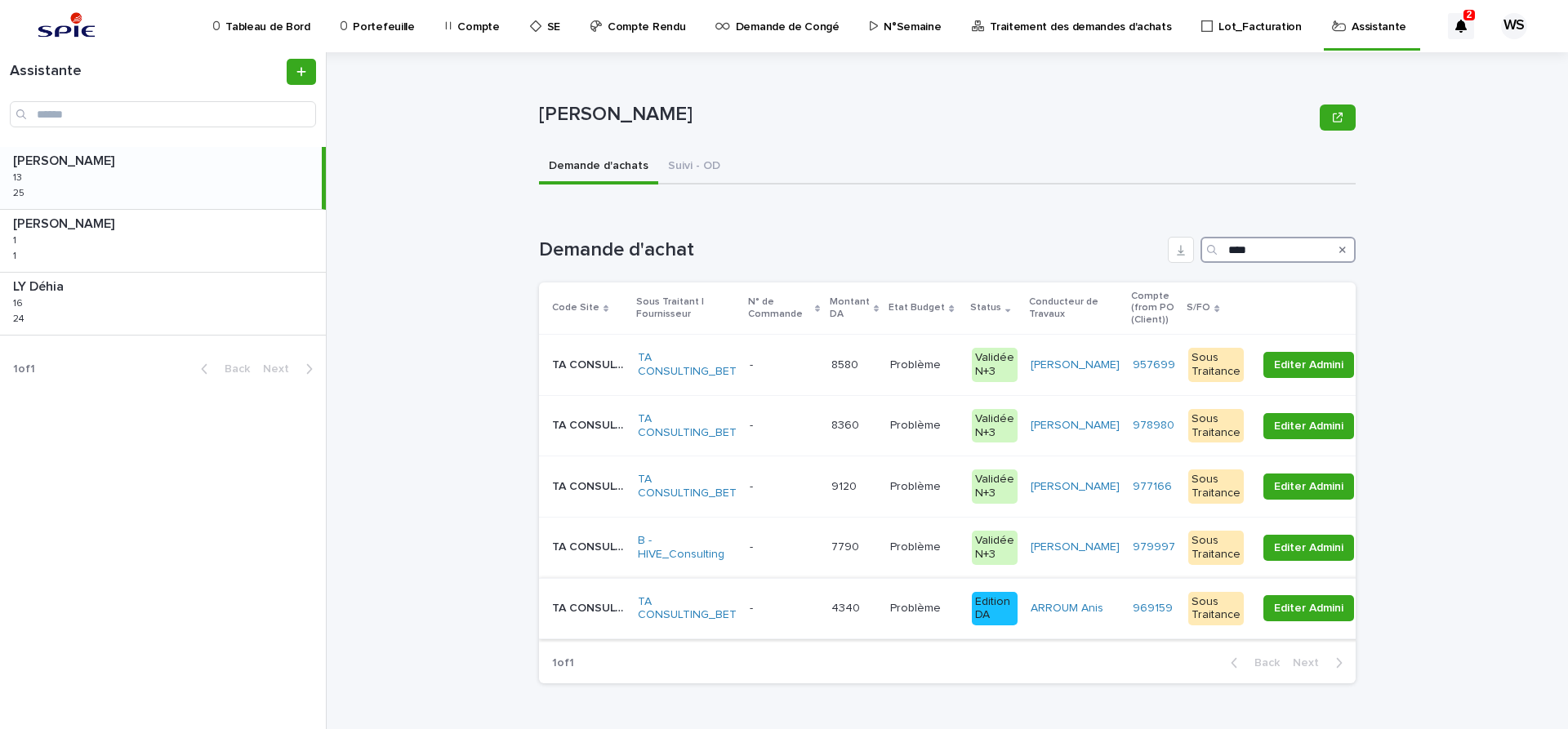
type input "****"
click at [792, 612] on p at bounding box center [784, 608] width 68 height 14
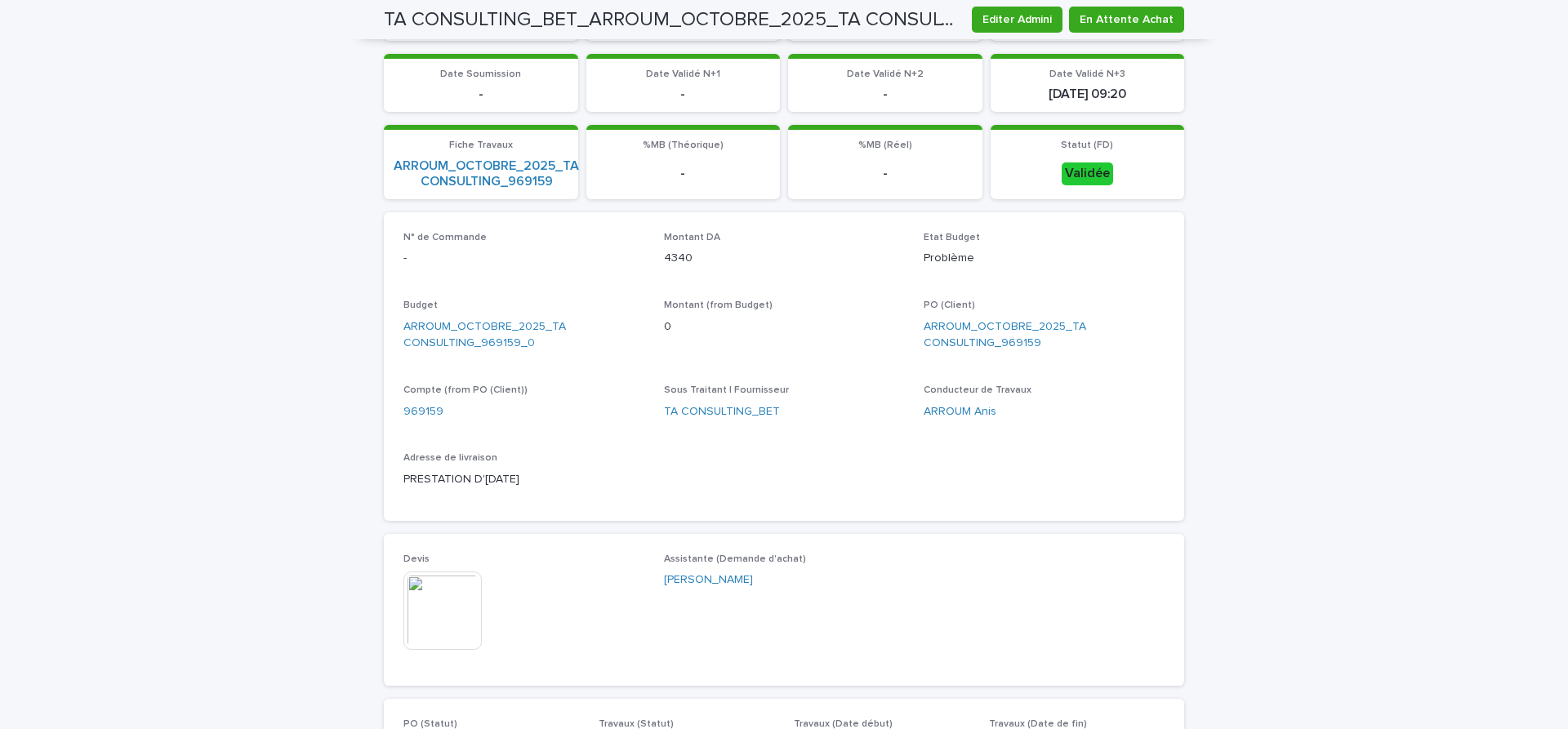
scroll to position [343, 0]
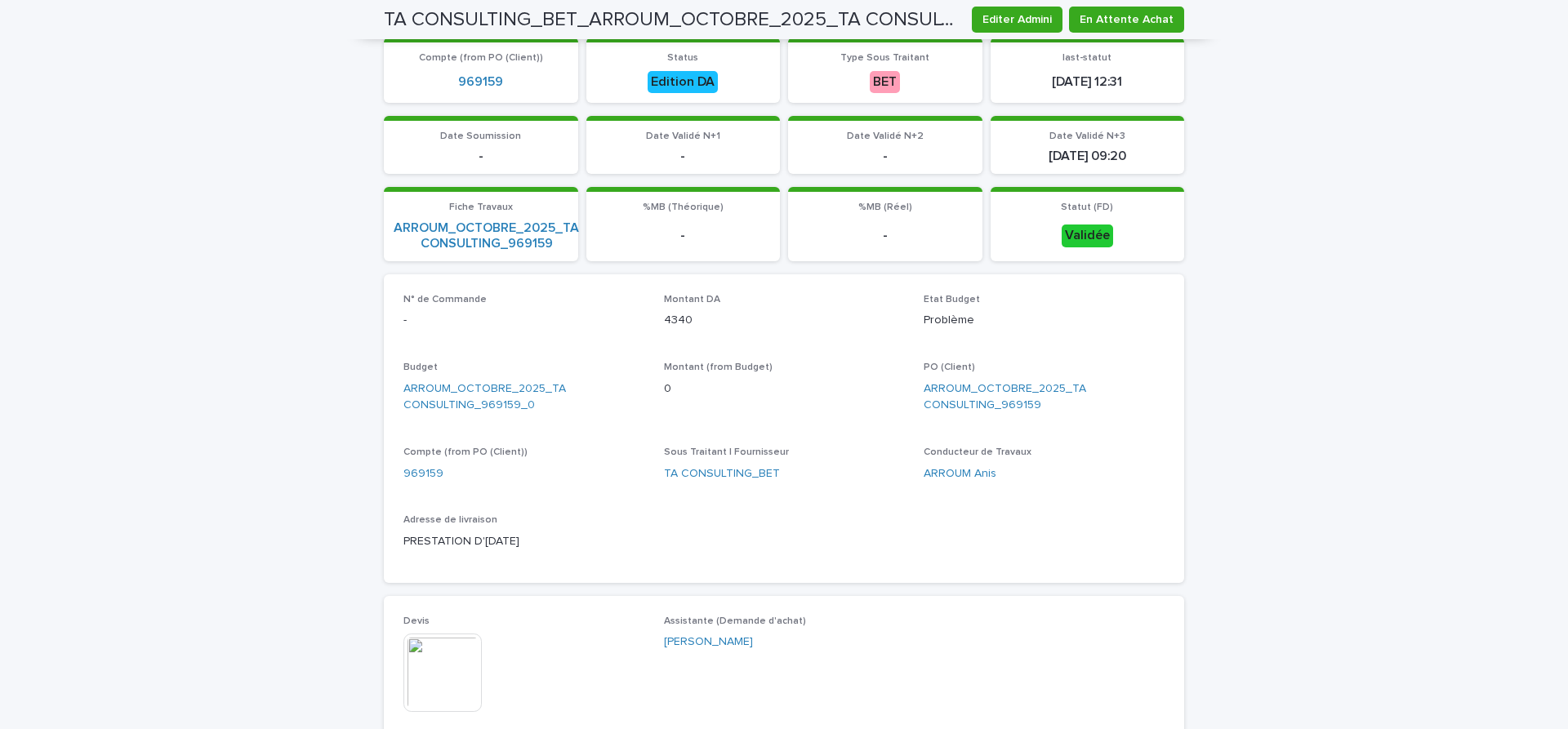
click at [438, 671] on img at bounding box center [442, 672] width 78 height 78
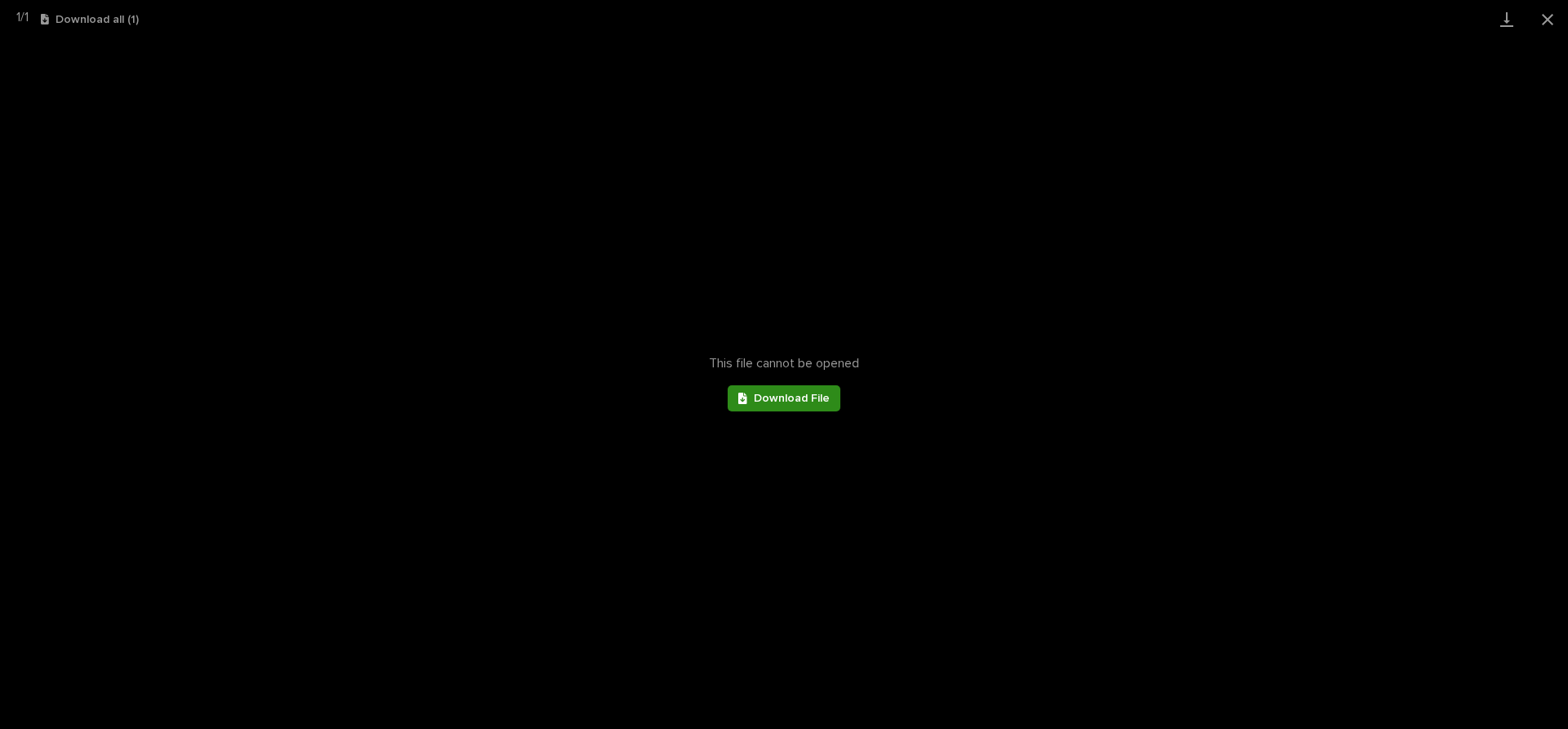
click at [776, 392] on span "Download File" at bounding box center [792, 398] width 76 height 12
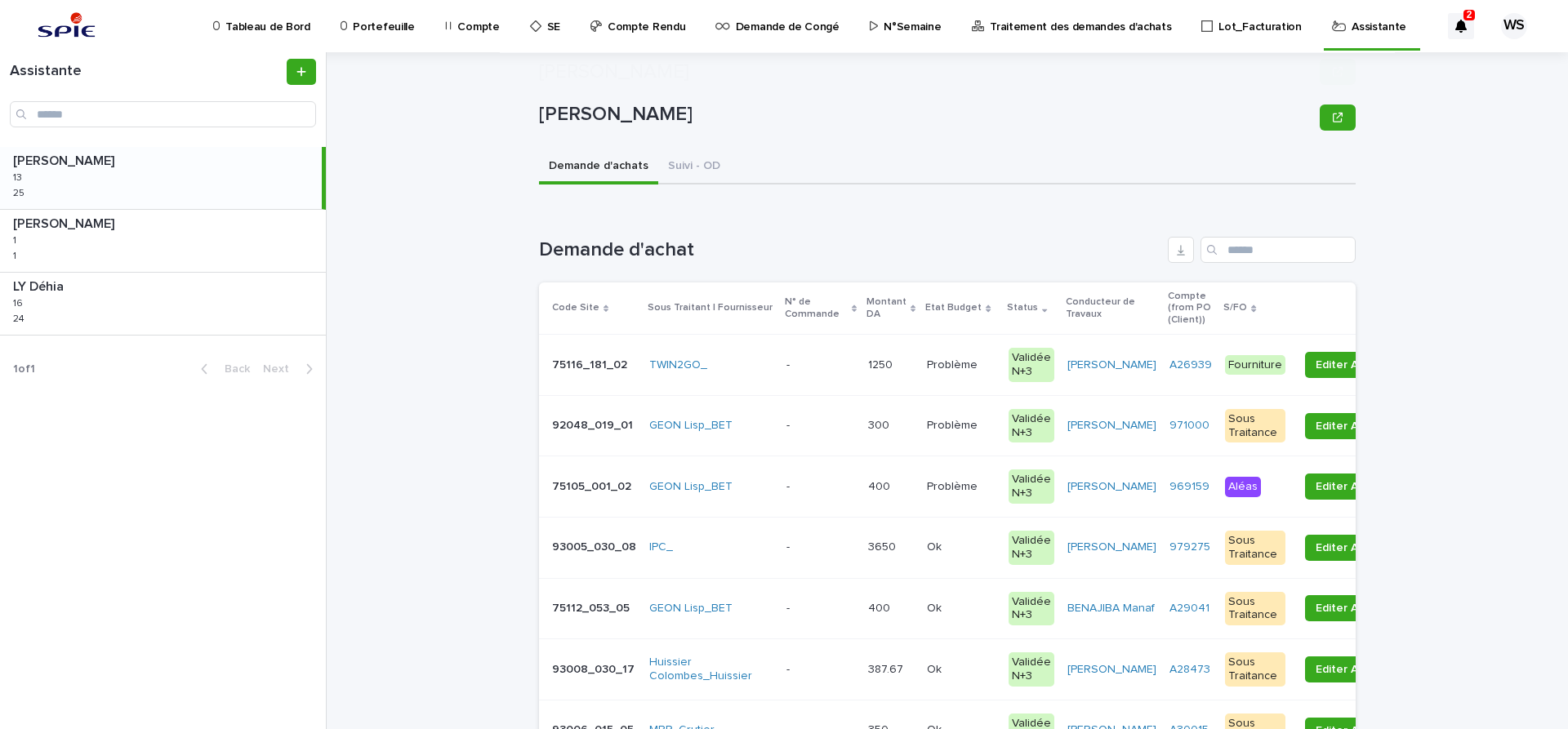
scroll to position [343, 0]
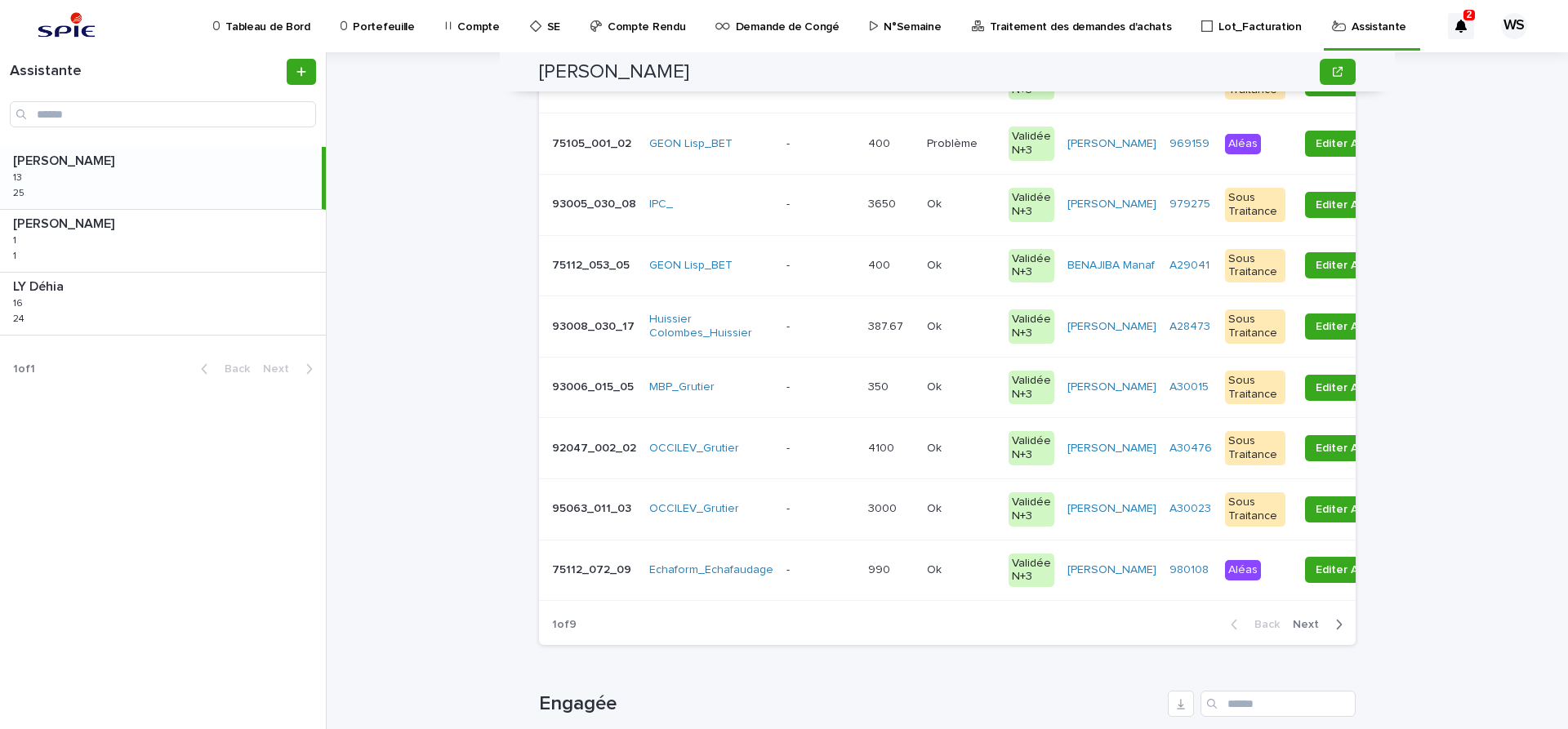
click at [1307, 625] on span "Next" at bounding box center [1310, 625] width 36 height 12
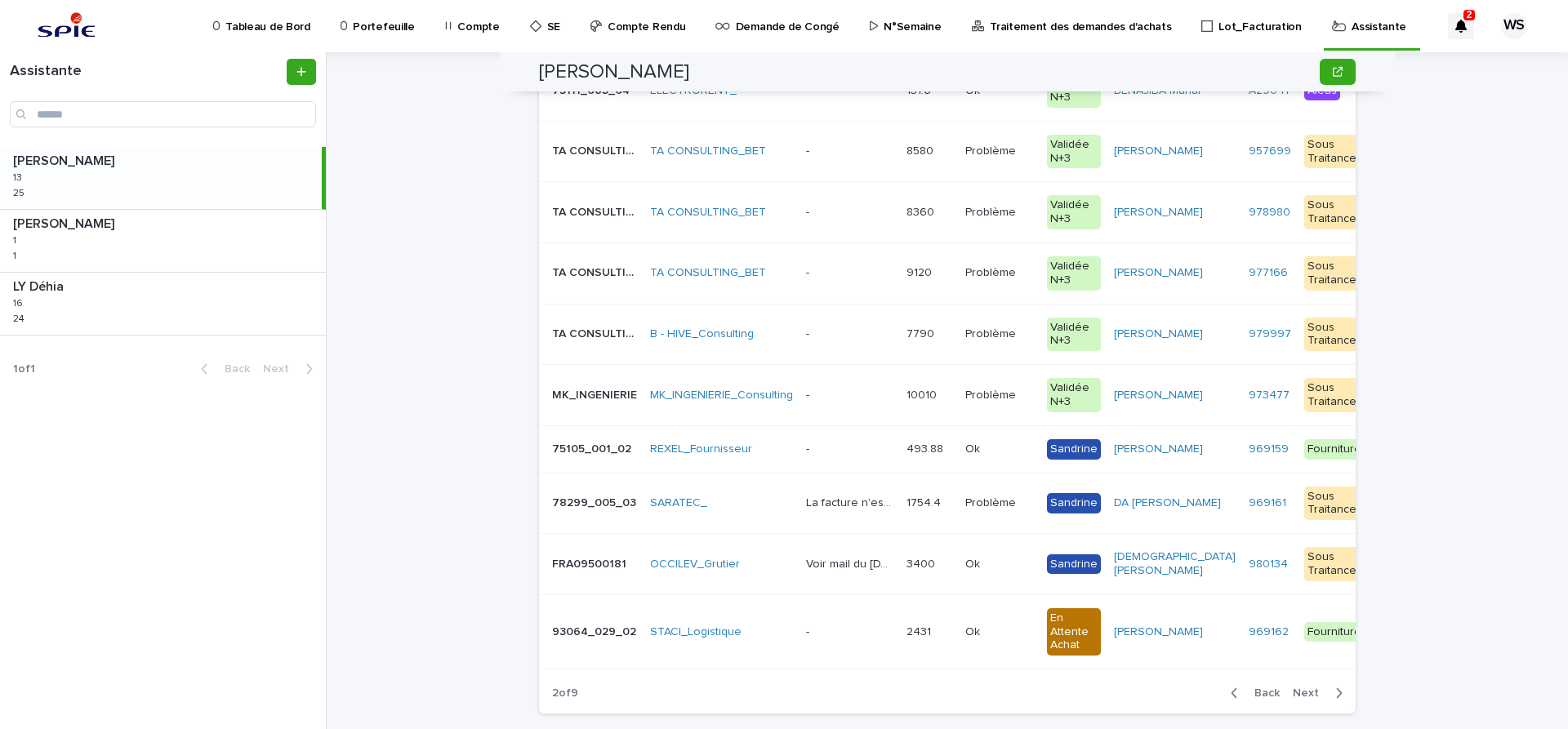
scroll to position [206, 0]
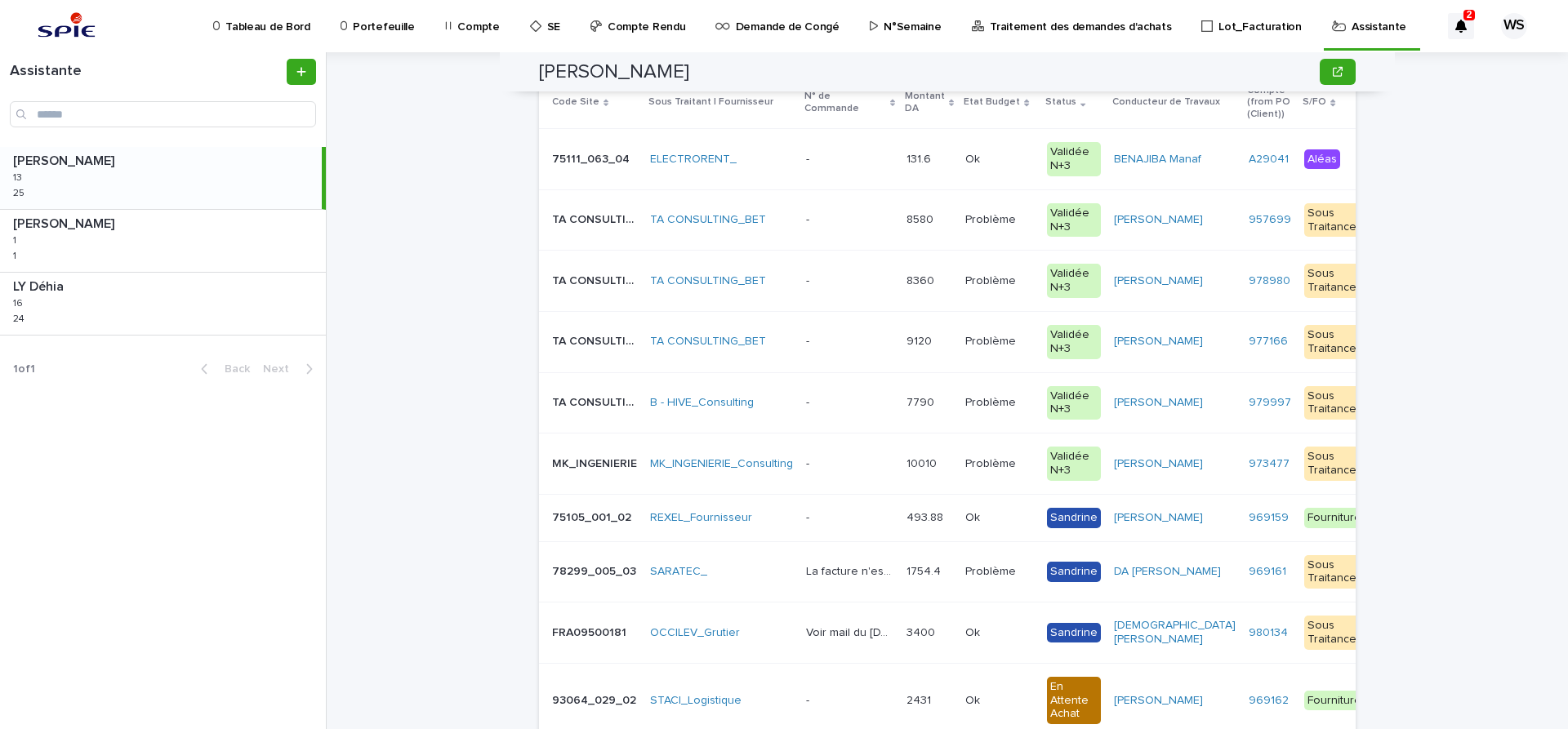
click at [841, 282] on p at bounding box center [850, 281] width 88 height 14
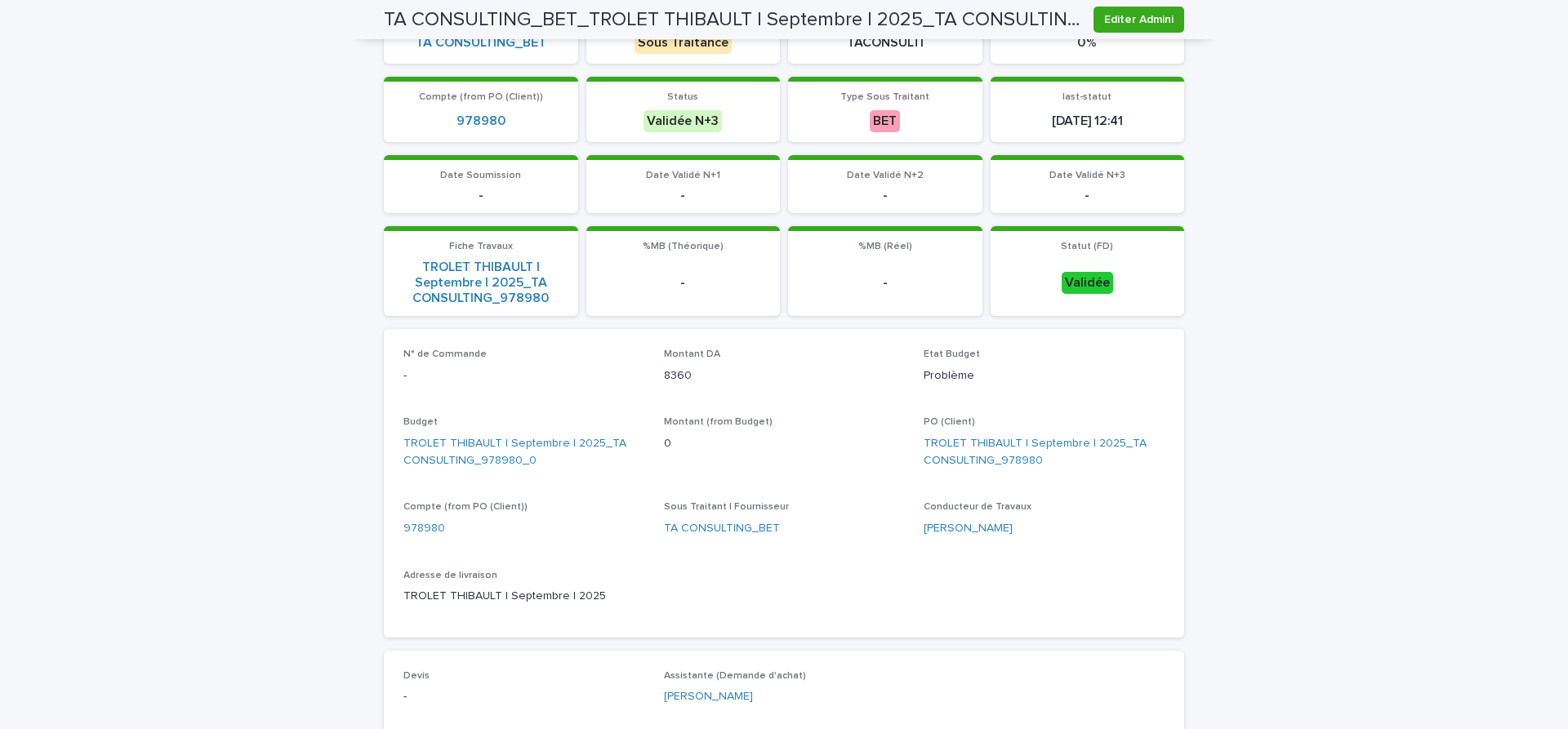
scroll to position [274, 0]
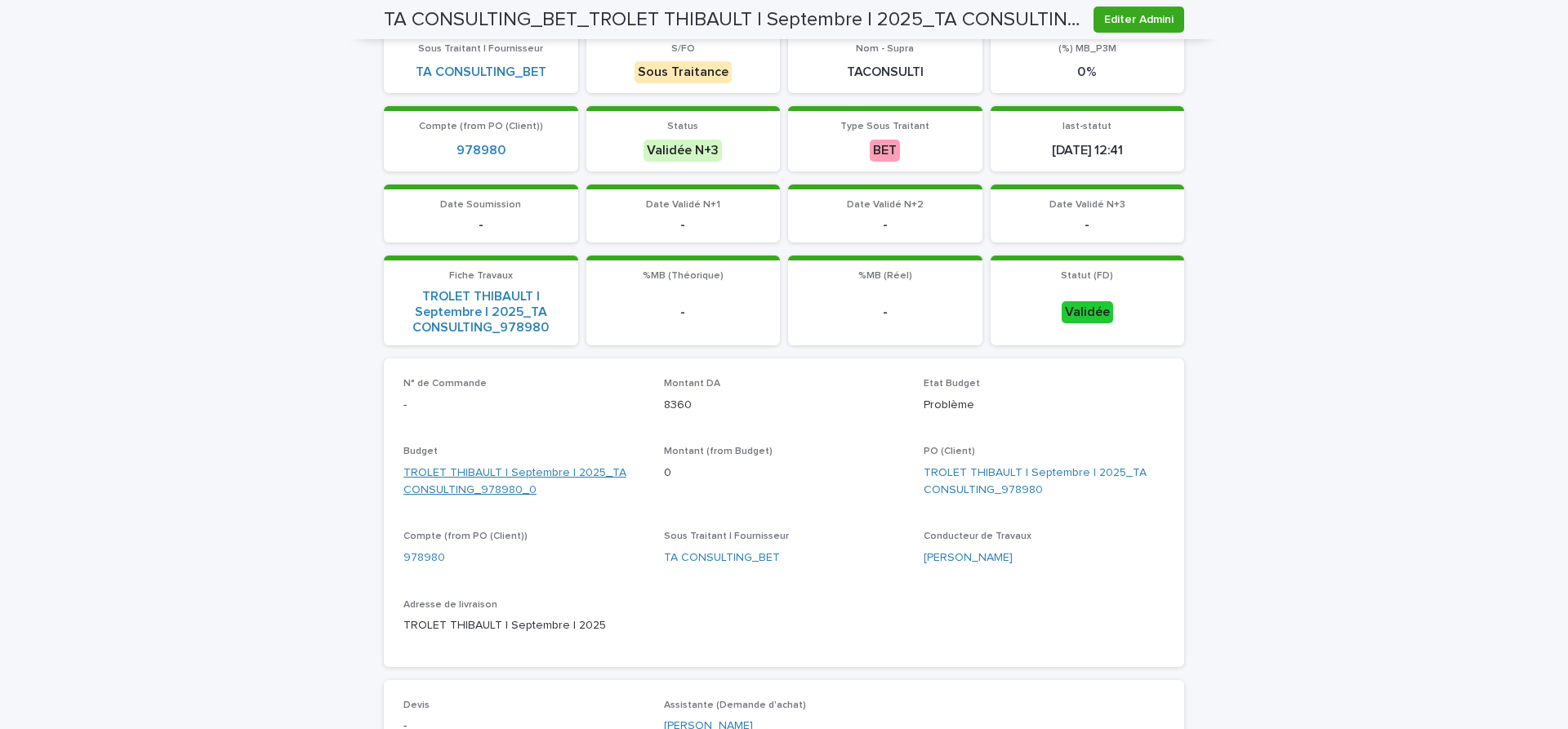
click at [454, 476] on link "TROLET THIBAULT | Septembre | 2025_TA CONSULTING_978980_0" at bounding box center [523, 481] width 241 height 34
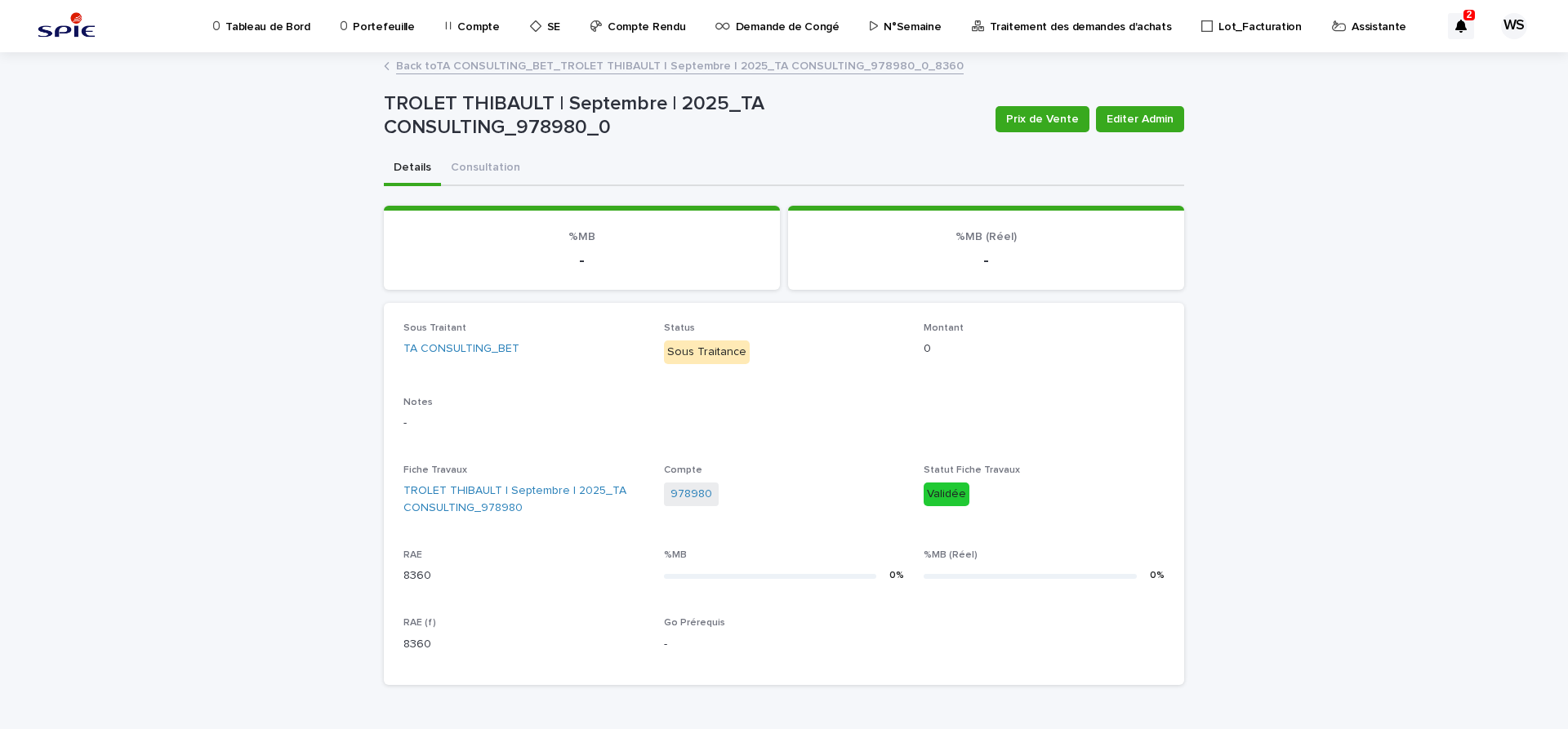
scroll to position [288, 0]
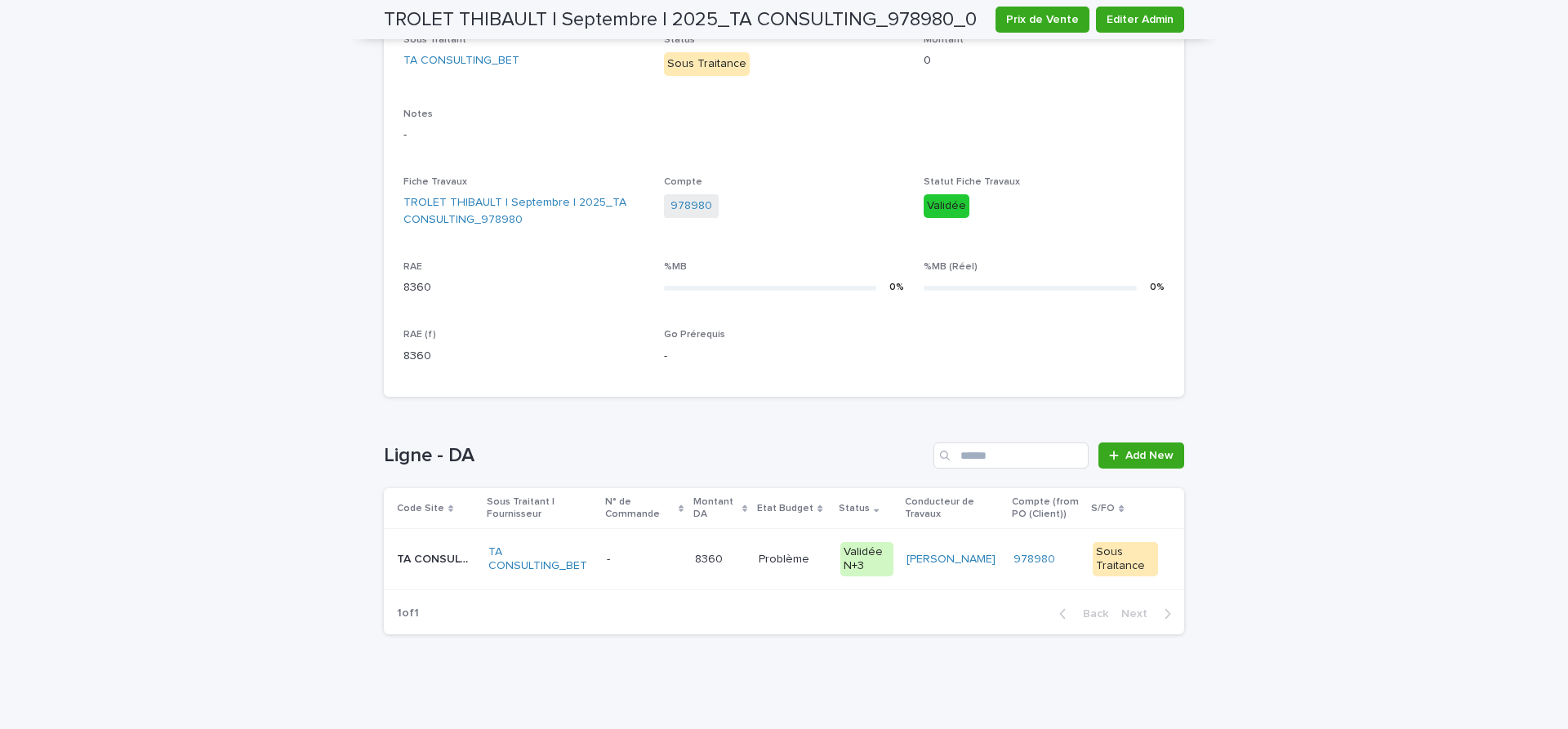
click at [648, 559] on p at bounding box center [643, 559] width 75 height 14
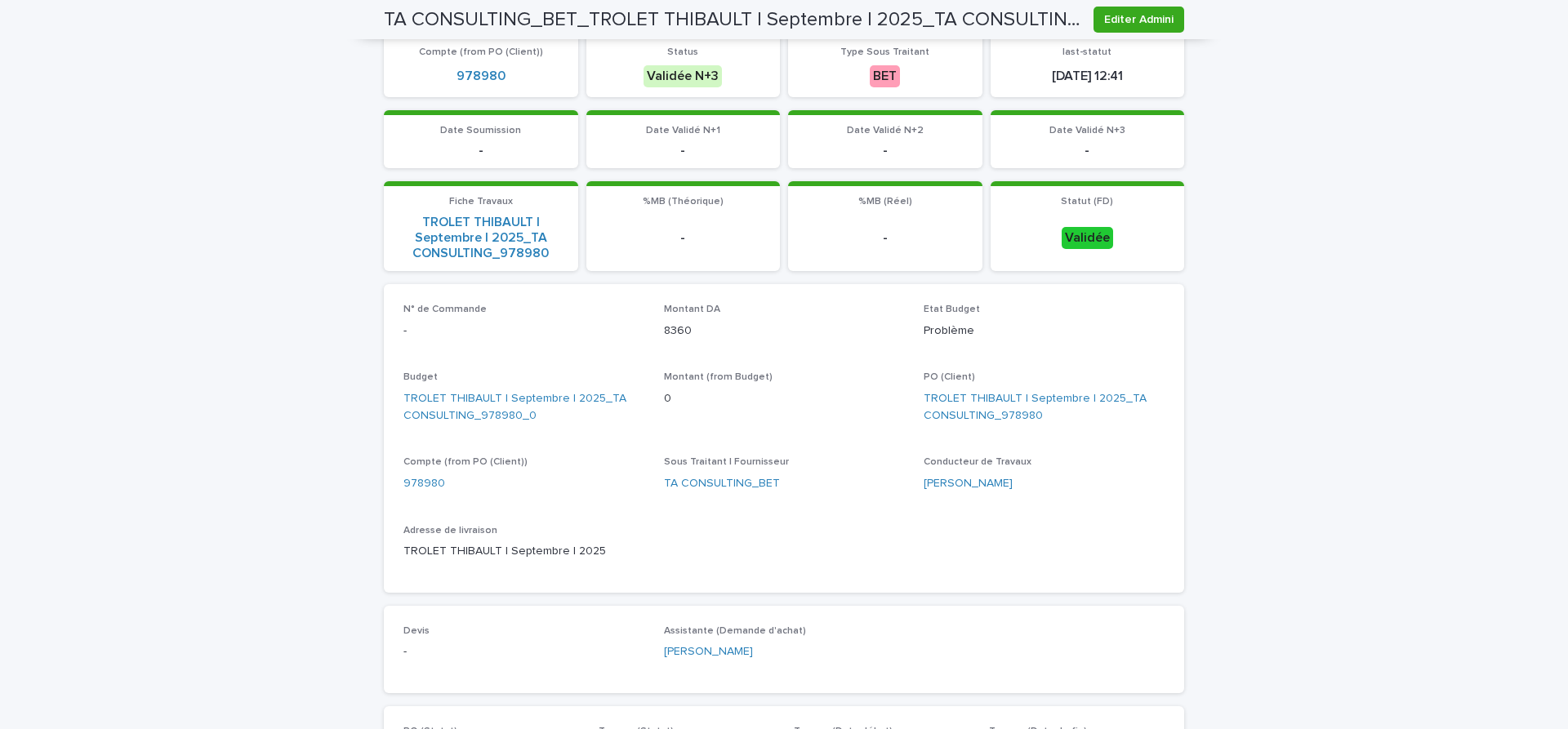
scroll to position [326, 0]
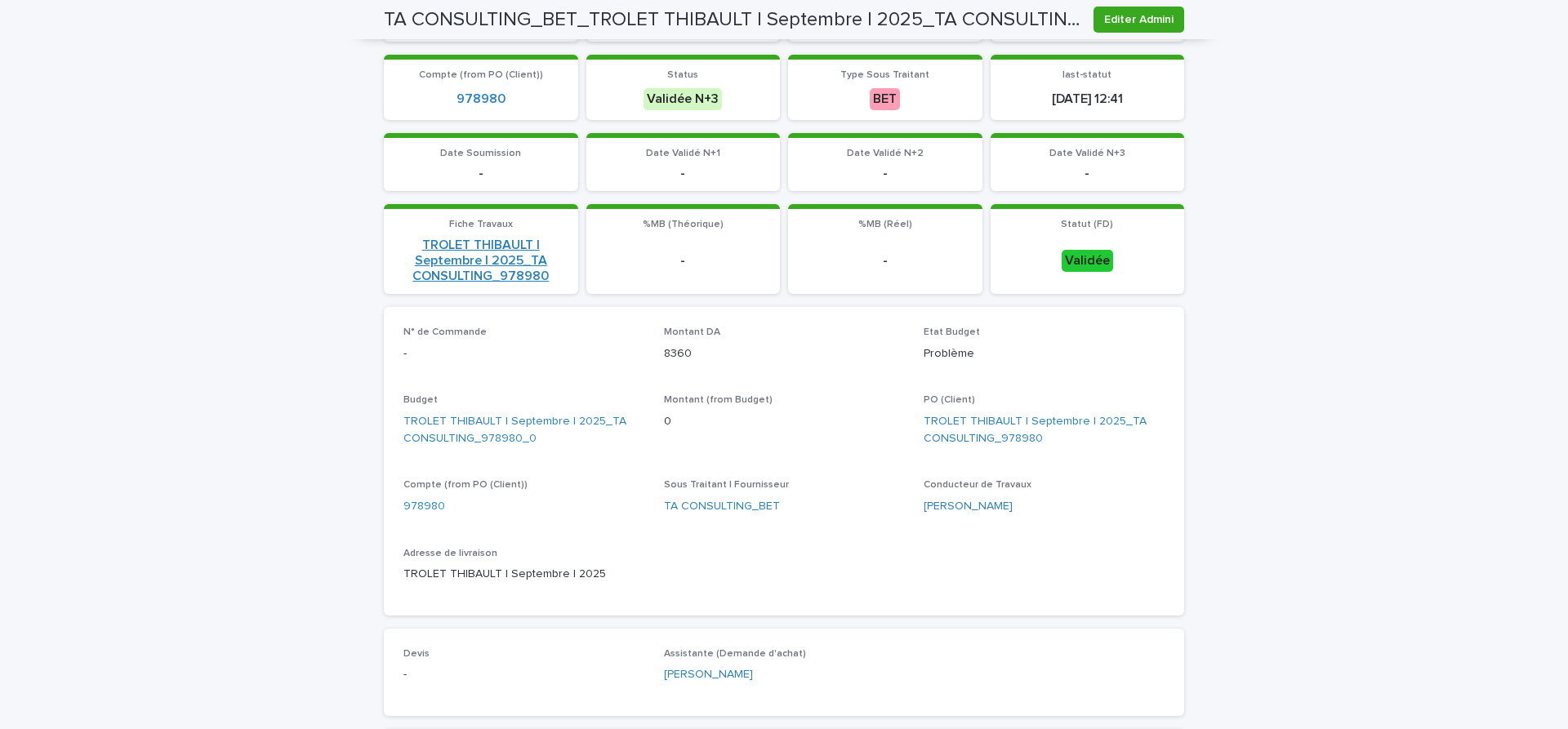
click at [480, 261] on link "TROLET THIBAULT | Septembre | 2025_TA CONSULTING_978980" at bounding box center [480, 261] width 175 height 48
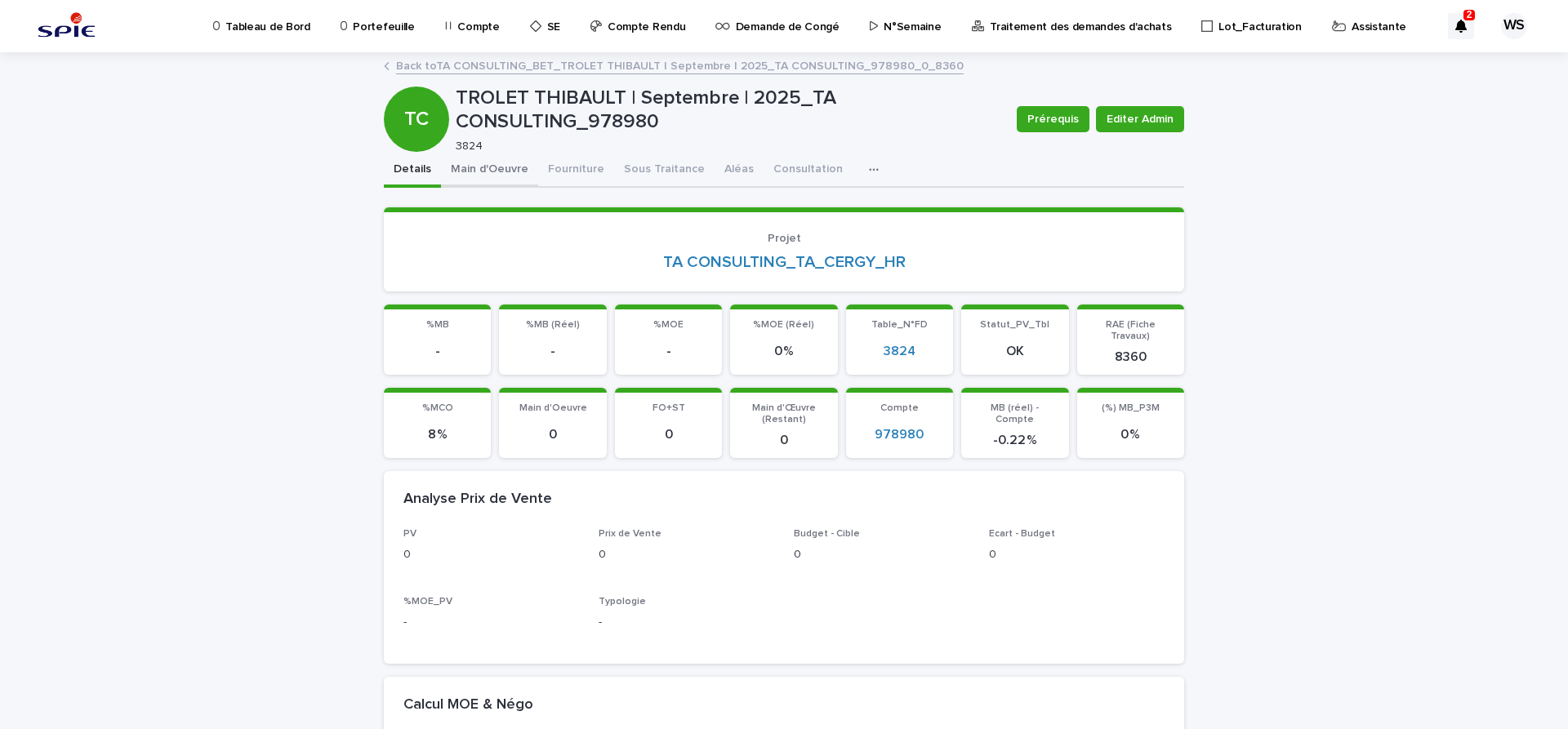
click at [506, 168] on button "Main d'Oeuvre" at bounding box center [490, 170] width 98 height 34
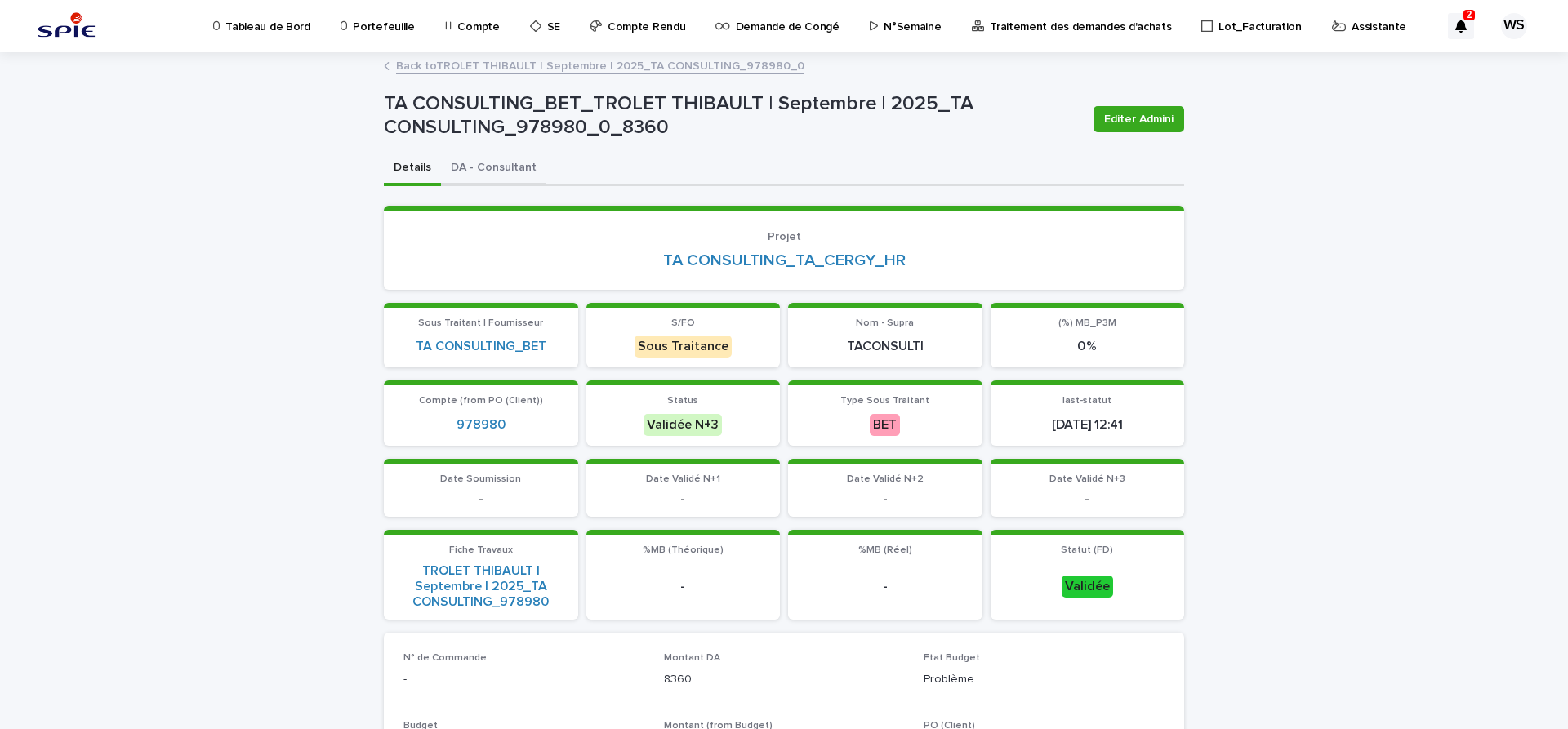
click at [492, 167] on button "DA - Consultant" at bounding box center [494, 169] width 105 height 34
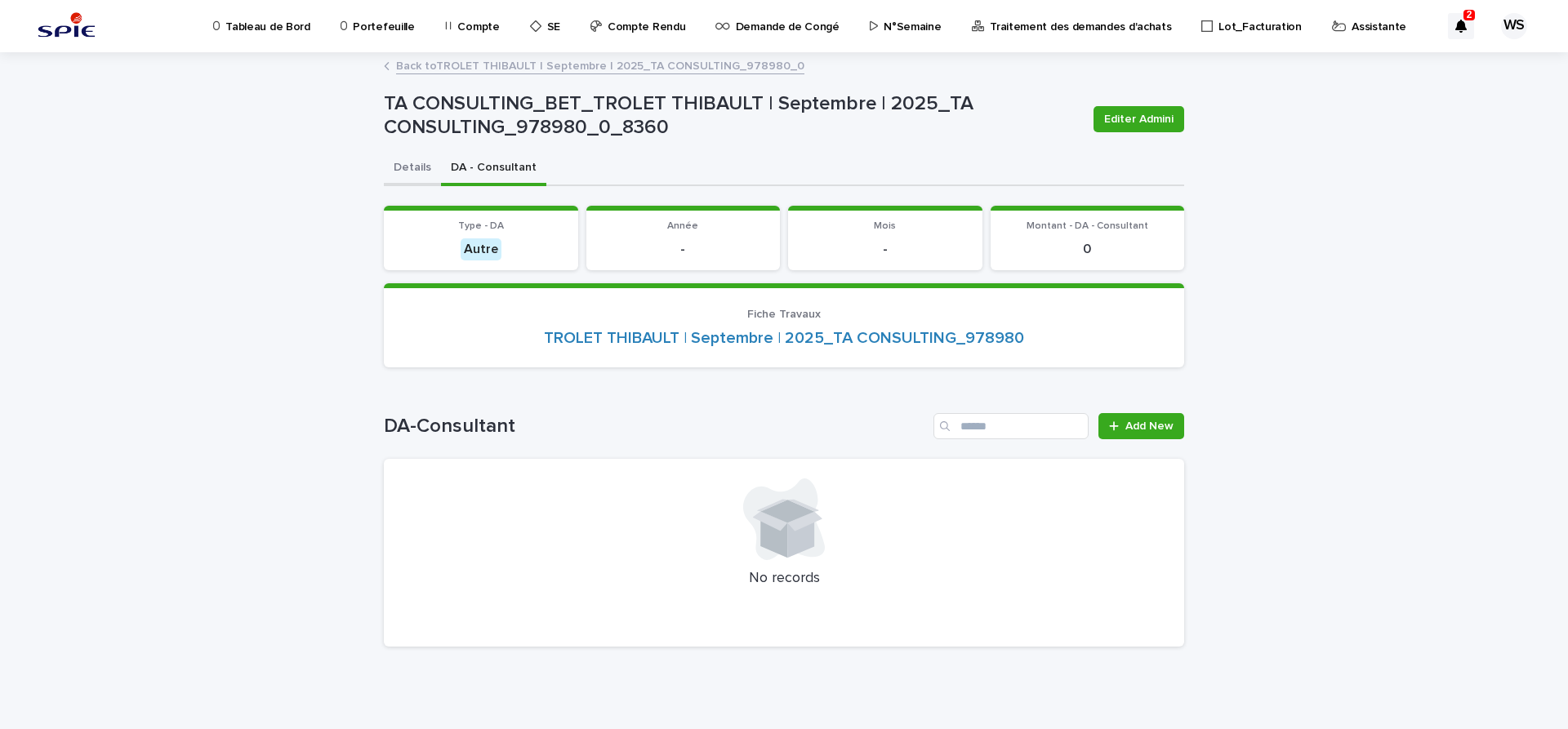
click at [412, 168] on button "Details" at bounding box center [412, 169] width 58 height 34
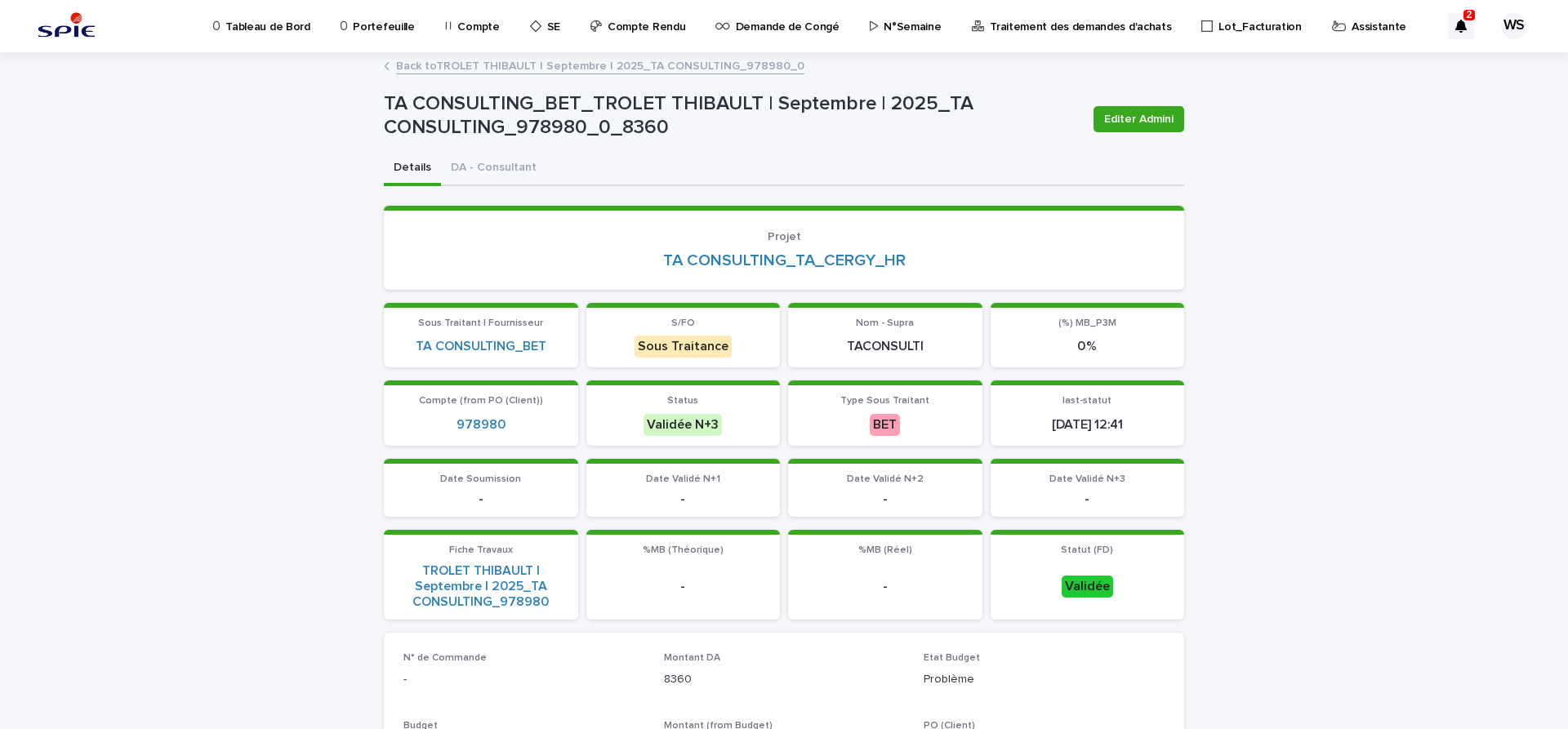
click at [897, 25] on p "N°Semaine" at bounding box center [912, 17] width 58 height 34
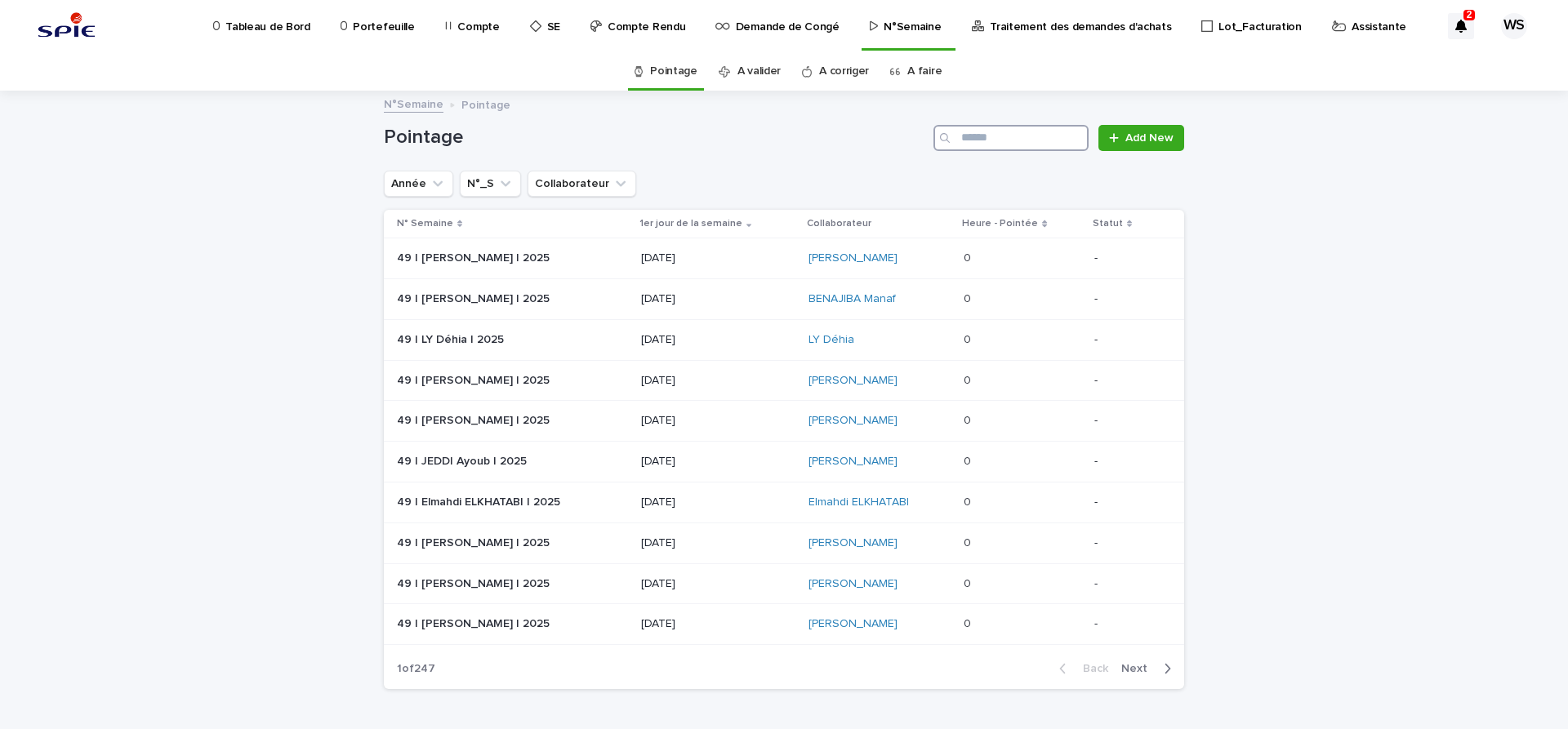
click at [1017, 133] on input "Search" at bounding box center [1011, 138] width 155 height 26
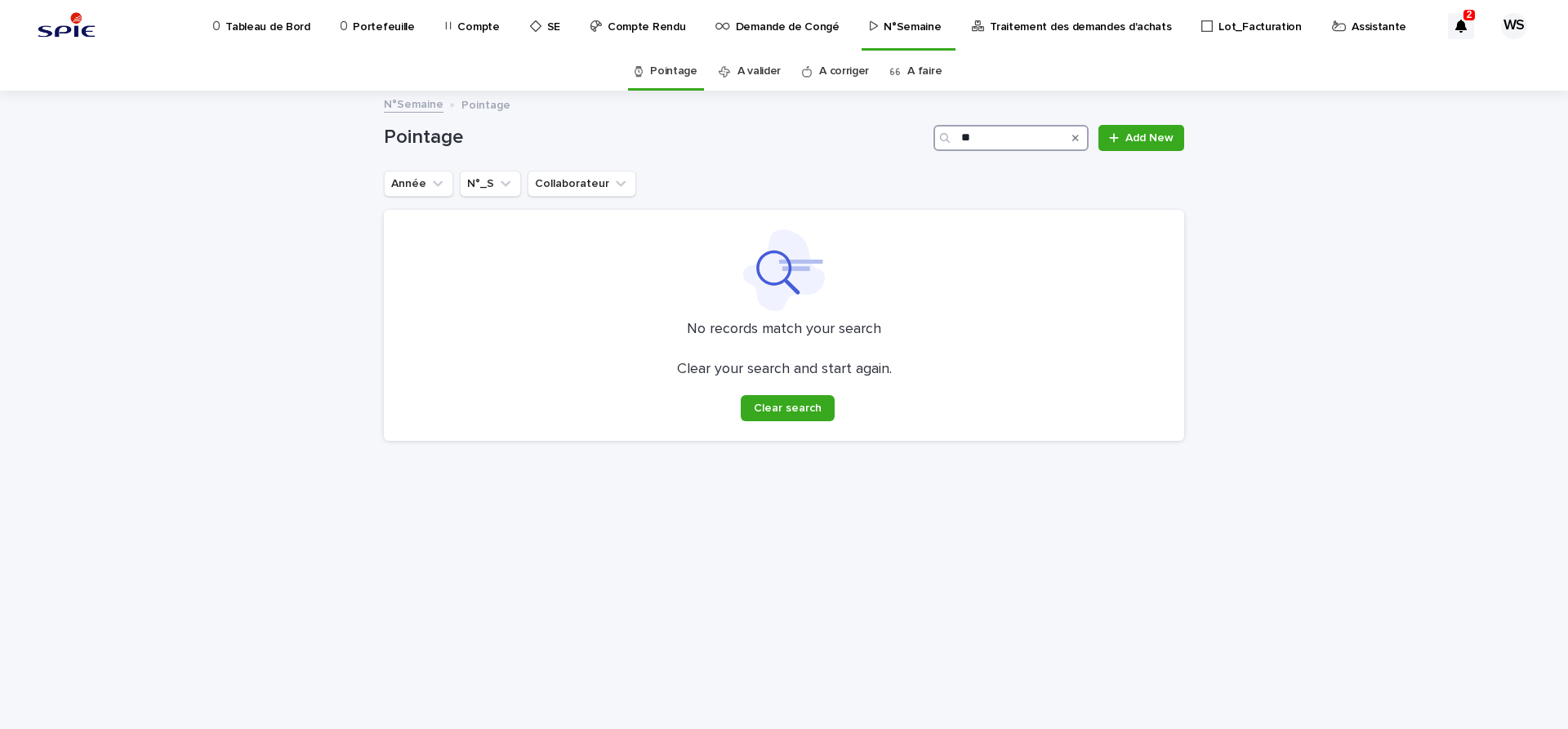
type input "*"
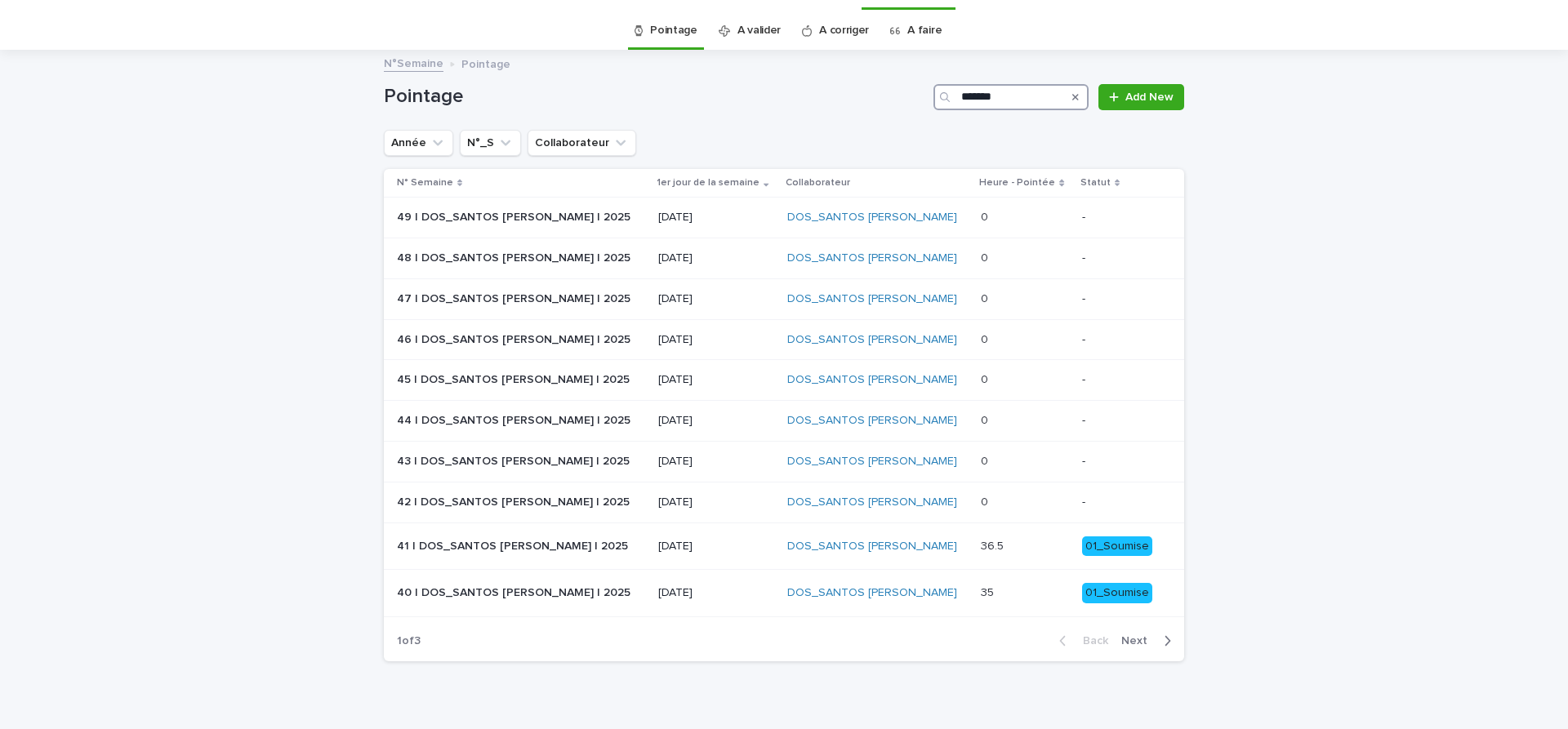
scroll to position [67, 0]
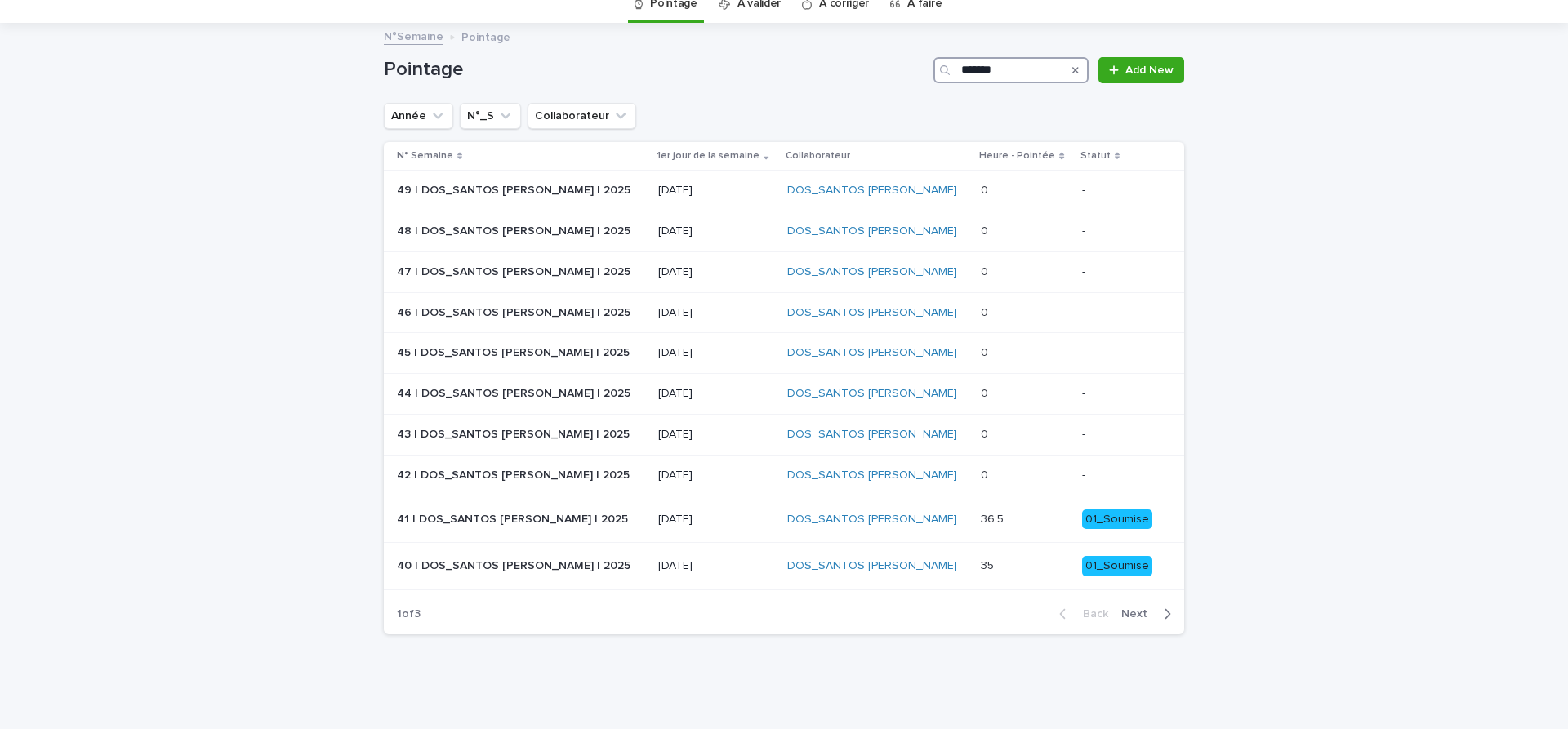
type input "*******"
click at [1135, 614] on span "Next" at bounding box center [1138, 614] width 36 height 12
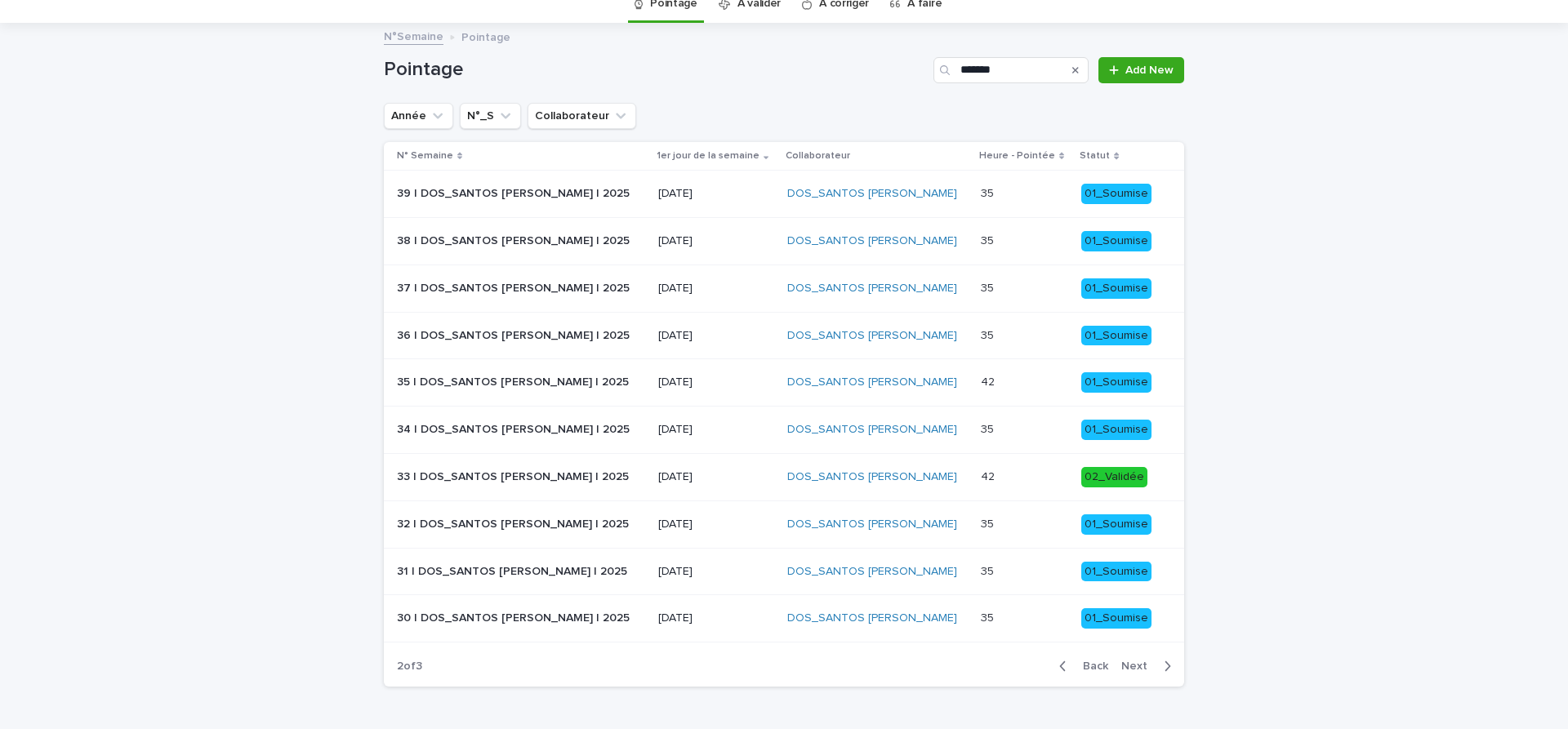
click at [745, 193] on p "22/09/2025" at bounding box center [716, 194] width 116 height 14
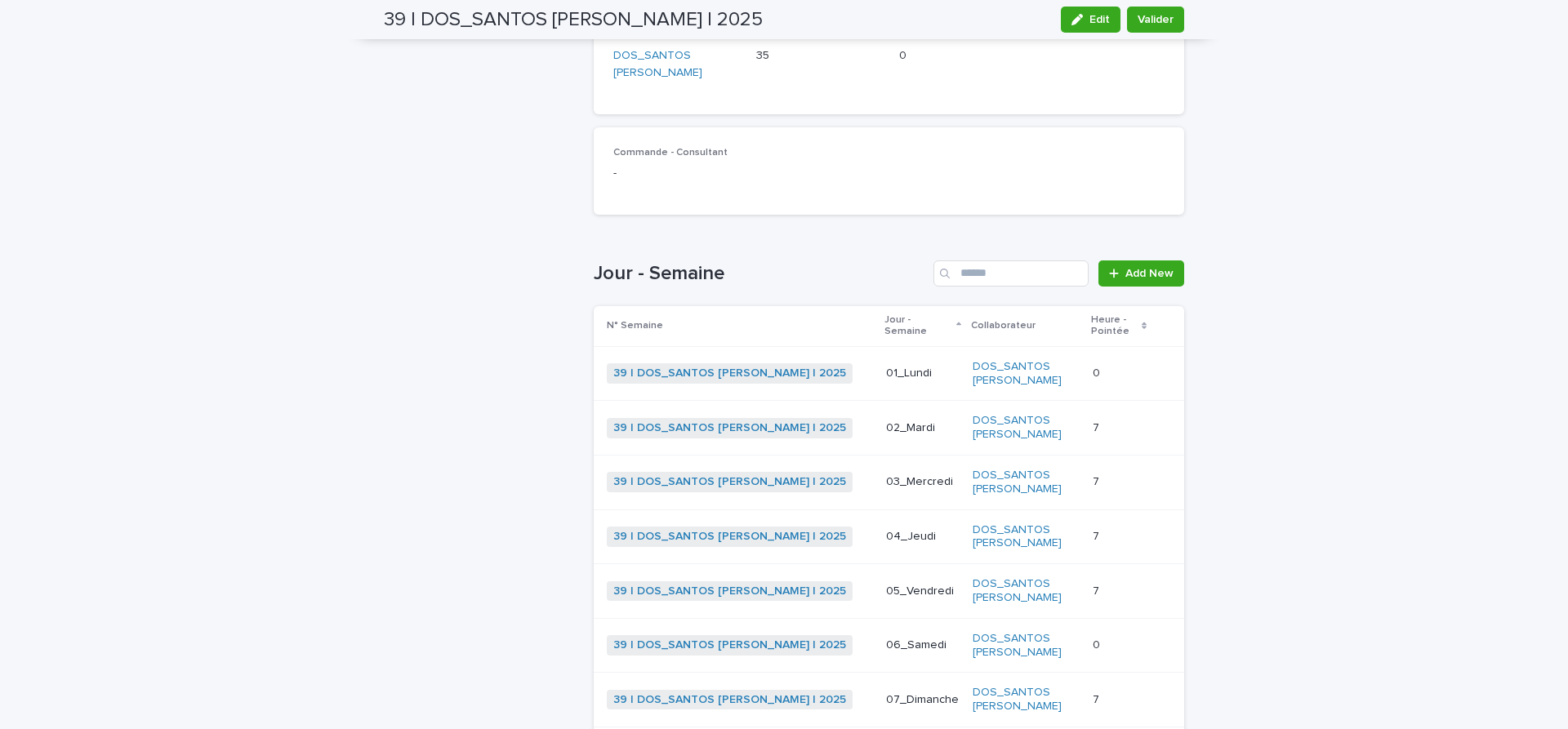
scroll to position [423, 0]
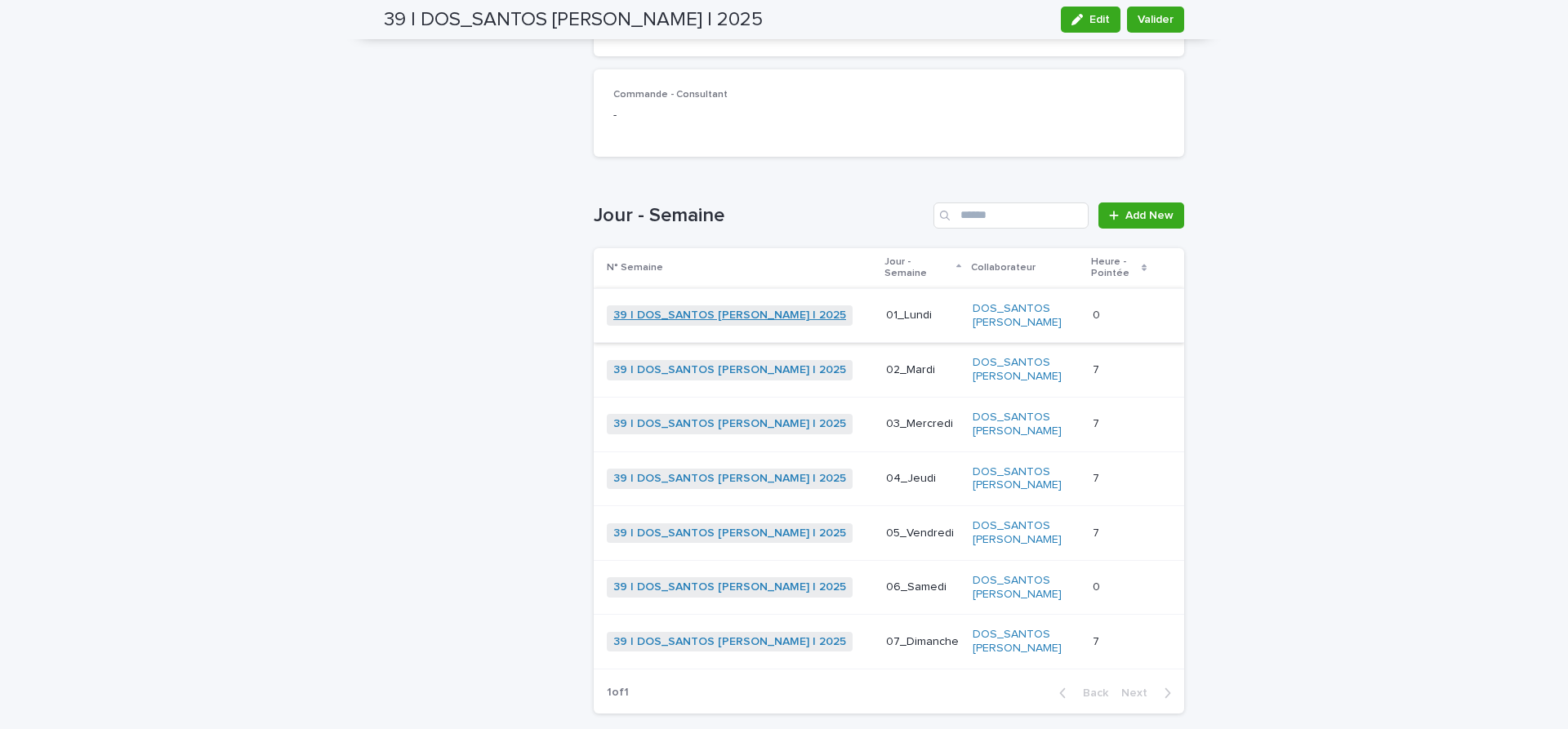
click at [717, 308] on link "39 | DOS_SANTOS Leandro | 2025" at bounding box center [729, 315] width 232 height 14
click at [302, 190] on div "Loading... Saving… Loading... Saving… 39 | DOS_SANTOS Leandro | 2025 Edit Valid…" at bounding box center [784, 239] width 1568 height 1139
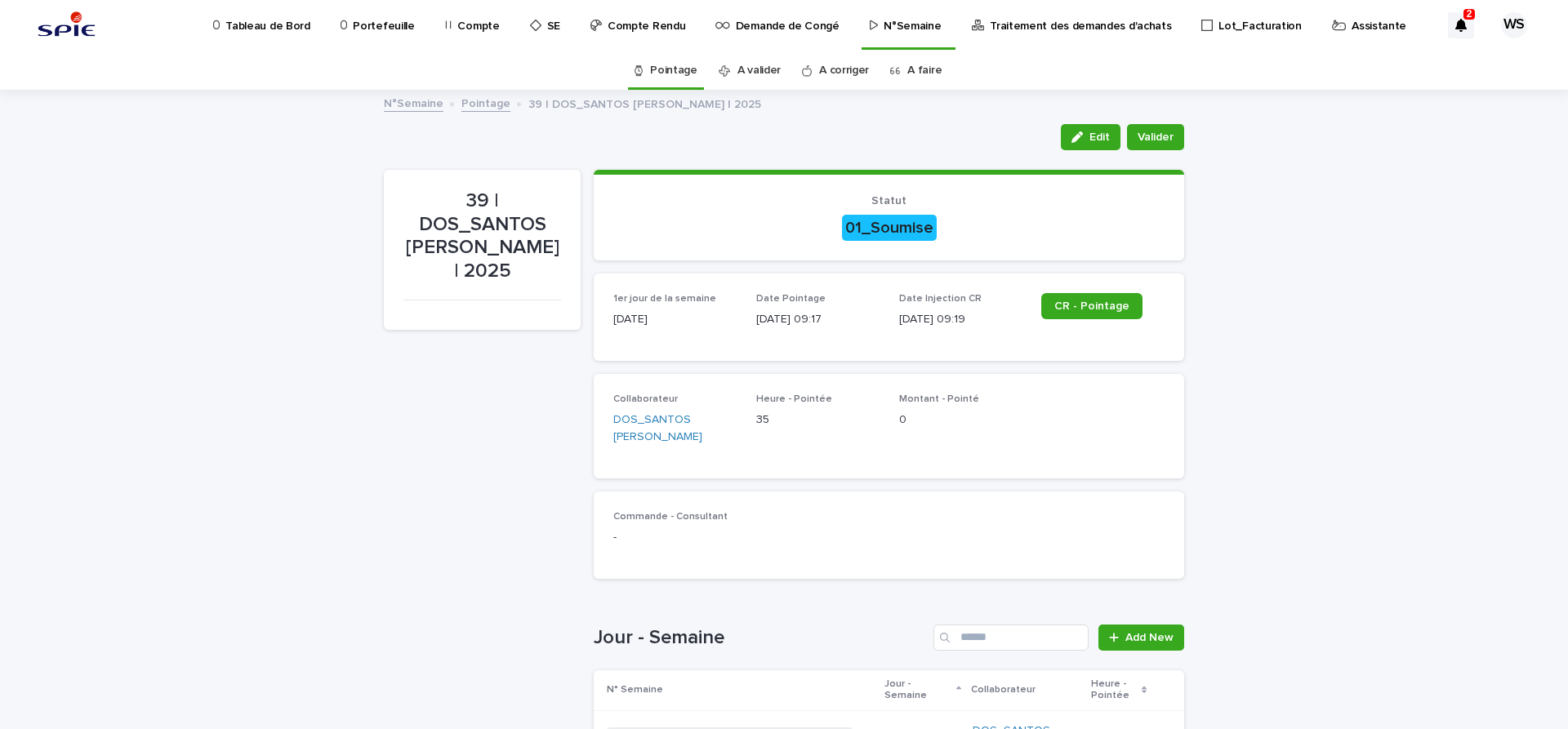
scroll to position [0, 0]
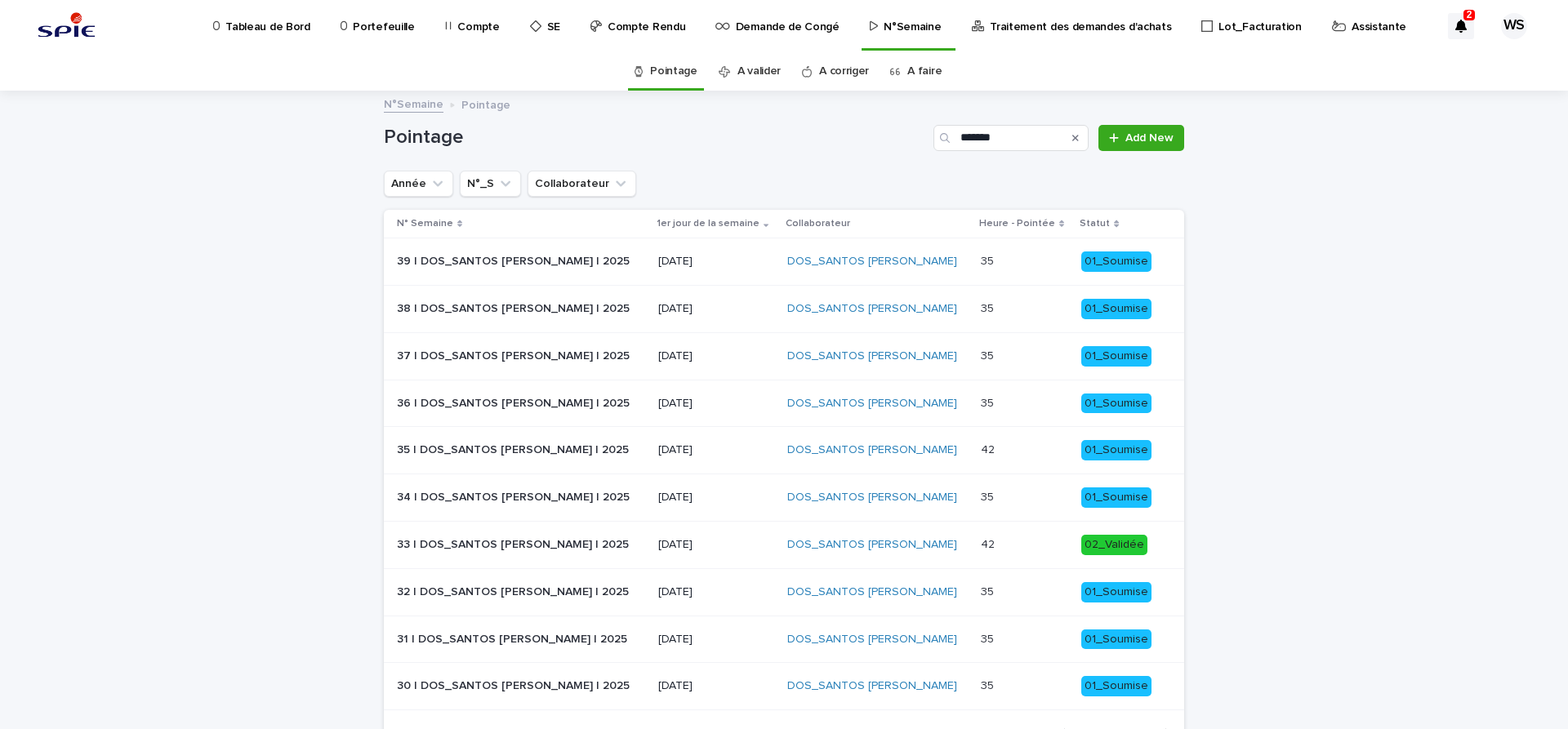
click at [736, 407] on p "01/09/2025" at bounding box center [716, 404] width 116 height 14
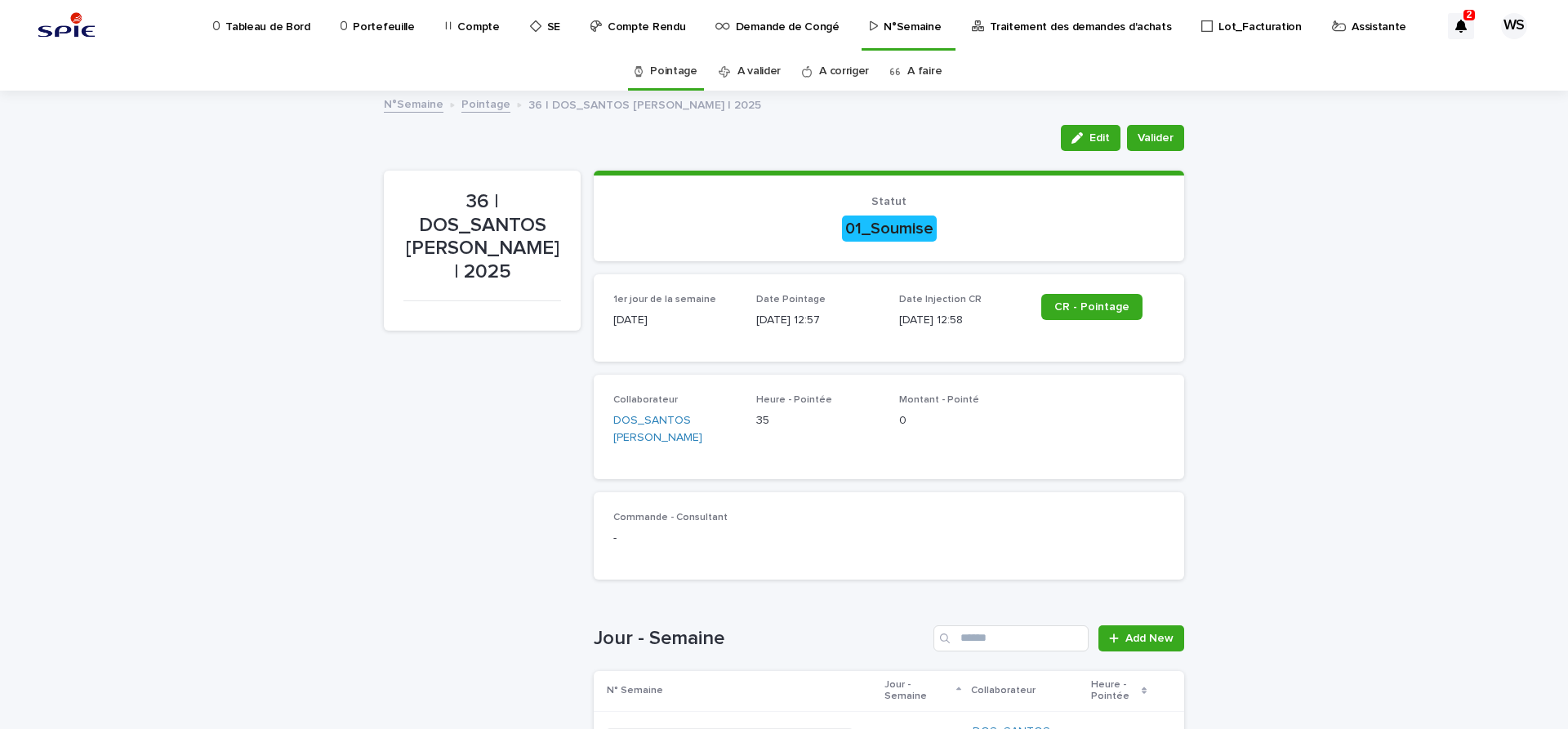
scroll to position [343, 0]
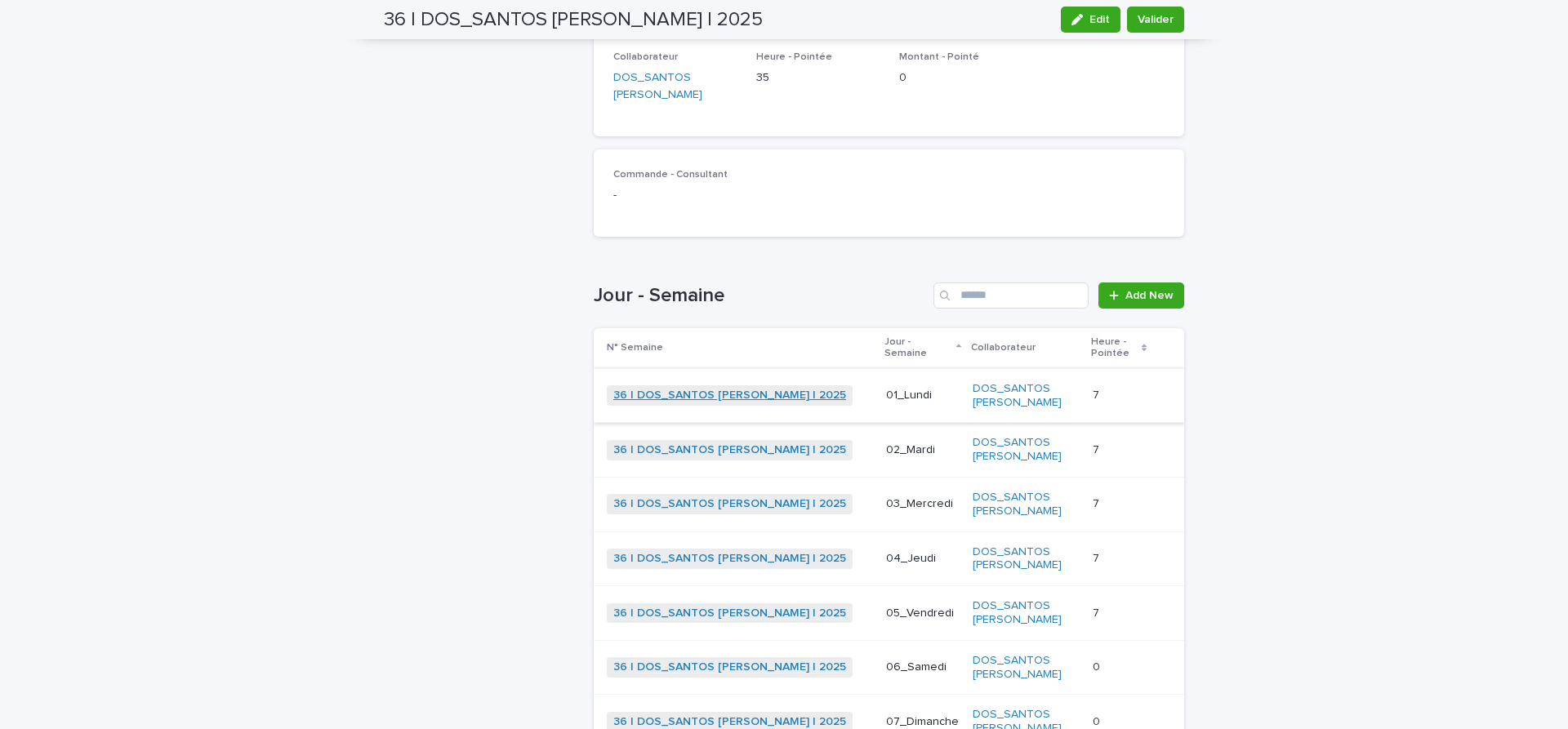
click at [678, 388] on link "36 | DOS_SANTOS Leandro | 2025" at bounding box center [729, 395] width 232 height 14
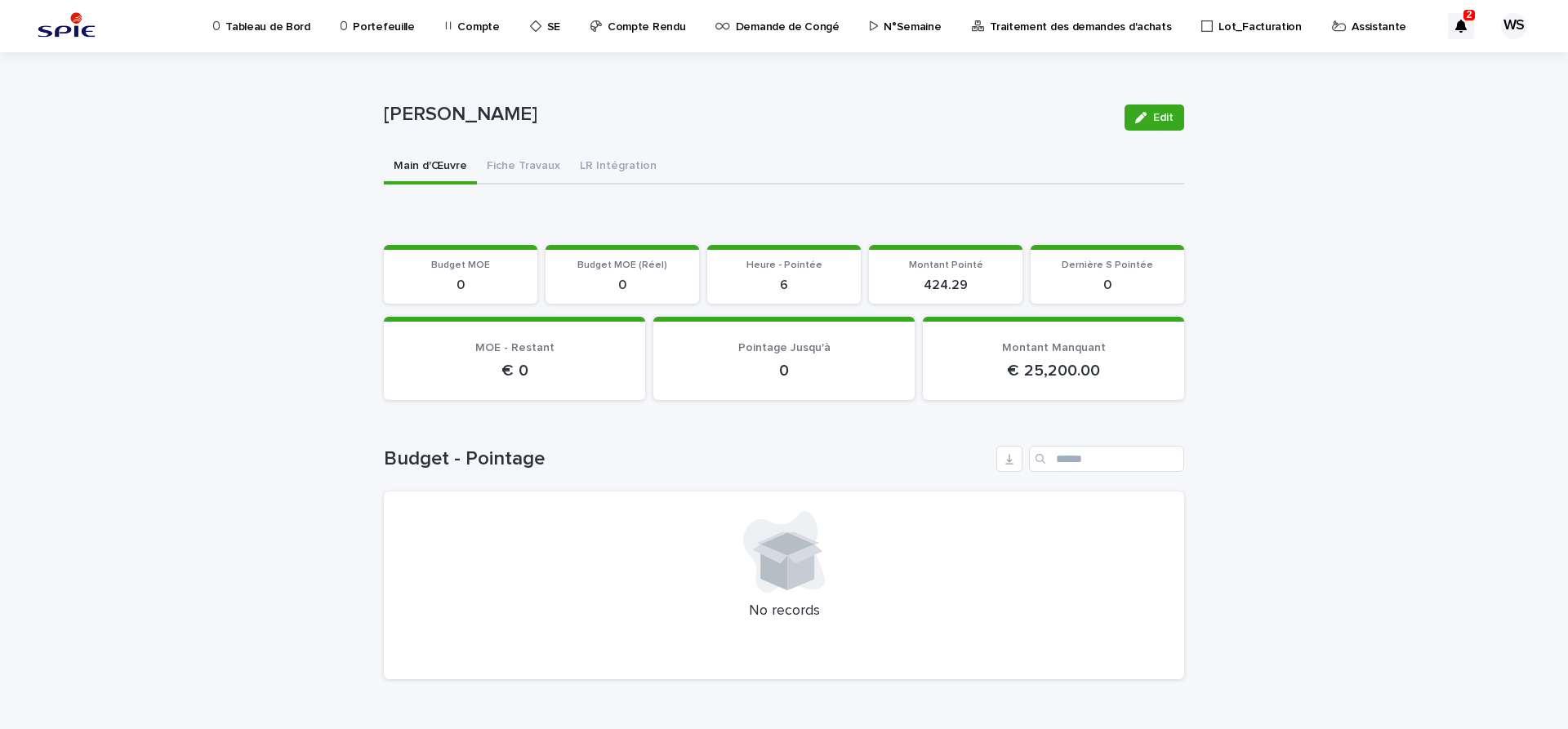
click at [889, 26] on p "N°Semaine" at bounding box center [912, 17] width 58 height 34
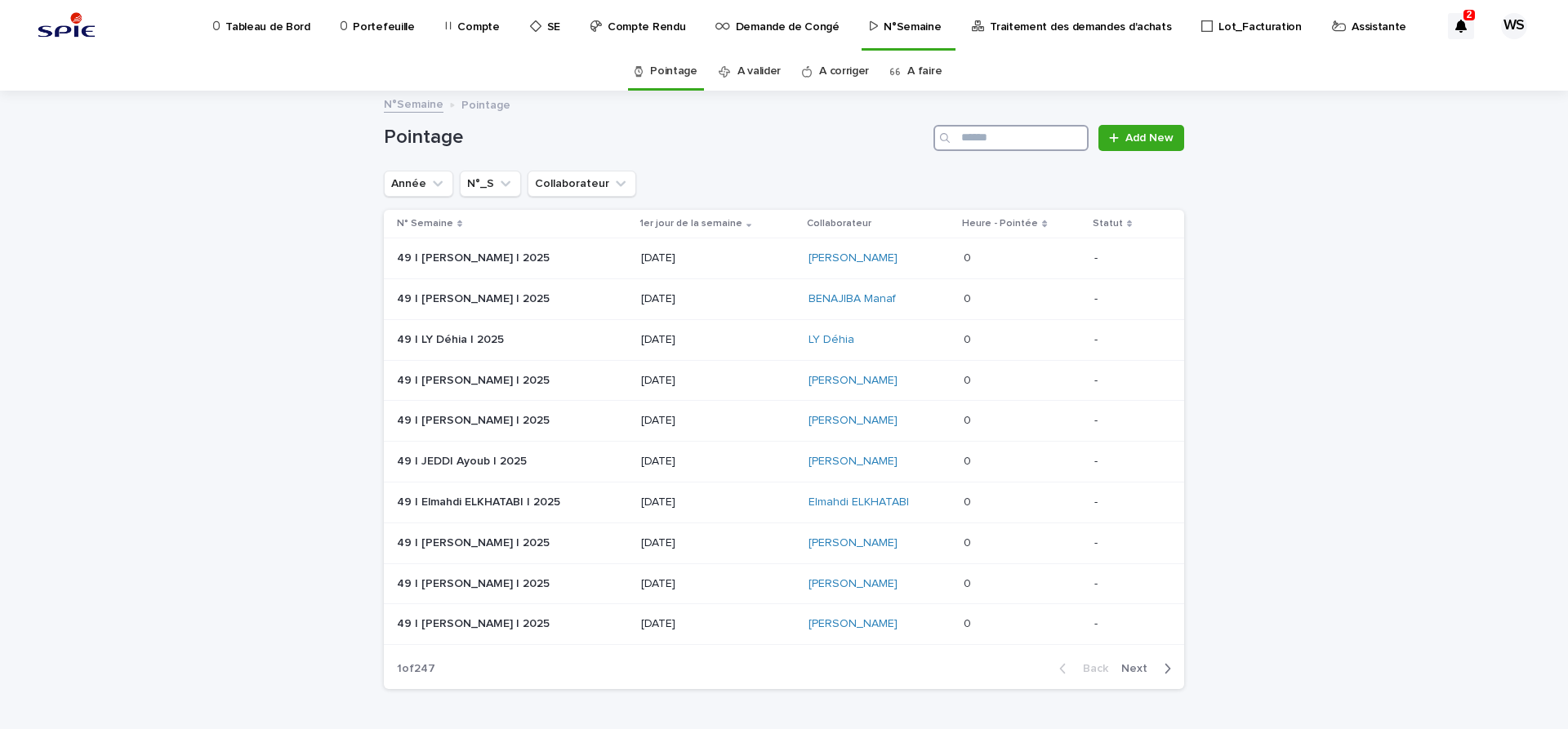
click at [982, 136] on input "Search" at bounding box center [1011, 138] width 155 height 26
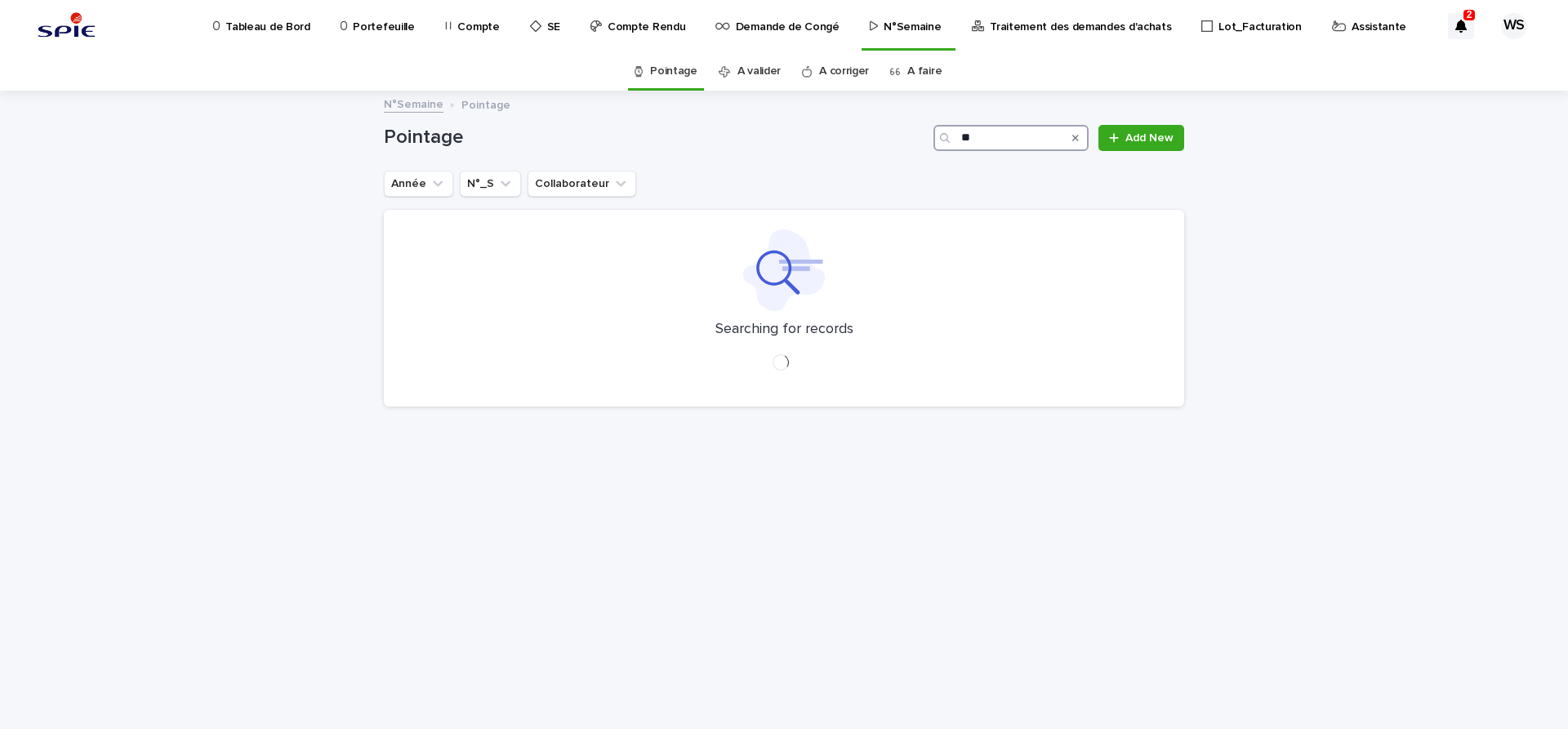
type input "*"
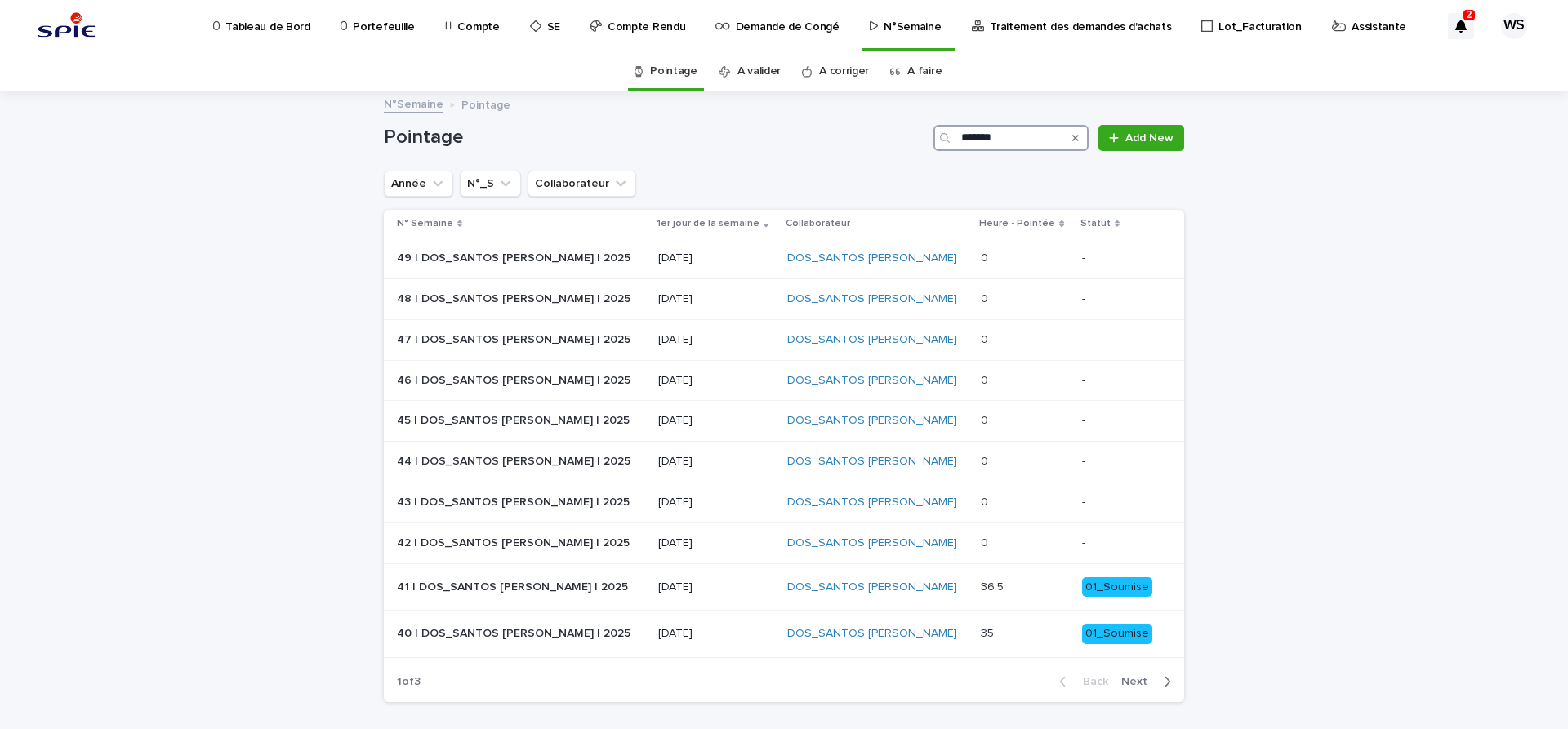
type input "*******"
click at [1132, 681] on span "Next" at bounding box center [1138, 682] width 36 height 12
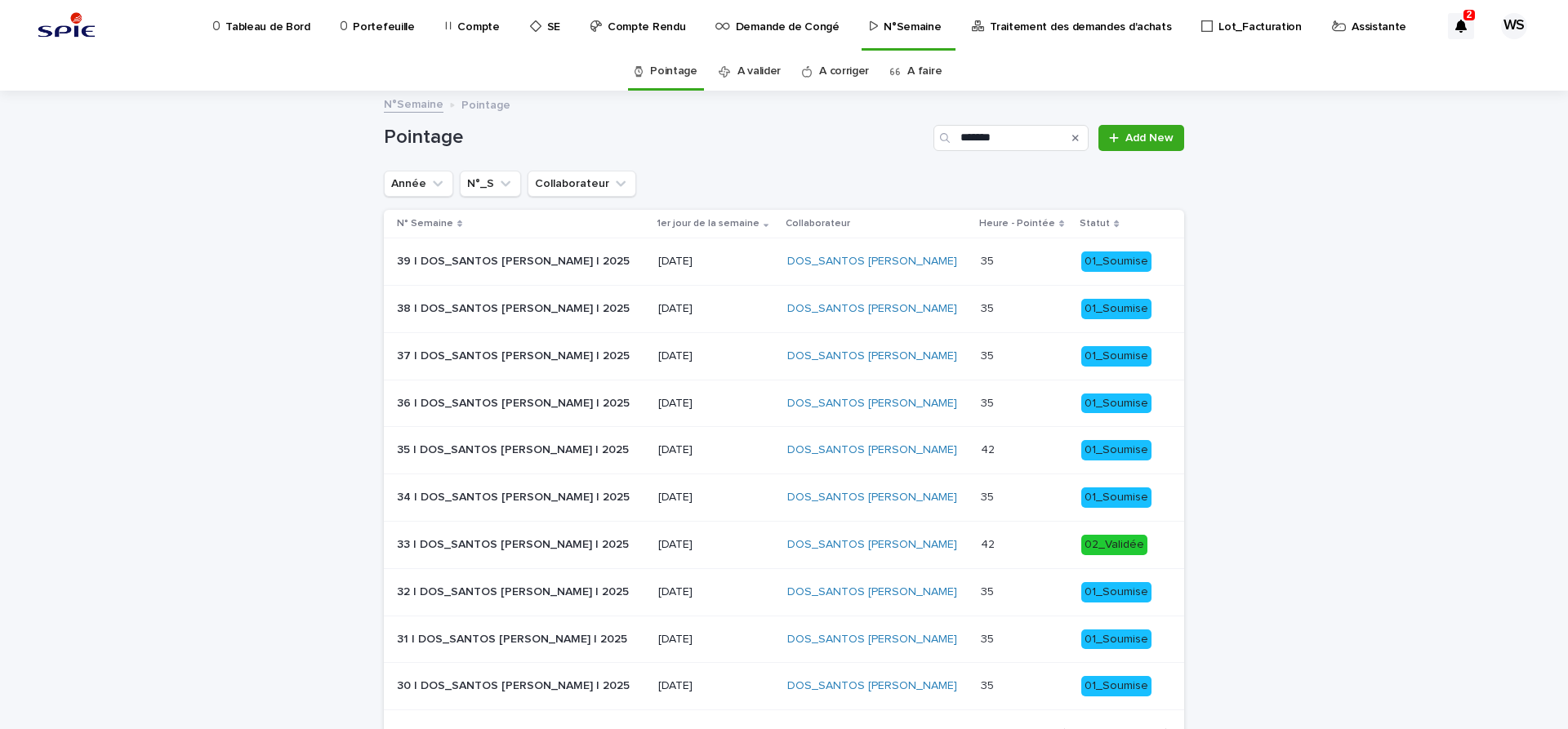
click at [465, 402] on p "36 | DOS_SANTOS Leandro | 2025" at bounding box center [516, 402] width 236 height 18
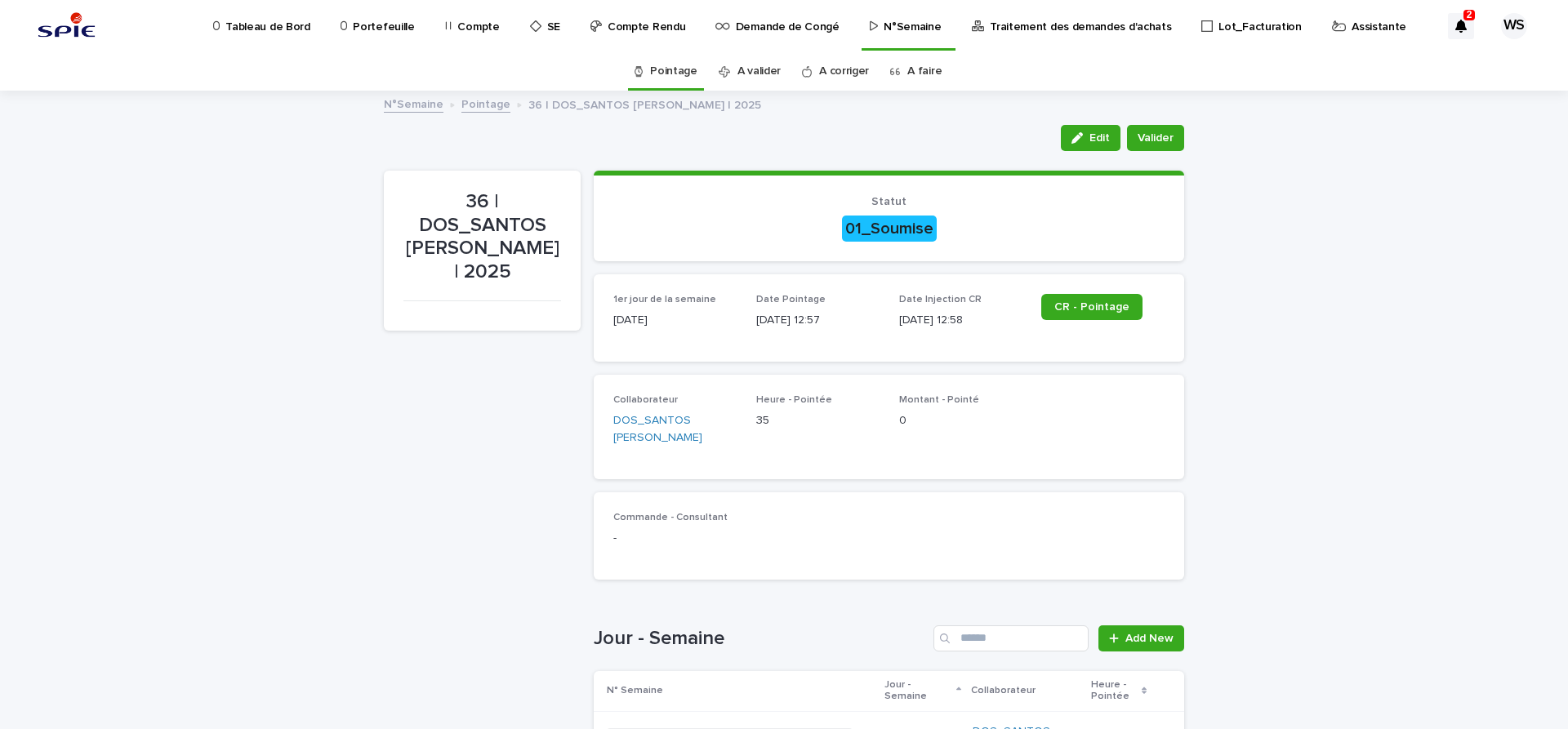
scroll to position [274, 0]
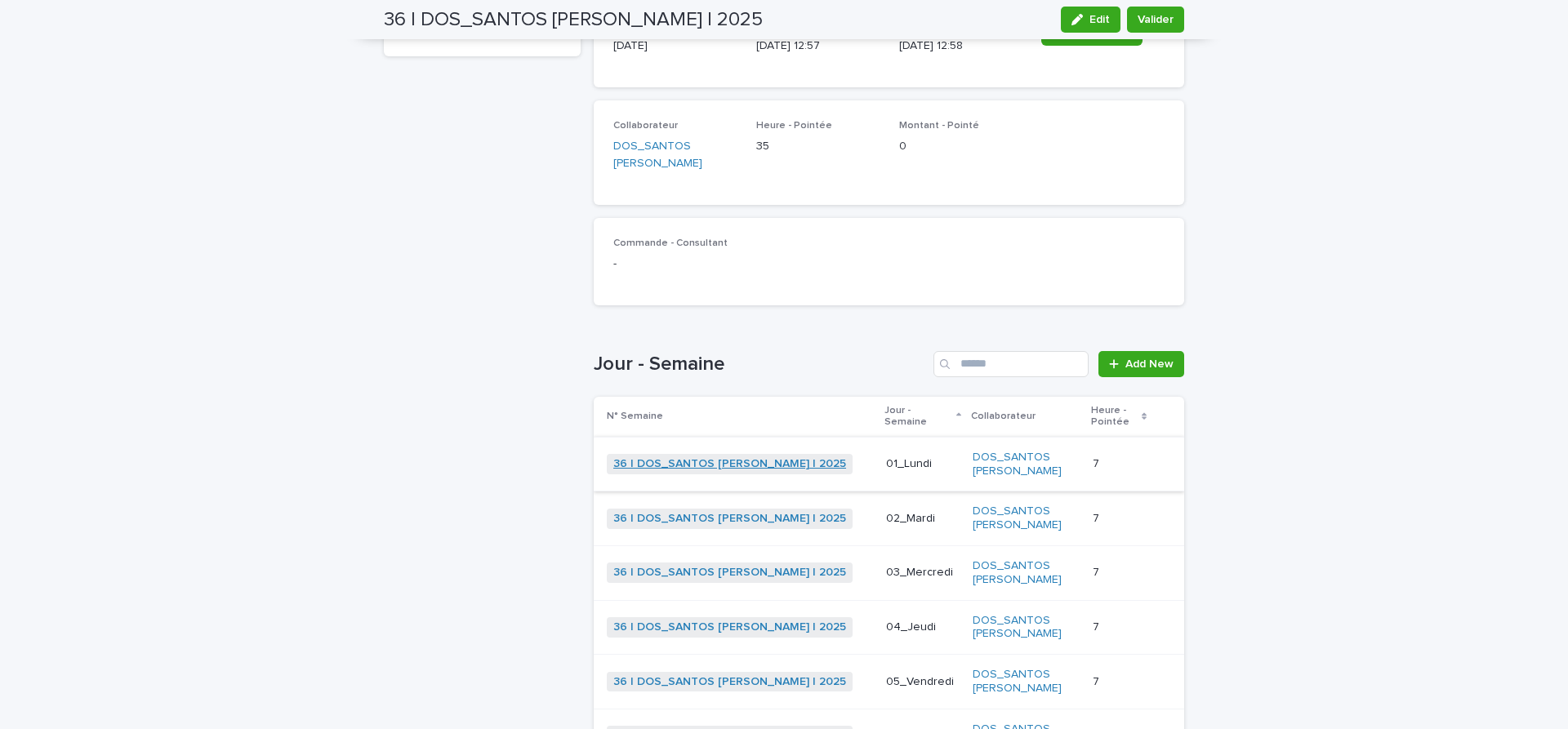
click at [677, 457] on link "36 | DOS_SANTOS Leandro | 2025" at bounding box center [729, 464] width 232 height 14
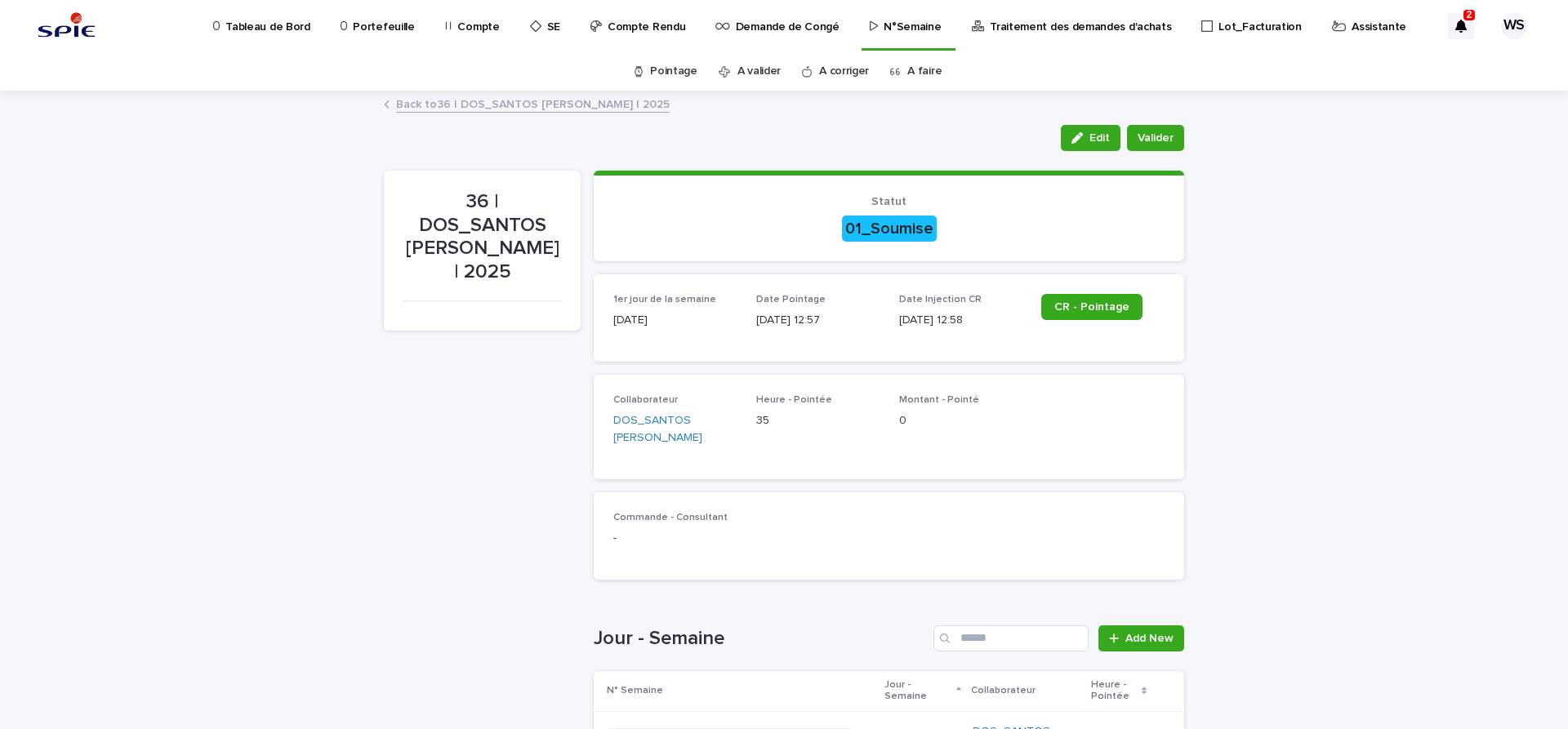
click at [472, 23] on p "Compte" at bounding box center [477, 17] width 42 height 34
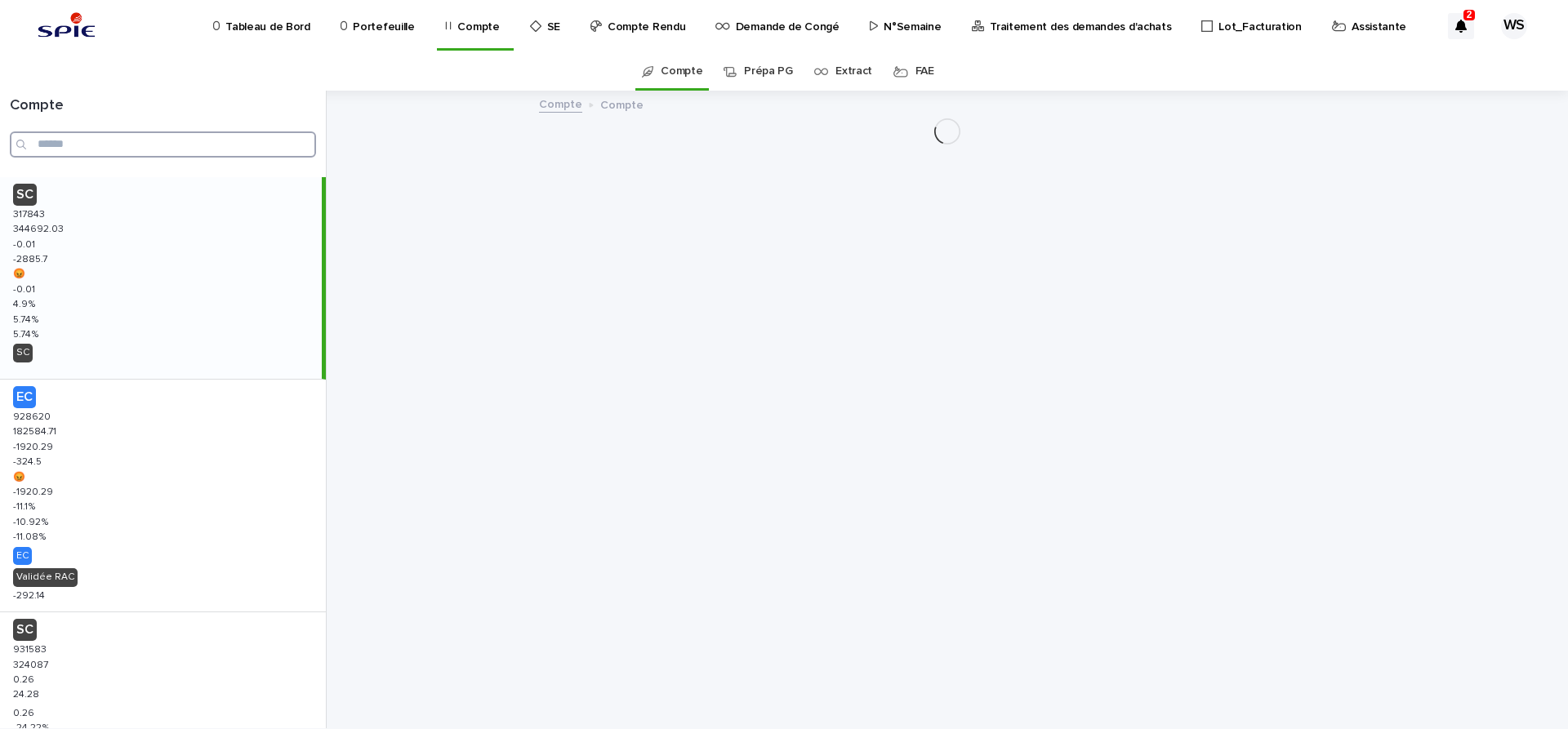
click at [71, 141] on input "Search" at bounding box center [163, 144] width 307 height 26
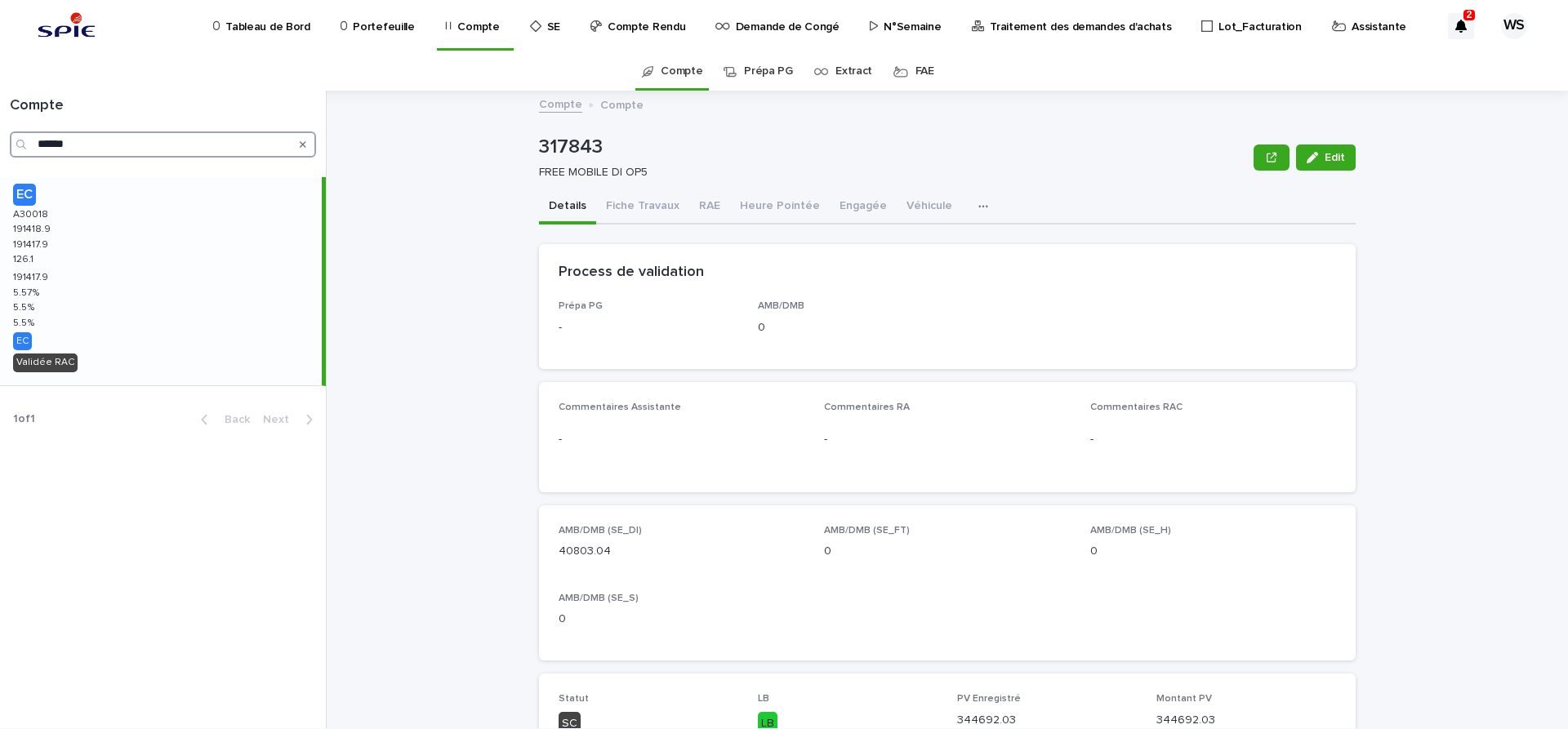
type input "******"
click at [172, 267] on div "EC A30018 A30018 191418.9 191418.9 191417.9 191417.9 126.1 126.1 191417.9 19141…" at bounding box center [161, 281] width 322 height 208
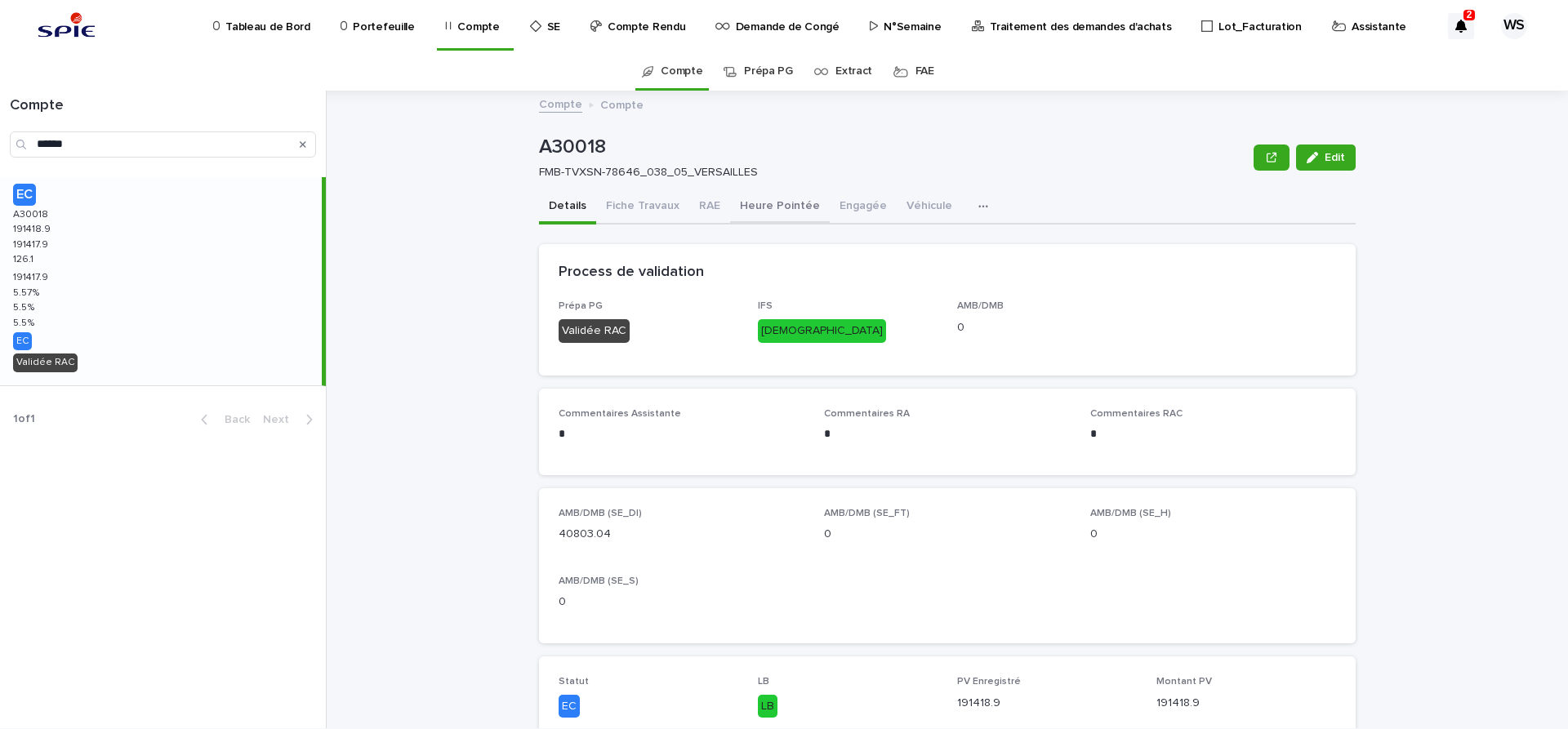
click at [783, 203] on button "Heure Pointée" at bounding box center [780, 207] width 100 height 34
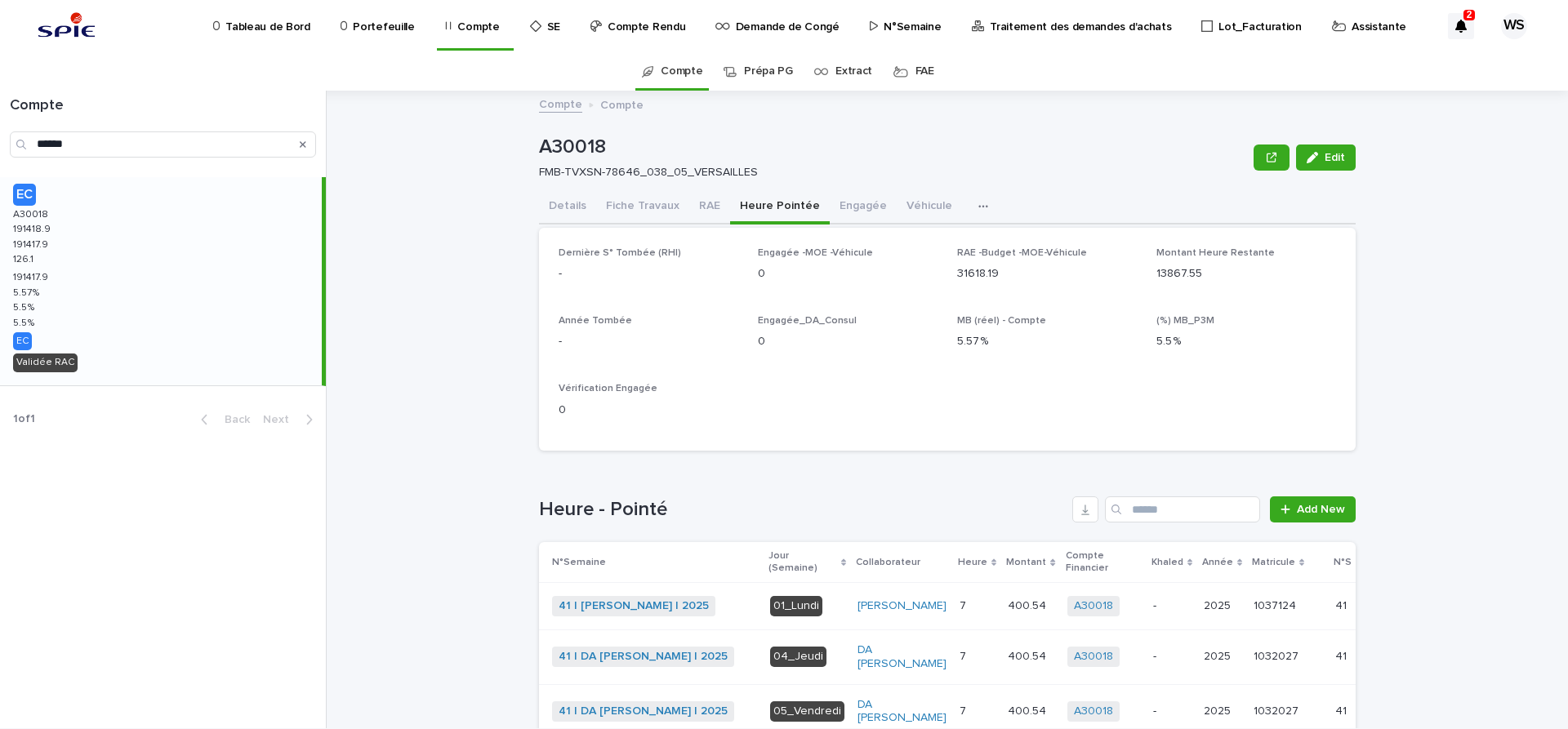
scroll to position [274, 0]
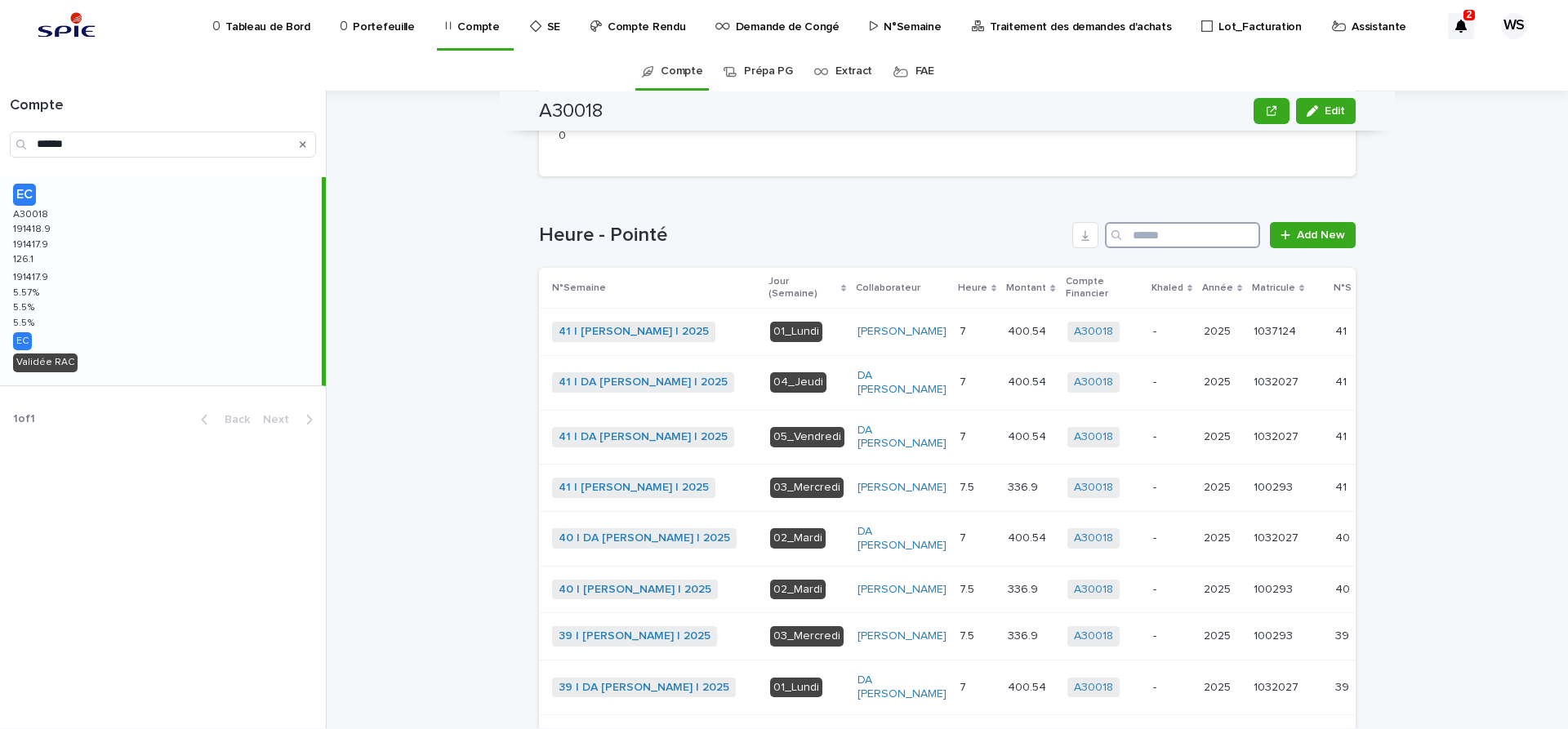
click at [1150, 234] on input "Search" at bounding box center [1182, 235] width 155 height 26
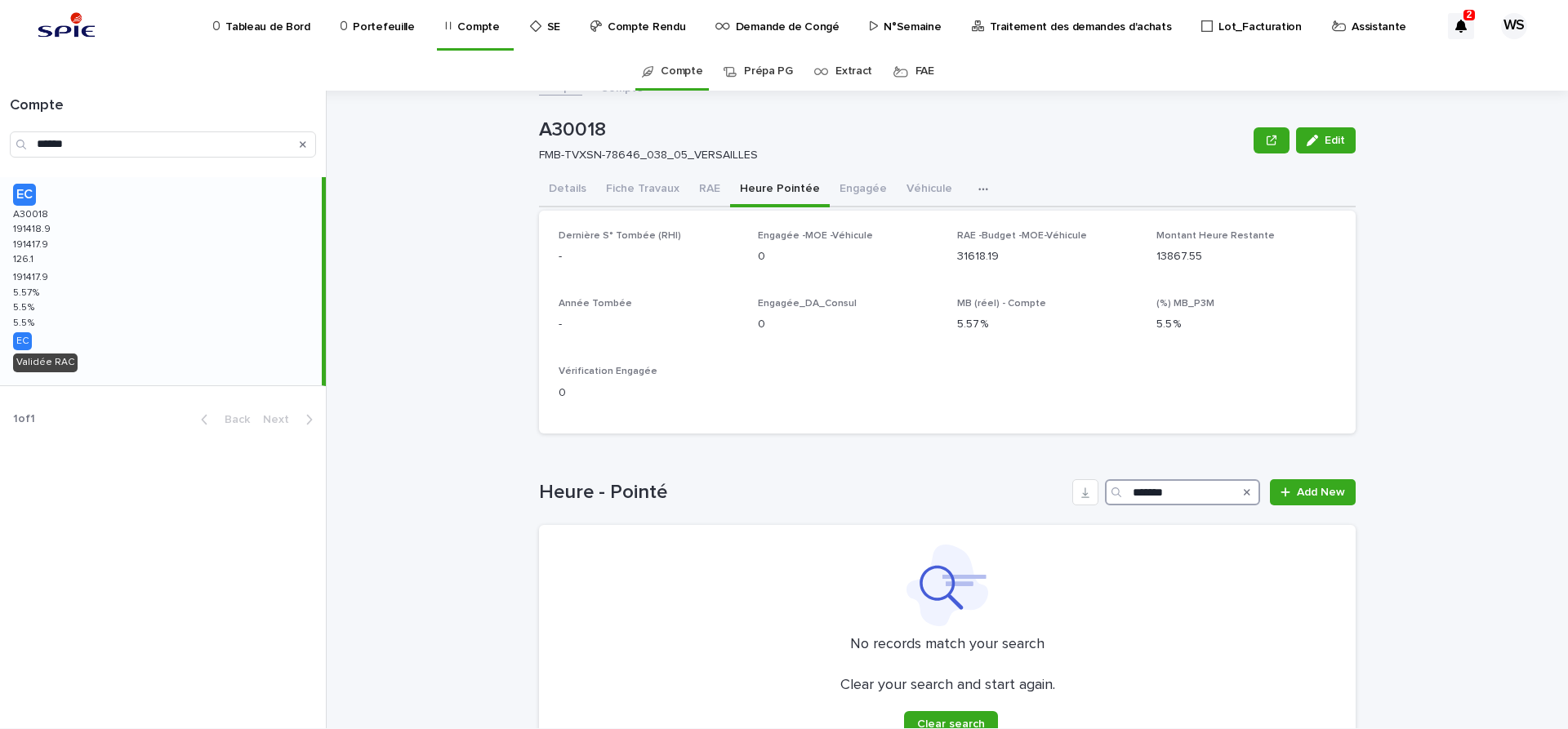
scroll to position [34, 0]
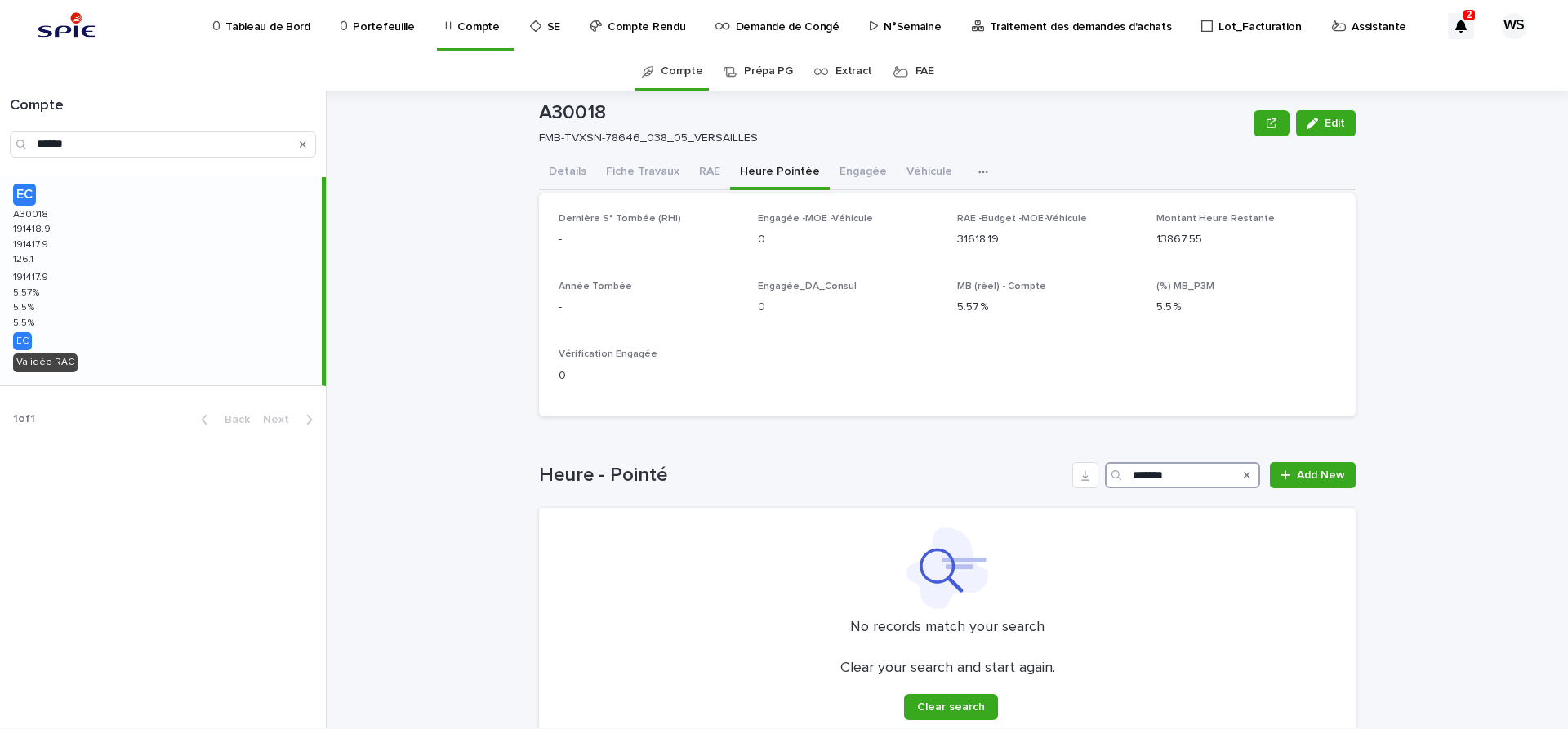
type input "*******"
click at [1249, 475] on icon "Search" at bounding box center [1247, 475] width 7 height 10
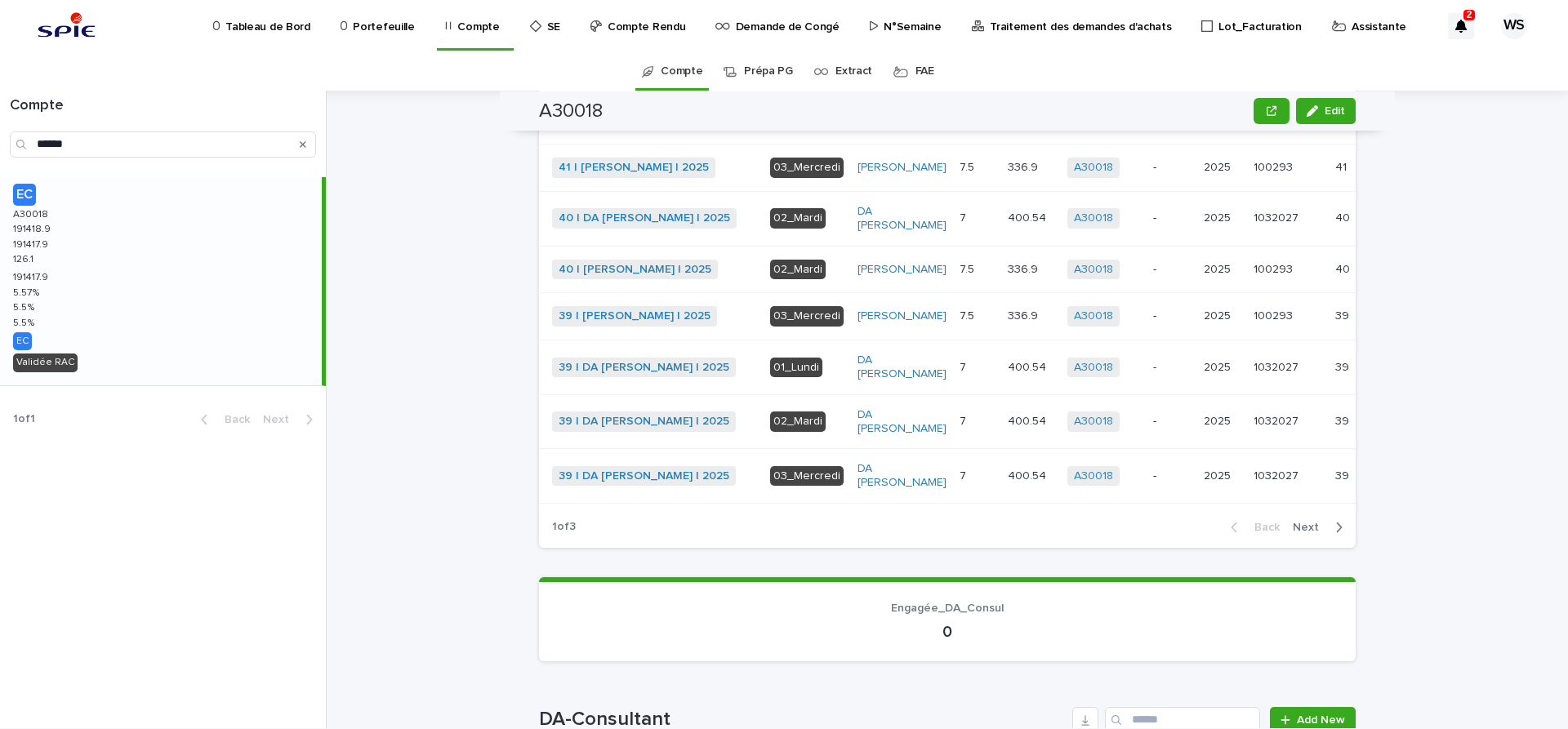
scroll to position [652, 0]
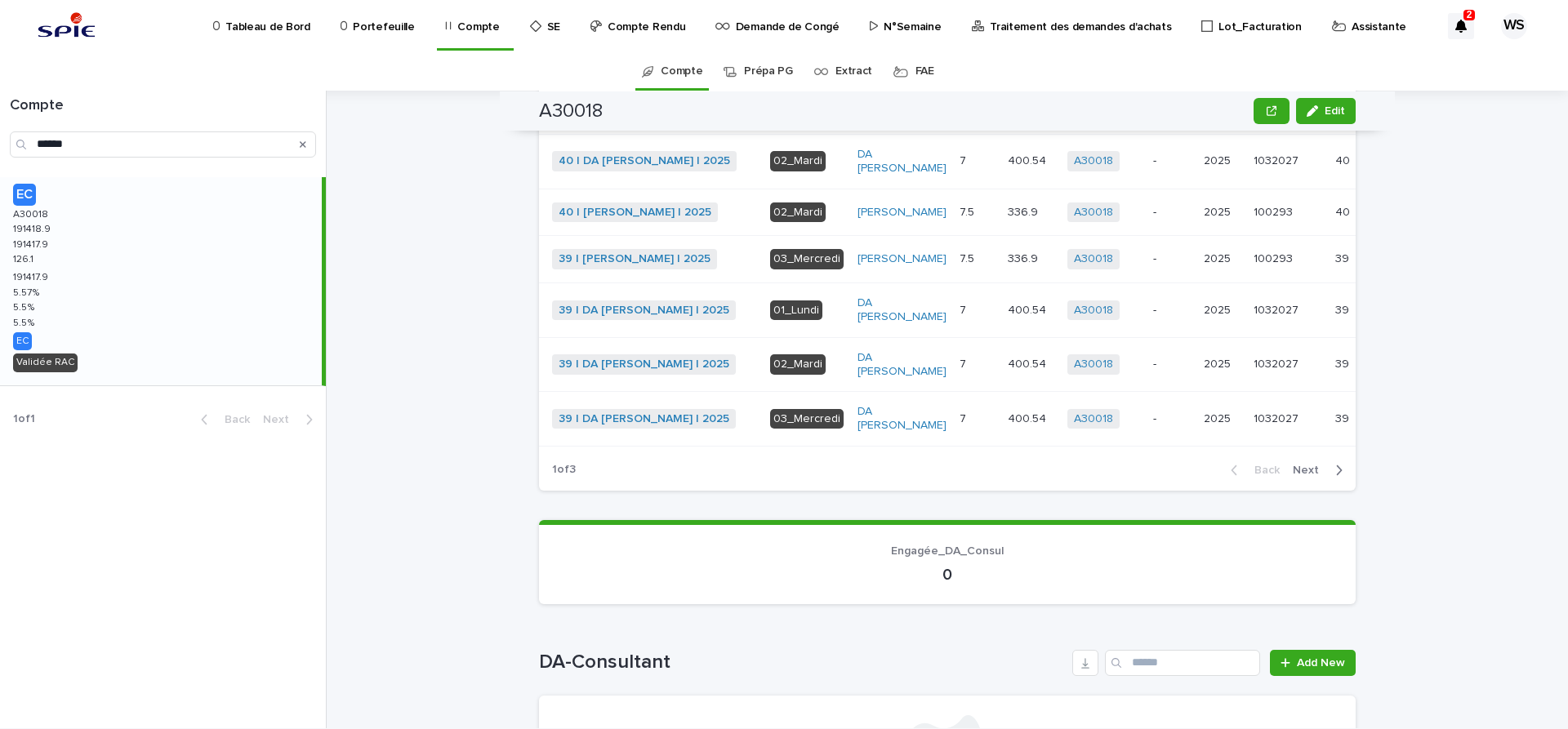
click at [1306, 476] on span "Next" at bounding box center [1310, 470] width 36 height 12
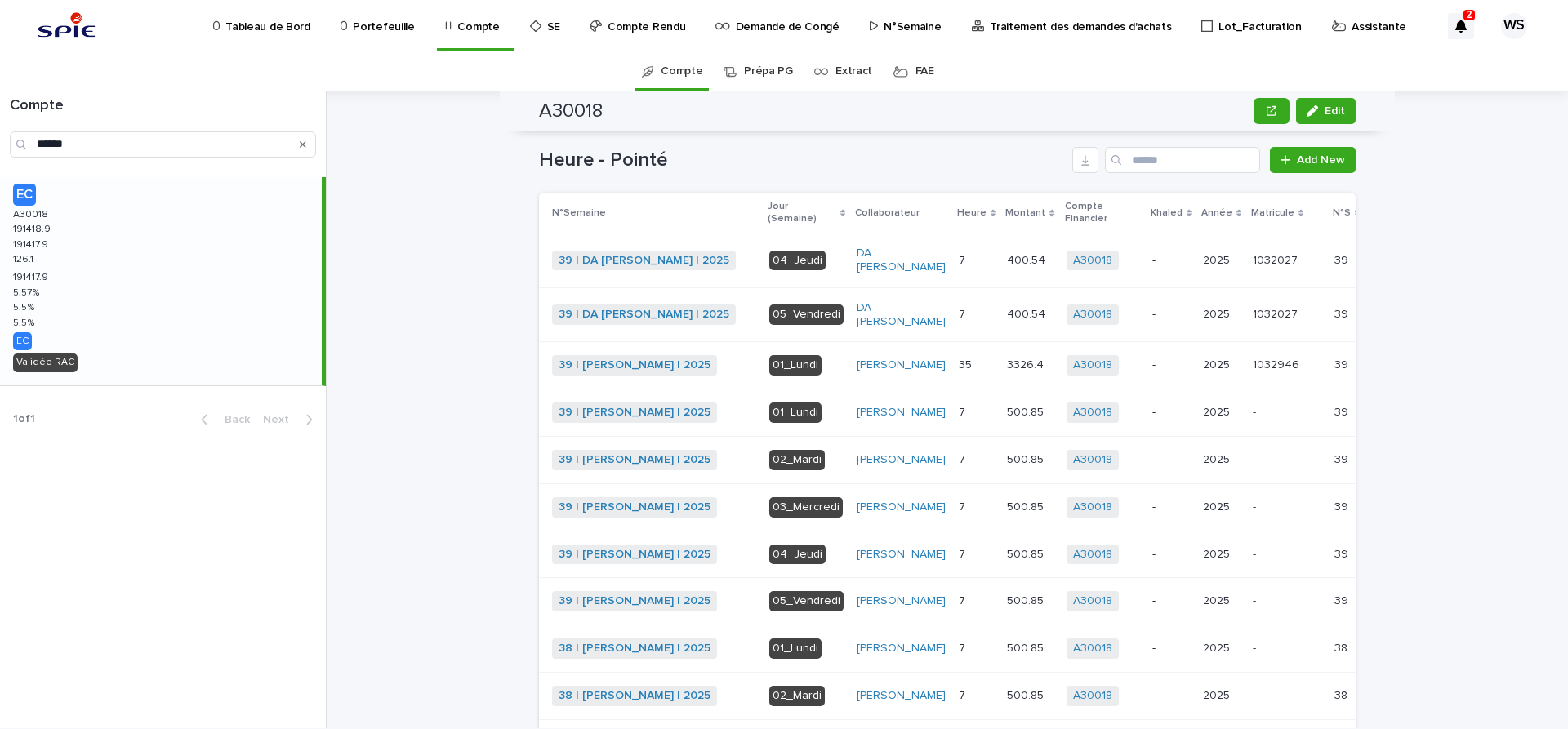
scroll to position [624, 0]
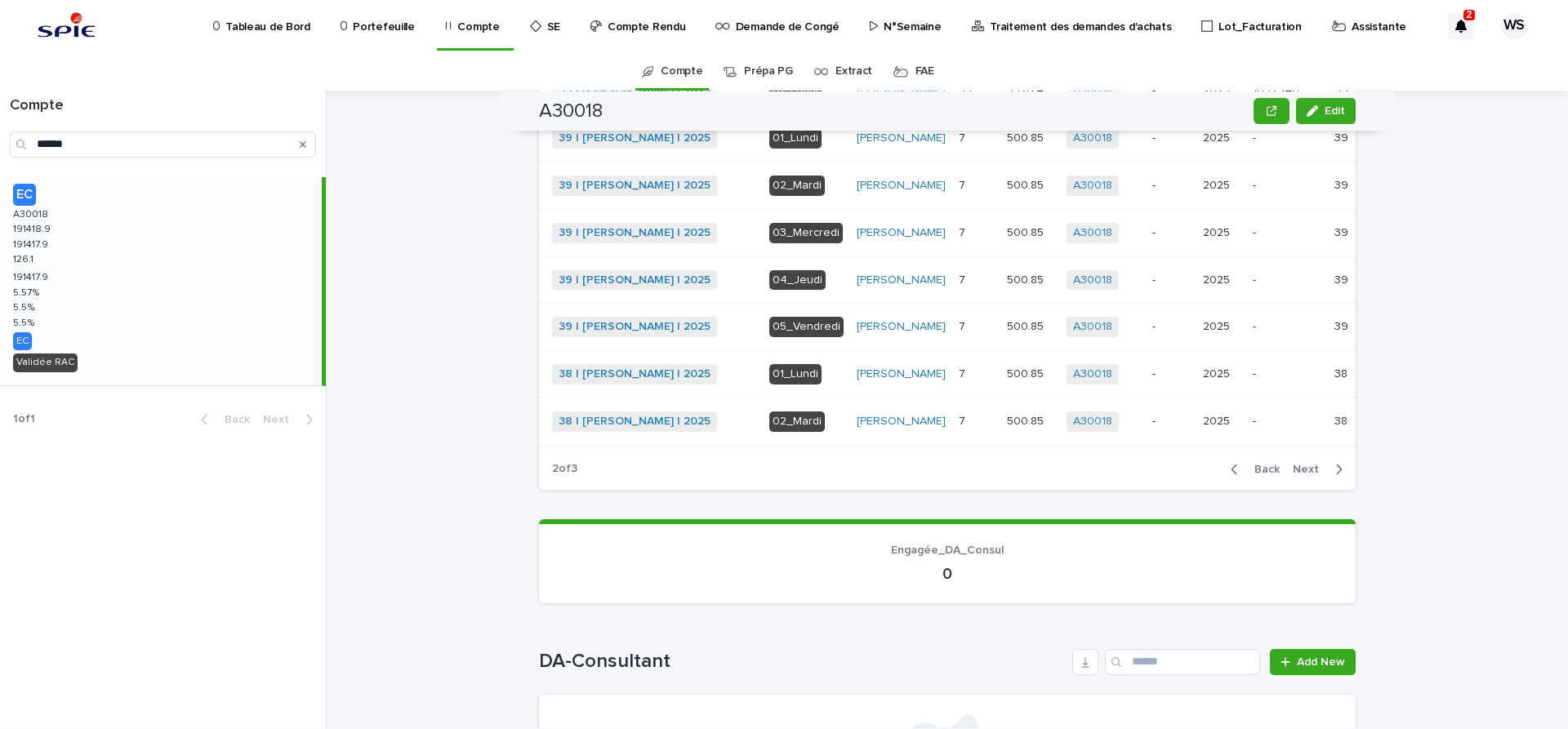
click at [1307, 475] on span "Next" at bounding box center [1310, 469] width 36 height 12
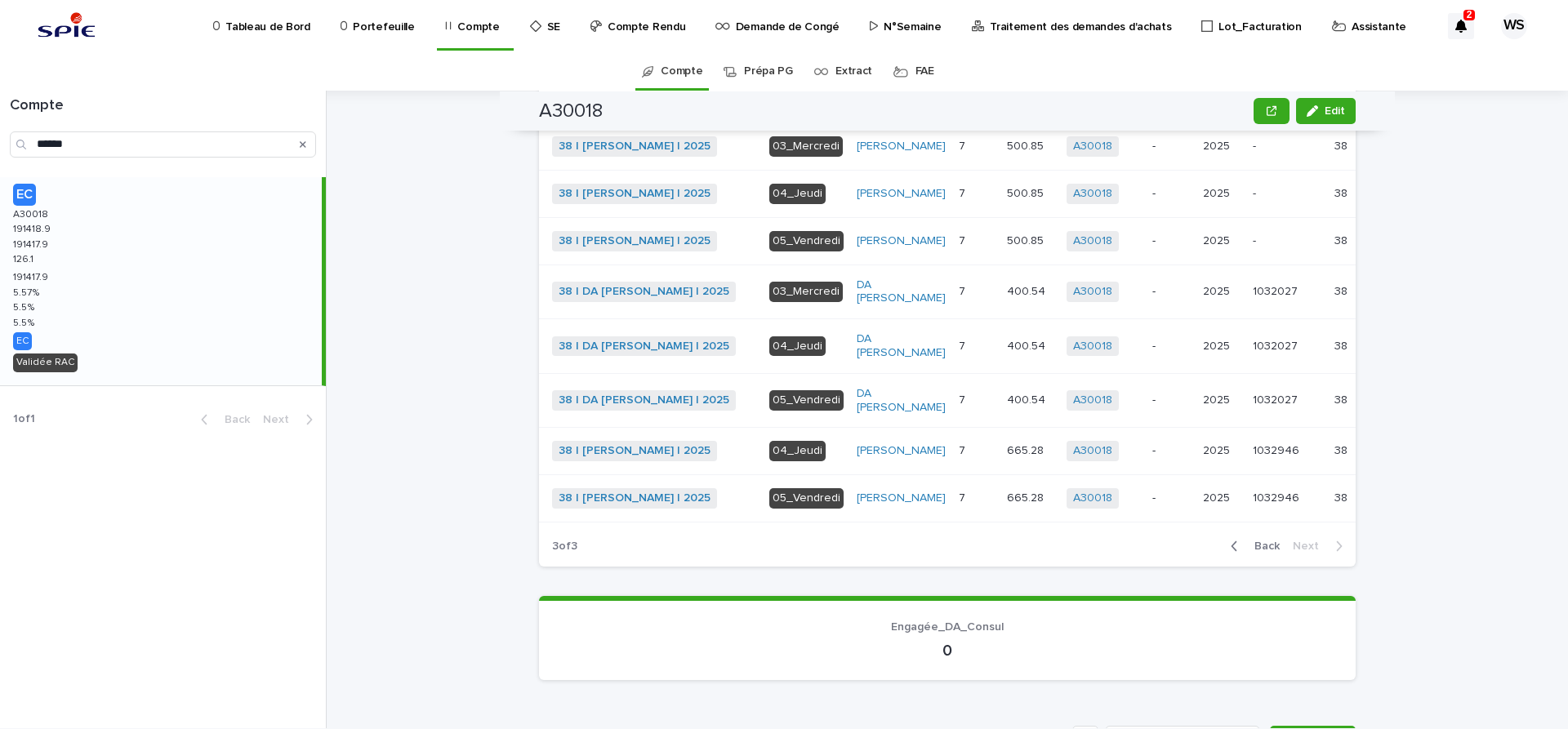
scroll to position [371, 0]
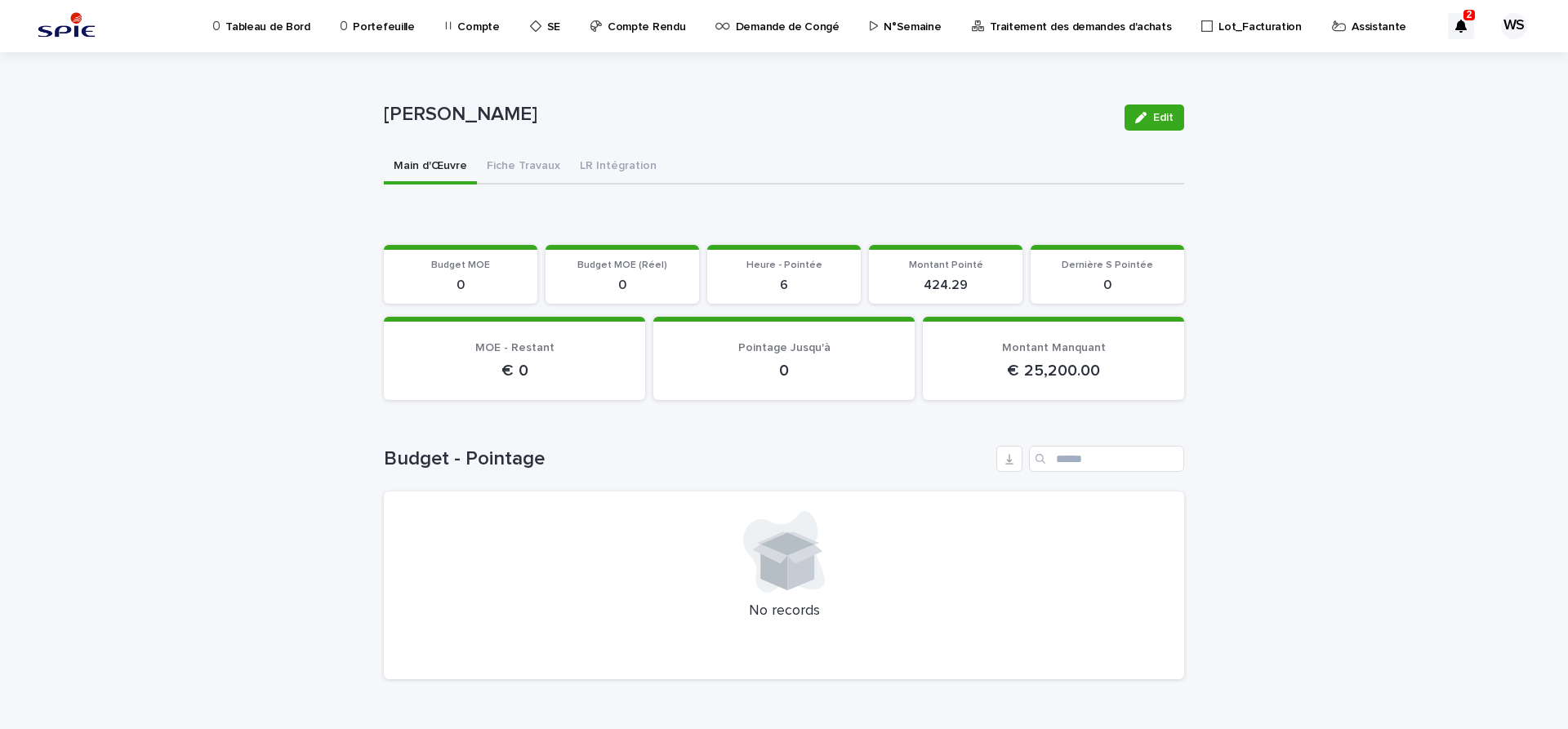
click at [901, 23] on p "N°Semaine" at bounding box center [912, 17] width 58 height 34
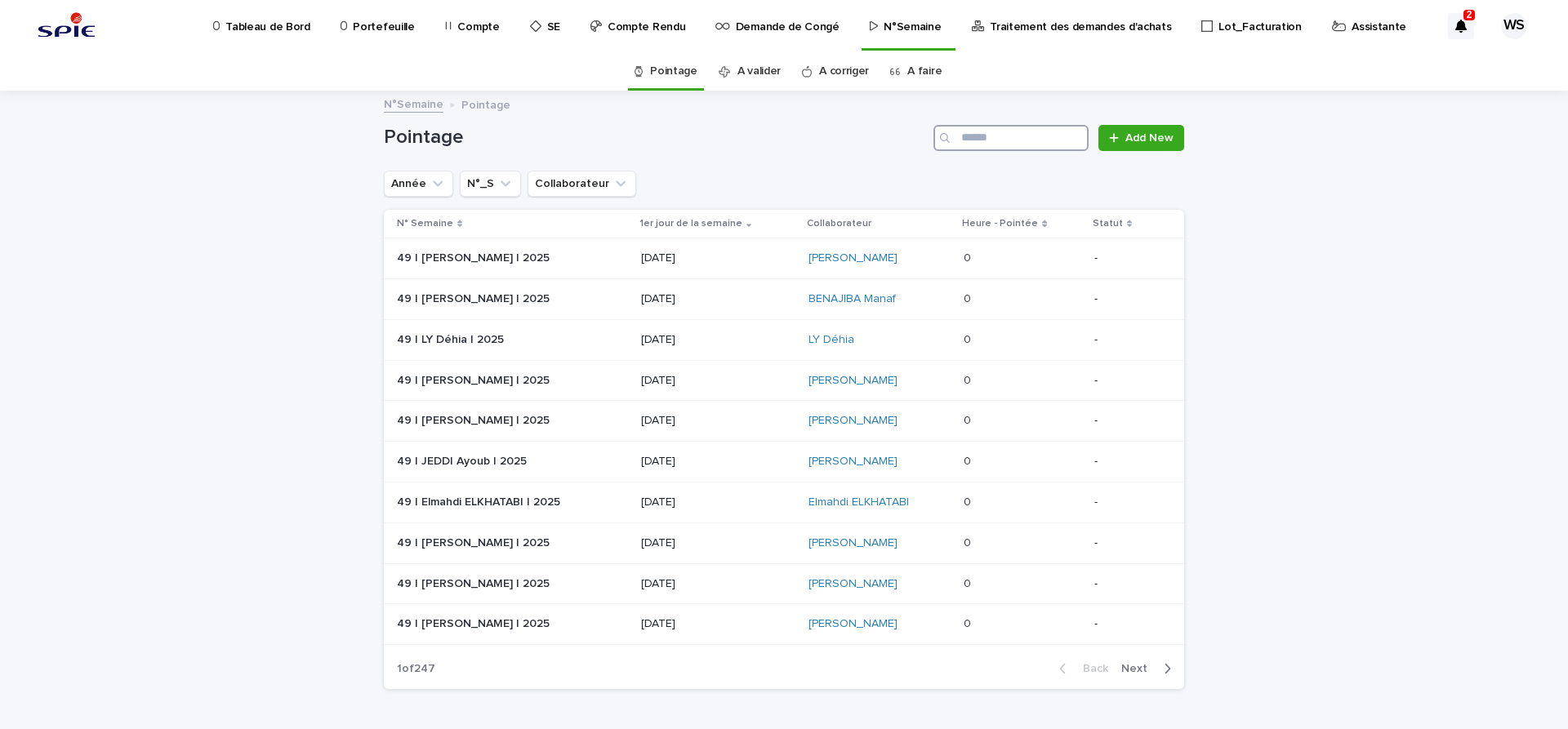
click at [1014, 141] on input "Search" at bounding box center [1011, 138] width 155 height 26
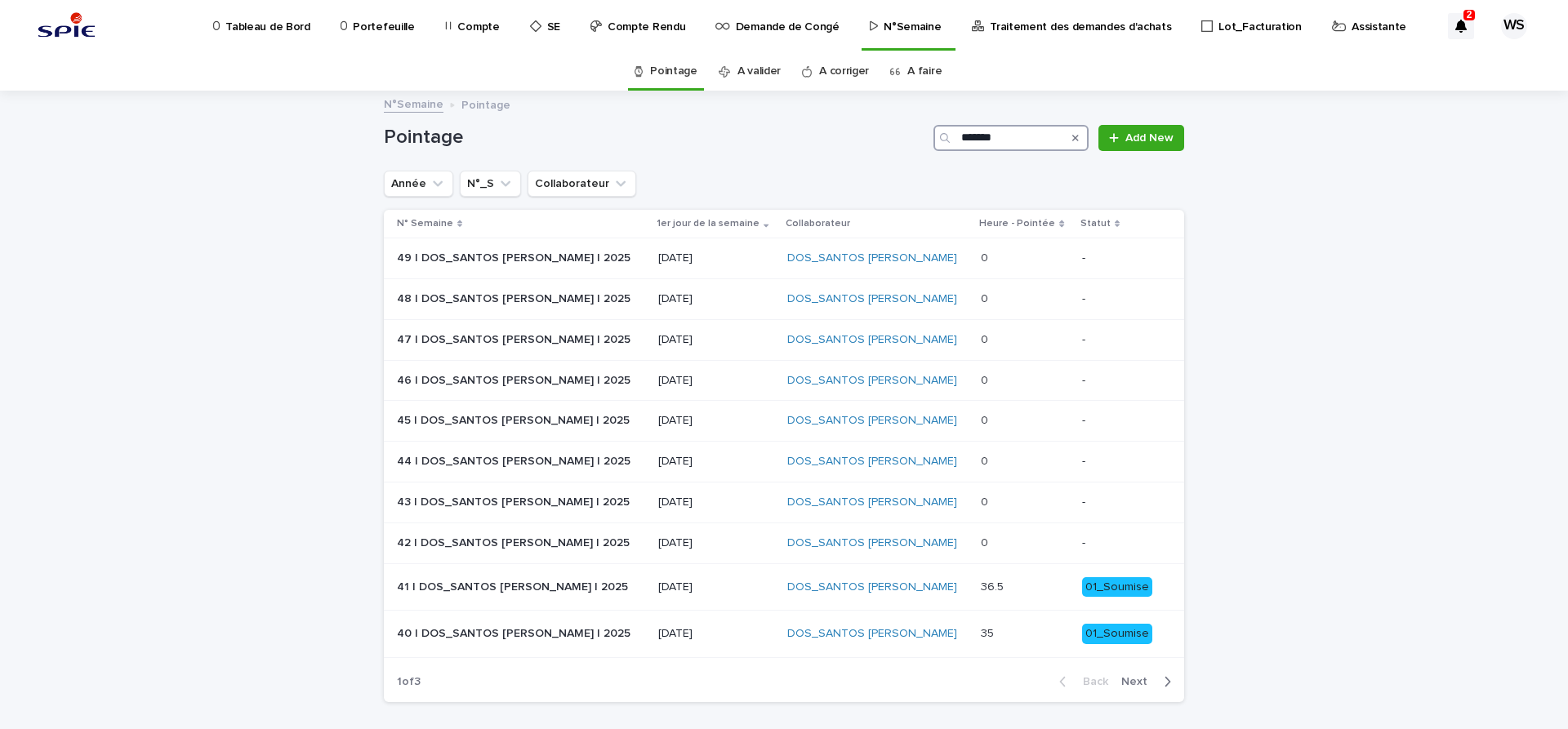
type input "*******"
click at [1139, 678] on span "Next" at bounding box center [1138, 682] width 36 height 12
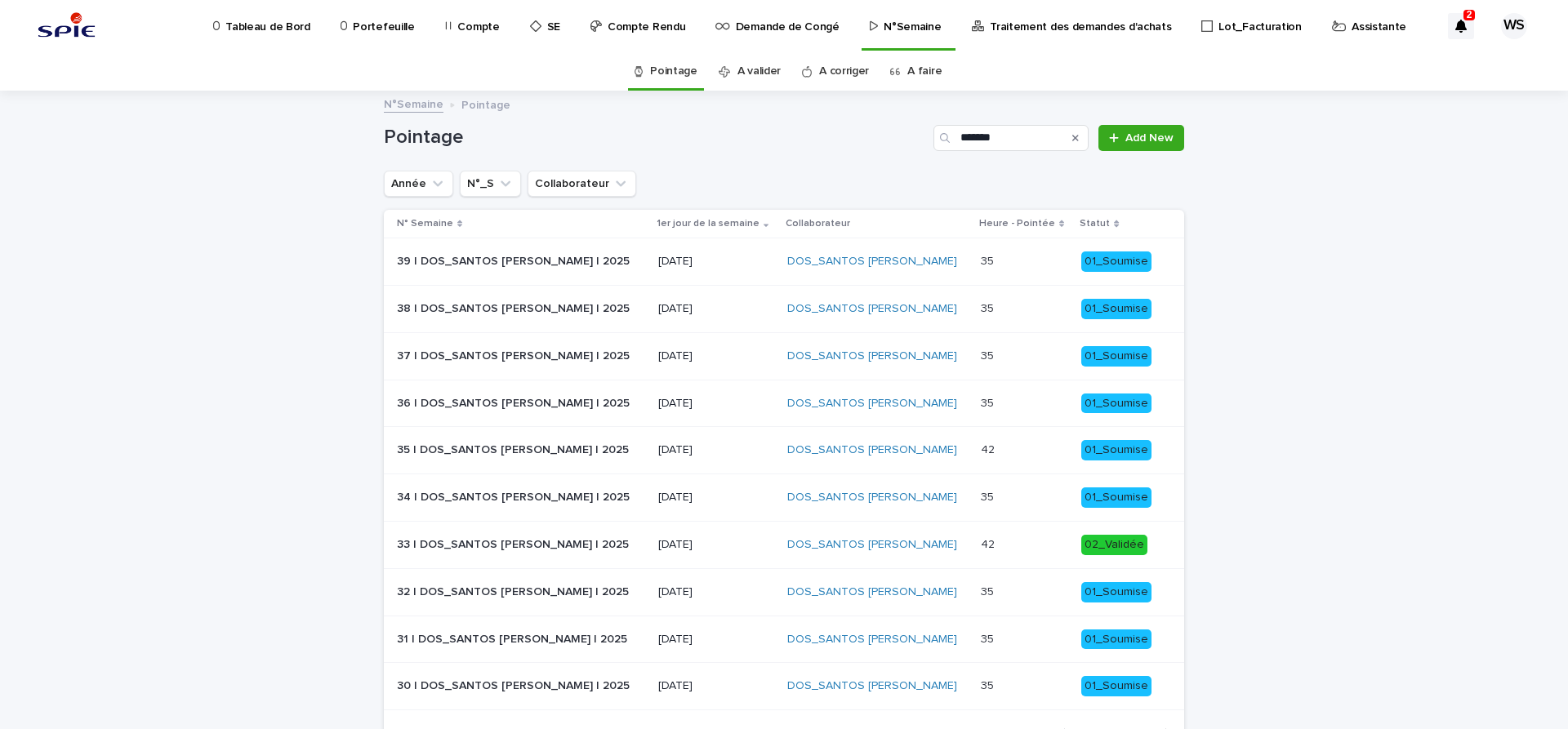
click at [475, 402] on p "36 | DOS_SANTOS [PERSON_NAME] | 2025" at bounding box center [516, 402] width 236 height 18
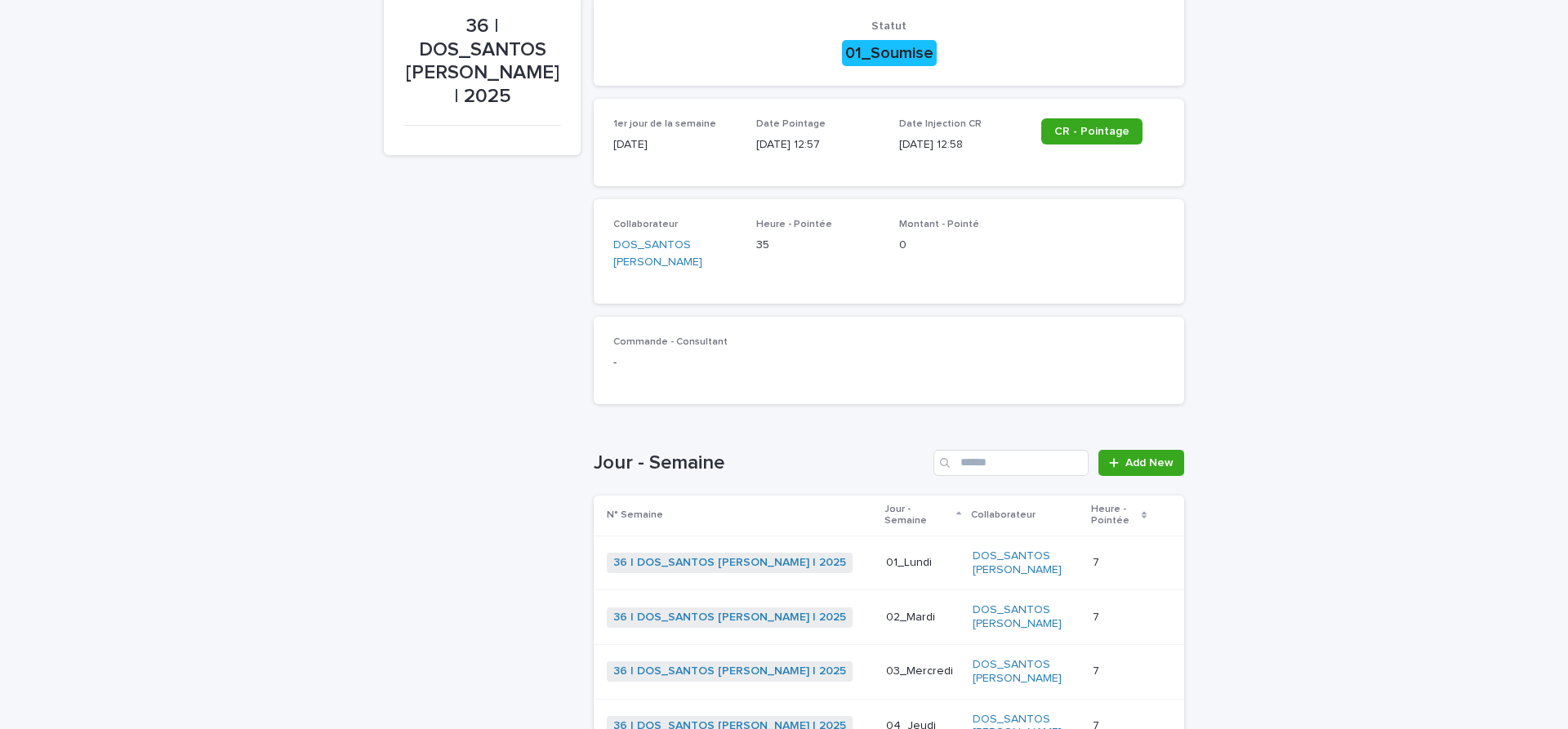
scroll to position [206, 0]
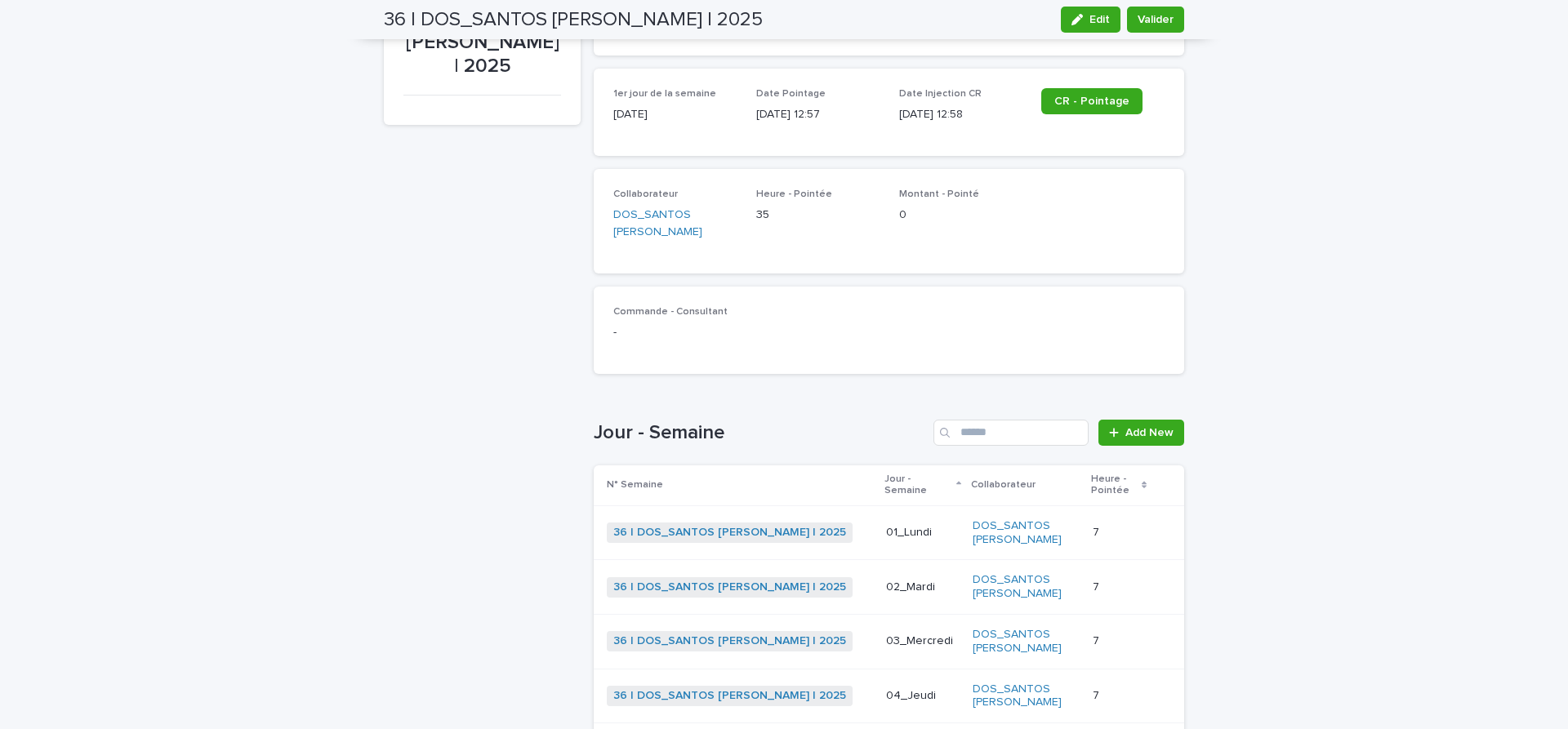
click at [820, 522] on div "36 | DOS_SANTOS [PERSON_NAME] | 2025 + 0" at bounding box center [739, 532] width 267 height 20
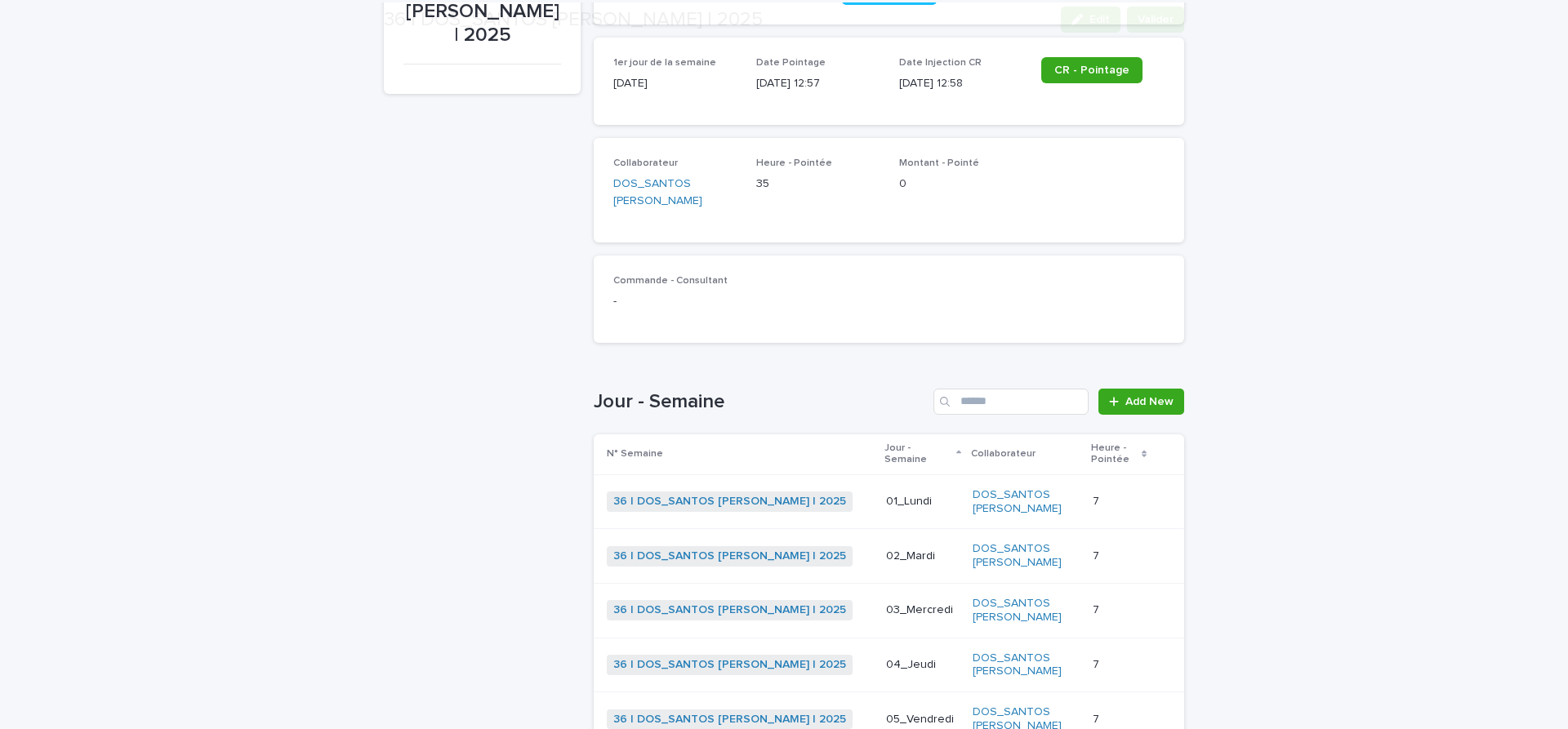
scroll to position [249, 0]
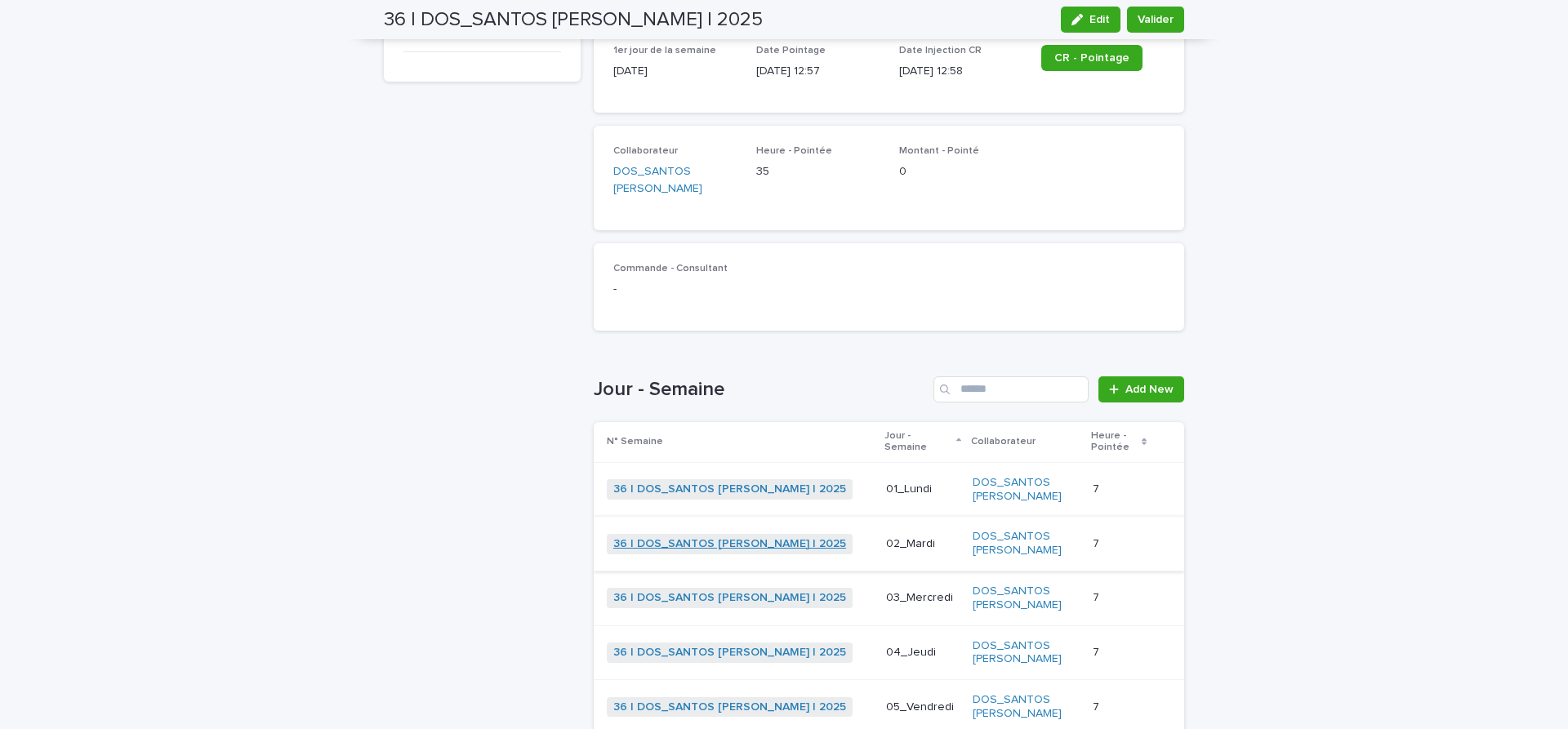
click at [731, 537] on link "36 | DOS_SANTOS [PERSON_NAME] | 2025" at bounding box center [729, 544] width 232 height 14
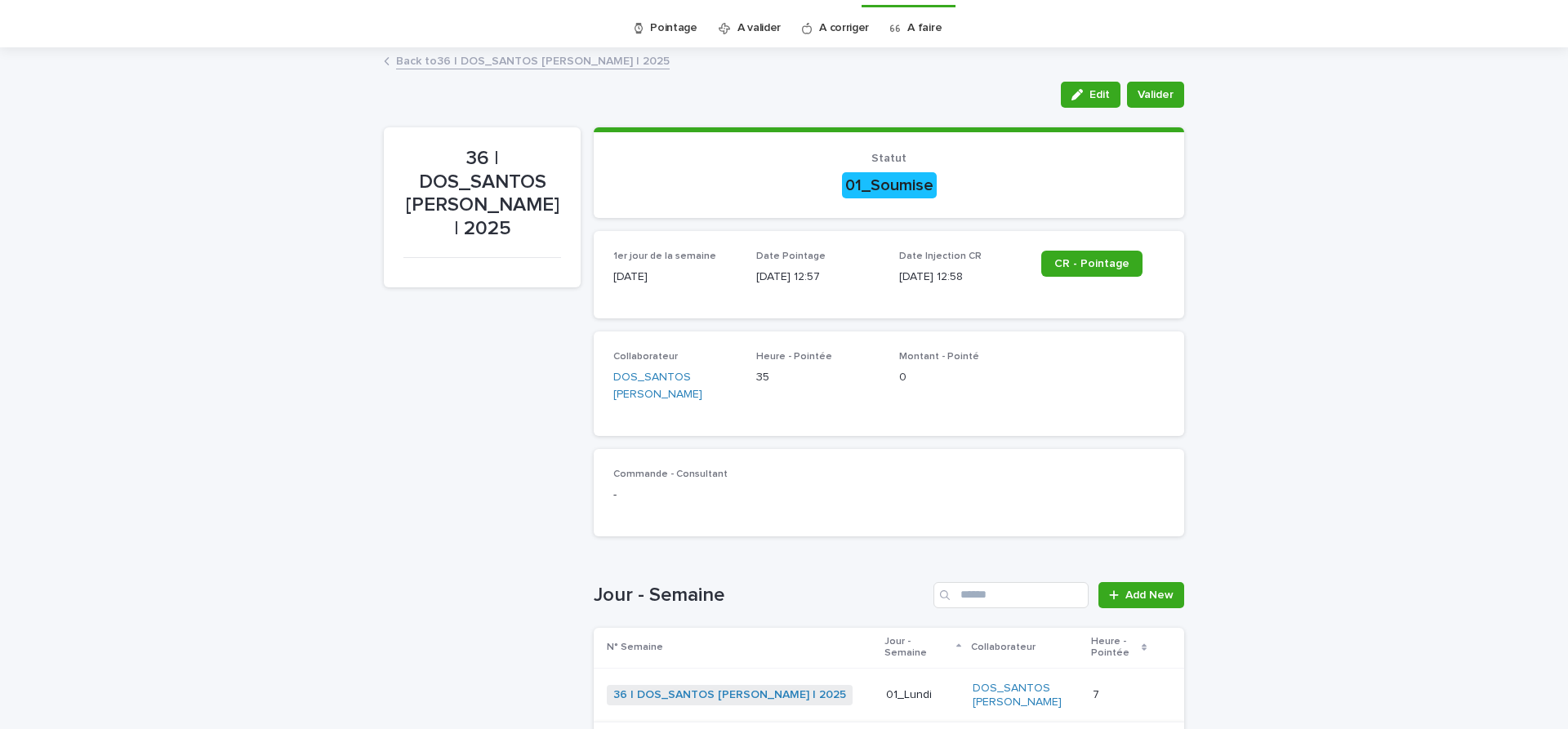
scroll to position [181, 0]
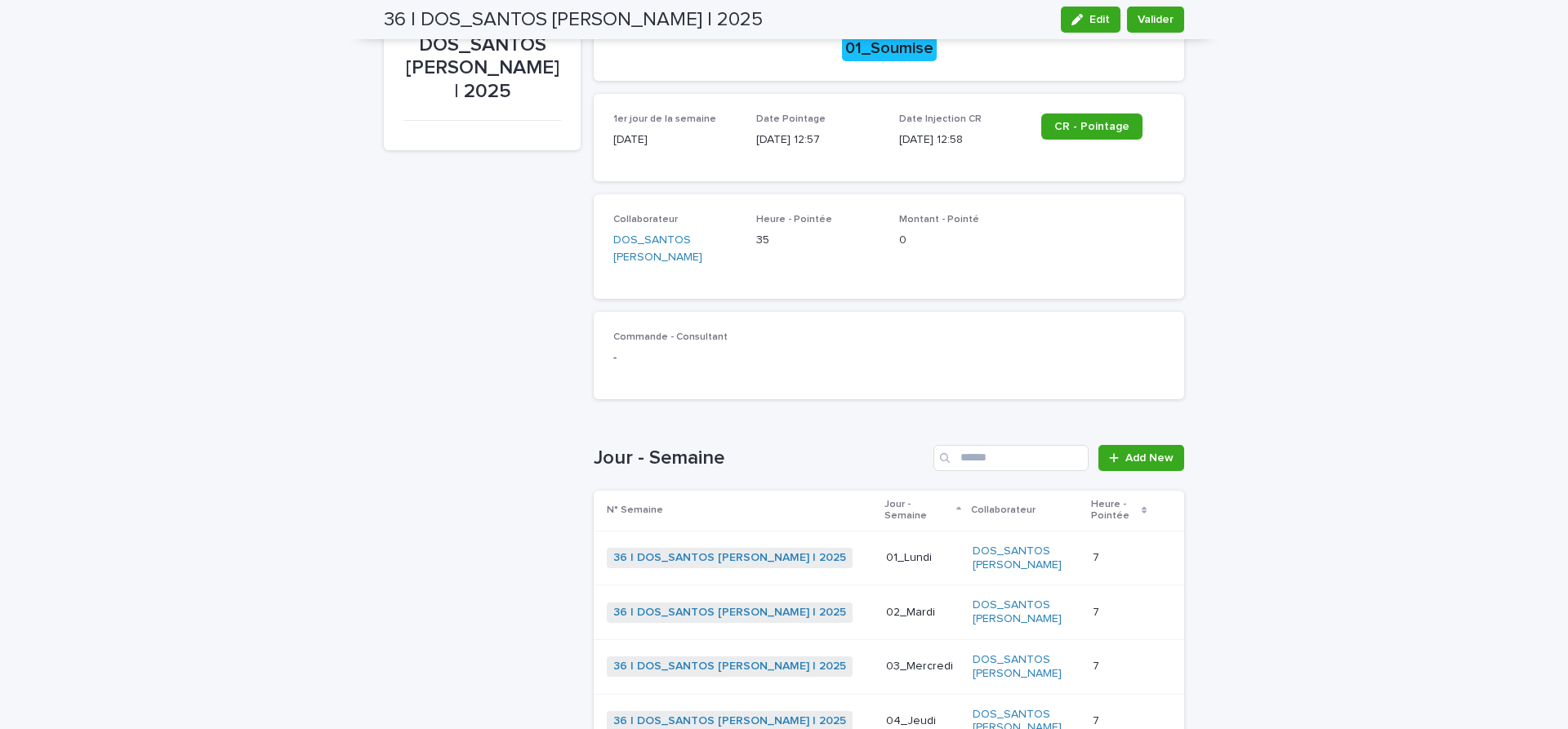
click at [355, 291] on div "Loading... Saving… Loading... Saving… 36 | DOS_SANTOS [PERSON_NAME] | 2025 Edit…" at bounding box center [784, 481] width 1568 height 1139
click at [1092, 122] on span "CR - Pointage" at bounding box center [1092, 127] width 75 height 12
click at [1086, 134] on link "CR - Pointage" at bounding box center [1092, 126] width 102 height 26
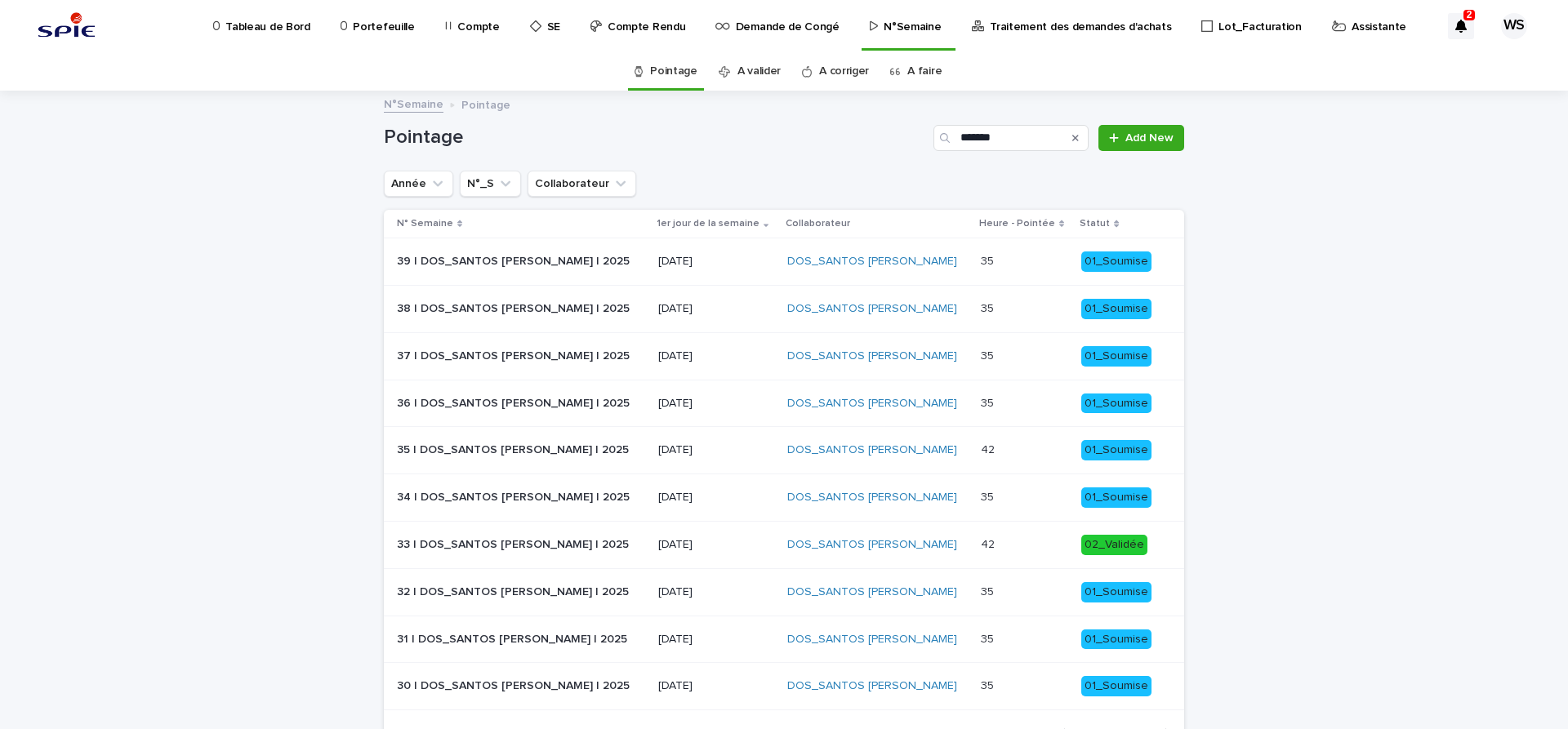
click at [728, 353] on p "08/09/2025" at bounding box center [716, 356] width 116 height 14
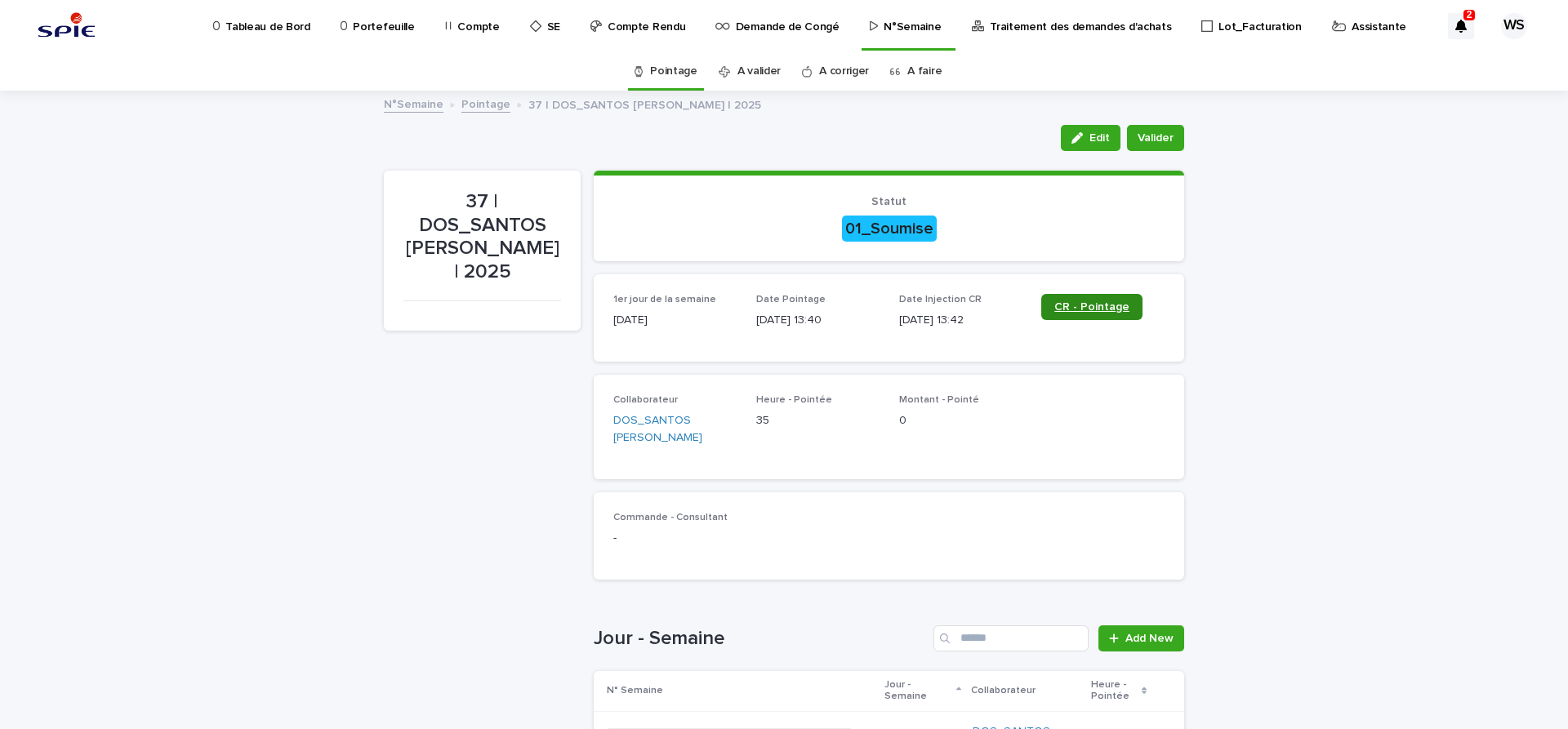
click at [1100, 310] on span "CR - Pointage" at bounding box center [1092, 307] width 75 height 12
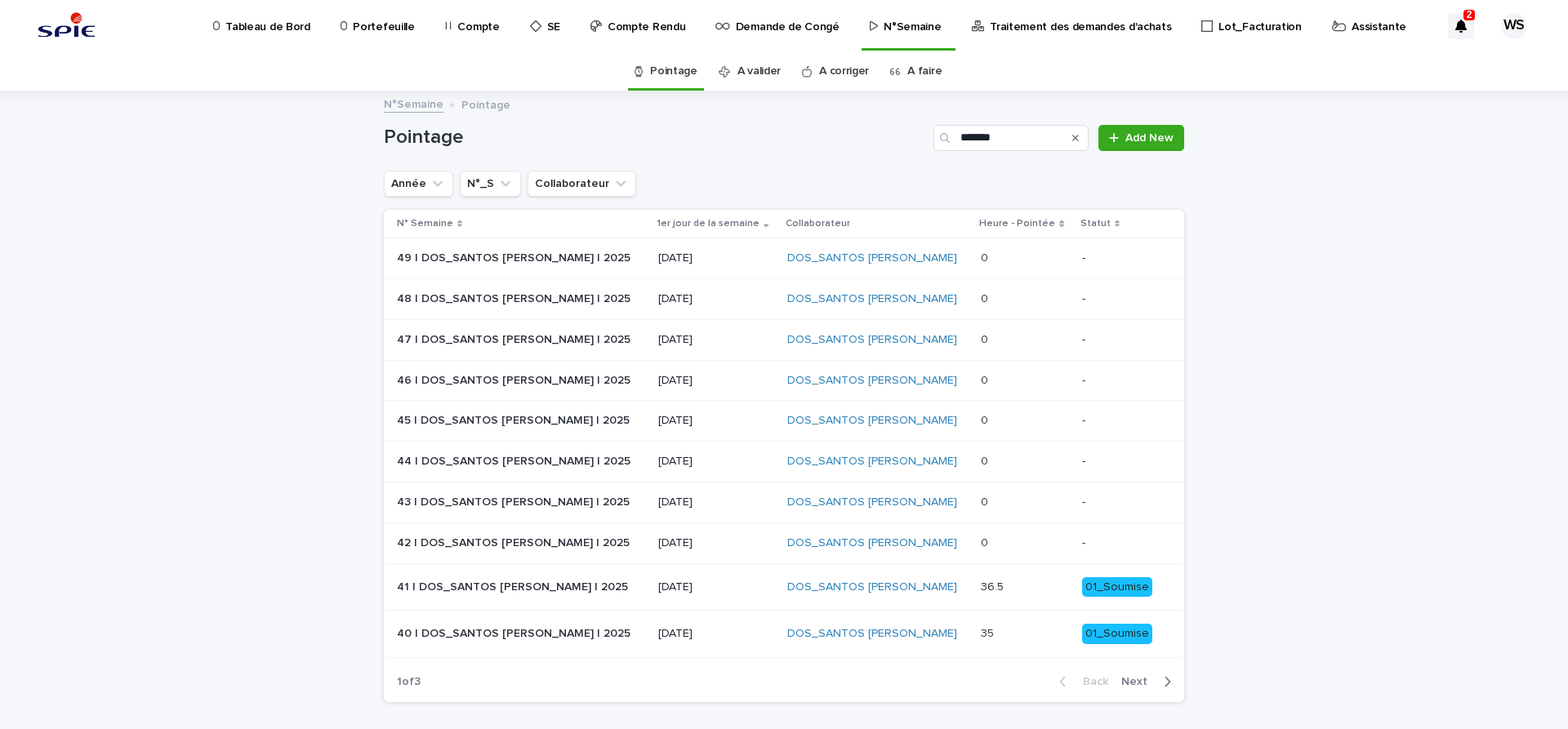
click at [1137, 679] on span "Next" at bounding box center [1138, 682] width 36 height 12
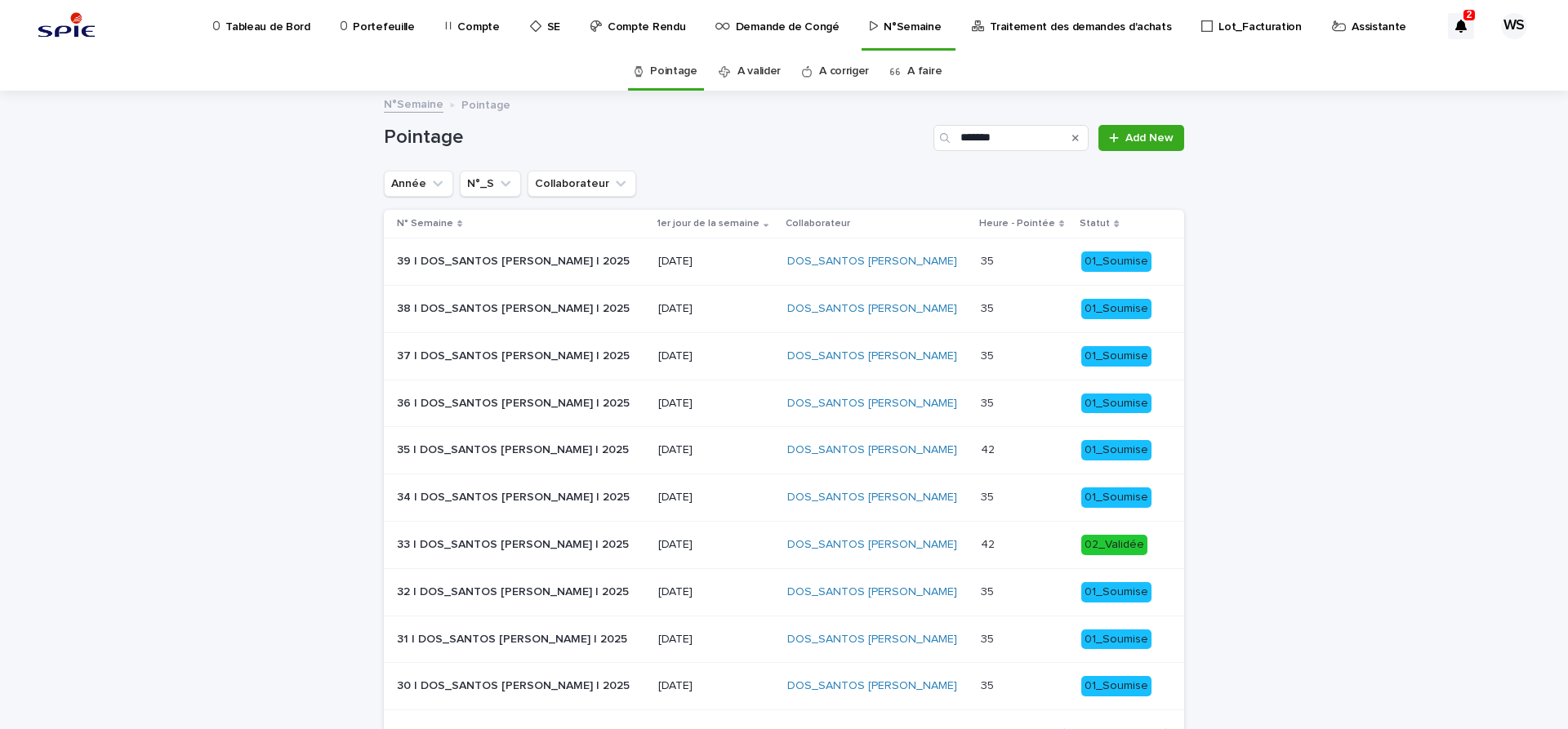
click at [752, 307] on p "15/09/2025" at bounding box center [716, 308] width 116 height 14
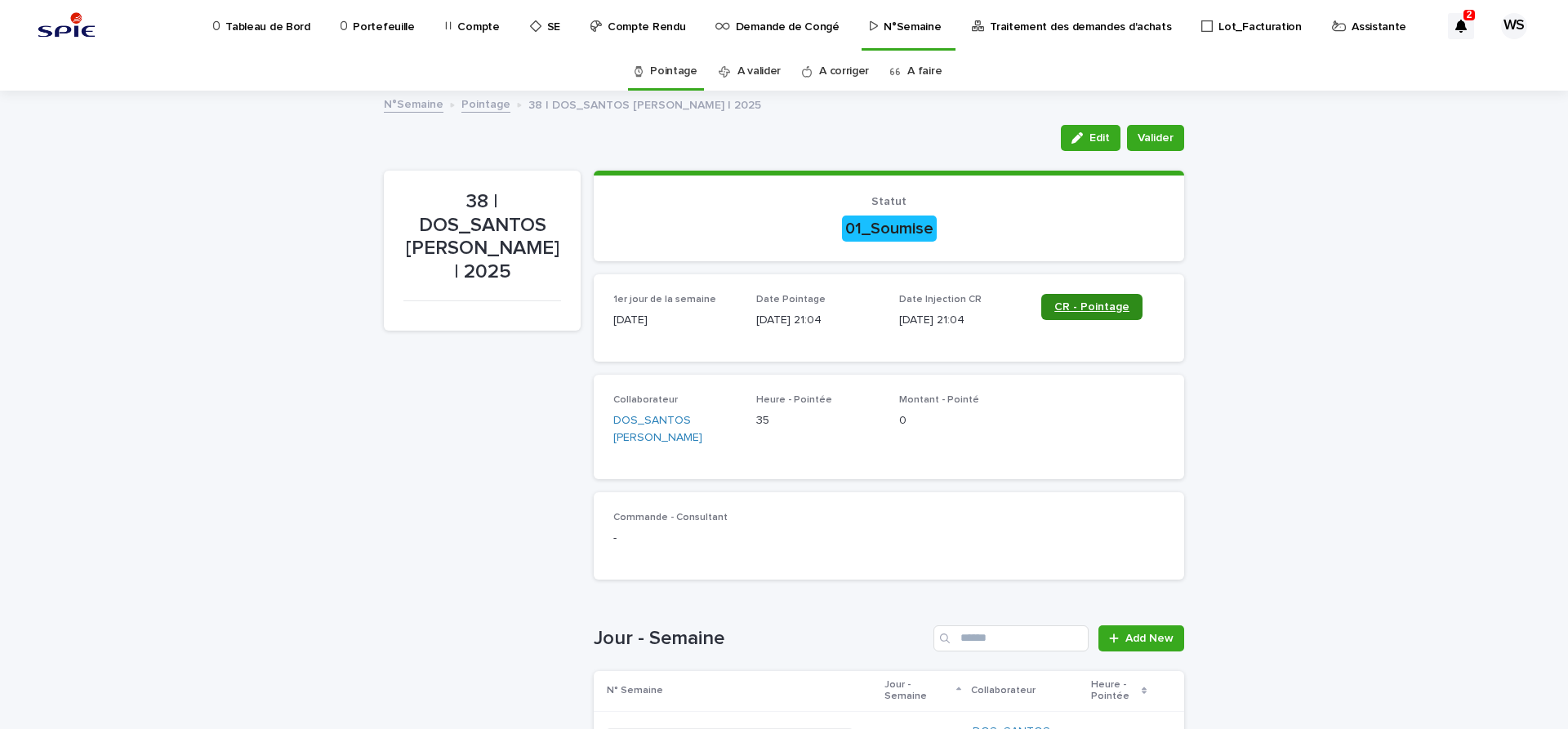
click at [1098, 304] on span "CR - Pointage" at bounding box center [1092, 307] width 75 height 12
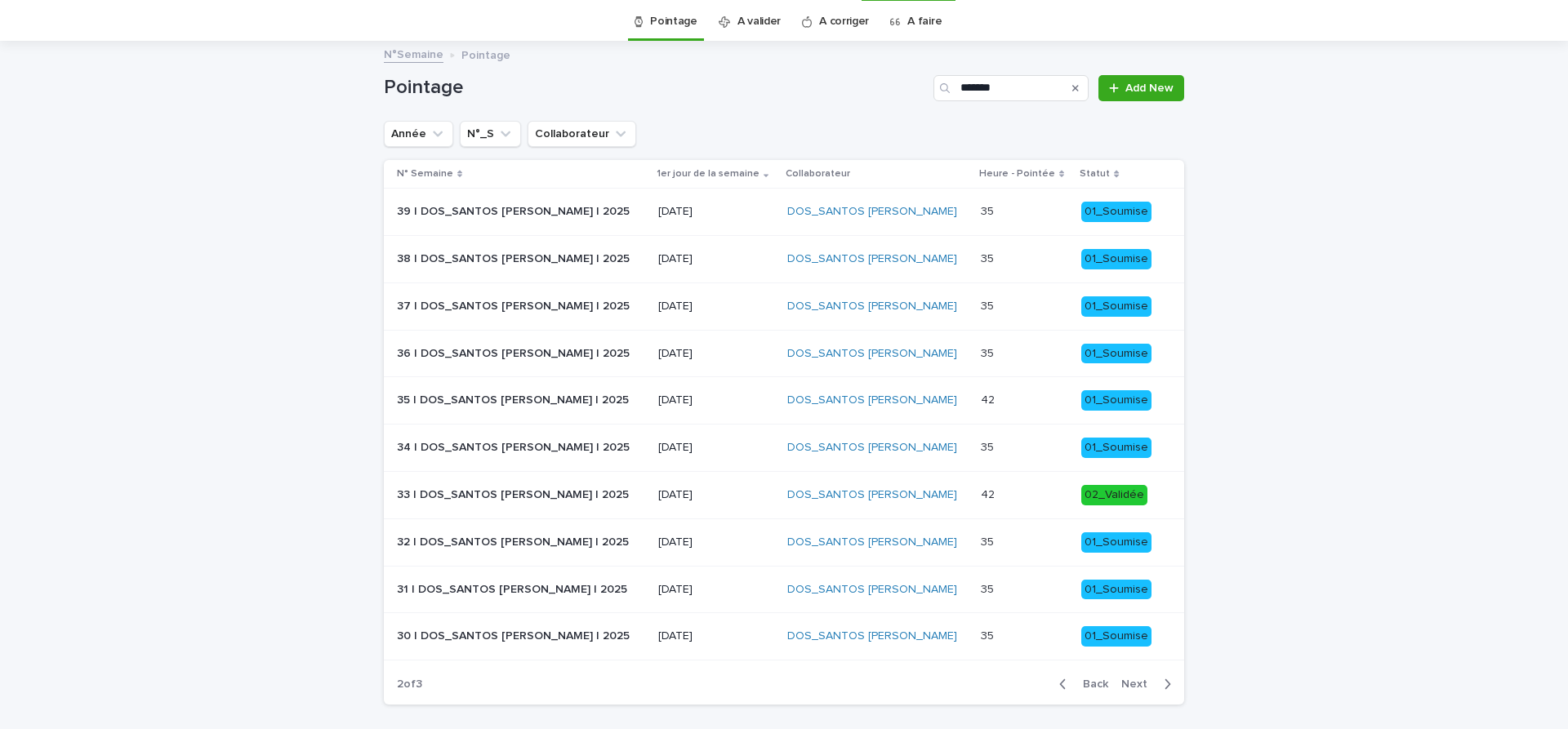
scroll to position [53, 0]
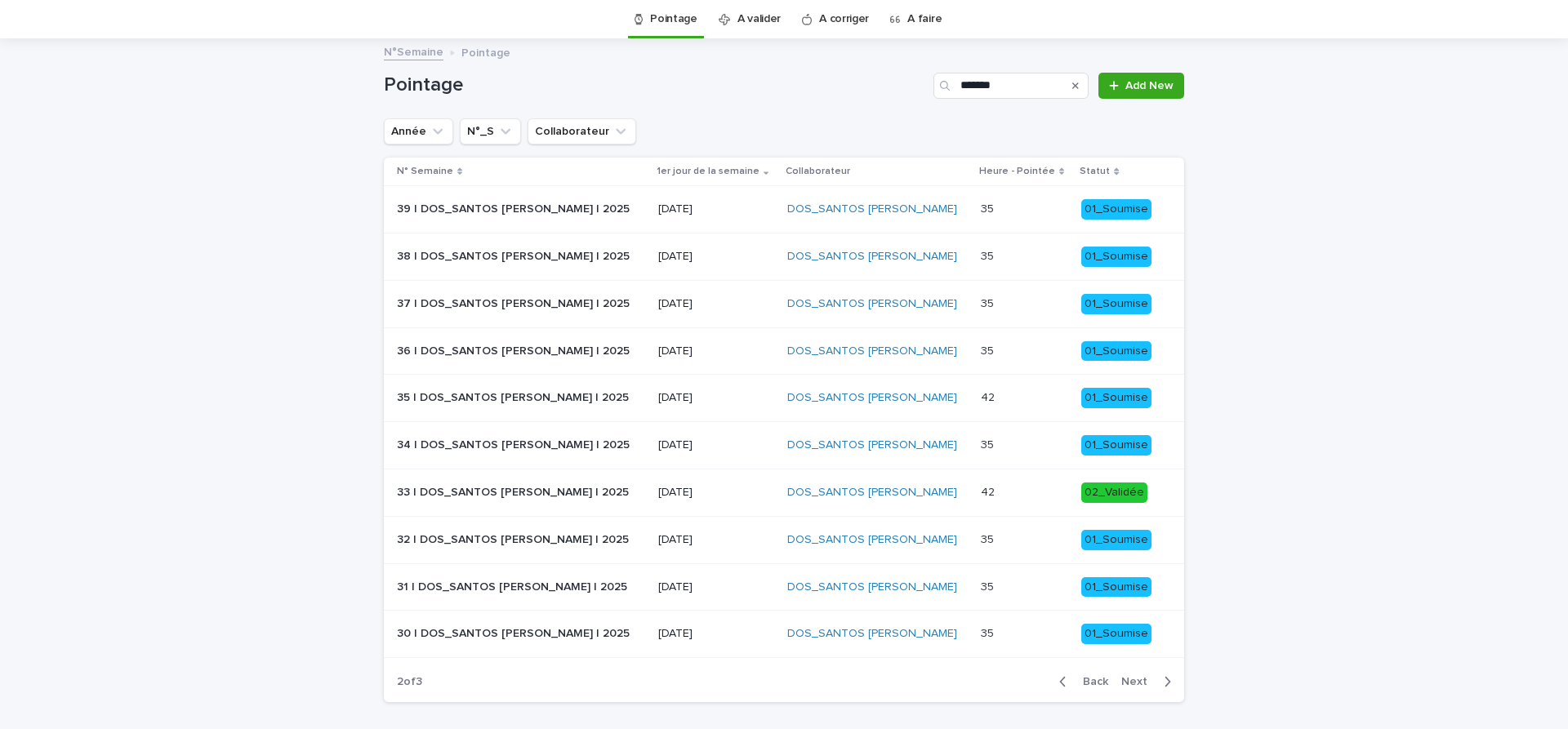
click at [757, 210] on p "22/09/2025" at bounding box center [716, 209] width 116 height 14
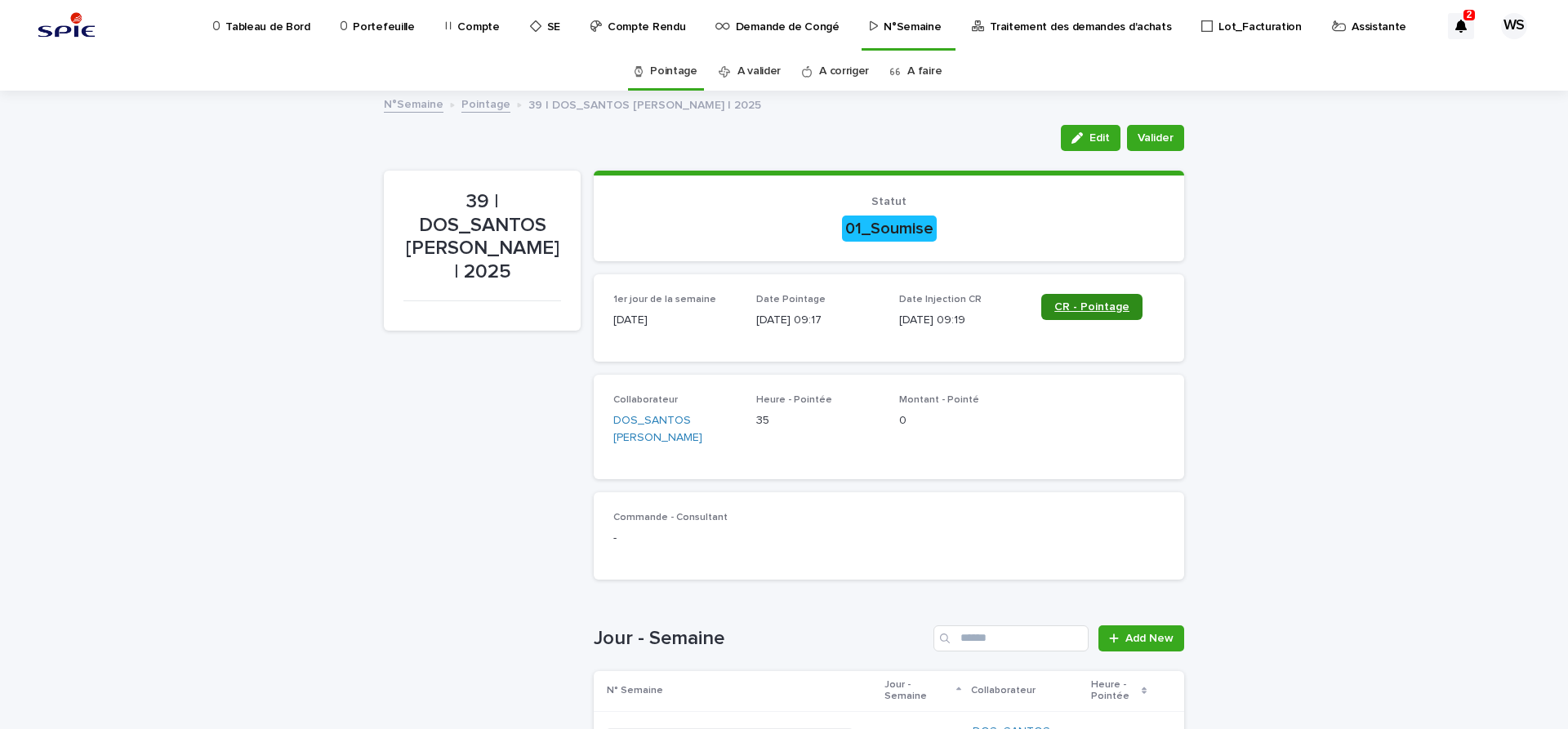
click at [1103, 307] on span "CR - Pointage" at bounding box center [1092, 307] width 75 height 12
click at [1321, 263] on div "Loading... Saving… Loading... Saving… 39 | DOS_SANTOS Leandro | 2025 Edit Valid…" at bounding box center [784, 662] width 1568 height 1139
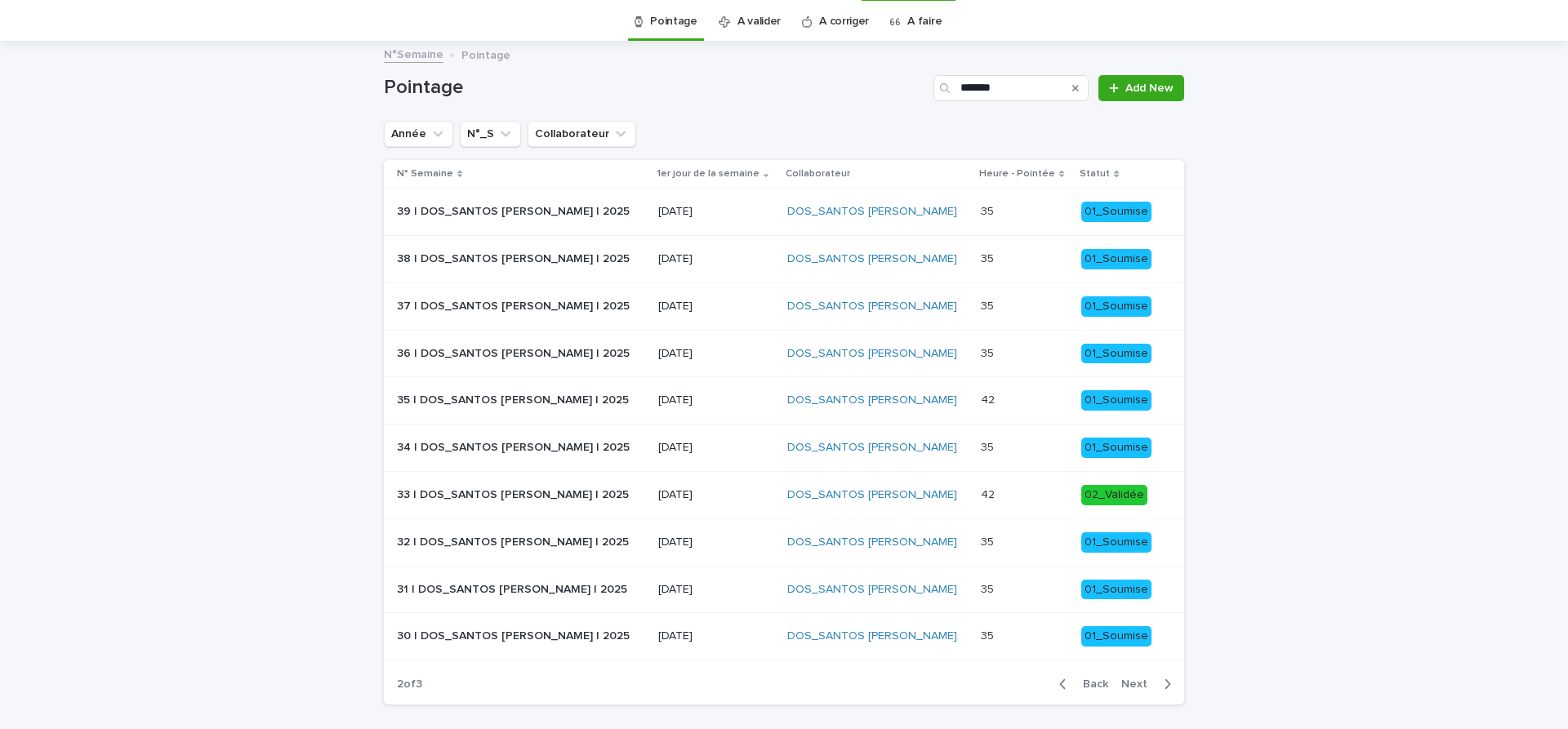
scroll to position [53, 0]
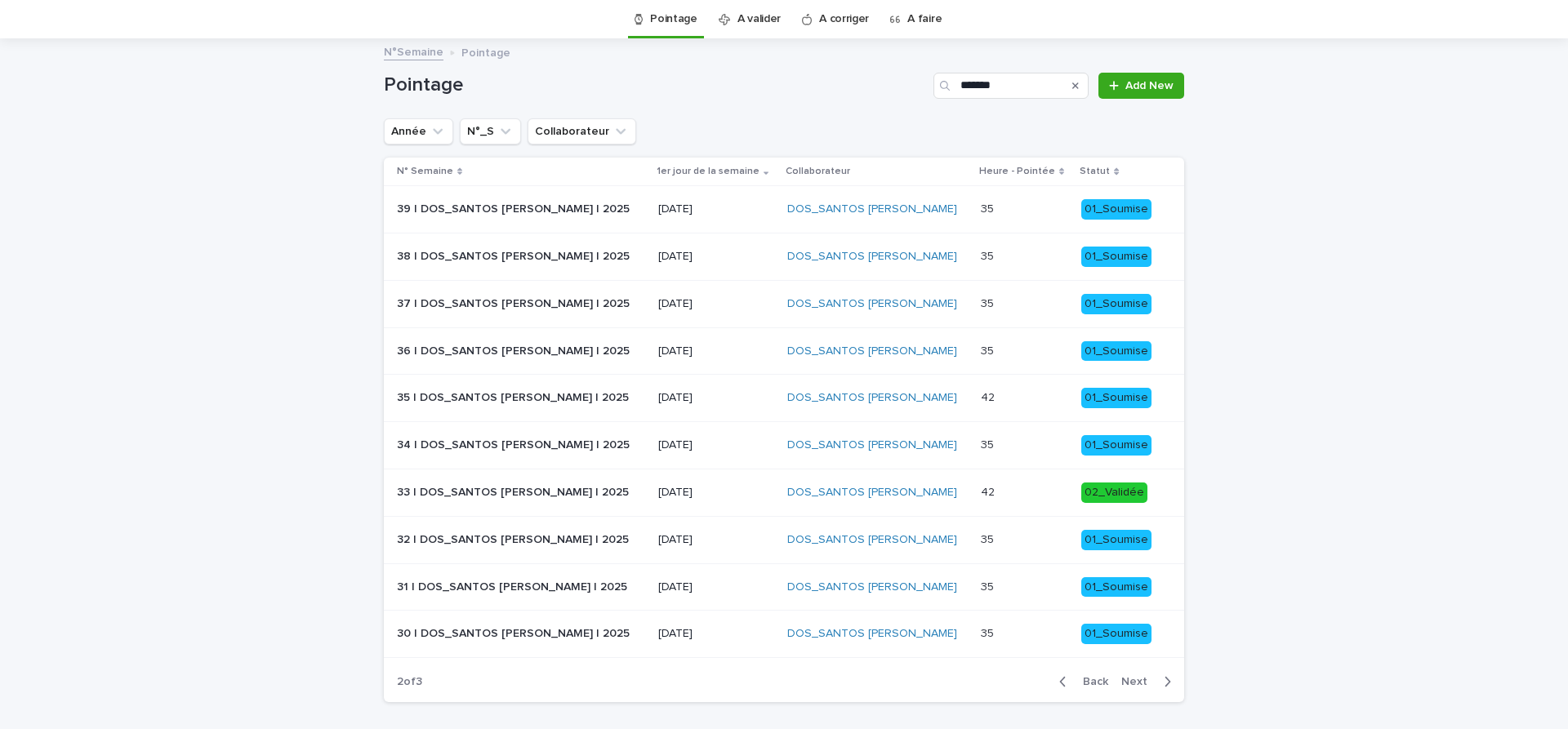
click at [726, 210] on p "22/09/2025" at bounding box center [716, 209] width 116 height 14
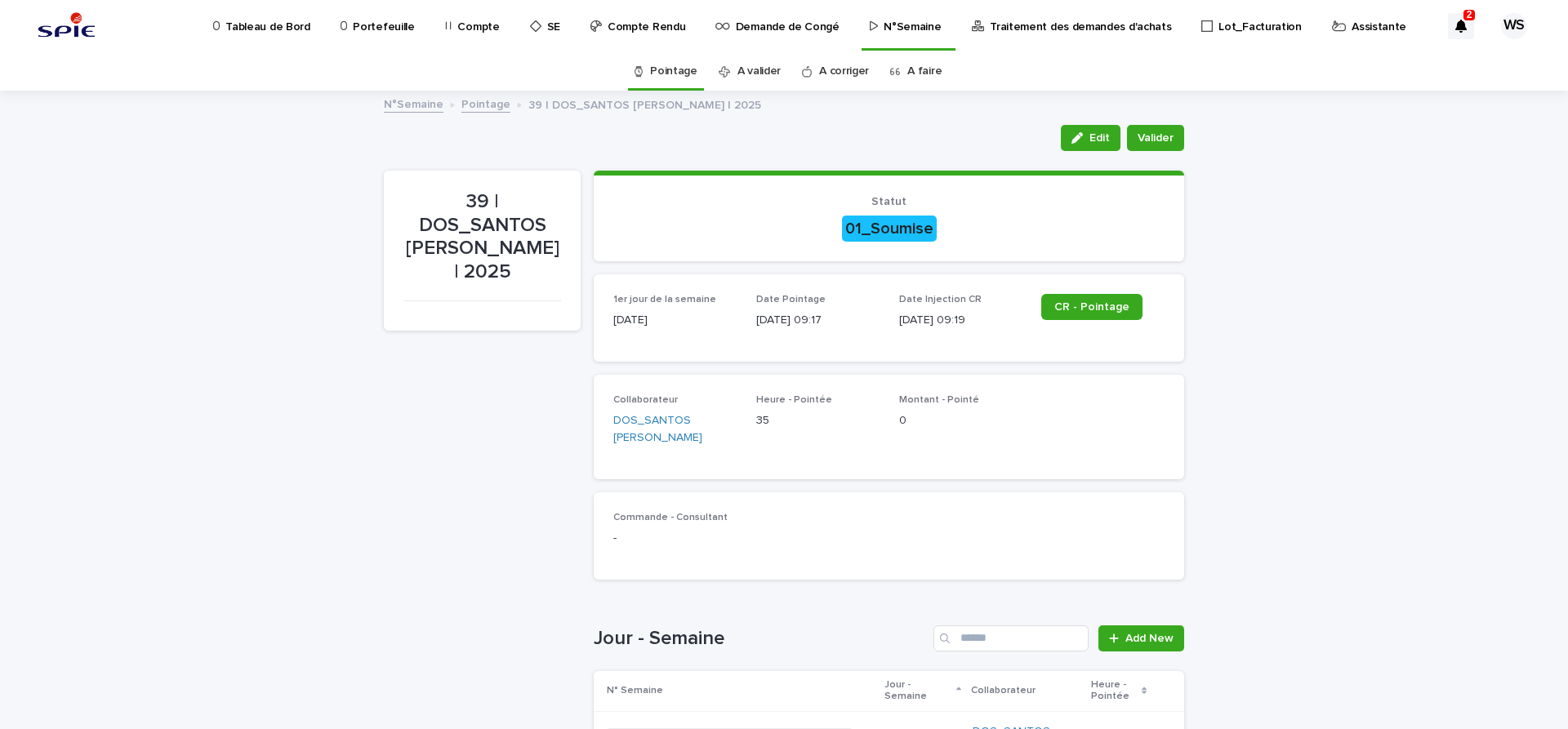
scroll to position [343, 0]
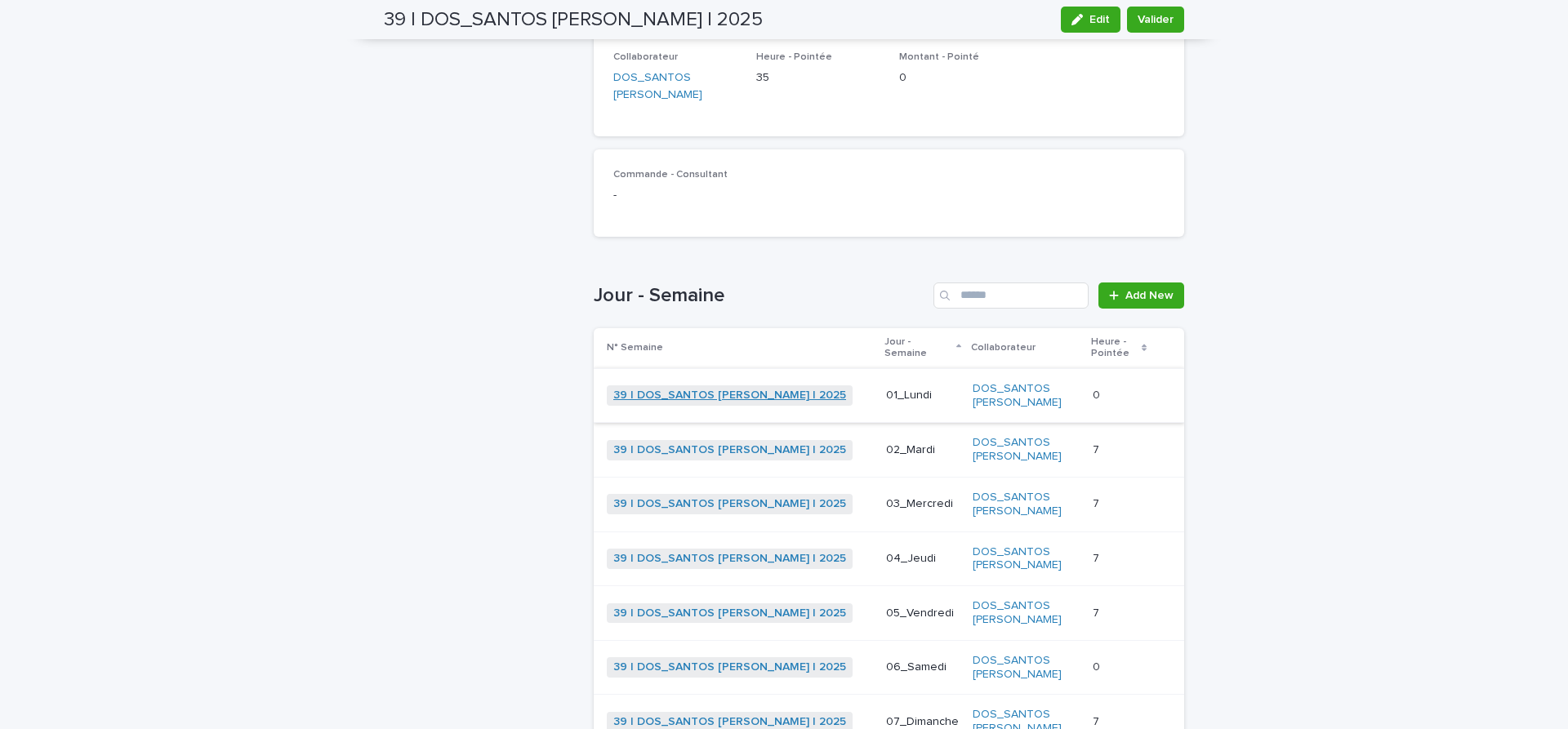
click at [725, 388] on link "39 | DOS_SANTOS Leandro | 2025" at bounding box center [729, 395] width 232 height 14
click at [728, 388] on link "39 | DOS_SANTOS Leandro | 2025" at bounding box center [729, 395] width 232 height 14
click at [681, 443] on link "39 | DOS_SANTOS Leandro | 2025" at bounding box center [729, 450] width 232 height 14
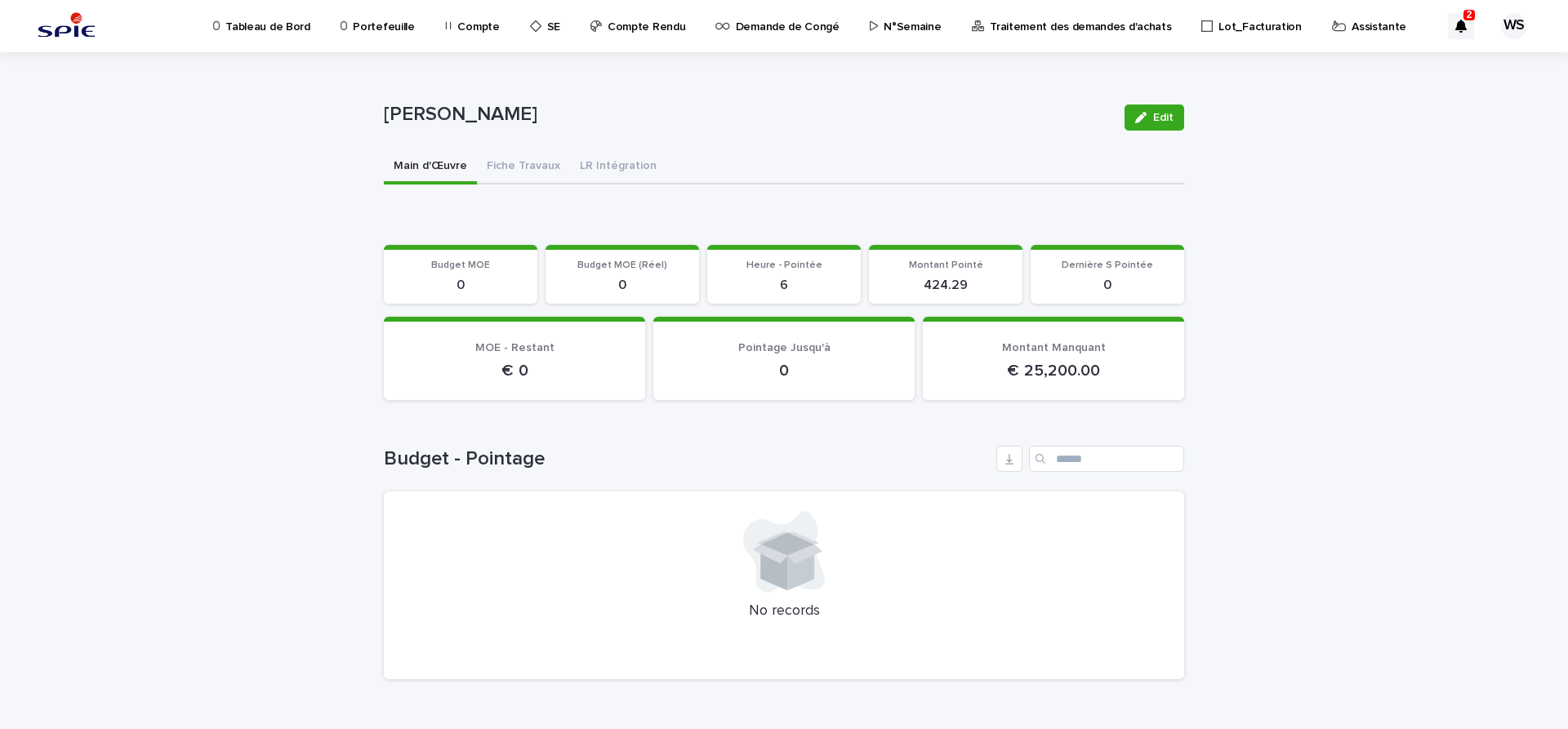
click at [1351, 26] on p "Assistante" at bounding box center [1379, 17] width 55 height 34
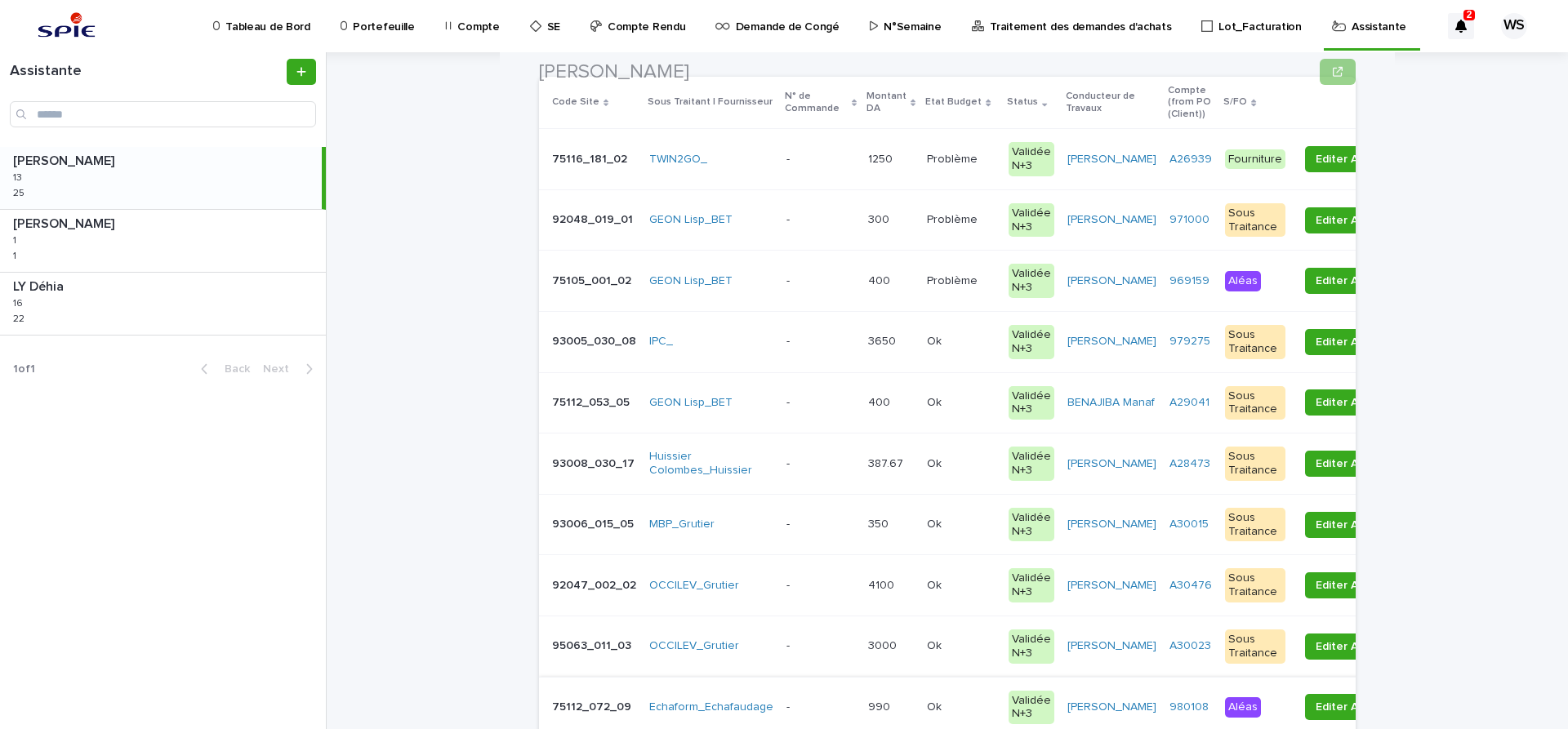
scroll to position [343, 0]
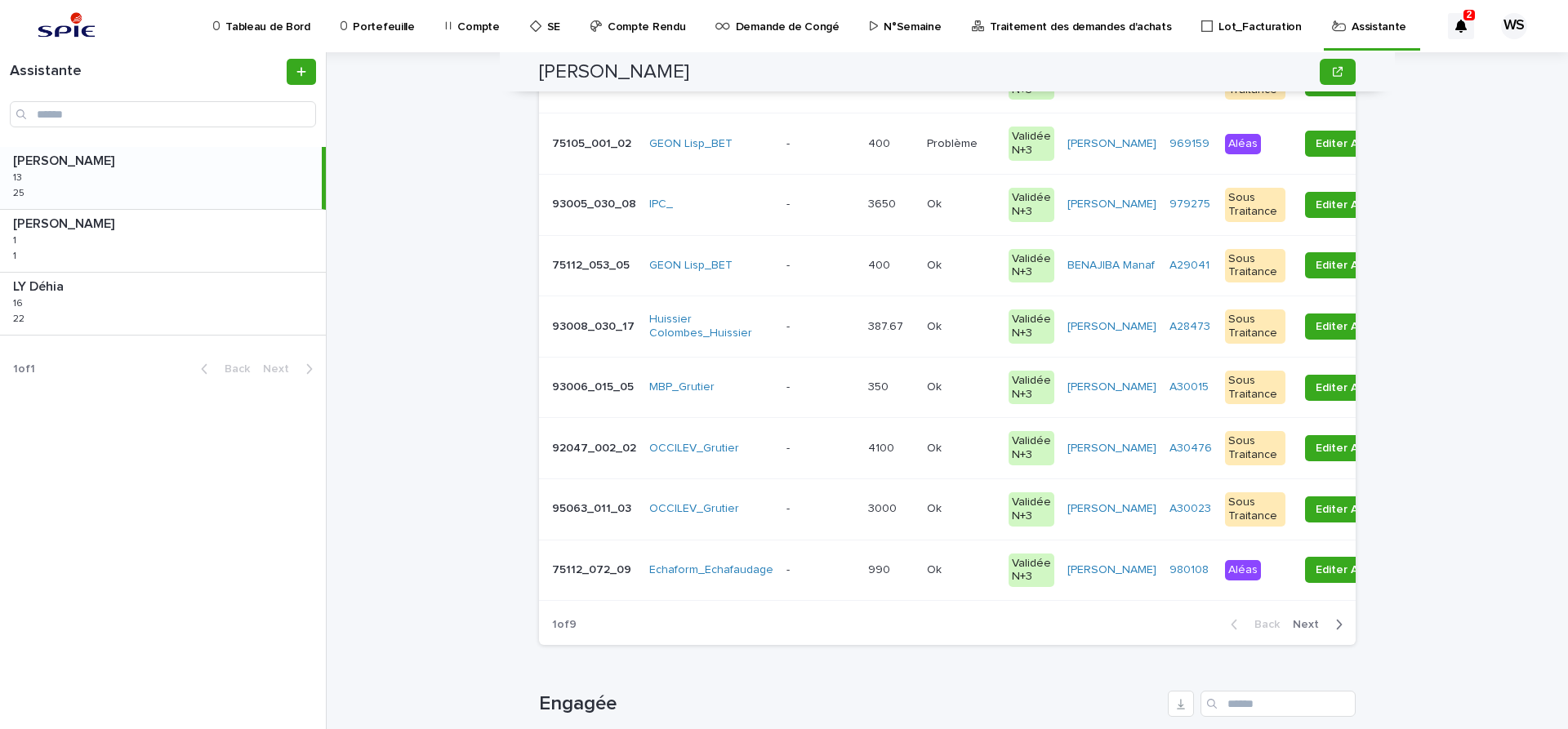
click at [1306, 622] on span "Next" at bounding box center [1310, 625] width 36 height 12
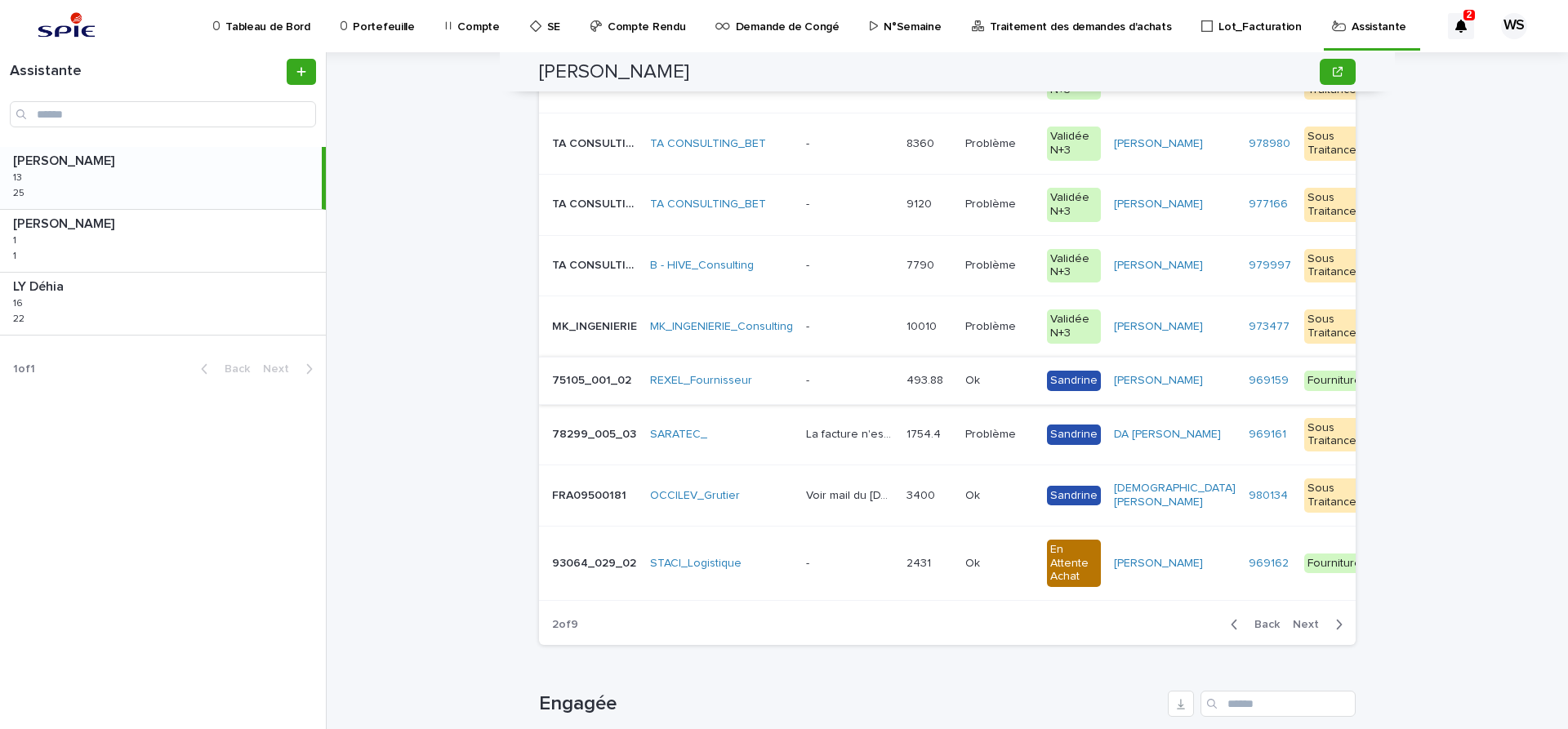
scroll to position [138, 0]
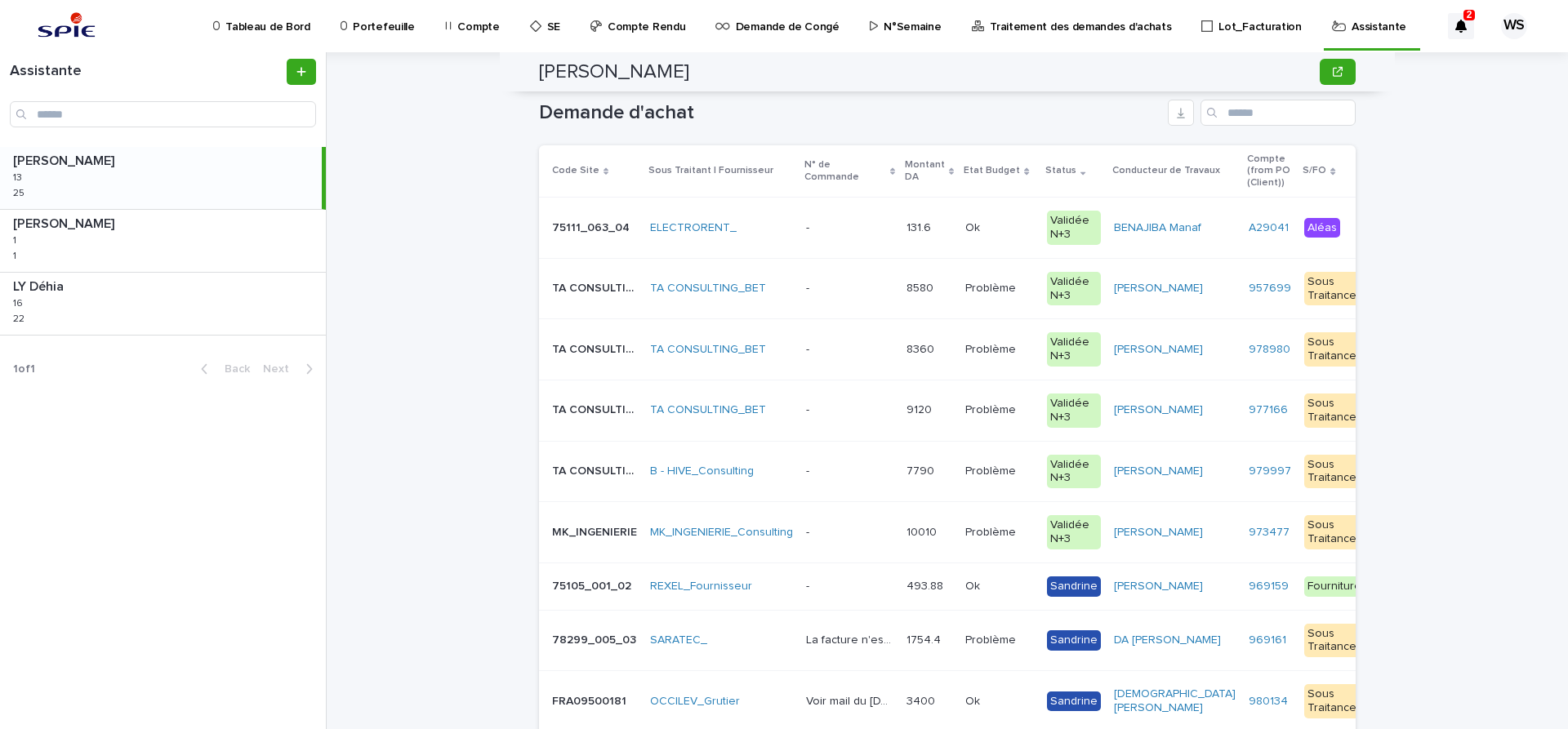
click at [840, 347] on p at bounding box center [850, 349] width 88 height 14
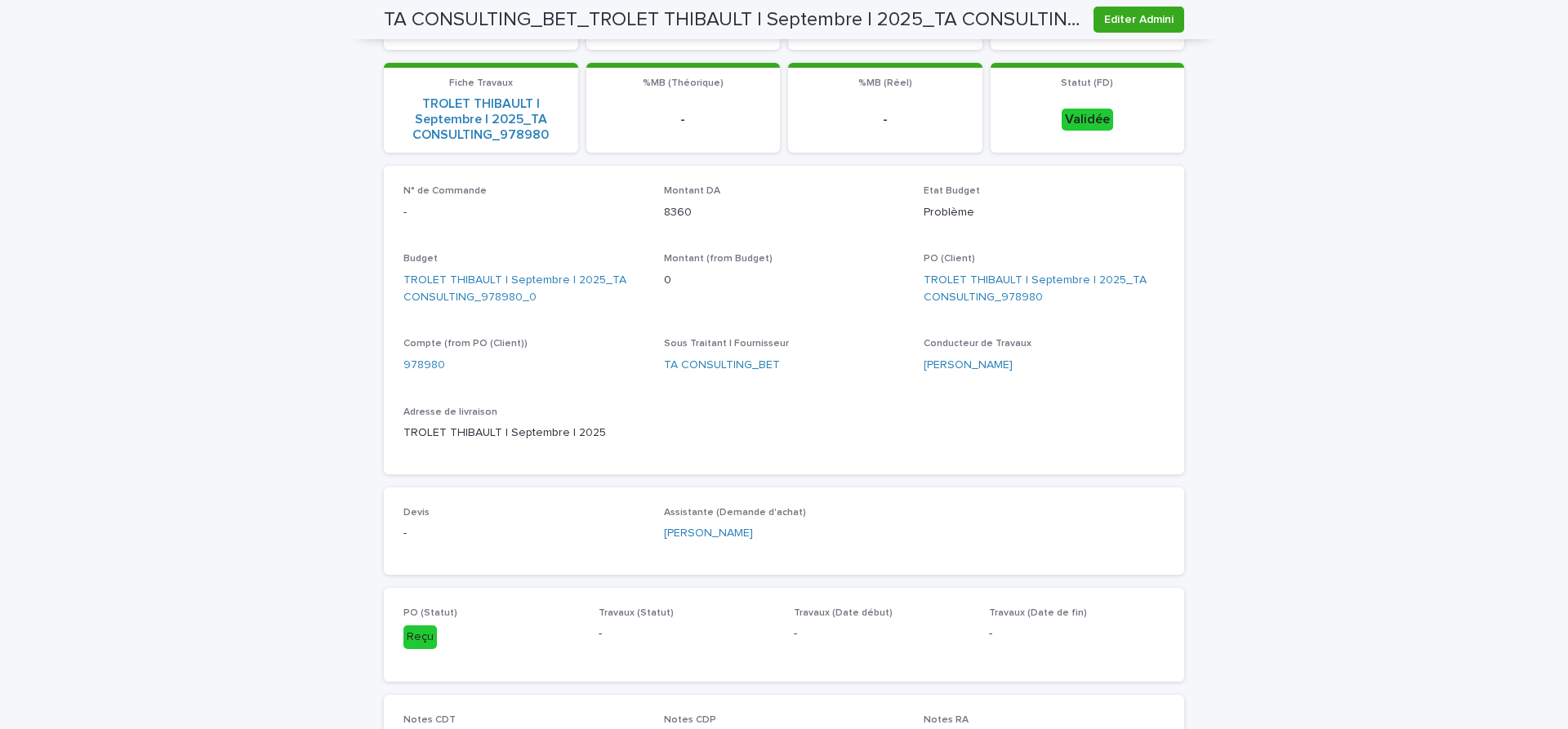
scroll to position [480, 0]
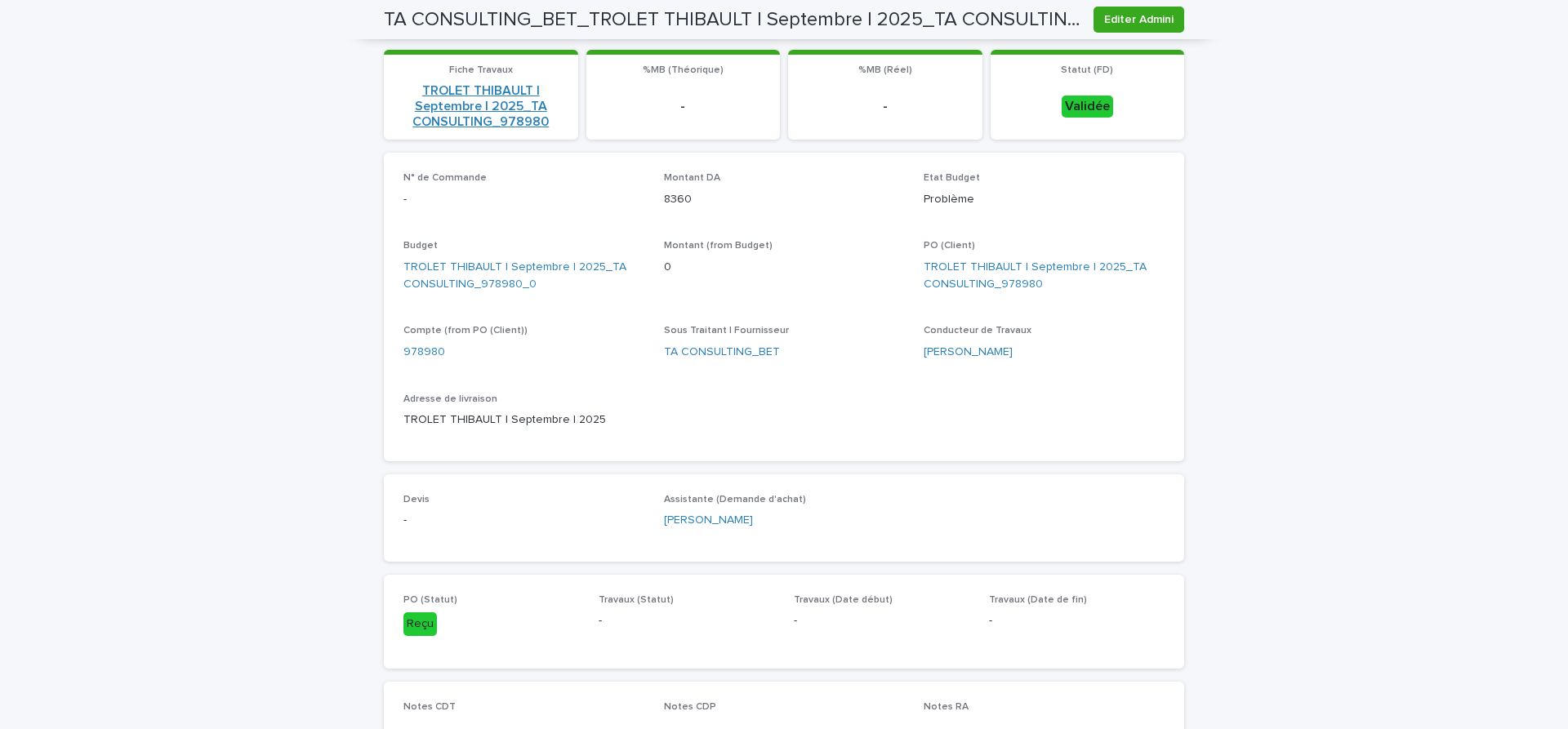
click at [478, 93] on link "TROLET THIBAULT | Septembre | 2025_TA CONSULTING_978980" at bounding box center [480, 106] width 175 height 48
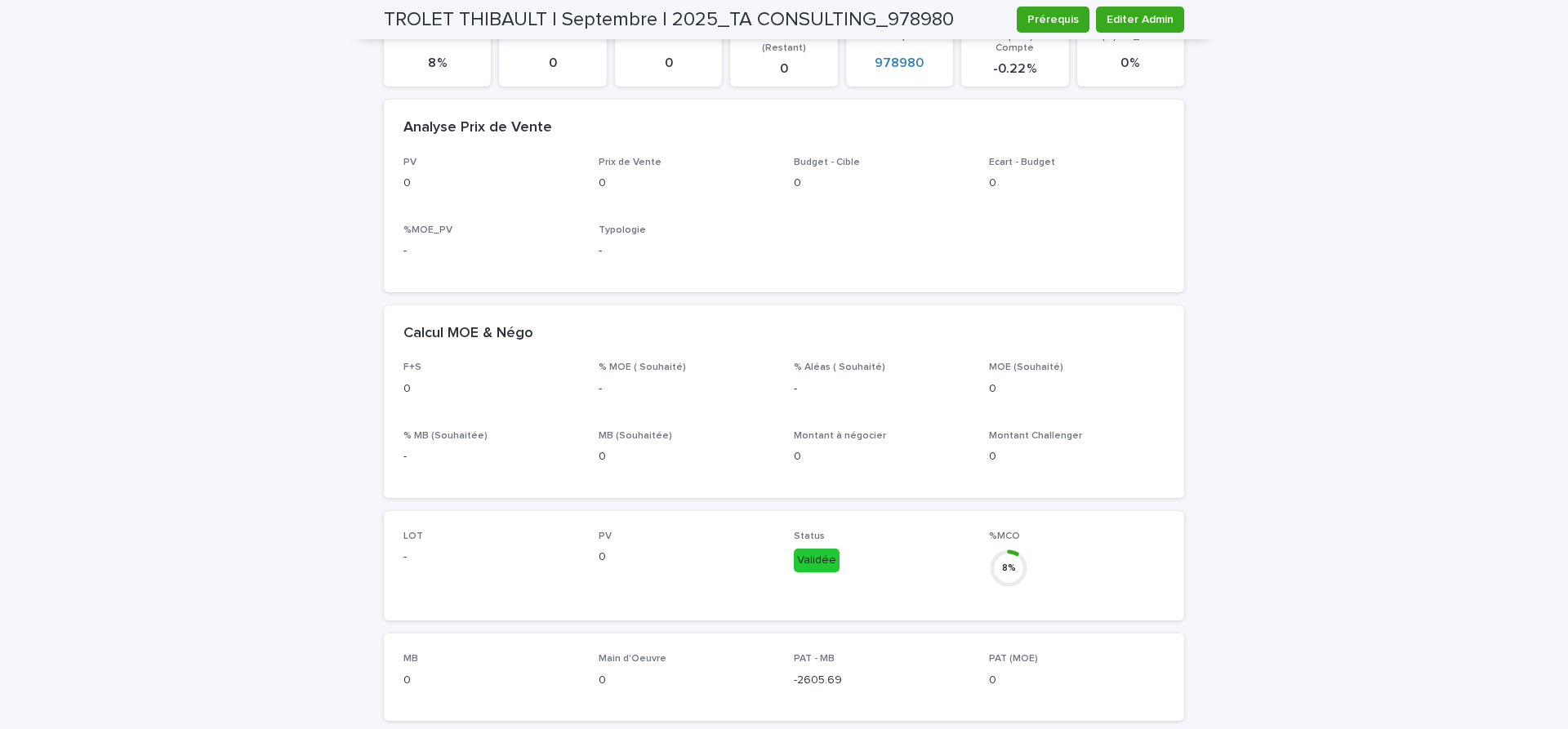
scroll to position [28, 0]
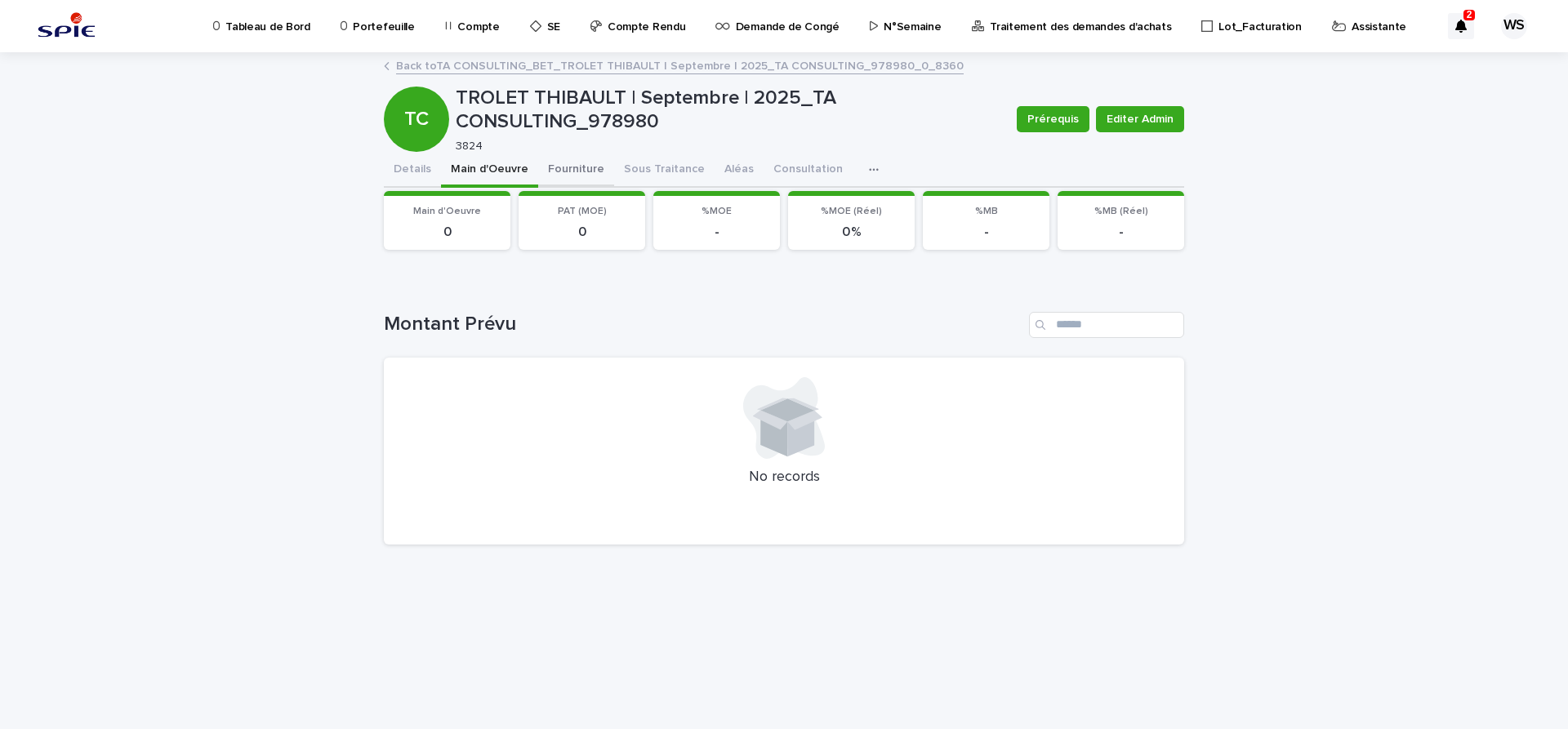
click at [556, 167] on button "Fourniture" at bounding box center [576, 170] width 76 height 34
click at [649, 171] on button "Sous Traitance" at bounding box center [664, 170] width 101 height 34
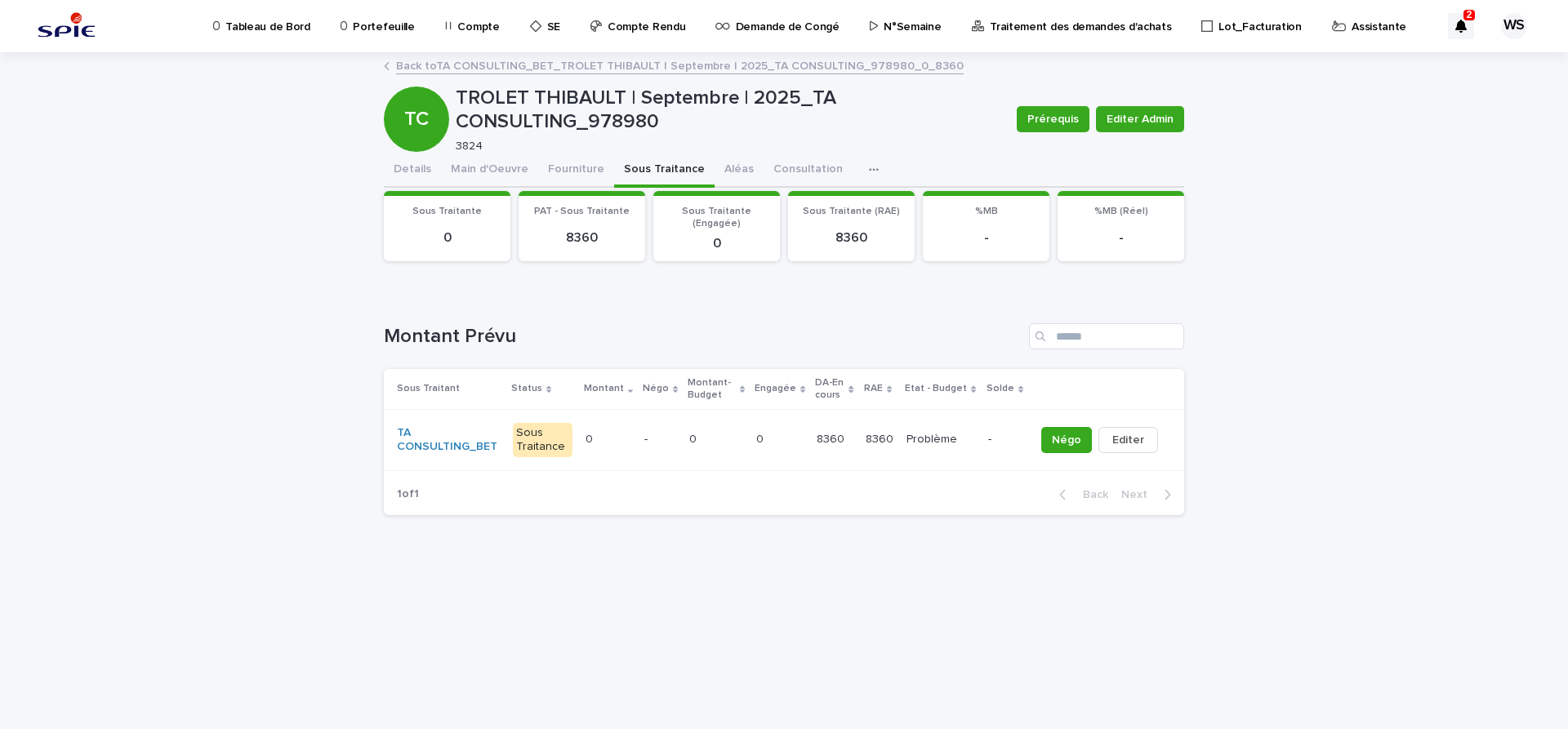
click at [661, 441] on p "-" at bounding box center [660, 439] width 32 height 14
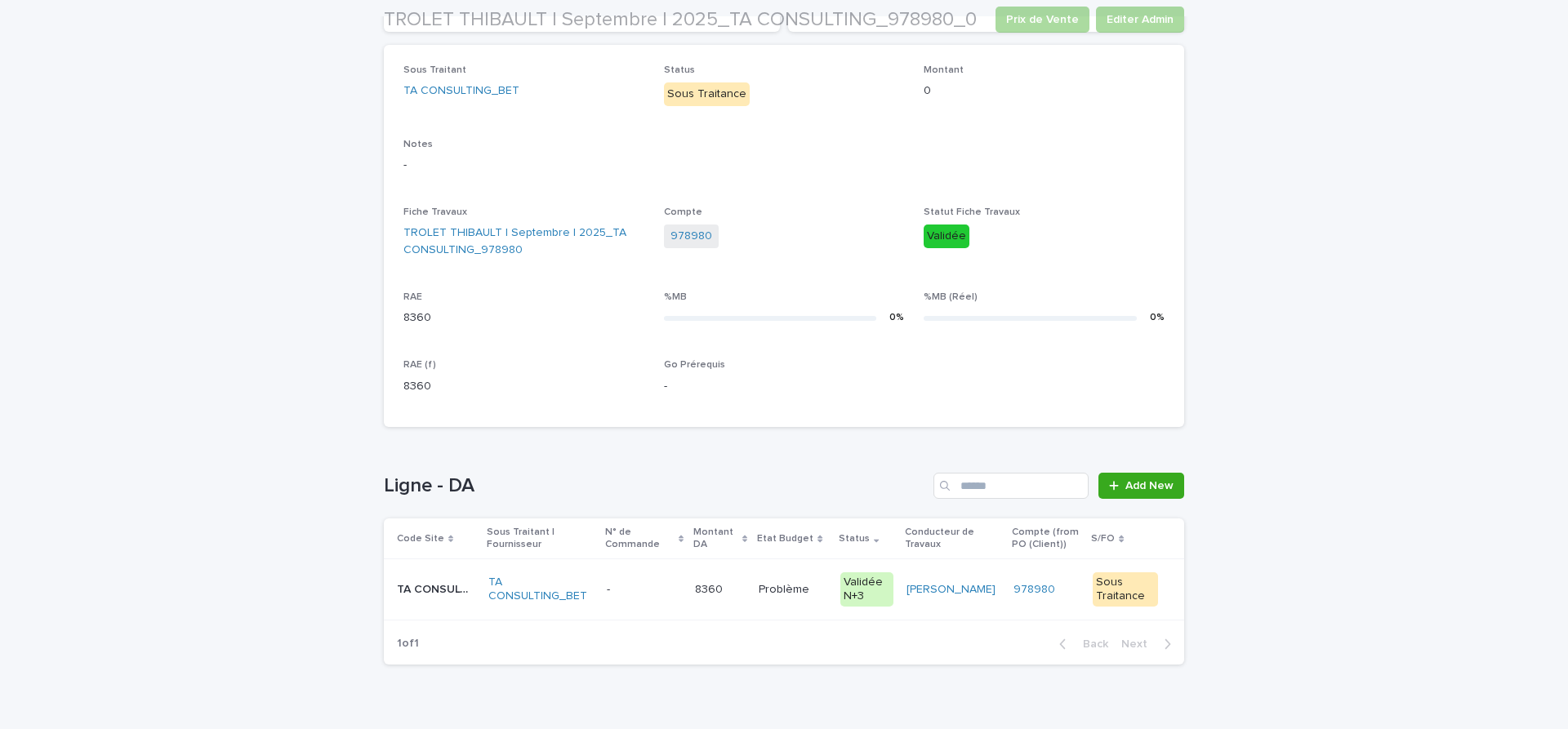
scroll to position [274, 0]
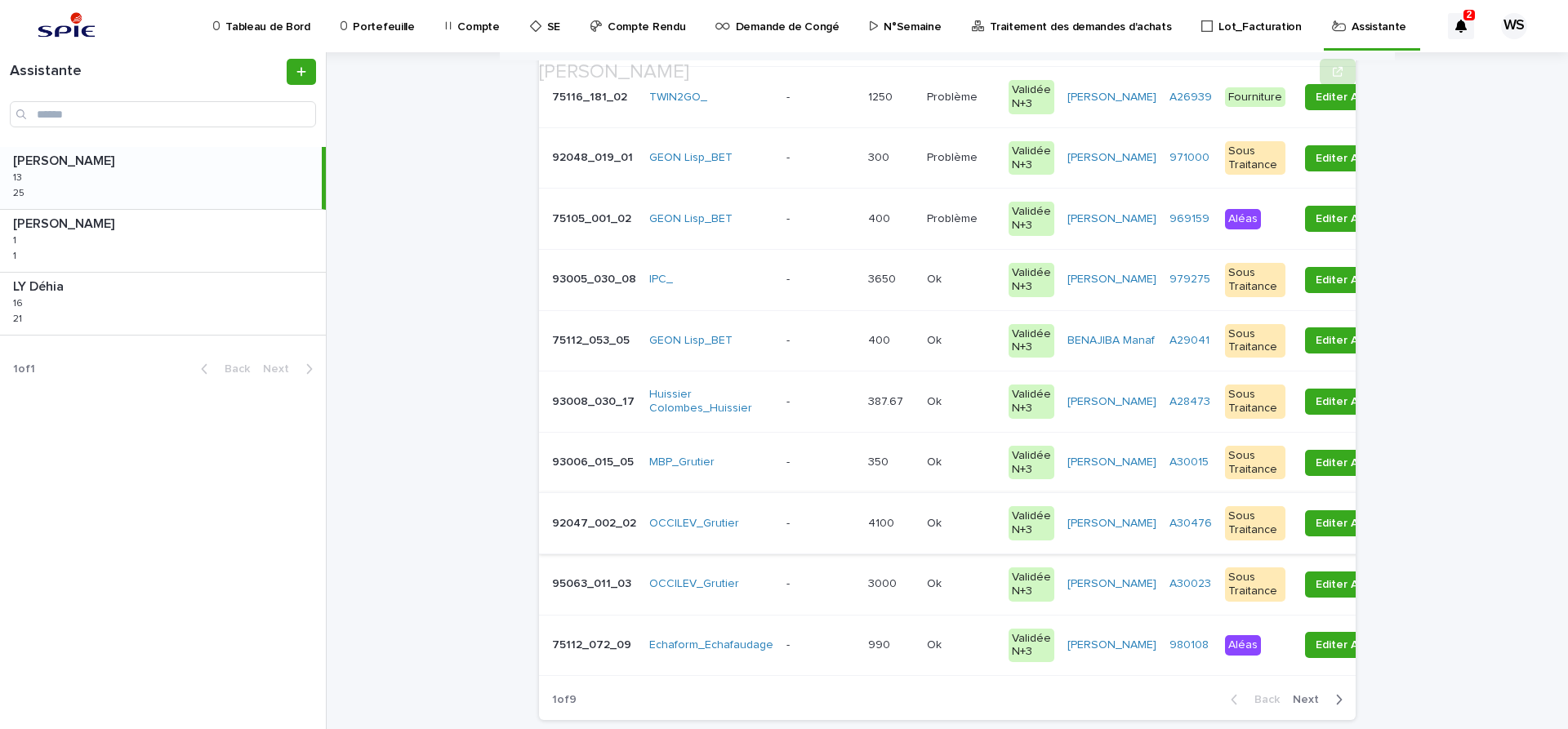
scroll to position [274, 0]
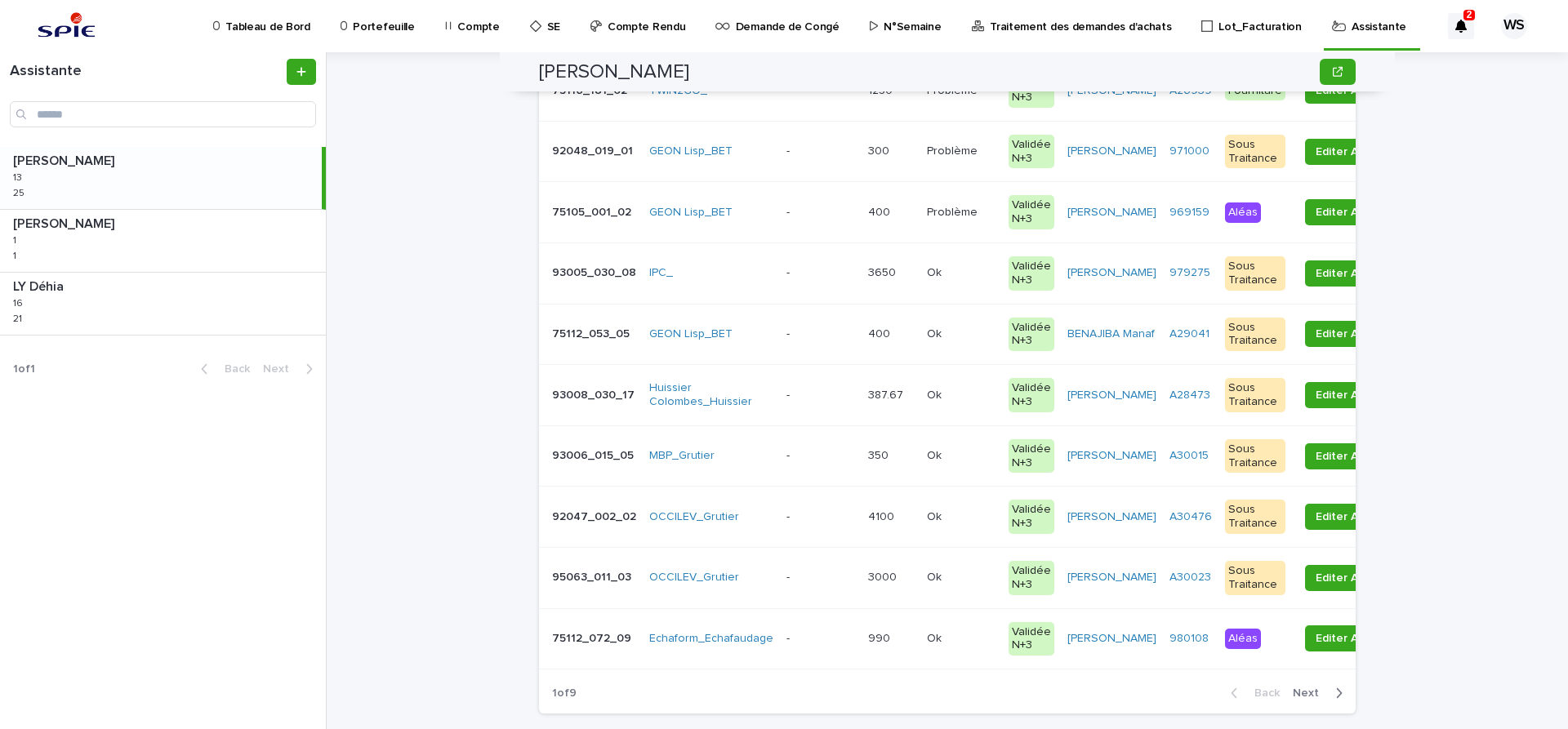
click at [1306, 691] on span "Next" at bounding box center [1310, 693] width 36 height 12
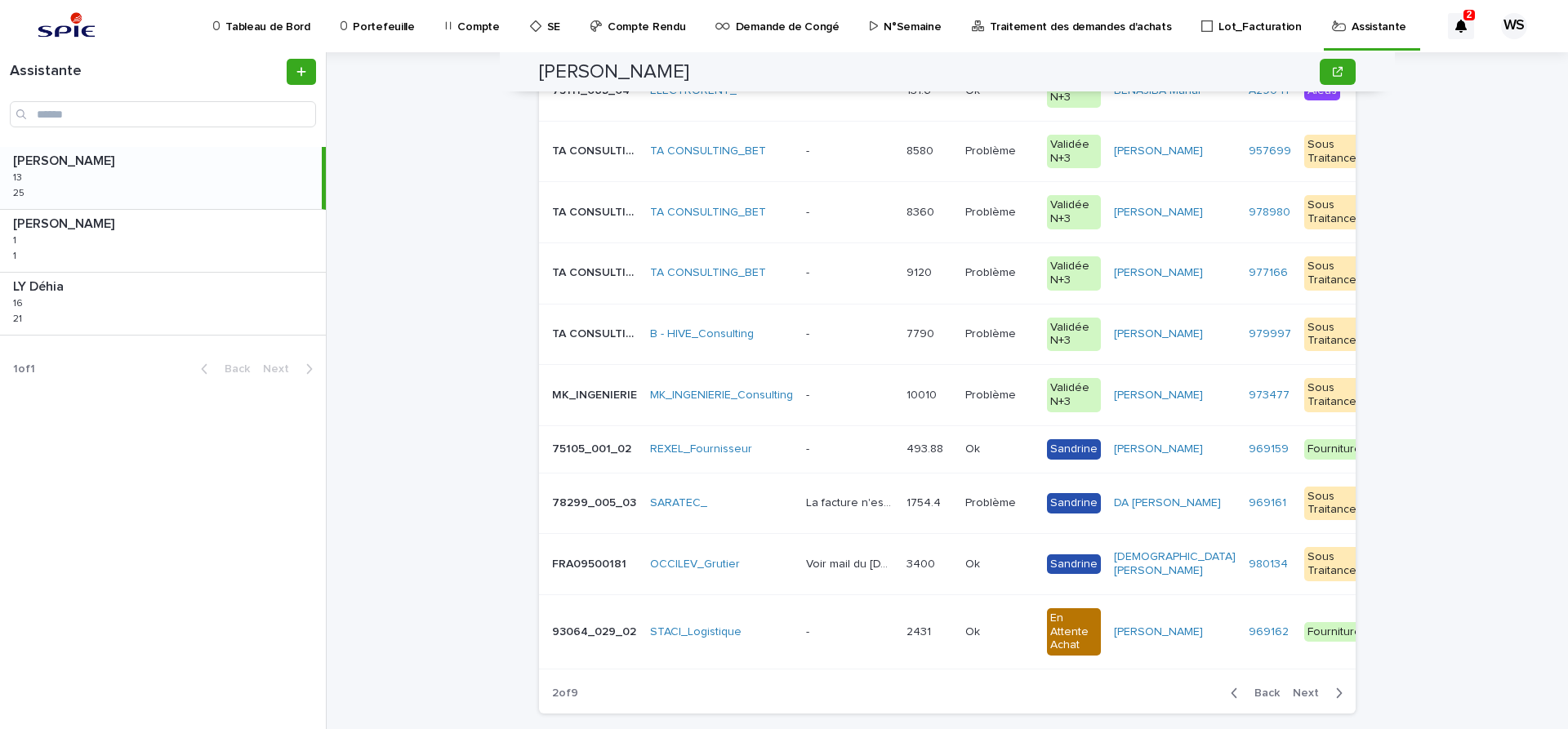
click at [854, 149] on p at bounding box center [850, 151] width 88 height 14
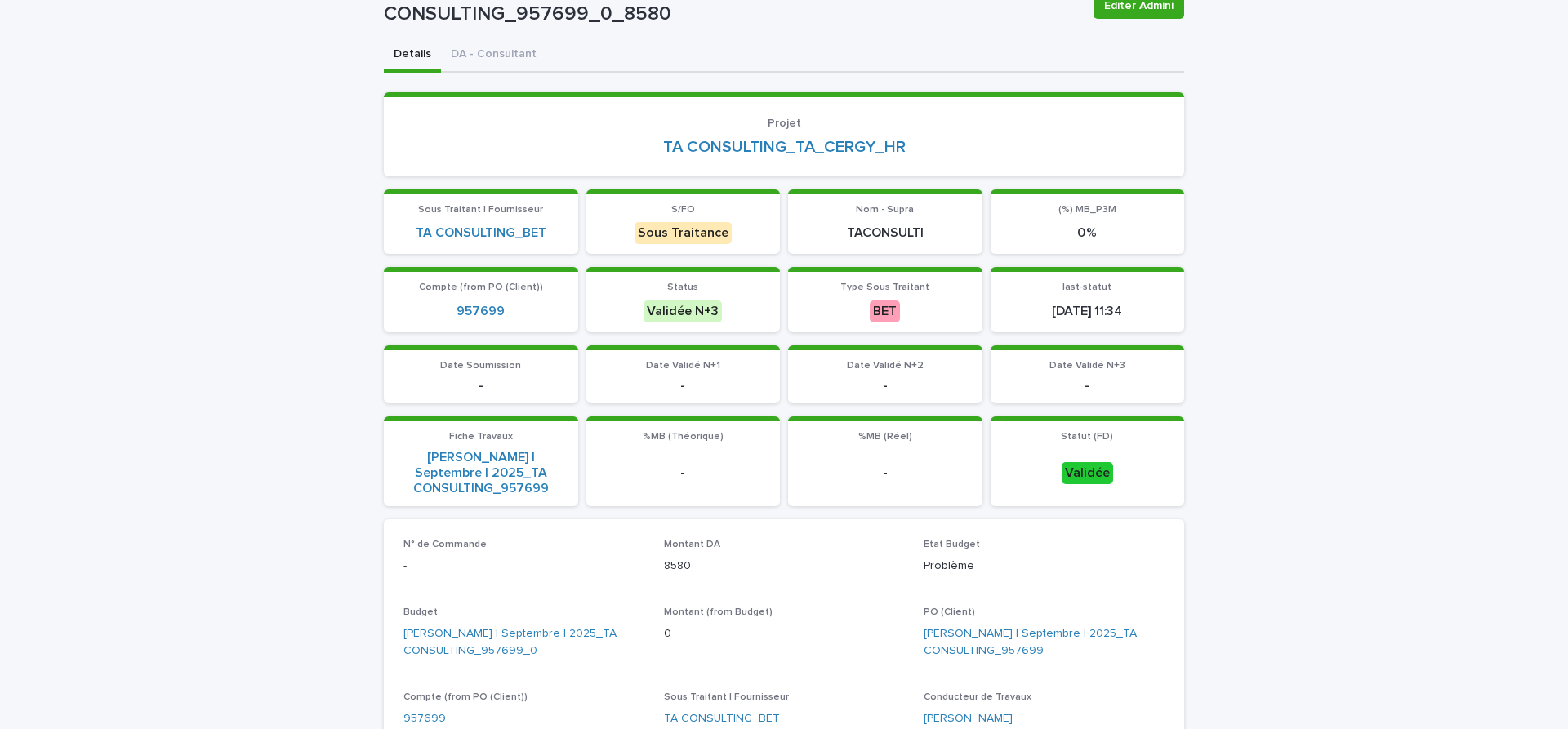
scroll to position [206, 0]
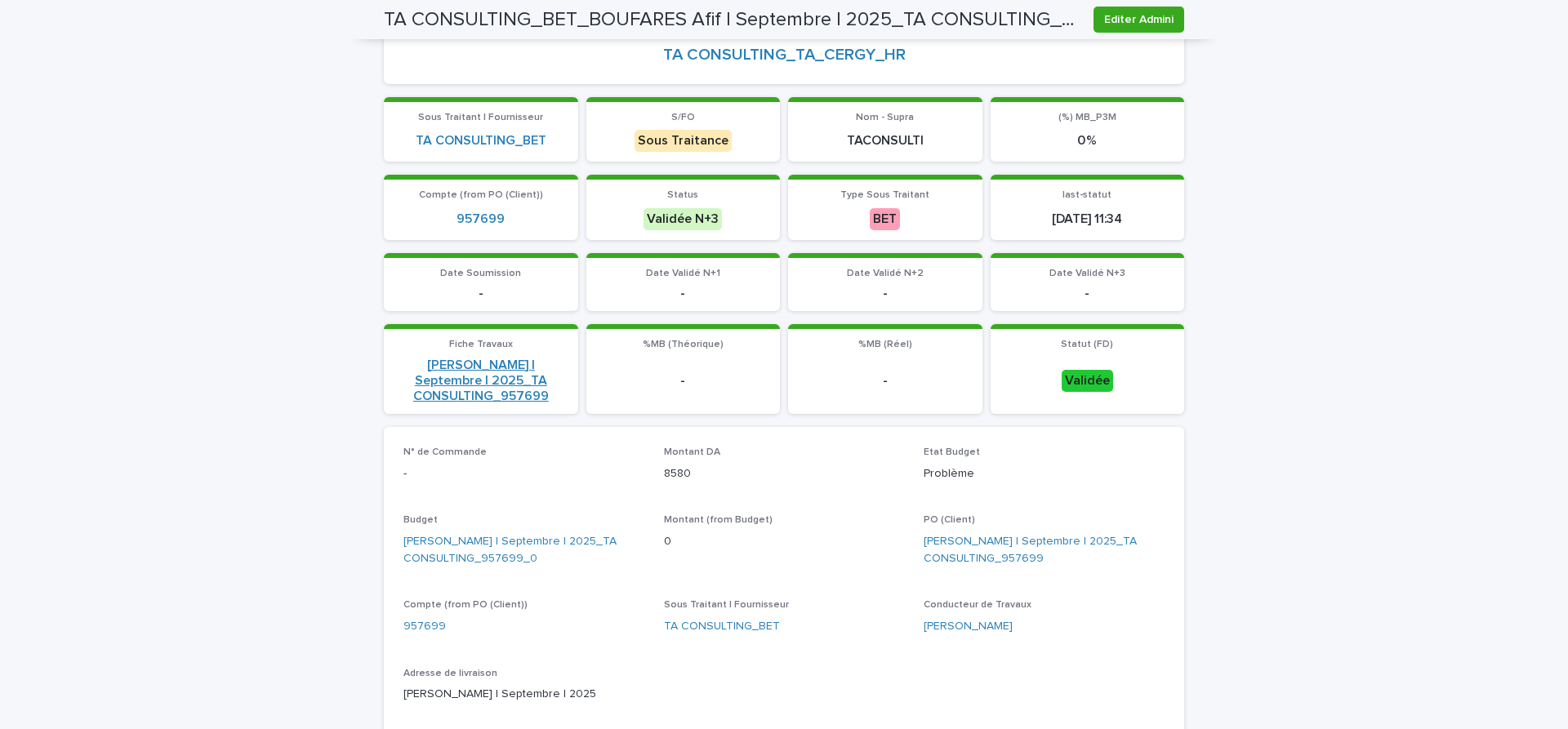
click at [472, 366] on link "[PERSON_NAME] | Septembre | 2025_TA CONSULTING_957699" at bounding box center [480, 381] width 175 height 48
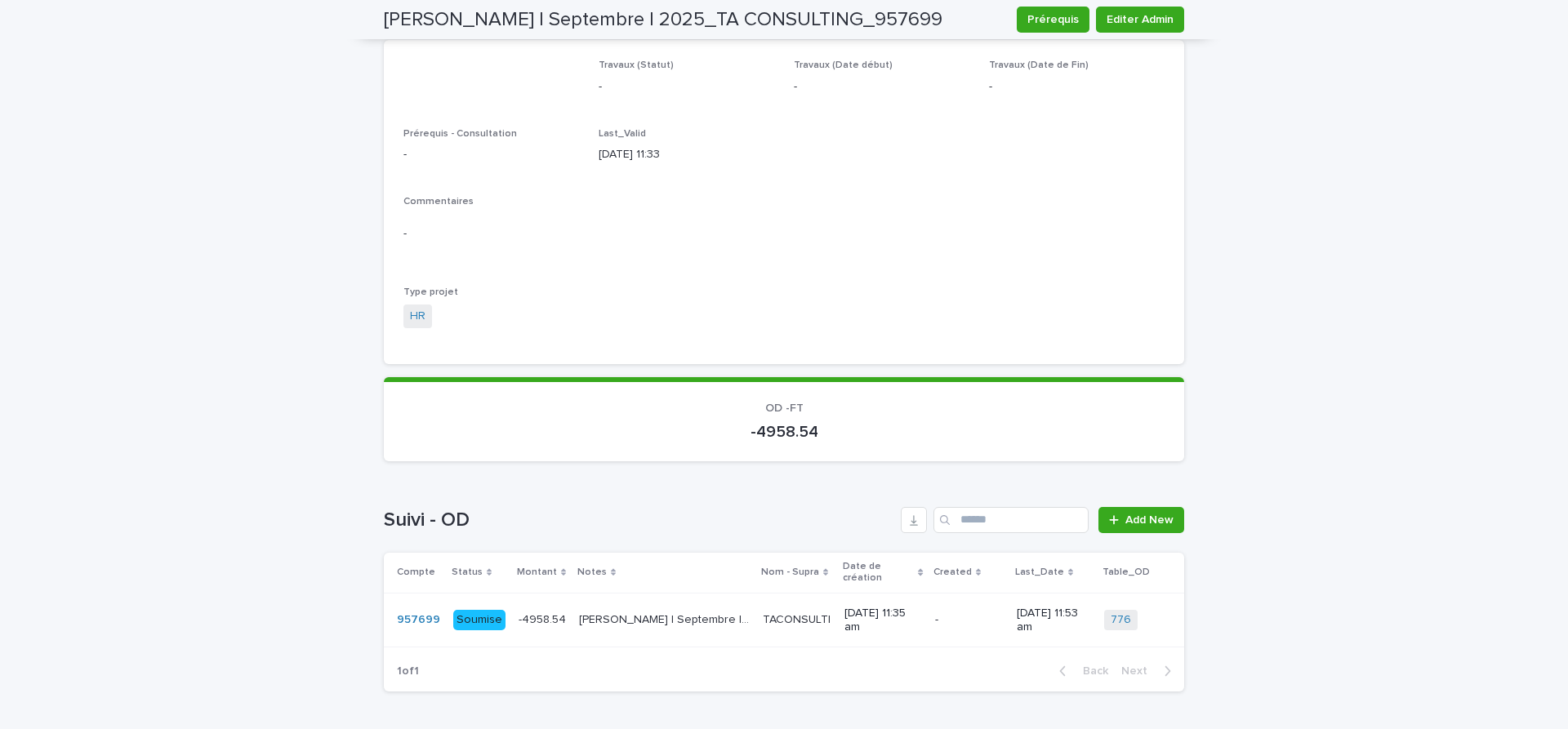
scroll to position [1509, 0]
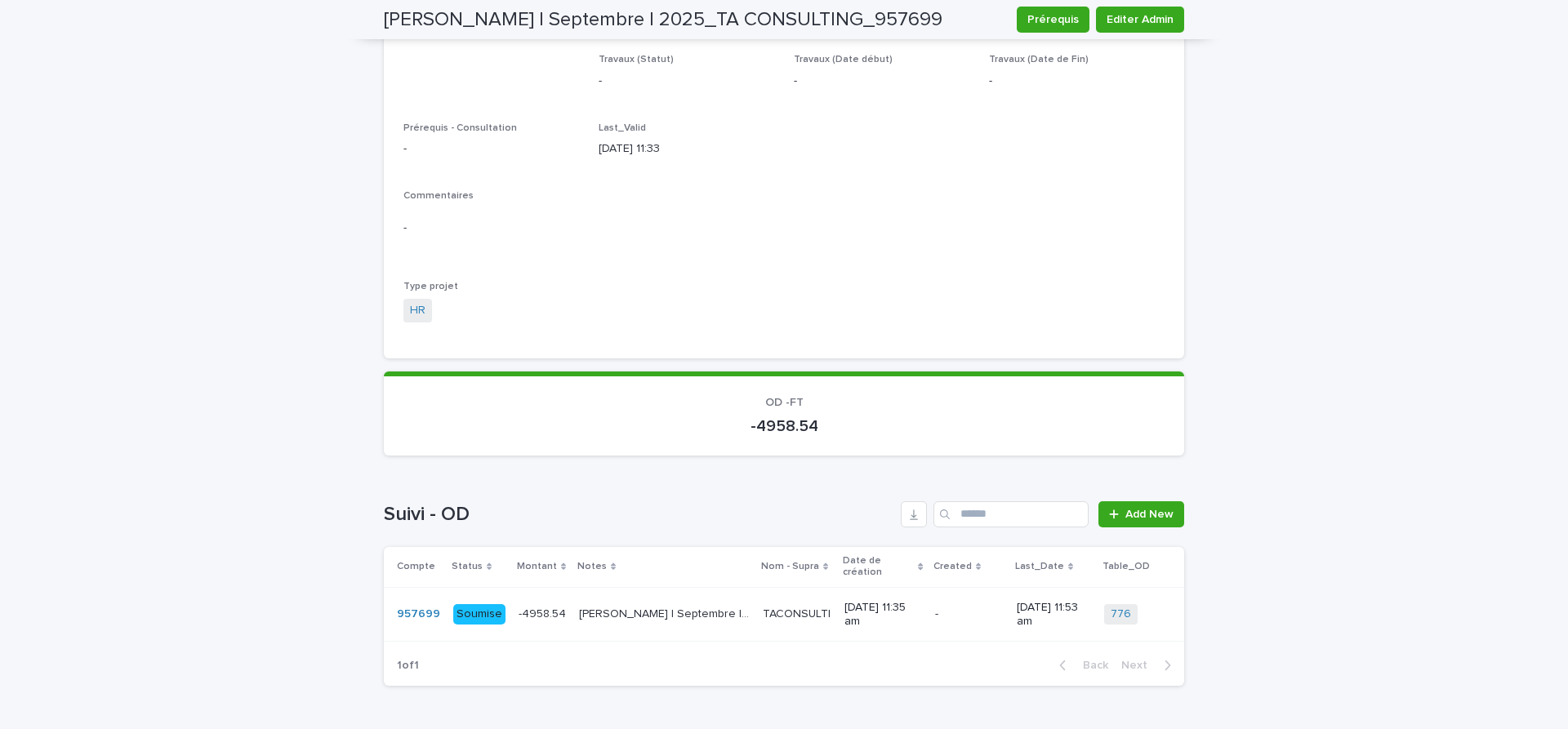
click at [597, 606] on td "[PERSON_NAME] | Septembre | 2025 [PERSON_NAME] | Septembre | 2025" at bounding box center [664, 614] width 184 height 55
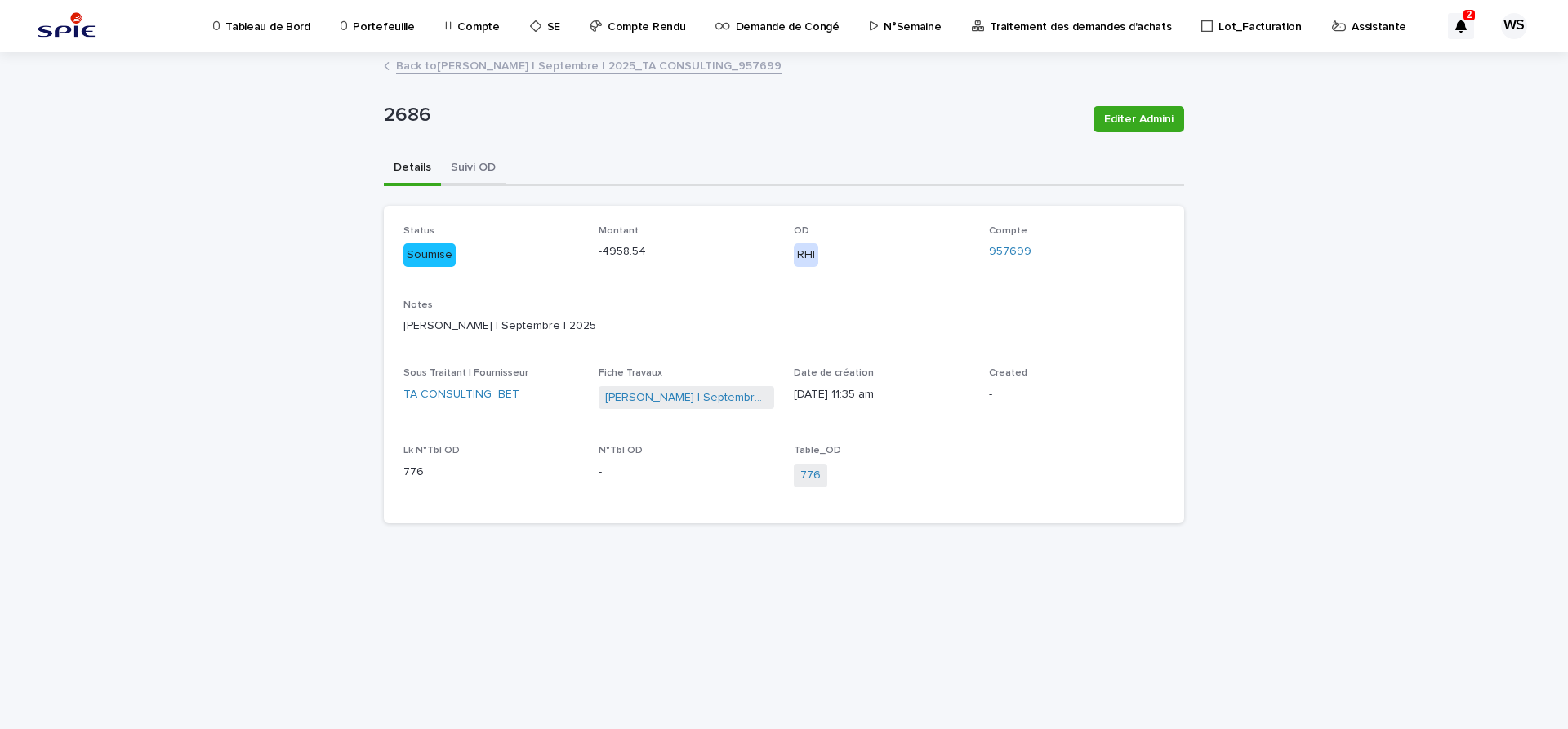
click at [487, 169] on button "Suivi OD" at bounding box center [474, 169] width 64 height 34
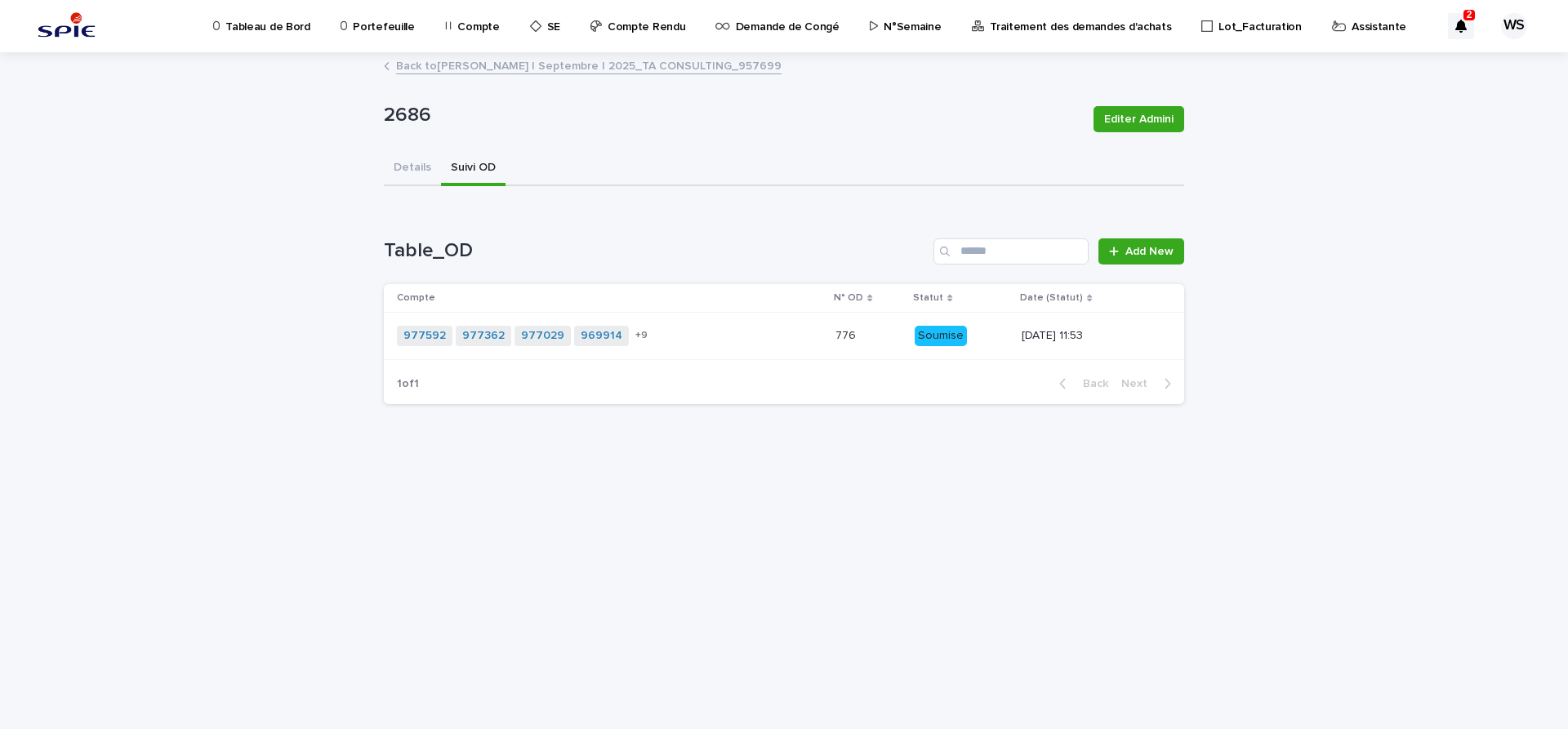
click at [693, 340] on div "977592 977362 977029 969914 978981 + 9" at bounding box center [610, 336] width 426 height 33
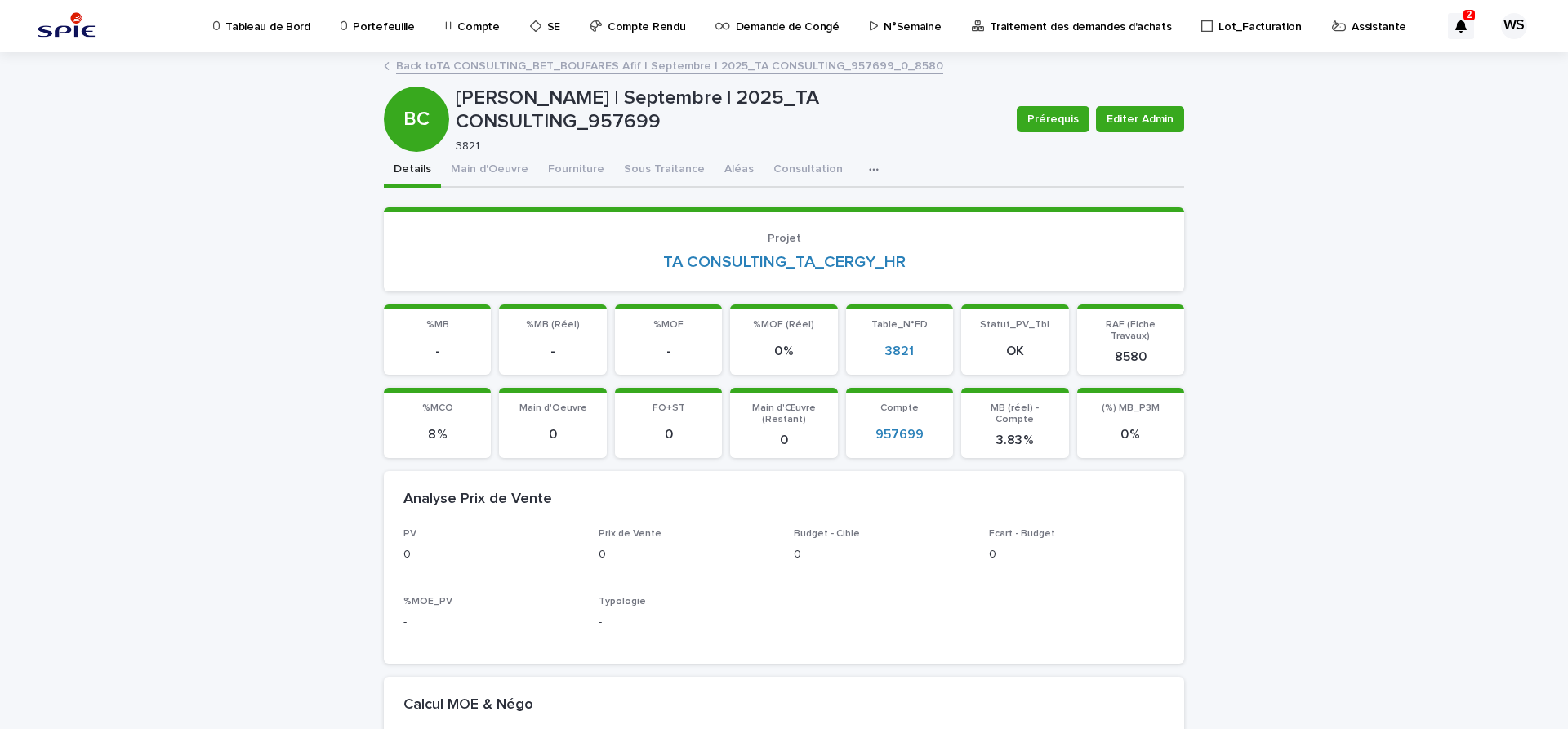
click at [1351, 23] on p "Assistante" at bounding box center [1379, 17] width 55 height 34
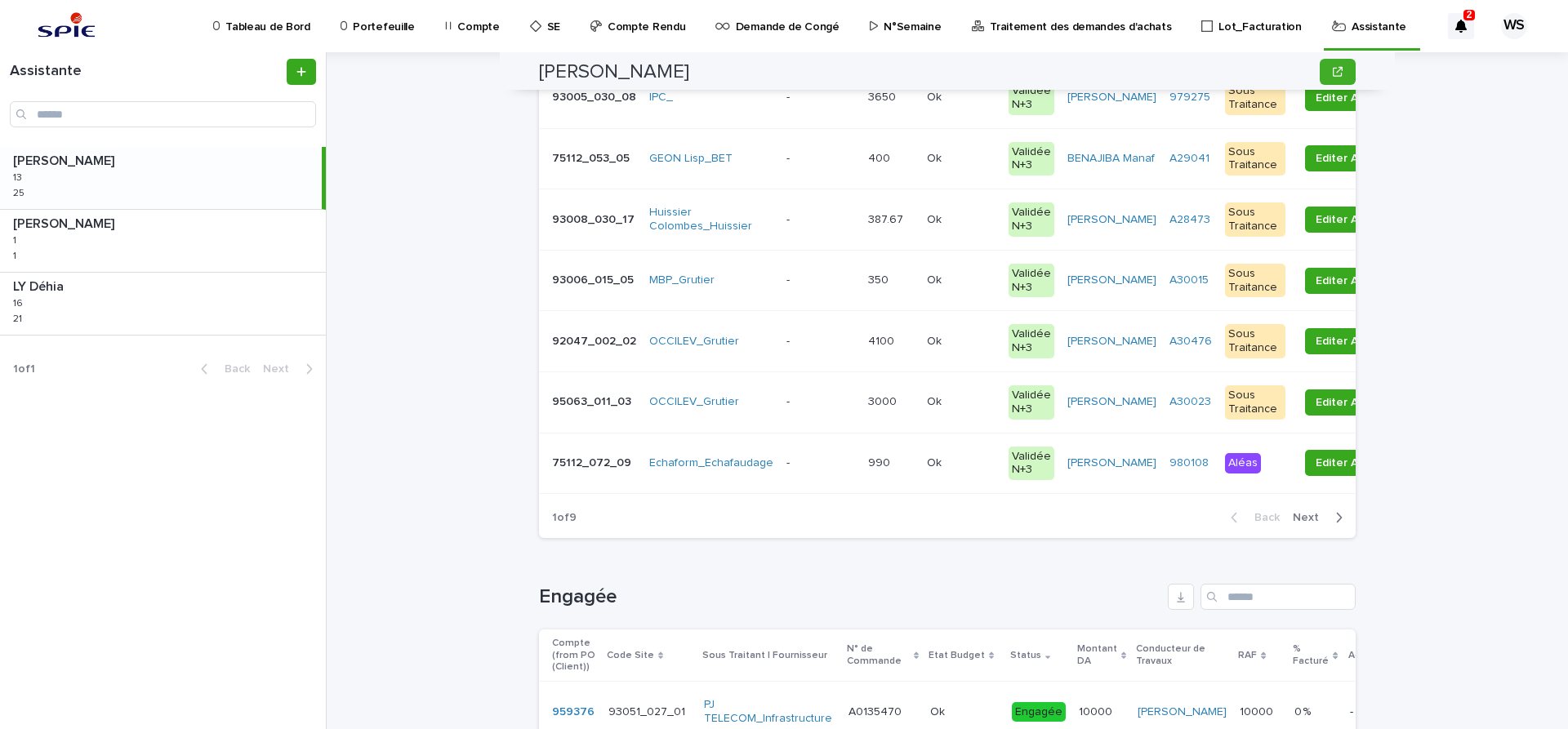
scroll to position [480, 0]
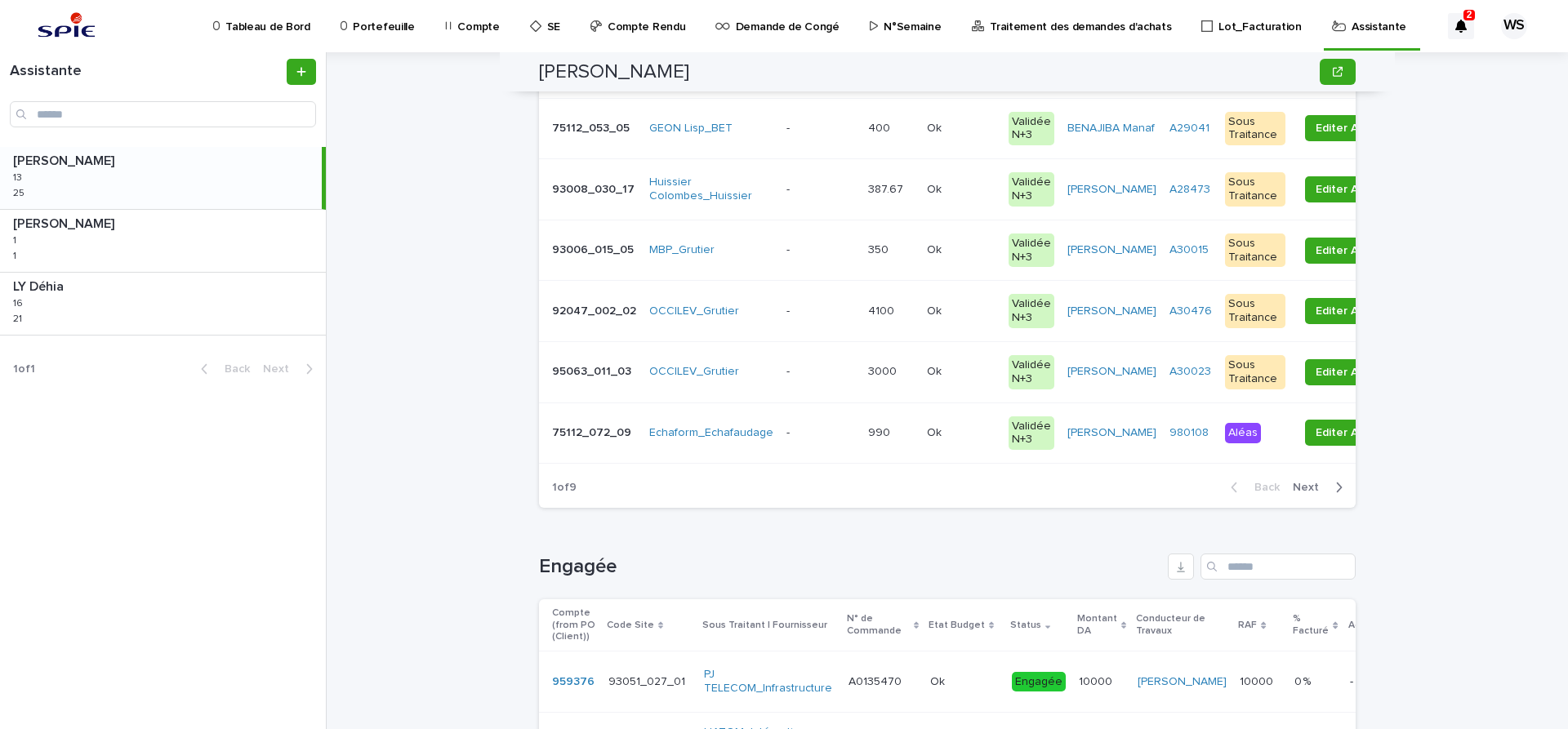
click at [1307, 485] on span "Next" at bounding box center [1310, 488] width 36 height 12
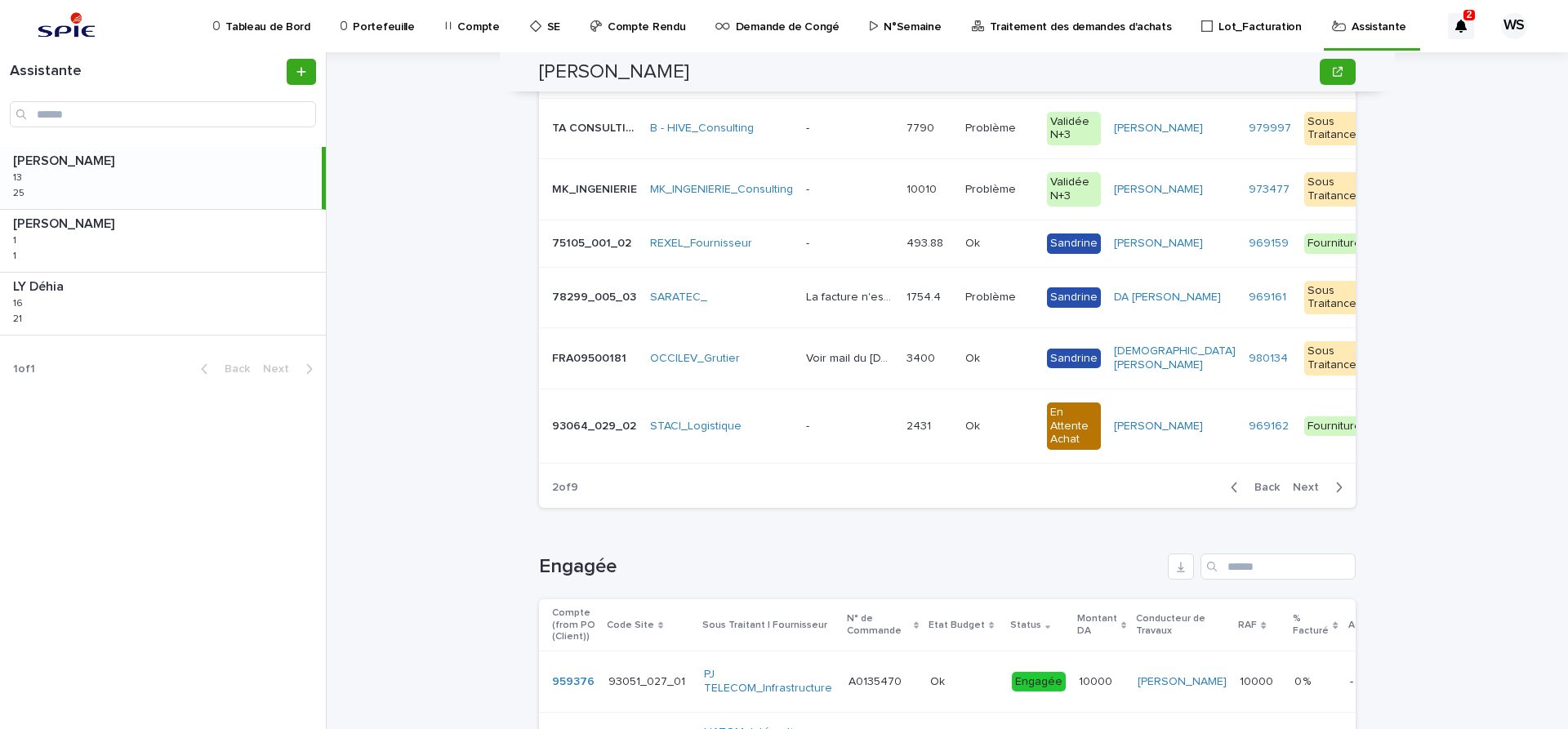
scroll to position [206, 0]
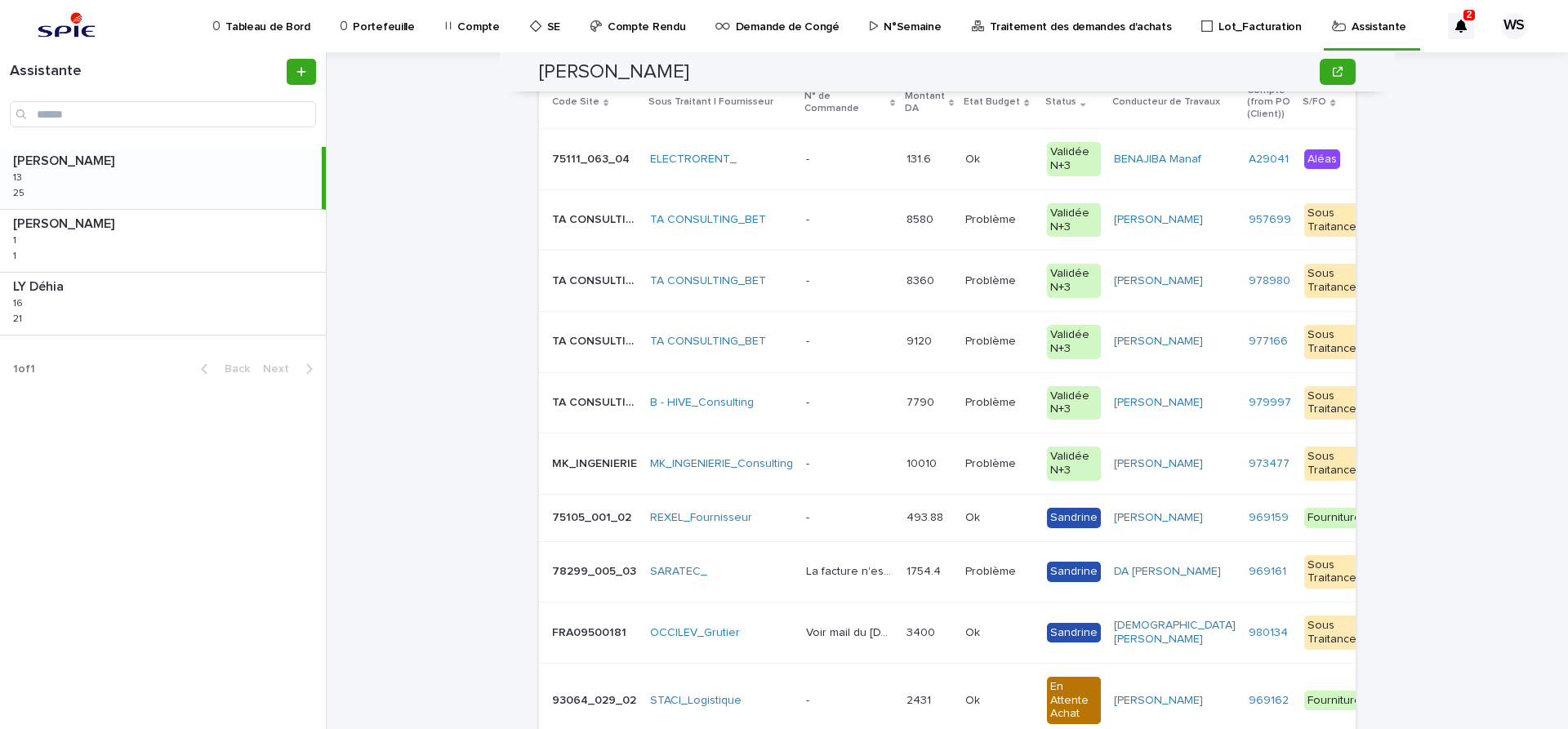
click at [857, 281] on p at bounding box center [850, 281] width 88 height 14
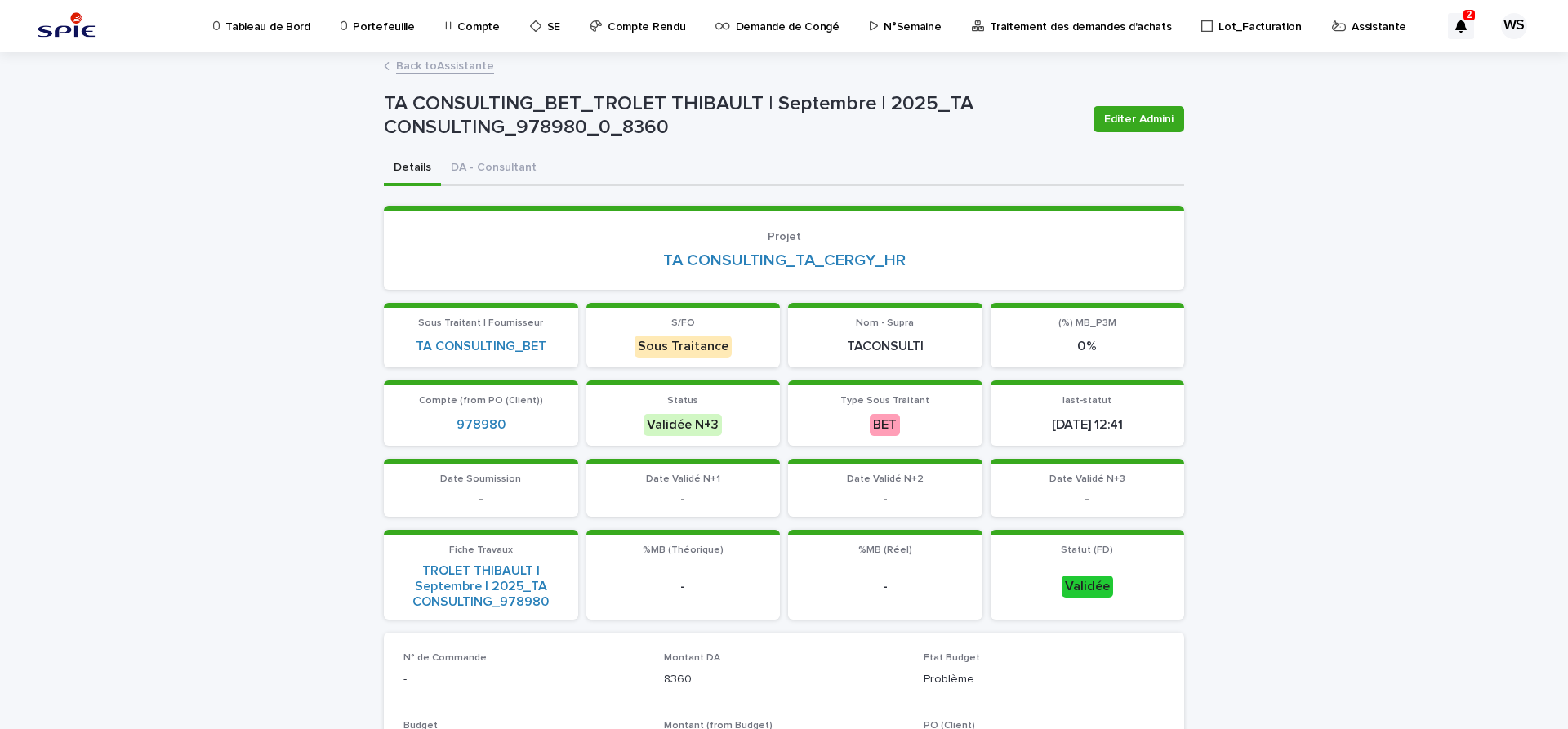
click at [481, 67] on link "Back to Assistante" at bounding box center [445, 64] width 98 height 19
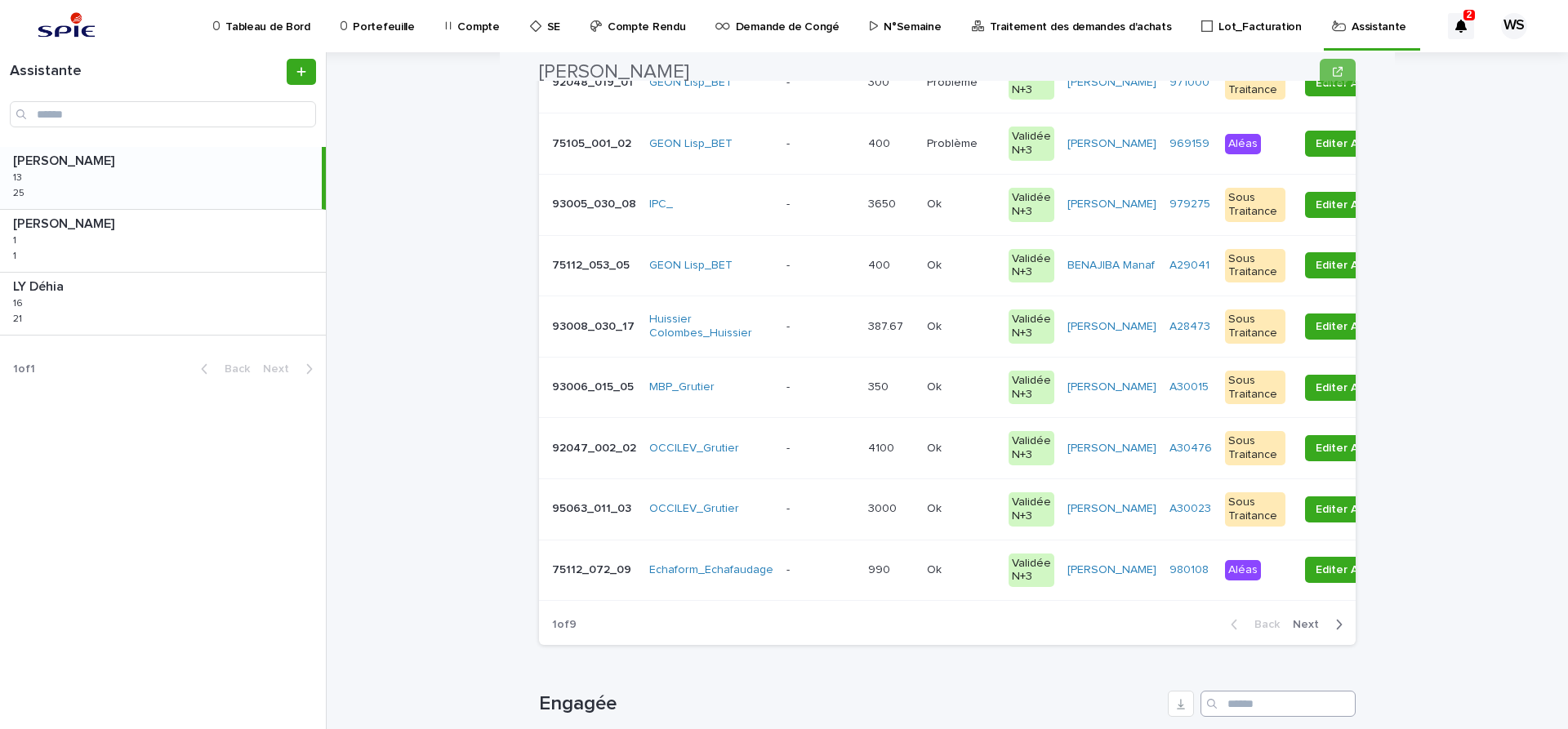
scroll to position [548, 0]
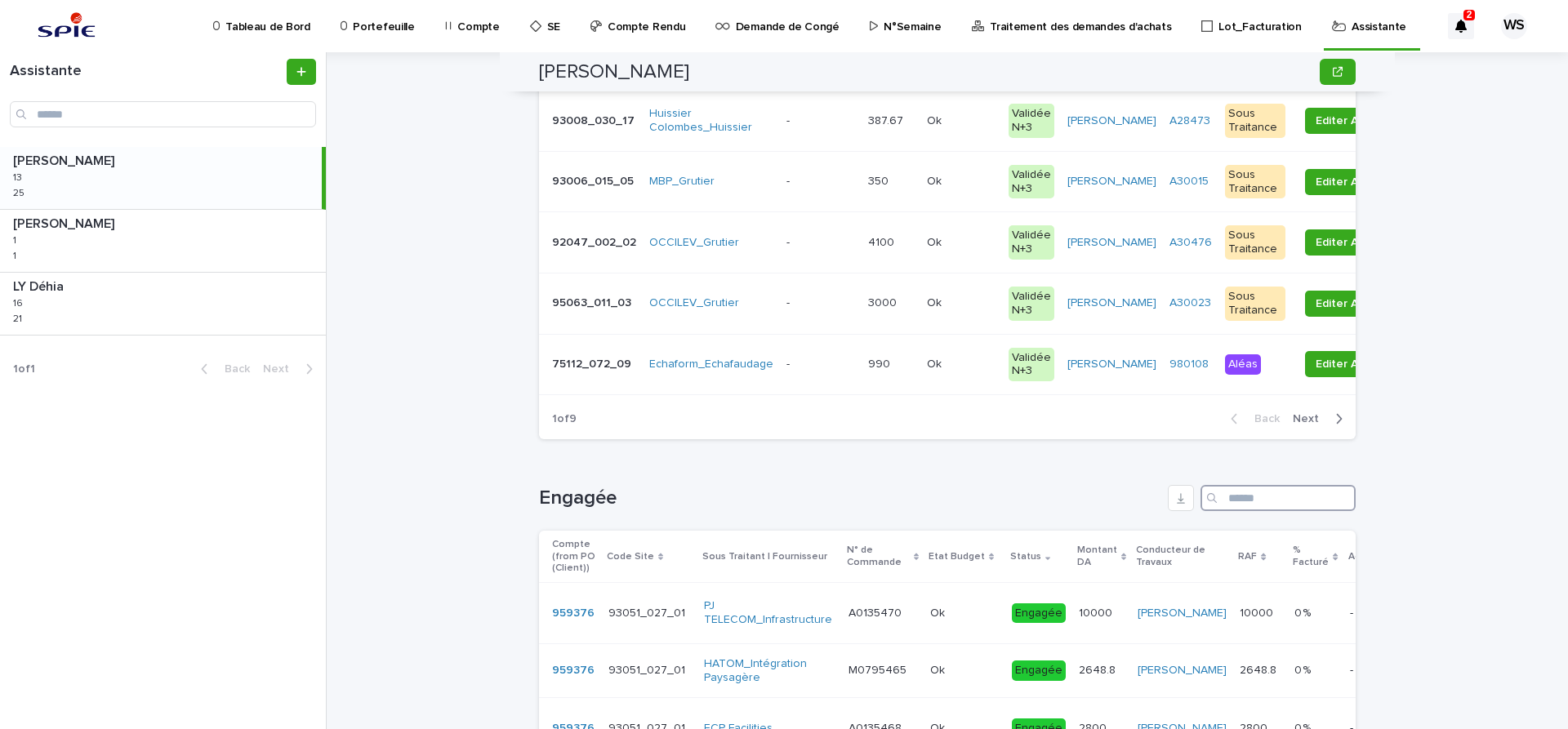
drag, startPoint x: 1281, startPoint y: 504, endPoint x: 1147, endPoint y: 501, distance: 134.0
click at [1281, 504] on input "Search" at bounding box center [1278, 498] width 155 height 26
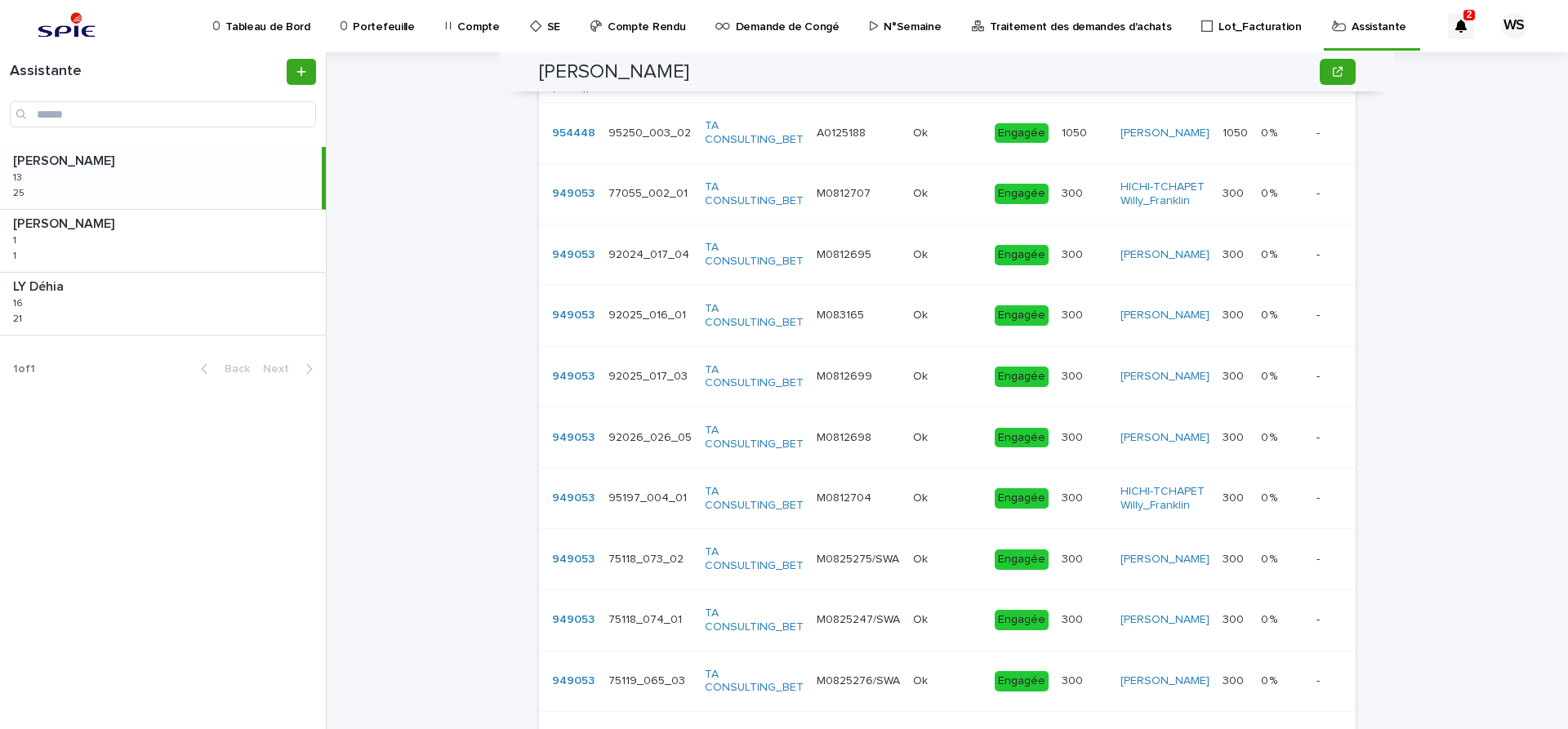
scroll to position [1235, 0]
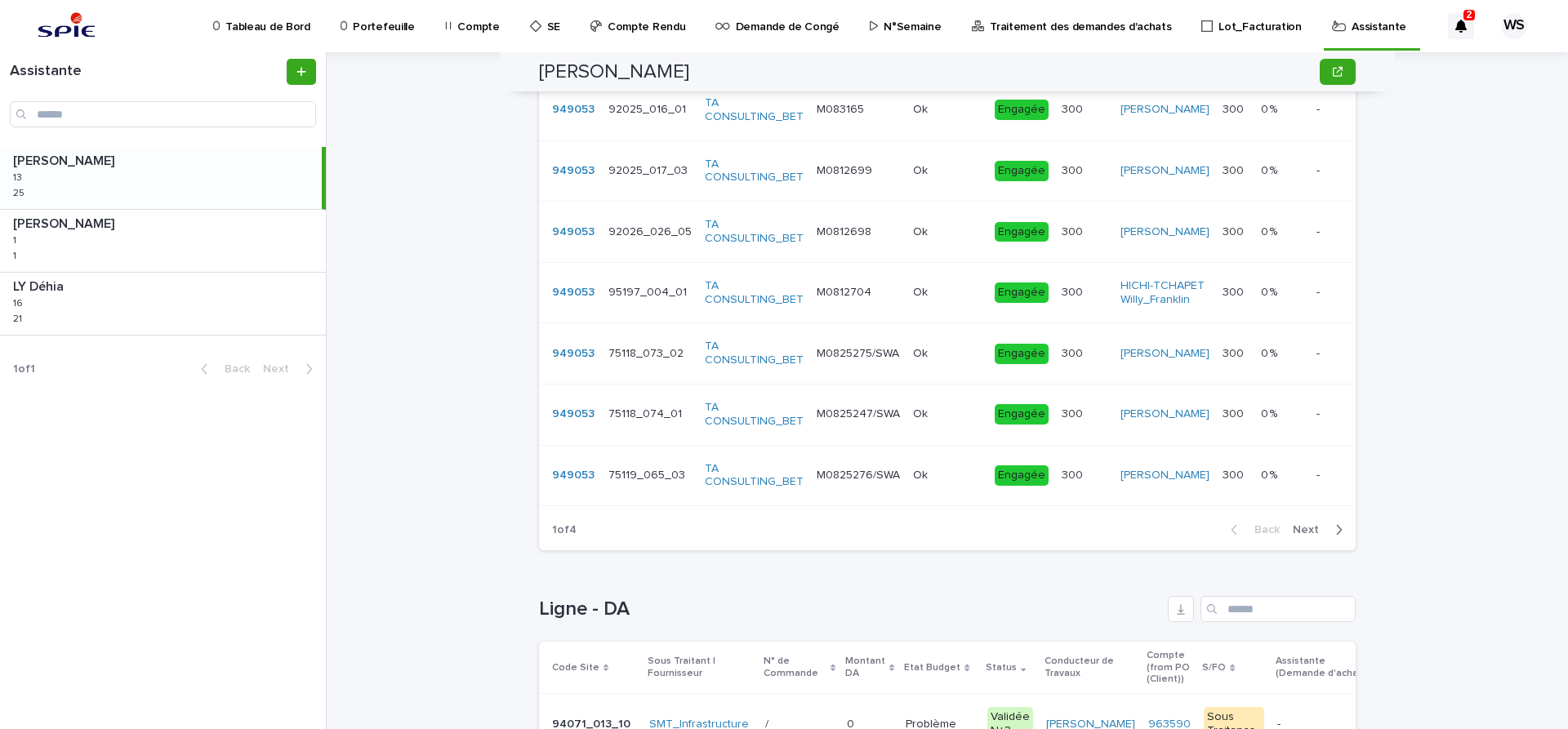
type input "****"
click at [1304, 536] on span "Next" at bounding box center [1310, 530] width 36 height 12
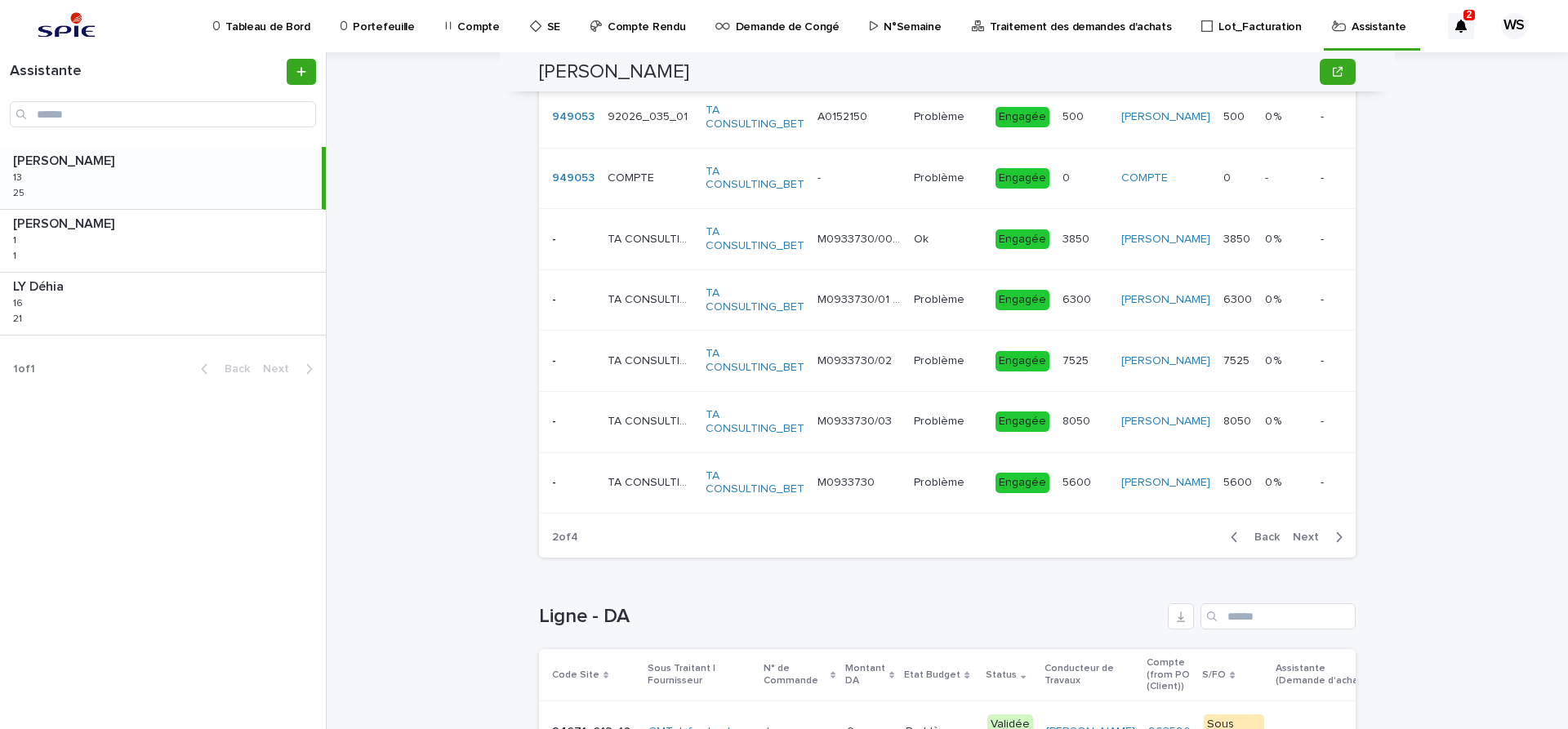
click at [1304, 538] on span "Next" at bounding box center [1310, 538] width 36 height 12
click at [1304, 537] on span "Next" at bounding box center [1310, 538] width 36 height 12
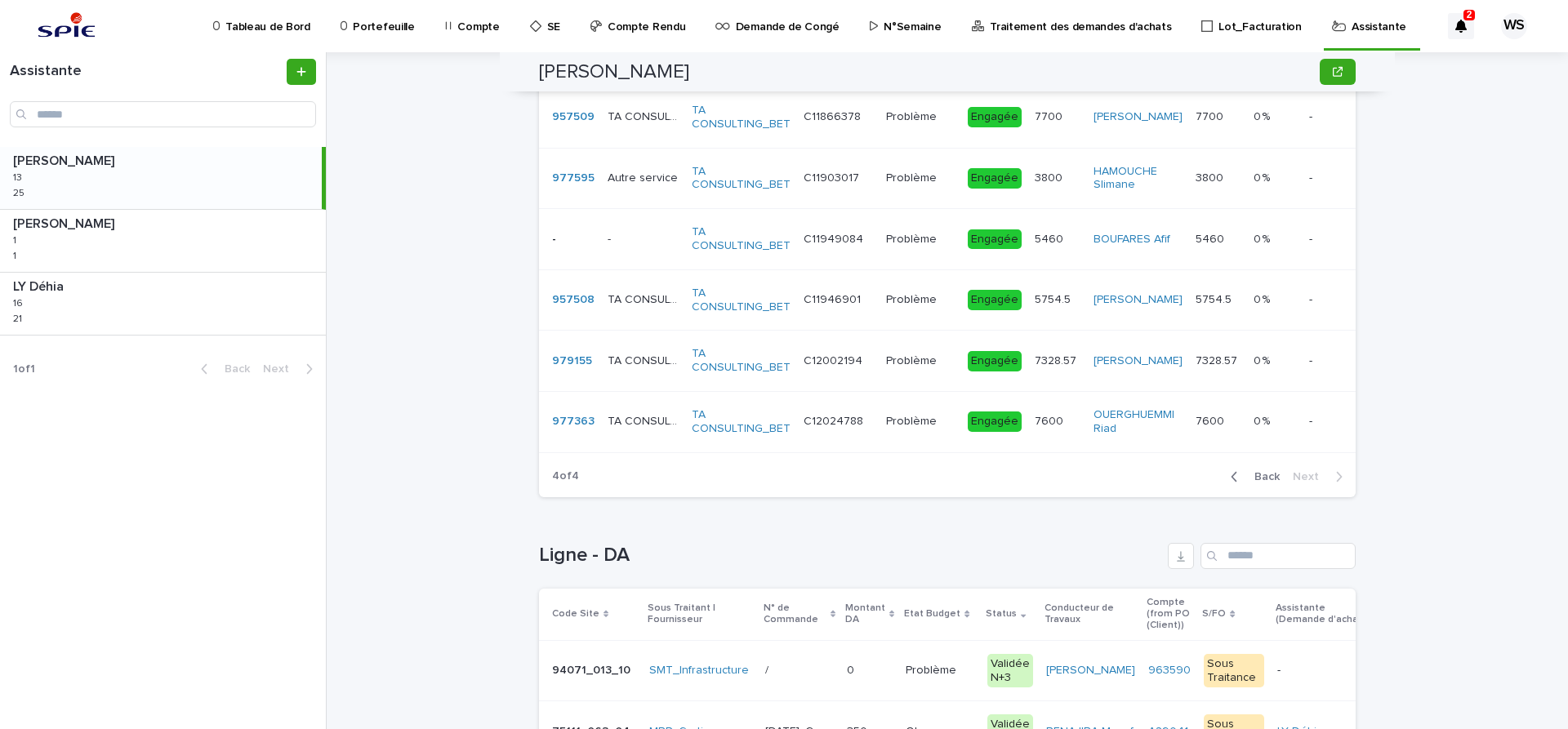
scroll to position [1195, 0]
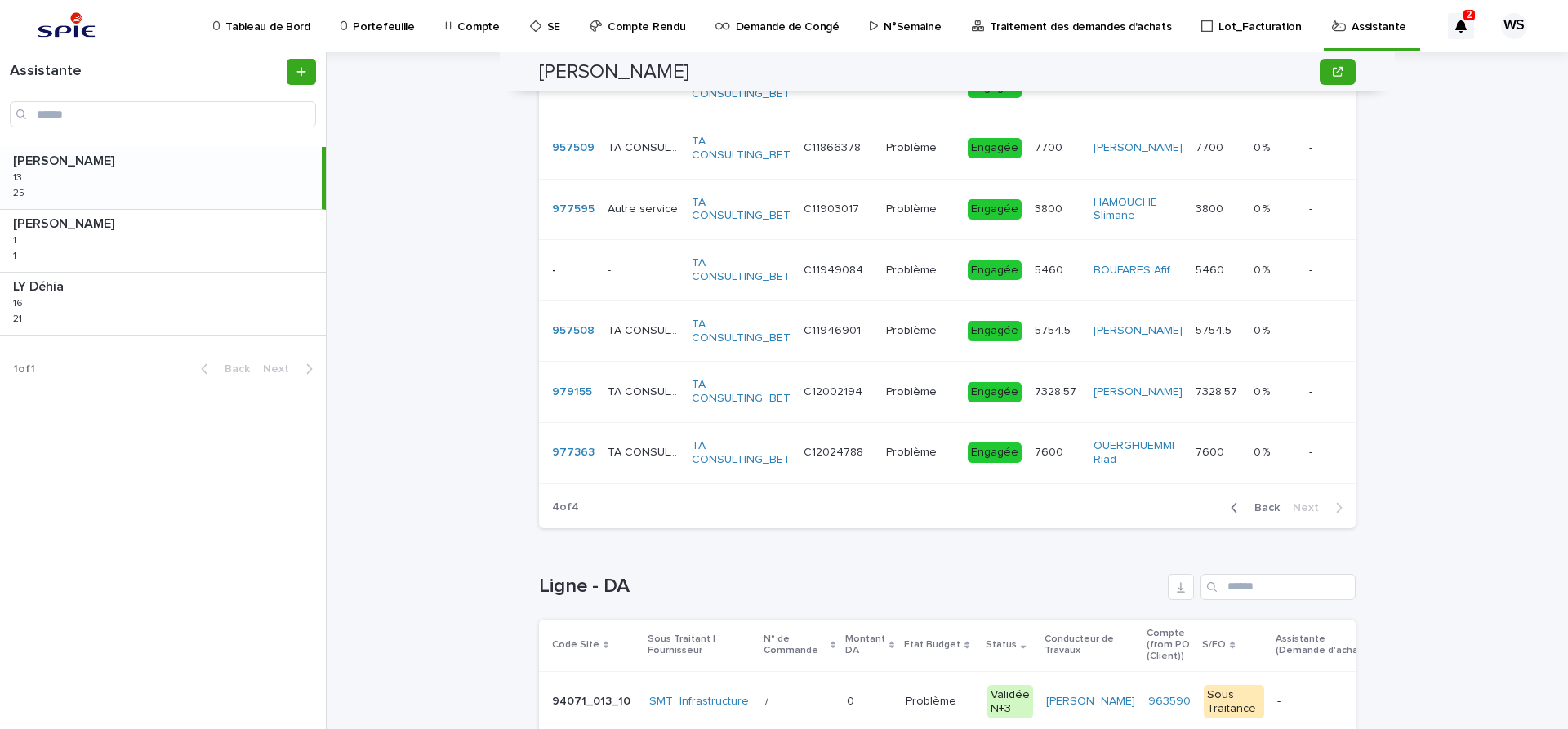
click at [861, 400] on div "C12002194 C12002194" at bounding box center [838, 392] width 69 height 27
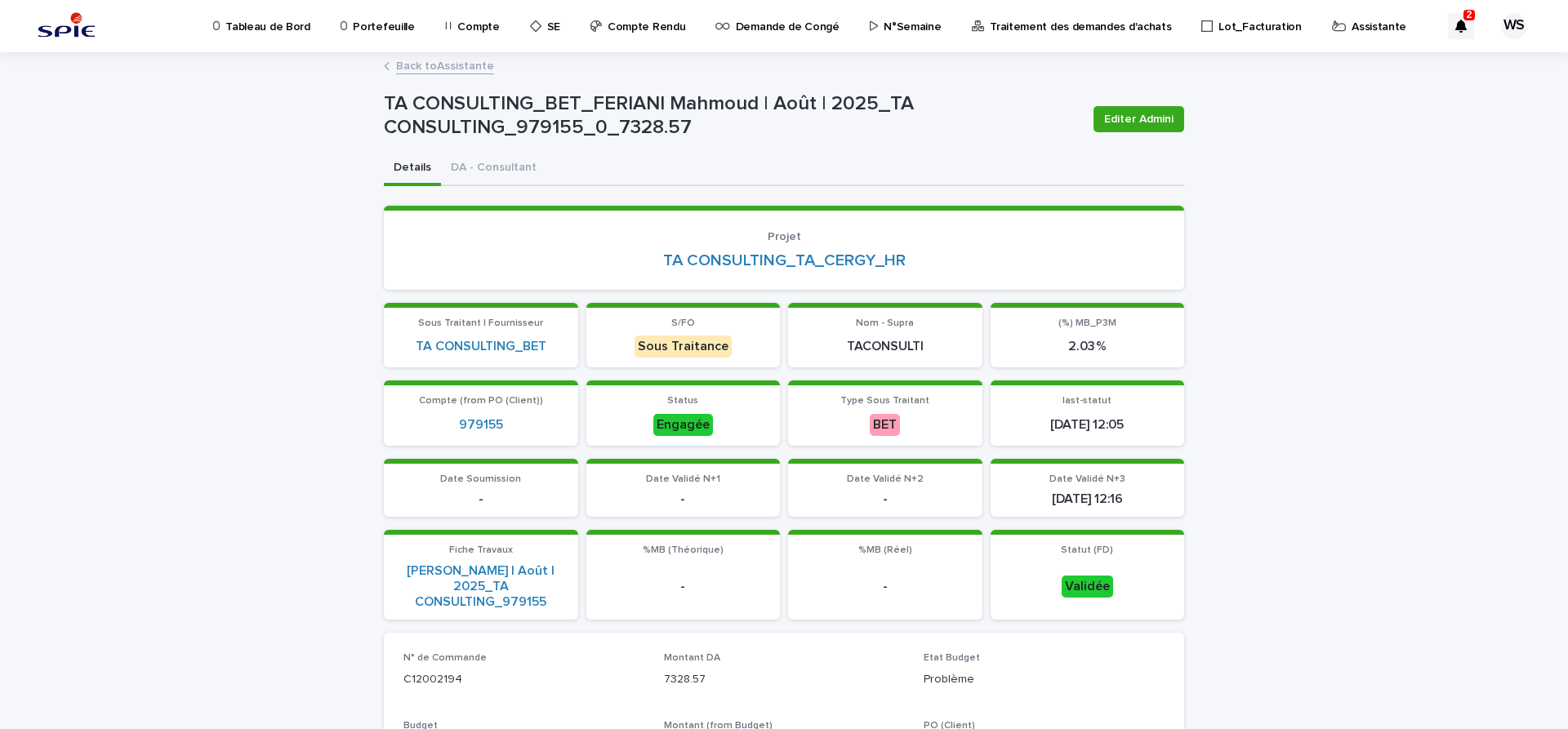
click at [476, 65] on link "Back to Assistante" at bounding box center [445, 64] width 98 height 19
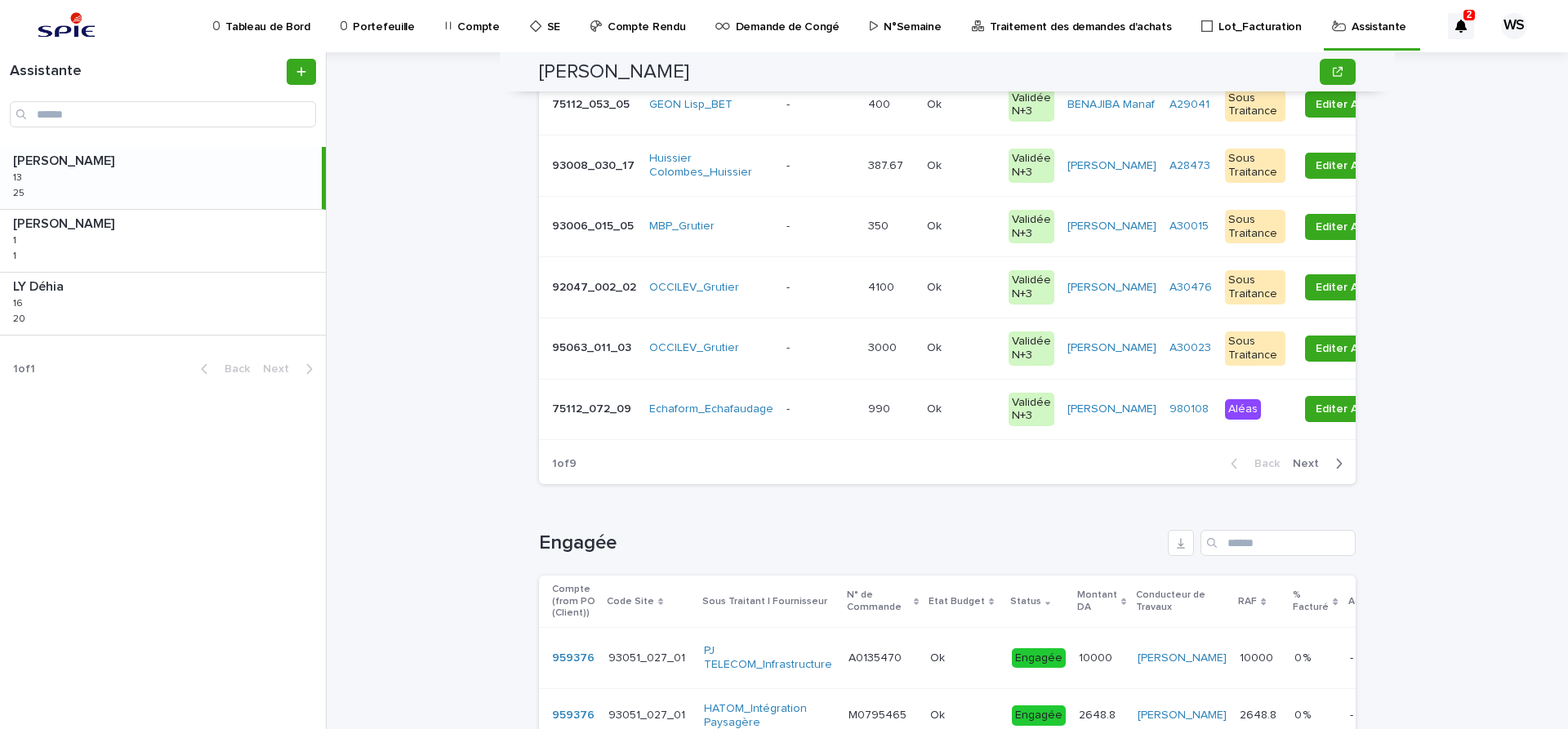
scroll to position [548, 0]
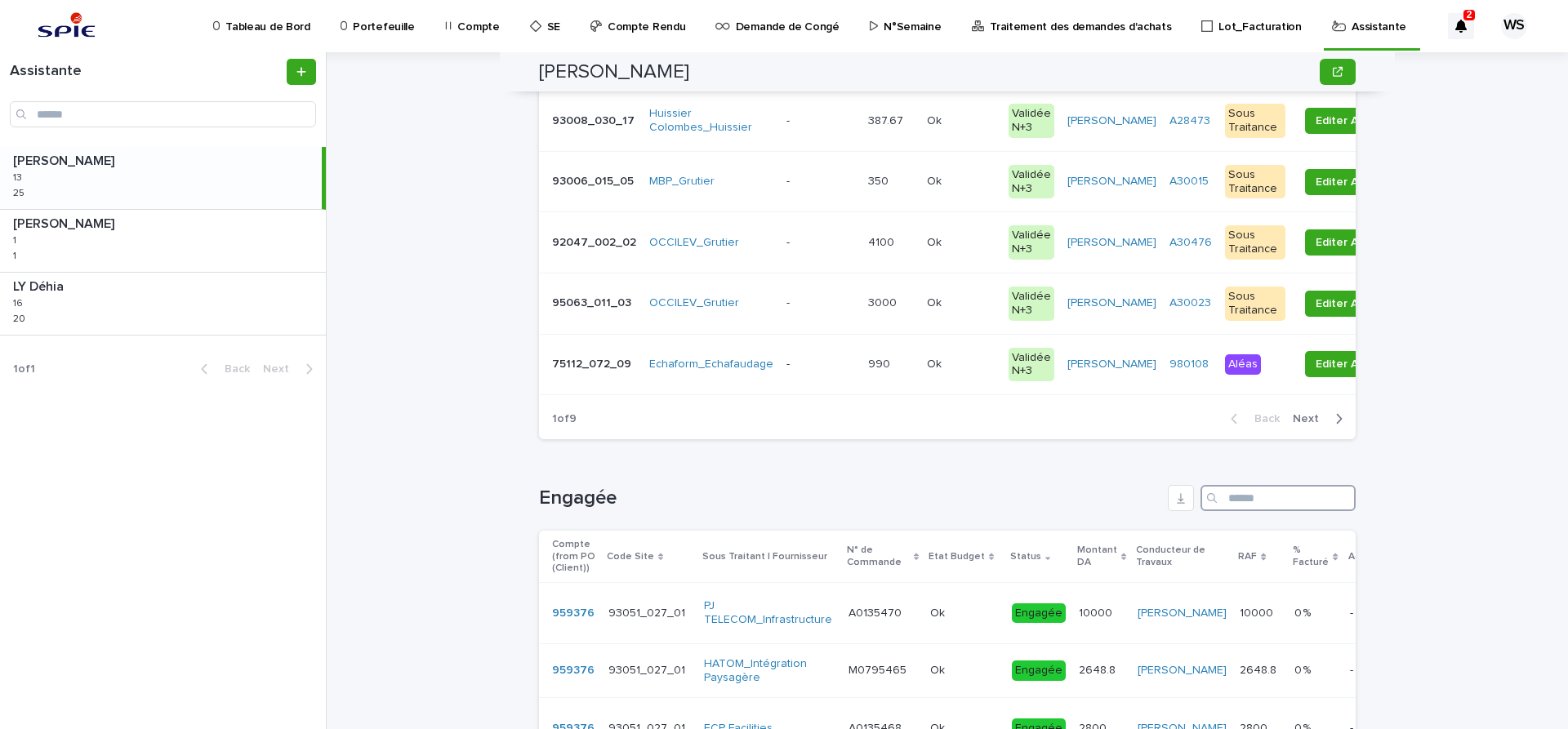
click at [1265, 500] on input "Search" at bounding box center [1278, 498] width 155 height 26
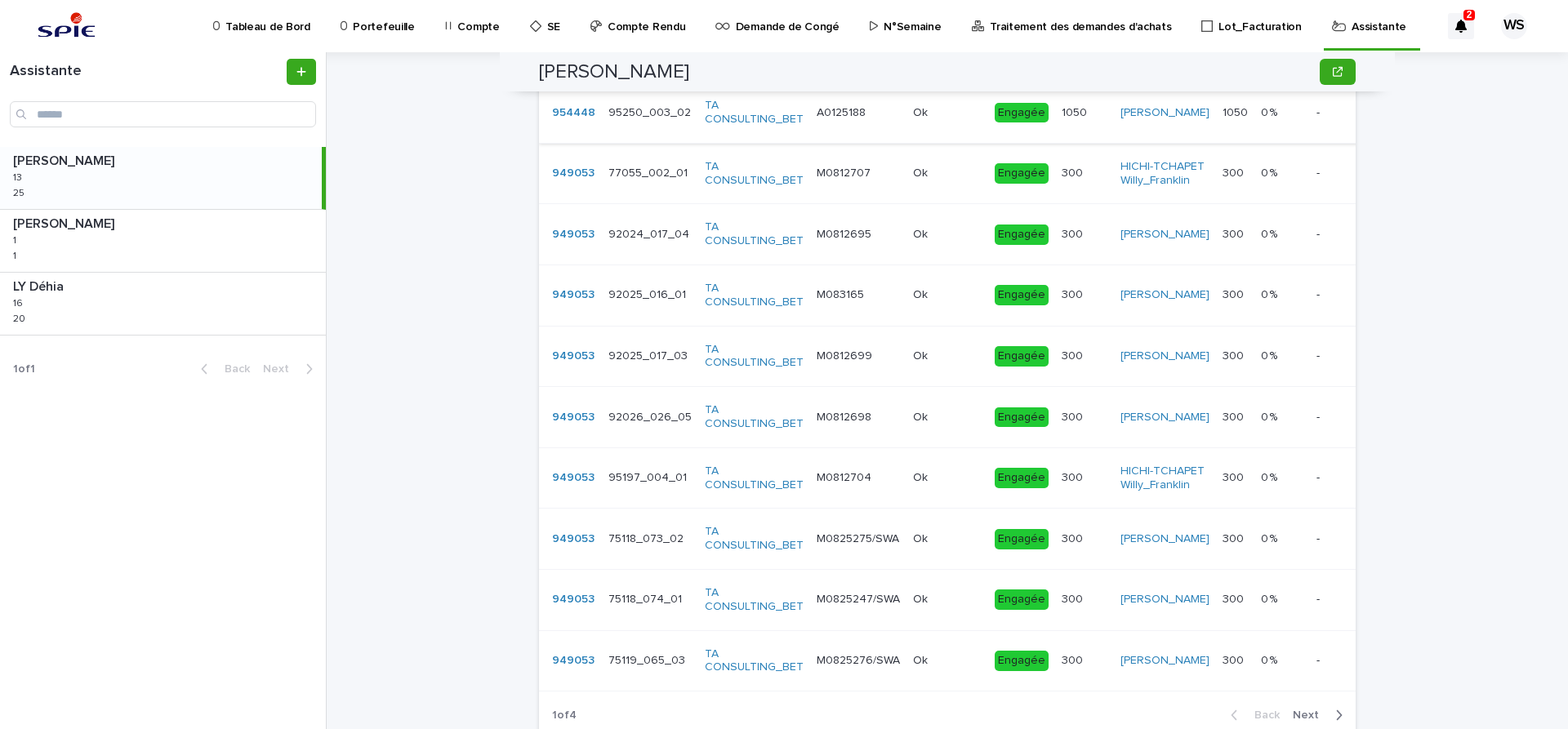
scroll to position [1097, 0]
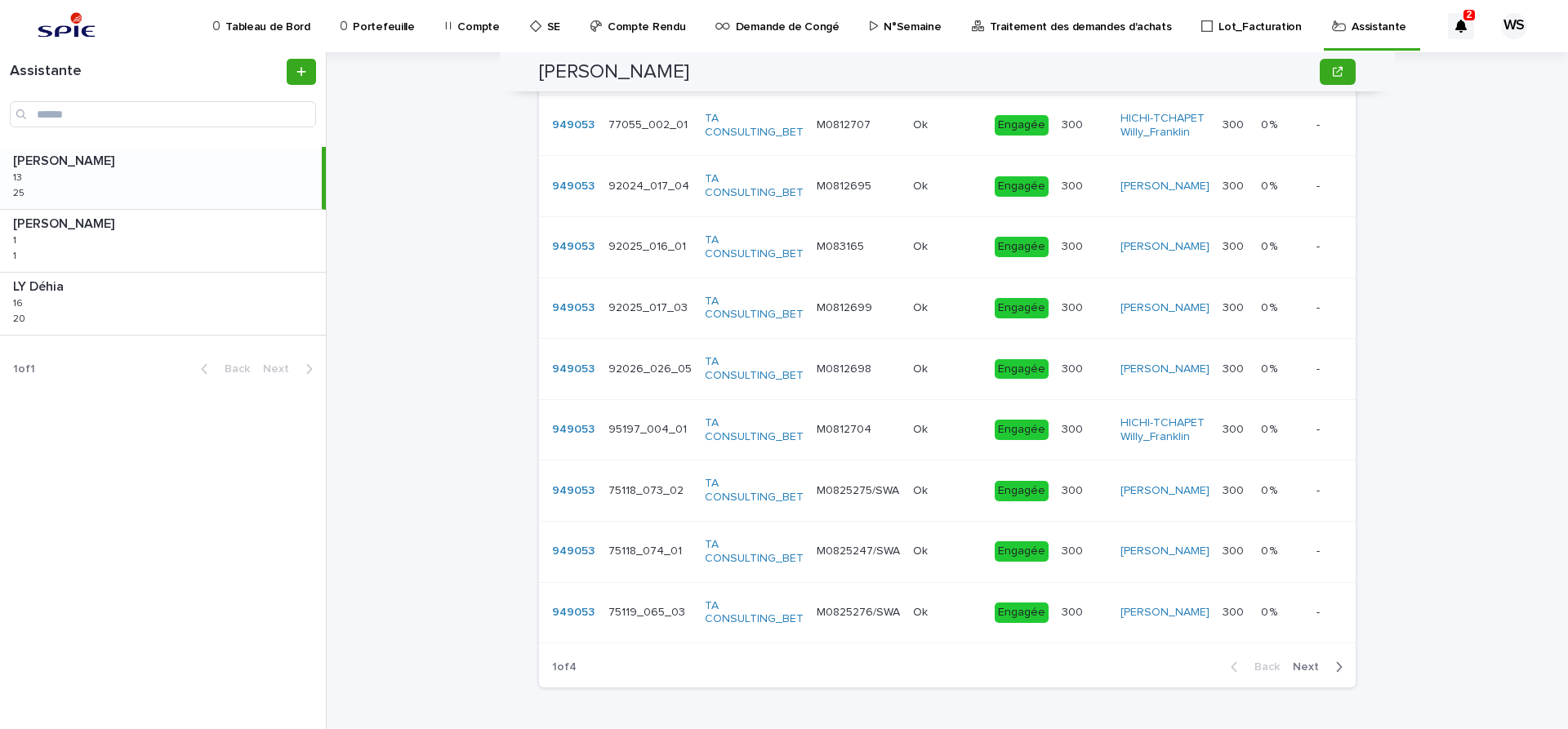
type input "****"
click at [1310, 672] on span "Next" at bounding box center [1310, 668] width 36 height 12
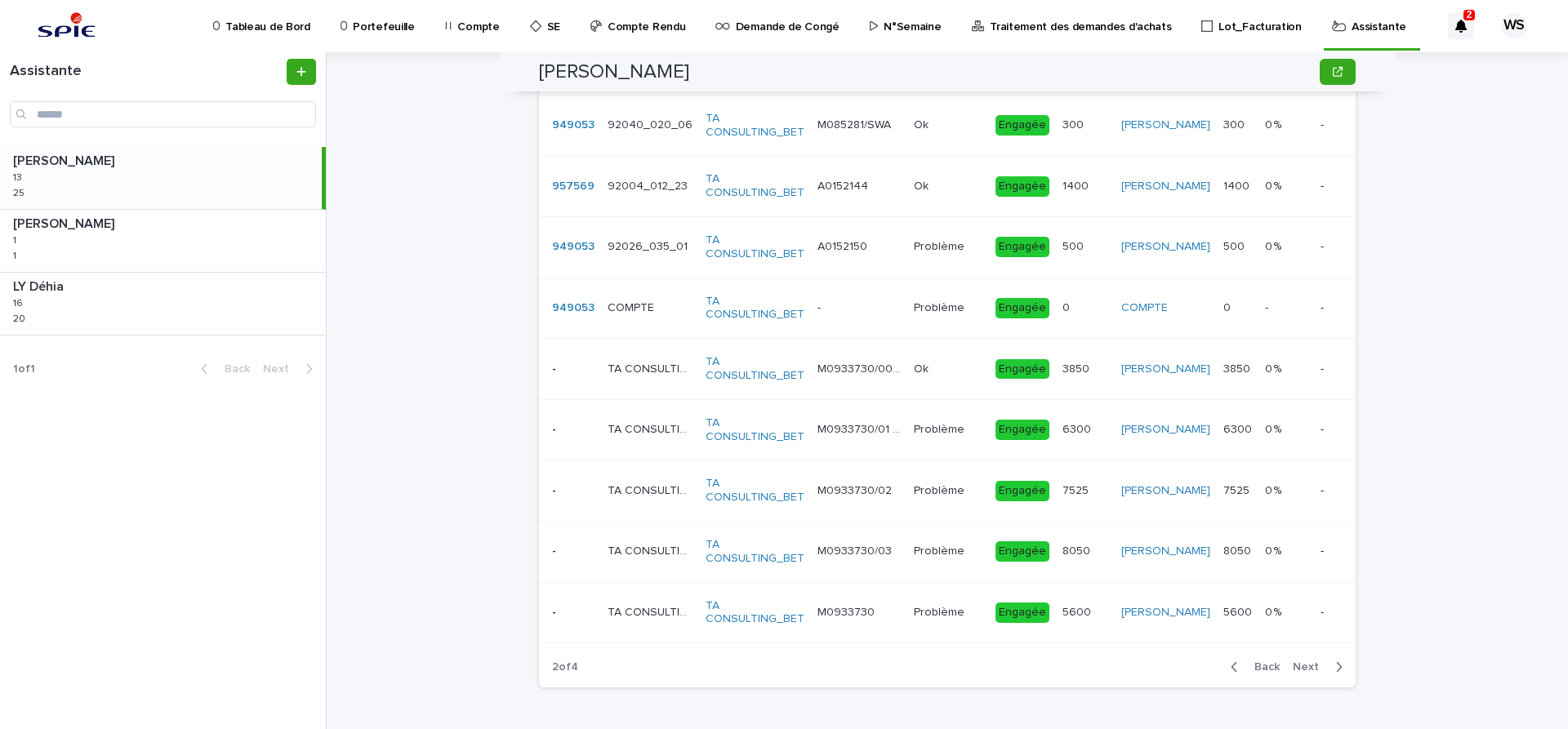
scroll to position [1090, 0]
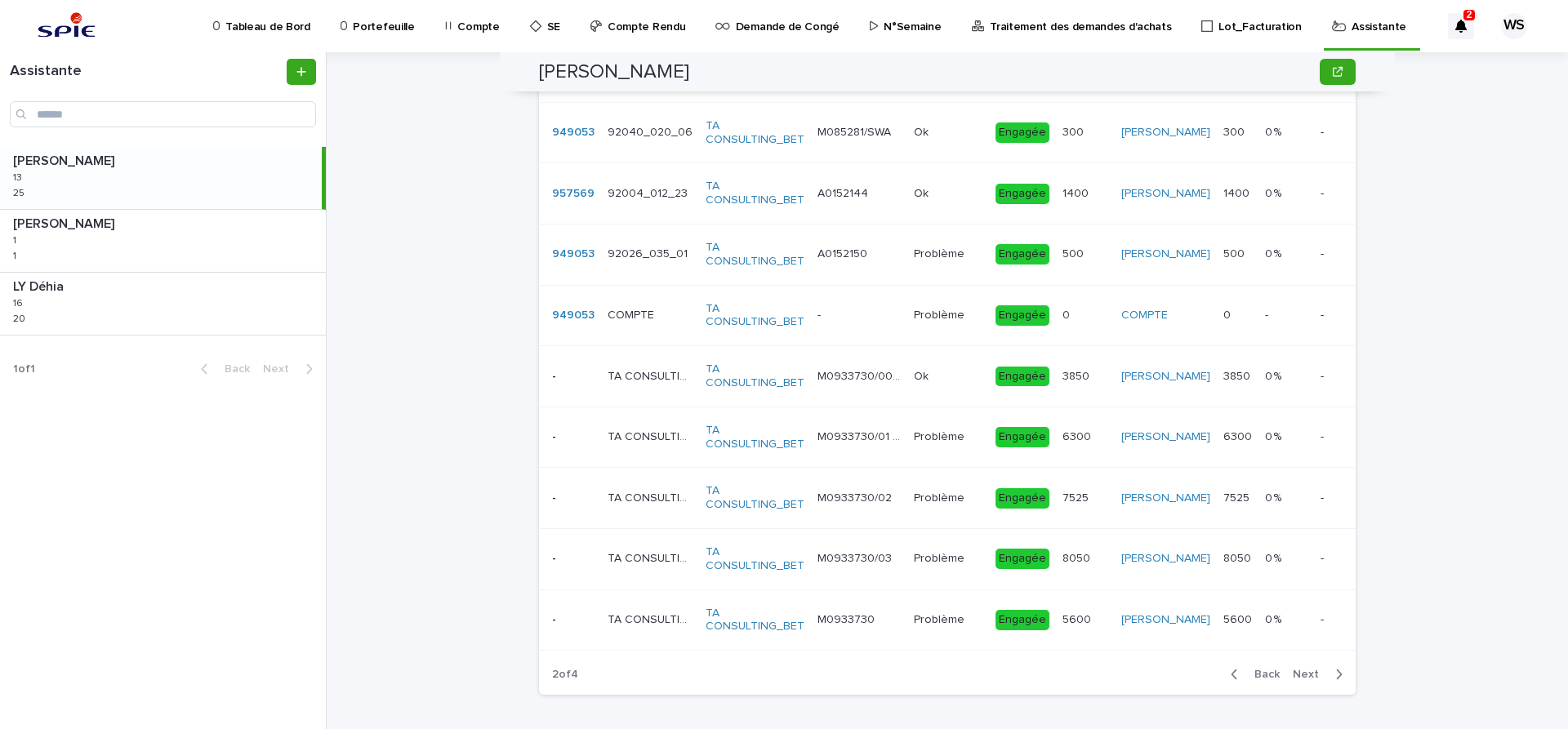
click at [1312, 673] on span "Next" at bounding box center [1310, 674] width 36 height 12
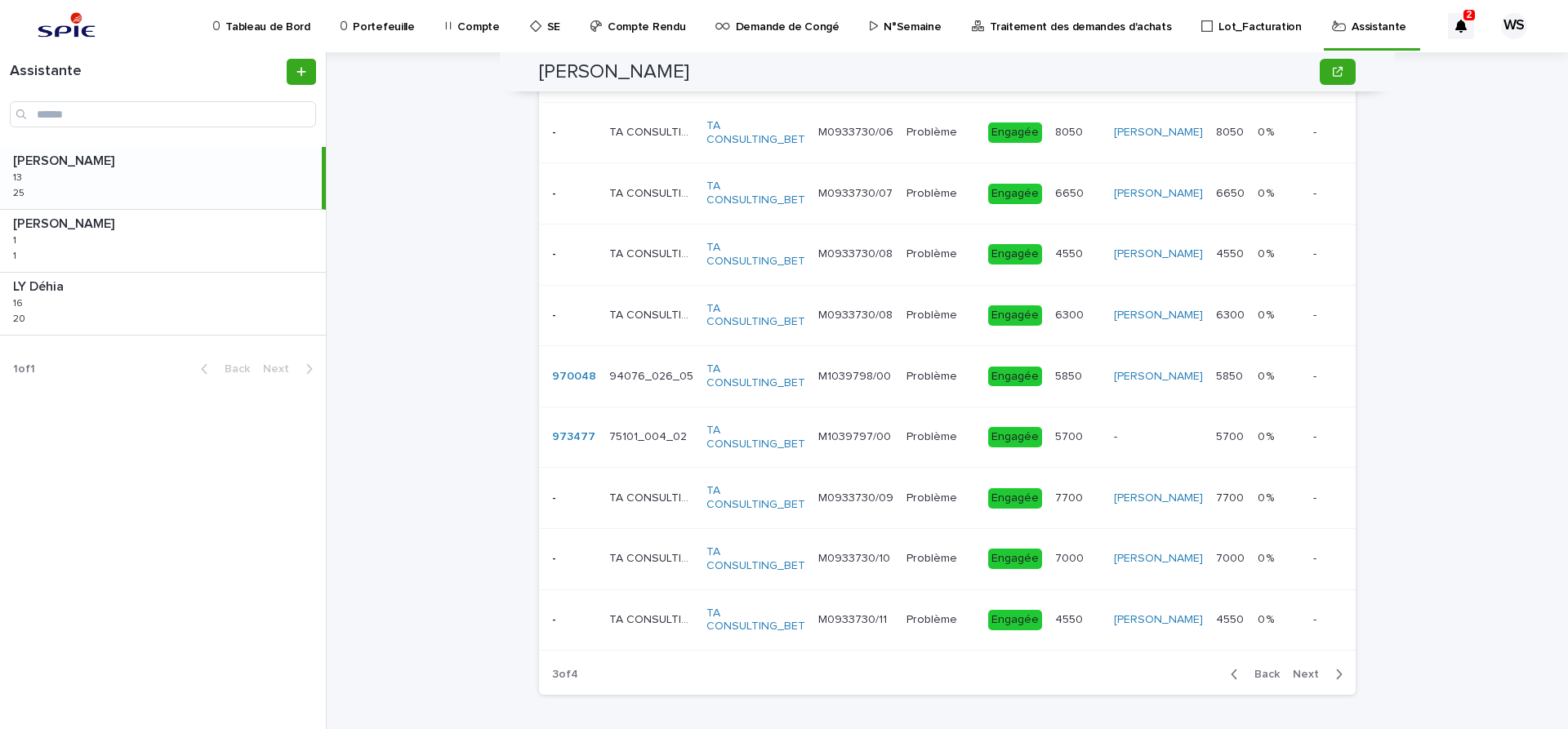
click at [1310, 672] on span "Next" at bounding box center [1310, 674] width 36 height 12
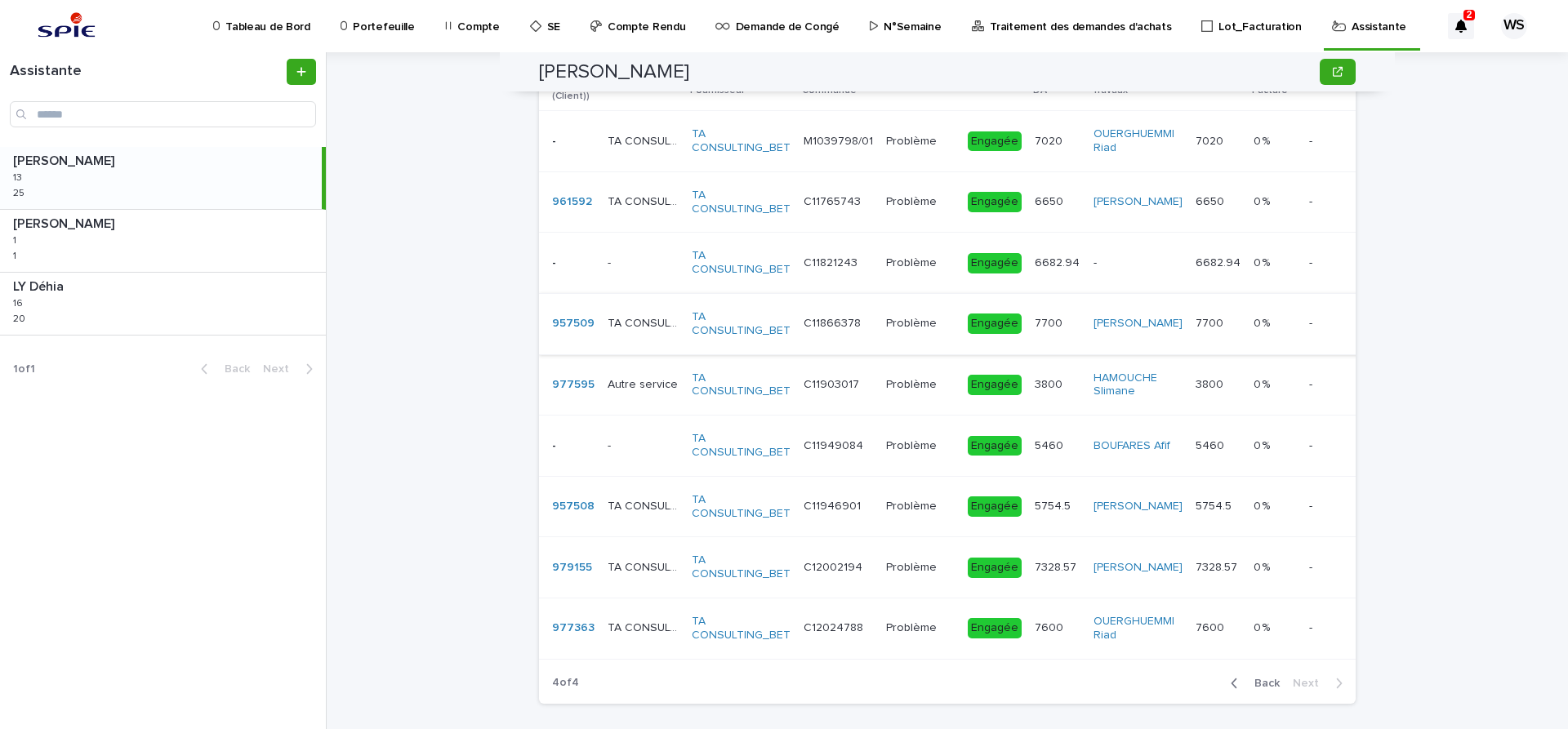
scroll to position [991, 0]
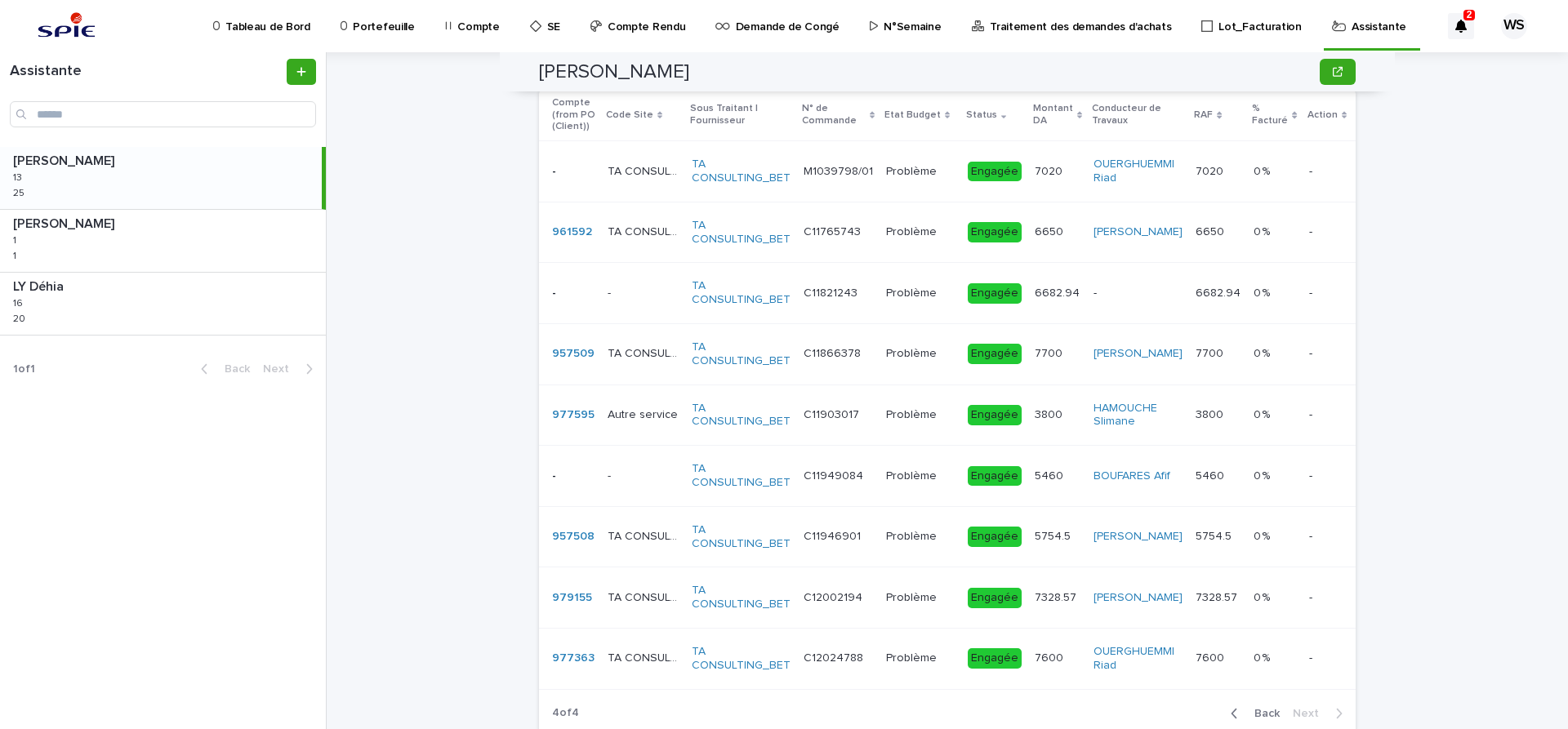
click at [936, 433] on td "Problème Problème" at bounding box center [921, 415] width 82 height 61
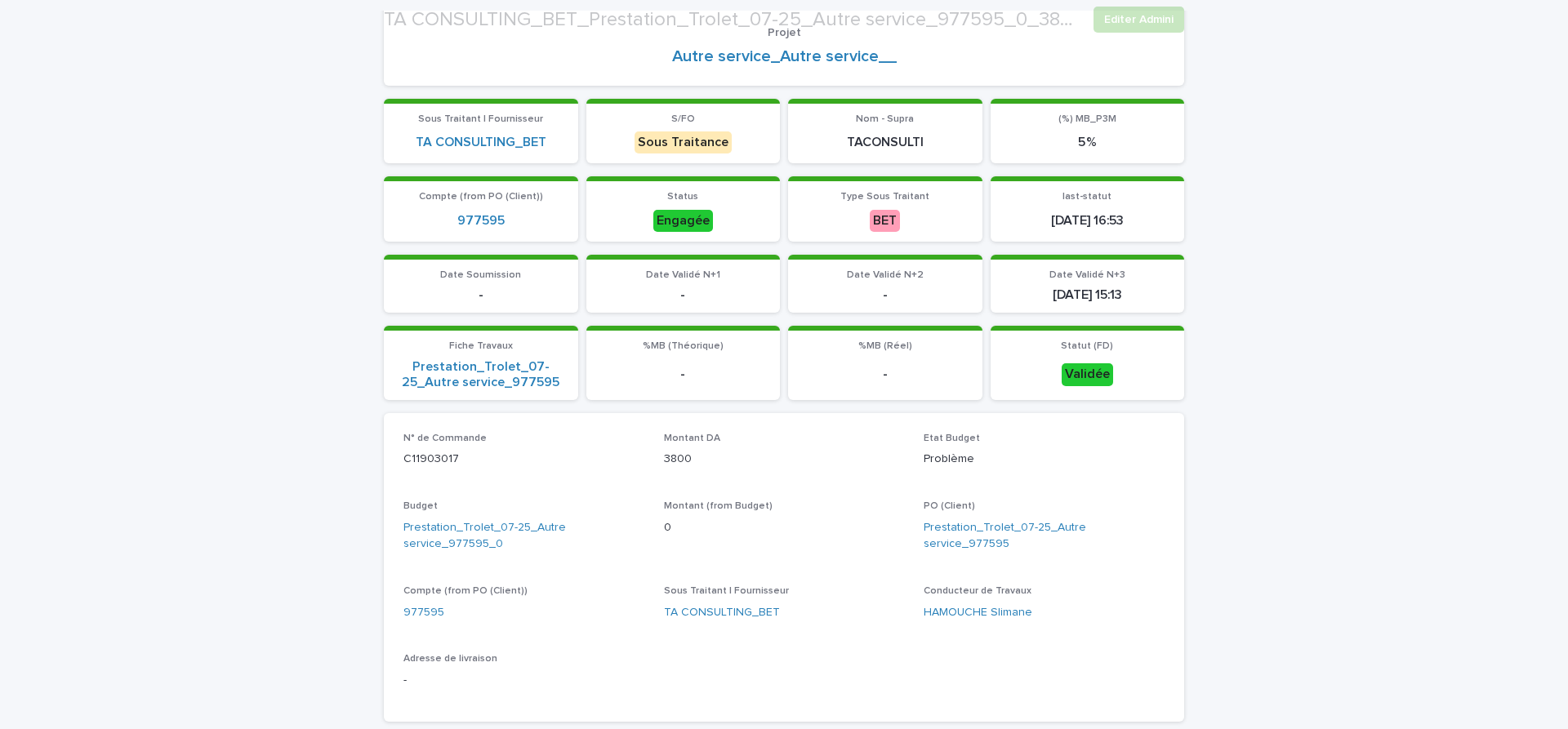
scroll to position [206, 0]
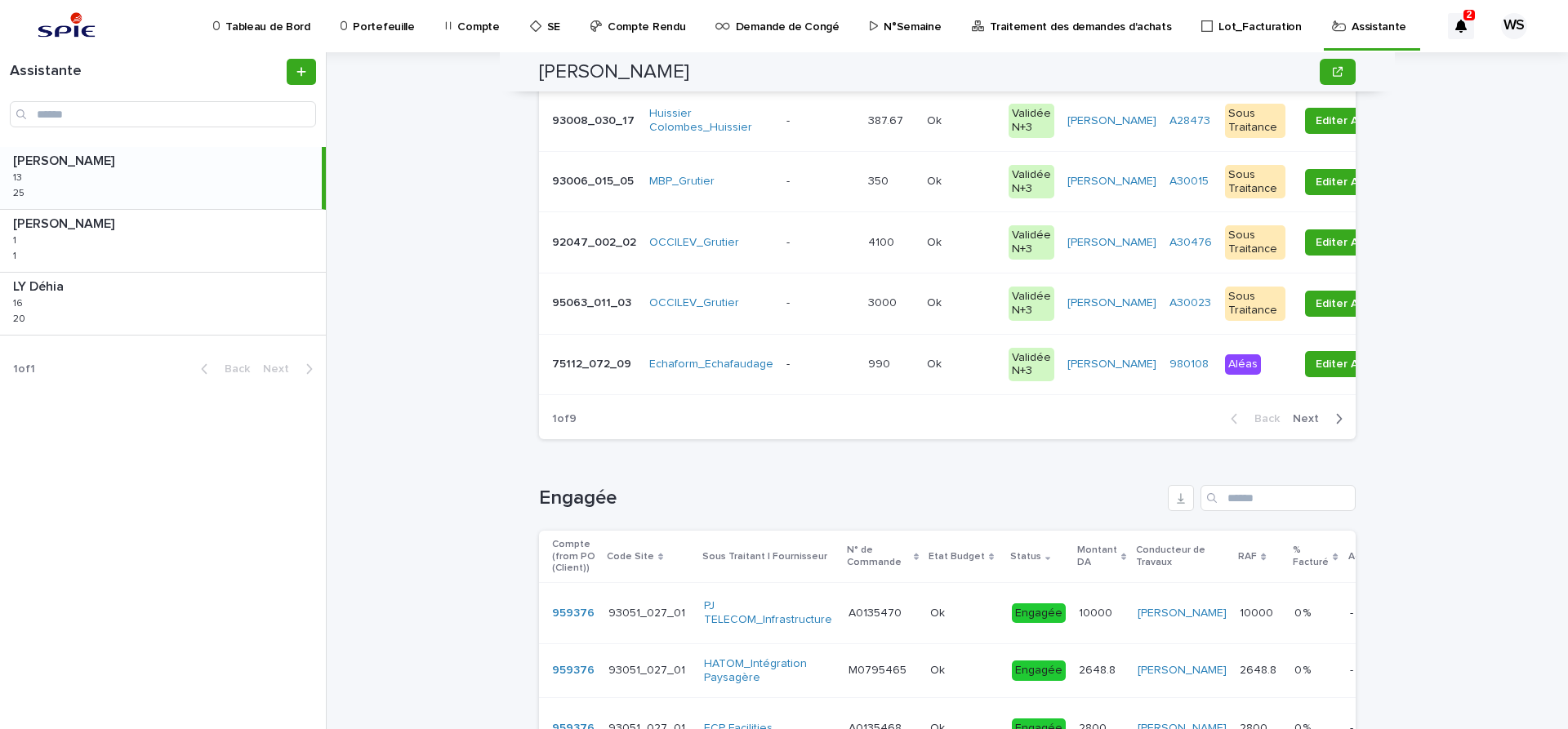
scroll to position [754, 0]
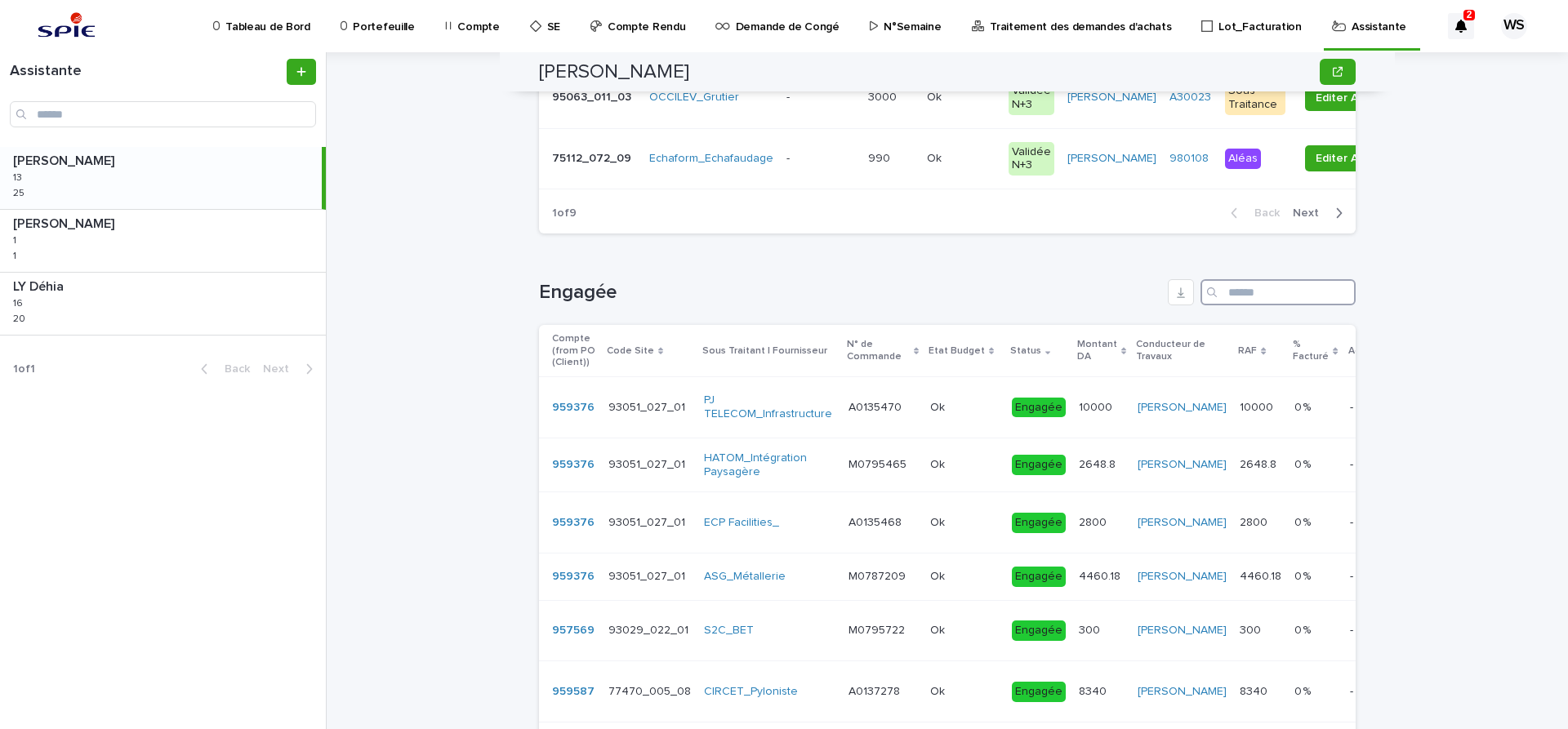
click at [1272, 298] on input "Search" at bounding box center [1278, 292] width 155 height 26
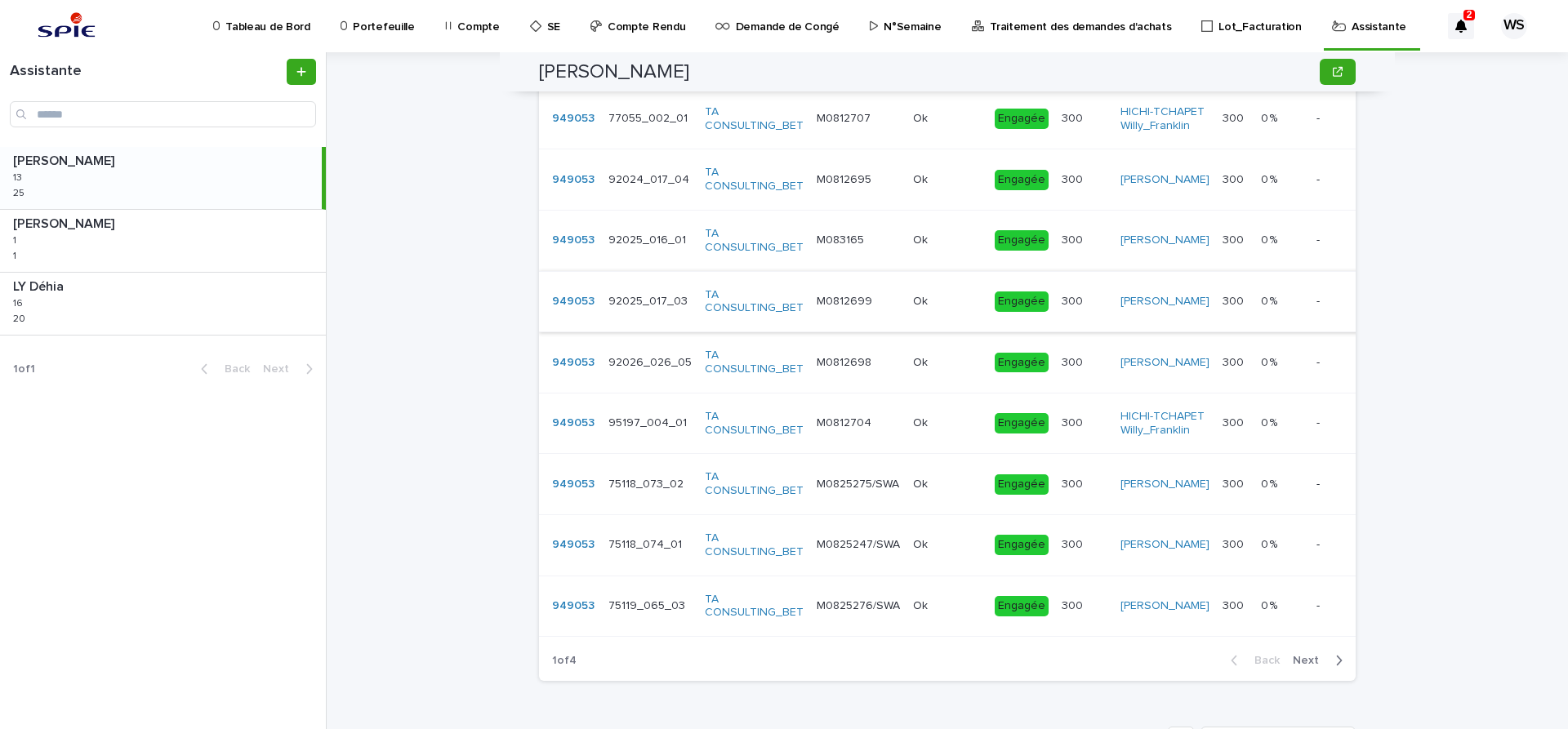
scroll to position [1107, 0]
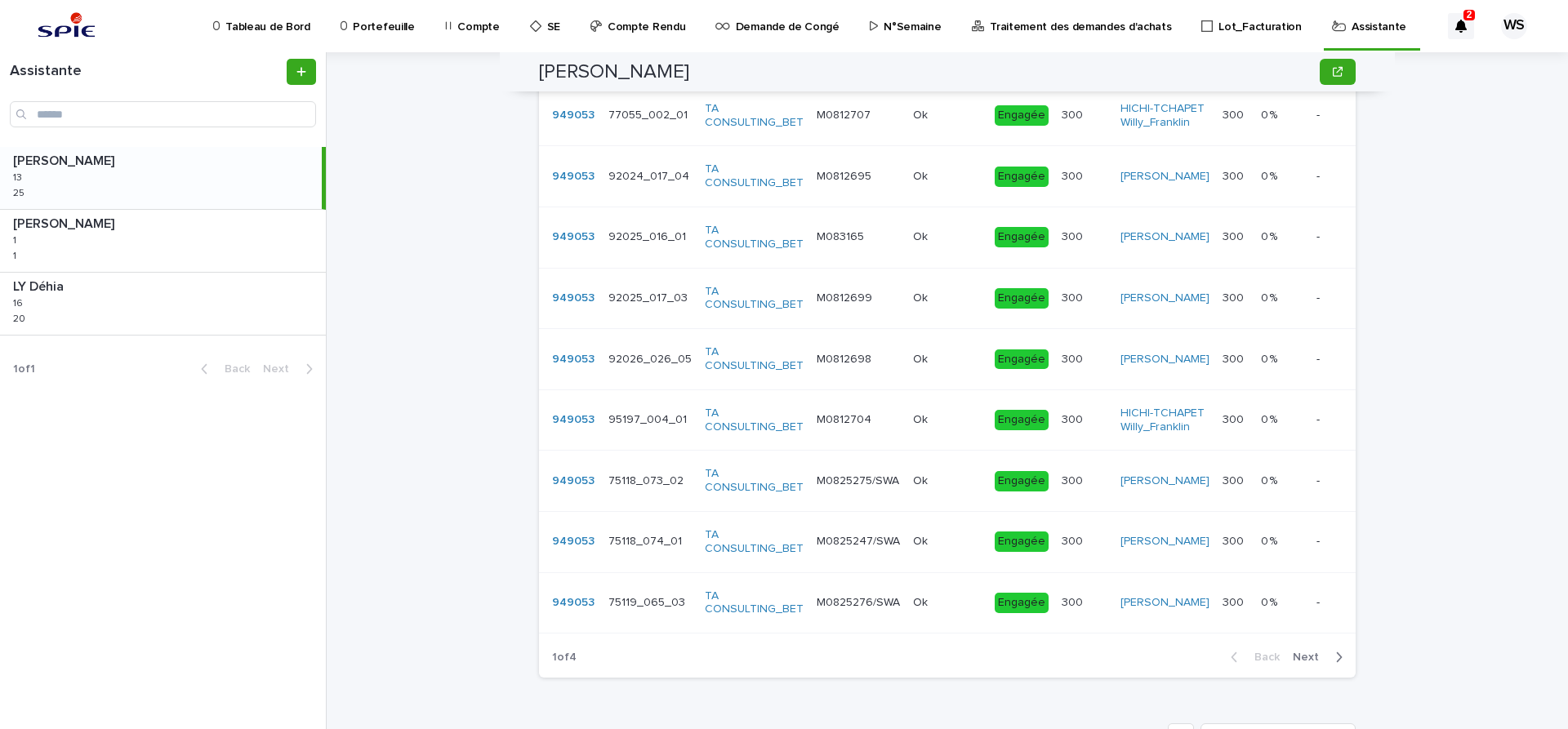
type input "****"
click at [1307, 663] on span "Next" at bounding box center [1310, 658] width 36 height 12
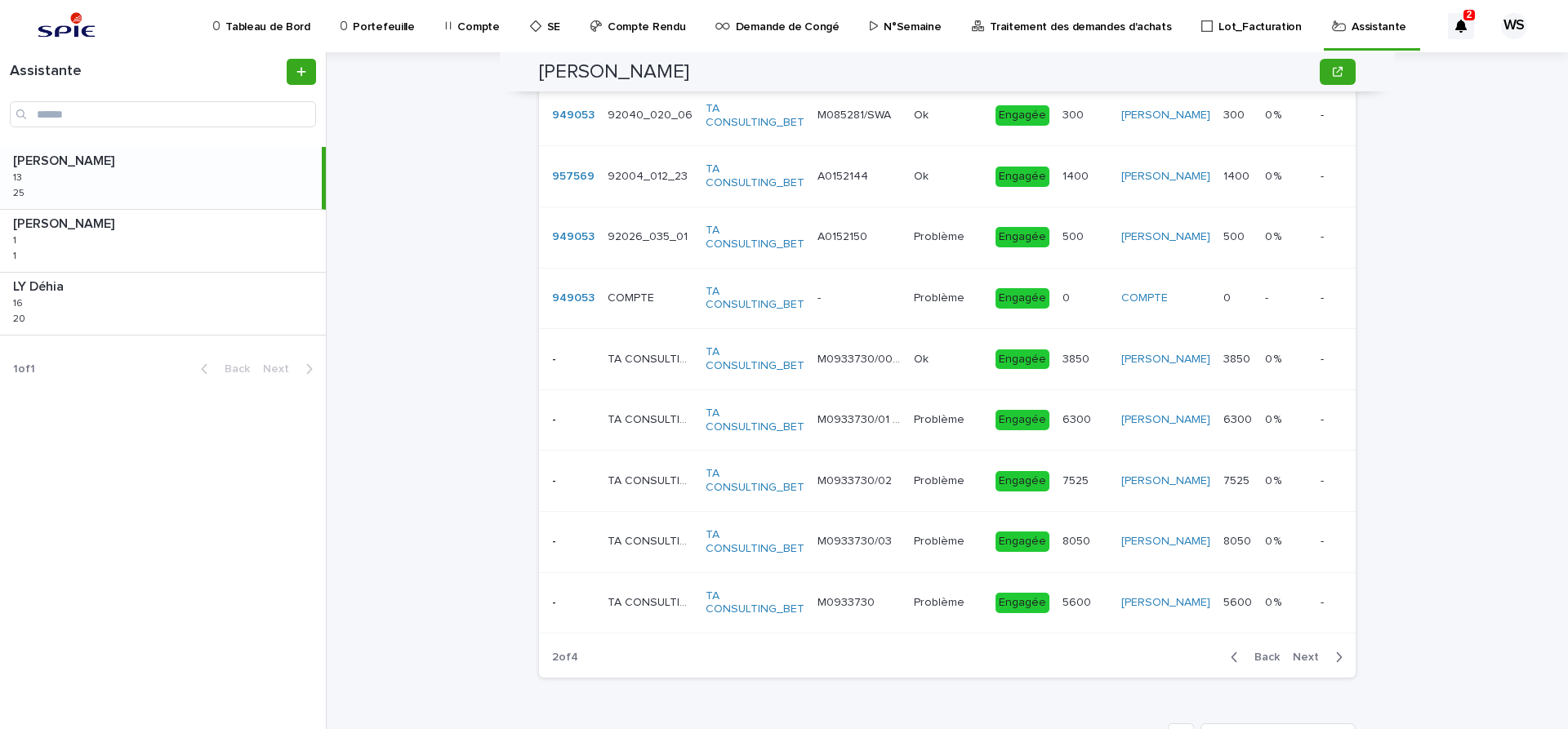
scroll to position [1100, 0]
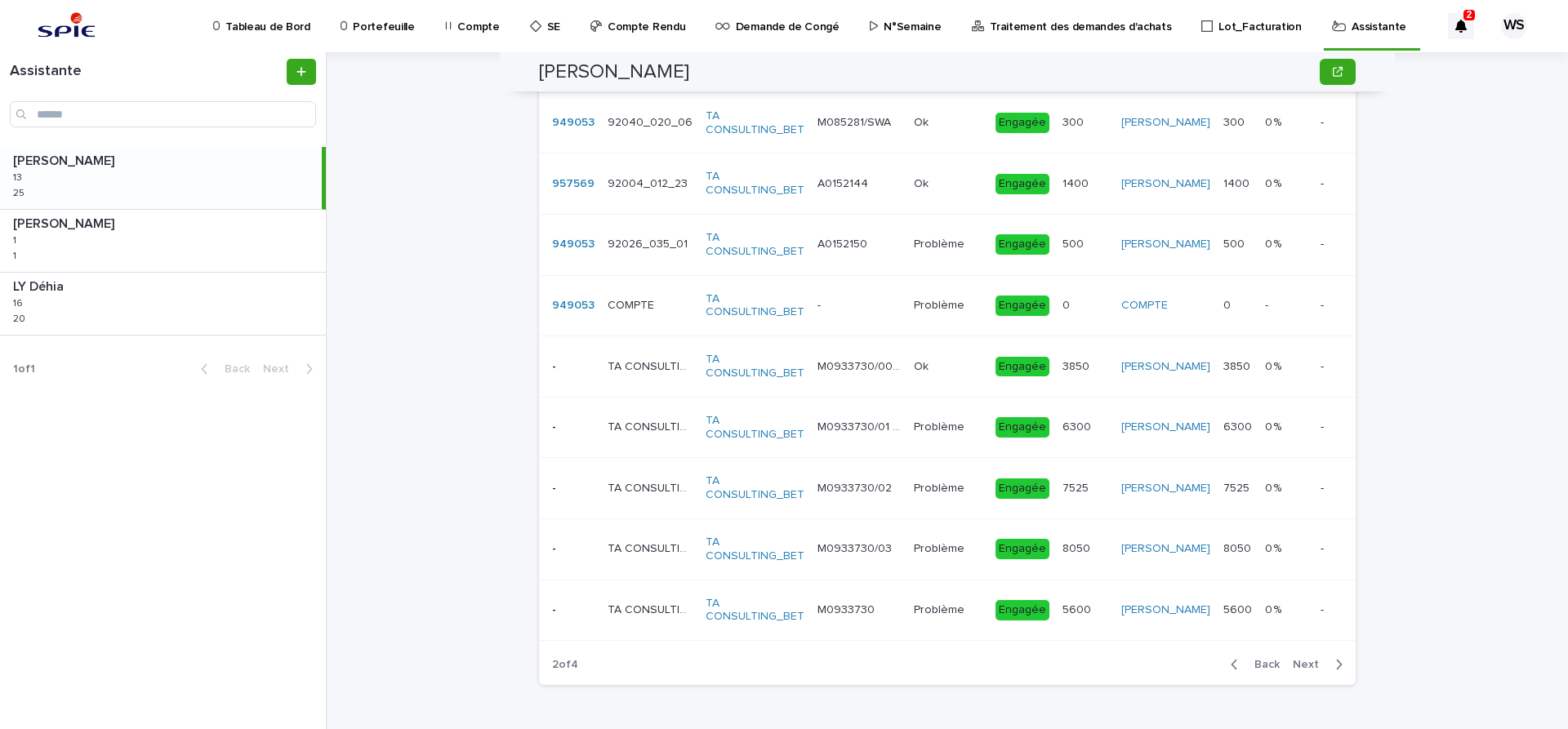
click at [1316, 666] on span "Next" at bounding box center [1310, 665] width 36 height 12
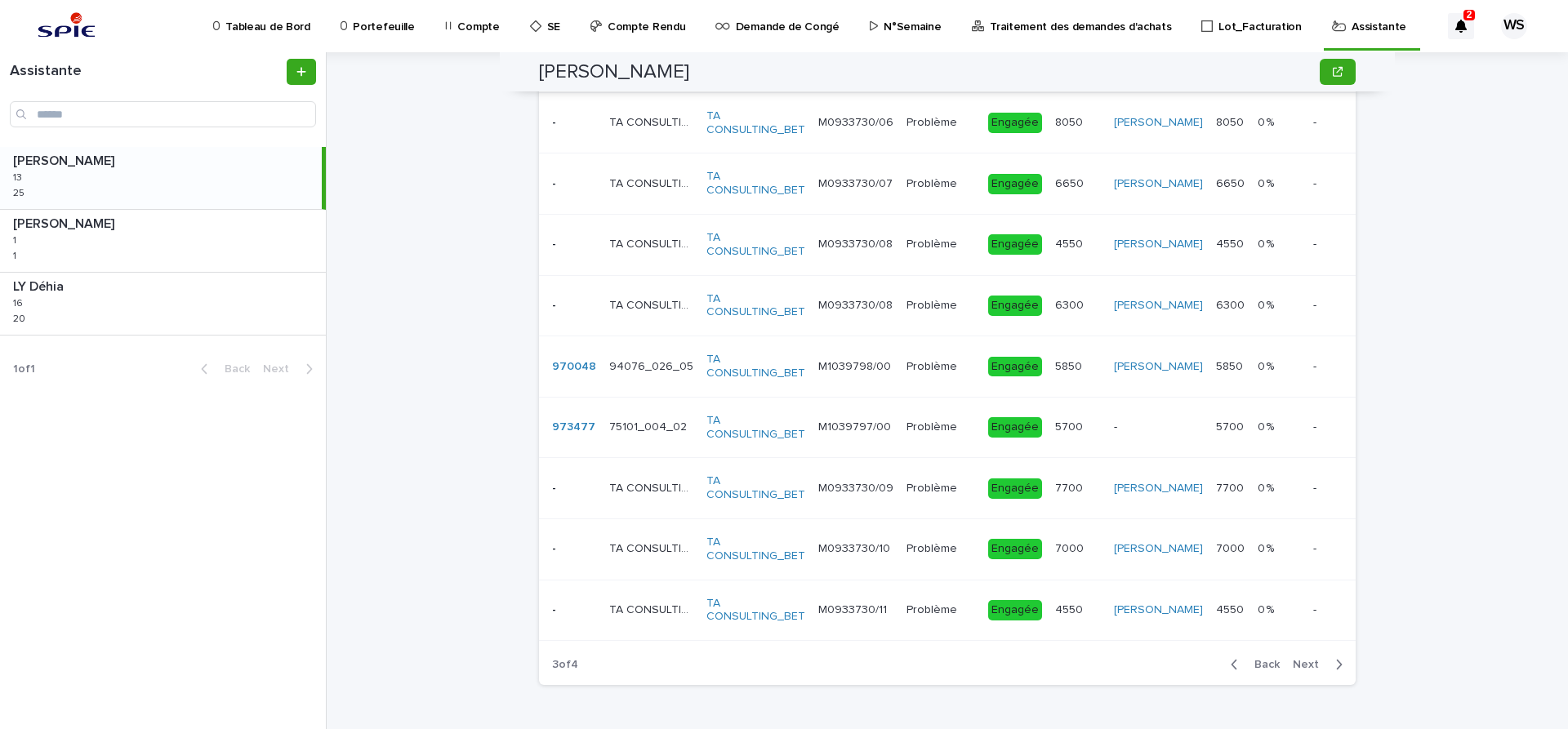
click at [1311, 664] on span "Next" at bounding box center [1310, 665] width 36 height 12
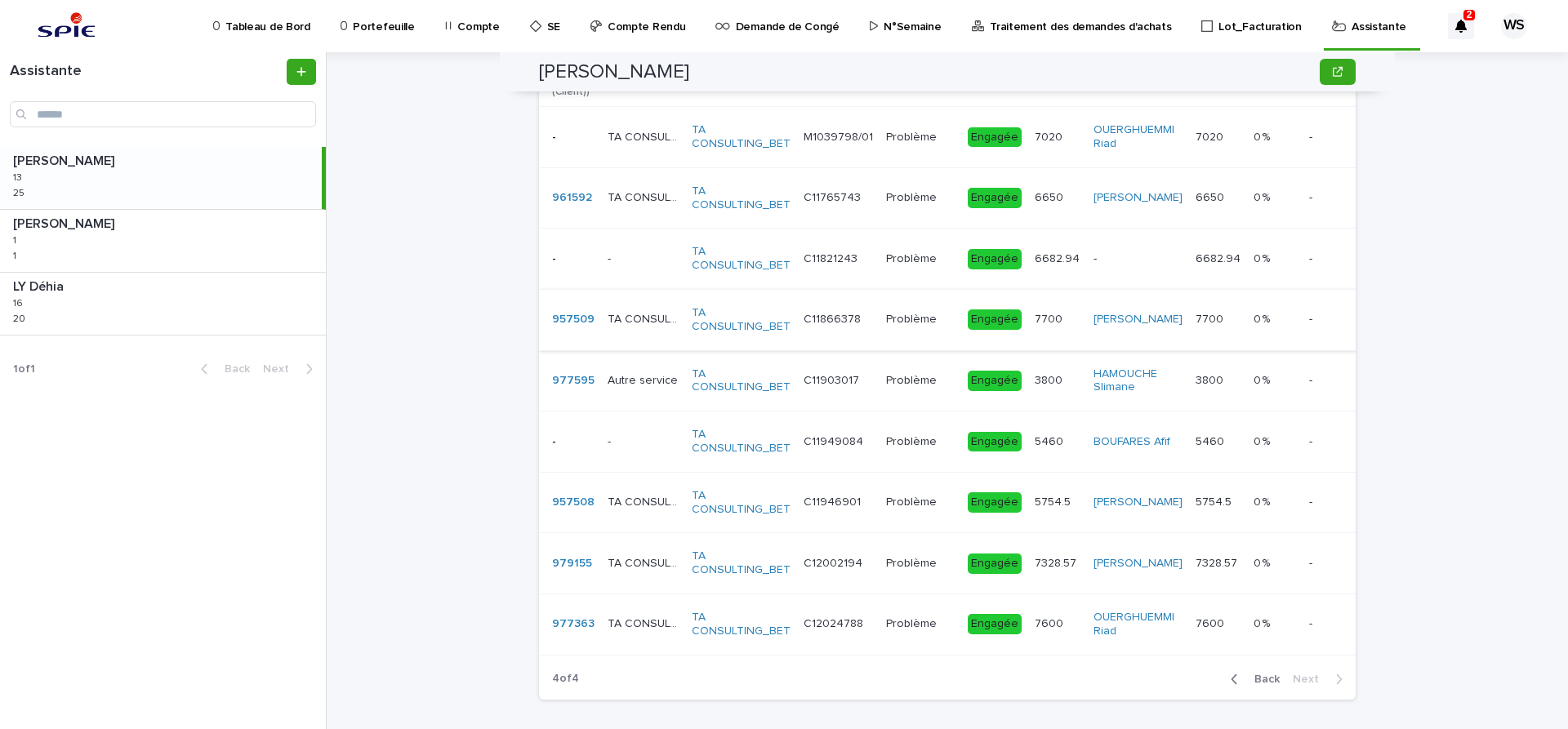
scroll to position [1000, 0]
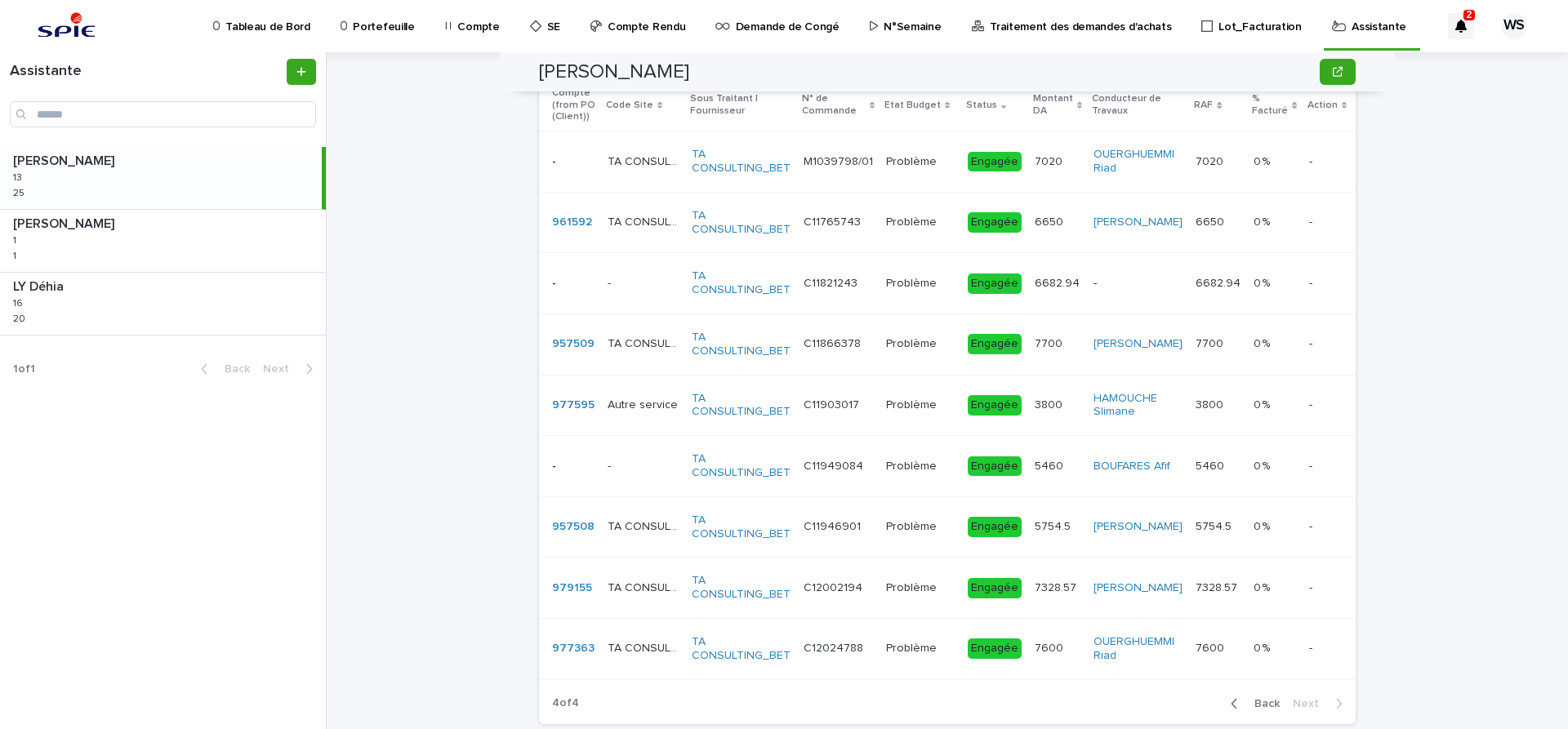
click at [889, 291] on div "Problème Problème" at bounding box center [921, 284] width 68 height 27
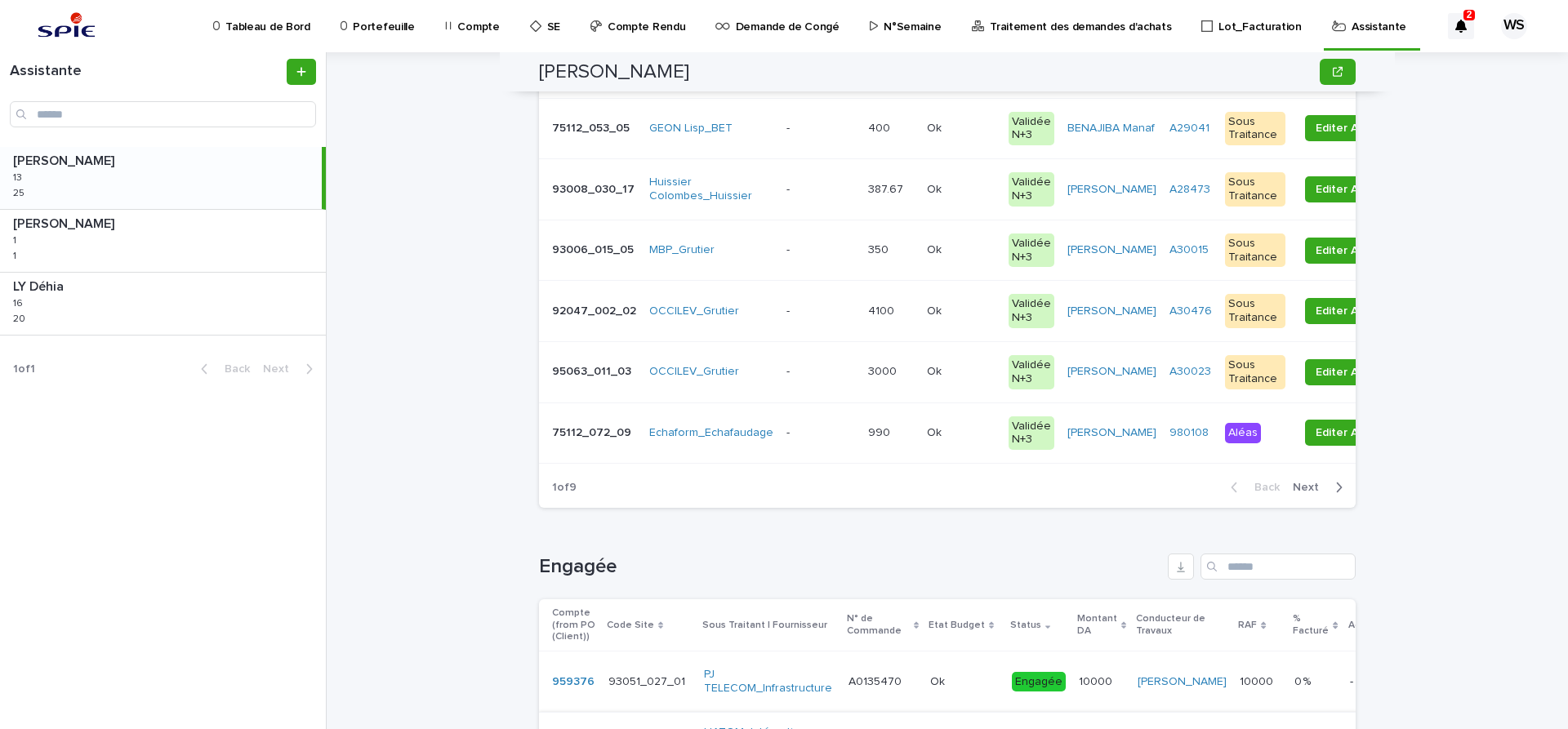
scroll to position [686, 0]
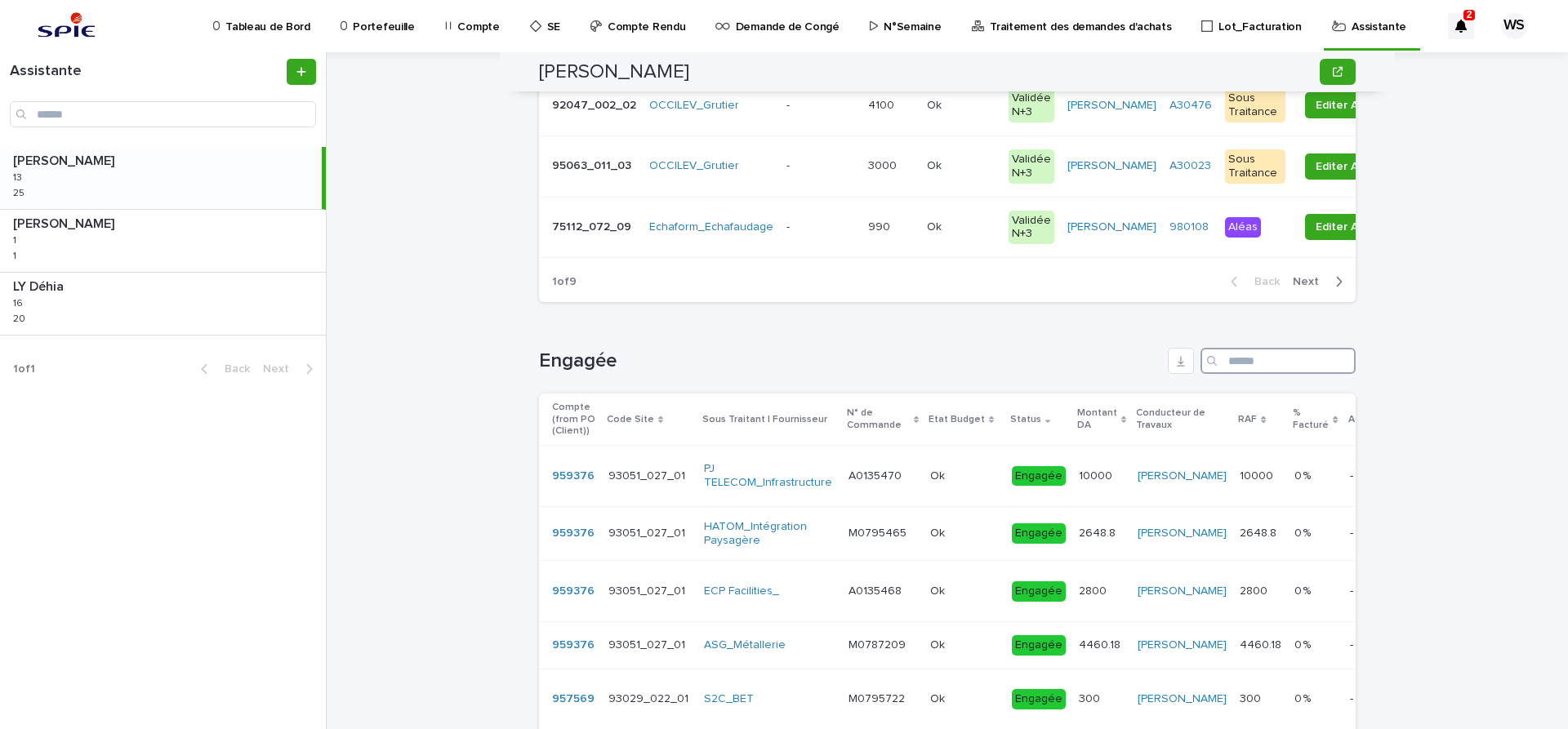
click at [1280, 361] on input "Search" at bounding box center [1278, 360] width 155 height 26
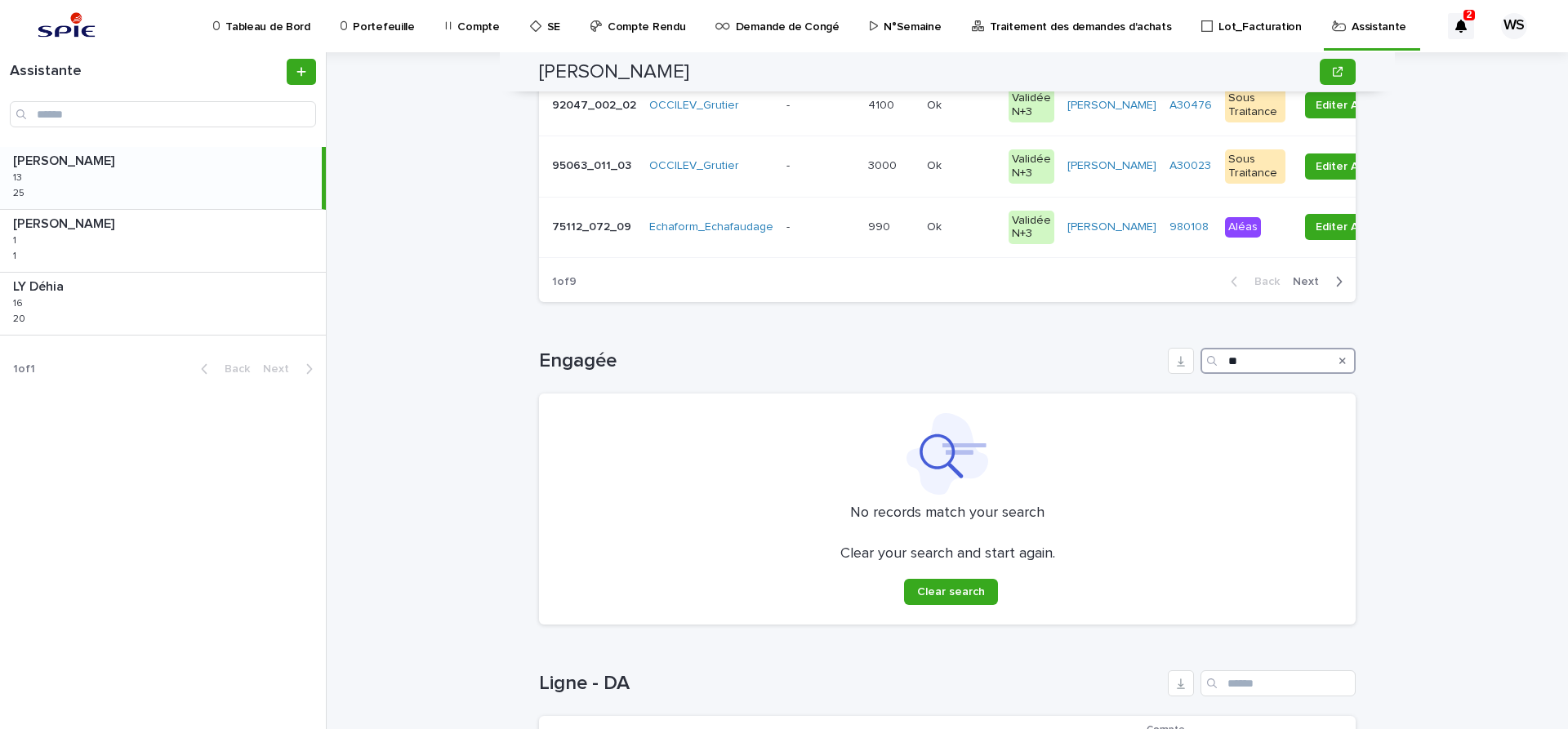
type input "*"
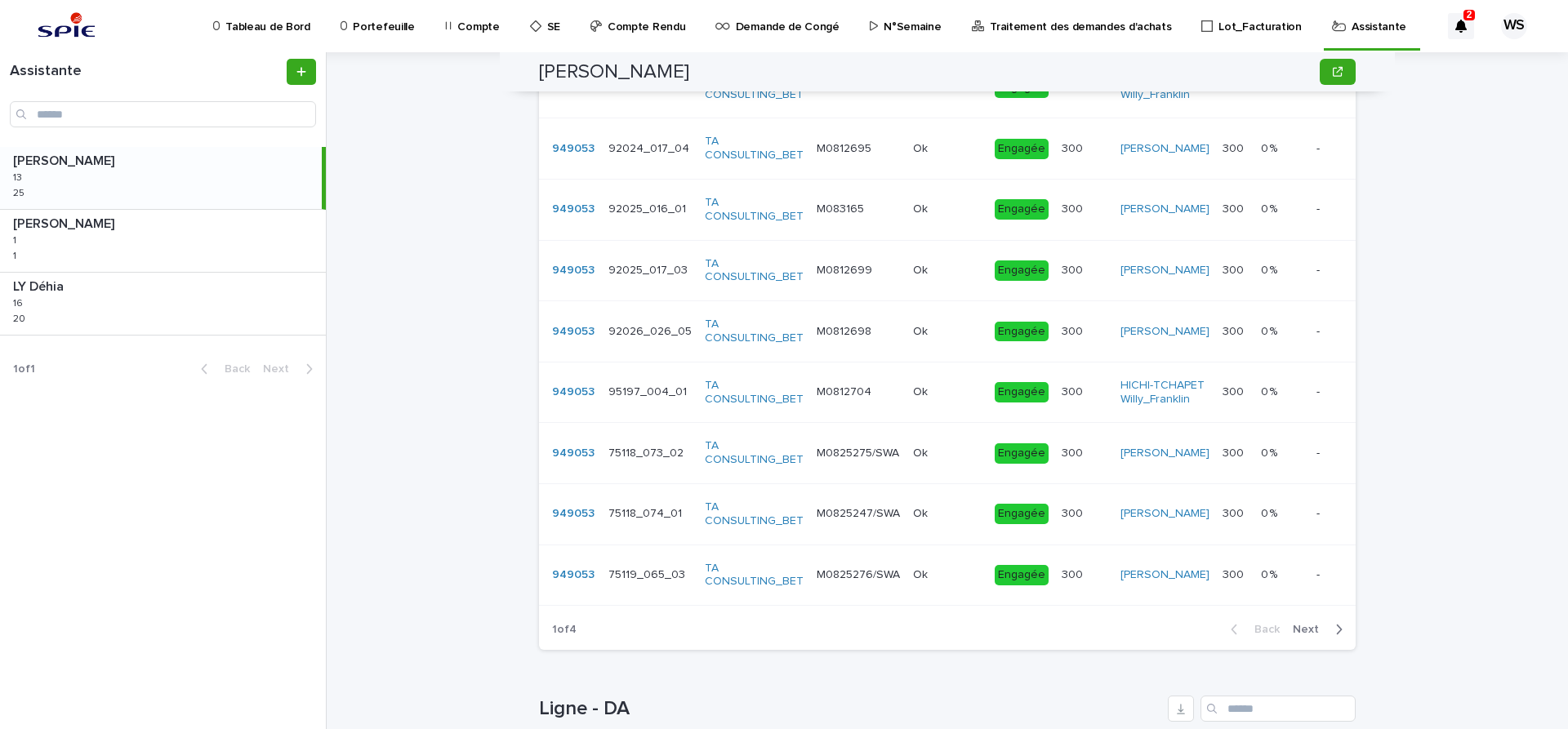
scroll to position [1136, 0]
type input "****"
click at [1309, 634] on span "Next" at bounding box center [1310, 628] width 36 height 12
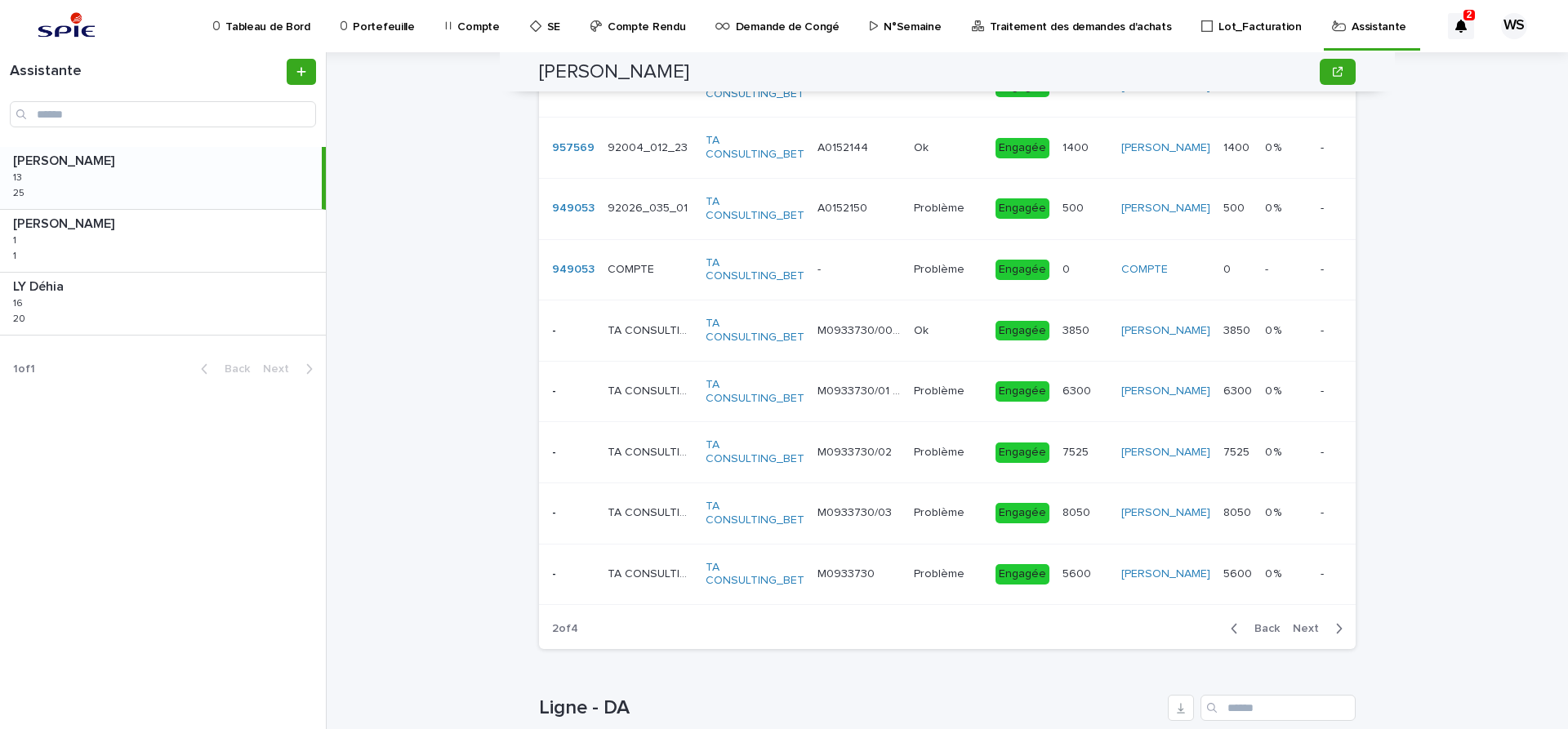
scroll to position [1128, 0]
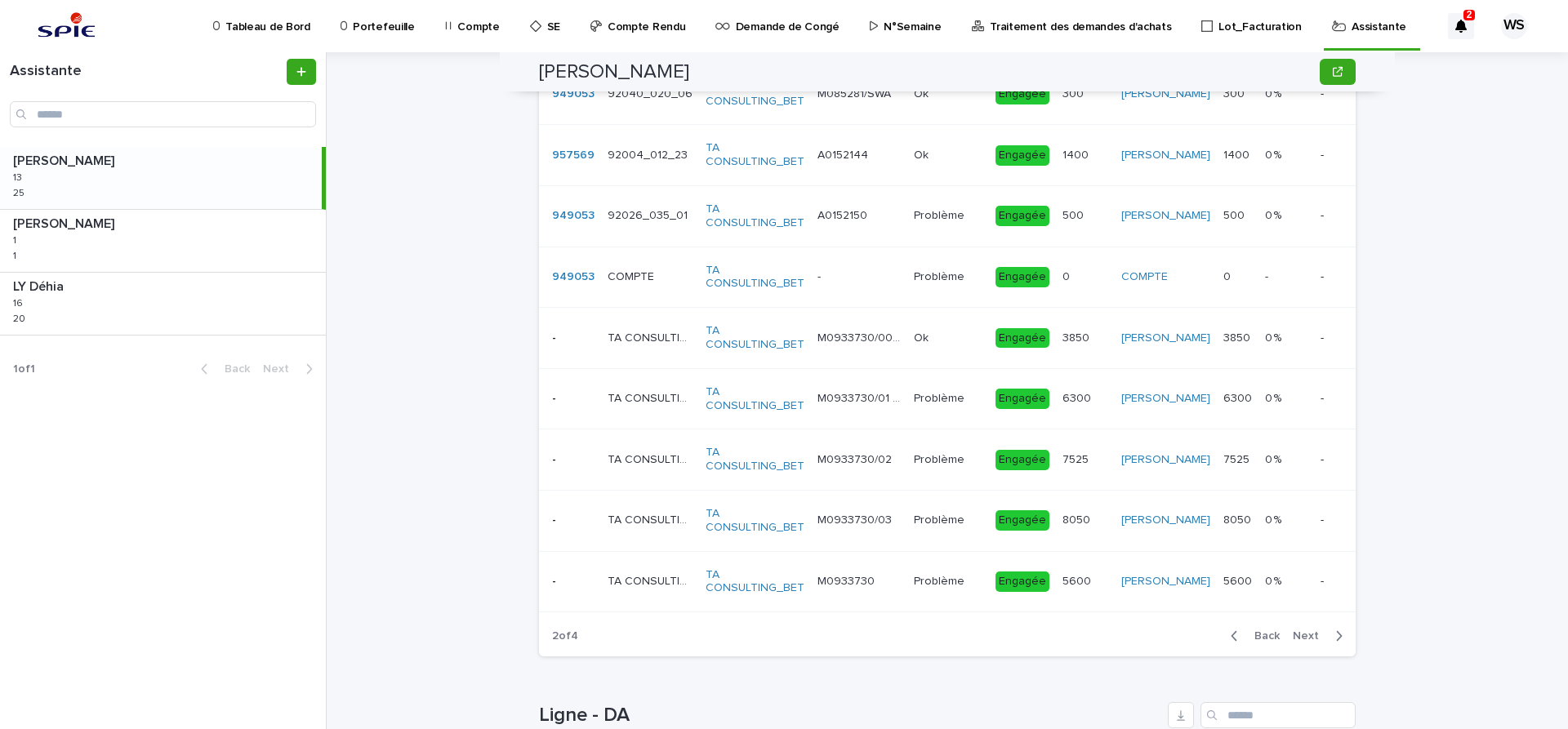
click at [1302, 633] on span "Next" at bounding box center [1310, 636] width 36 height 12
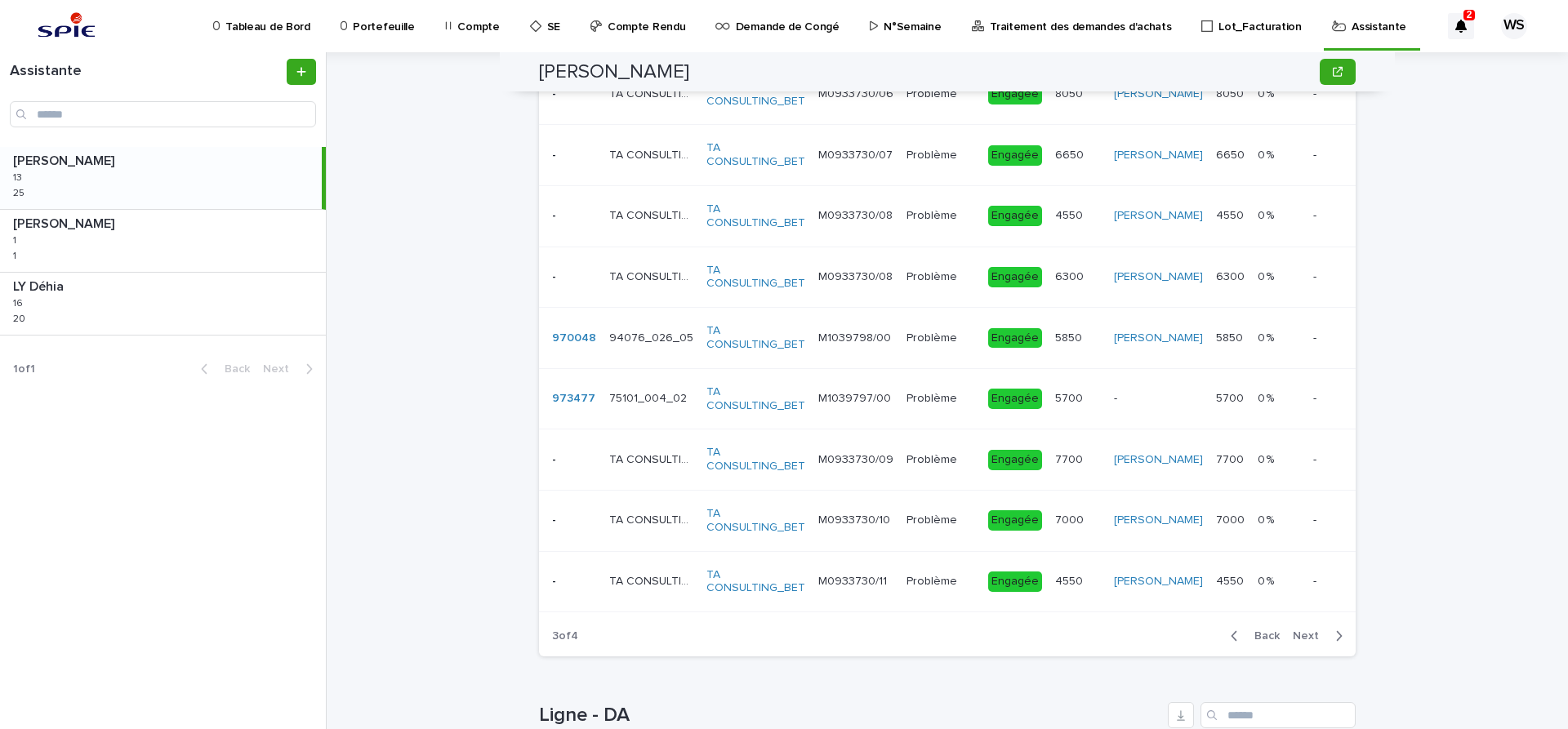
click at [1302, 633] on span "Next" at bounding box center [1310, 636] width 36 height 12
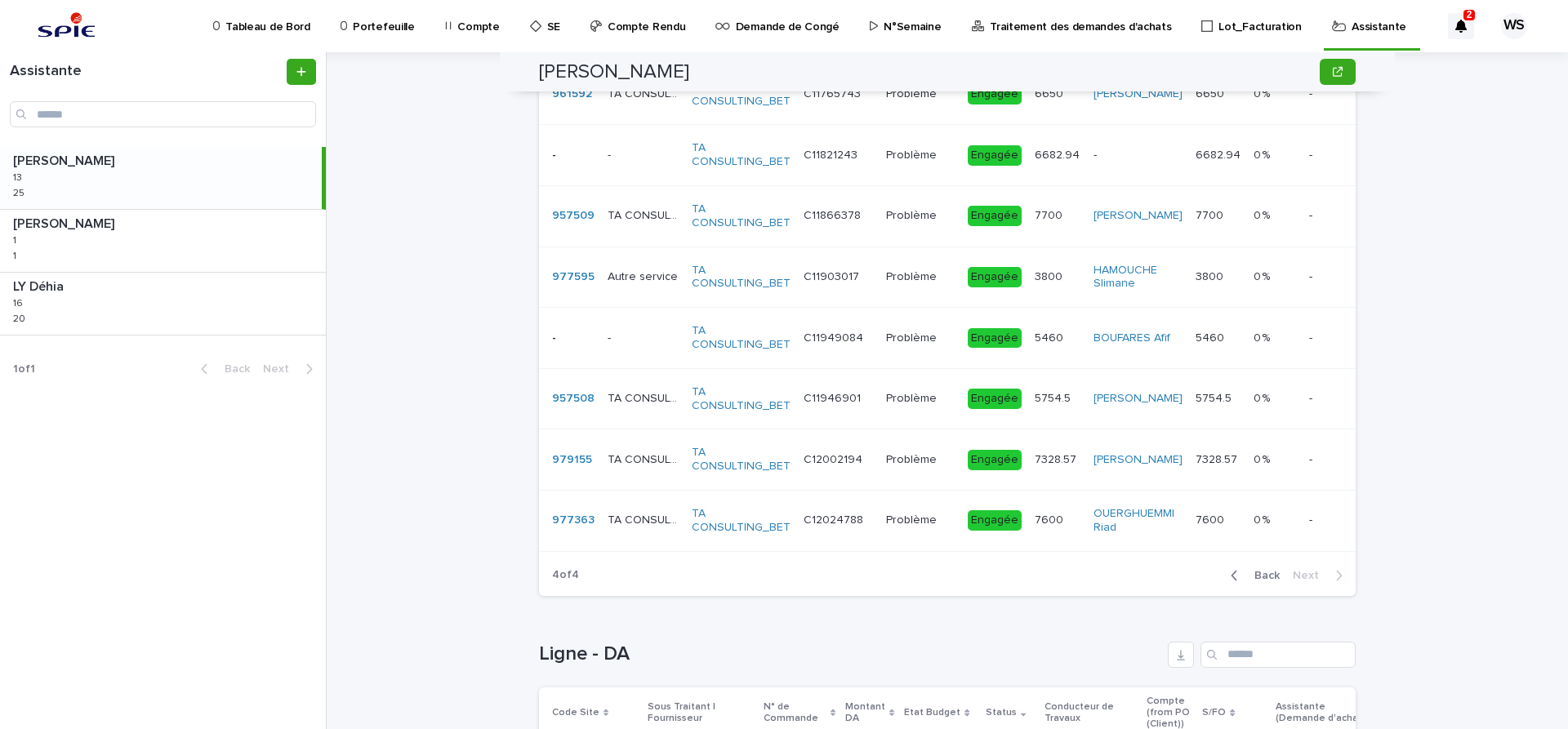
scroll to position [1098, 0]
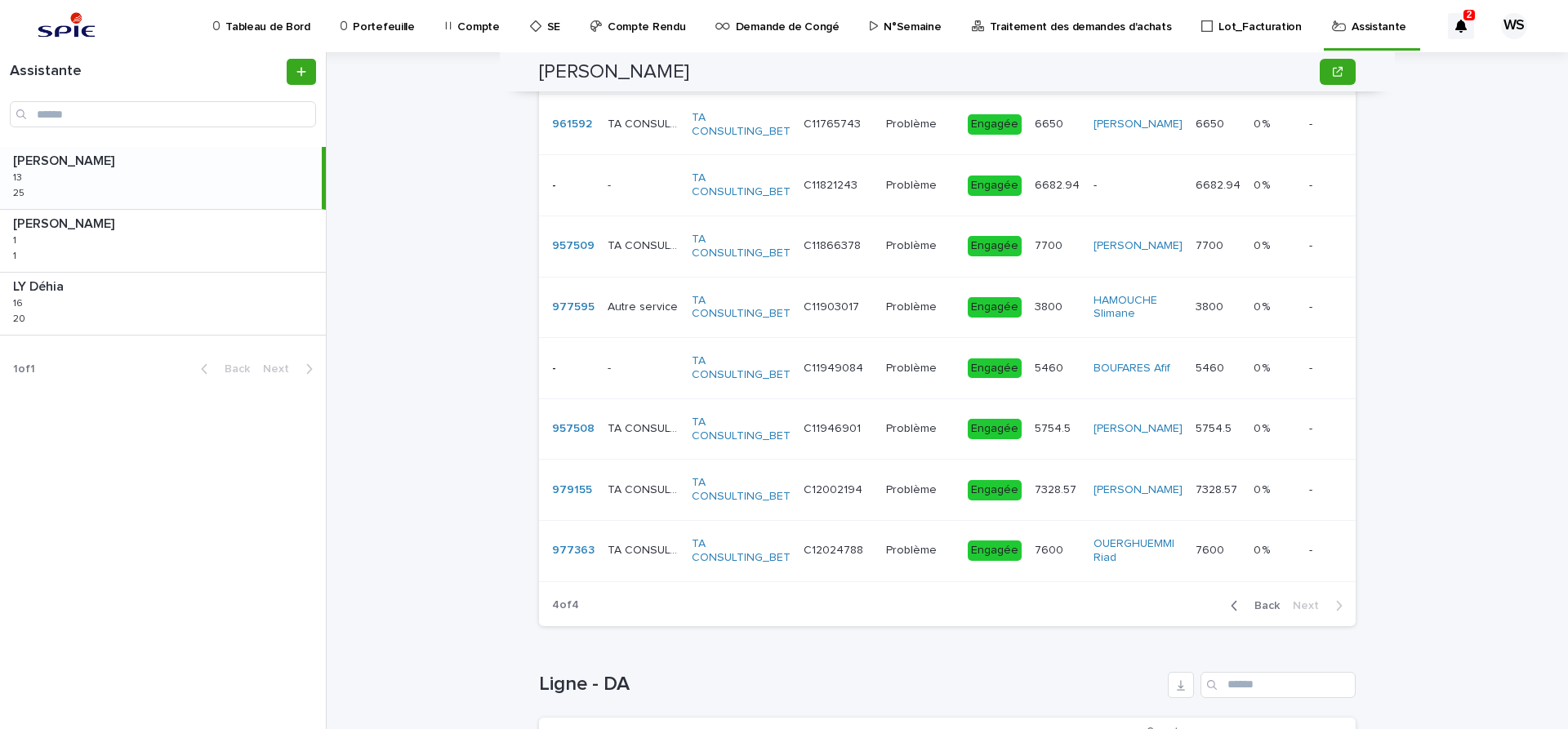
click at [880, 443] on td "Problème Problème" at bounding box center [921, 428] width 82 height 61
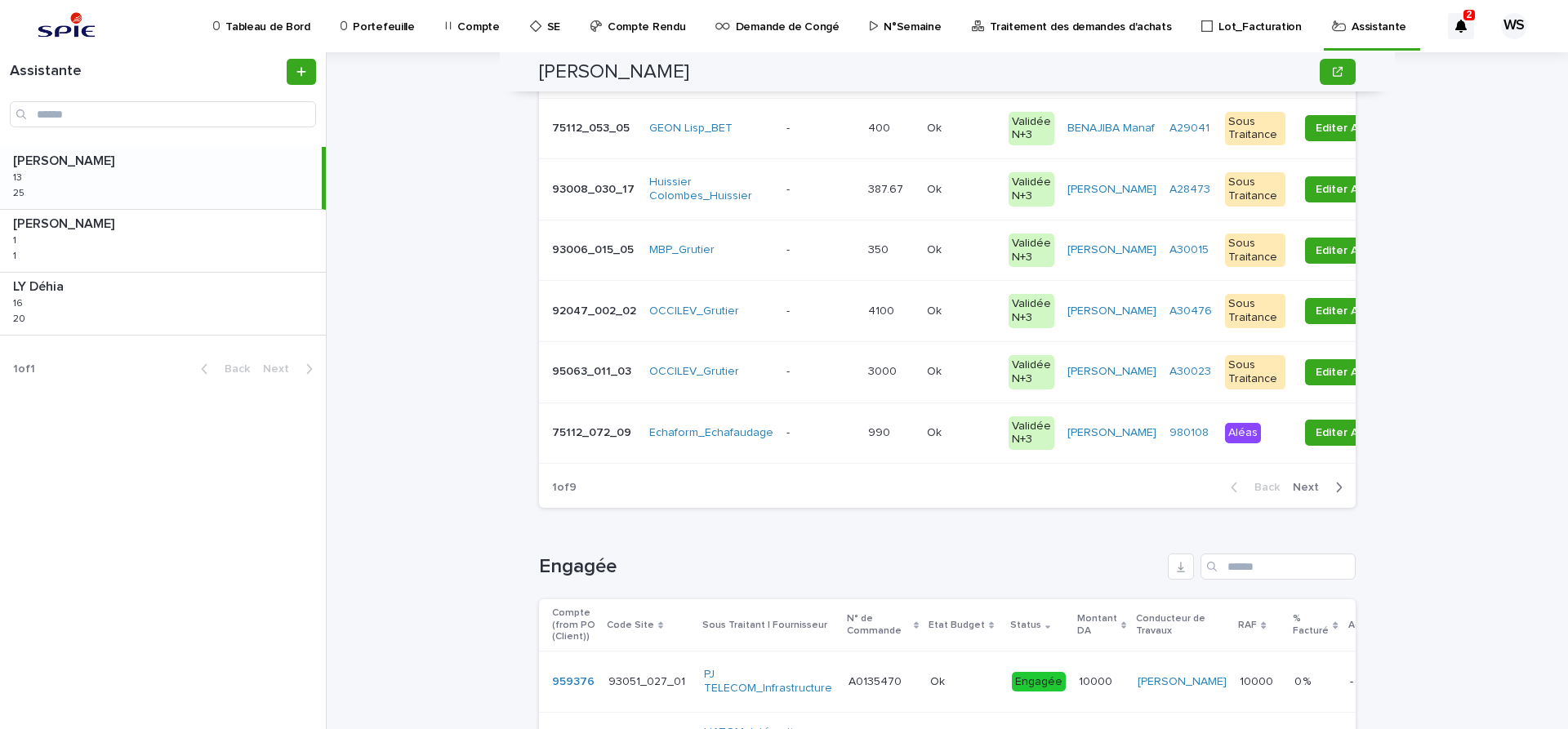
scroll to position [617, 0]
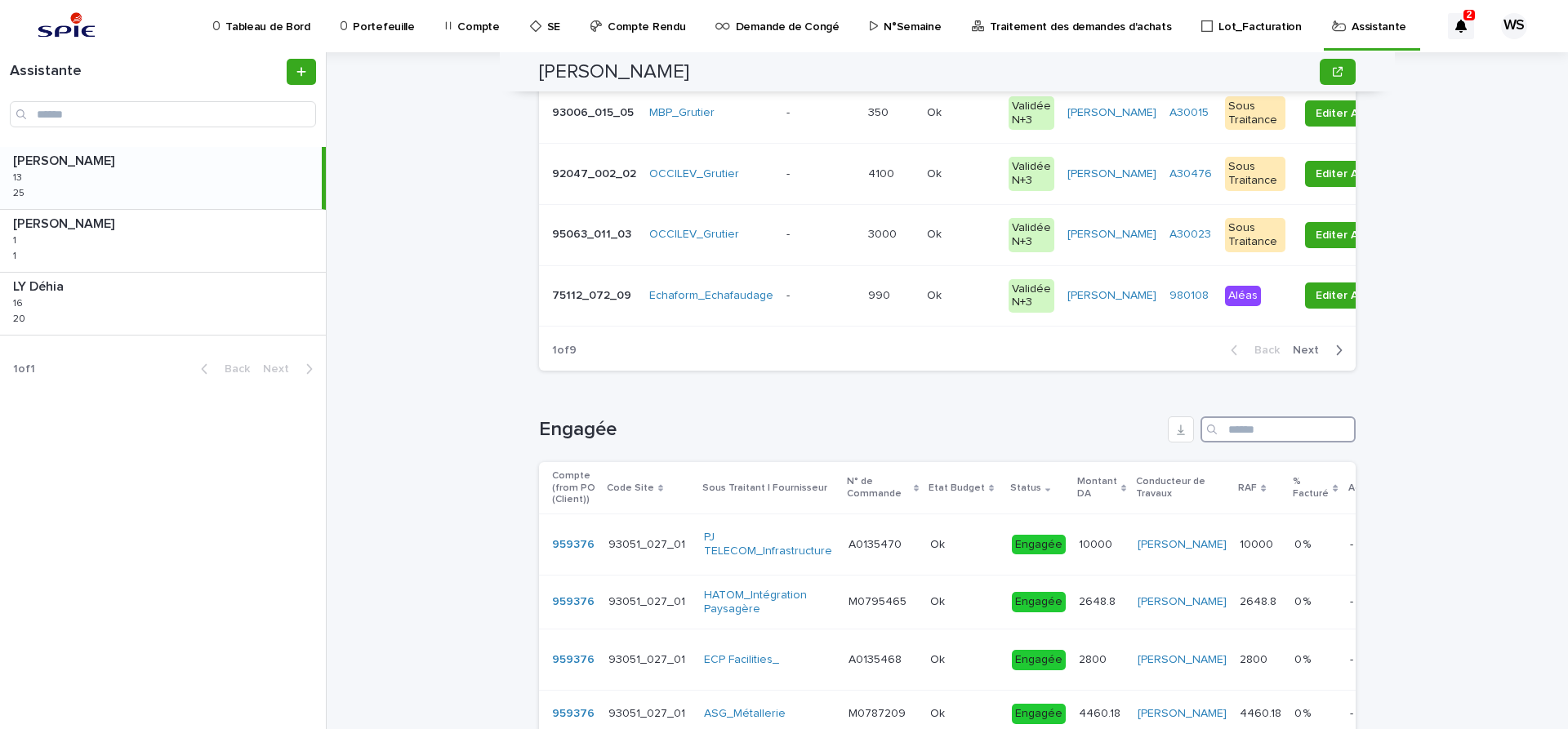
click at [1294, 426] on input "Search" at bounding box center [1278, 429] width 155 height 26
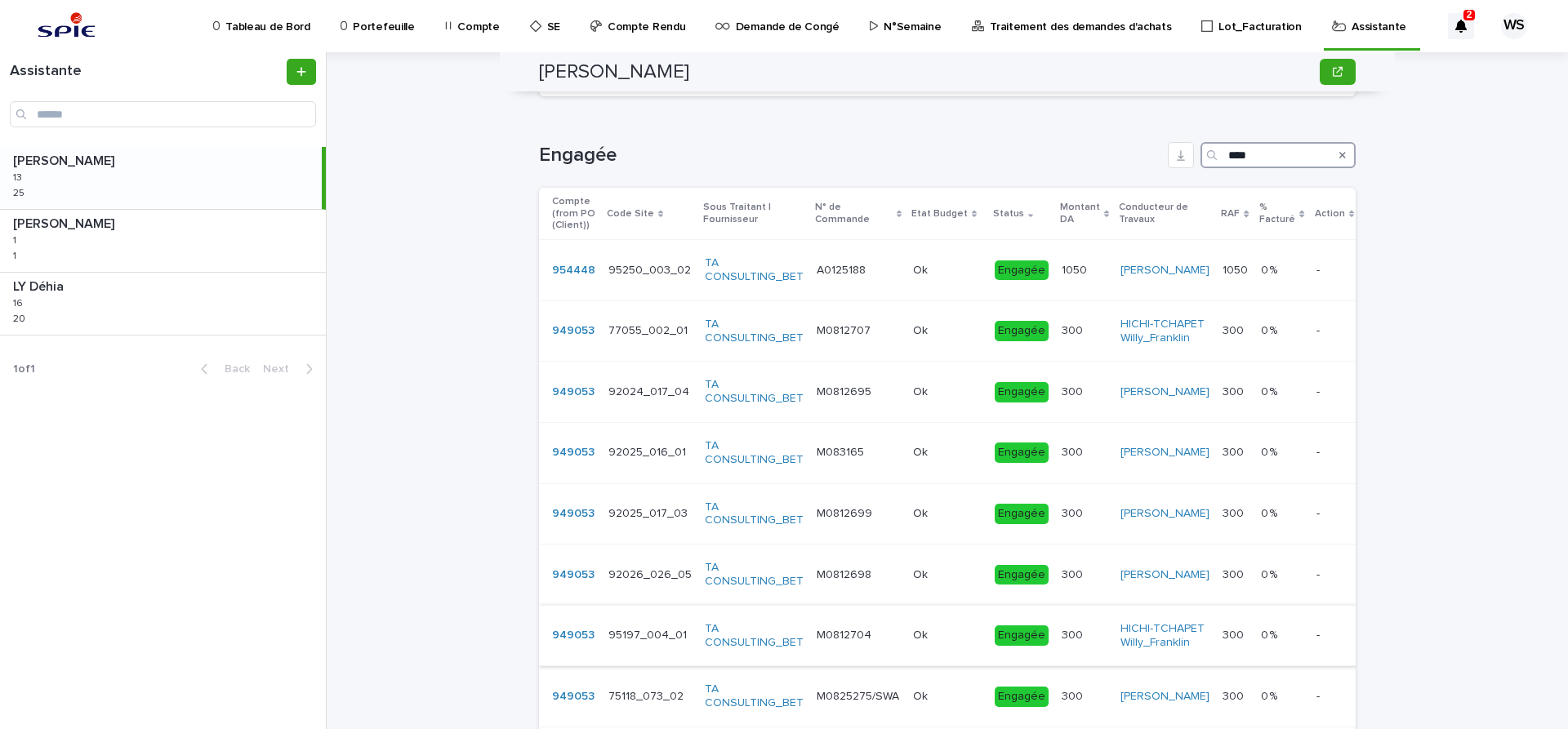
scroll to position [1165, 0]
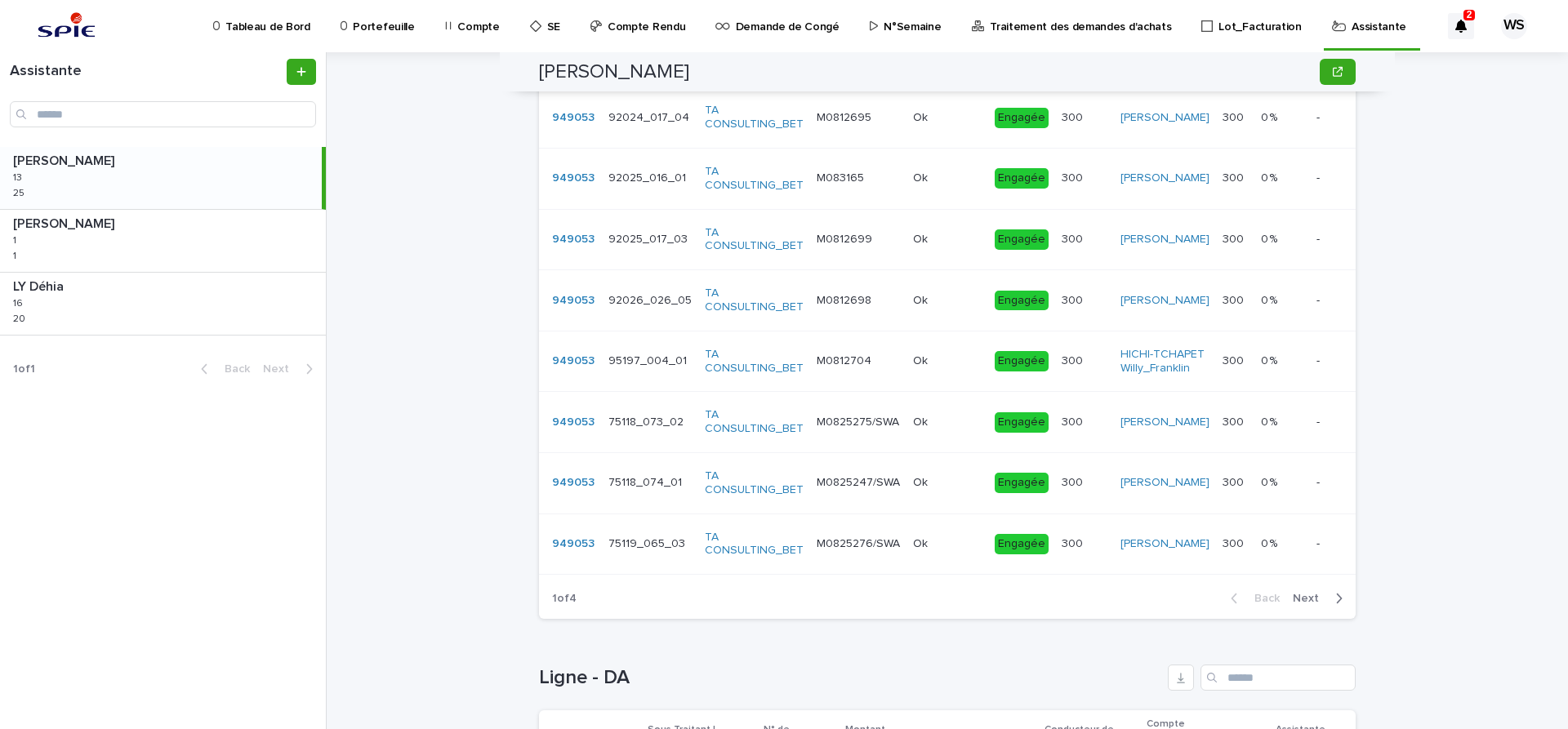
type input "****"
click at [1302, 604] on span "Next" at bounding box center [1310, 598] width 36 height 12
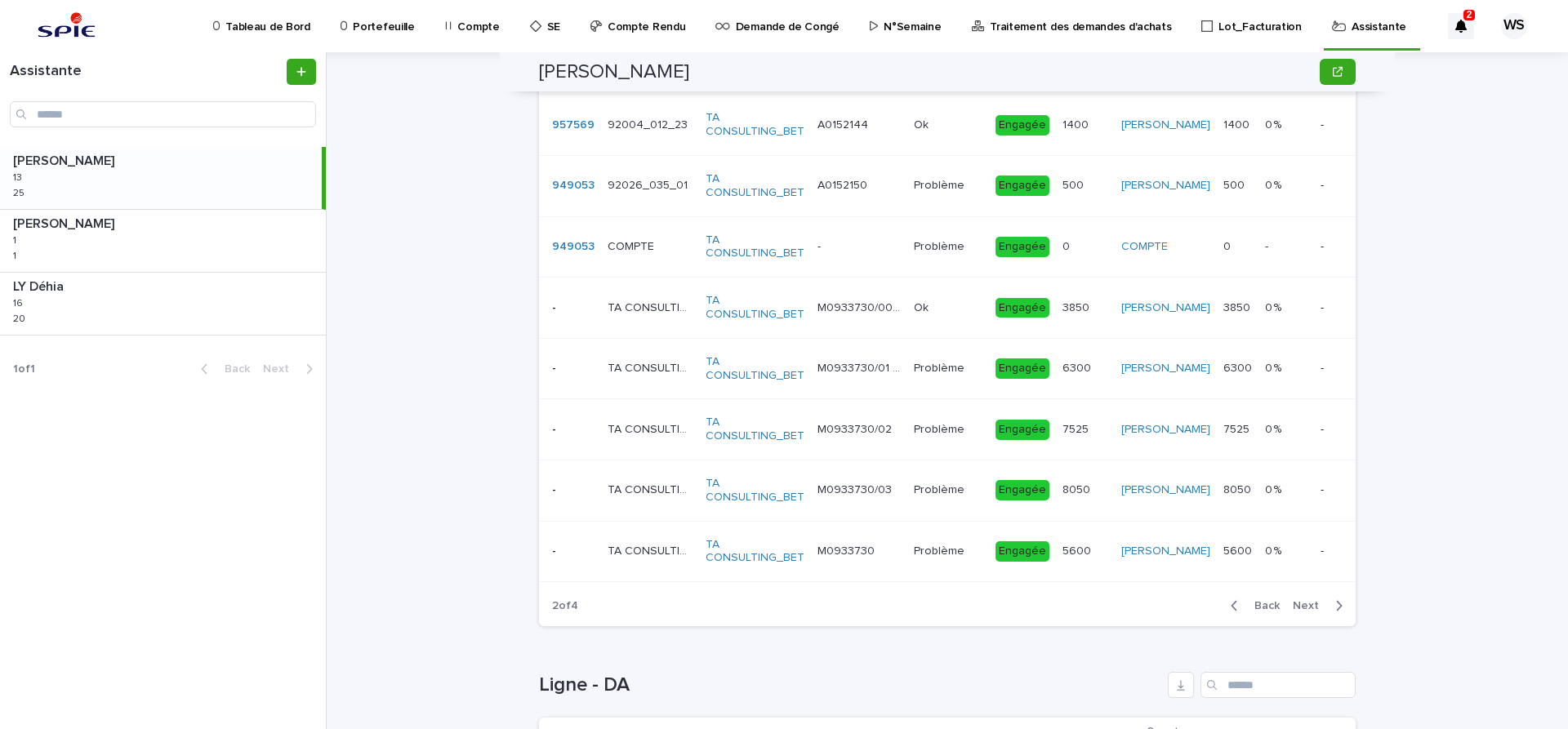
click at [1310, 605] on span "Next" at bounding box center [1310, 606] width 36 height 12
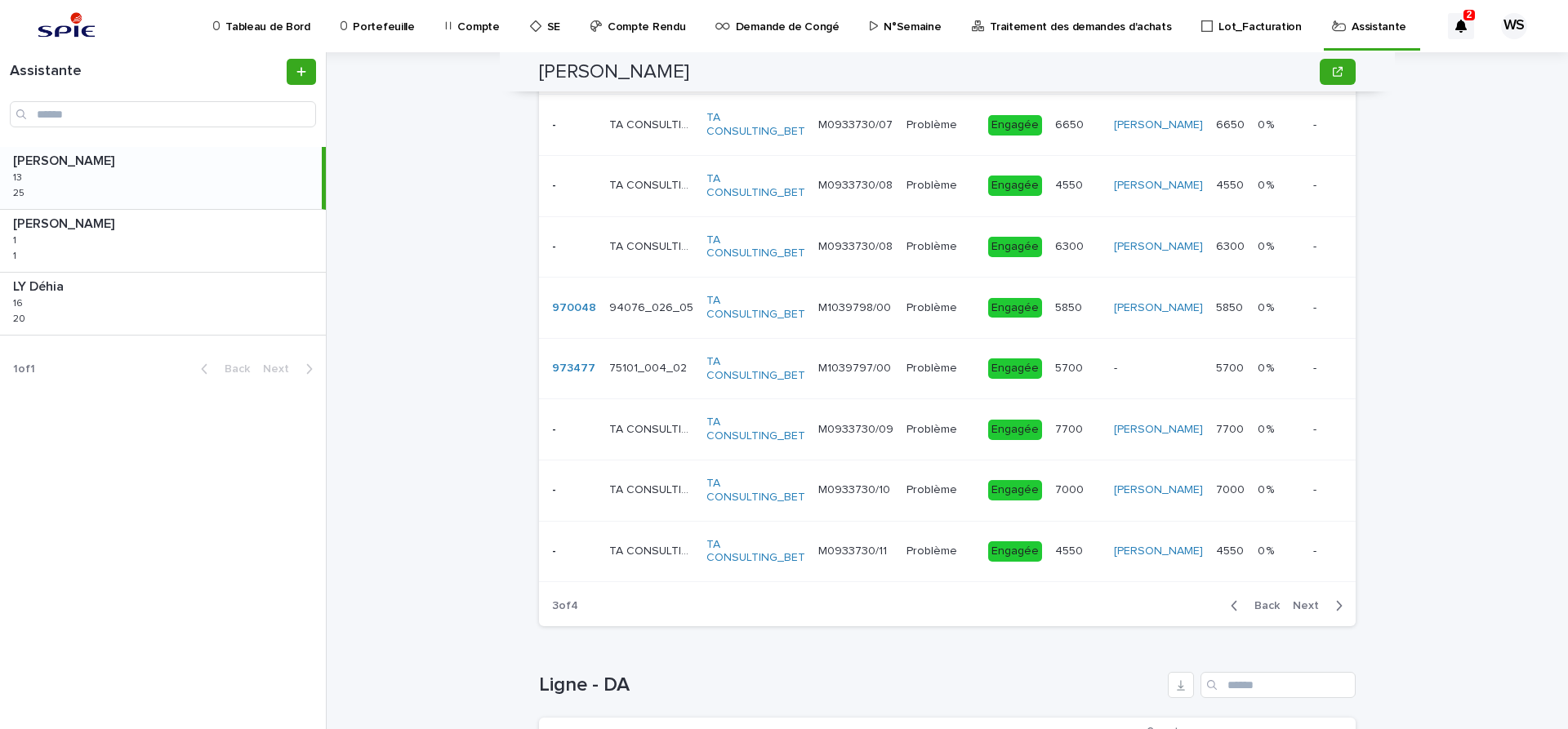
click at [1311, 605] on span "Next" at bounding box center [1310, 606] width 36 height 12
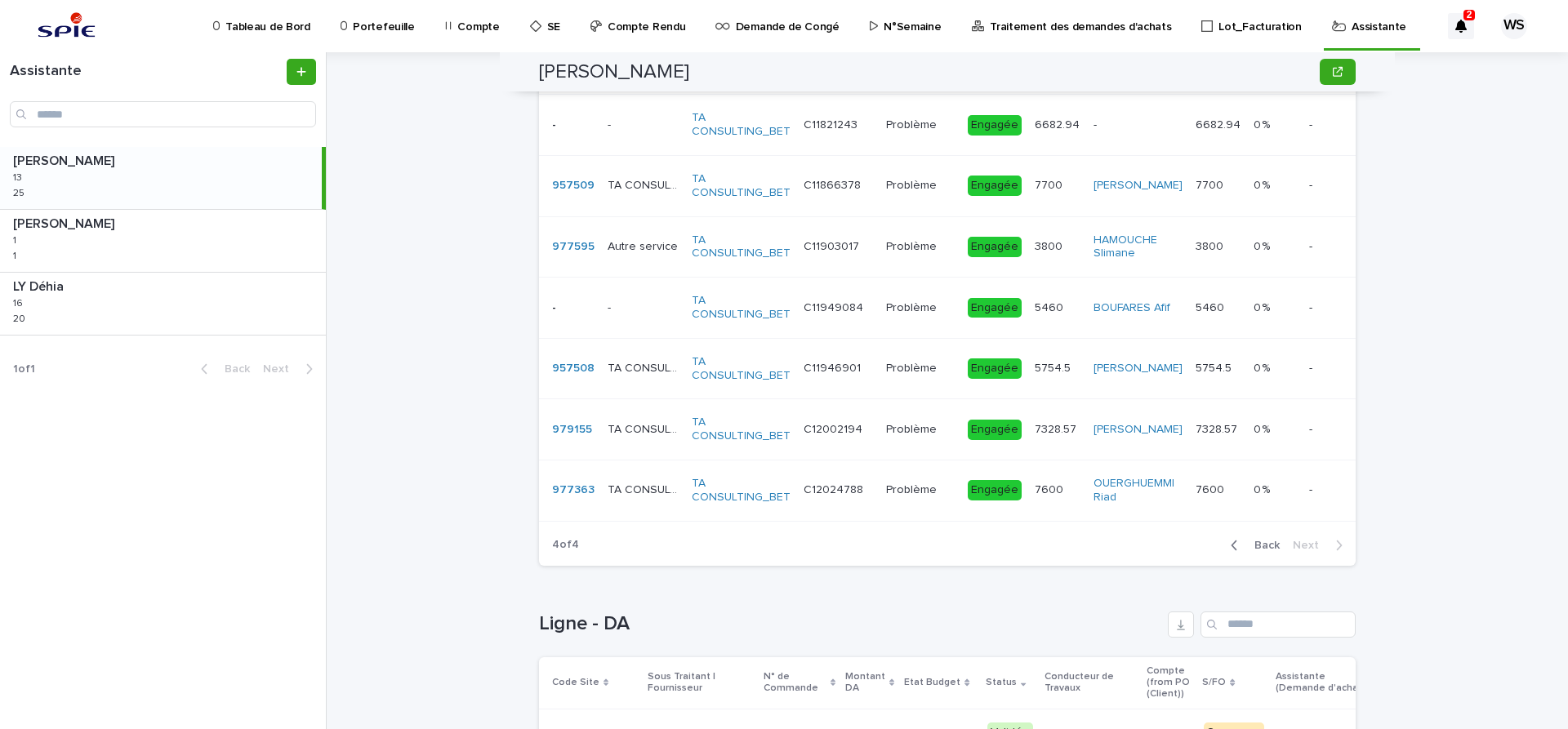
scroll to position [1127, 0]
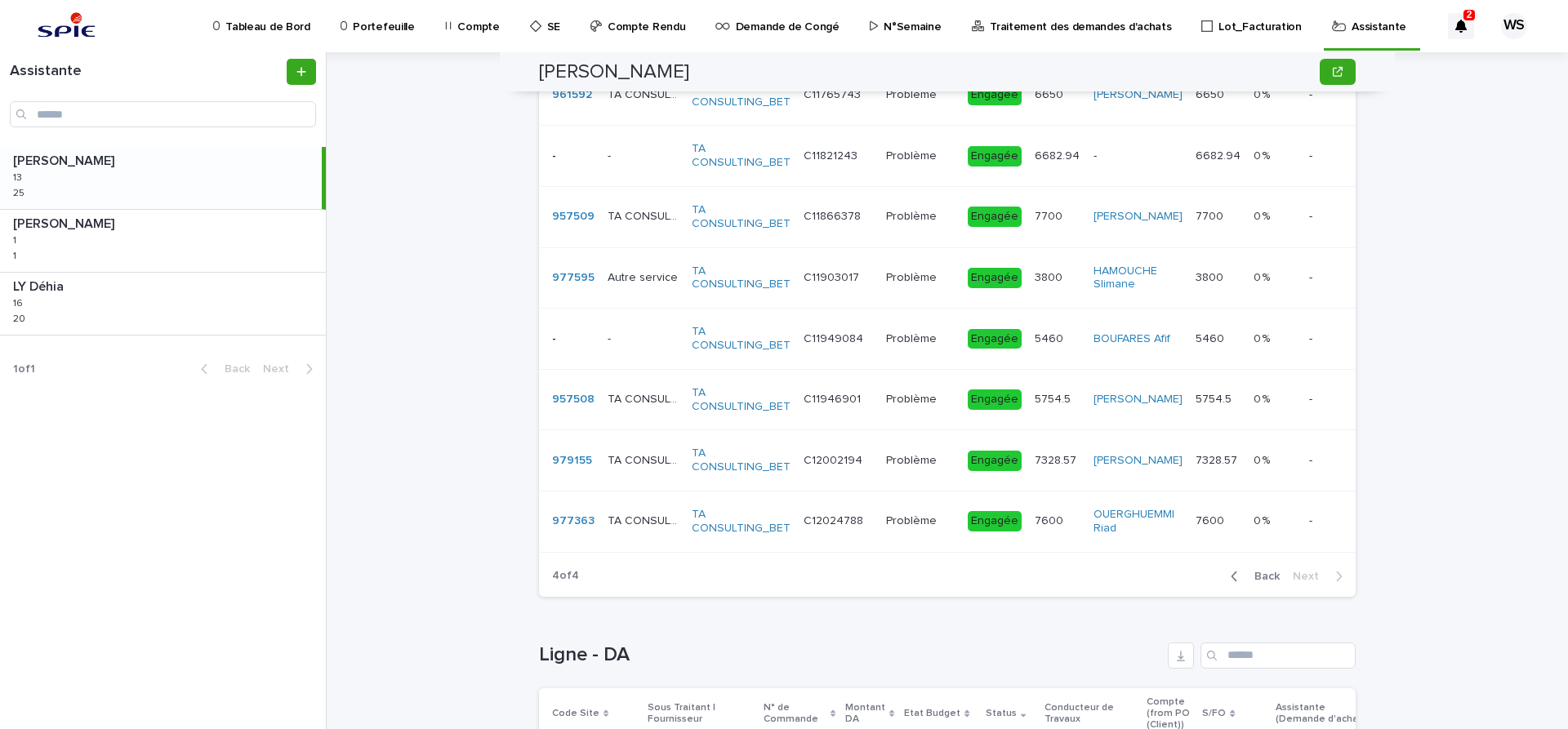
click at [927, 471] on div "Problème Problème" at bounding box center [921, 461] width 68 height 27
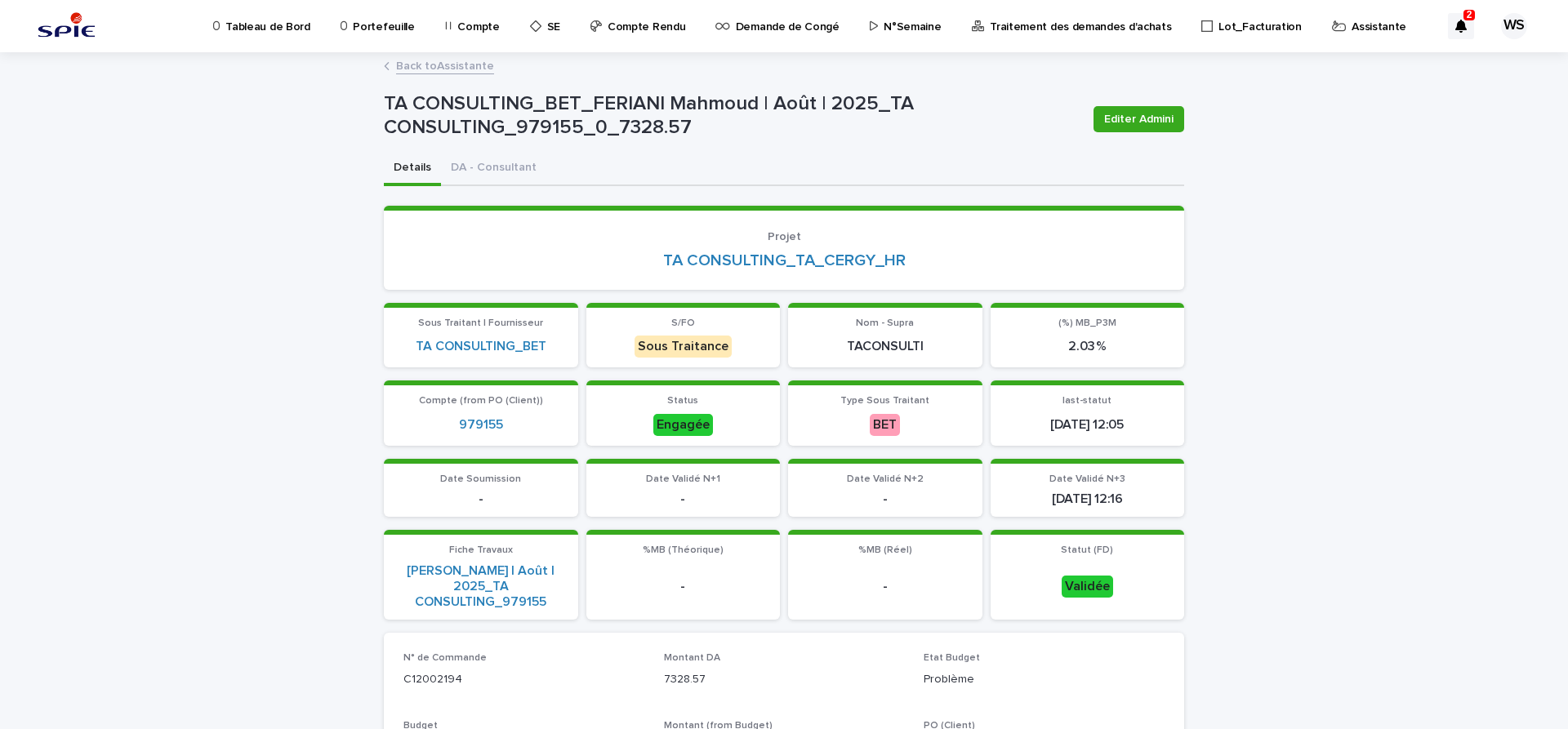
click at [470, 65] on link "Back to Assistante" at bounding box center [445, 64] width 98 height 19
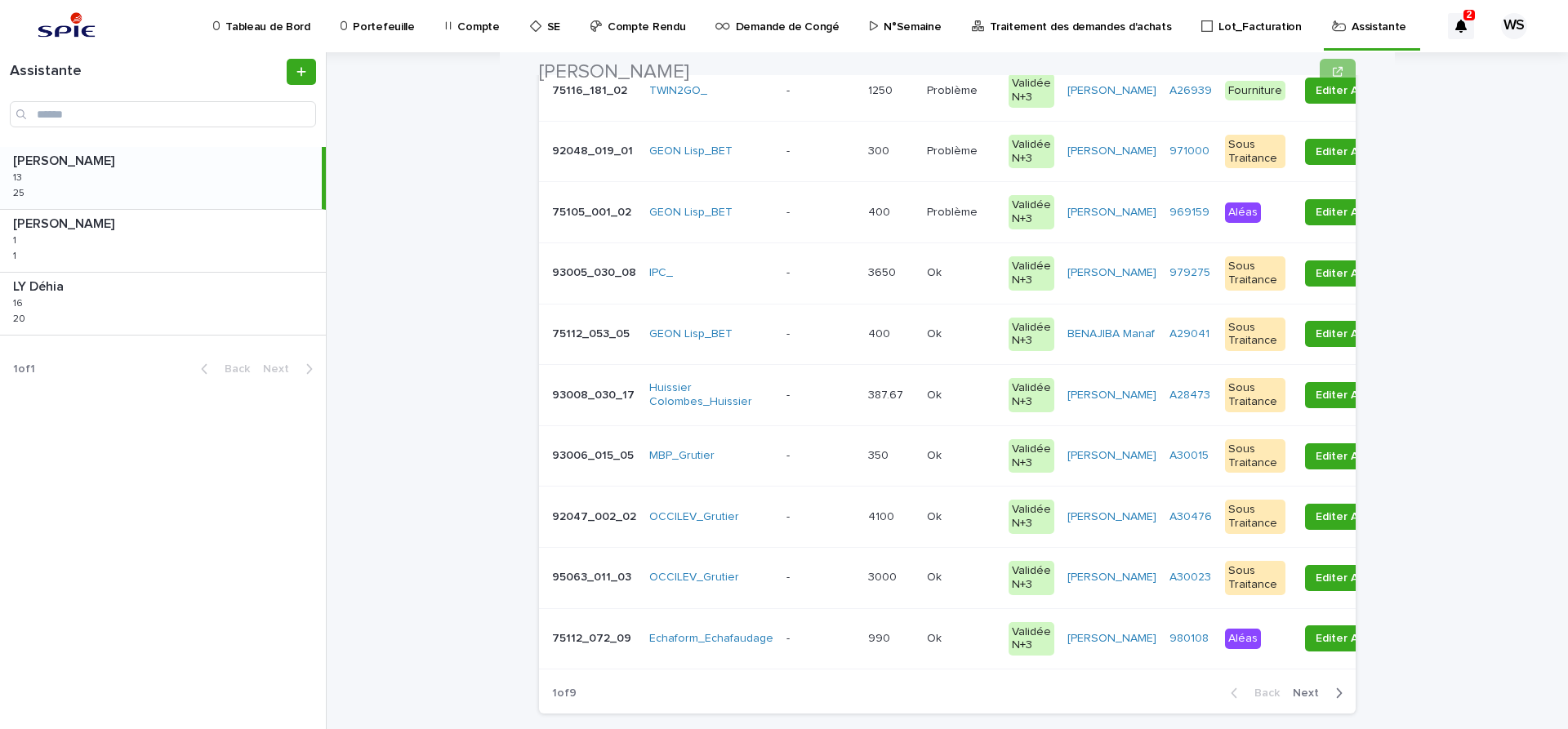
scroll to position [548, 0]
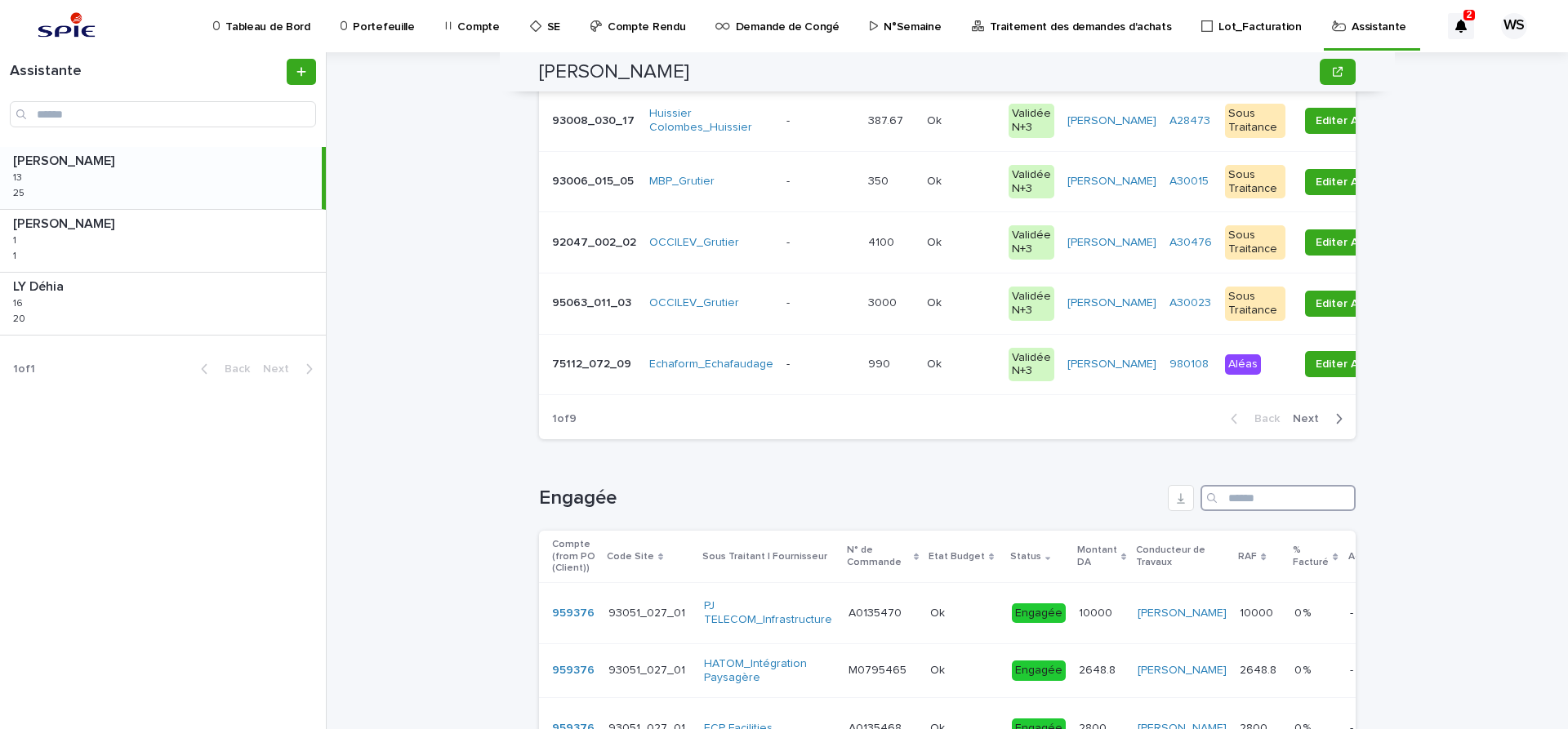
click at [1252, 492] on input "Search" at bounding box center [1278, 498] width 155 height 26
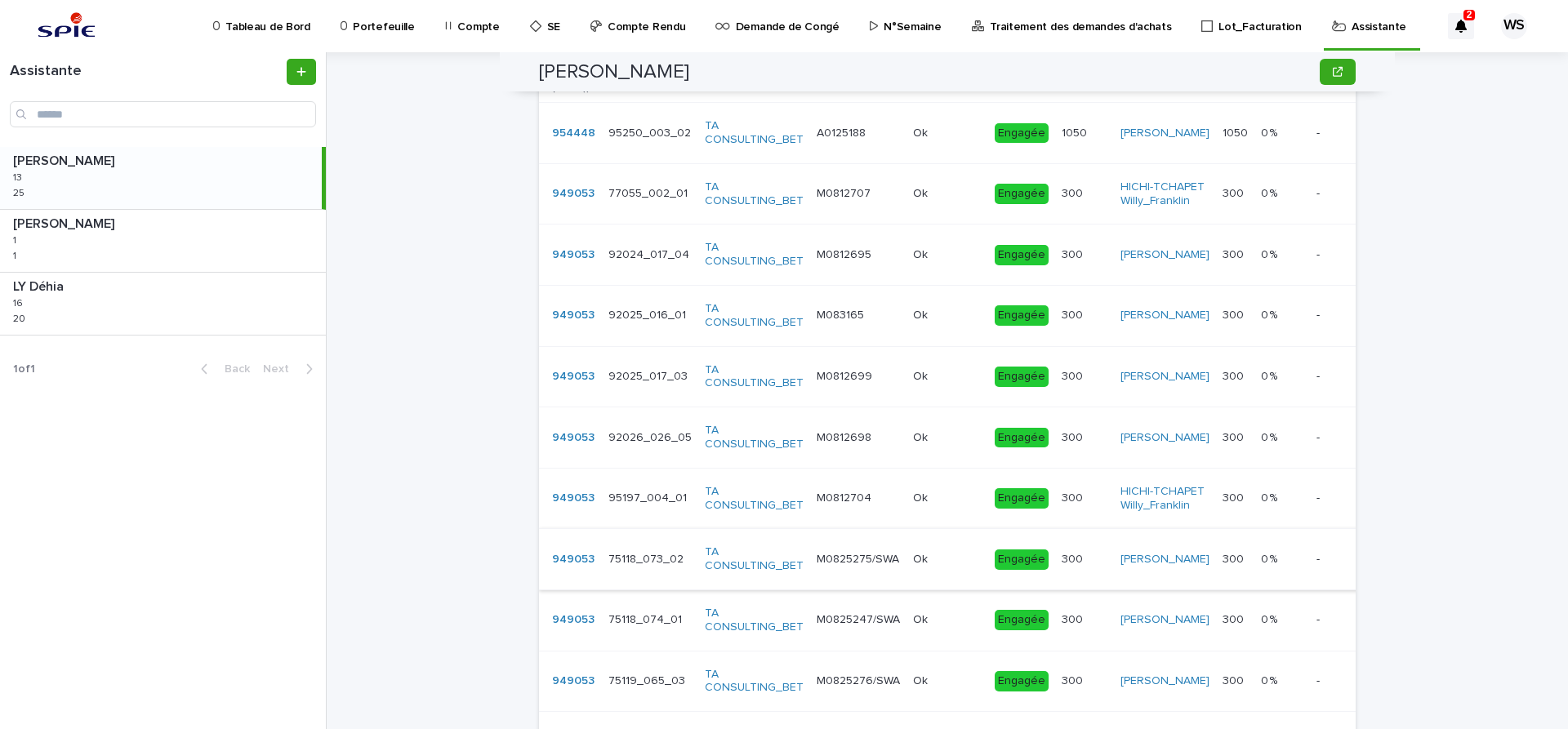
scroll to position [1097, 0]
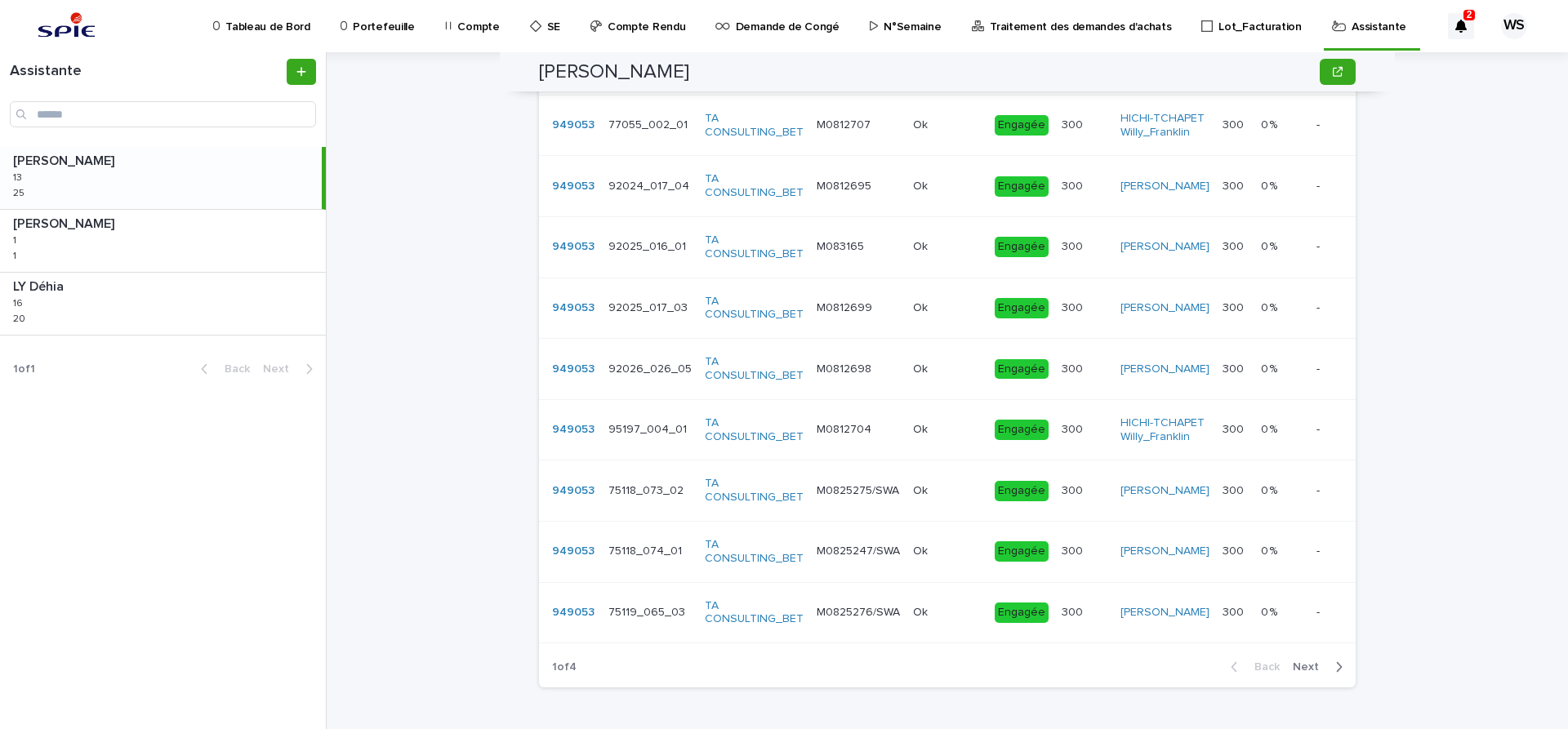
type input "****"
click at [1311, 672] on span "Next" at bounding box center [1310, 668] width 36 height 12
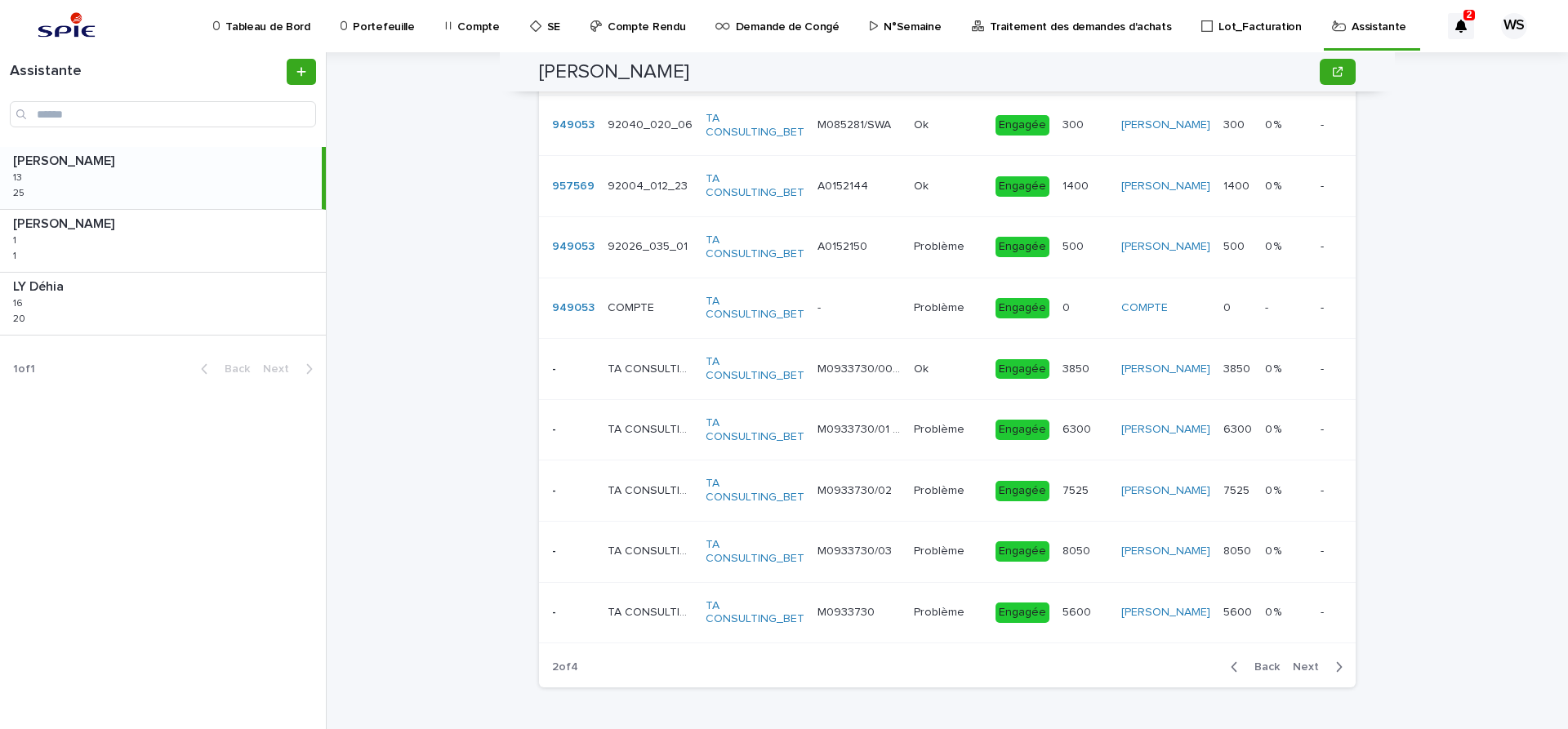
scroll to position [1090, 0]
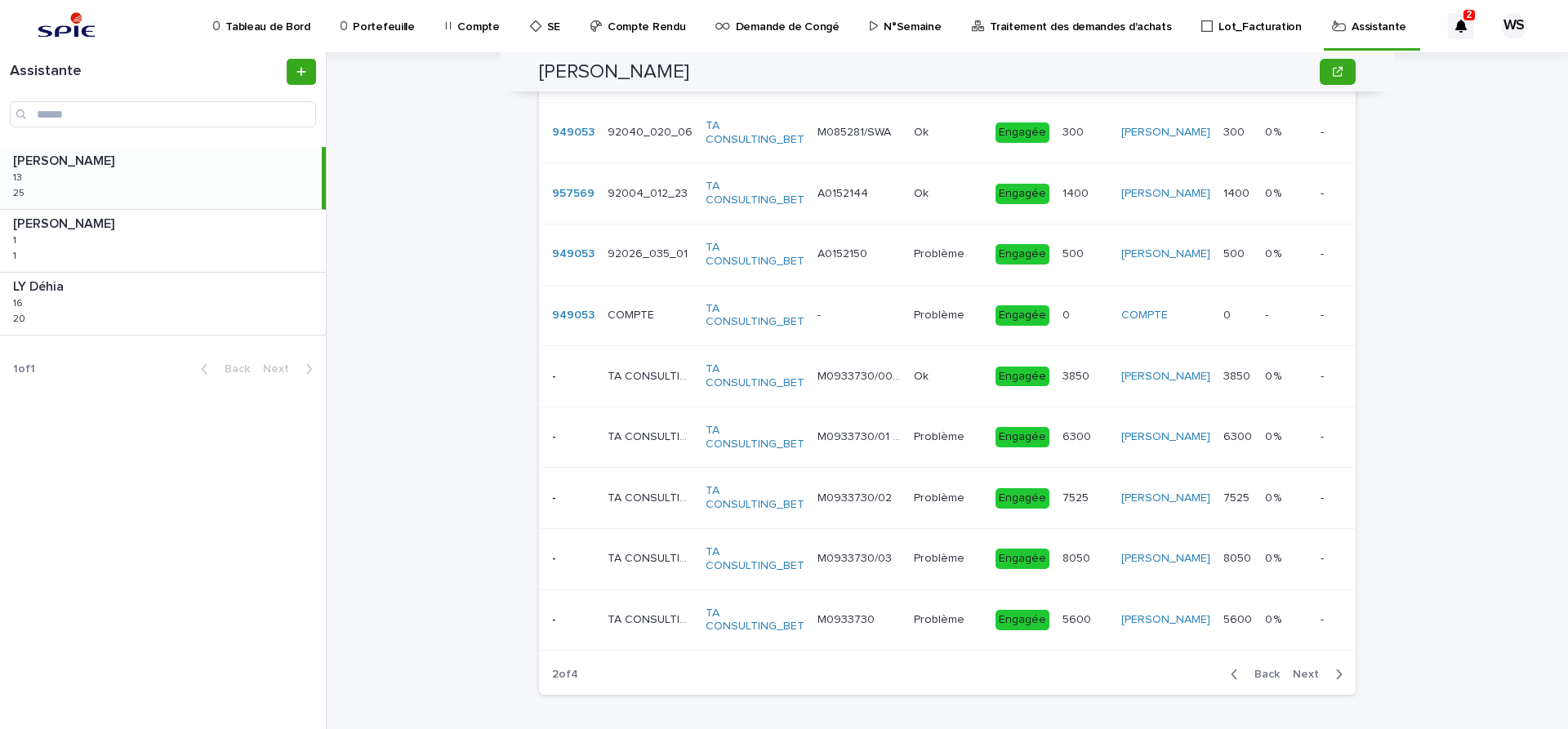
click at [1315, 674] on span "Next" at bounding box center [1310, 674] width 36 height 12
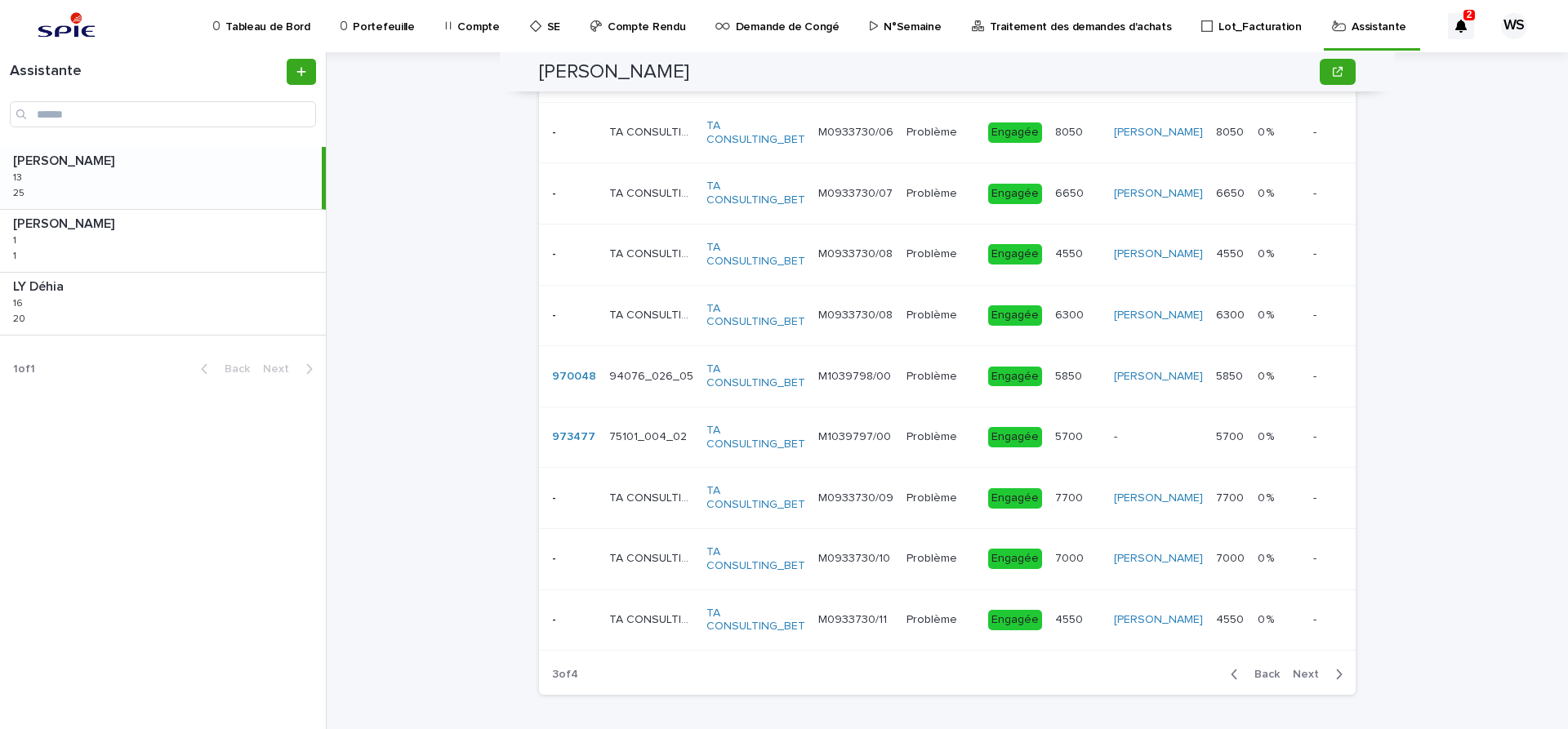
click at [1312, 671] on span "Next" at bounding box center [1310, 674] width 36 height 12
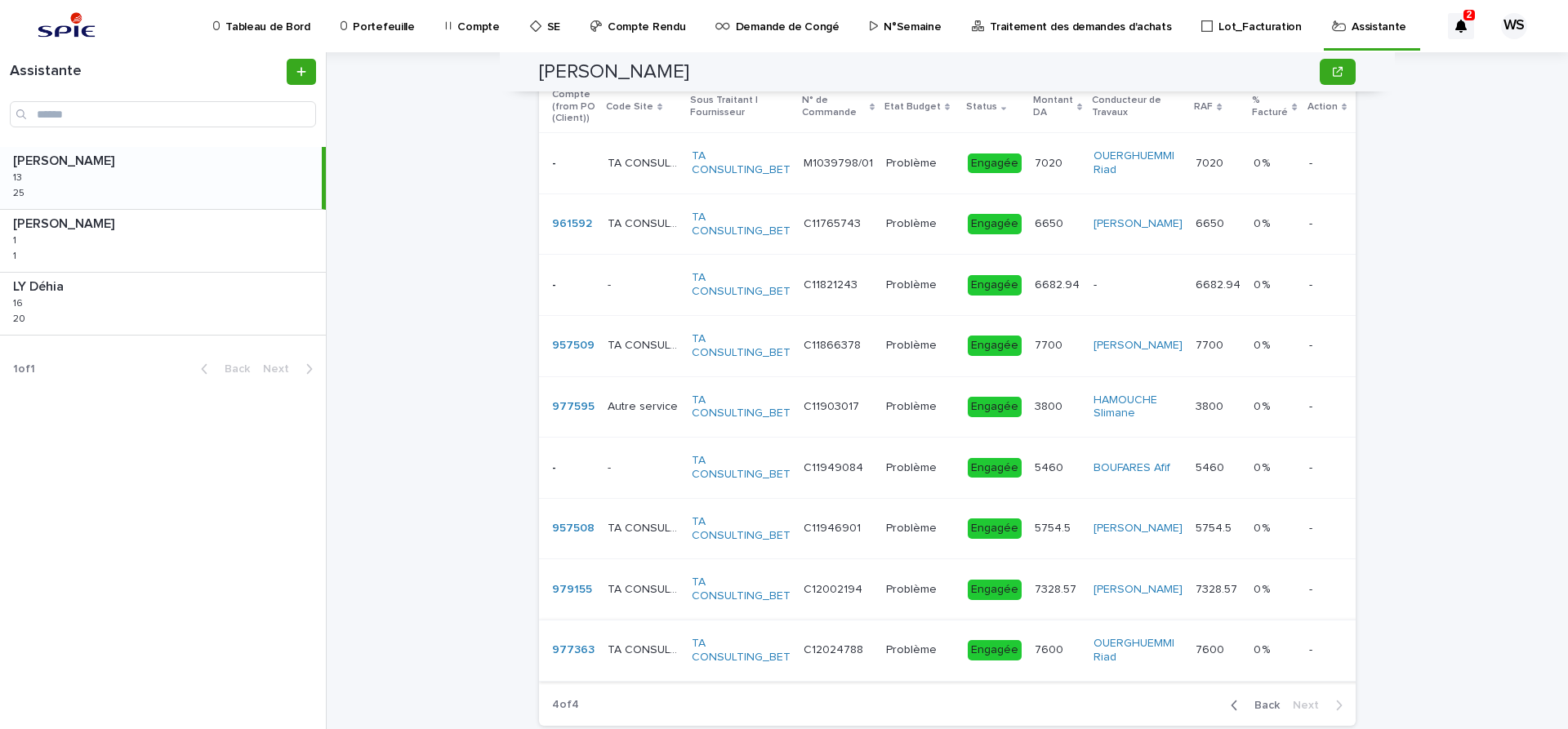
scroll to position [921, 0]
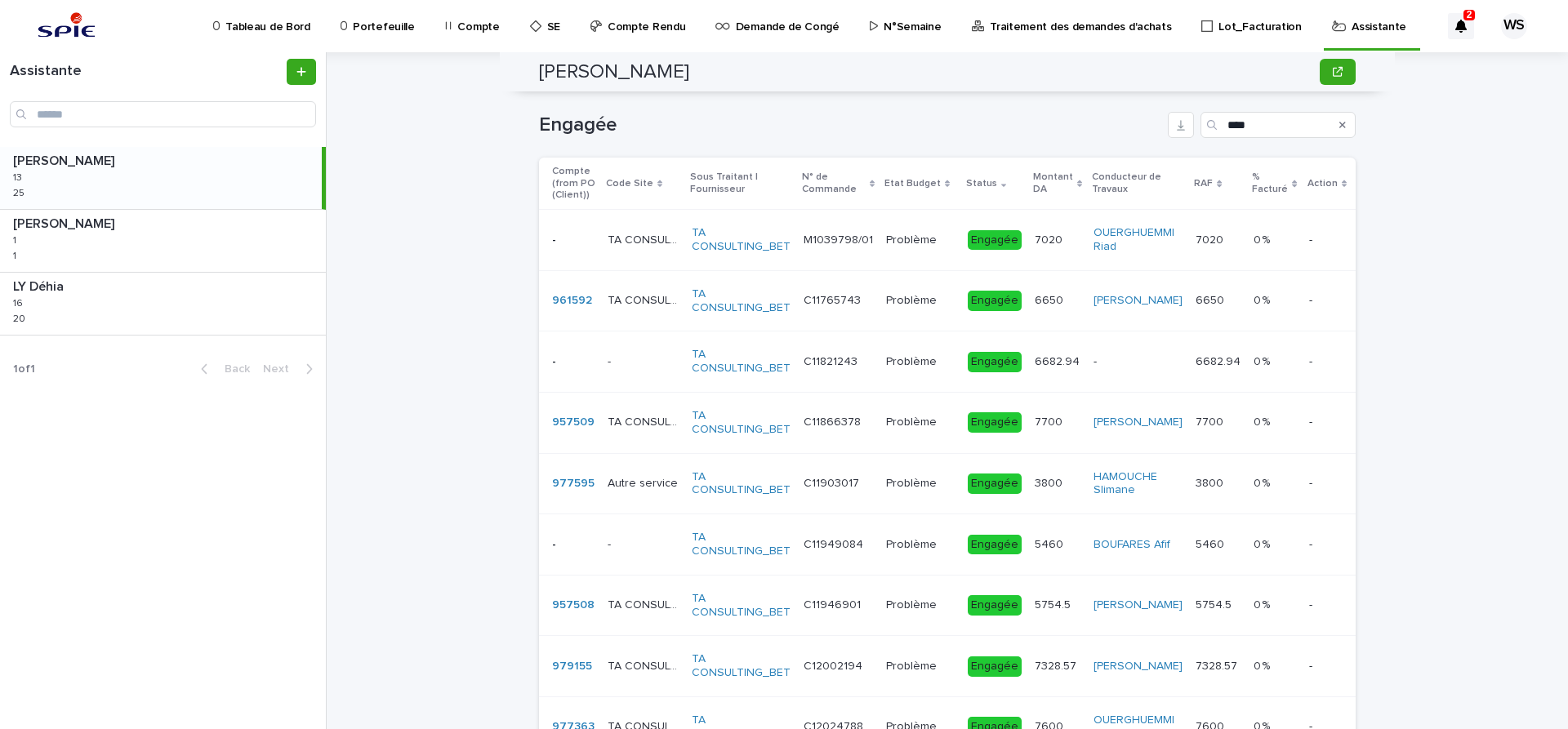
click at [945, 381] on td "Problème Problème" at bounding box center [921, 362] width 82 height 61
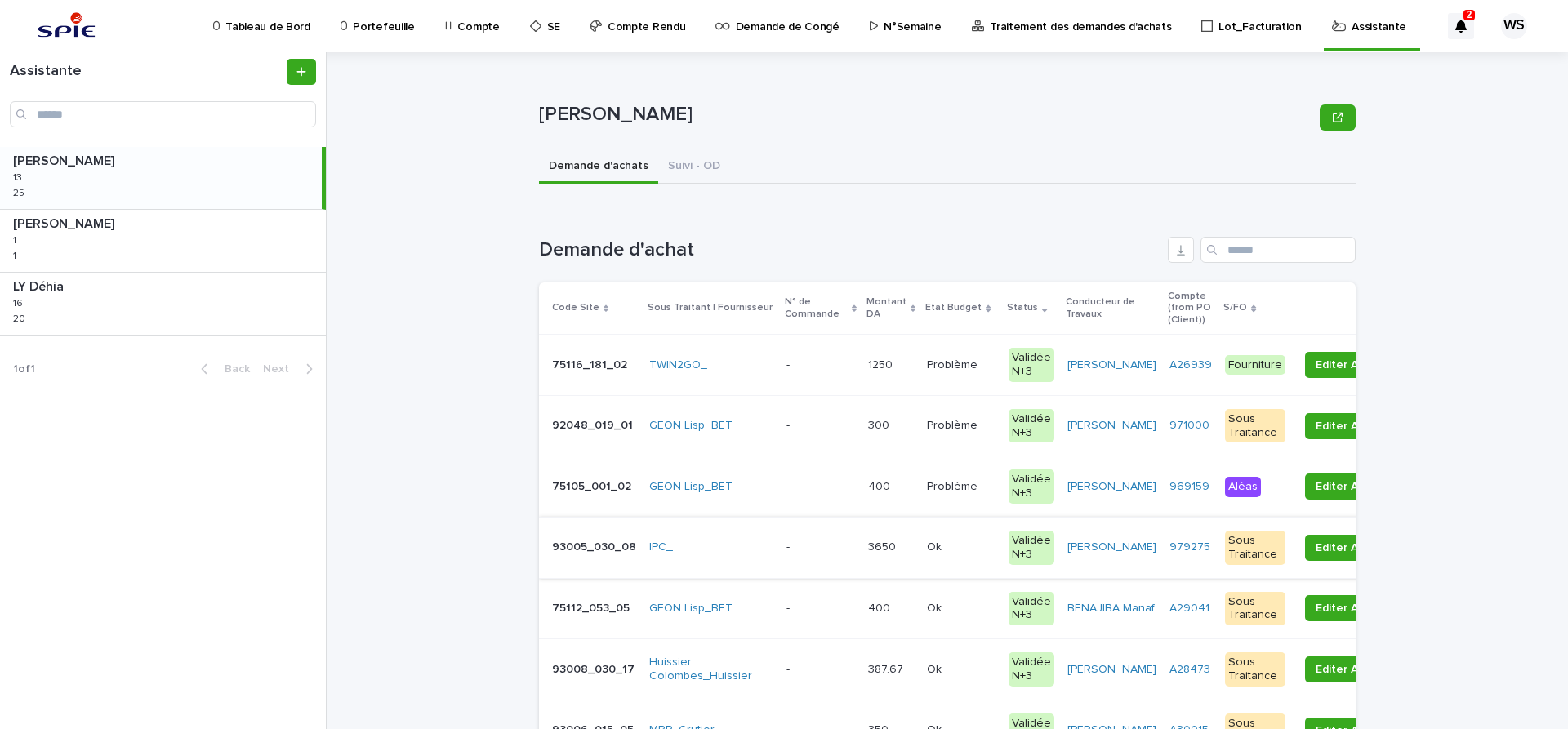
scroll to position [274, 0]
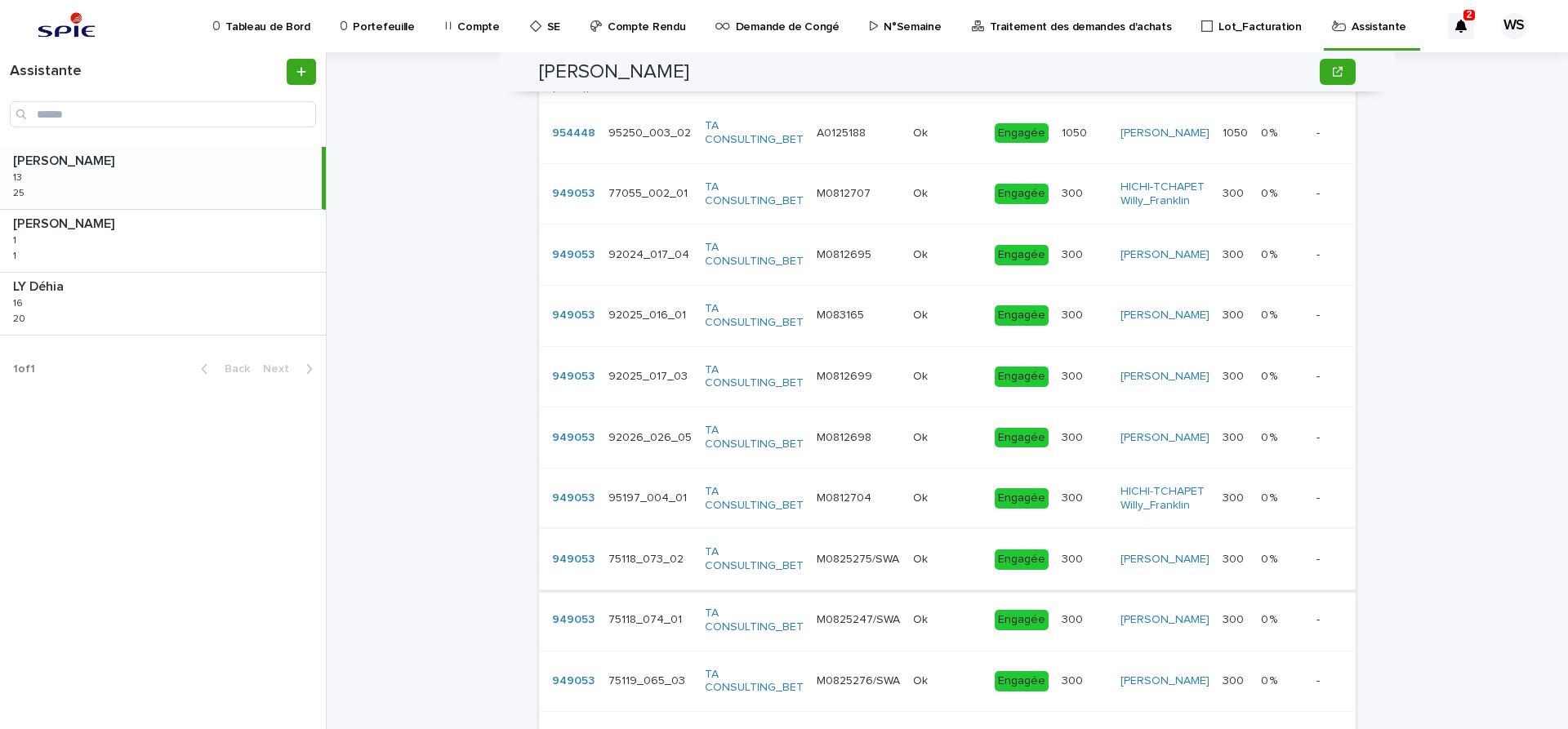
scroll to position [1165, 0]
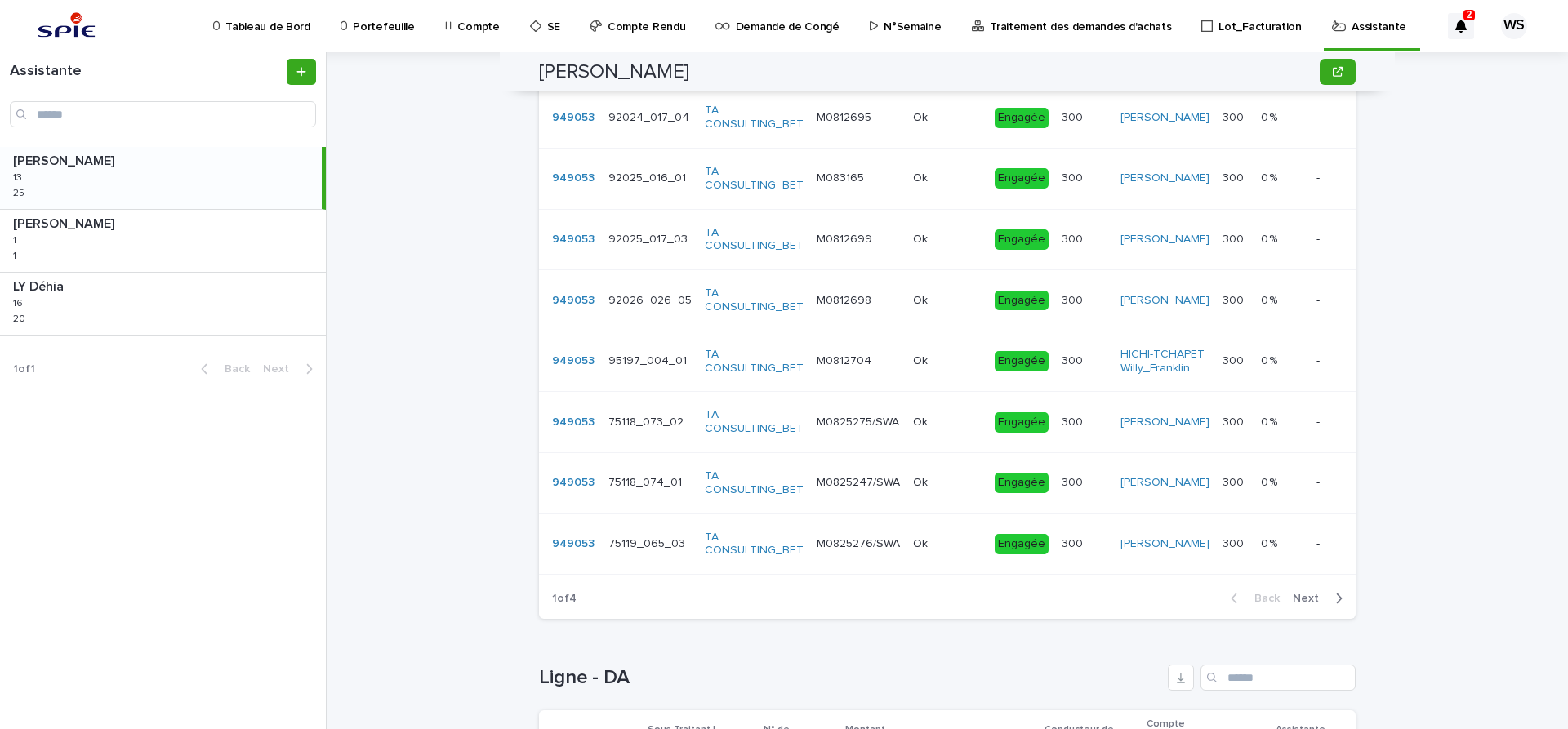
type input "****"
click at [1309, 604] on span "Next" at bounding box center [1310, 598] width 36 height 12
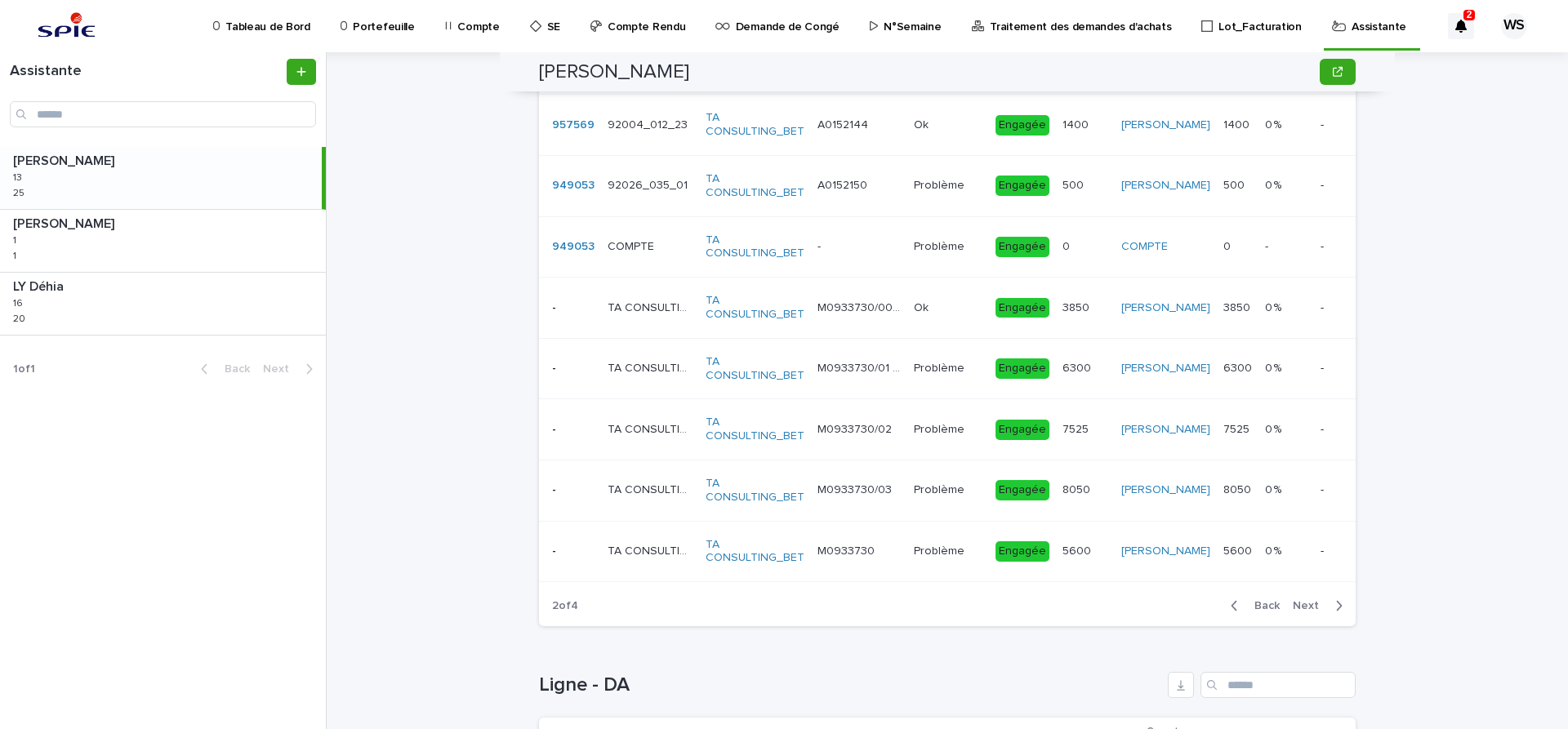
click at [1307, 606] on span "Next" at bounding box center [1310, 606] width 36 height 12
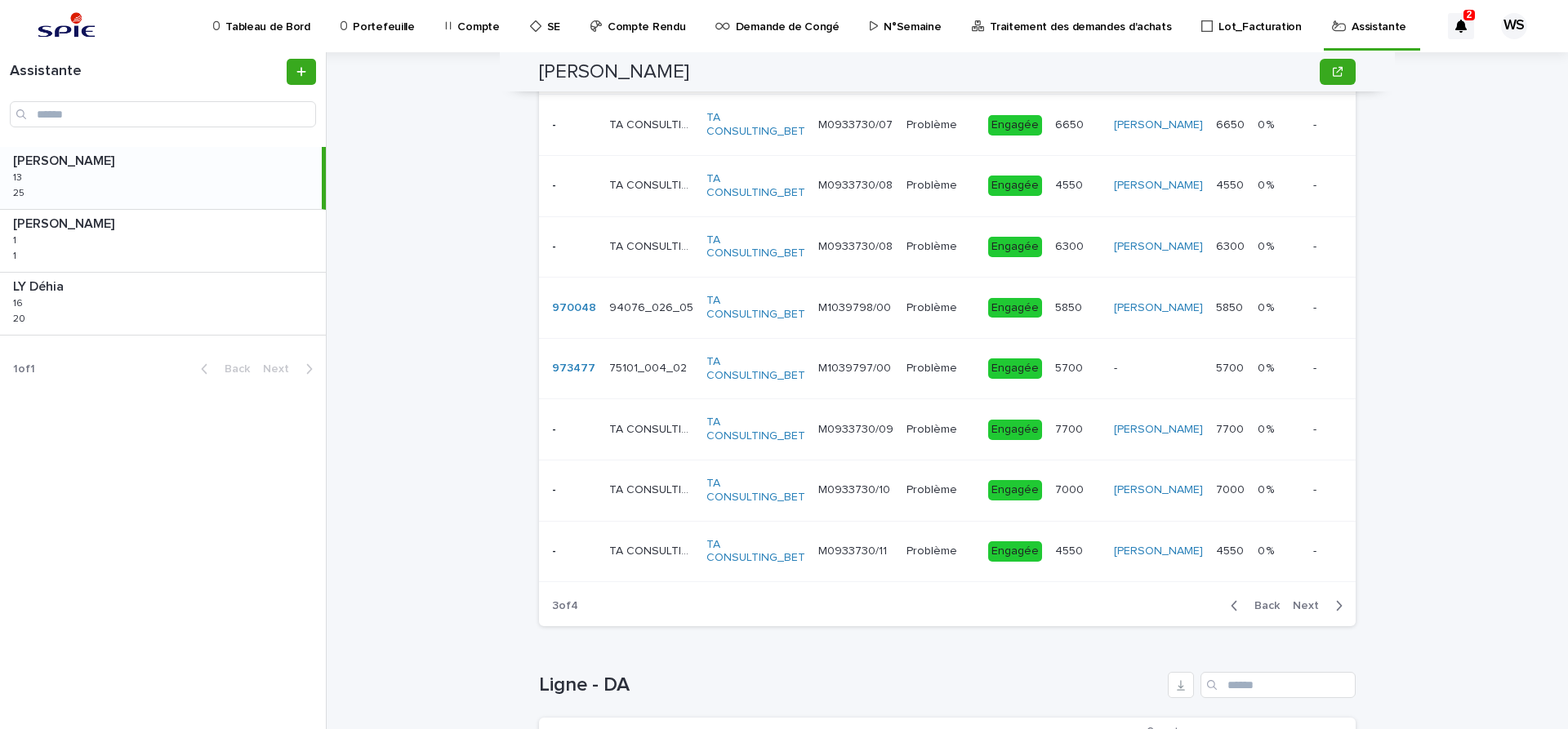
click at [1307, 606] on span "Next" at bounding box center [1310, 606] width 36 height 12
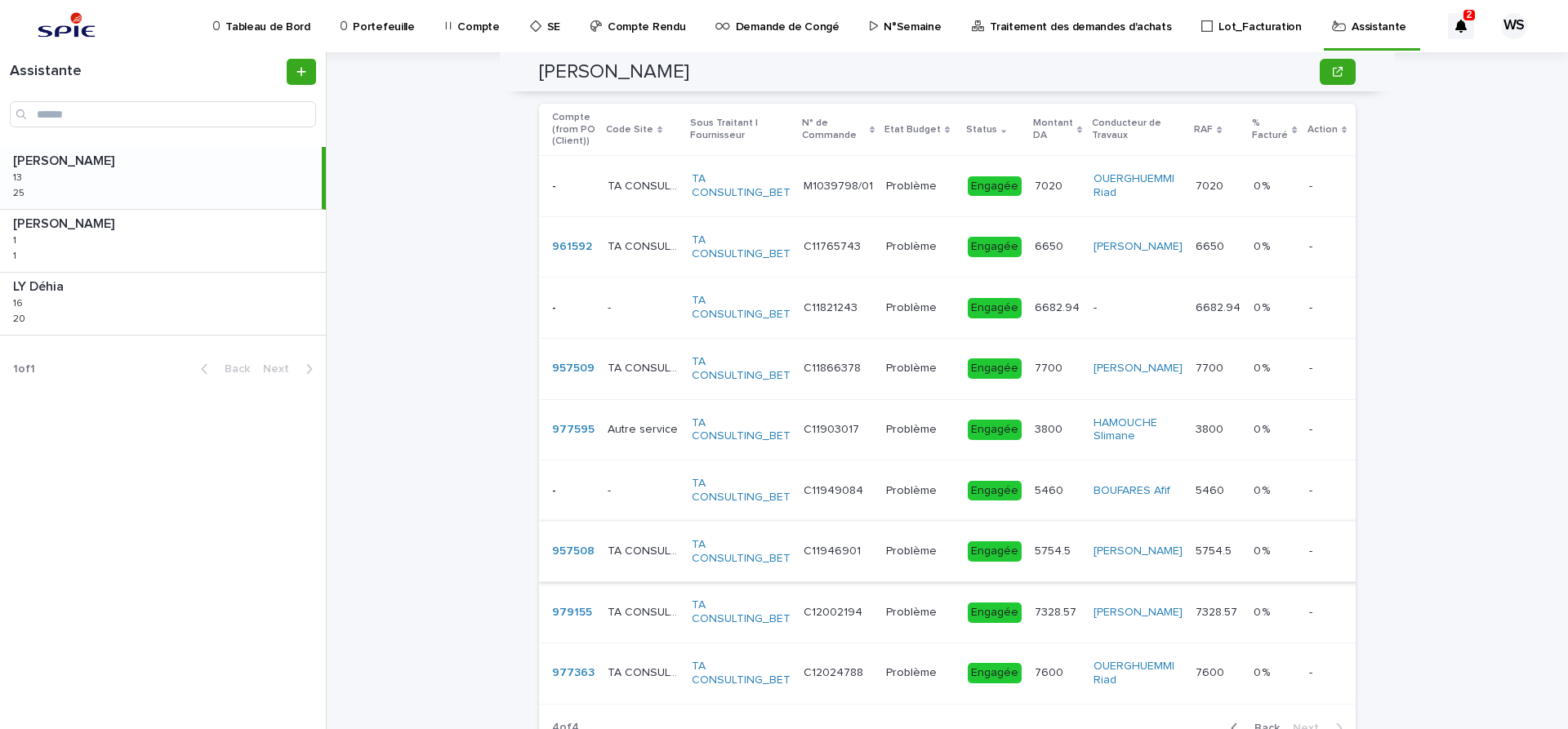
scroll to position [921, 0]
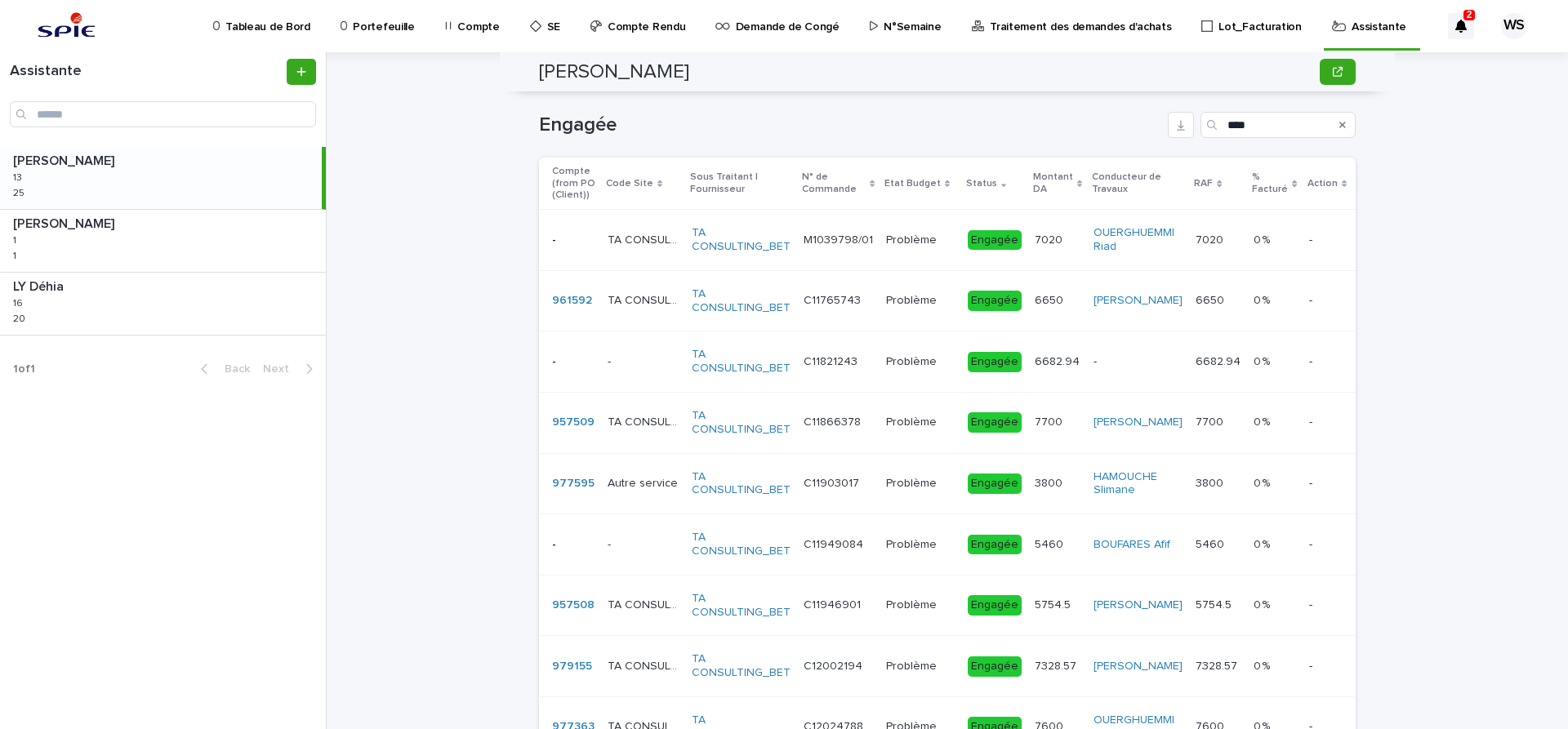
click at [1048, 434] on div "7700 7700" at bounding box center [1057, 423] width 46 height 27
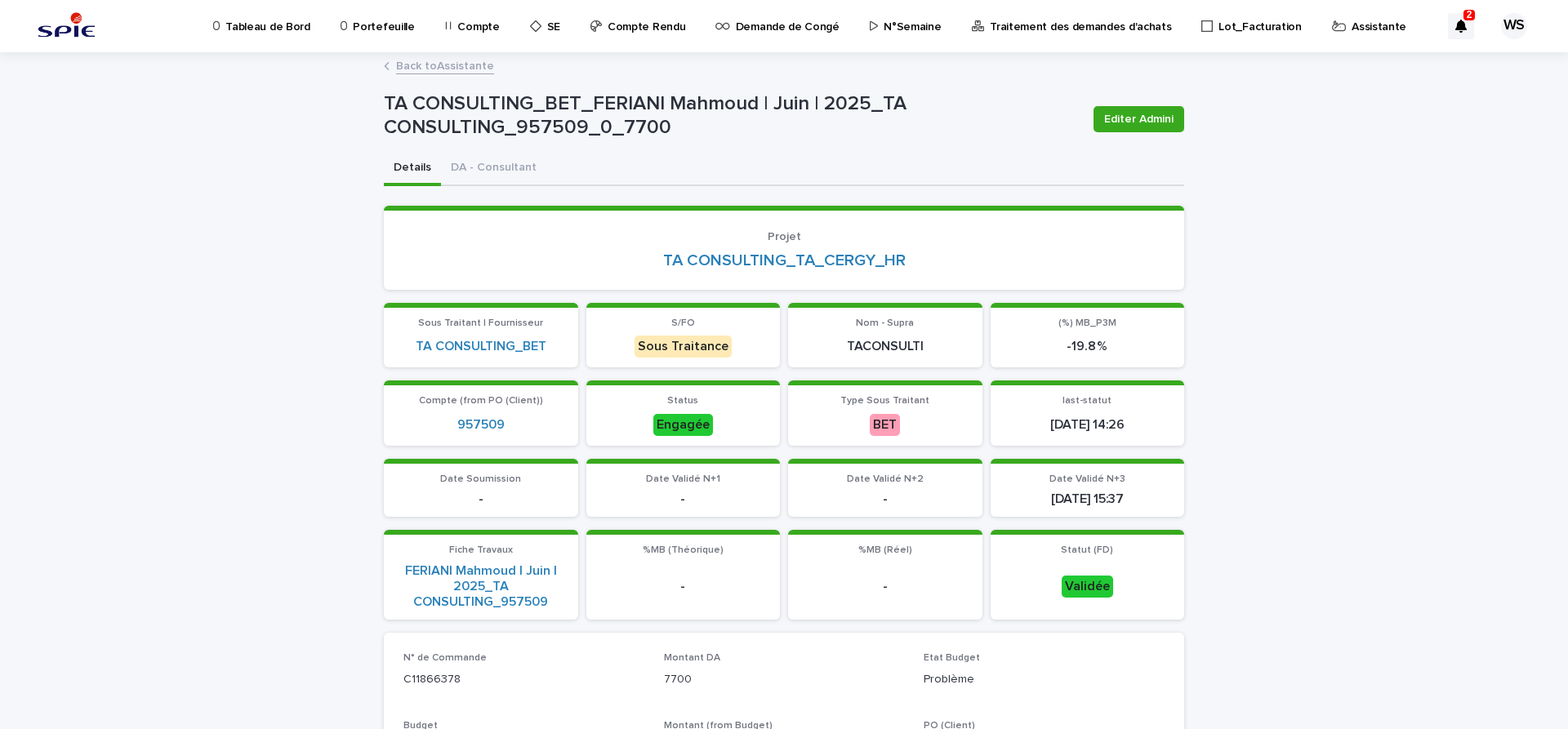
click at [459, 65] on link "Back to Assistante" at bounding box center [445, 64] width 98 height 19
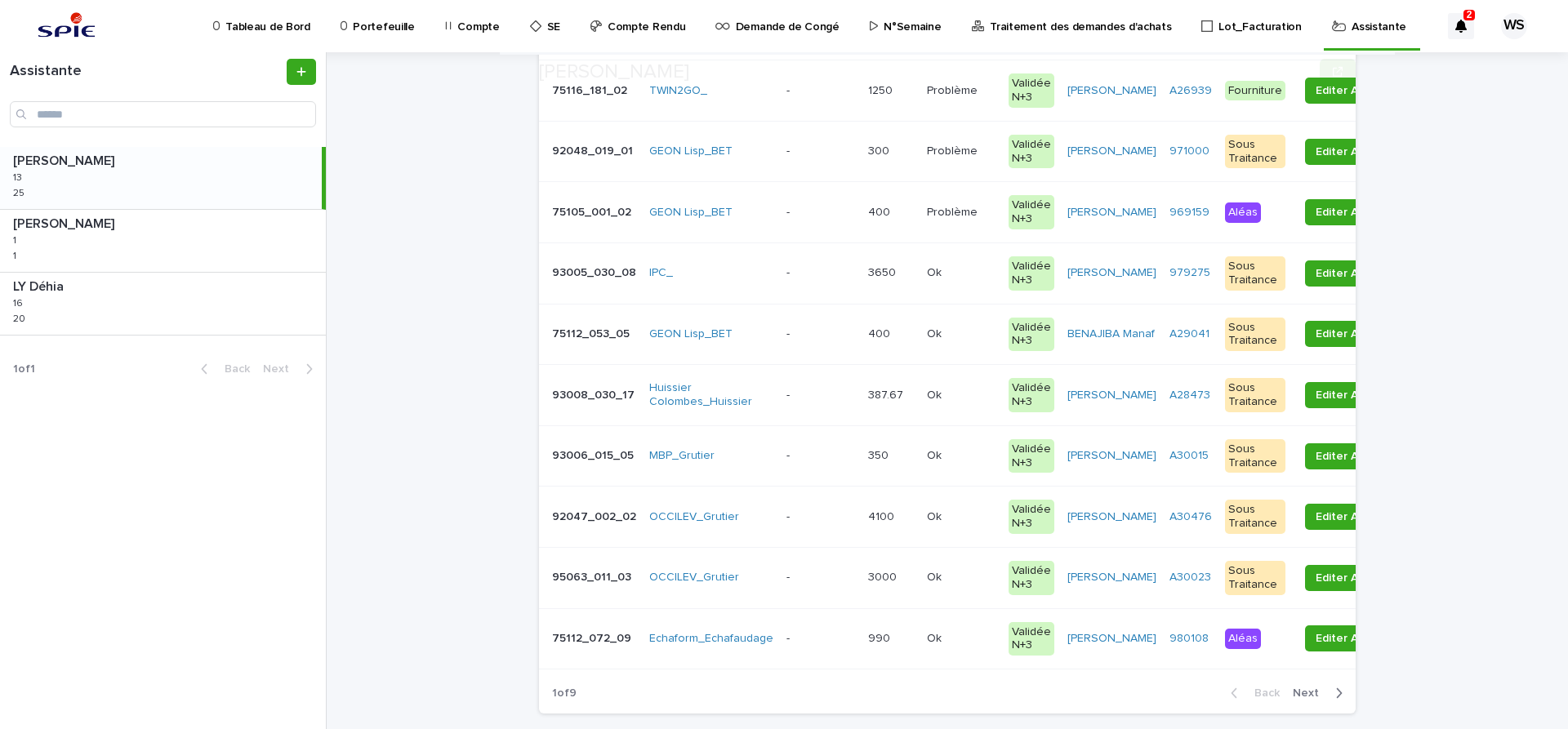
scroll to position [548, 0]
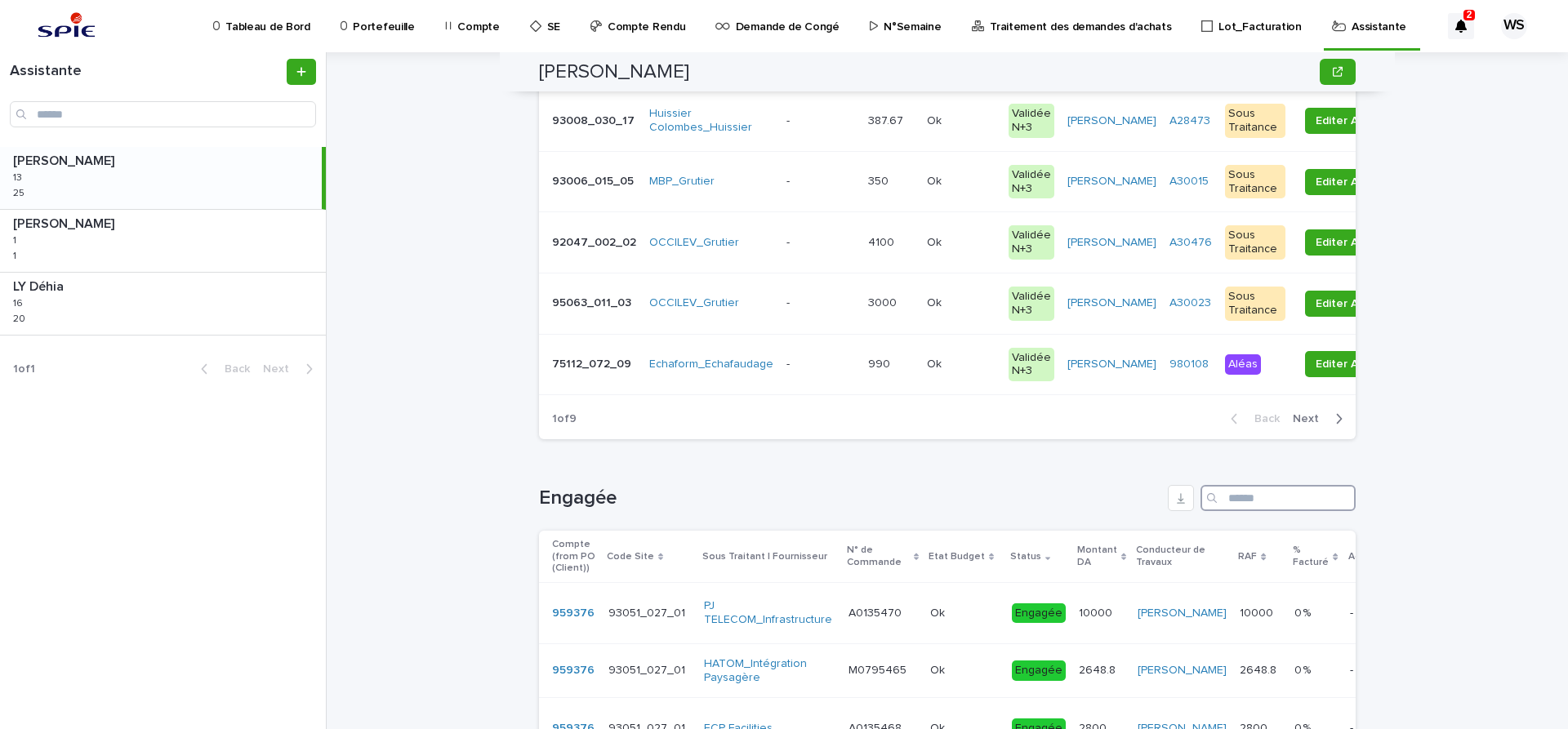
click at [1252, 499] on input "Search" at bounding box center [1278, 498] width 155 height 26
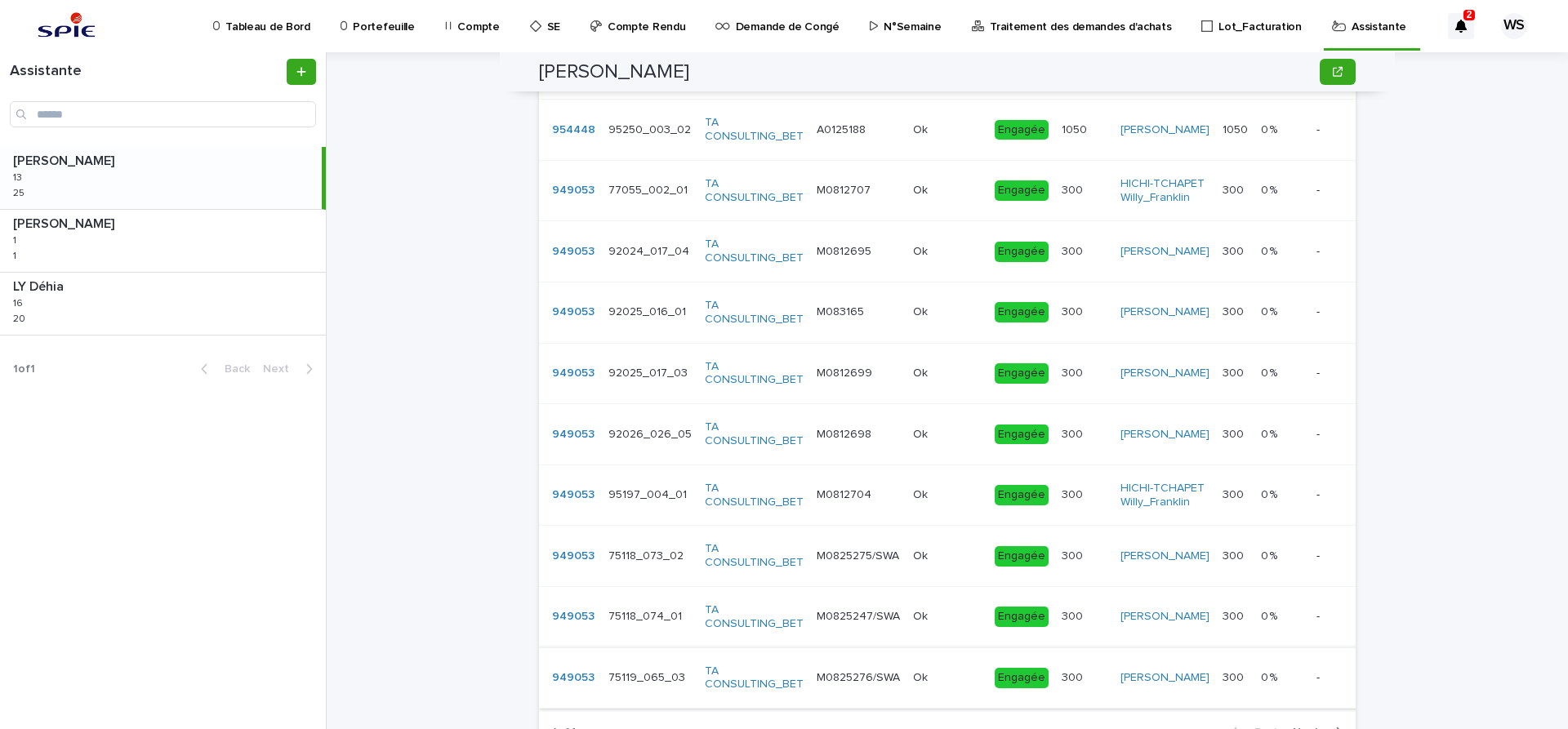
scroll to position [1097, 0]
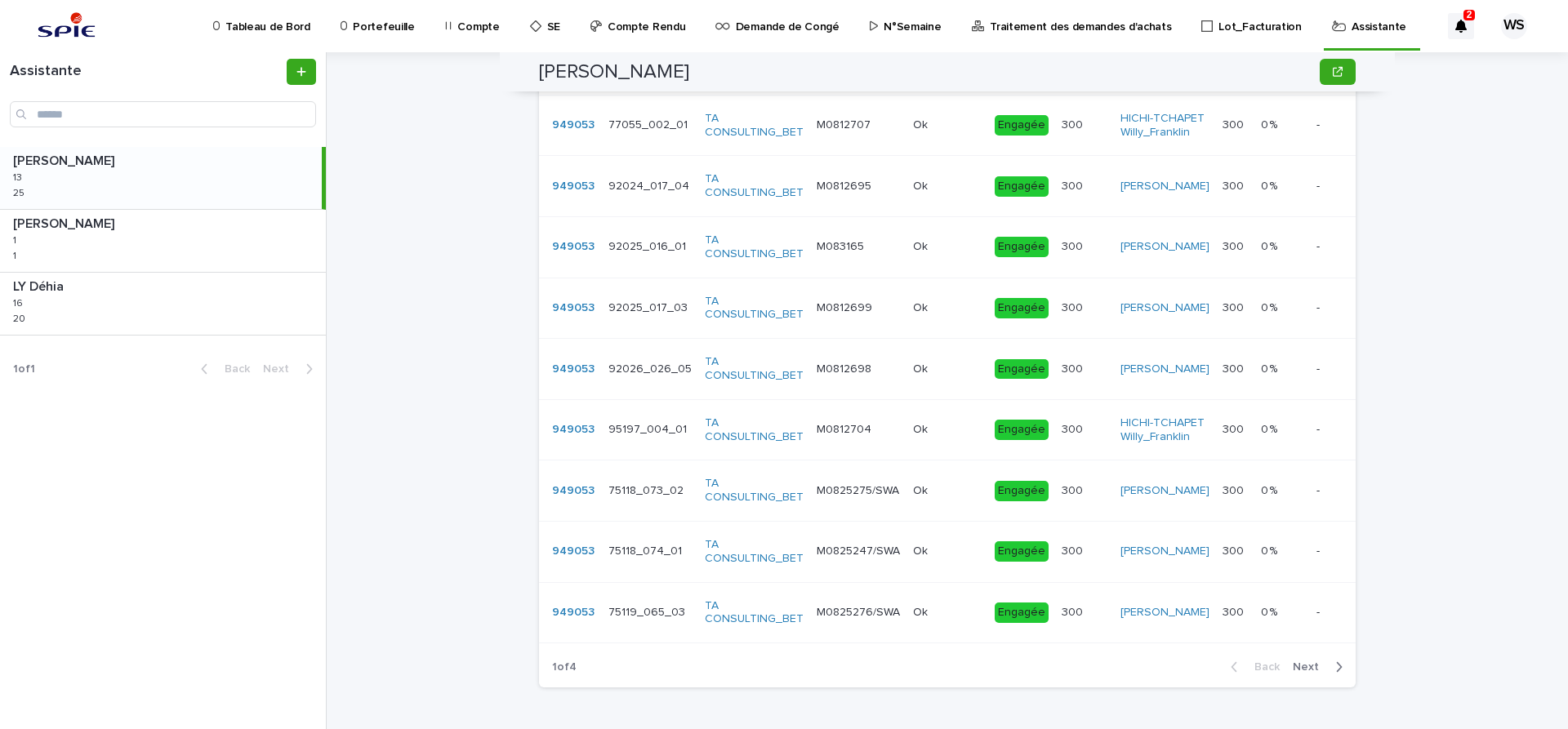
type input "****"
click at [1316, 672] on span "Next" at bounding box center [1310, 668] width 36 height 12
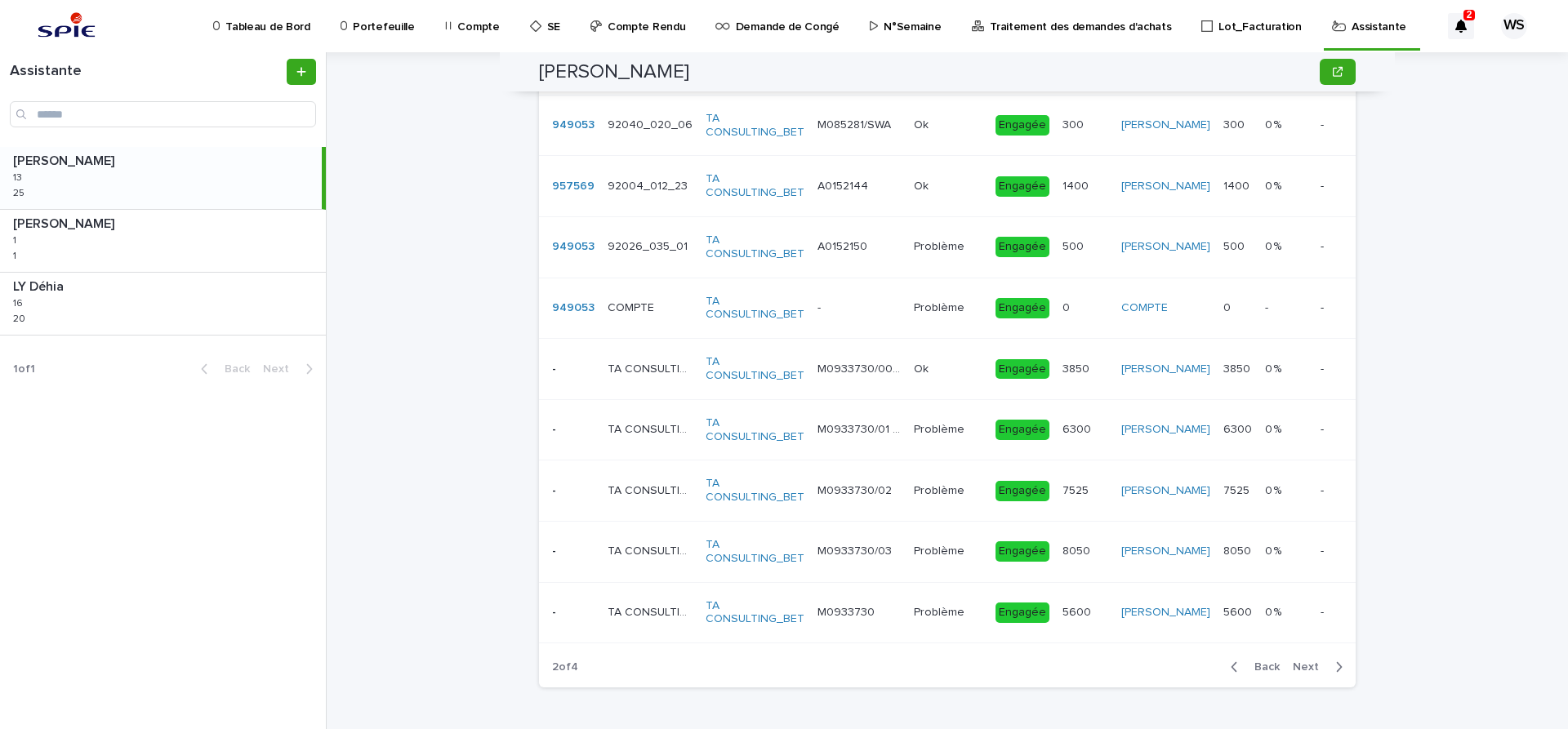
scroll to position [1090, 0]
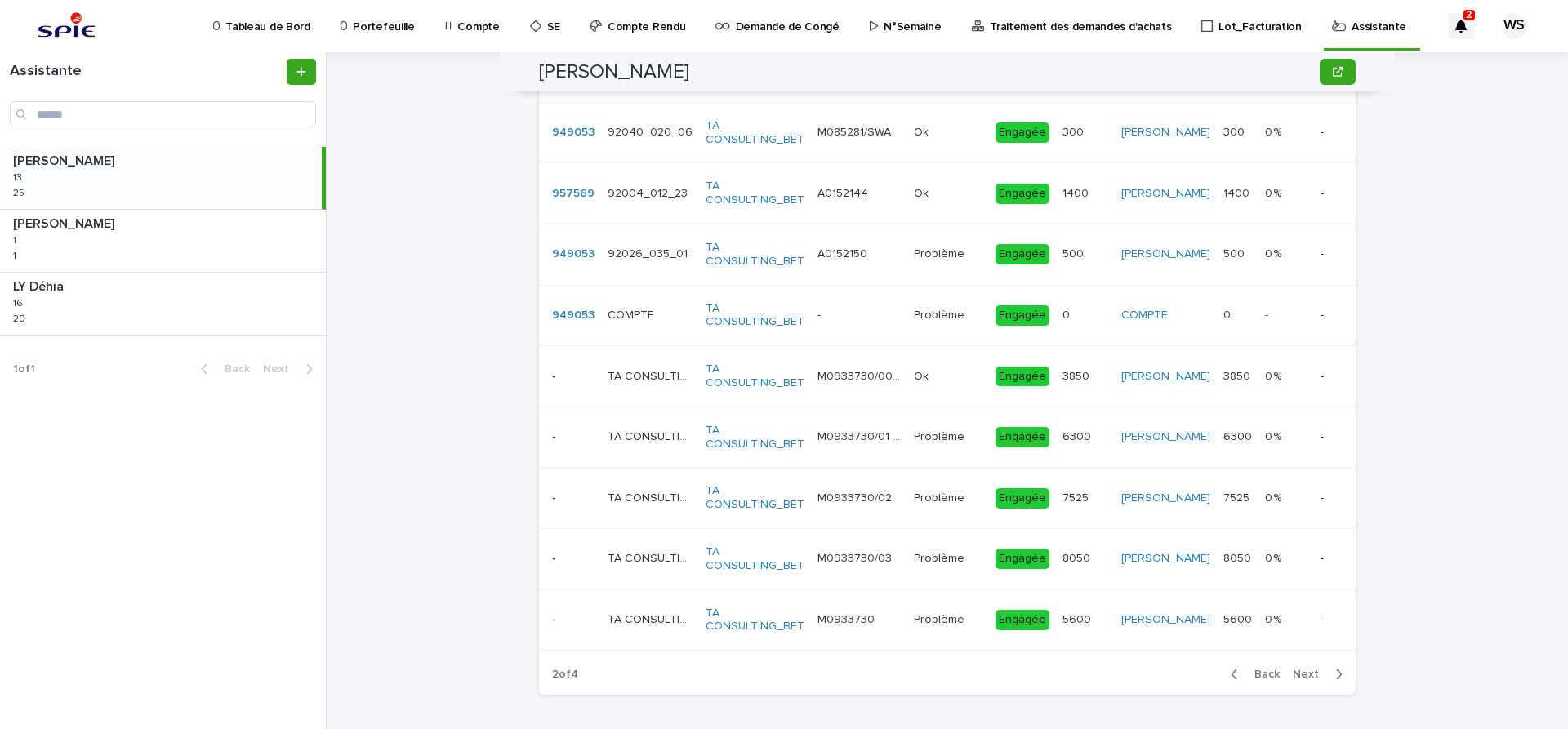
click at [1306, 672] on span "Next" at bounding box center [1310, 674] width 36 height 12
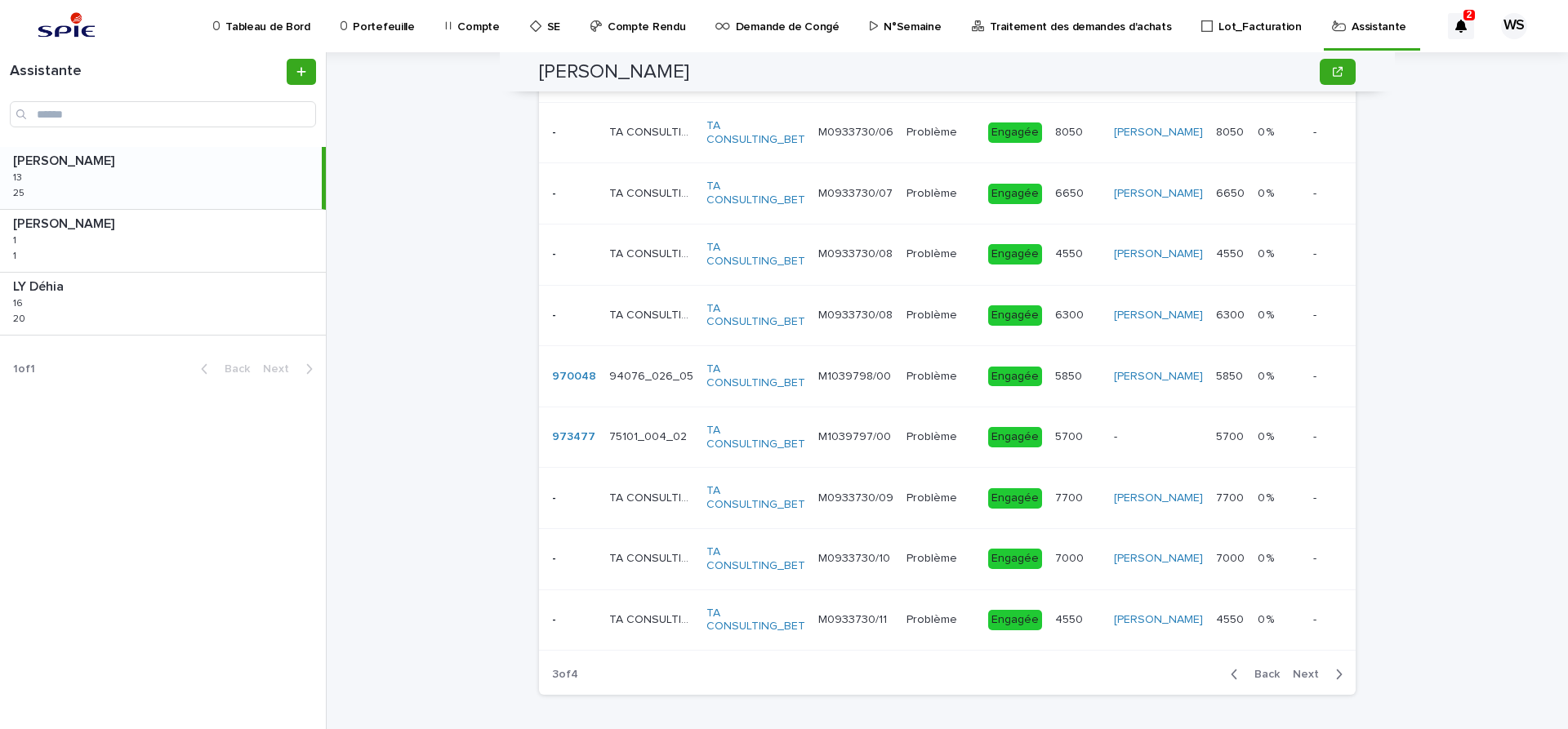
click at [1306, 671] on span "Next" at bounding box center [1310, 674] width 36 height 12
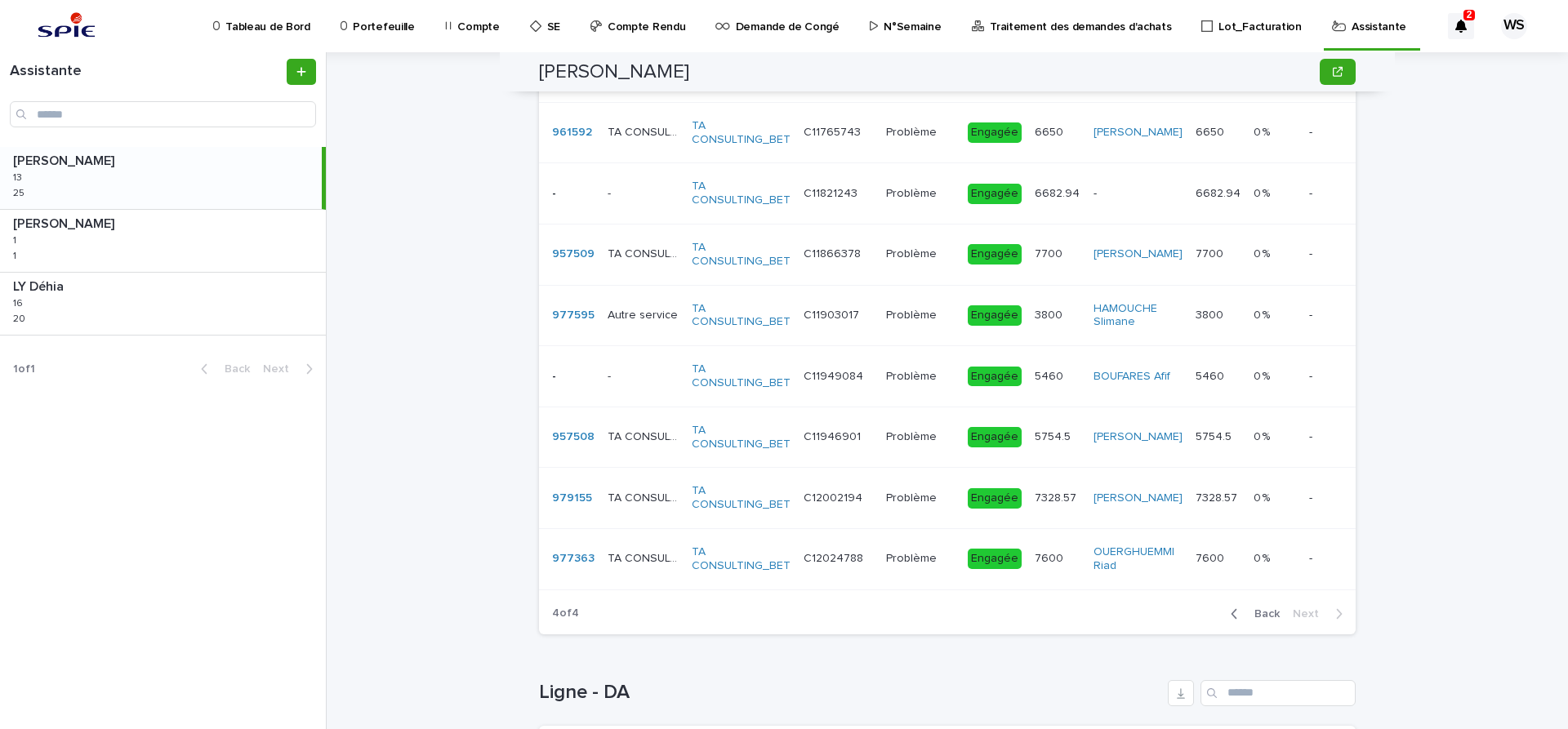
scroll to position [1059, 0]
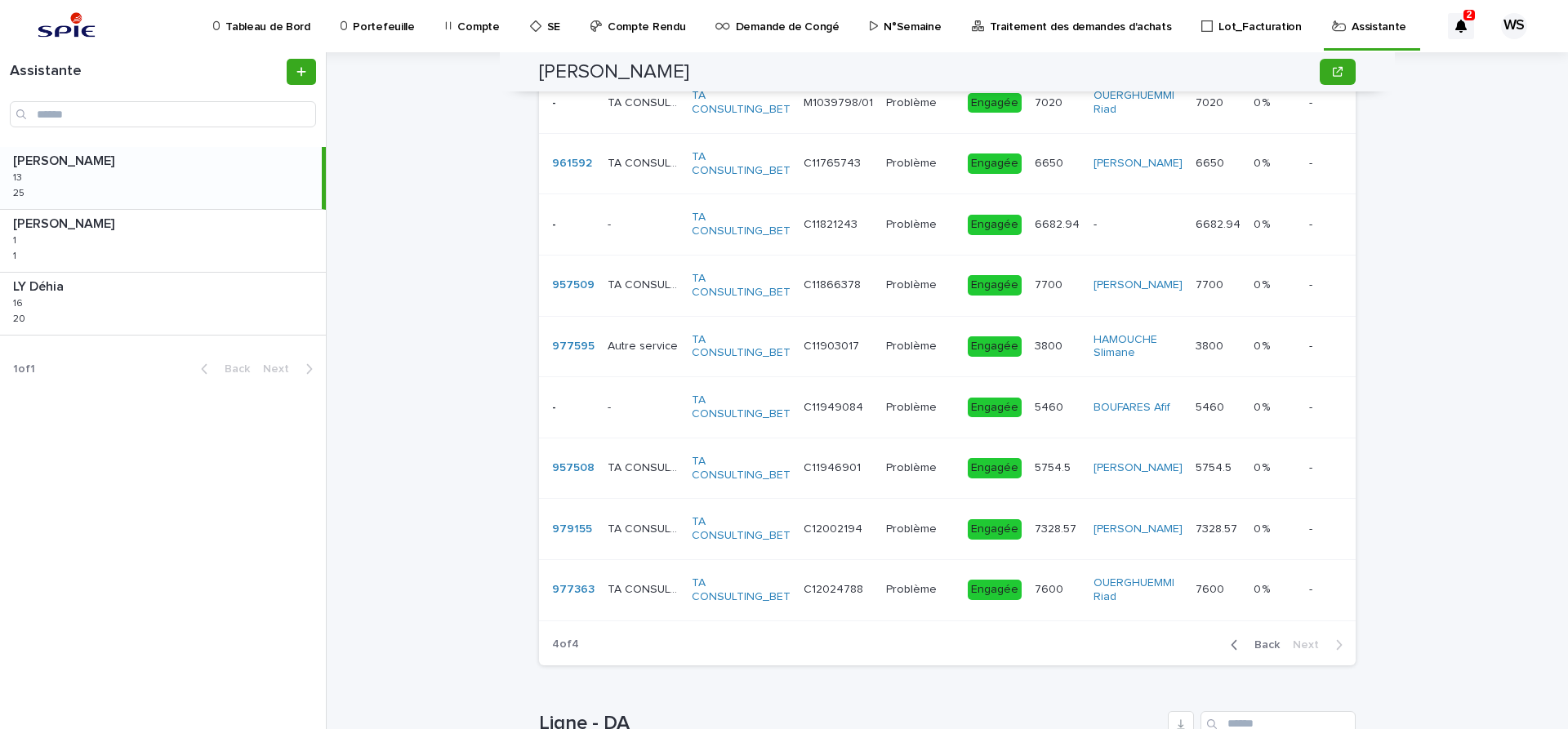
click at [912, 482] on td "Problème Problème" at bounding box center [921, 467] width 82 height 61
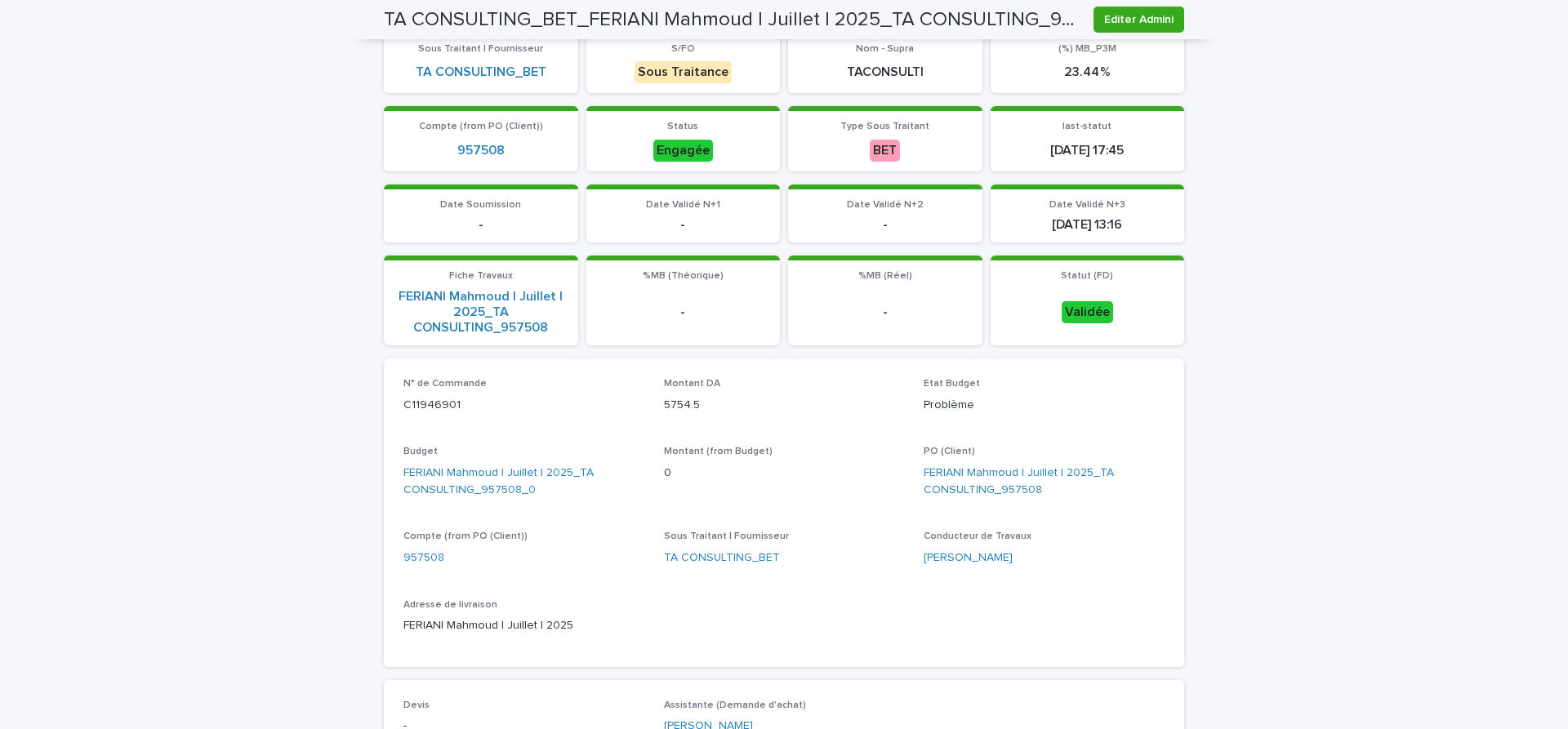
scroll to position [68, 0]
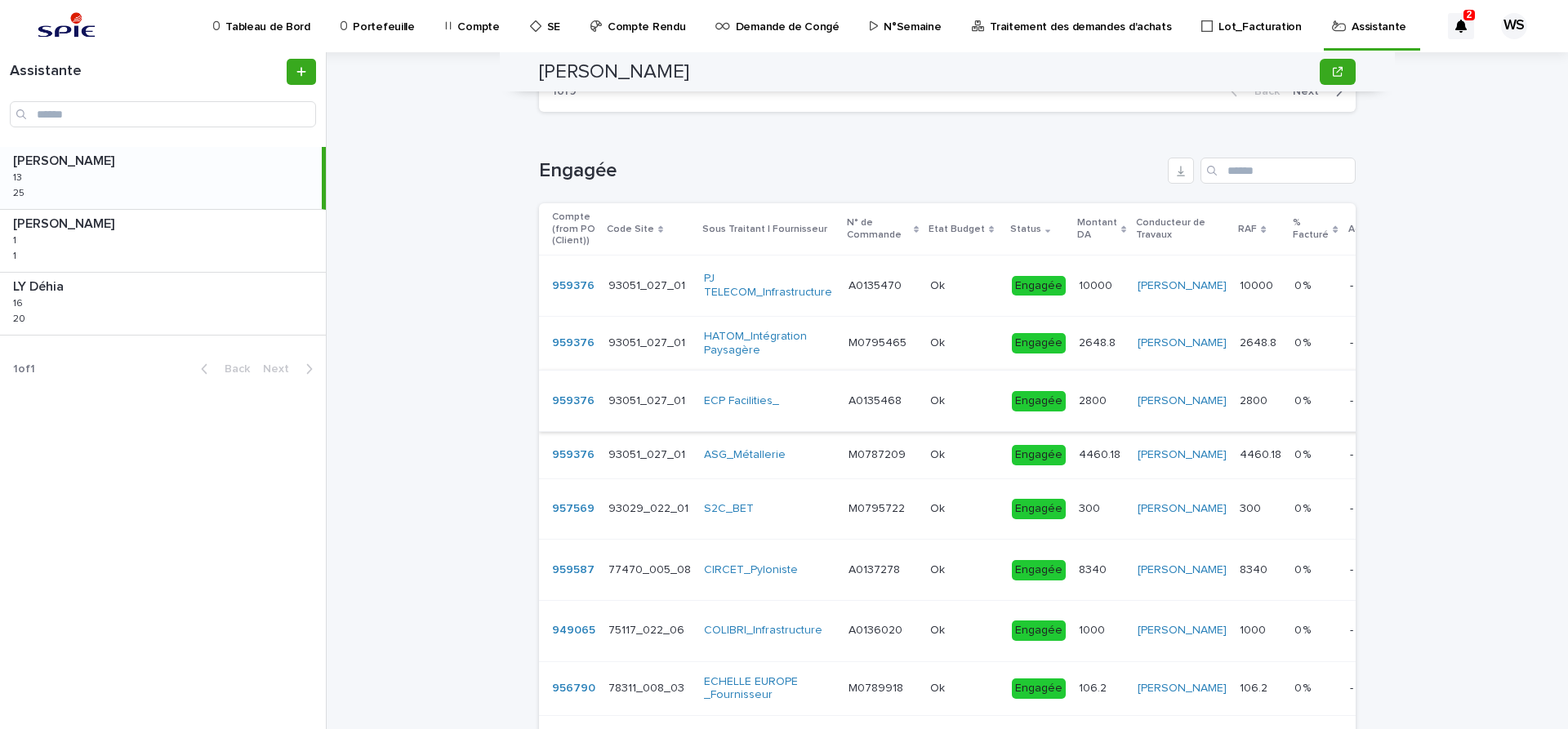
scroll to position [891, 0]
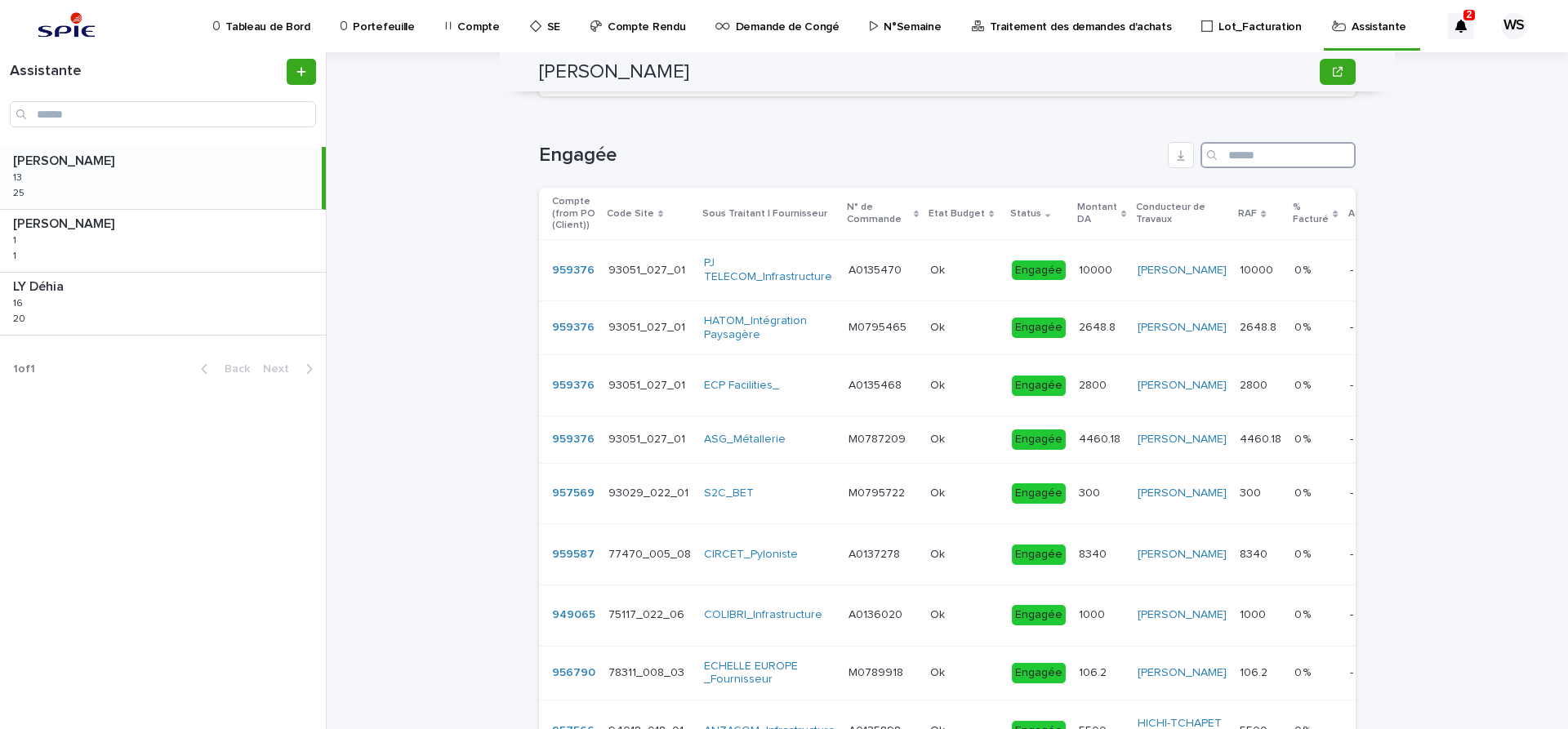
click at [1251, 157] on input "Search" at bounding box center [1278, 155] width 155 height 26
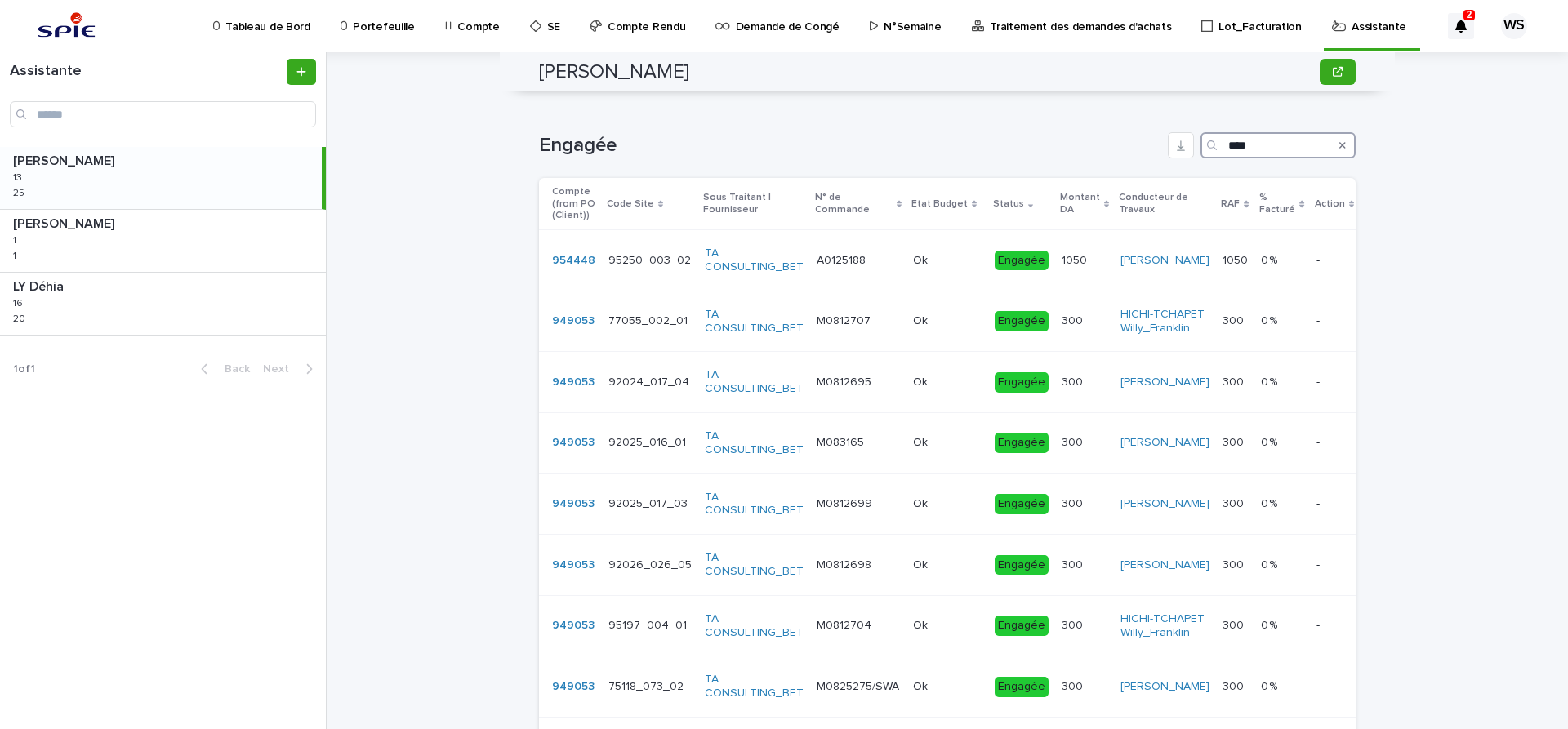
scroll to position [1176, 0]
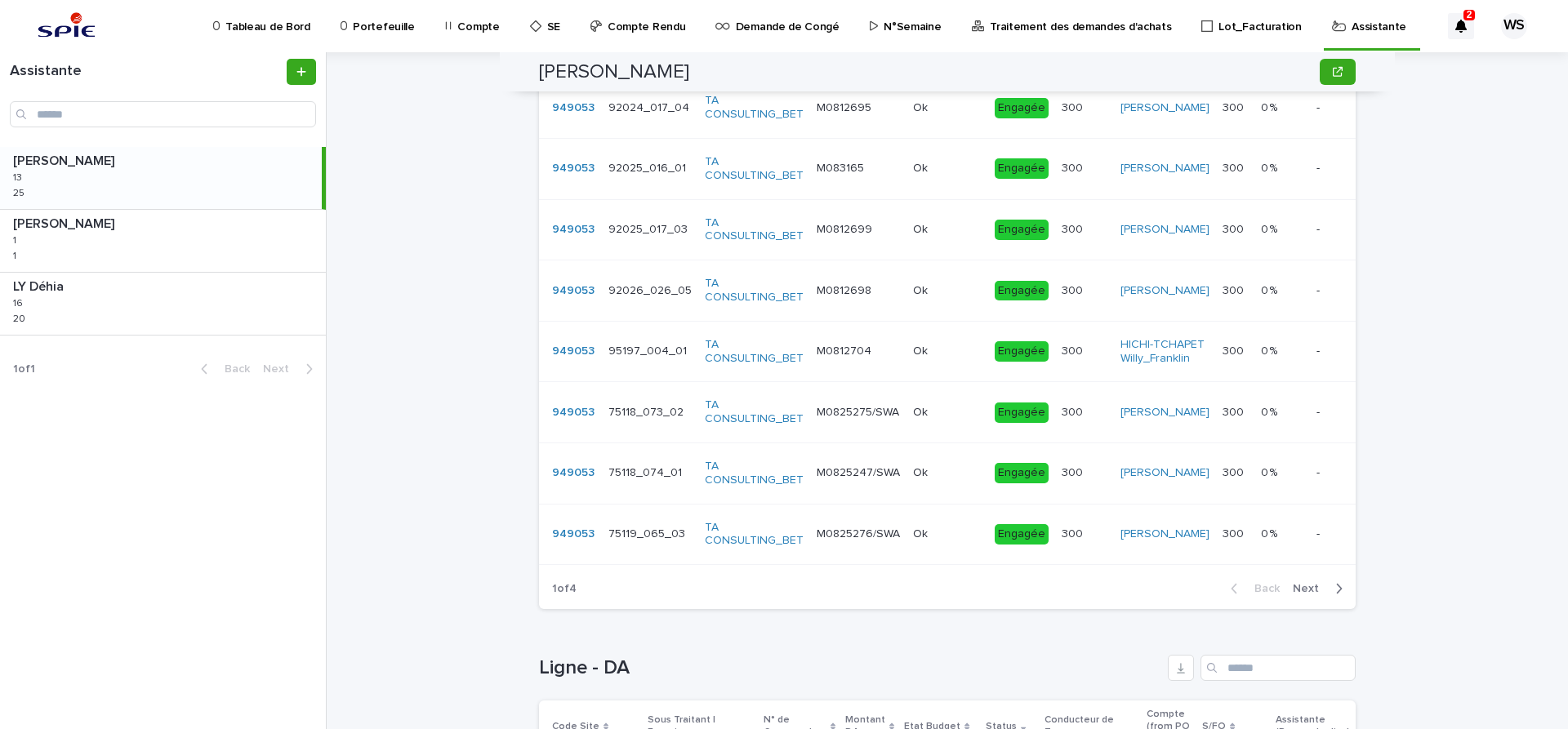
type input "****"
click at [1301, 594] on span "Next" at bounding box center [1310, 588] width 36 height 12
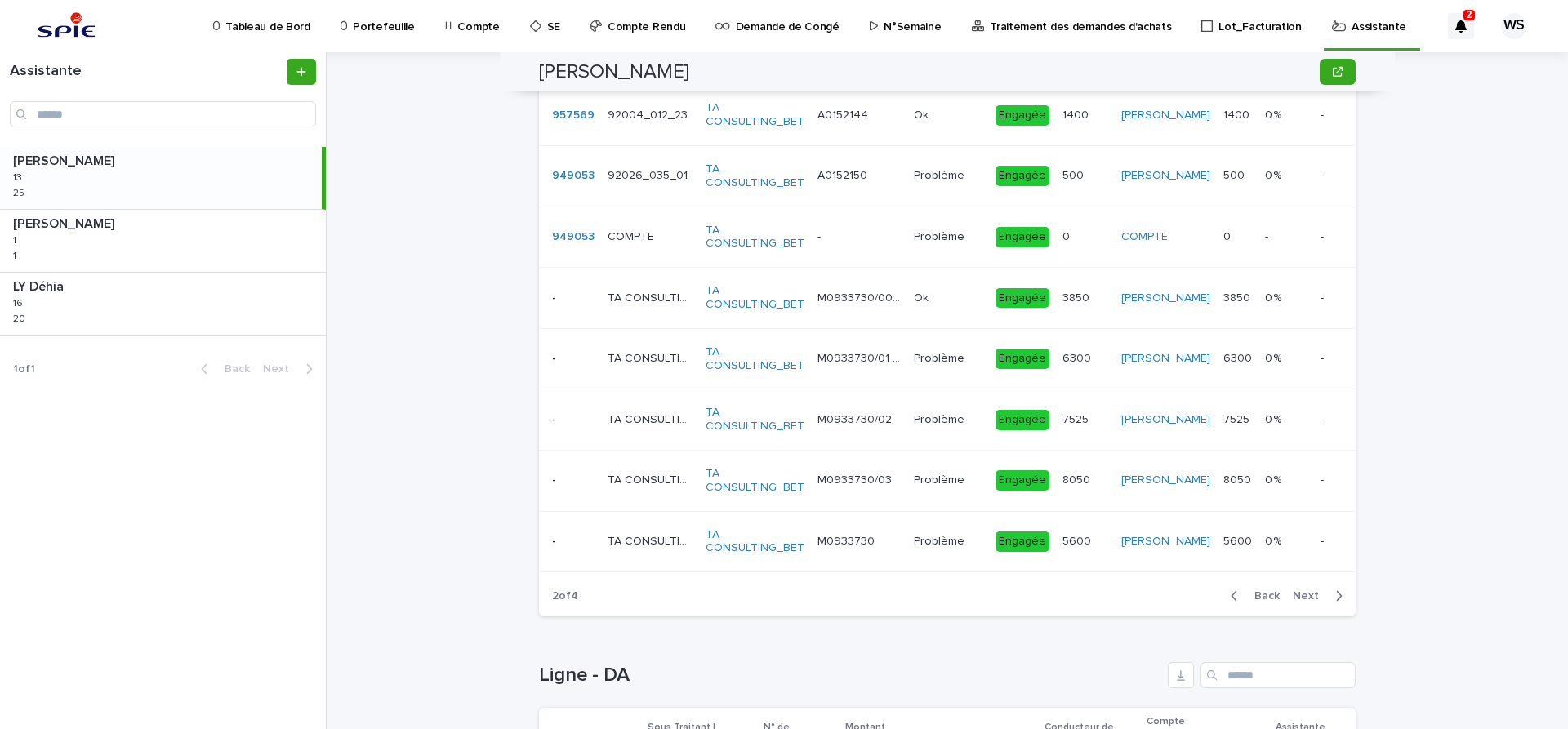
click at [1307, 593] on span "Next" at bounding box center [1310, 596] width 36 height 12
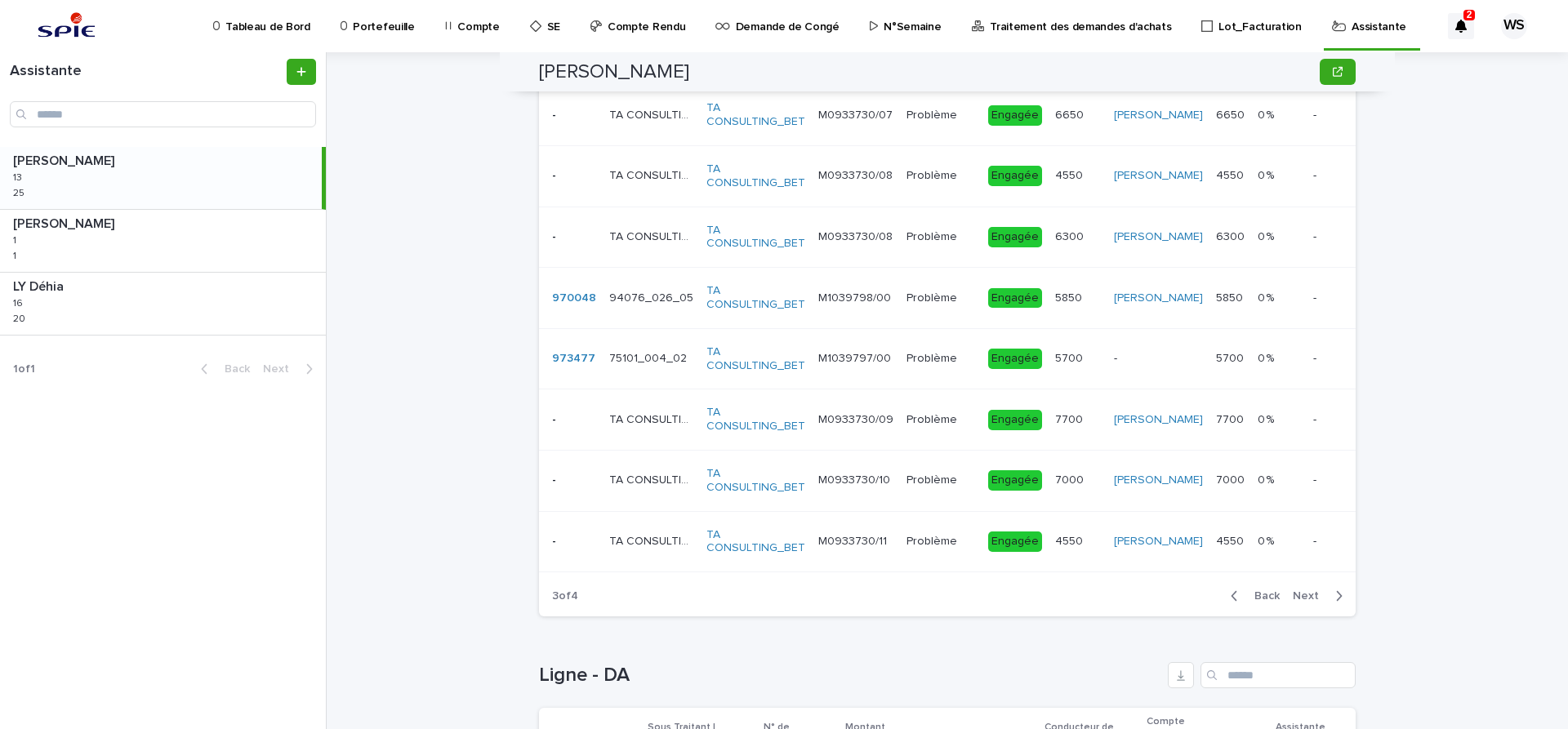
click at [1307, 593] on span "Next" at bounding box center [1310, 596] width 36 height 12
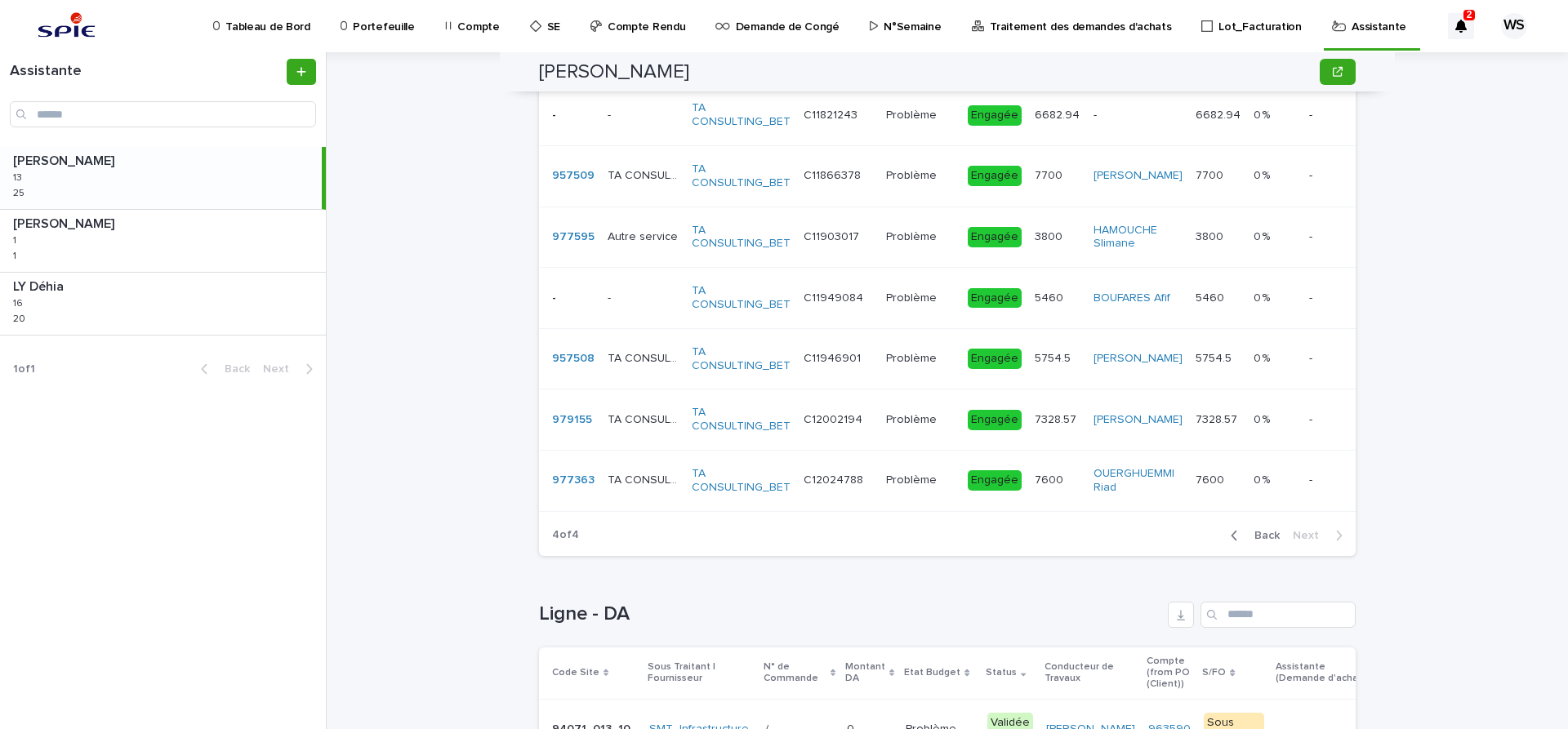
scroll to position [1137, 0]
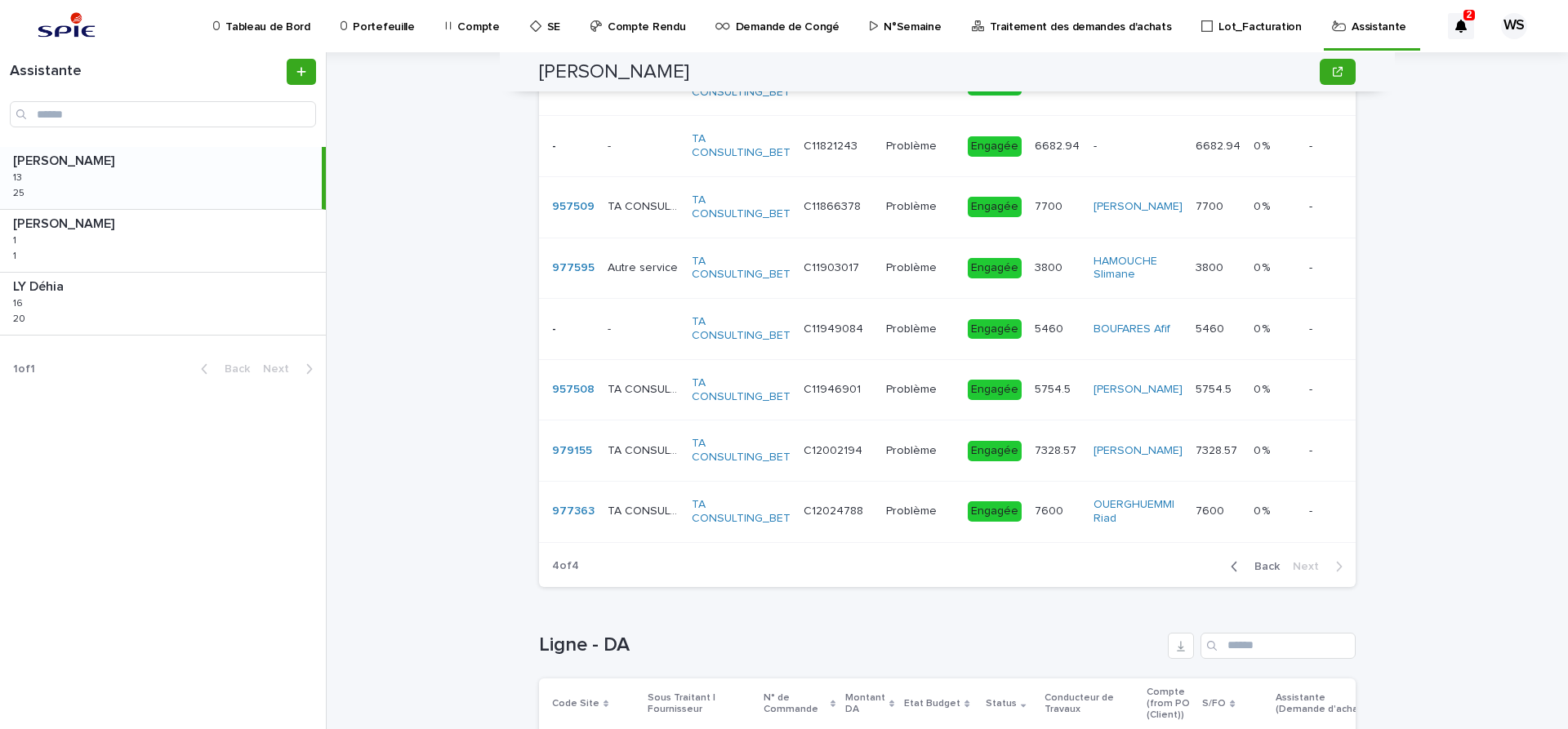
click at [940, 452] on p at bounding box center [921, 451] width 68 height 14
